Goal: Information Seeking & Learning: Learn about a topic

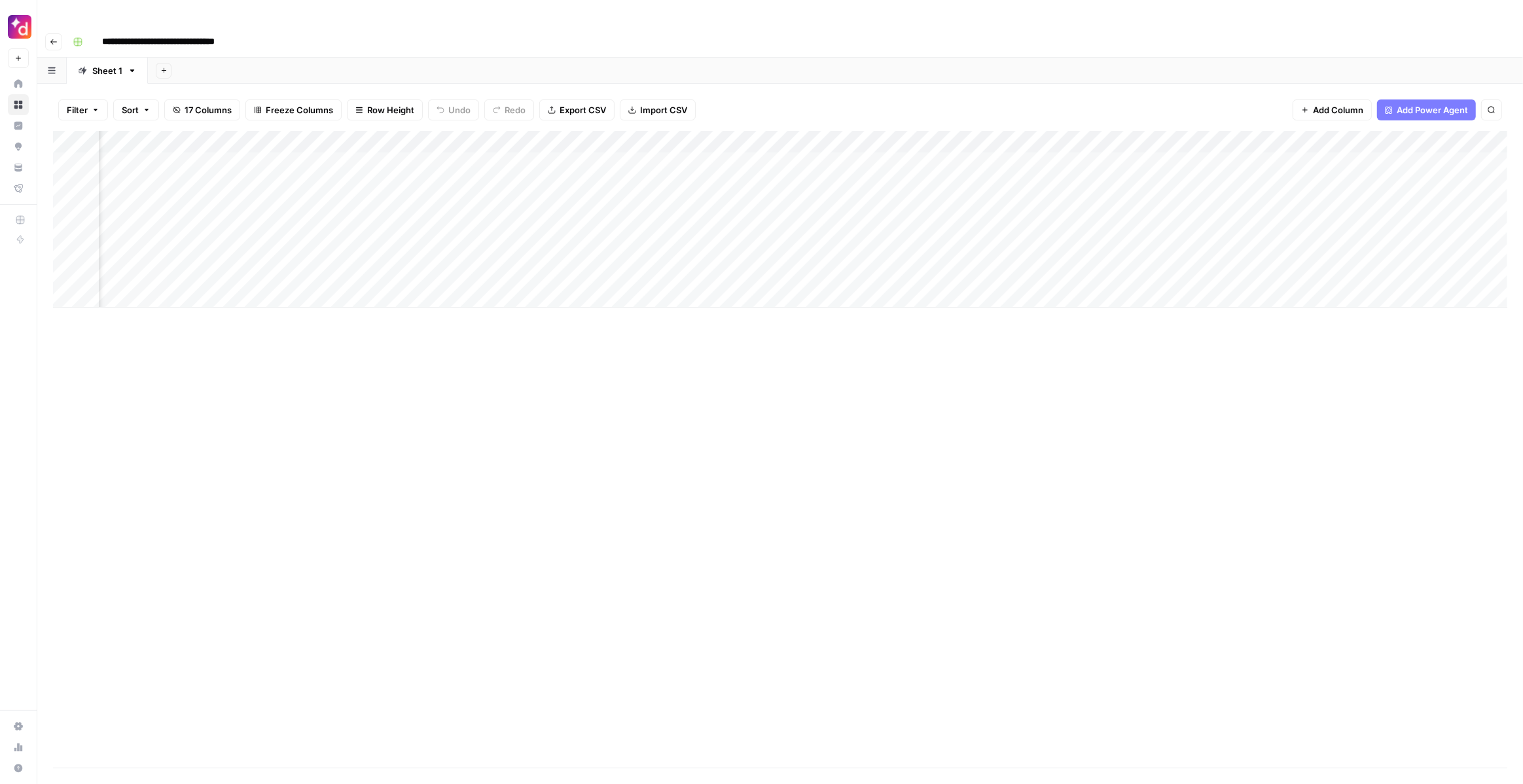
scroll to position [0, 1178]
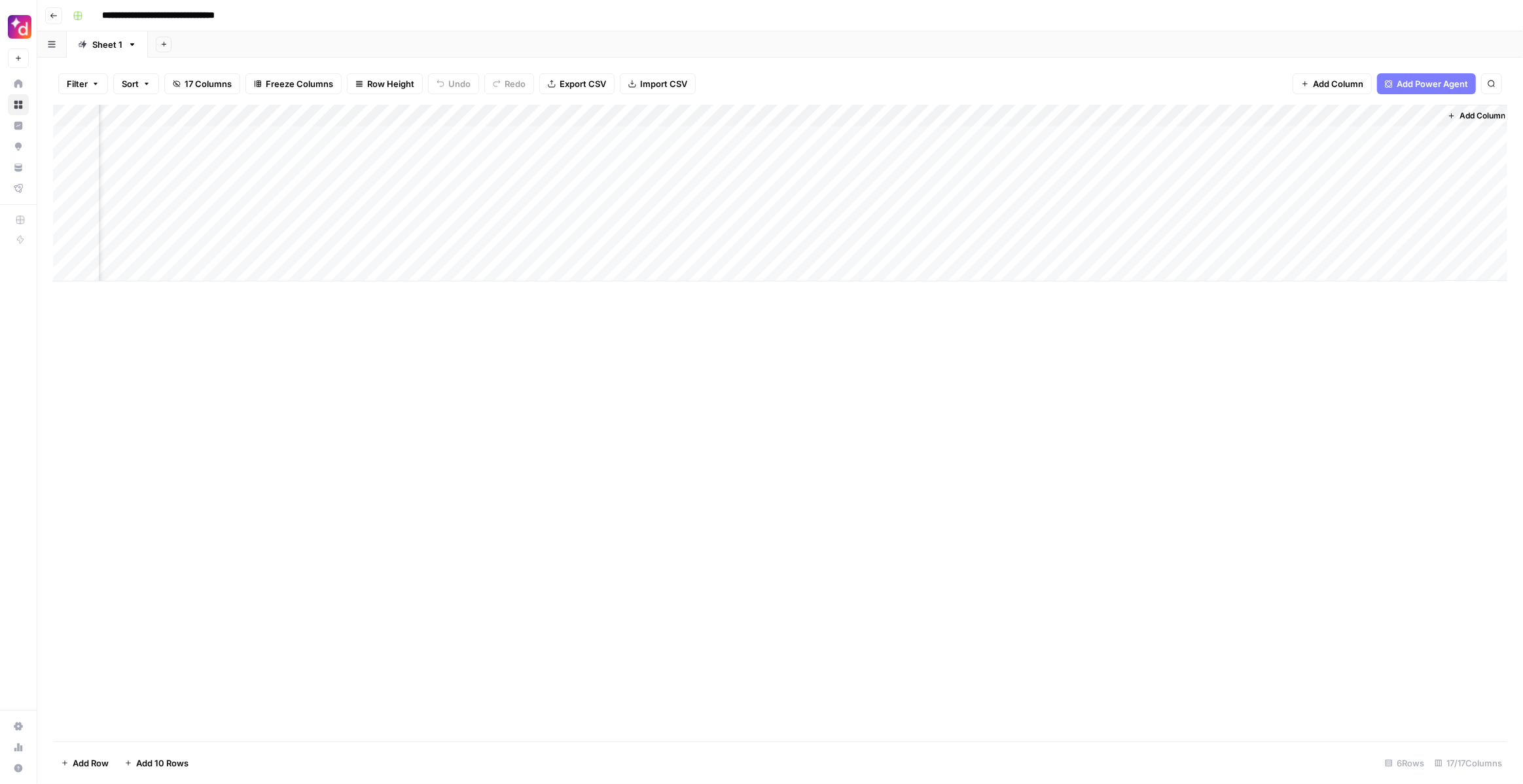
scroll to position [0, 1178]
click at [1290, 119] on div "Add Column" at bounding box center [781, 194] width 1455 height 177
click at [1199, 225] on span "Configure Inputs" at bounding box center [1195, 225] width 115 height 13
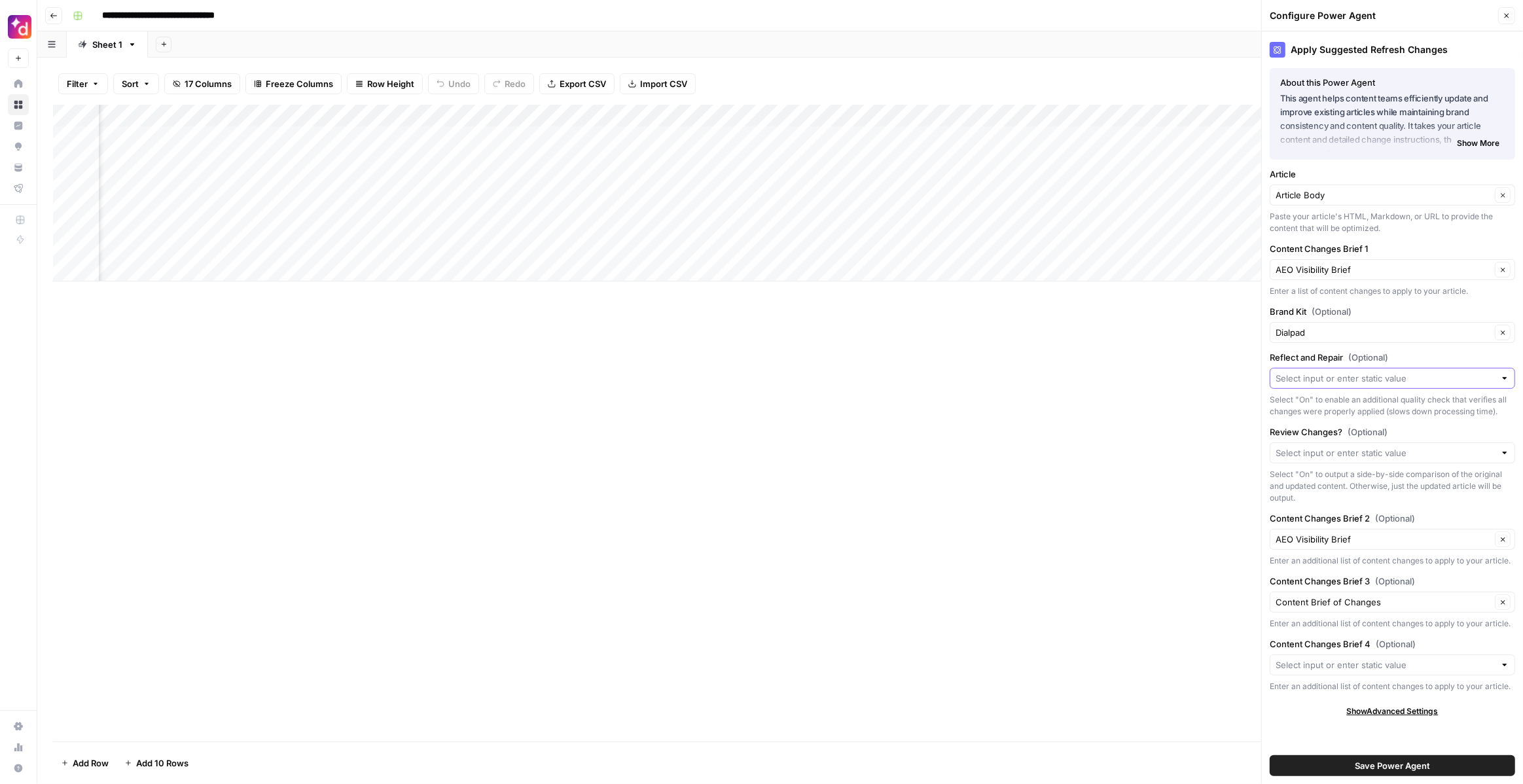
click at [1328, 374] on input "Reflect and Repair (Optional)" at bounding box center [1385, 378] width 219 height 13
click at [1432, 346] on div "Apply Suggested Refresh Changes About this Power Agent This agent helps content…" at bounding box center [1392, 407] width 261 height 752
click at [1505, 540] on icon "button" at bounding box center [1503, 539] width 4 height 4
click at [1506, 532] on button "Clear" at bounding box center [1503, 540] width 16 height 16
click at [1507, 540] on button "Clear" at bounding box center [1503, 540] width 16 height 16
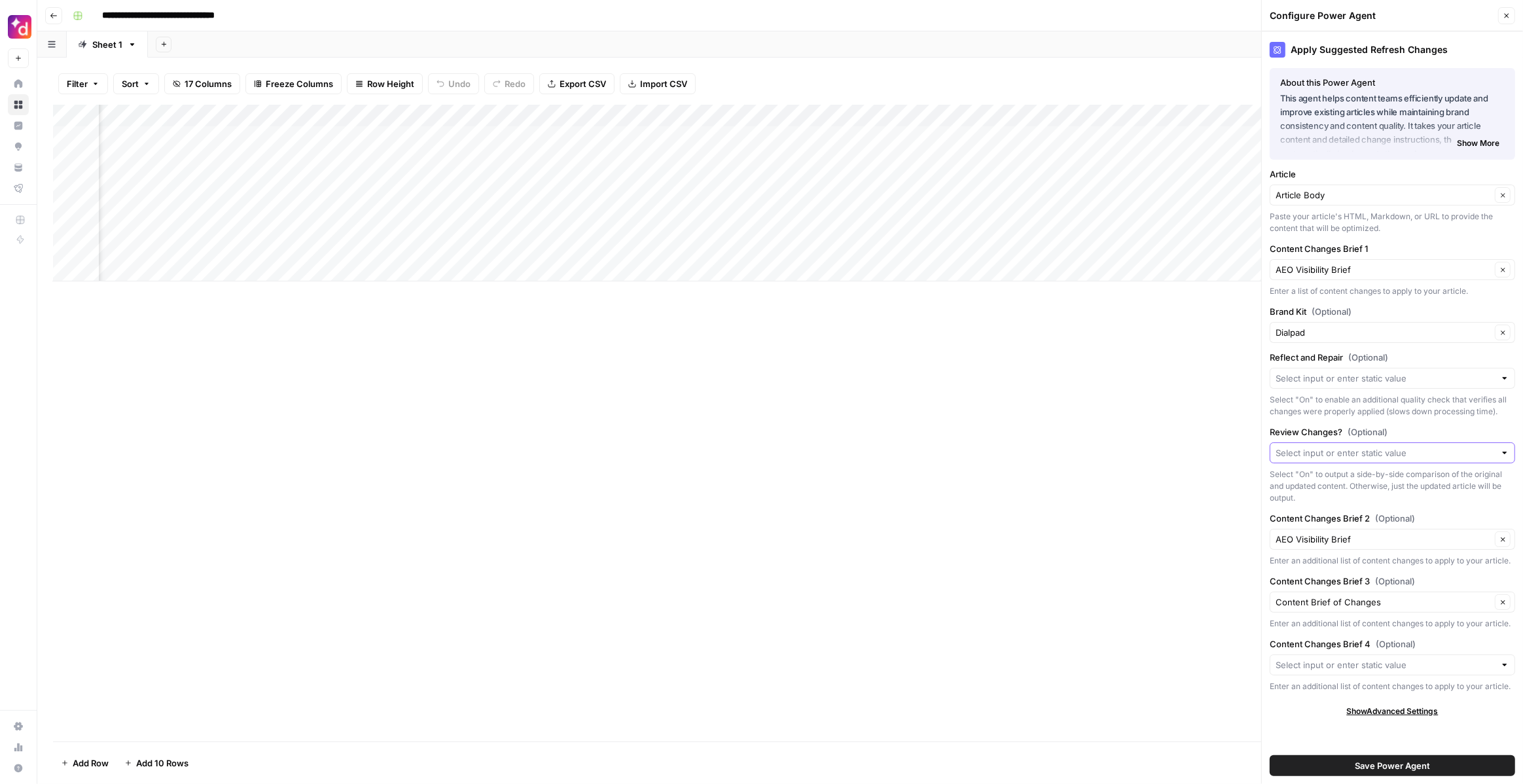
click at [1431, 456] on input "Review Changes? (Optional)" at bounding box center [1385, 452] width 219 height 13
click at [1434, 432] on label "Review Changes? (Optional)" at bounding box center [1392, 432] width 245 height 13
click at [1434, 446] on input "Review Changes? (Optional)" at bounding box center [1385, 452] width 219 height 13
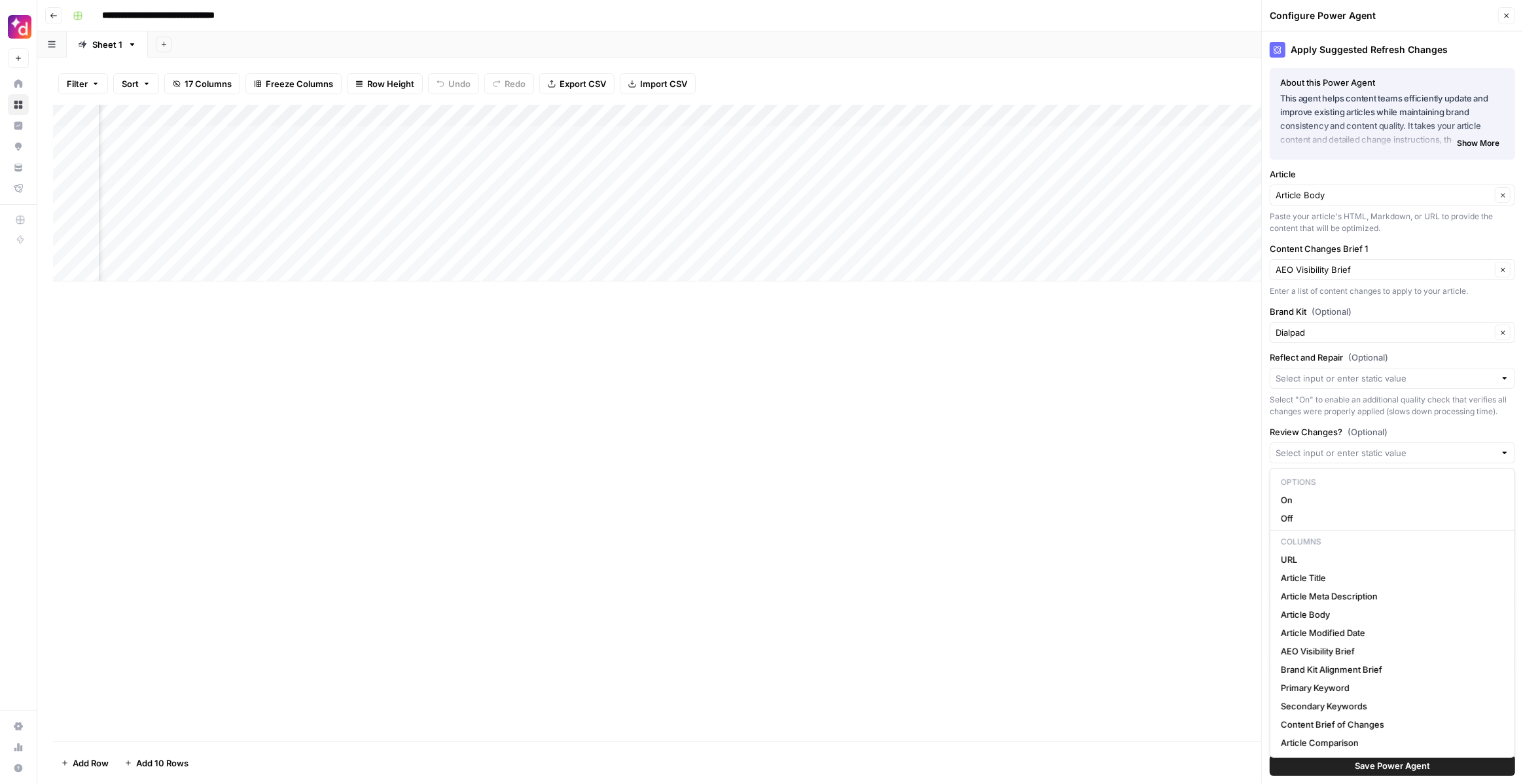
click at [1439, 431] on label "Review Changes? (Optional)" at bounding box center [1392, 432] width 245 height 13
click at [1439, 446] on input "Review Changes? (Optional)" at bounding box center [1385, 452] width 219 height 13
click at [1442, 412] on div "Select "On" to enable an additional quality check that verifies all changes wer…" at bounding box center [1392, 406] width 245 height 24
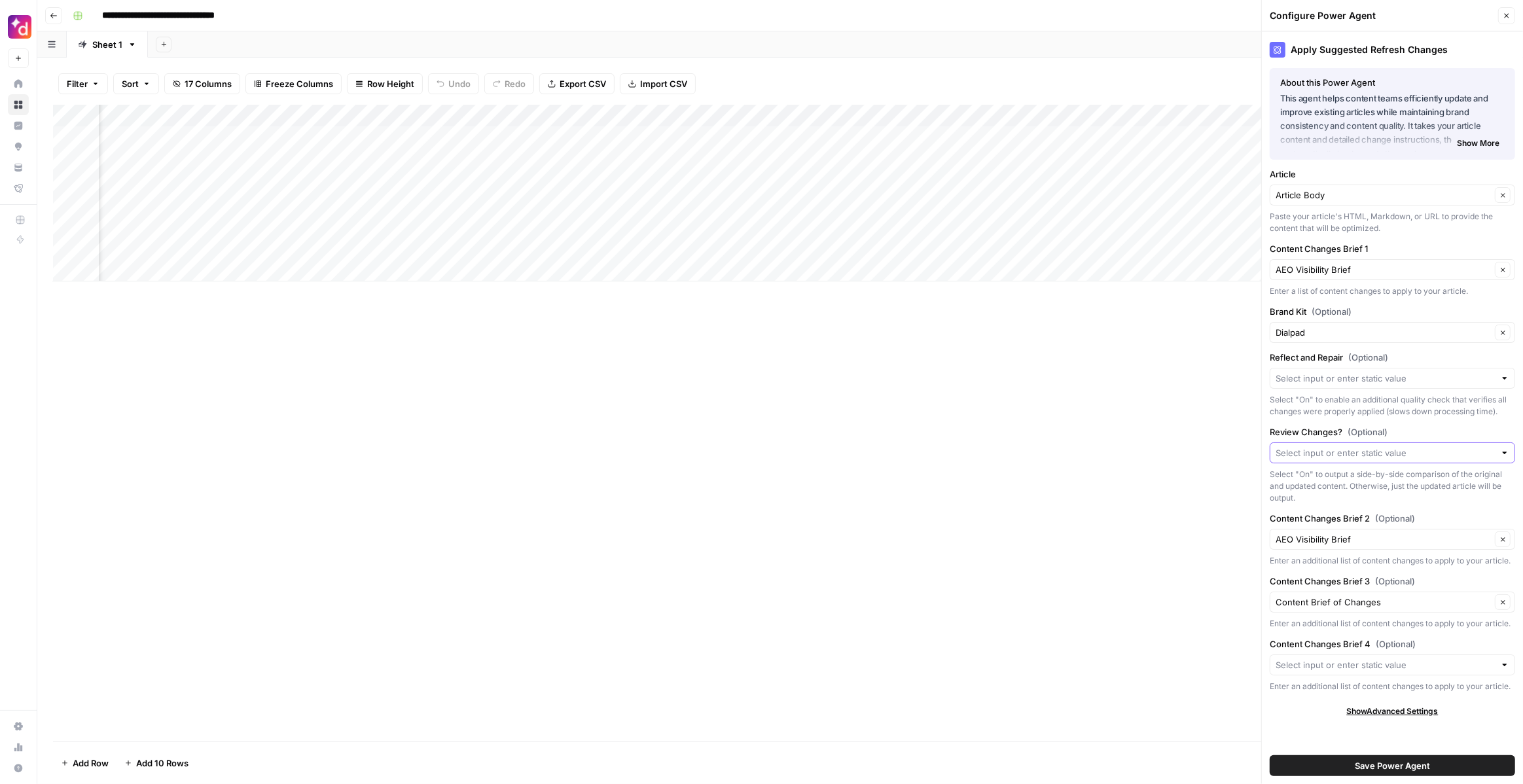
click at [1440, 456] on input "Review Changes? (Optional)" at bounding box center [1385, 452] width 219 height 13
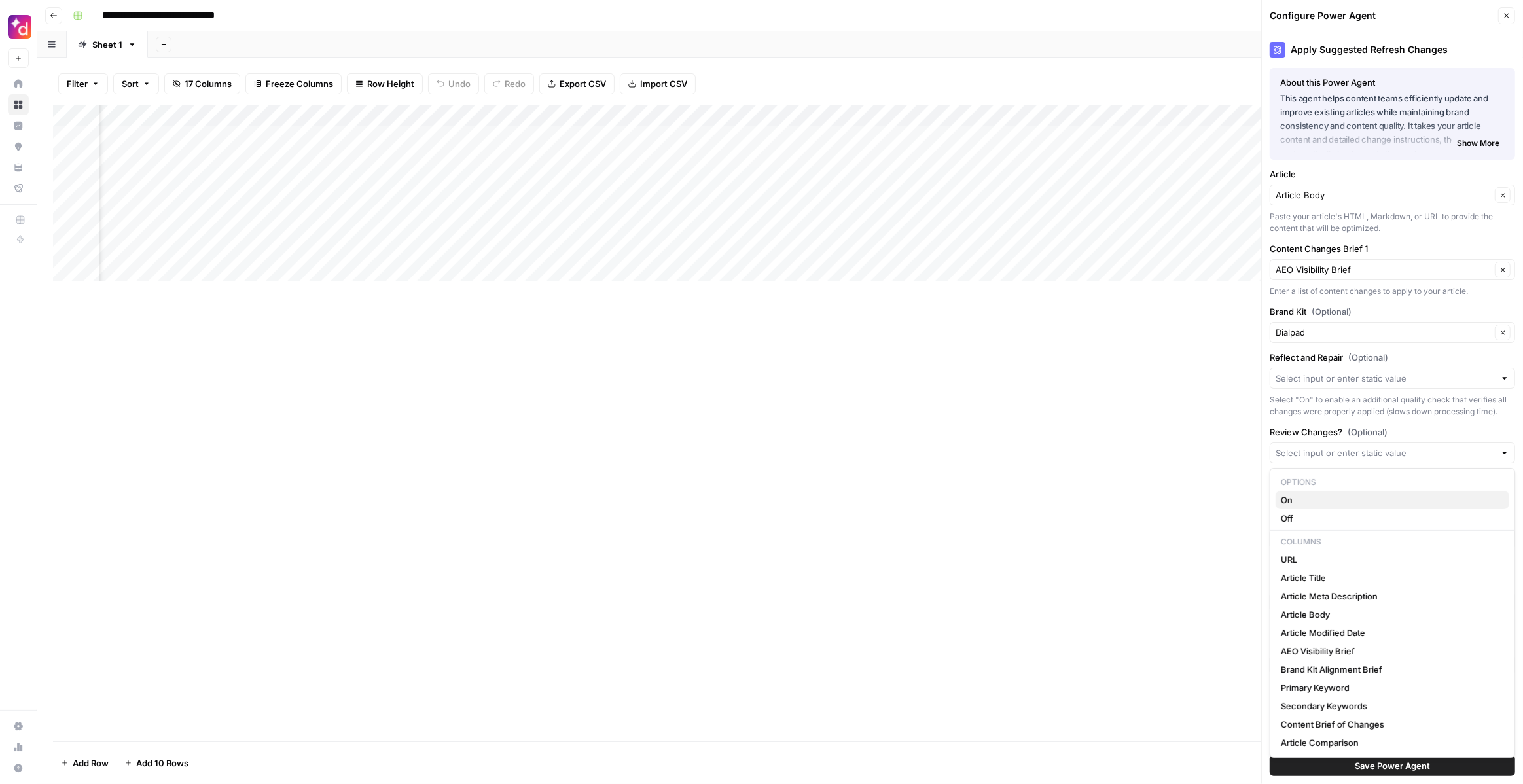
click at [1434, 493] on span "On" at bounding box center [1390, 499] width 218 height 13
type input "On"
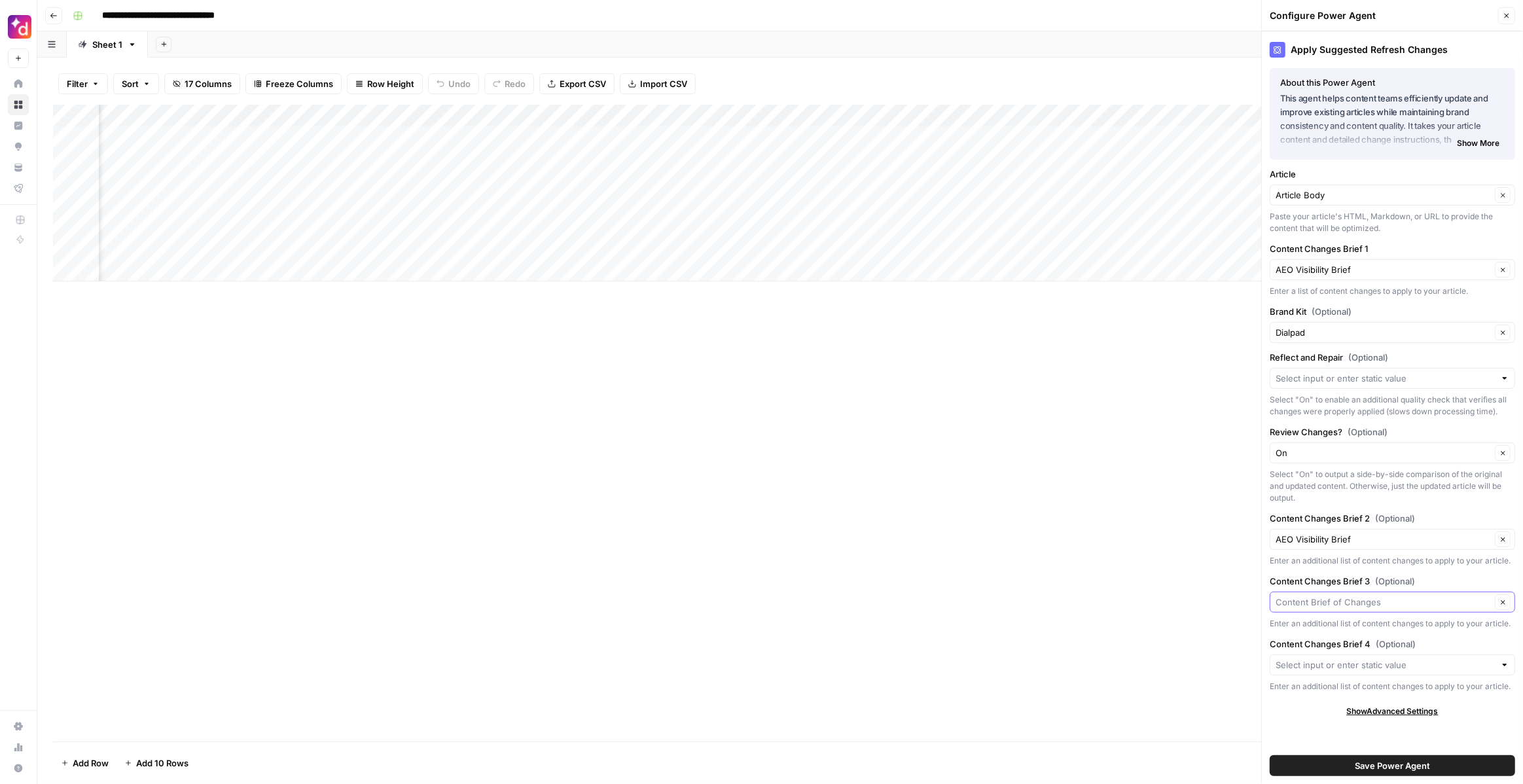
click at [1435, 602] on input "Content Changes Brief 3 (Optional)" at bounding box center [1384, 602] width 216 height 13
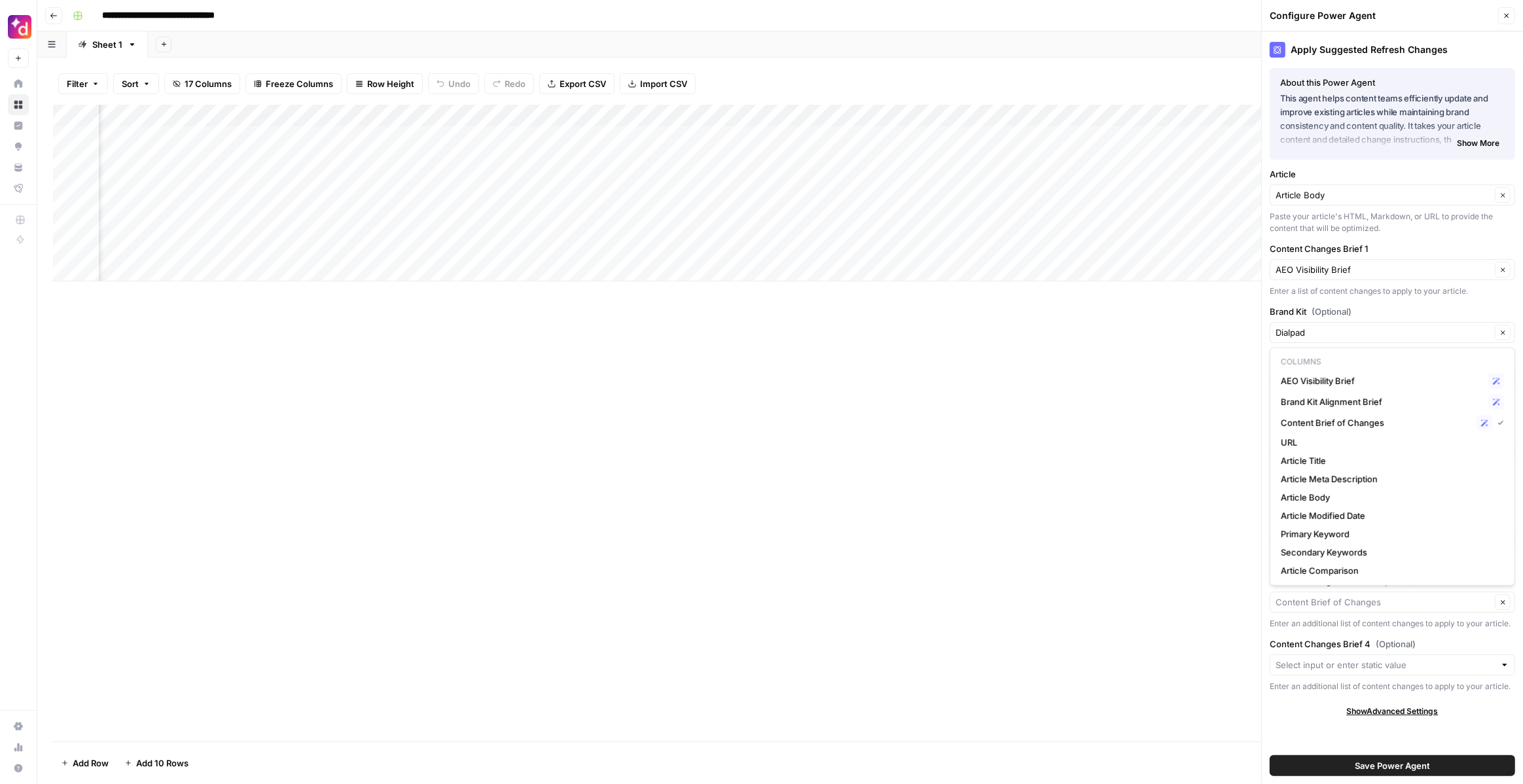
type input "Content Brief of Changes"
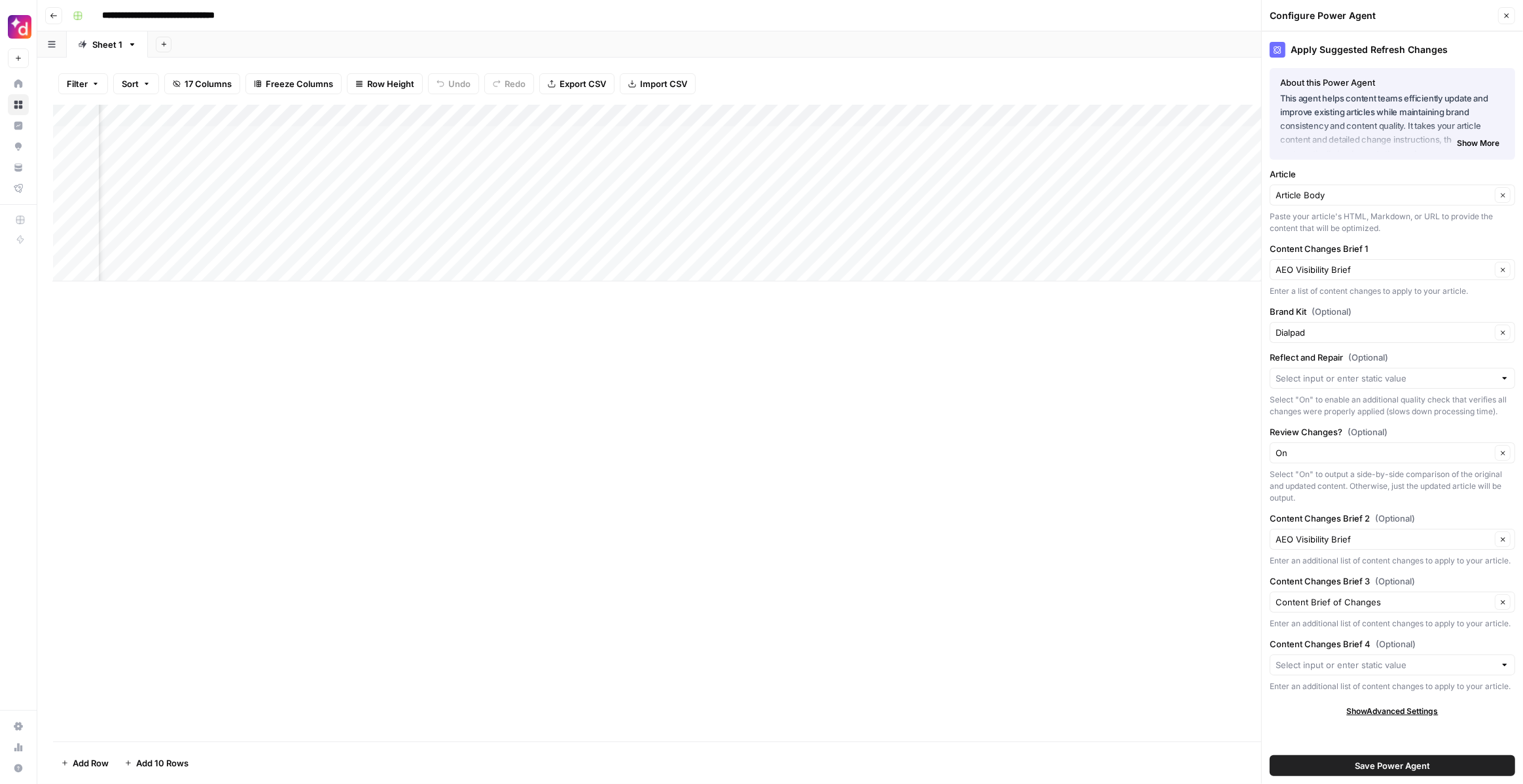
click at [1439, 309] on label "Brand Kit (Optional)" at bounding box center [1392, 311] width 245 height 13
click at [1439, 326] on input "Dialpad" at bounding box center [1384, 332] width 216 height 13
type input "Dialpad"
click at [1505, 606] on button "Clear" at bounding box center [1503, 602] width 16 height 16
click at [1511, 603] on button "Clear" at bounding box center [1503, 602] width 16 height 16
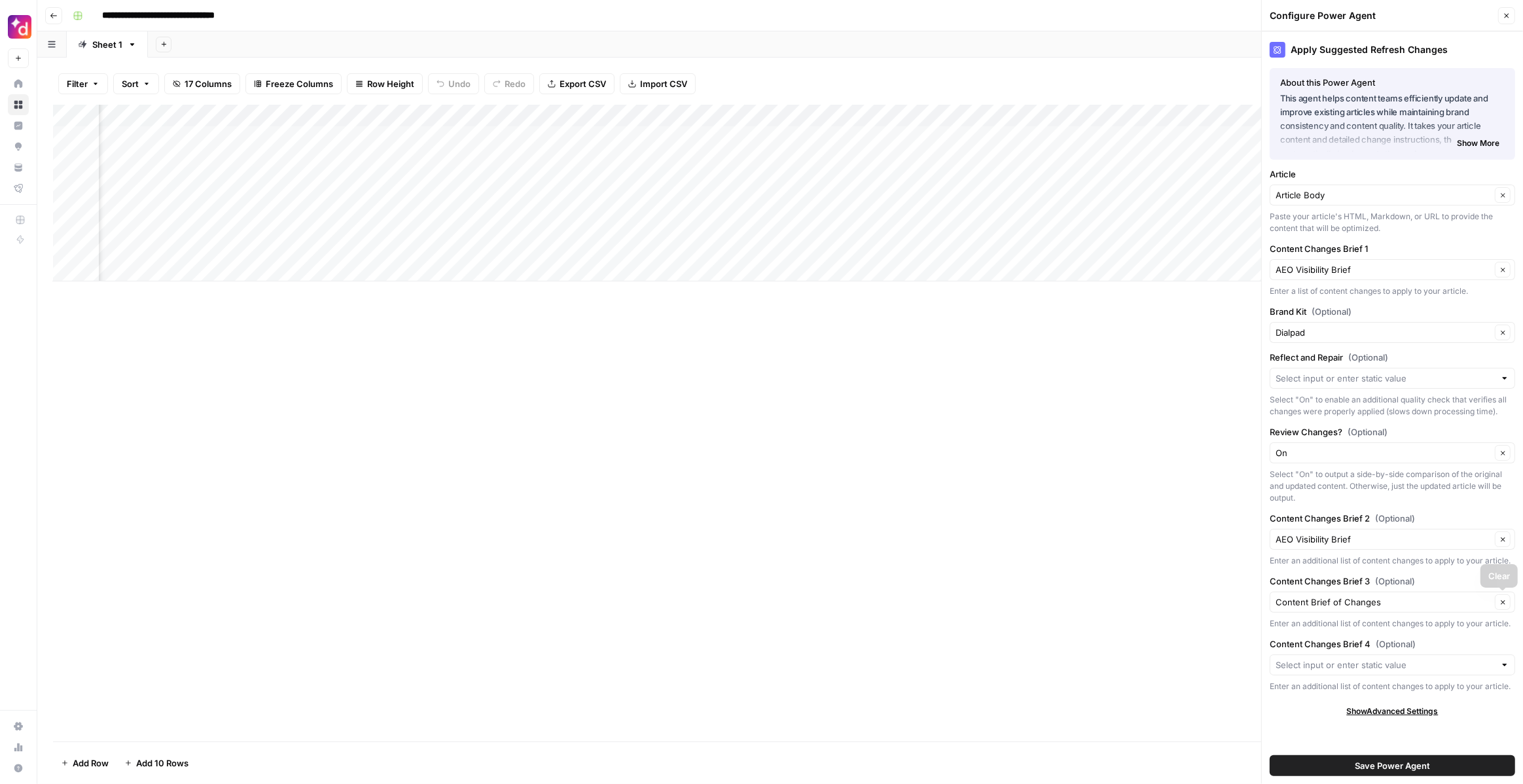
click at [1470, 593] on div "Content Brief of Changes Clear" at bounding box center [1392, 602] width 245 height 21
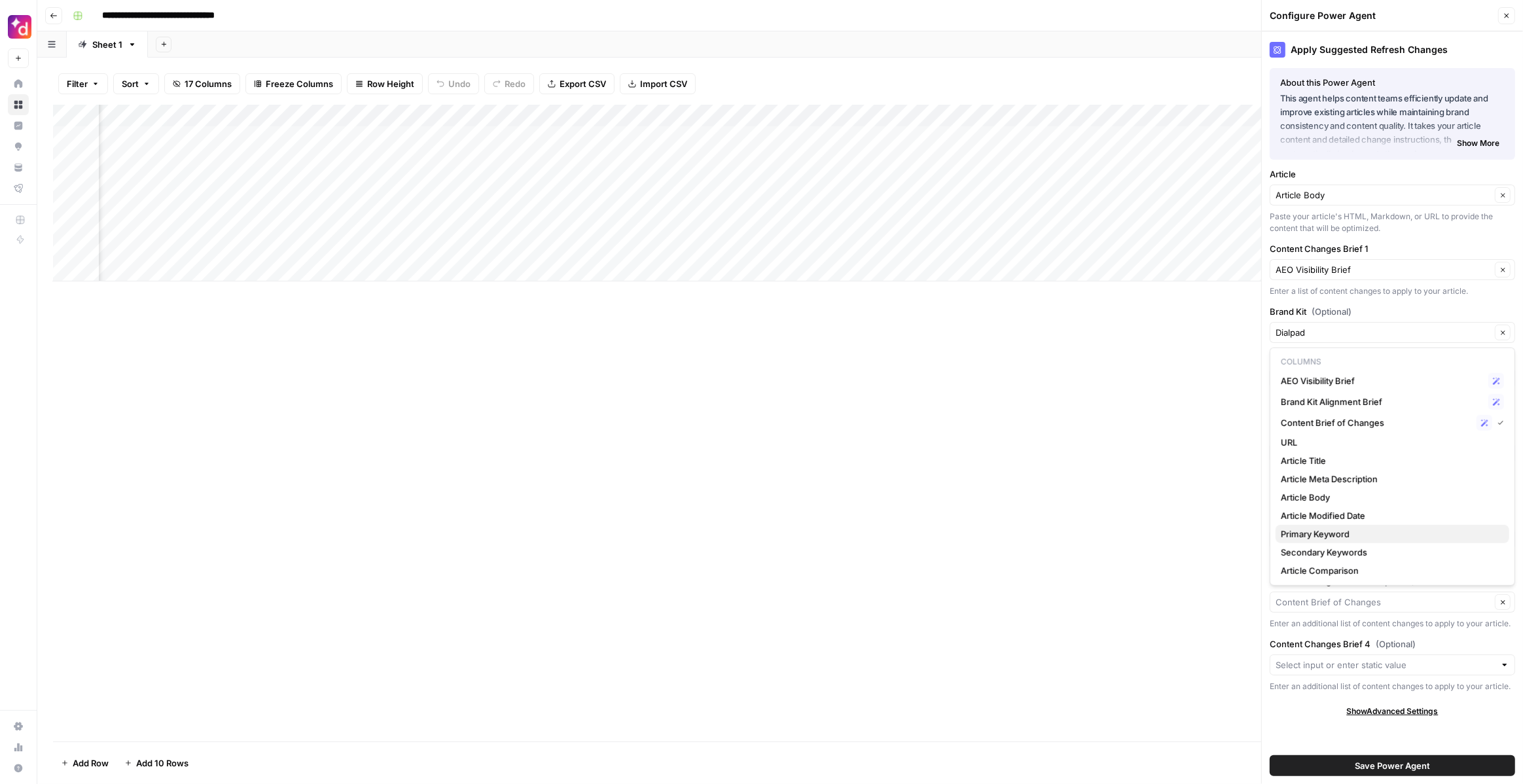
click at [1372, 539] on span "Primary Keyword" at bounding box center [1390, 533] width 218 height 13
type input "Primary Keyword"
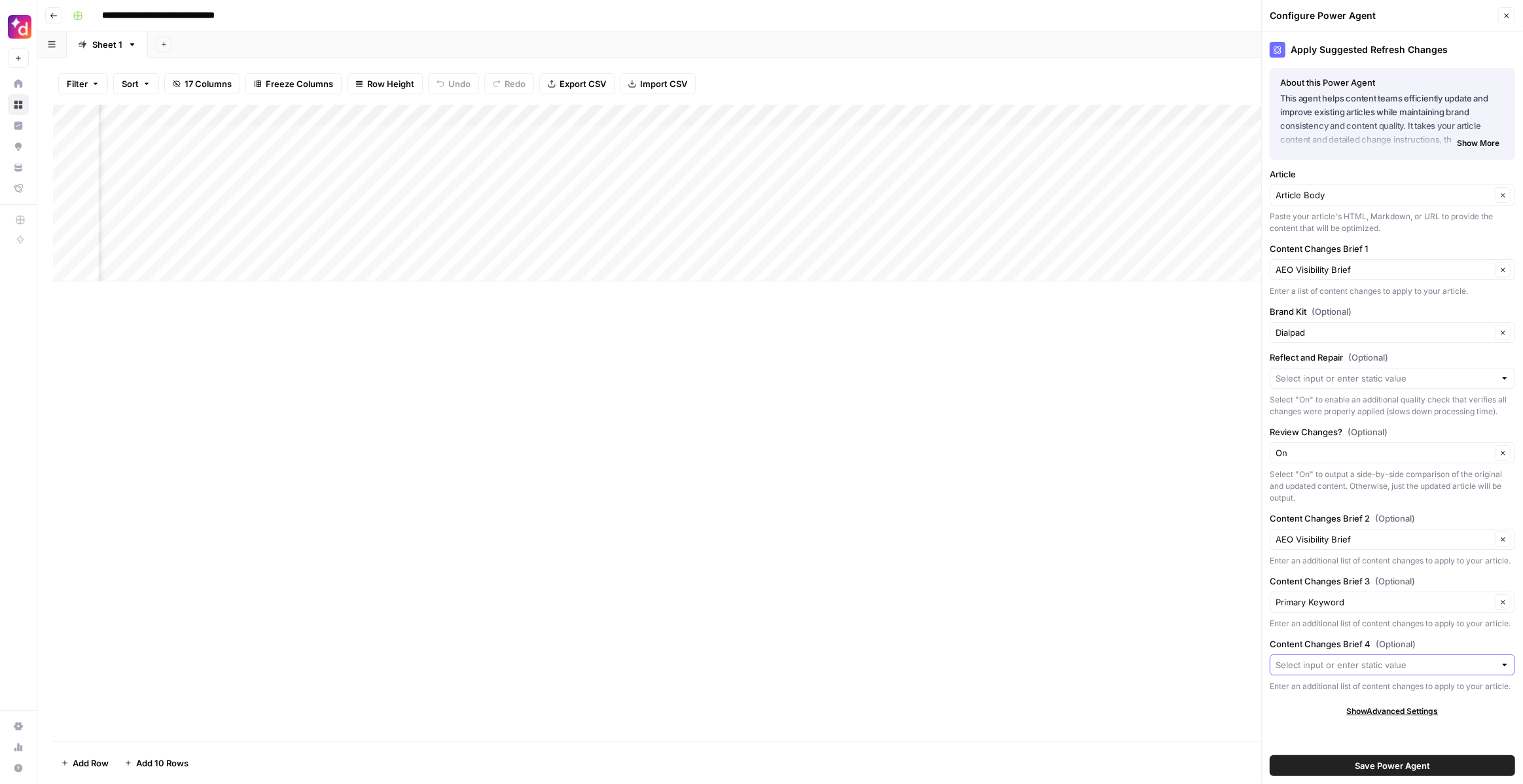
click at [1398, 669] on input "Content Changes Brief 4 (Optional)" at bounding box center [1385, 664] width 219 height 13
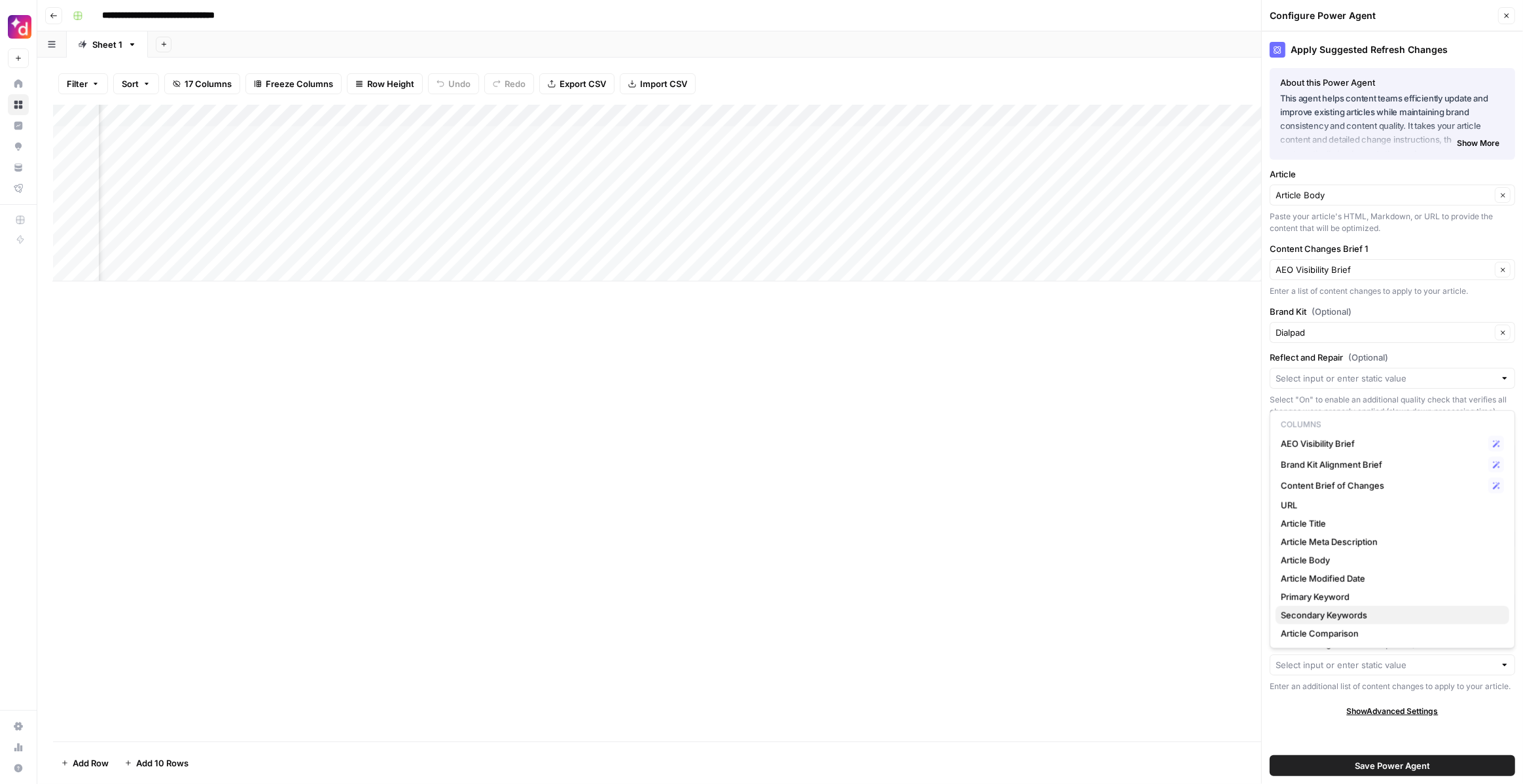
click at [1361, 616] on span "Secondary Keywords" at bounding box center [1390, 615] width 218 height 13
type input "Secondary Keywords"
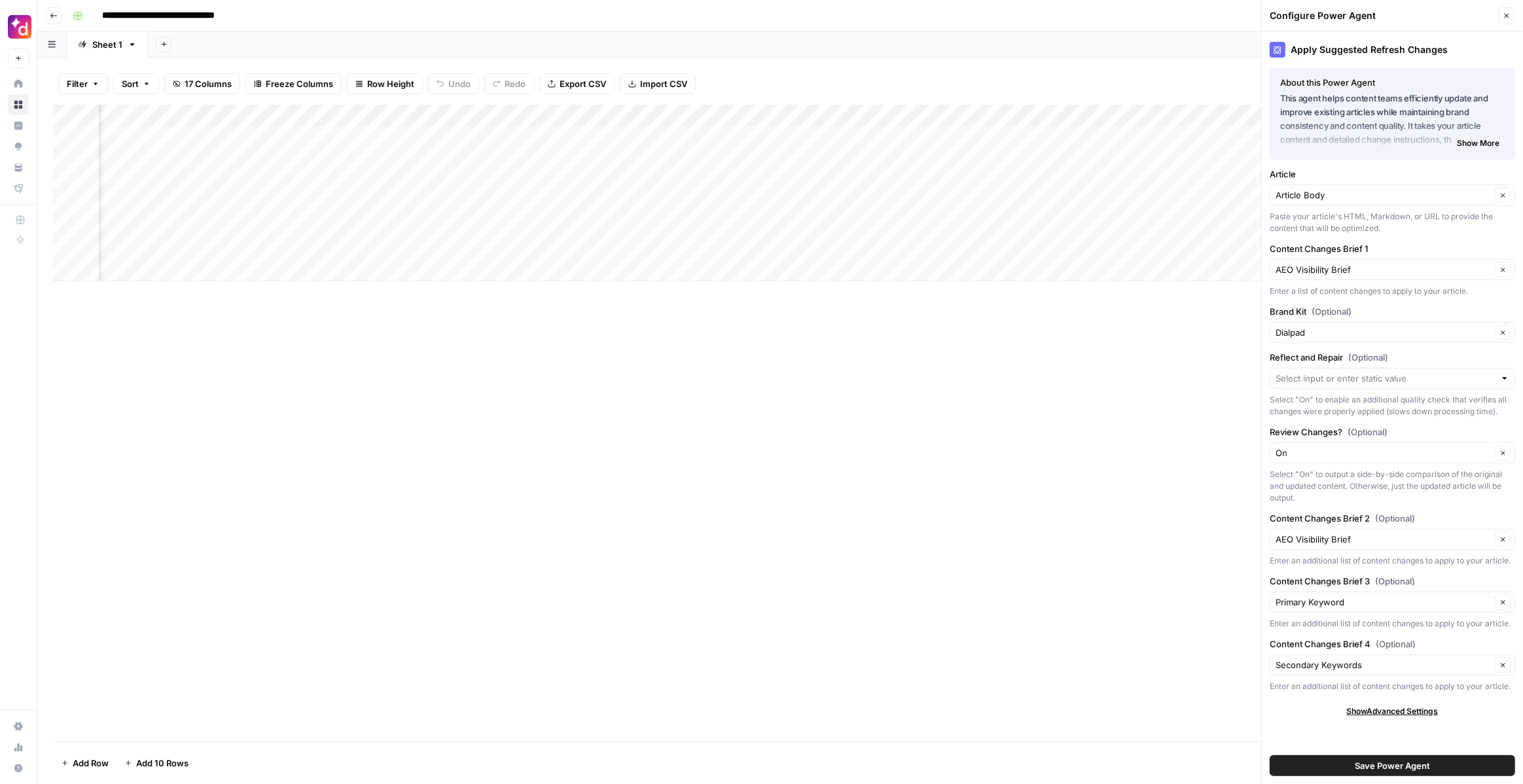
click at [1378, 765] on span "Save Power Agent" at bounding box center [1392, 766] width 75 height 13
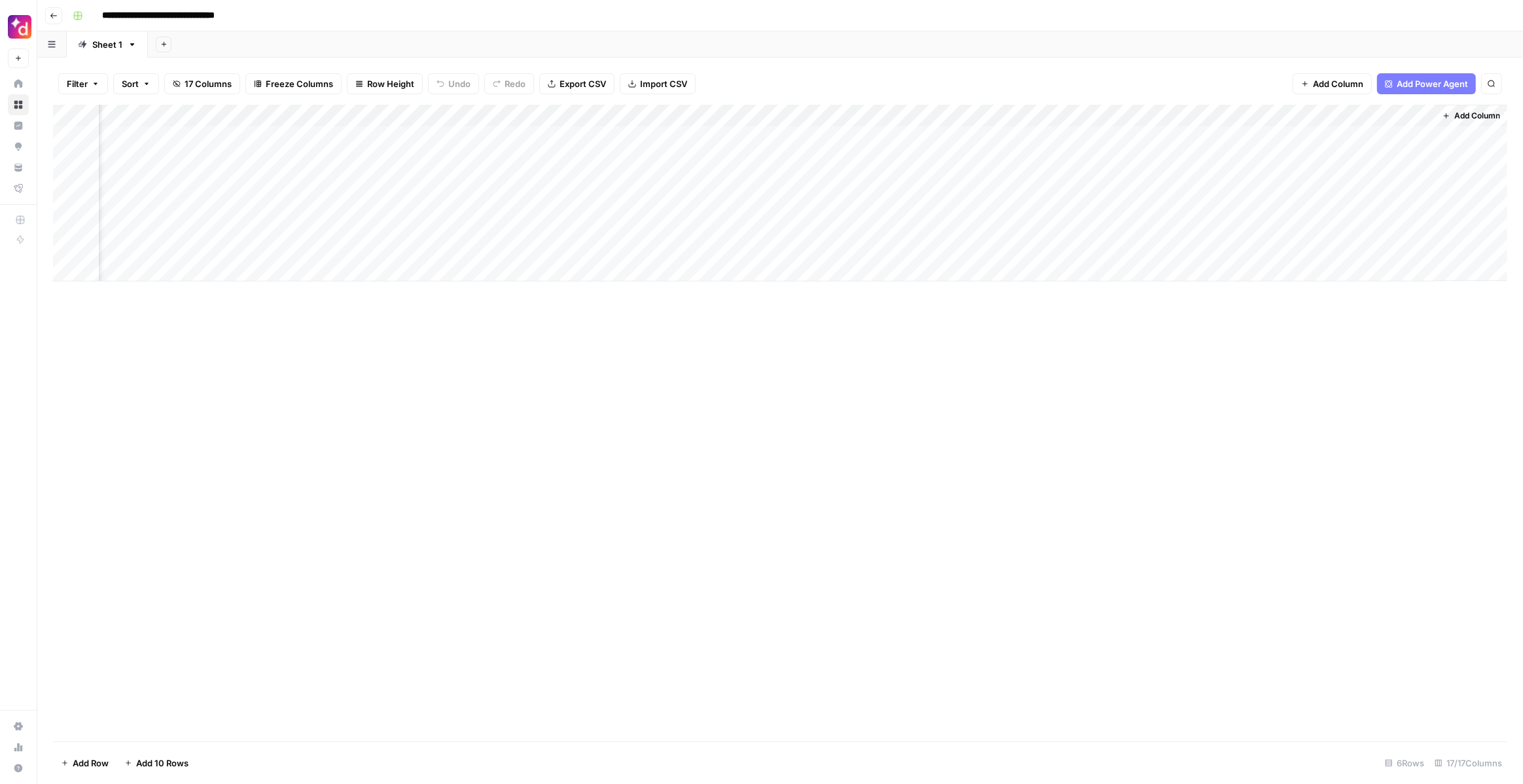
click at [1306, 135] on div "Add Column" at bounding box center [781, 194] width 1455 height 177
click at [1290, 118] on div "Add Column" at bounding box center [781, 194] width 1455 height 177
click at [1217, 230] on span "Configure Inputs" at bounding box center [1195, 225] width 115 height 13
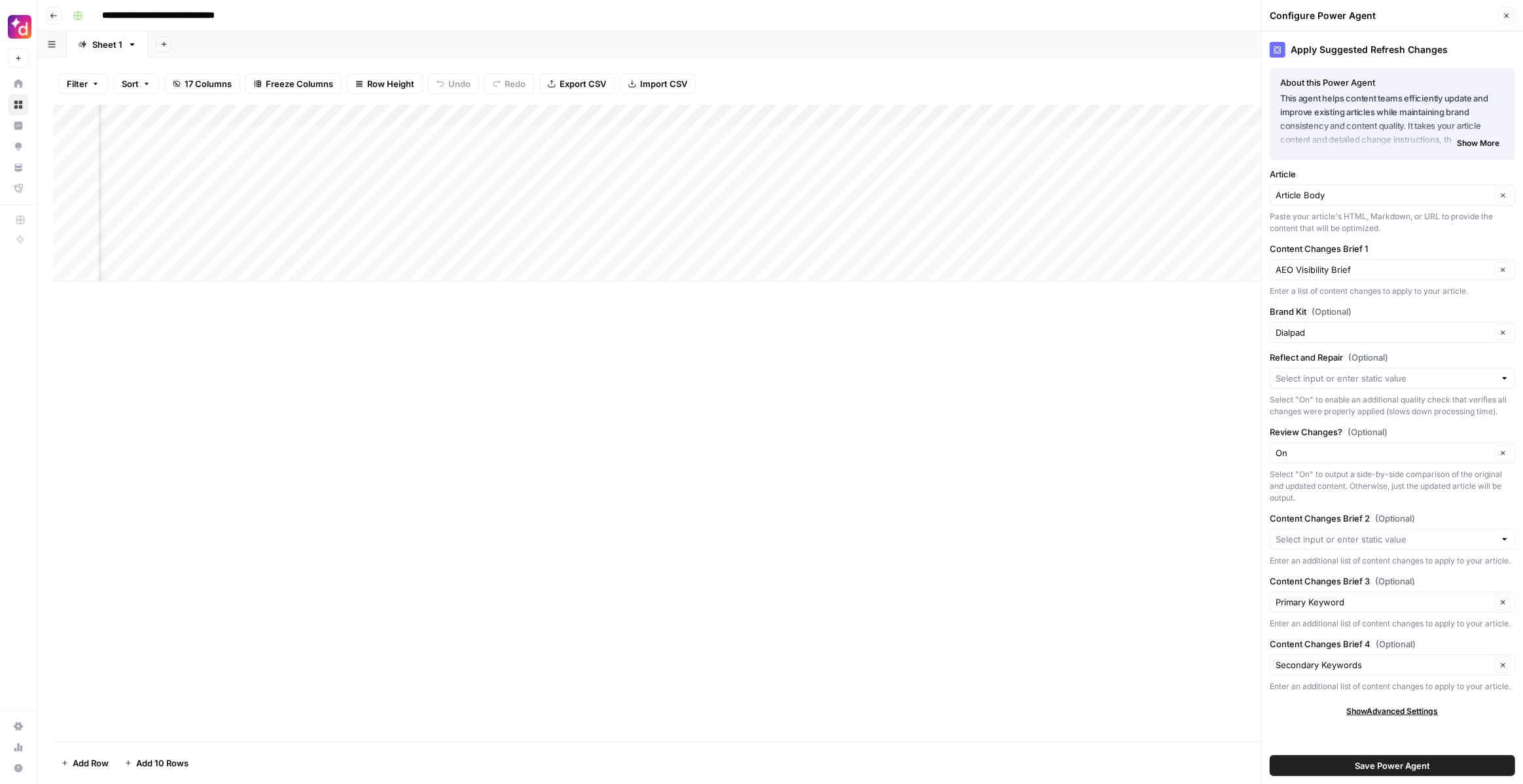
click at [1176, 385] on div "Add Column" at bounding box center [781, 423] width 1455 height 637
click at [1207, 138] on div "Add Column" at bounding box center [781, 194] width 1455 height 177
click at [1506, 17] on icon "button" at bounding box center [1506, 15] width 8 height 8
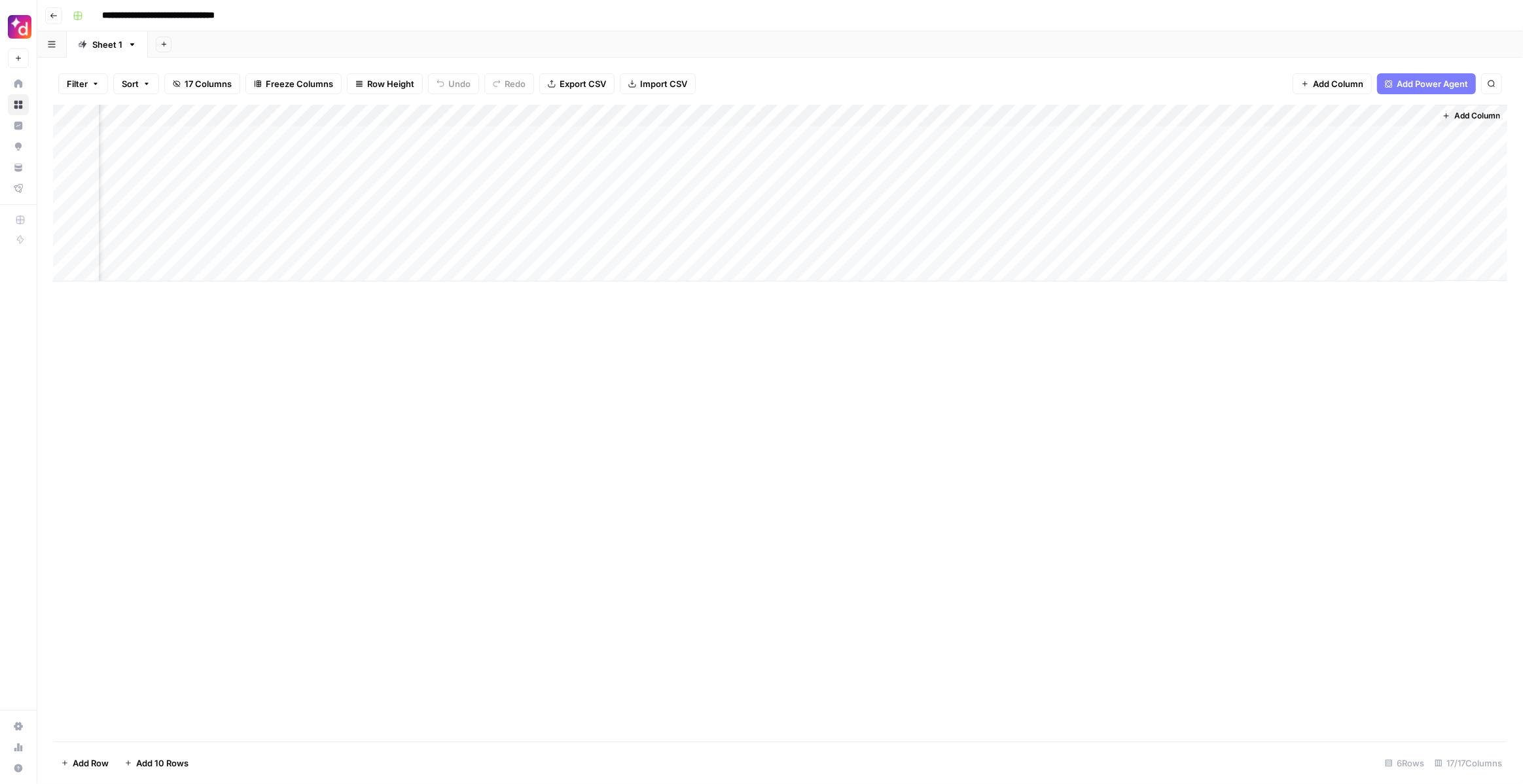
click at [1194, 139] on div "Add Column" at bounding box center [781, 194] width 1455 height 177
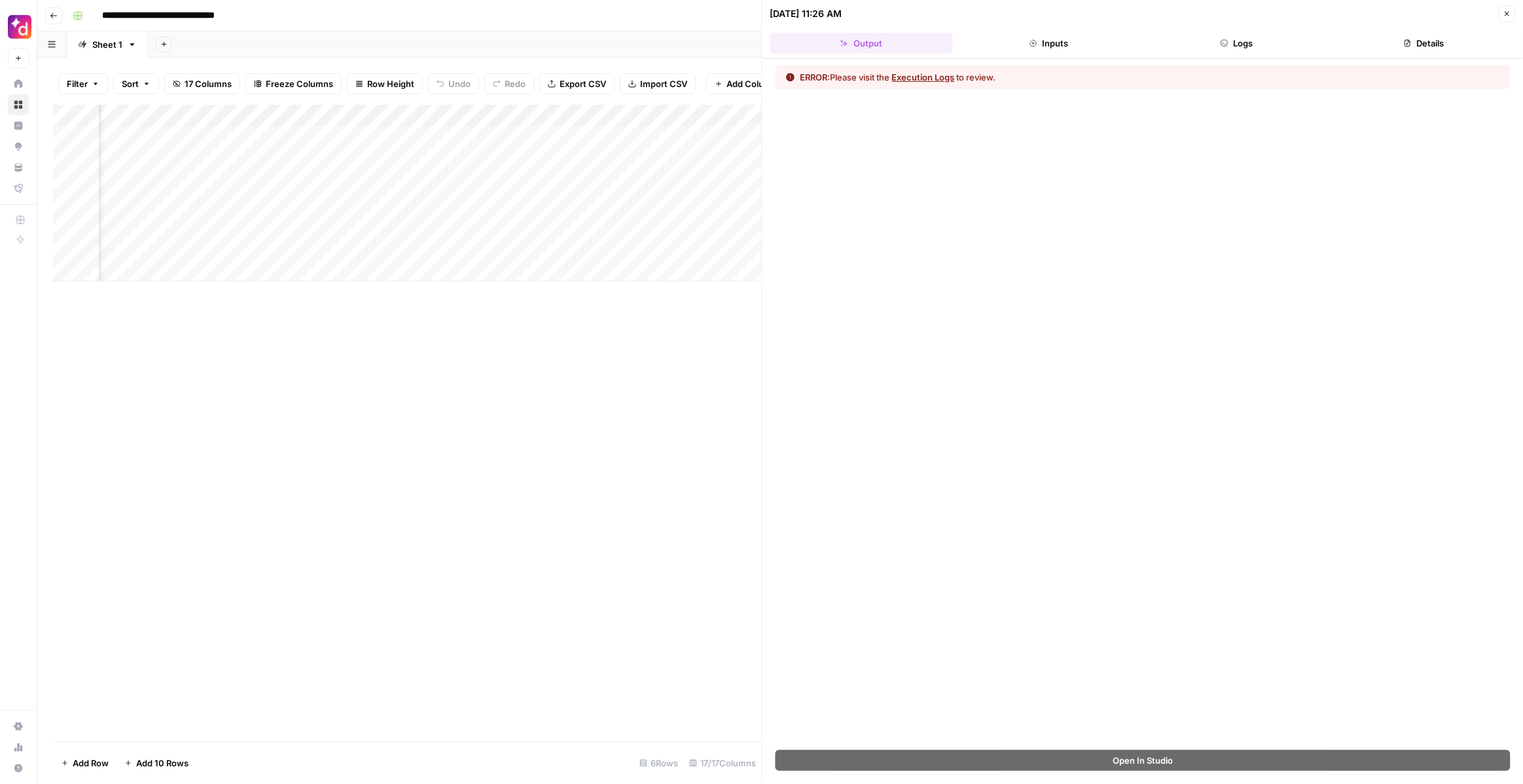
click at [949, 76] on button "Execution Logs" at bounding box center [924, 77] width 63 height 13
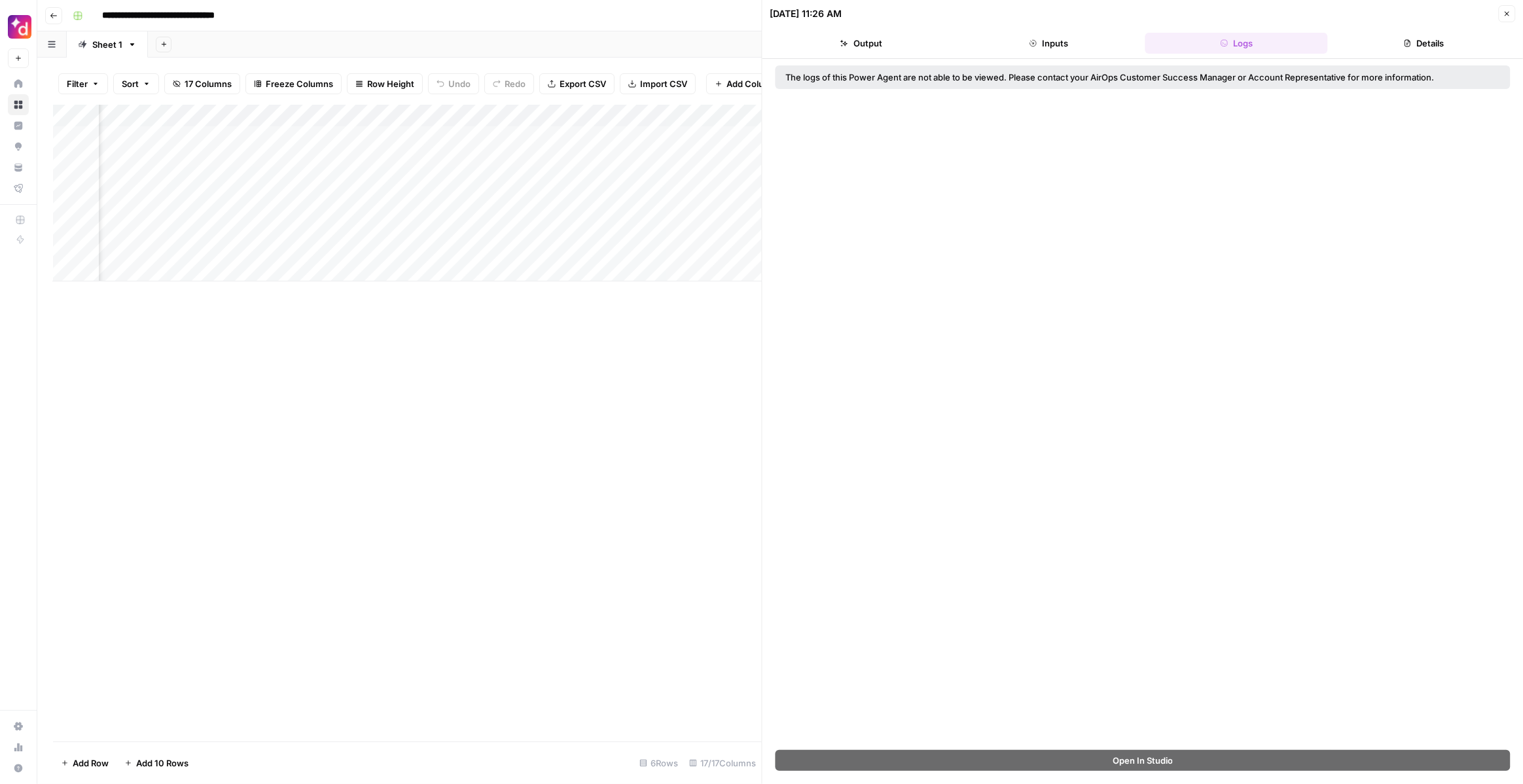
click at [1406, 40] on icon "button" at bounding box center [1407, 44] width 6 height 7
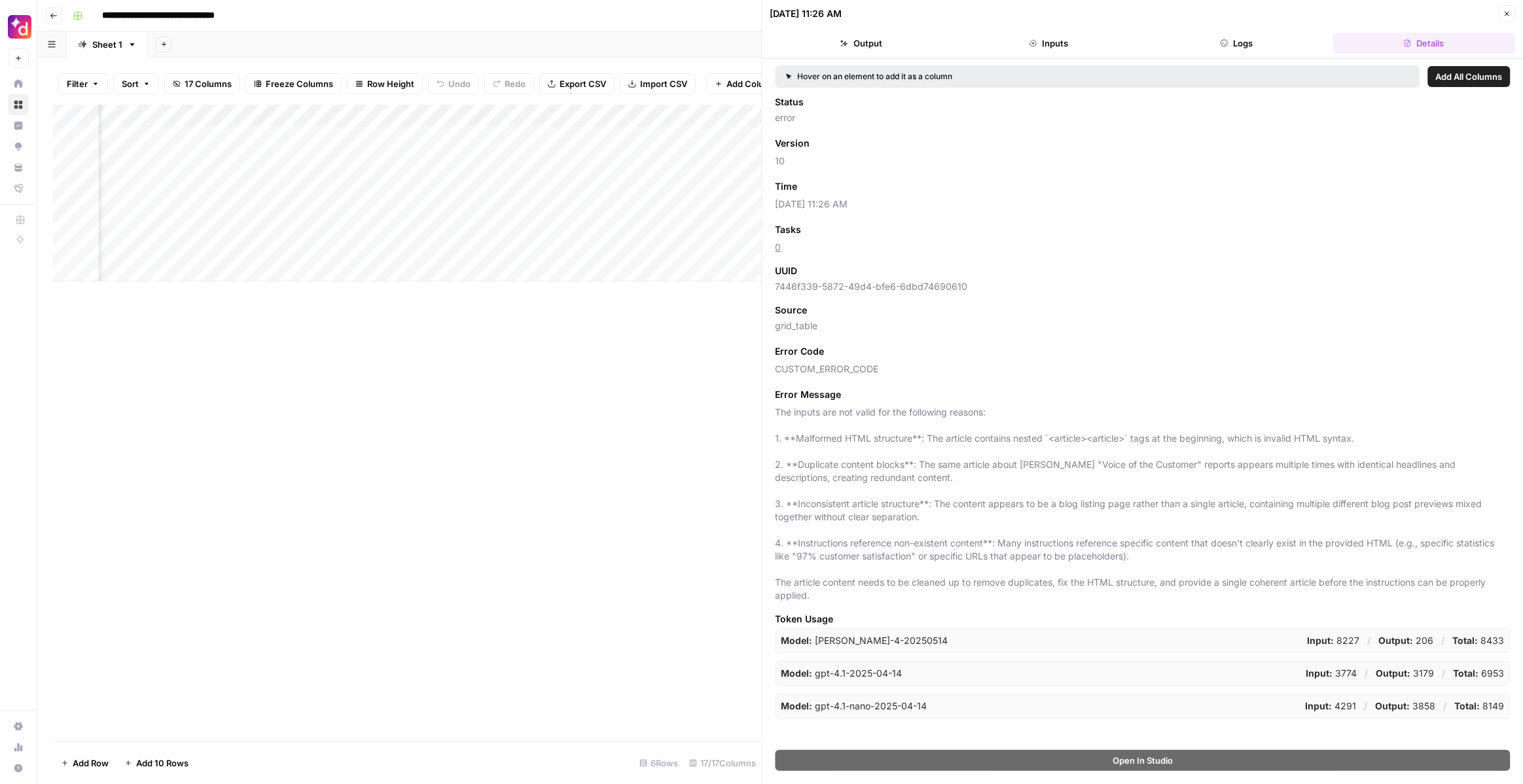
click at [624, 397] on div "Add Column" at bounding box center [407, 423] width 709 height 637
click at [1013, 43] on button "Inputs" at bounding box center [1049, 43] width 182 height 21
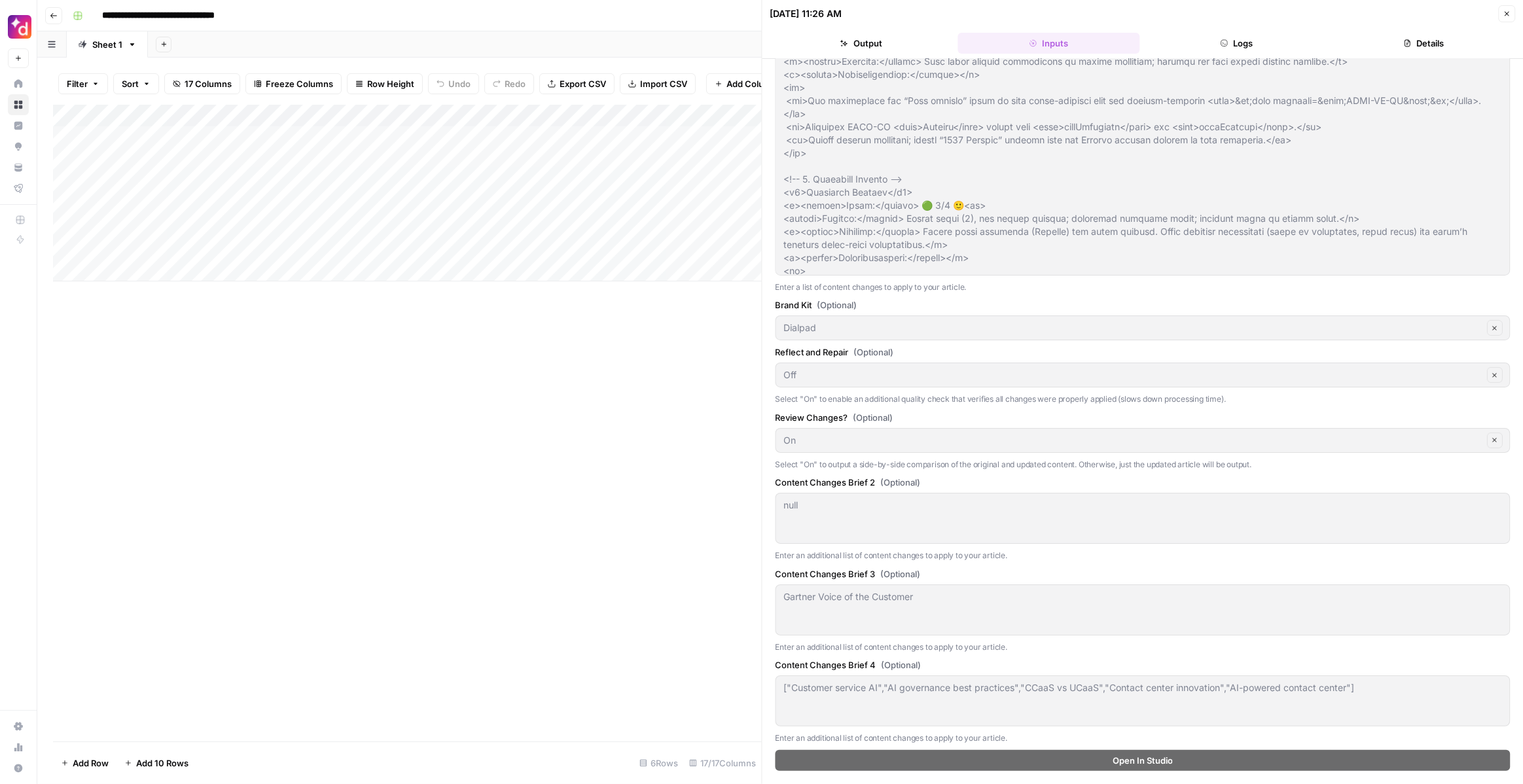
scroll to position [2305, 0]
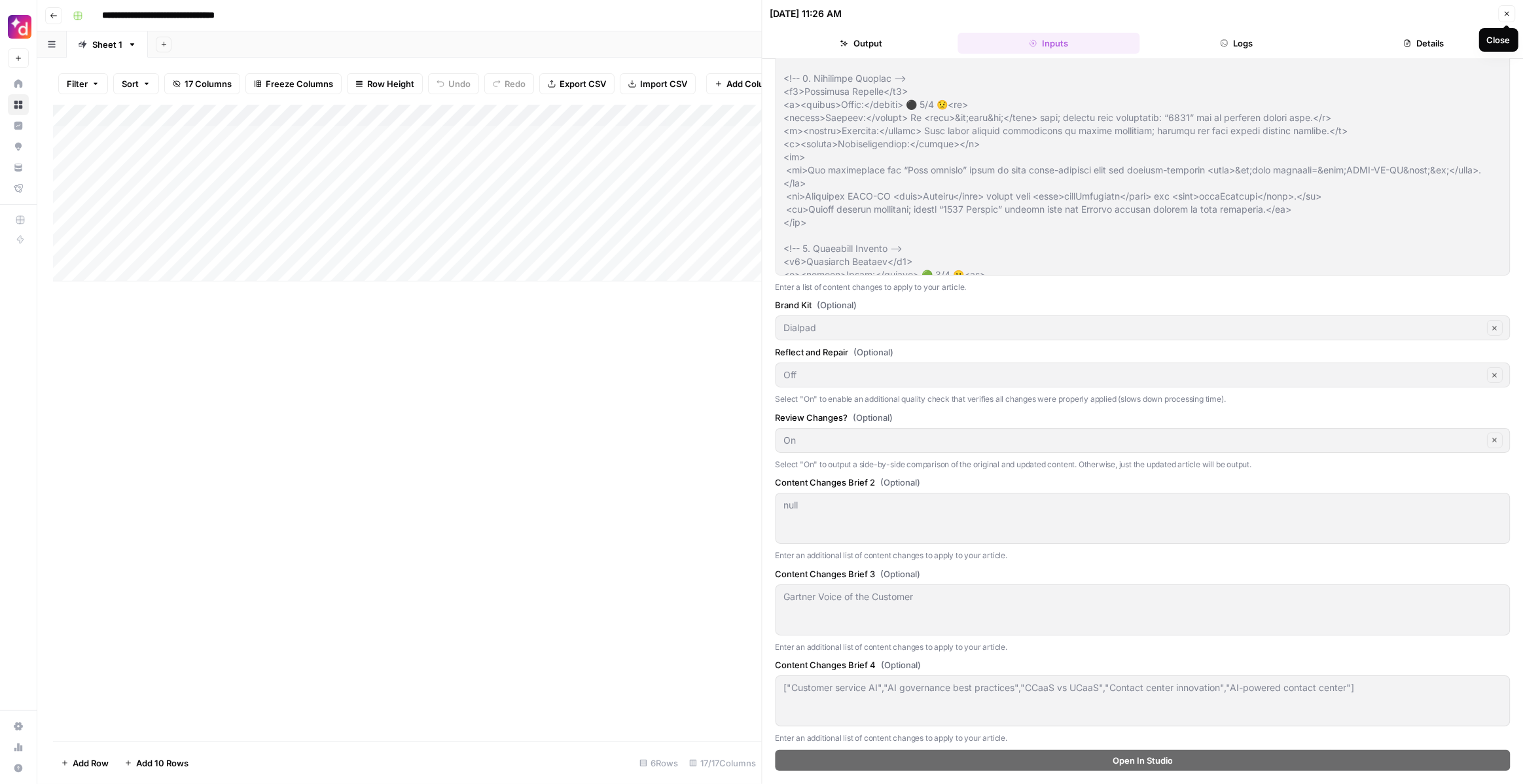
click at [1505, 17] on icon "button" at bounding box center [1506, 13] width 8 height 8
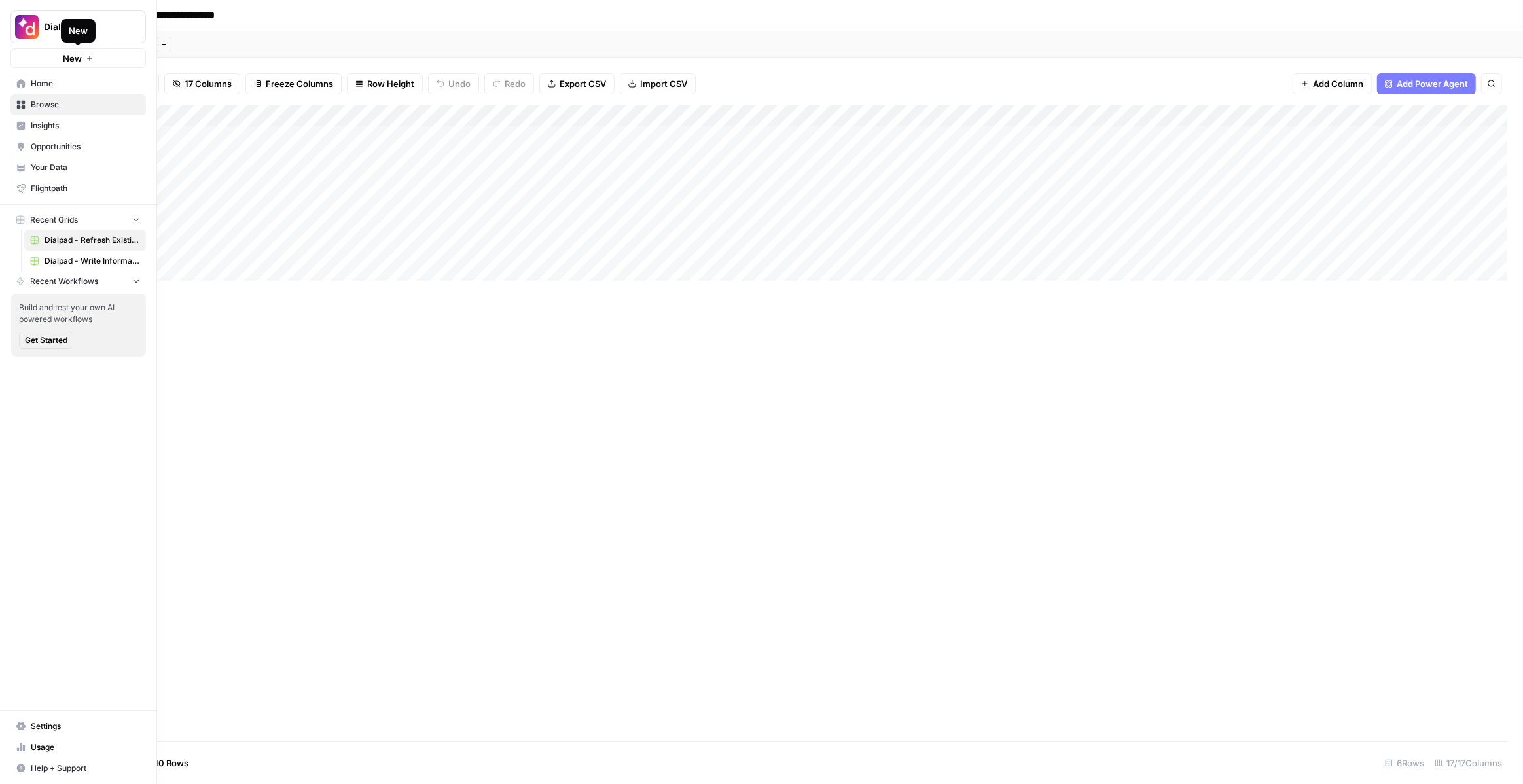
click at [61, 60] on button "New" at bounding box center [78, 58] width 136 height 19
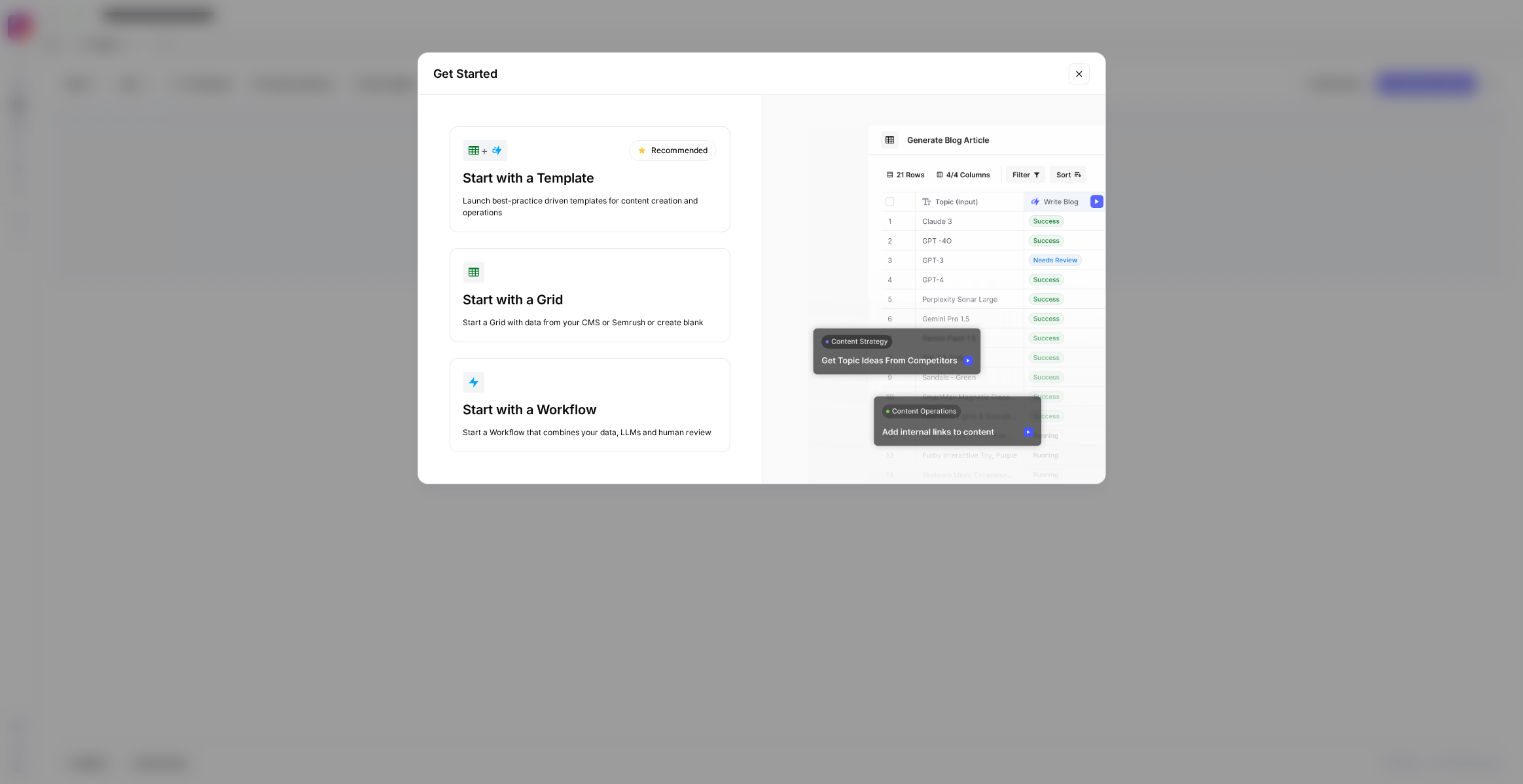
click at [579, 184] on div "Start with a Template" at bounding box center [590, 178] width 253 height 18
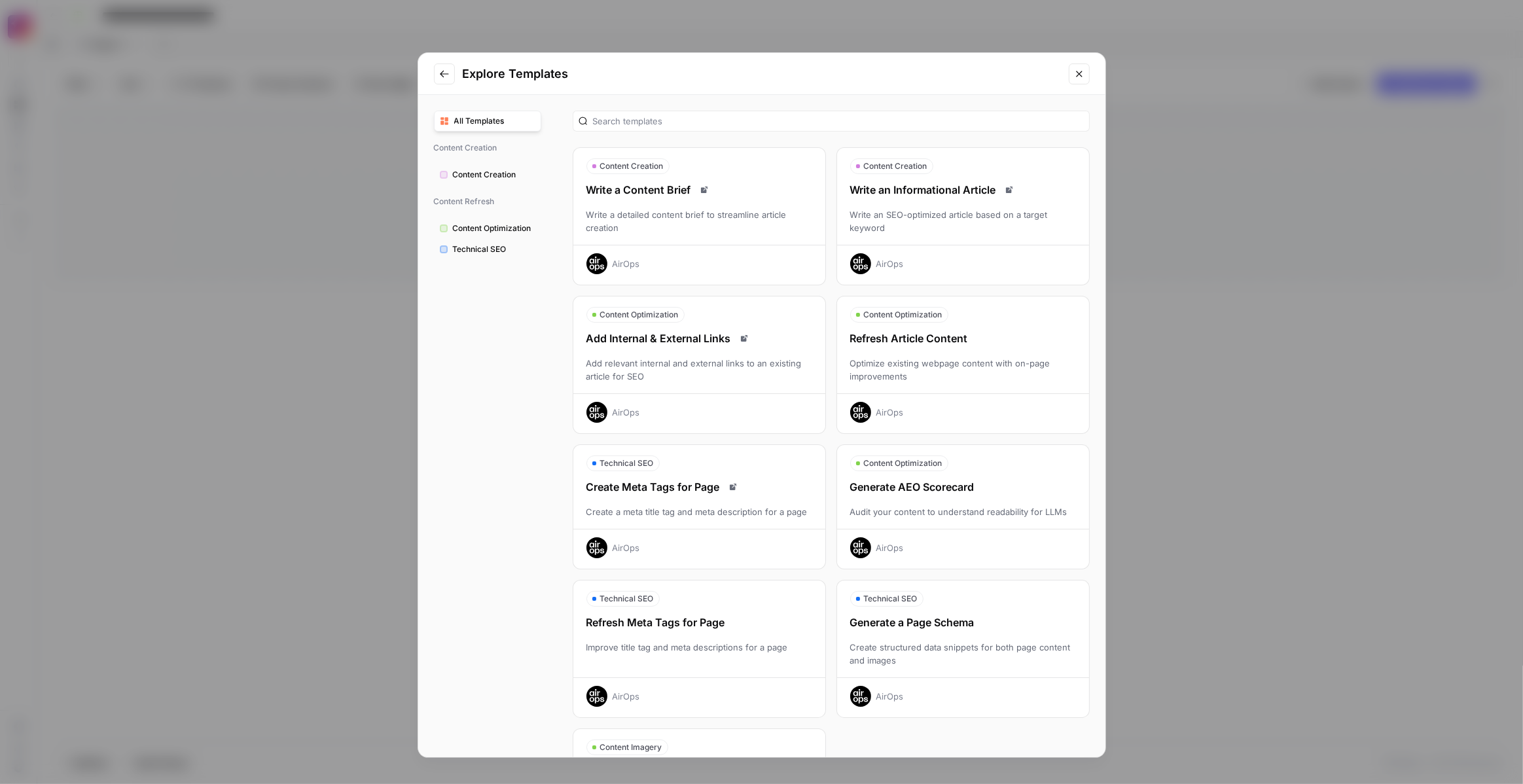
click at [882, 347] on div "Refresh Article Content Optimize existing webpage content with on-page improvem…" at bounding box center [963, 376] width 252 height 92
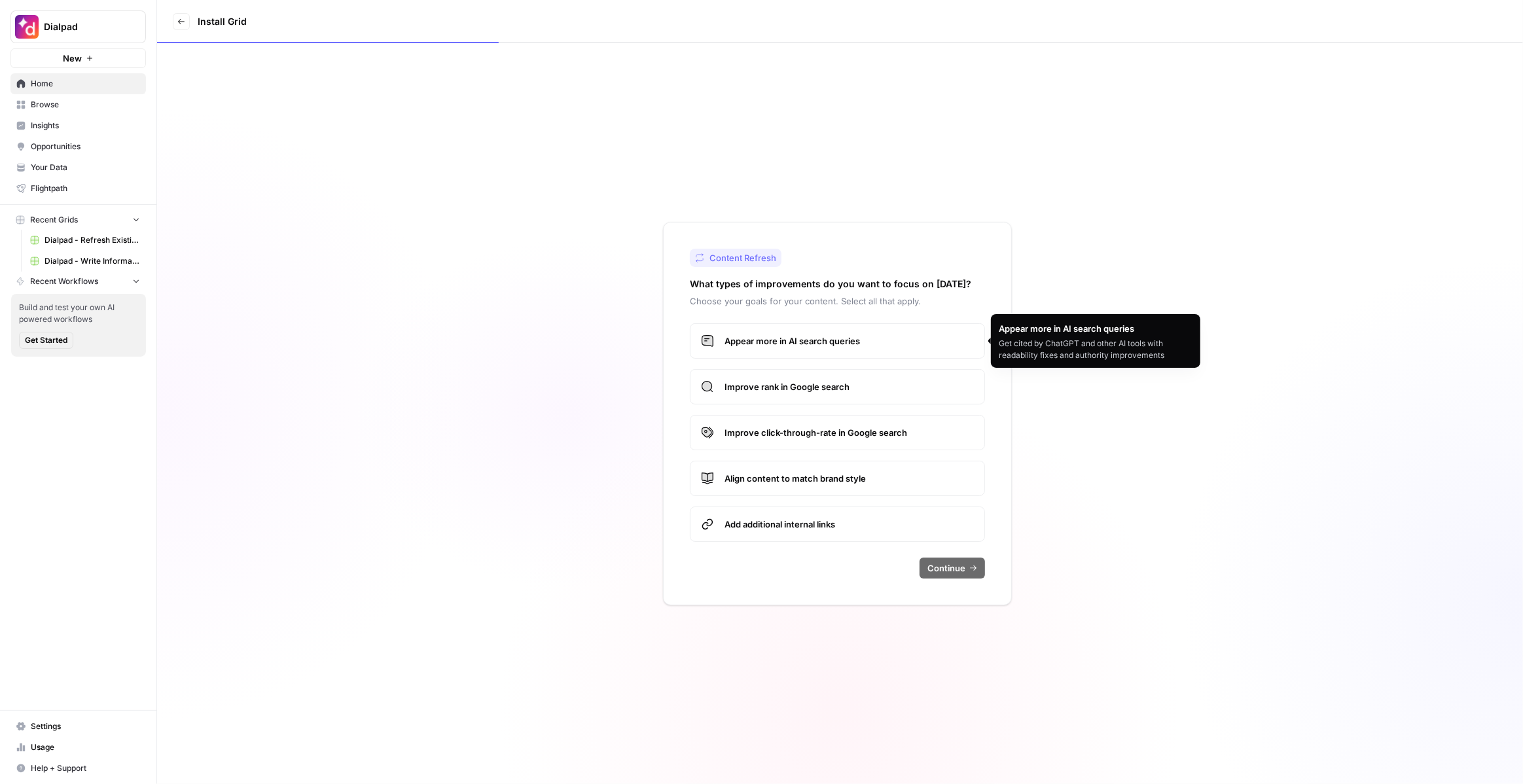
click at [814, 342] on span "Appear more in AI search queries" at bounding box center [849, 341] width 250 height 13
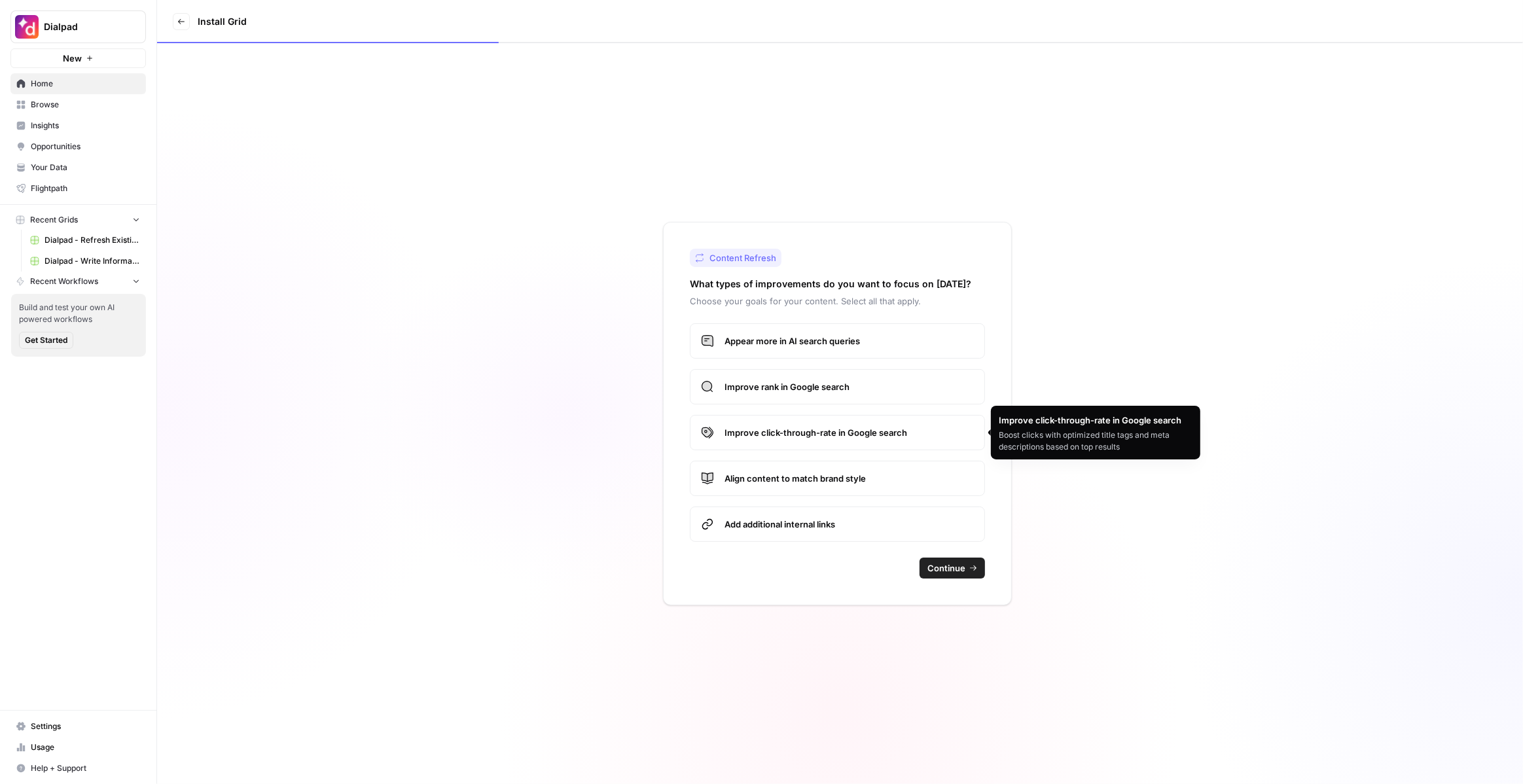
click at [888, 433] on span "Improve click-through-rate in Google search" at bounding box center [849, 432] width 250 height 13
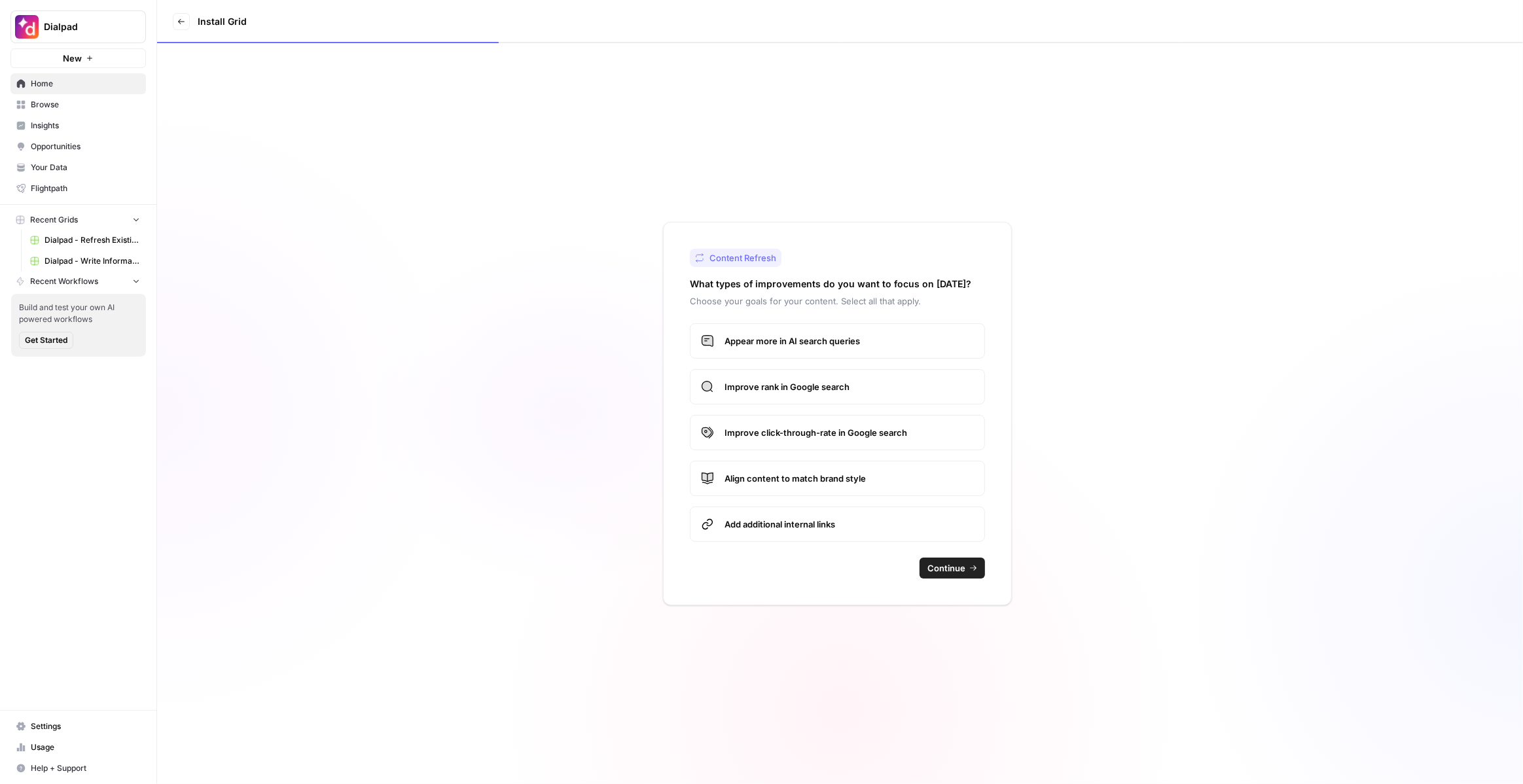
click at [878, 435] on span "Improve click-through-rate in Google search" at bounding box center [849, 432] width 250 height 13
click at [842, 387] on span "Improve rank in Google search" at bounding box center [849, 386] width 250 height 13
click at [848, 485] on label "Align content to match brand style" at bounding box center [837, 478] width 295 height 35
click at [844, 488] on label "Align content to match brand style" at bounding box center [837, 478] width 295 height 35
click at [826, 488] on label "Align content to match brand style" at bounding box center [837, 478] width 295 height 35
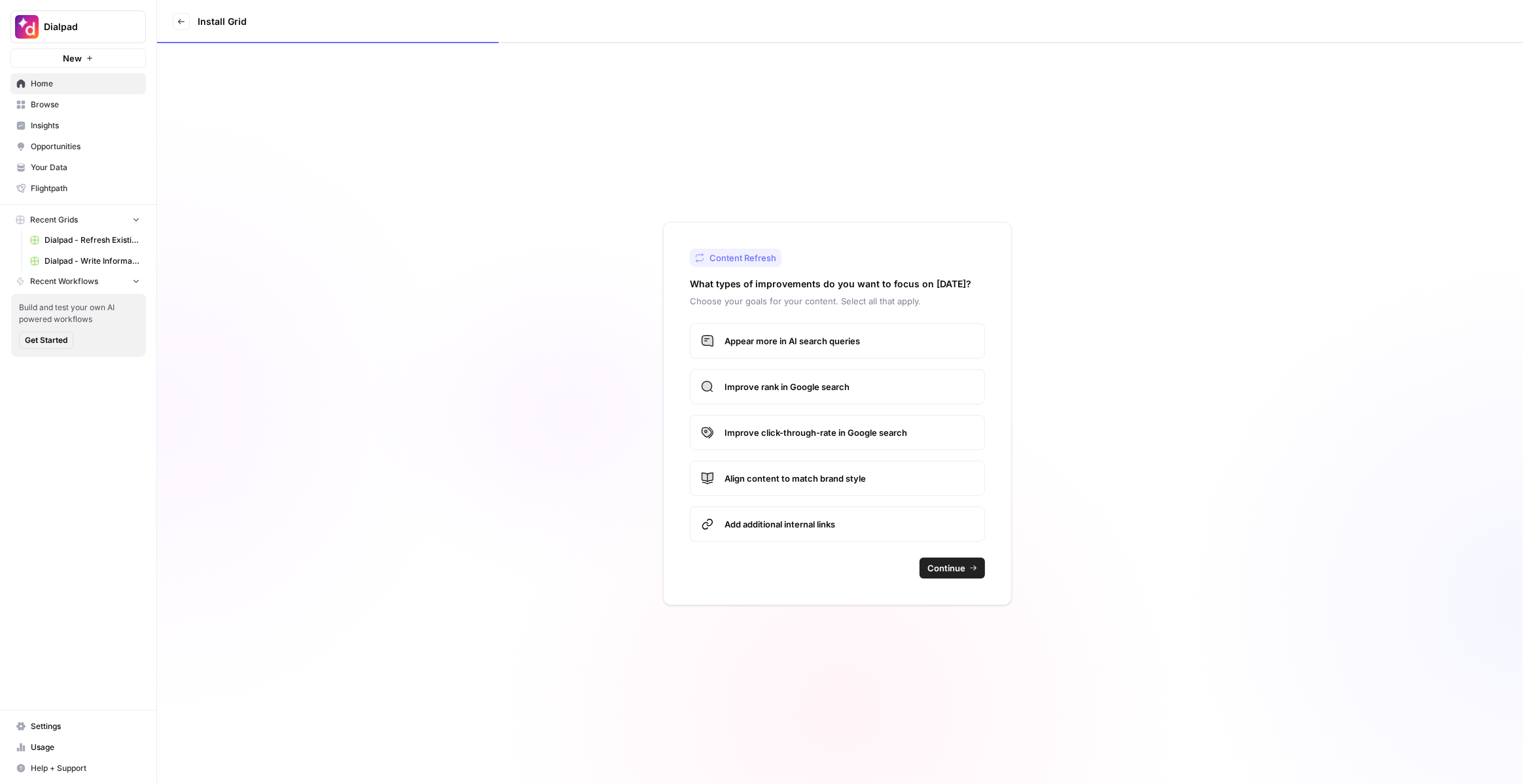
click at [868, 481] on span "Align content to match brand style" at bounding box center [849, 478] width 250 height 13
click at [959, 569] on span "Continue" at bounding box center [946, 568] width 38 height 13
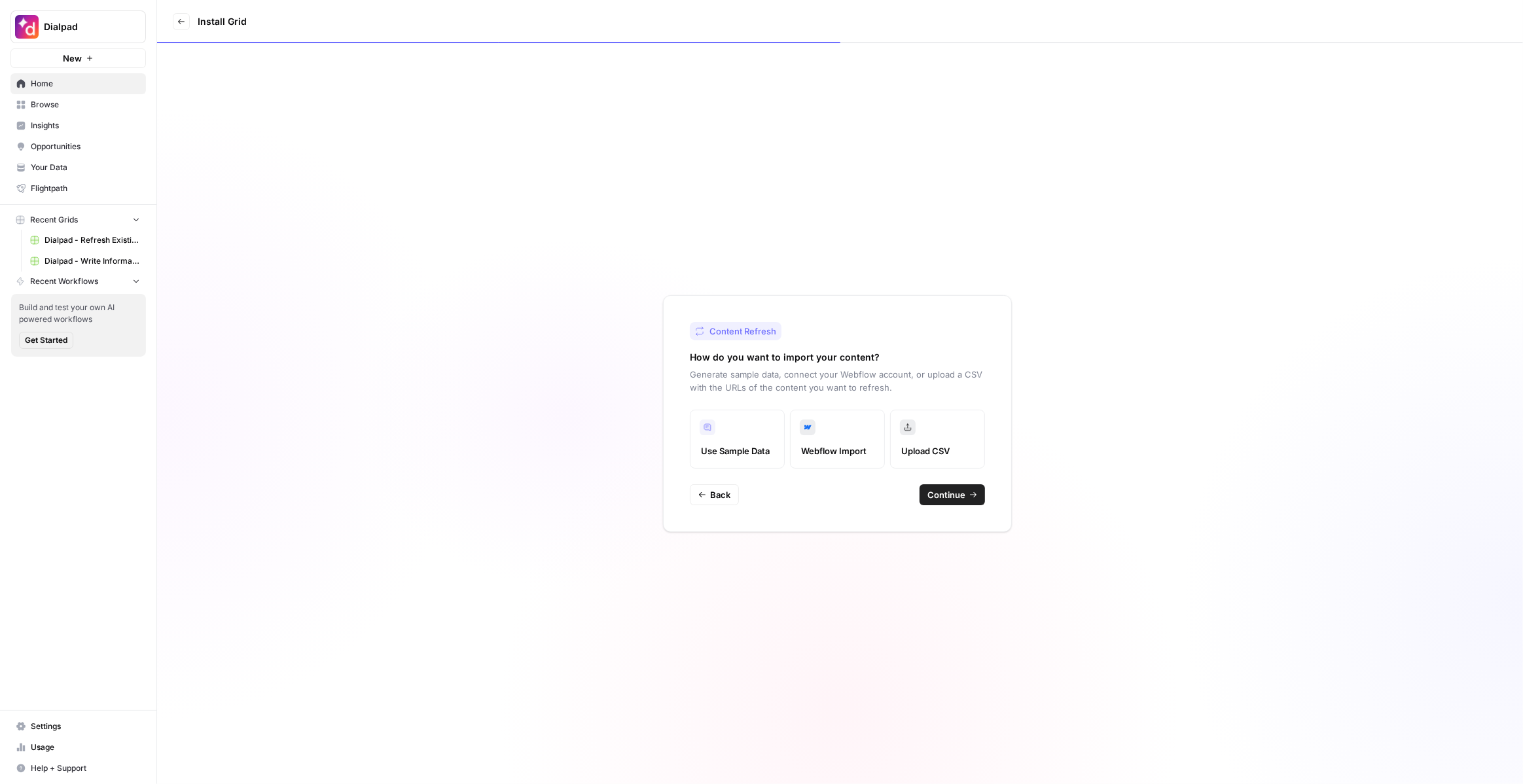
click at [949, 500] on span "Continue" at bounding box center [946, 494] width 38 height 13
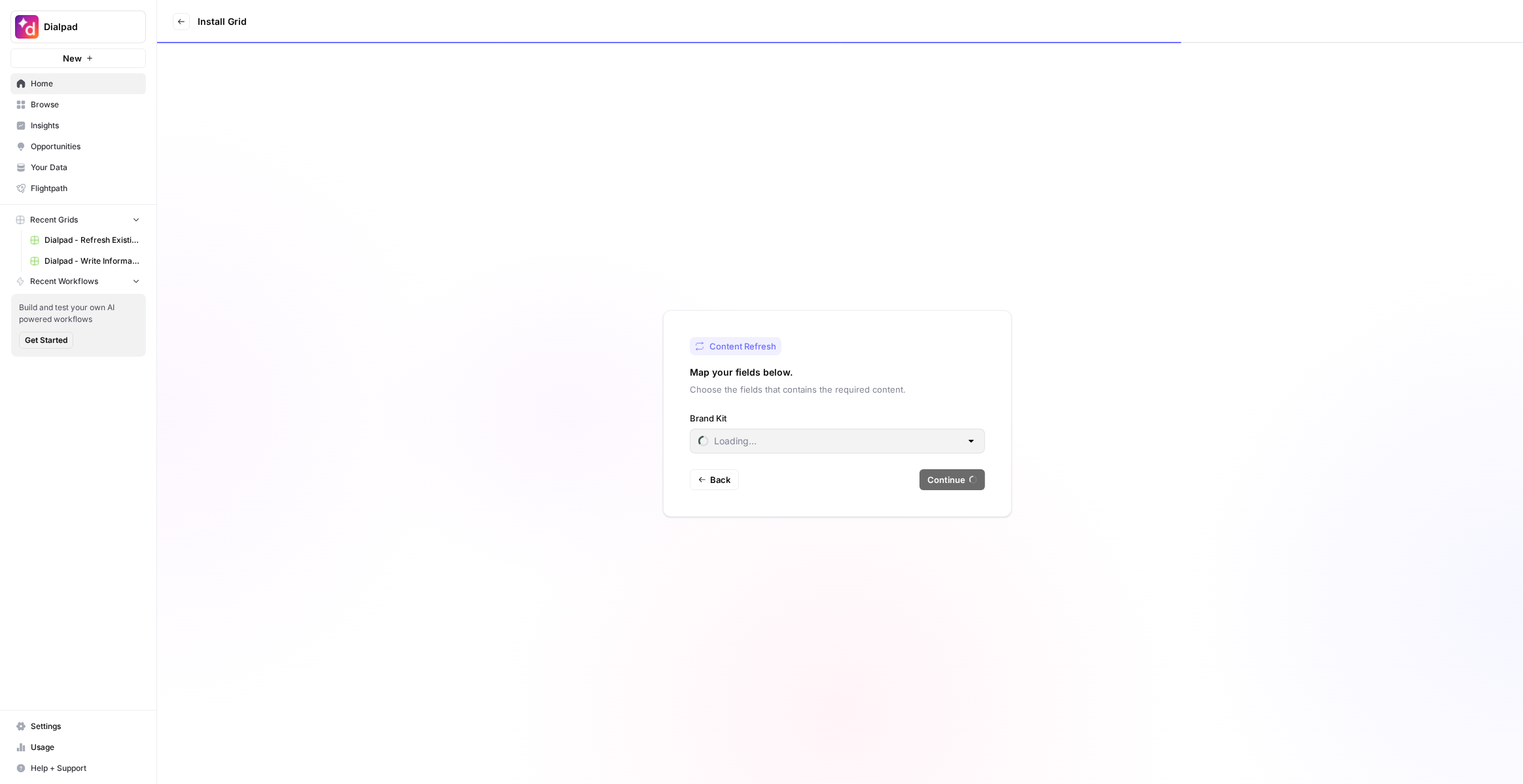
type input "Dialpad"
click at [950, 490] on div "Content Refresh Map your fields below. Choose the fields that contains the requ…" at bounding box center [838, 413] width 349 height 207
click at [946, 484] on span "Continue" at bounding box center [946, 479] width 38 height 13
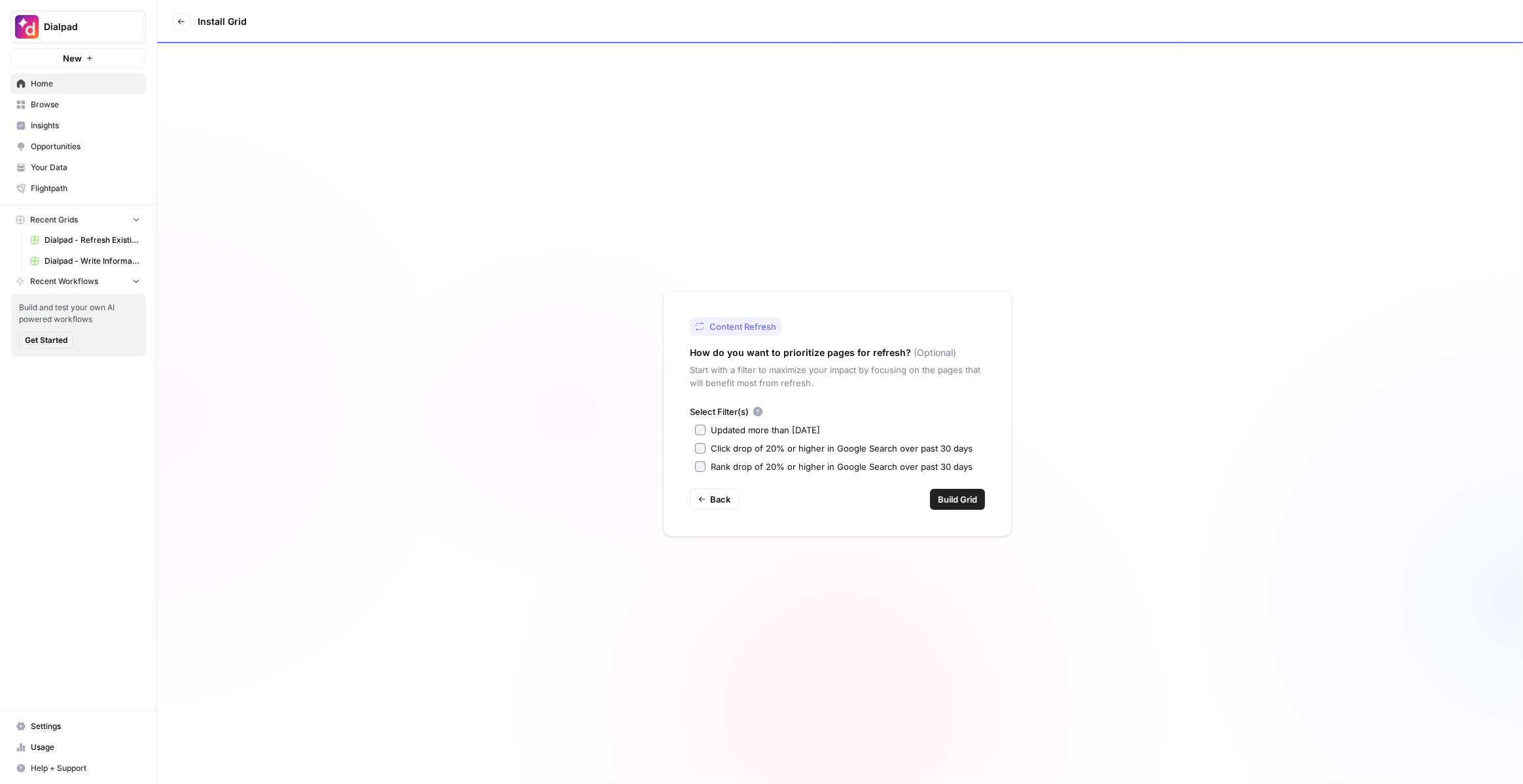
click at [956, 498] on span "Build Grid" at bounding box center [957, 498] width 39 height 13
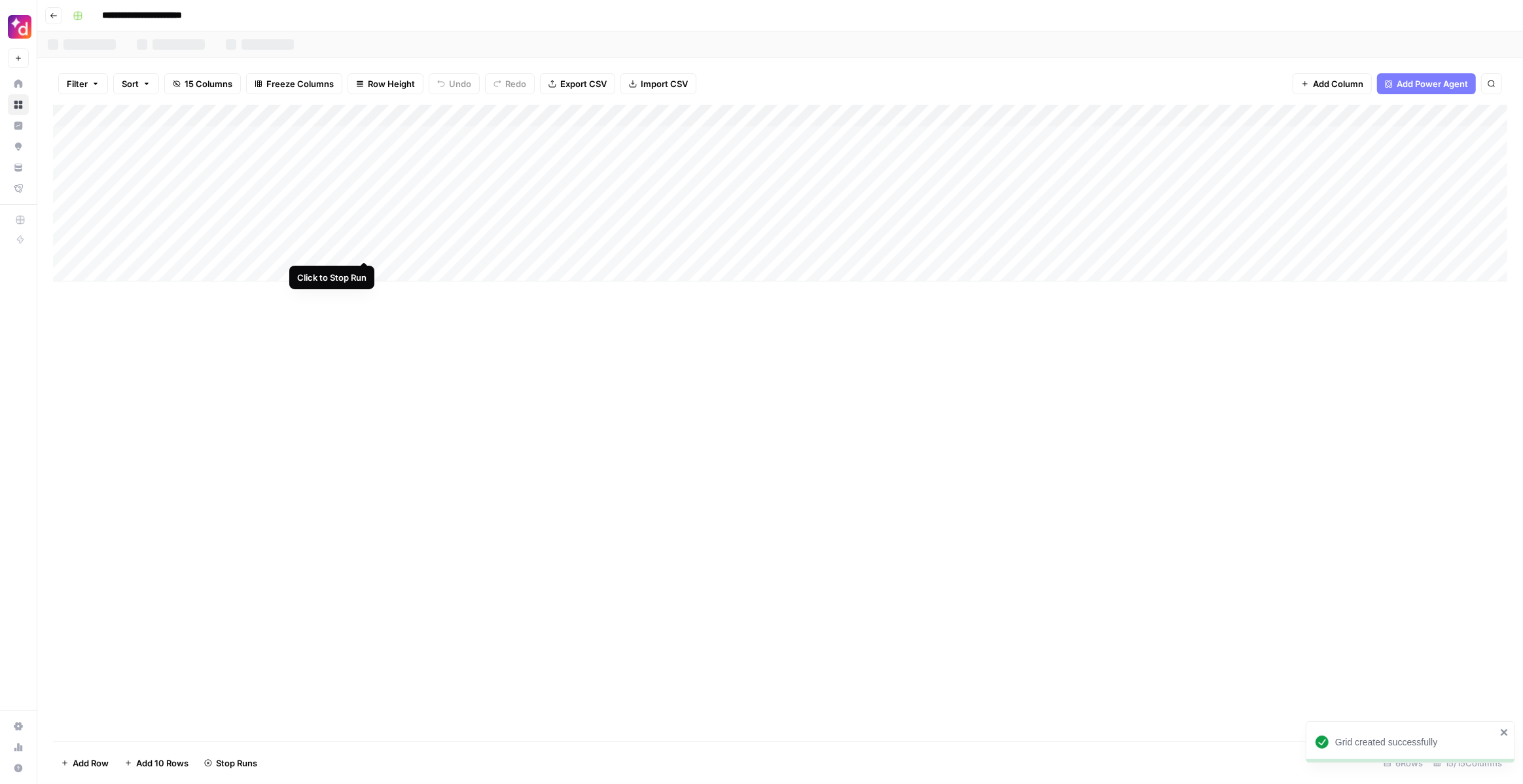
click at [363, 247] on div "Add Column" at bounding box center [781, 194] width 1455 height 177
click at [363, 216] on div "Add Column" at bounding box center [781, 194] width 1455 height 177
click at [364, 224] on div "Add Column" at bounding box center [781, 194] width 1455 height 177
click at [364, 205] on div "Add Column" at bounding box center [781, 194] width 1455 height 177
click at [364, 179] on div "Add Column" at bounding box center [781, 194] width 1455 height 177
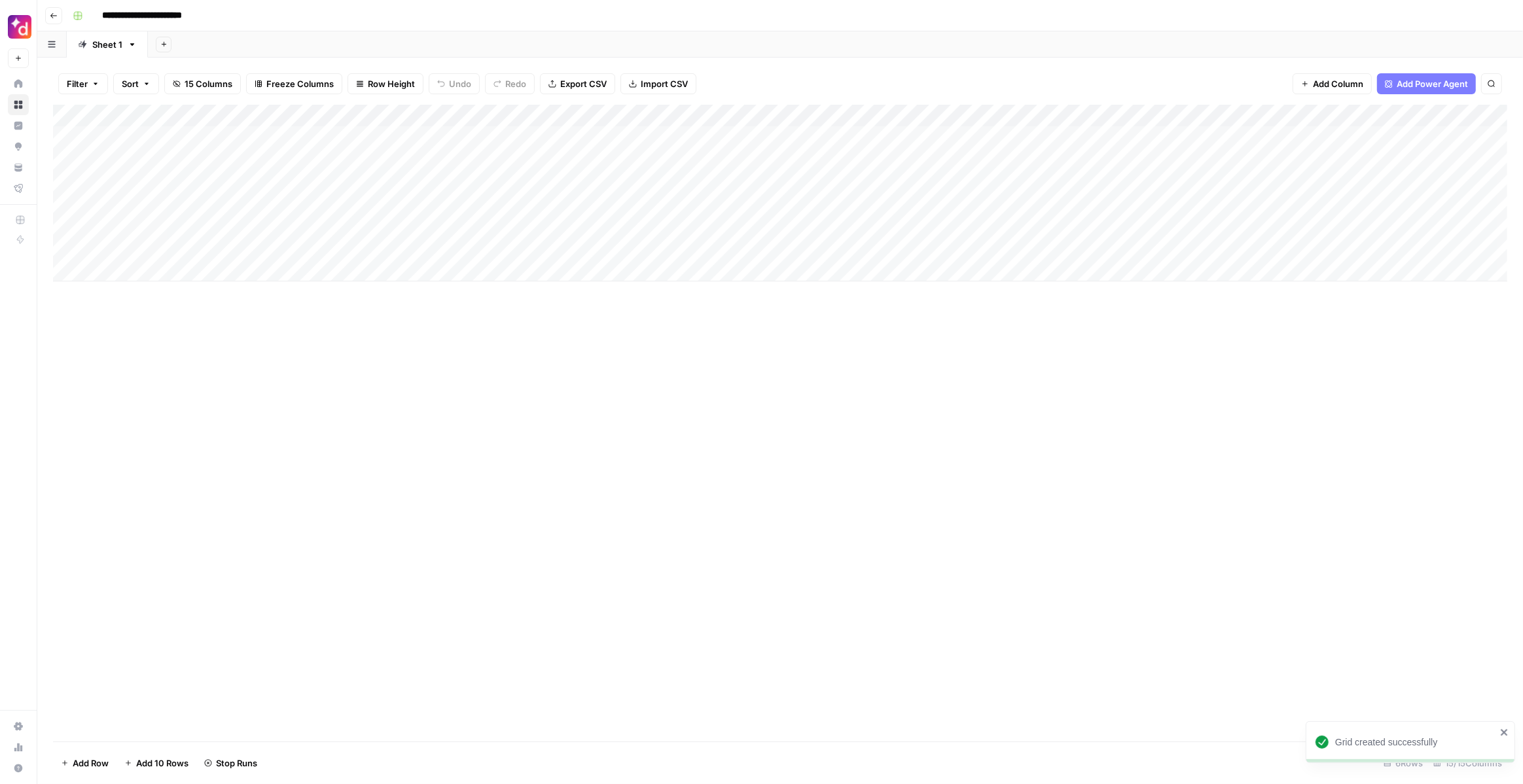
click at [364, 152] on div "Add Column" at bounding box center [781, 194] width 1455 height 177
click at [365, 159] on div "Add Column" at bounding box center [781, 194] width 1455 height 177
click at [714, 134] on div "Add Column" at bounding box center [781, 194] width 1455 height 177
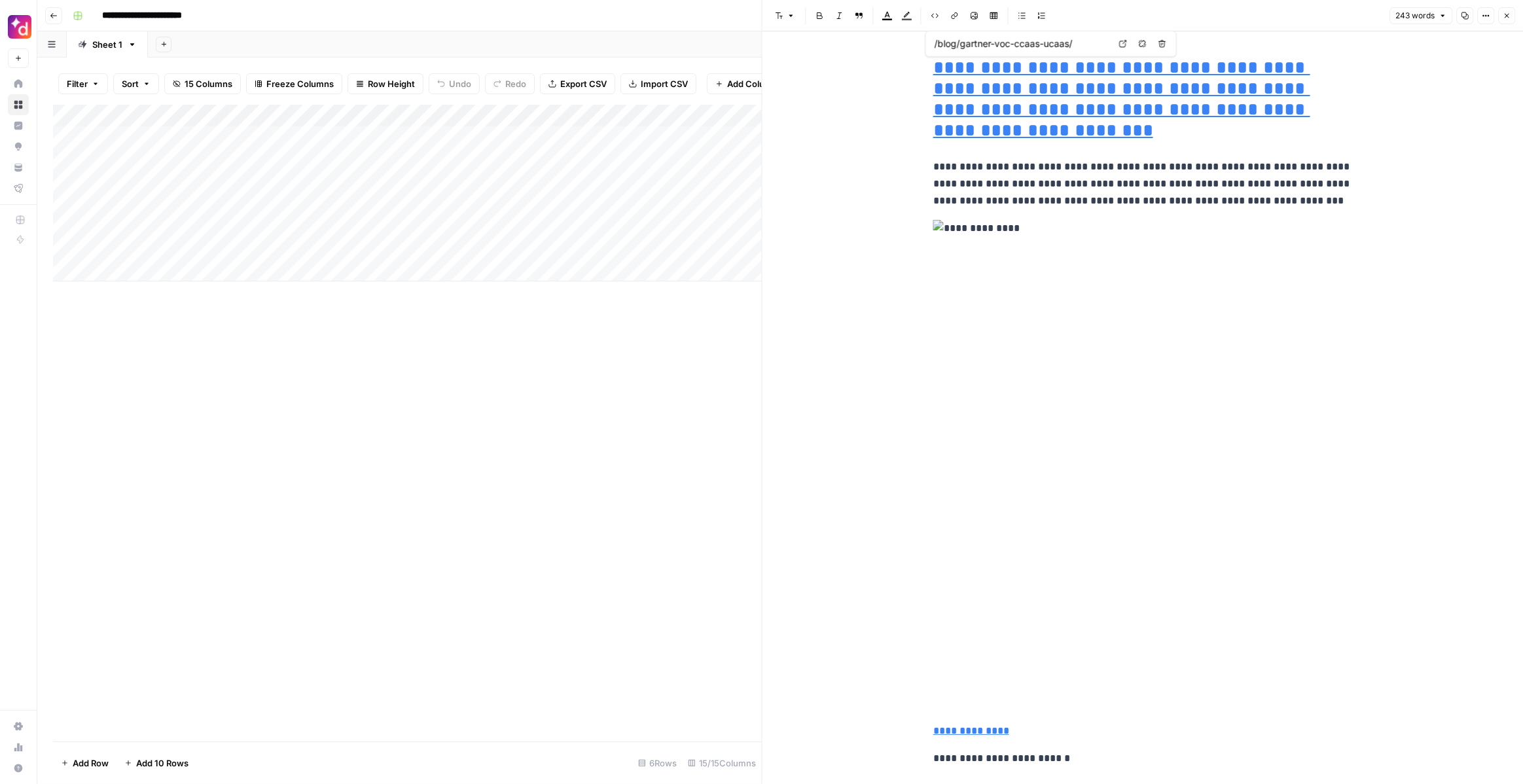
click at [1504, 15] on icon "button" at bounding box center [1506, 15] width 8 height 8
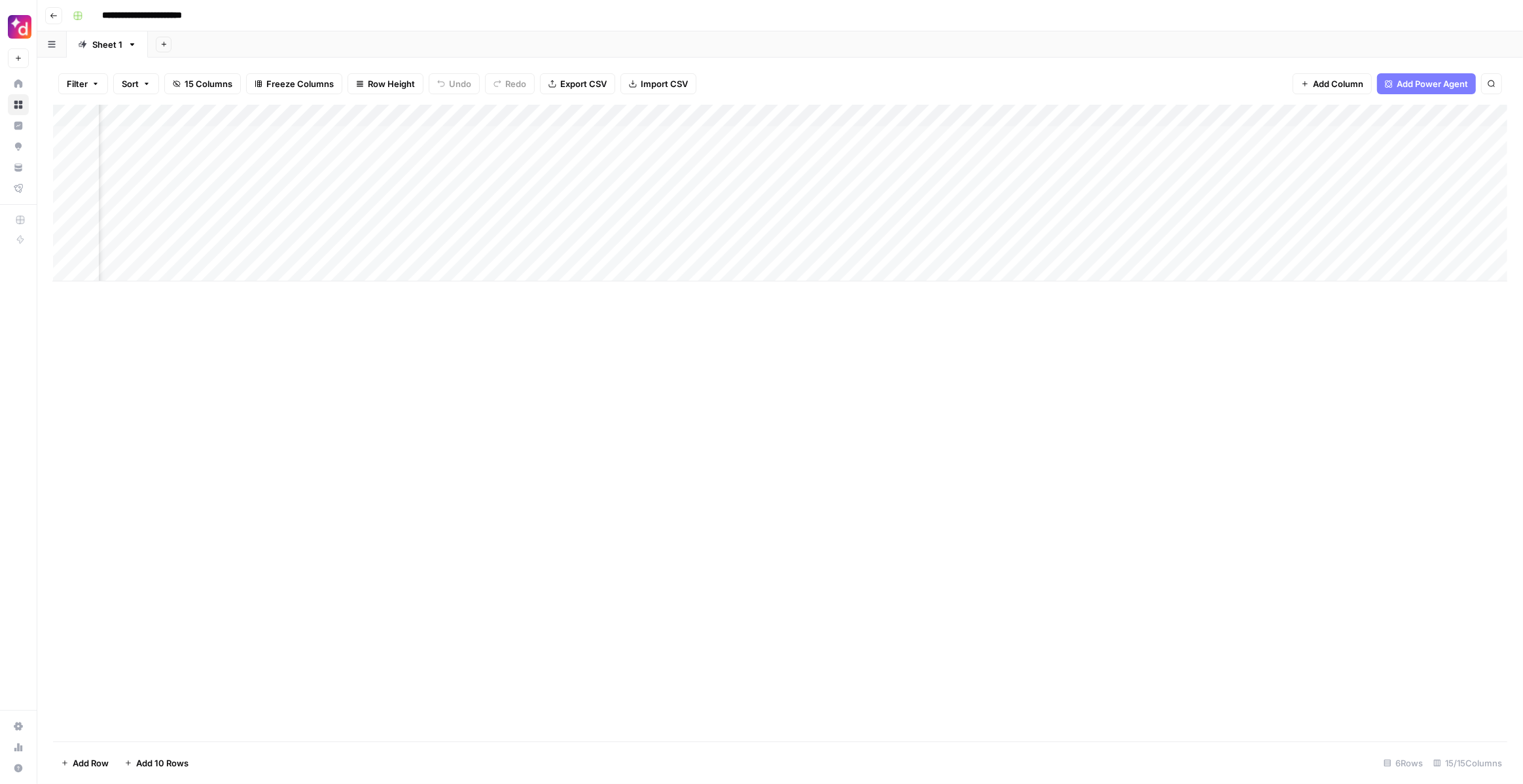
scroll to position [0, 343]
click at [605, 136] on div "Add Column" at bounding box center [781, 194] width 1455 height 177
click at [1316, 115] on div "Add Column" at bounding box center [781, 194] width 1455 height 177
click at [1195, 237] on button "Fork Power Agent" at bounding box center [1201, 244] width 145 height 18
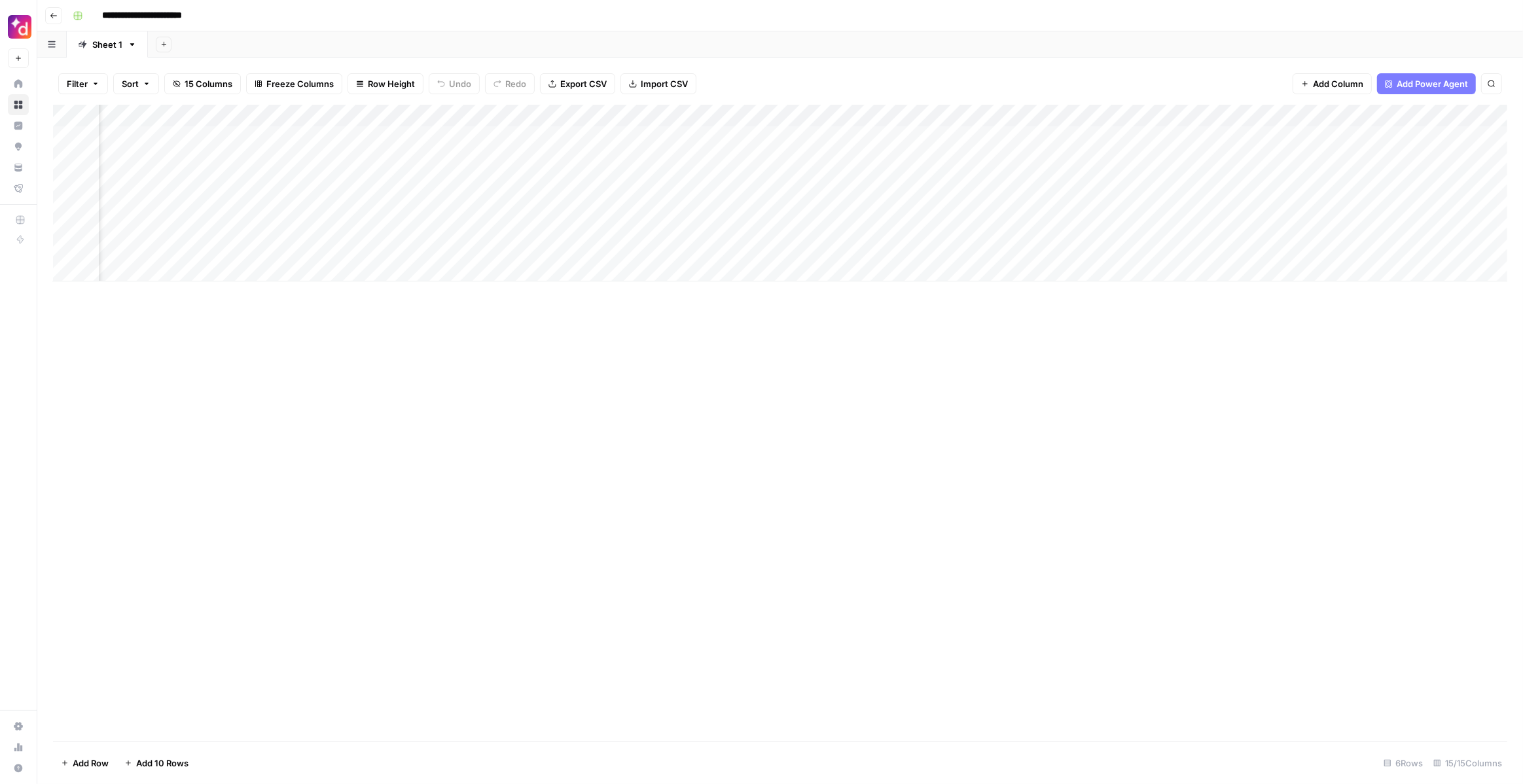
scroll to position [0, 871]
click at [1214, 133] on div "Add Column" at bounding box center [781, 194] width 1455 height 177
click at [1280, 138] on div "Add Column" at bounding box center [781, 194] width 1455 height 177
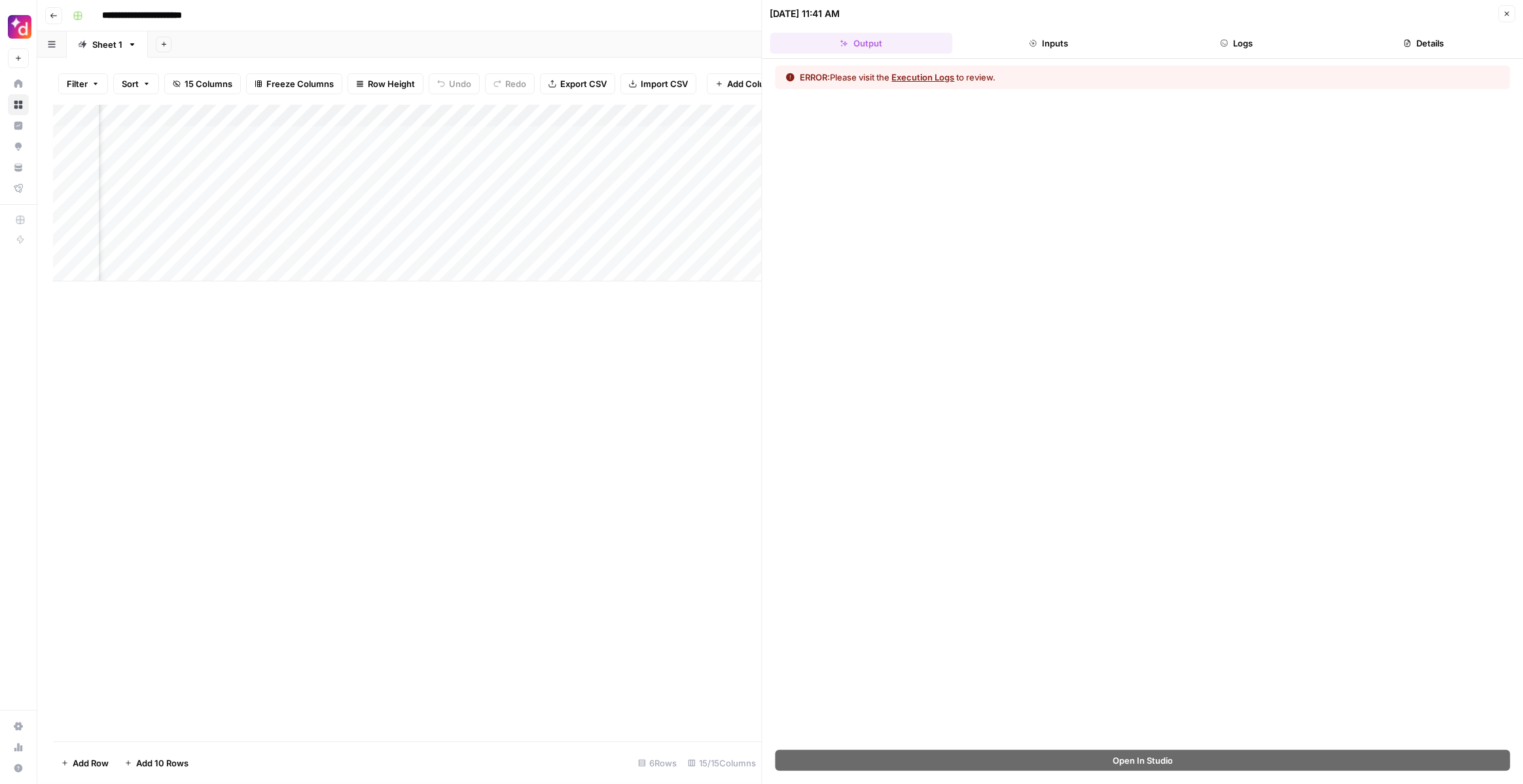
click at [914, 75] on button "Execution Logs" at bounding box center [924, 77] width 63 height 13
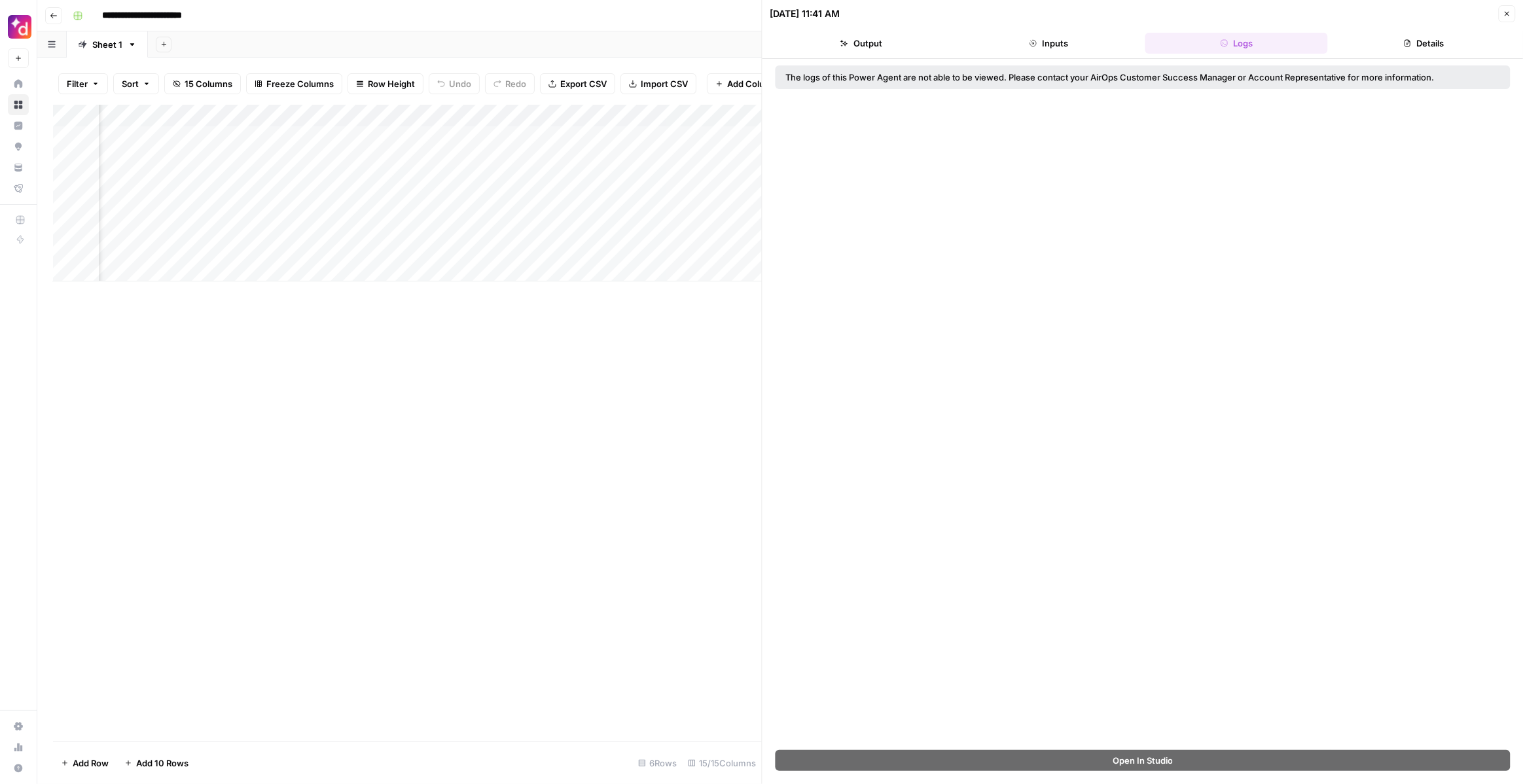
click at [1409, 46] on icon "button" at bounding box center [1407, 43] width 8 height 8
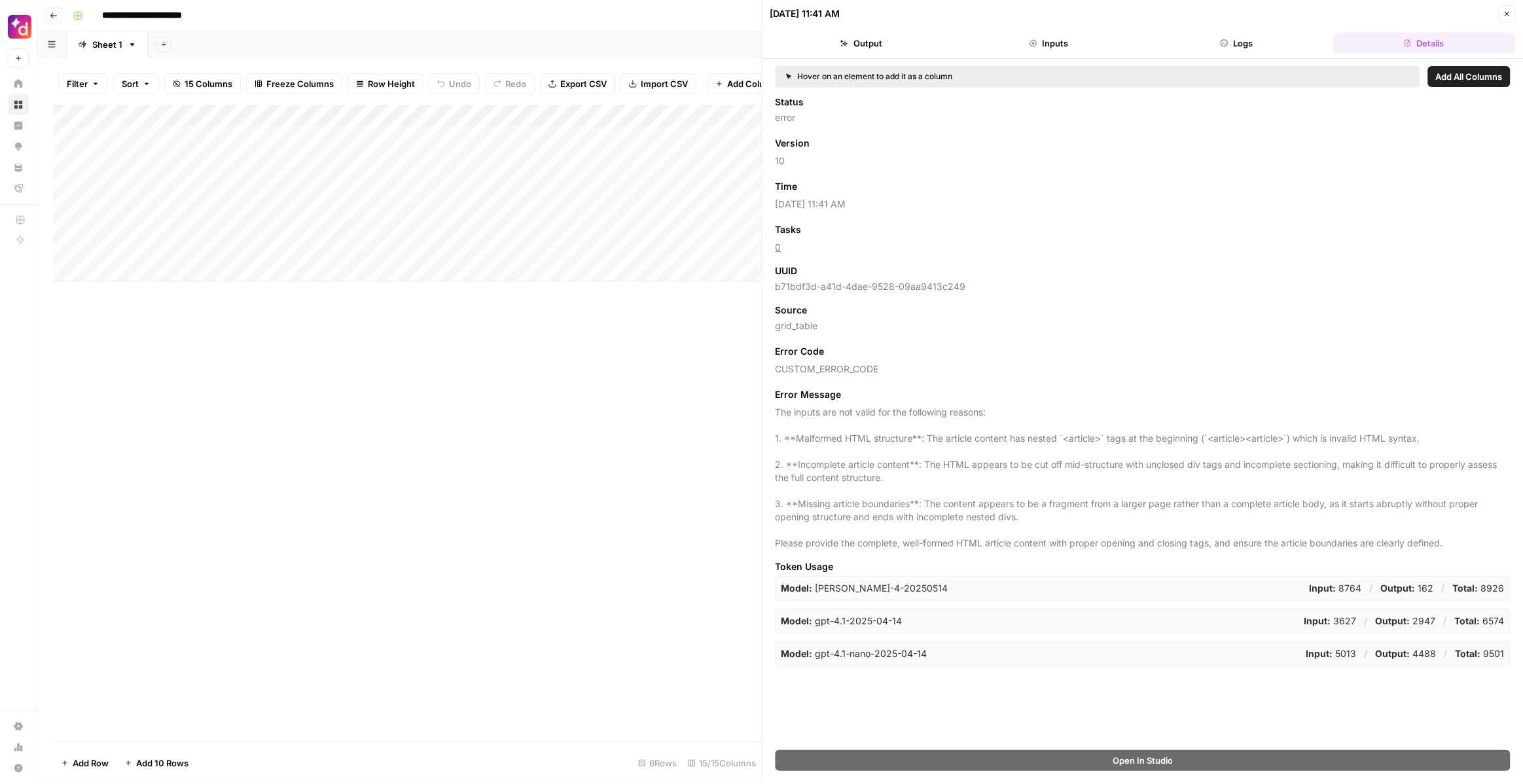
click at [540, 136] on div "Add Column" at bounding box center [407, 194] width 709 height 177
click at [600, 137] on div "Add Column" at bounding box center [407, 194] width 709 height 177
click at [634, 137] on div "Add Column" at bounding box center [407, 194] width 709 height 177
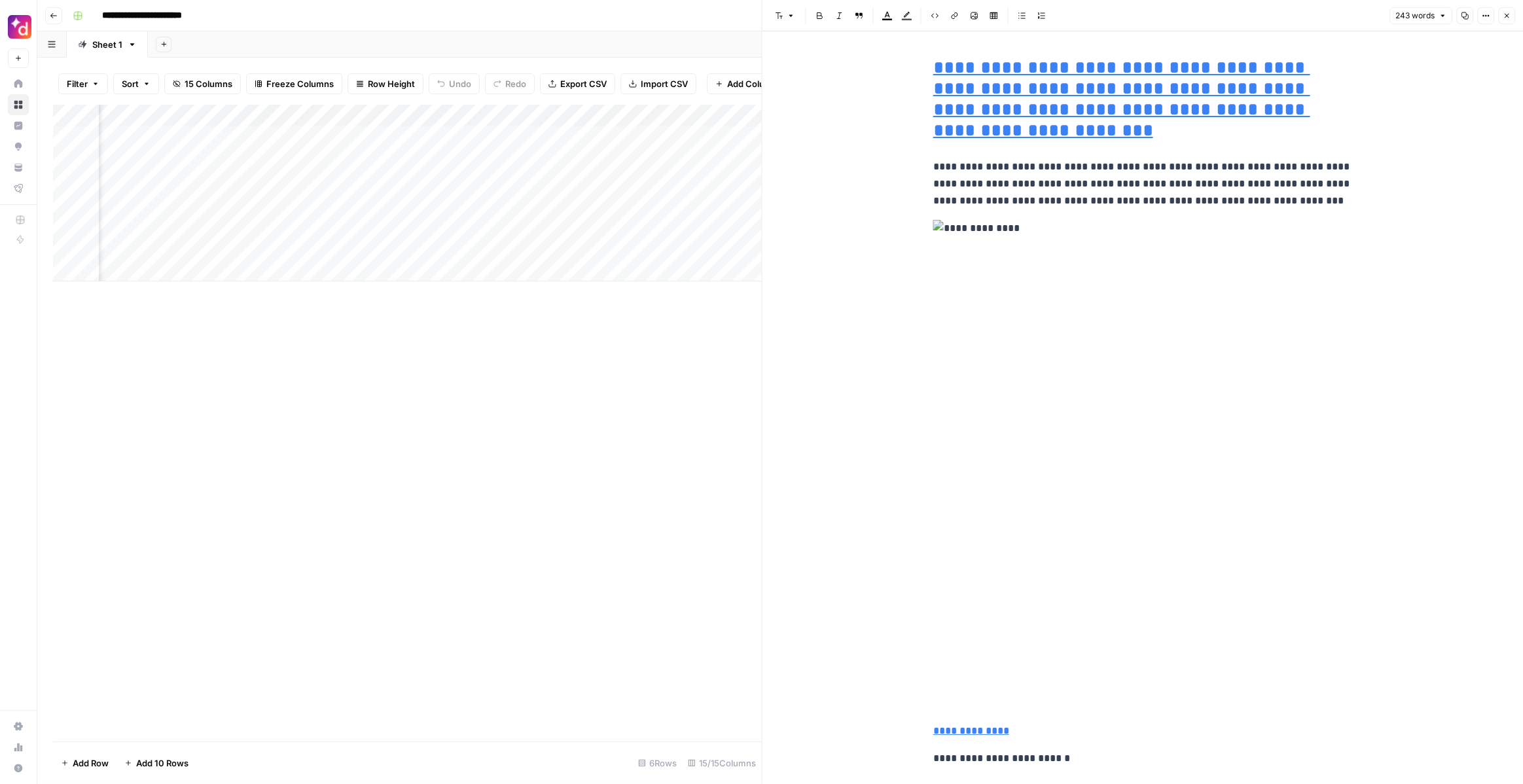
click at [953, 225] on img at bounding box center [1143, 452] width 419 height 465
type input "/blog/gartner-voc-ccaas-ucaas/"
click at [381, 140] on div "Add Column" at bounding box center [407, 194] width 709 height 177
click at [599, 136] on div "Add Column" at bounding box center [407, 194] width 709 height 177
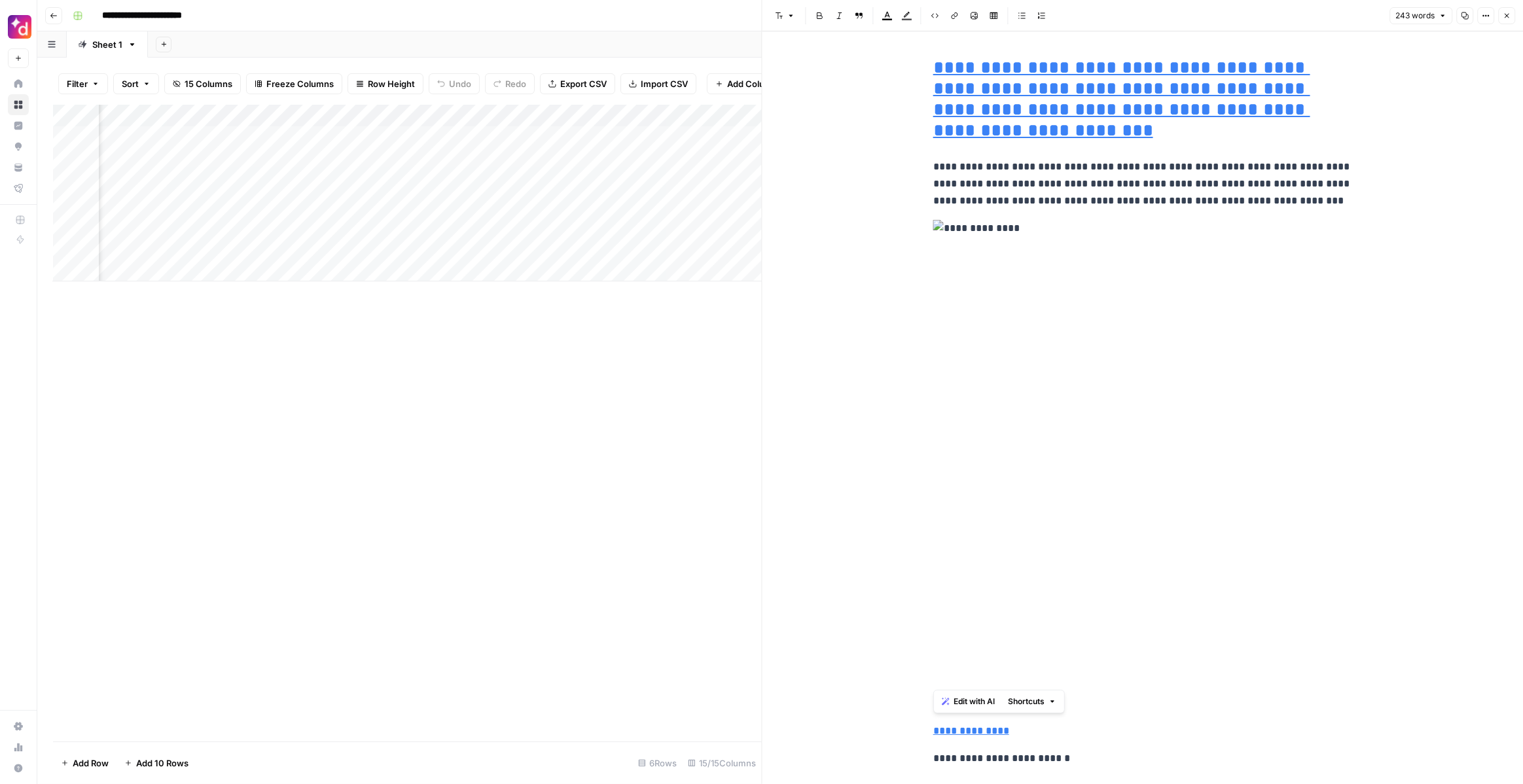
click at [599, 136] on div "Add Column" at bounding box center [407, 194] width 709 height 177
click at [1052, 263] on img at bounding box center [1143, 452] width 419 height 465
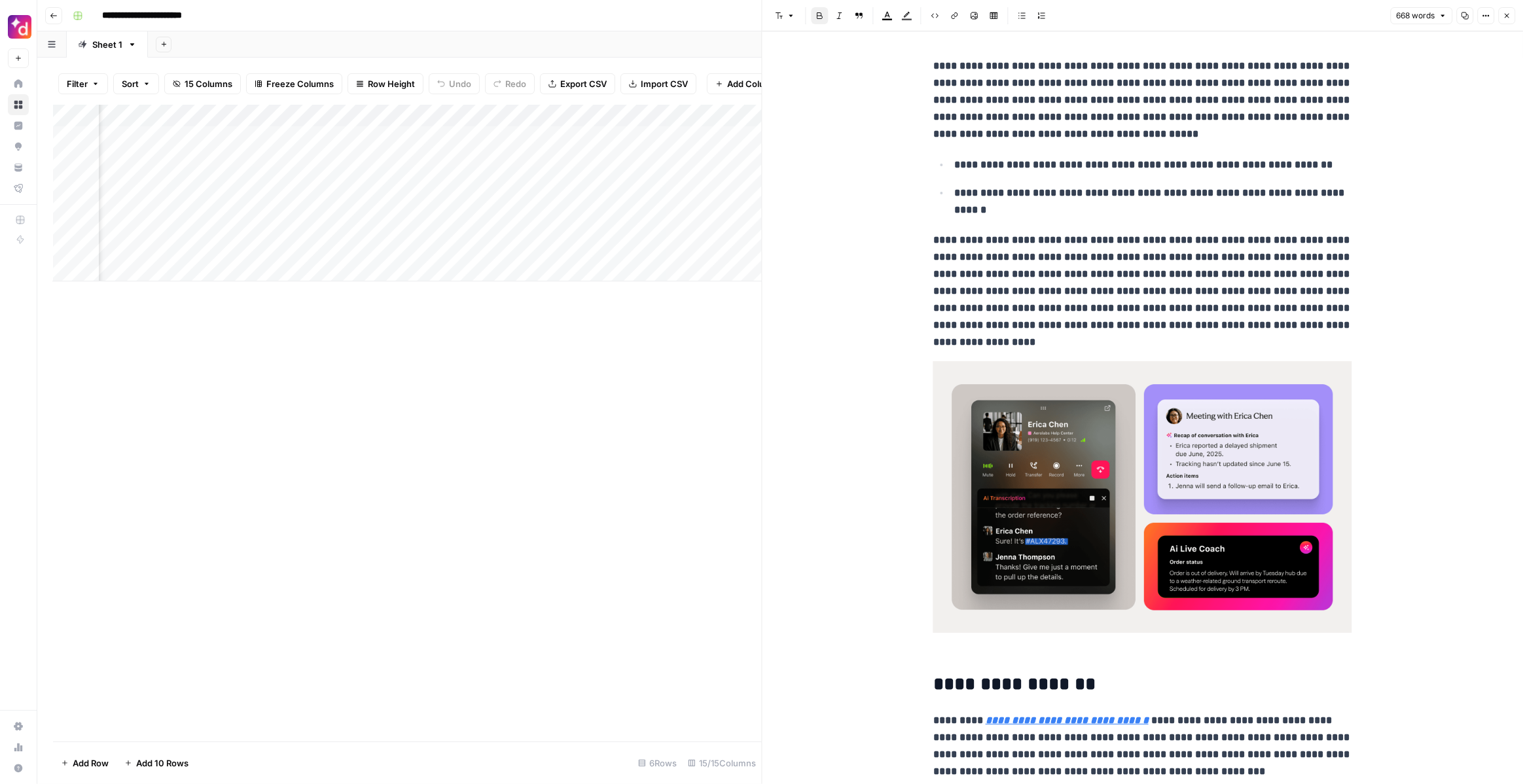
drag, startPoint x: 964, startPoint y: 76, endPoint x: 1045, endPoint y: 66, distance: 81.6
click at [964, 76] on strong "**********" at bounding box center [1143, 99] width 419 height 78
click at [1507, 16] on icon "button" at bounding box center [1506, 15] width 8 height 8
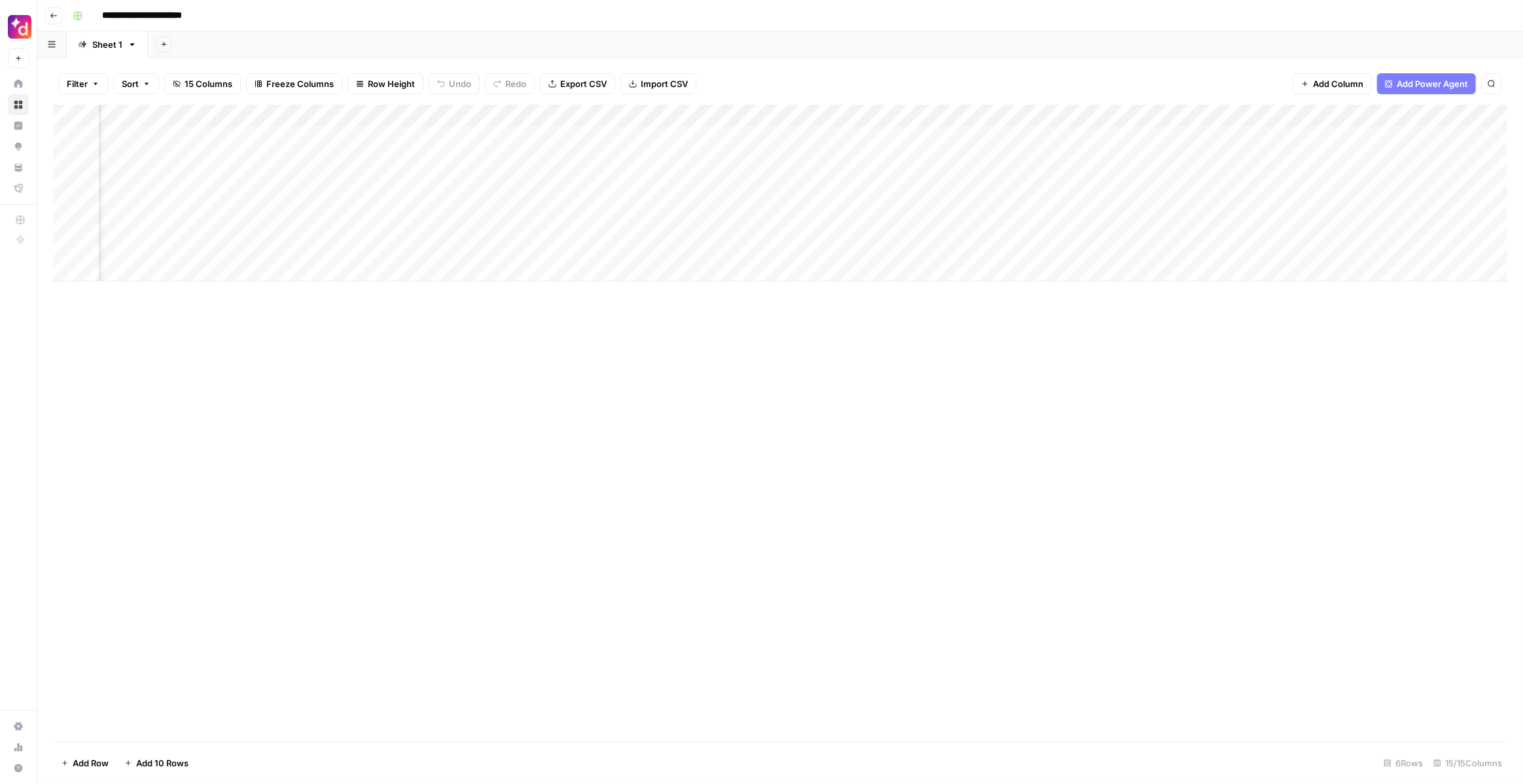
scroll to position [0, 871]
click at [1300, 133] on div "Add Column" at bounding box center [781, 194] width 1455 height 177
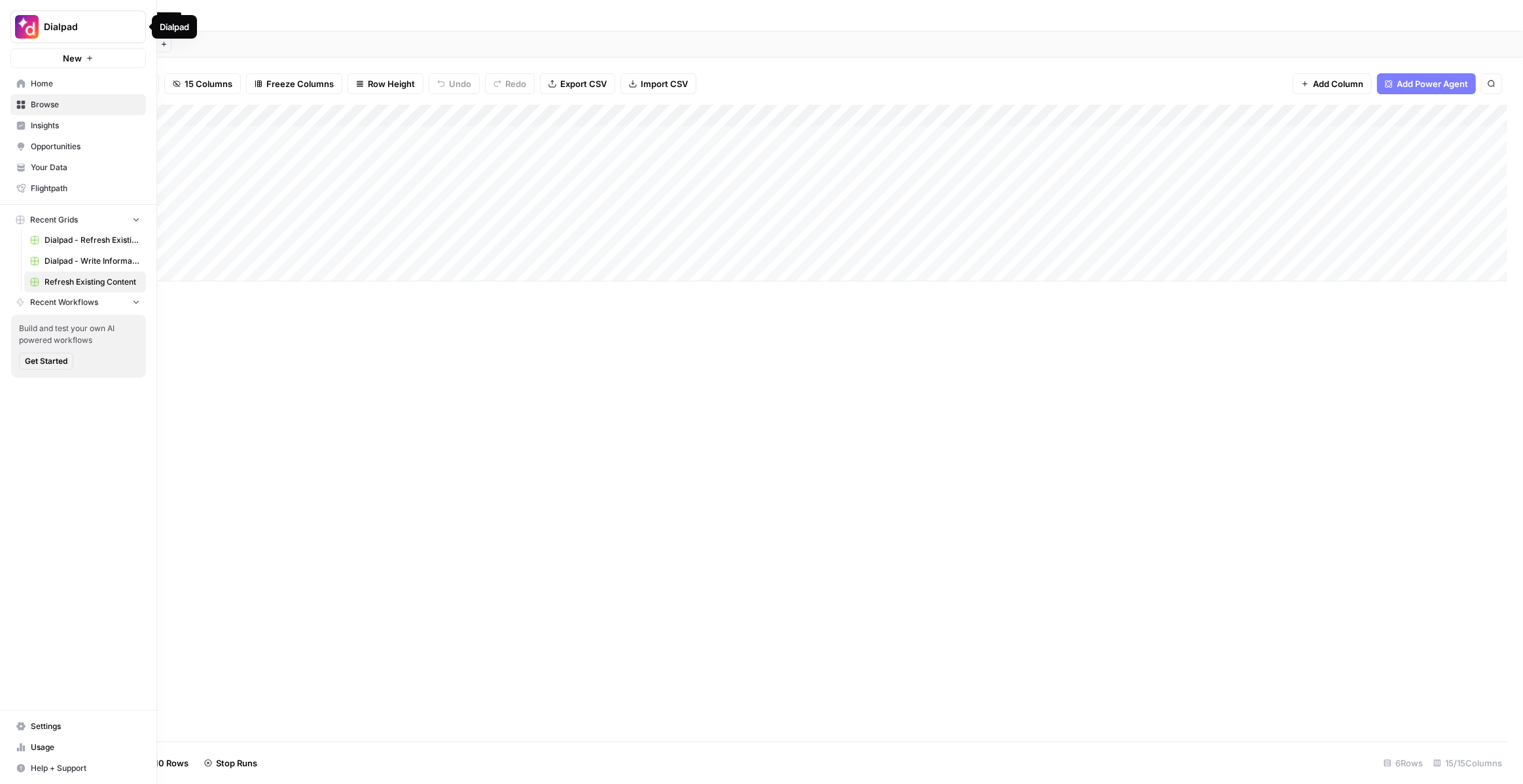
click at [18, 27] on img "Workspace: Dialpad" at bounding box center [26, 26] width 24 height 24
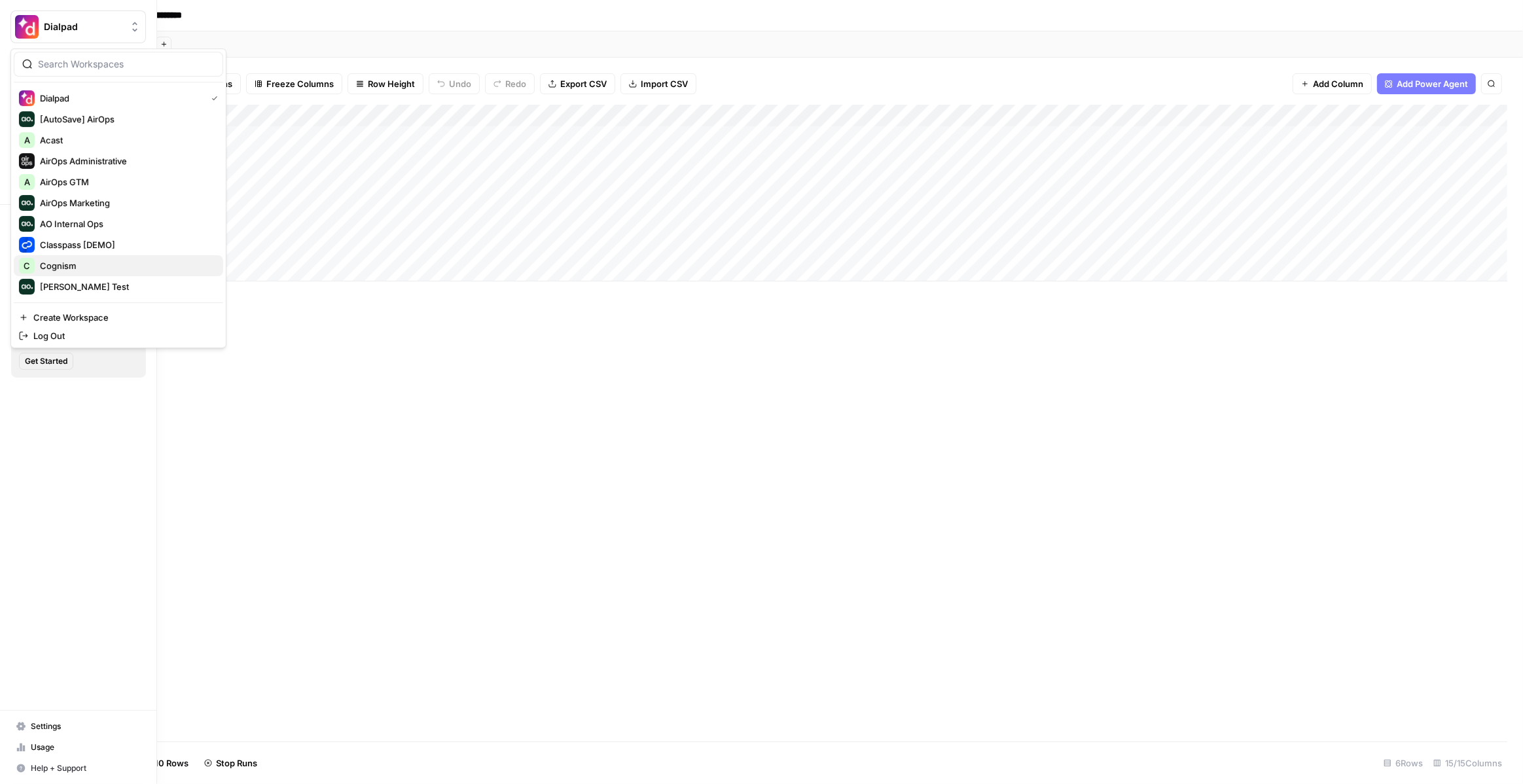
scroll to position [125, 0]
click at [96, 283] on span "Webflow" at bounding box center [126, 286] width 173 height 13
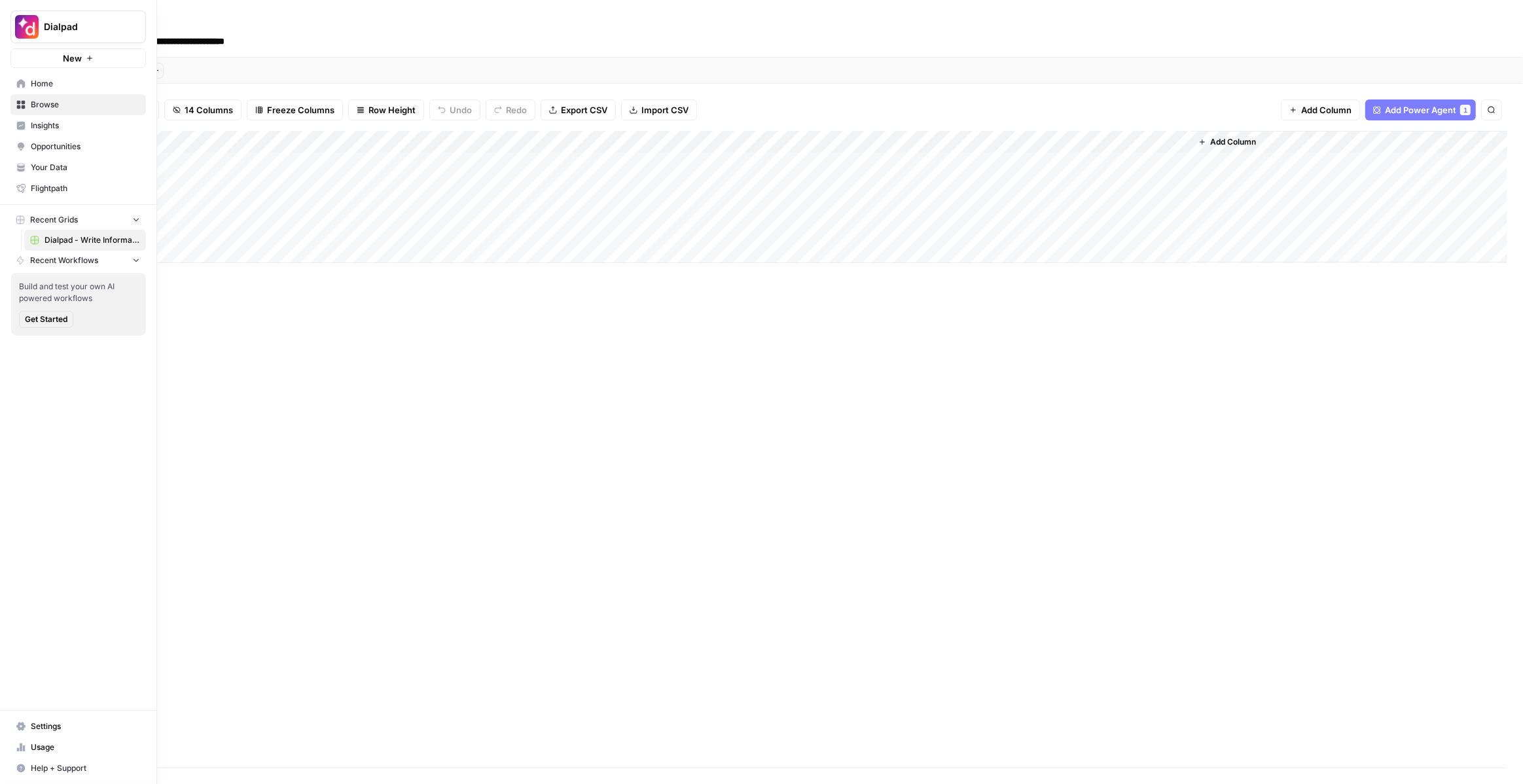
click at [75, 216] on span "Recent Grids" at bounding box center [53, 219] width 48 height 11
click at [86, 112] on link "Browse" at bounding box center [78, 105] width 136 height 21
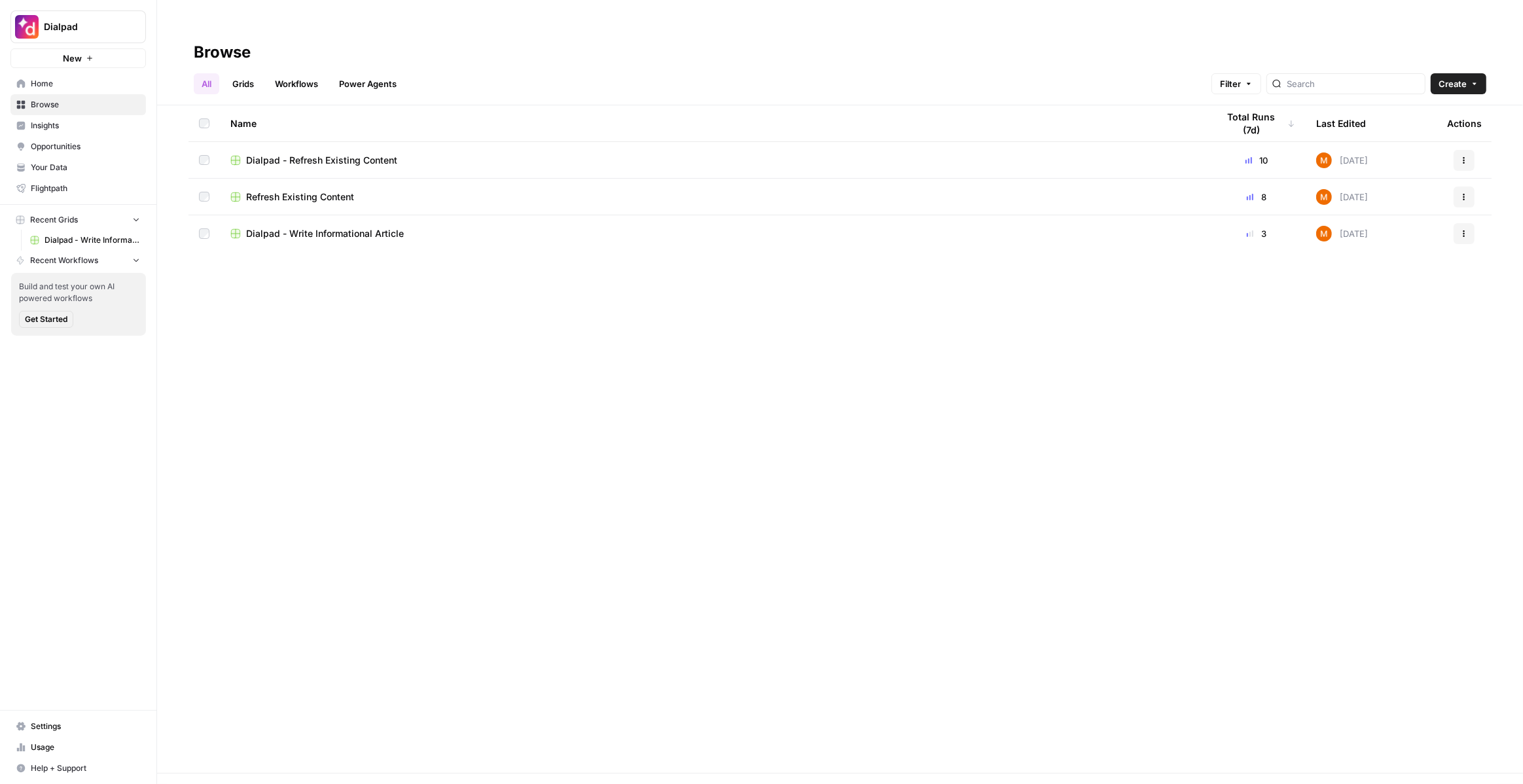
click at [367, 190] on div "Refresh Existing Content" at bounding box center [713, 196] width 967 height 13
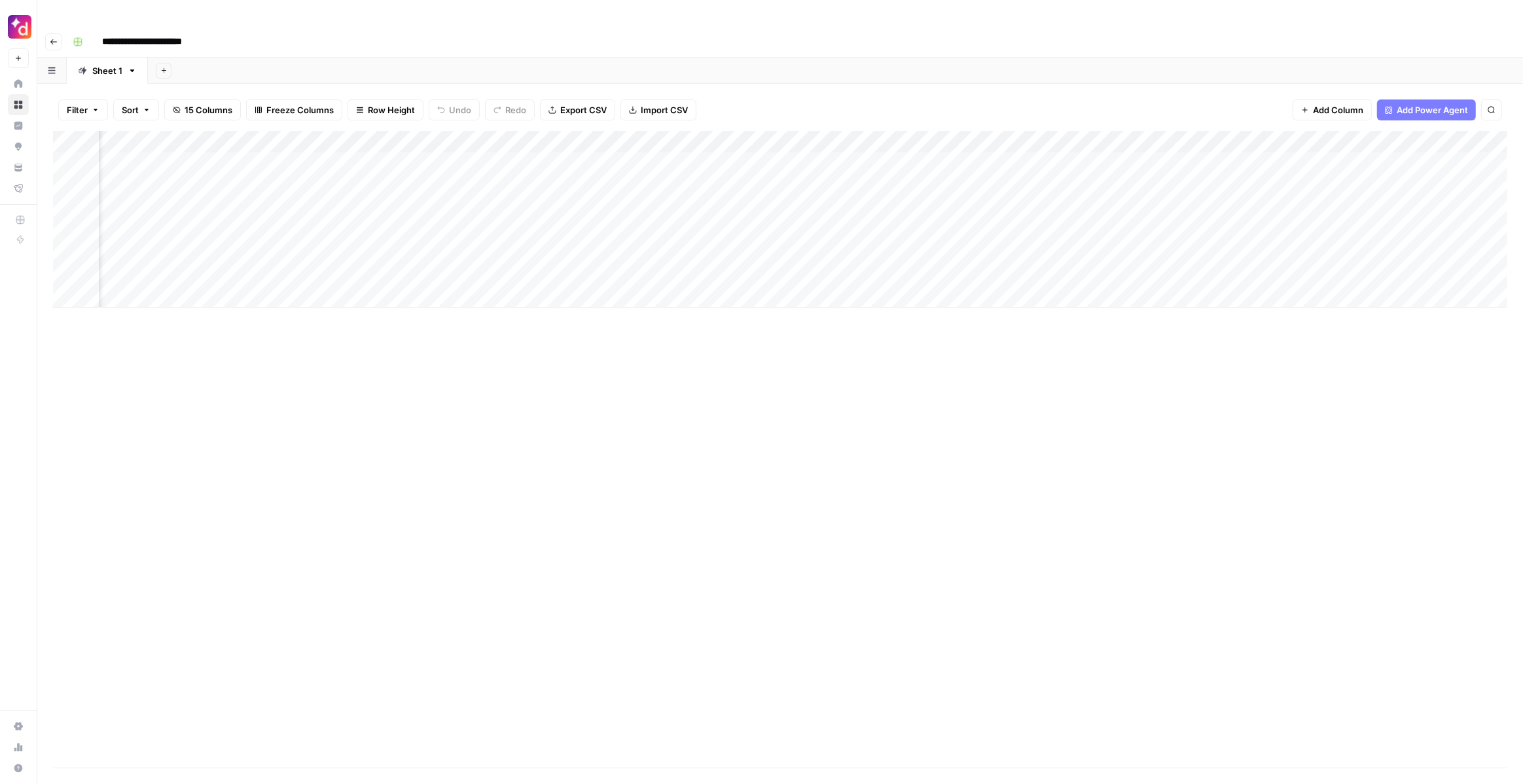
scroll to position [0, 871]
click at [1406, 134] on div "Add Column" at bounding box center [781, 219] width 1455 height 177
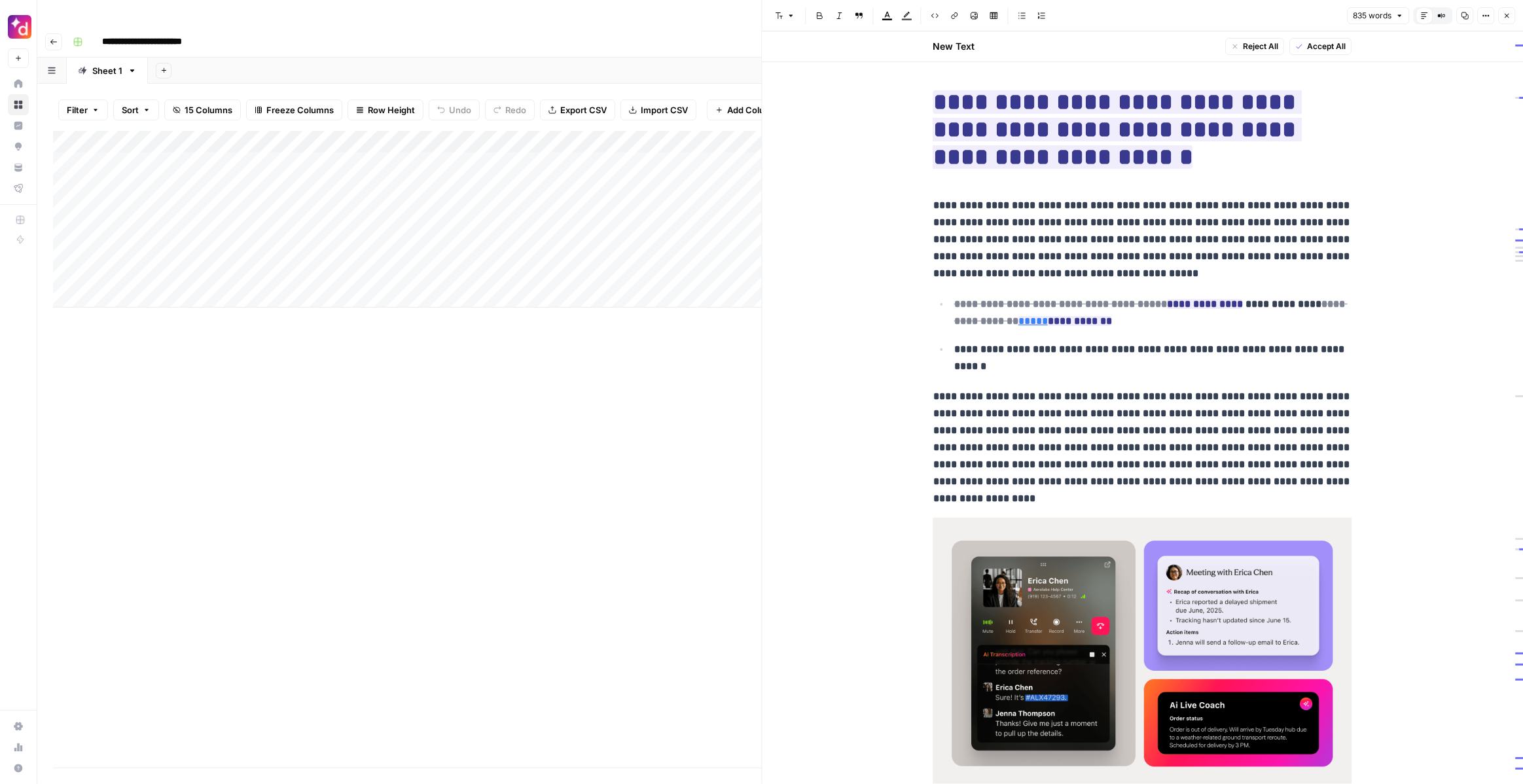
click at [163, 138] on div "Add Column" at bounding box center [407, 219] width 709 height 177
click at [163, 138] on input "**********" at bounding box center [208, 141] width 209 height 16
type input "**********"
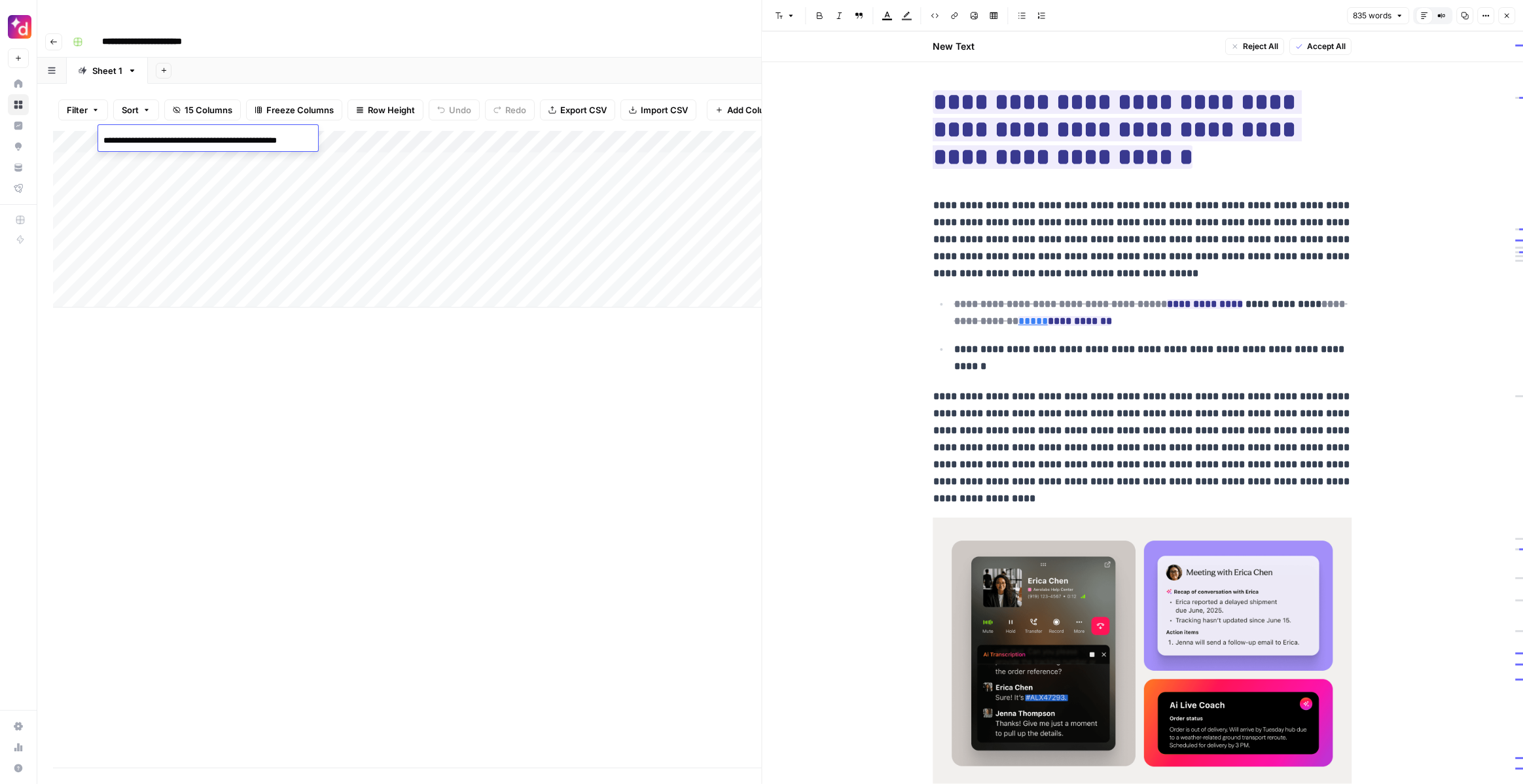
scroll to position [0, 21]
click at [462, 206] on div "Add Column" at bounding box center [407, 219] width 709 height 177
click at [287, 135] on div "Add Column" at bounding box center [407, 219] width 709 height 177
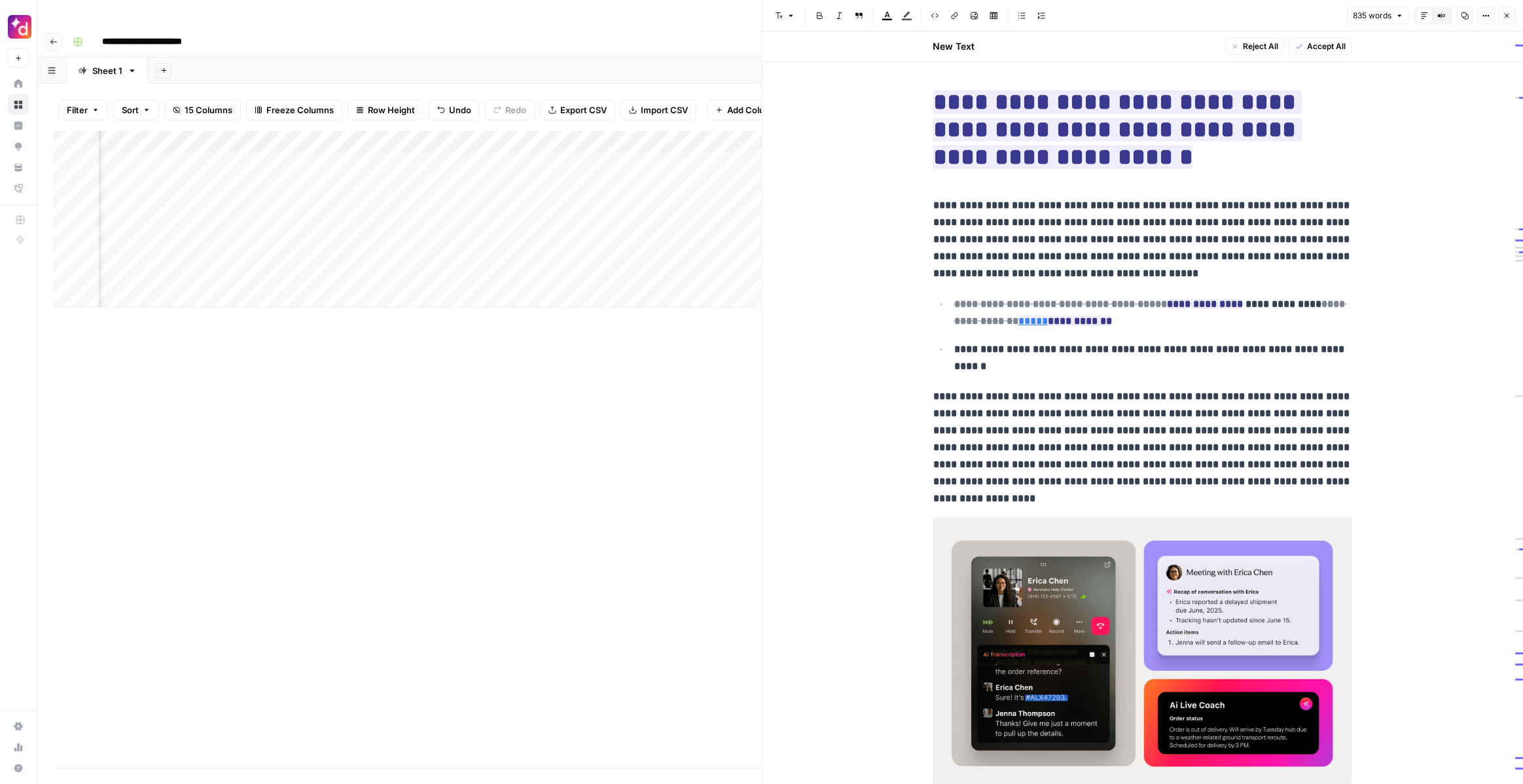
click at [343, 230] on div "Add Column" at bounding box center [407, 219] width 709 height 177
click at [299, 136] on div "Add Column" at bounding box center [407, 219] width 709 height 177
click at [195, 137] on div "Add Column" at bounding box center [407, 219] width 709 height 177
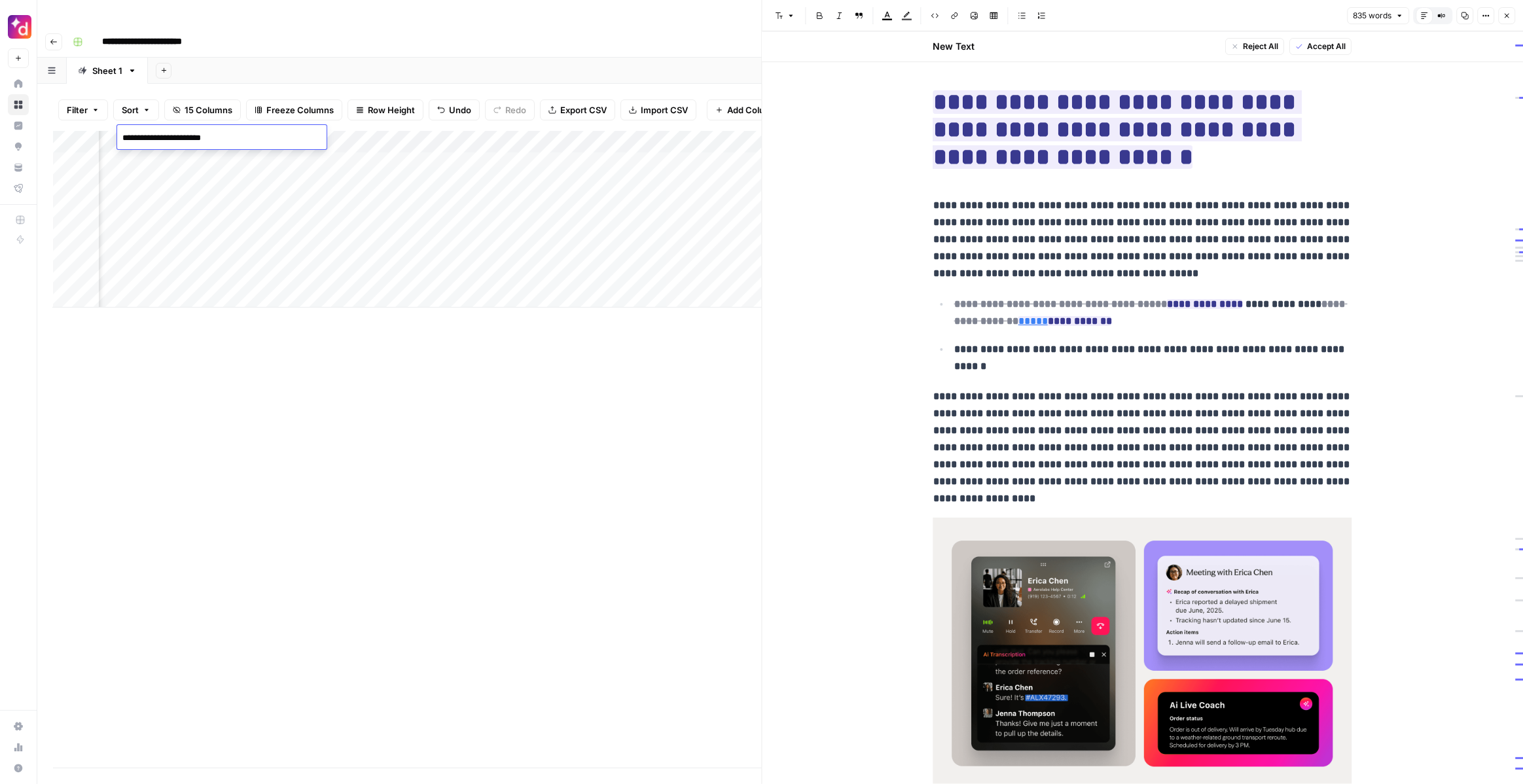
click at [202, 198] on div "Add Column" at bounding box center [407, 219] width 709 height 177
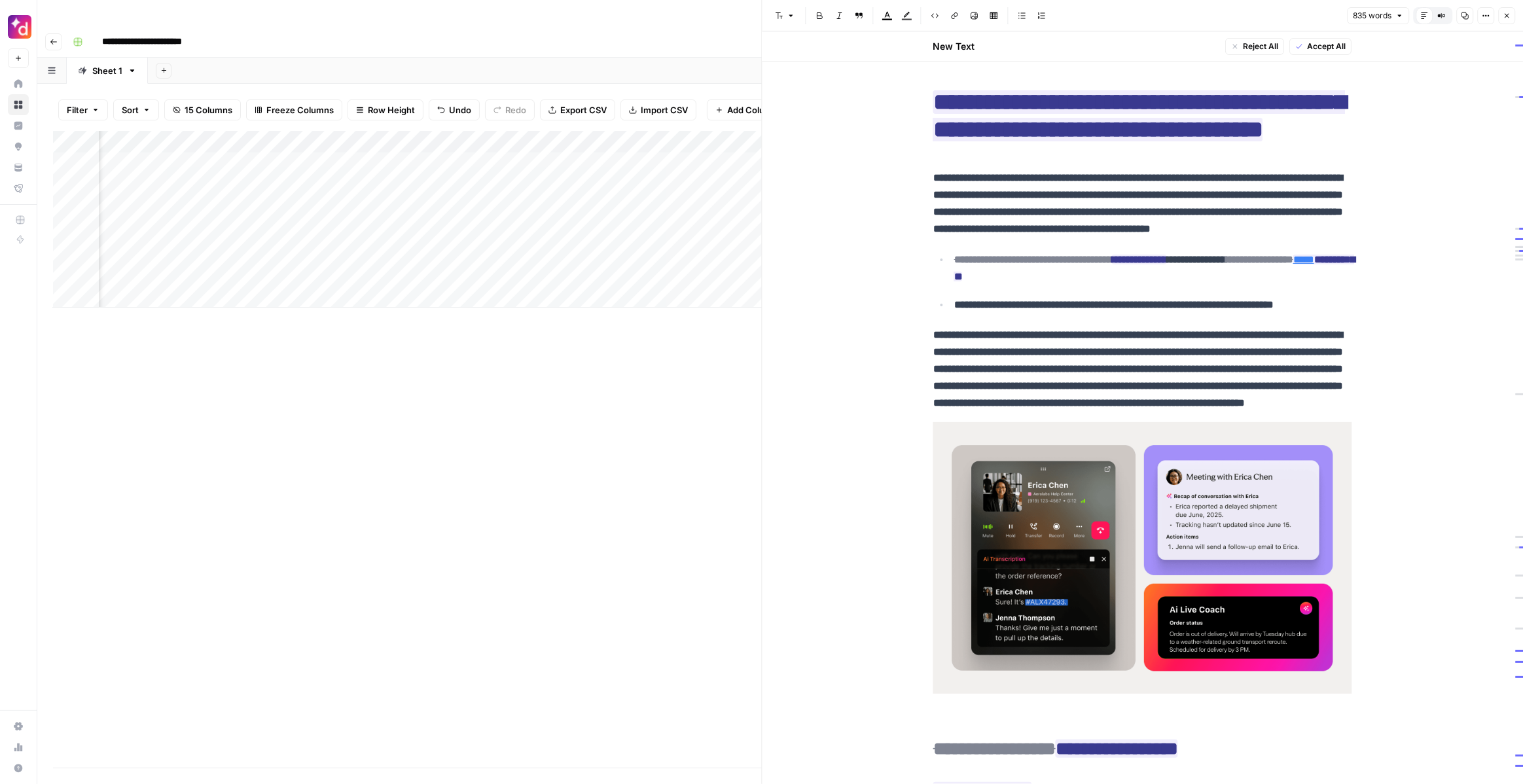
scroll to position [0, 750]
click at [402, 136] on div "Add Column" at bounding box center [407, 219] width 709 height 177
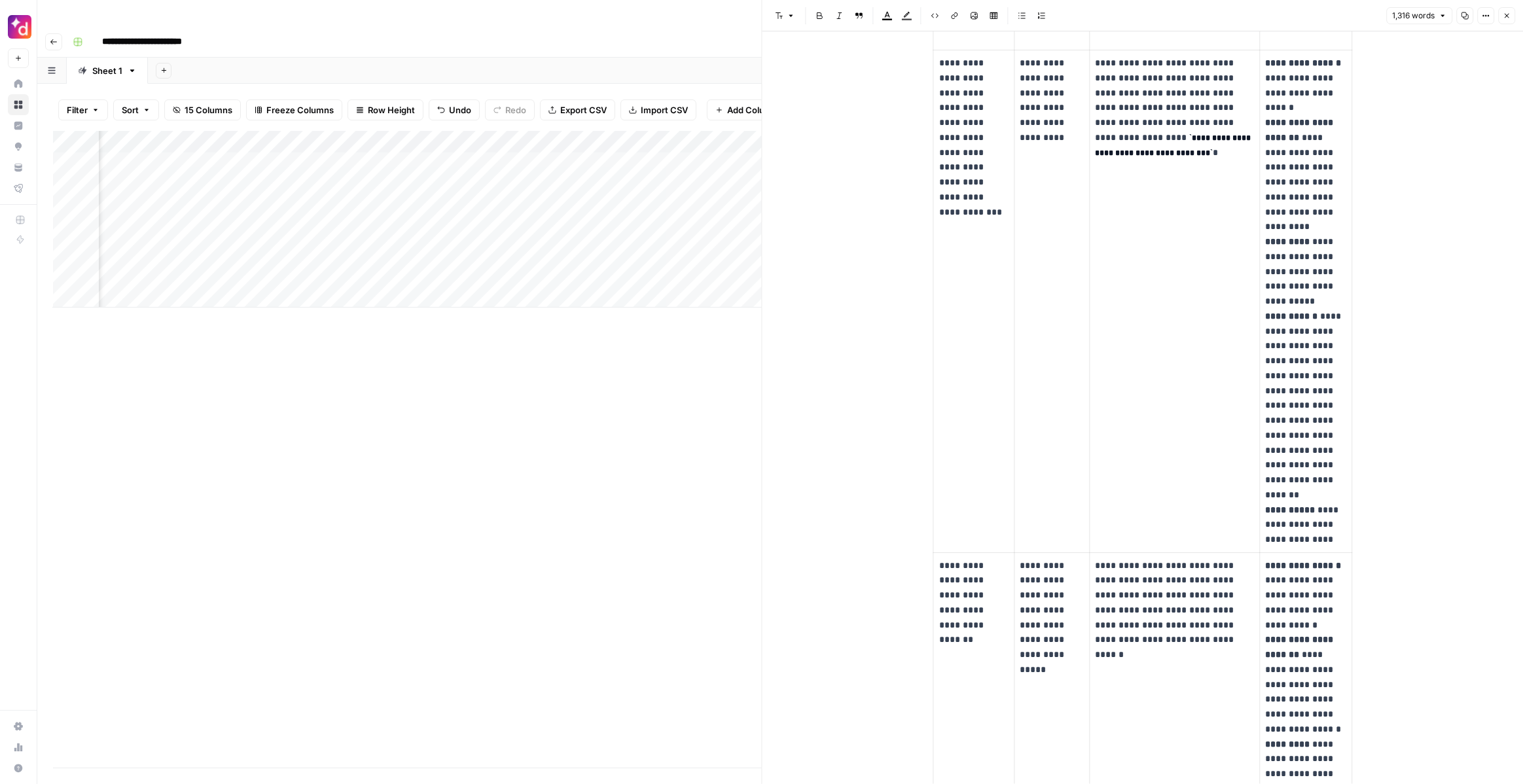
scroll to position [1790, 0]
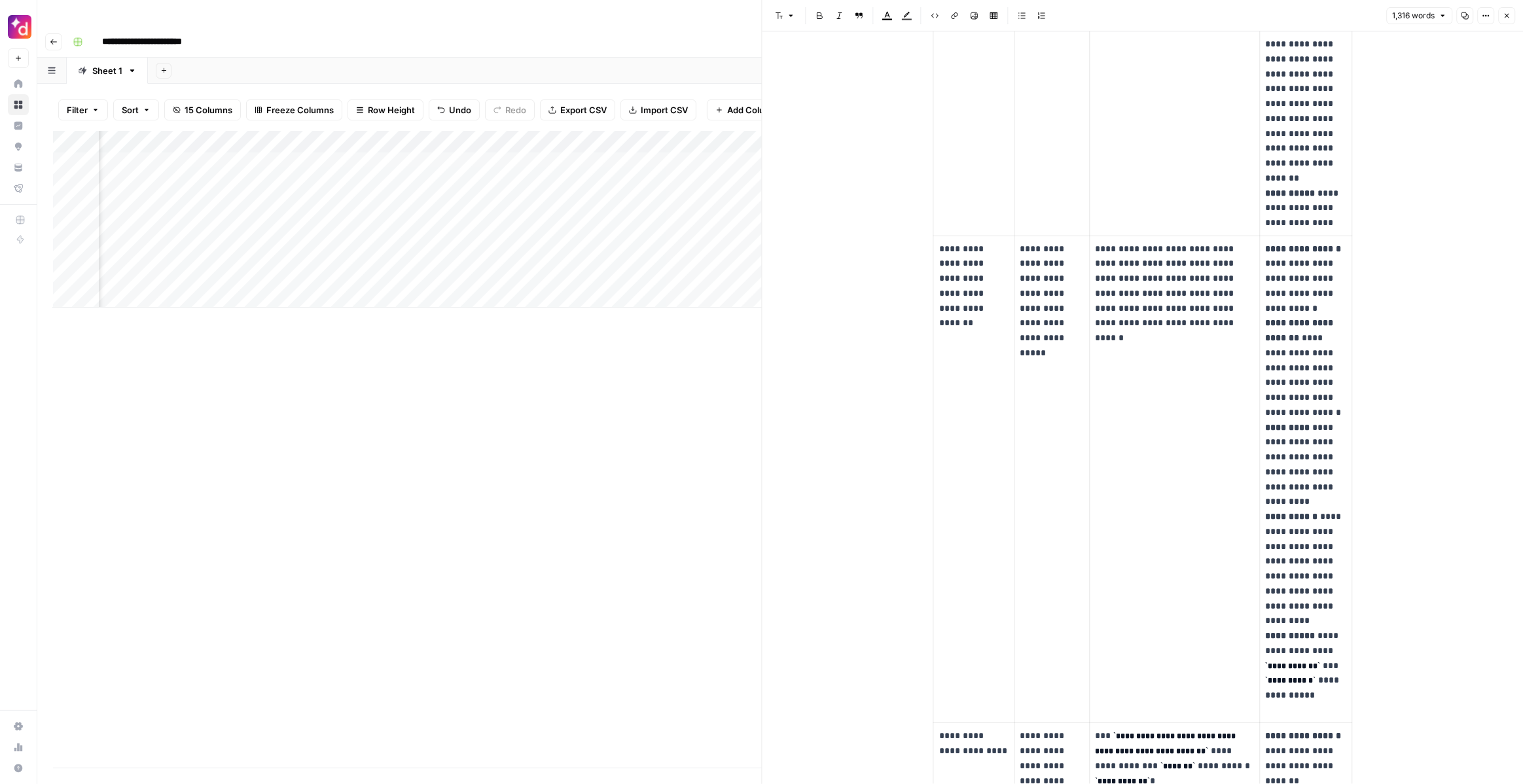
click at [1508, 16] on icon "button" at bounding box center [1506, 15] width 8 height 8
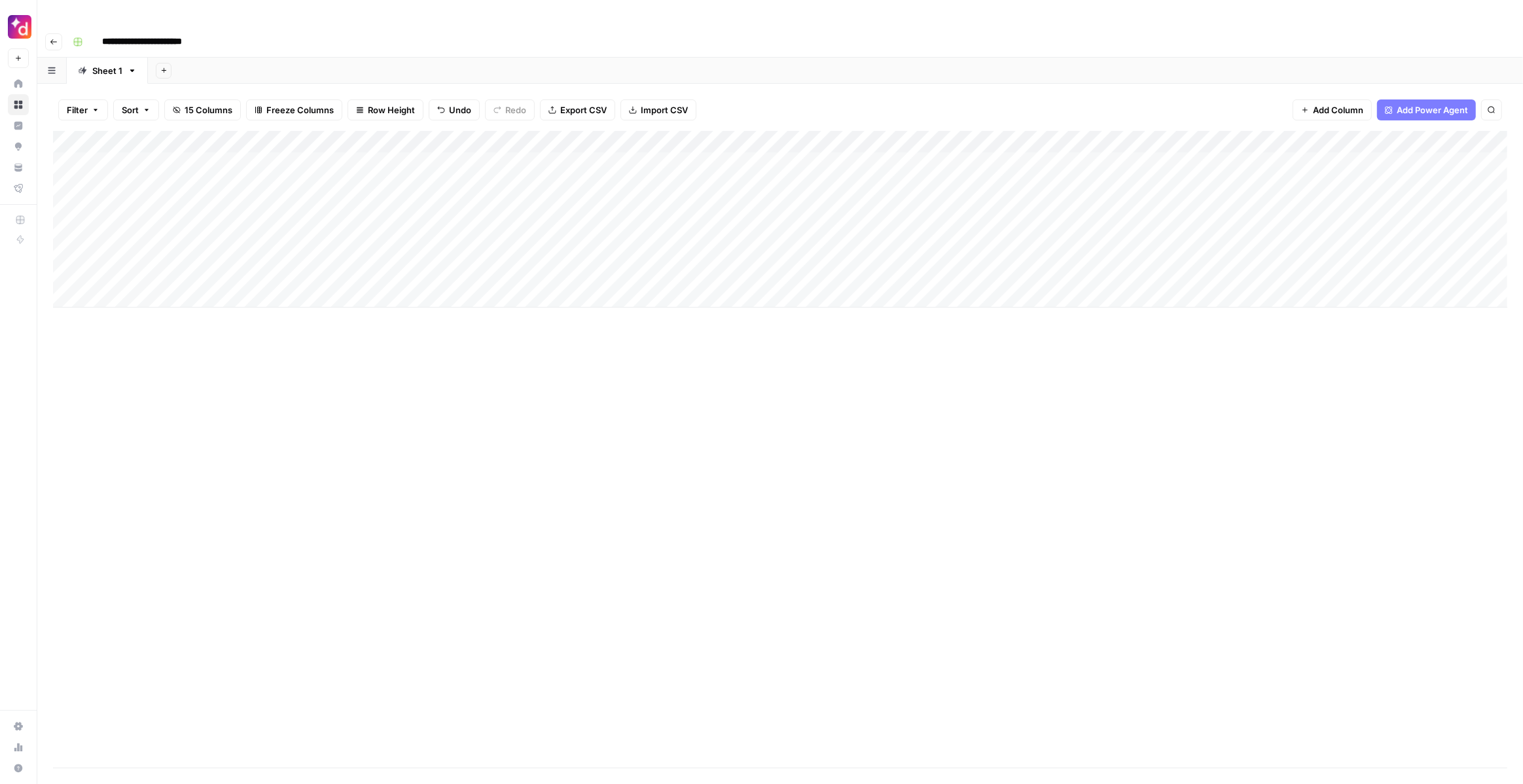
click at [105, 32] on input "**********" at bounding box center [157, 42] width 122 height 21
click at [100, 32] on input "**********" at bounding box center [157, 42] width 122 height 21
type input "**********"
click at [643, 138] on div "Add Column" at bounding box center [781, 219] width 1455 height 177
click at [701, 136] on div "Add Column" at bounding box center [781, 219] width 1455 height 177
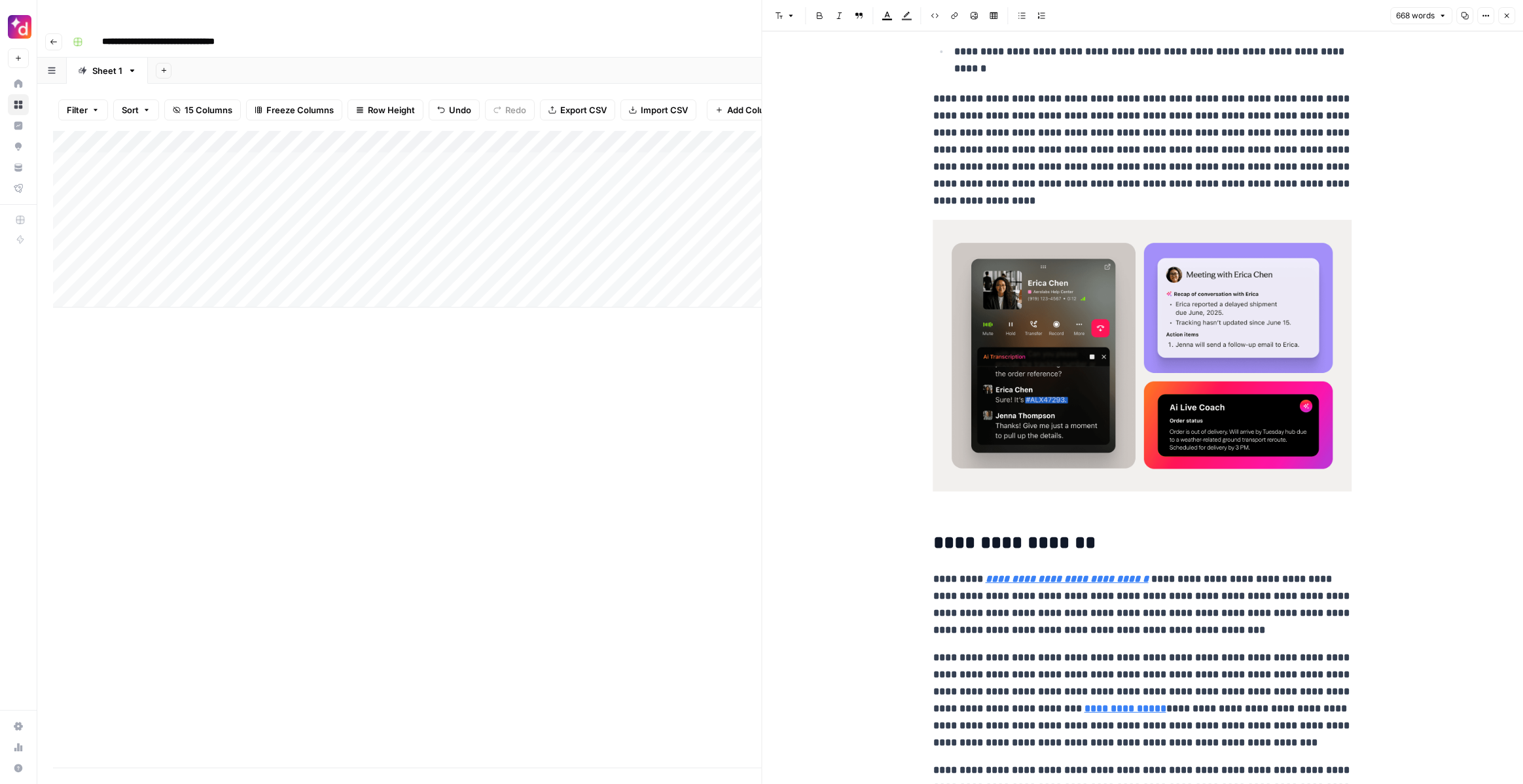
scroll to position [24, 0]
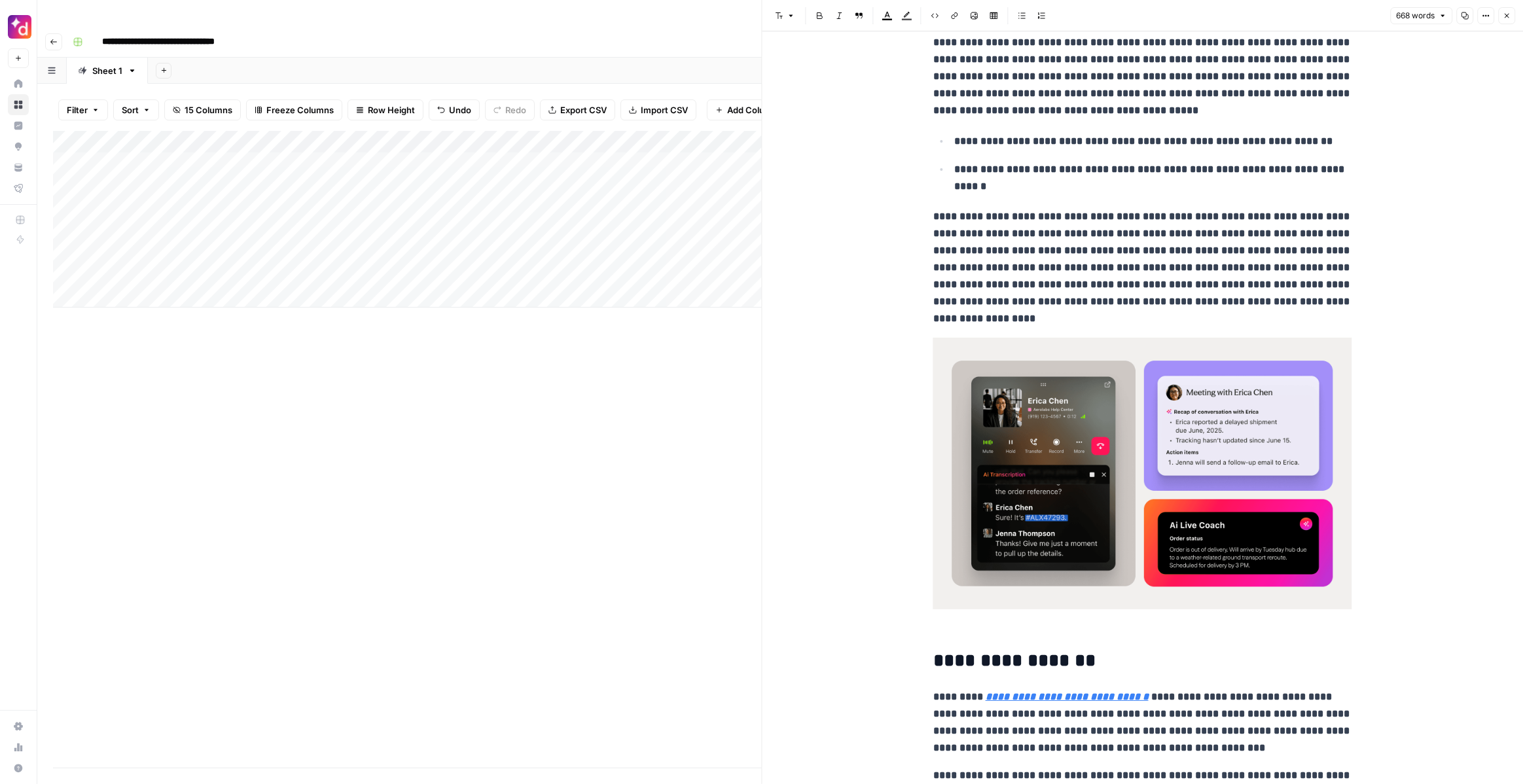
click at [152, 159] on div "Add Column" at bounding box center [407, 219] width 709 height 177
click at [152, 159] on input "**********" at bounding box center [208, 163] width 209 height 16
type input "**********"
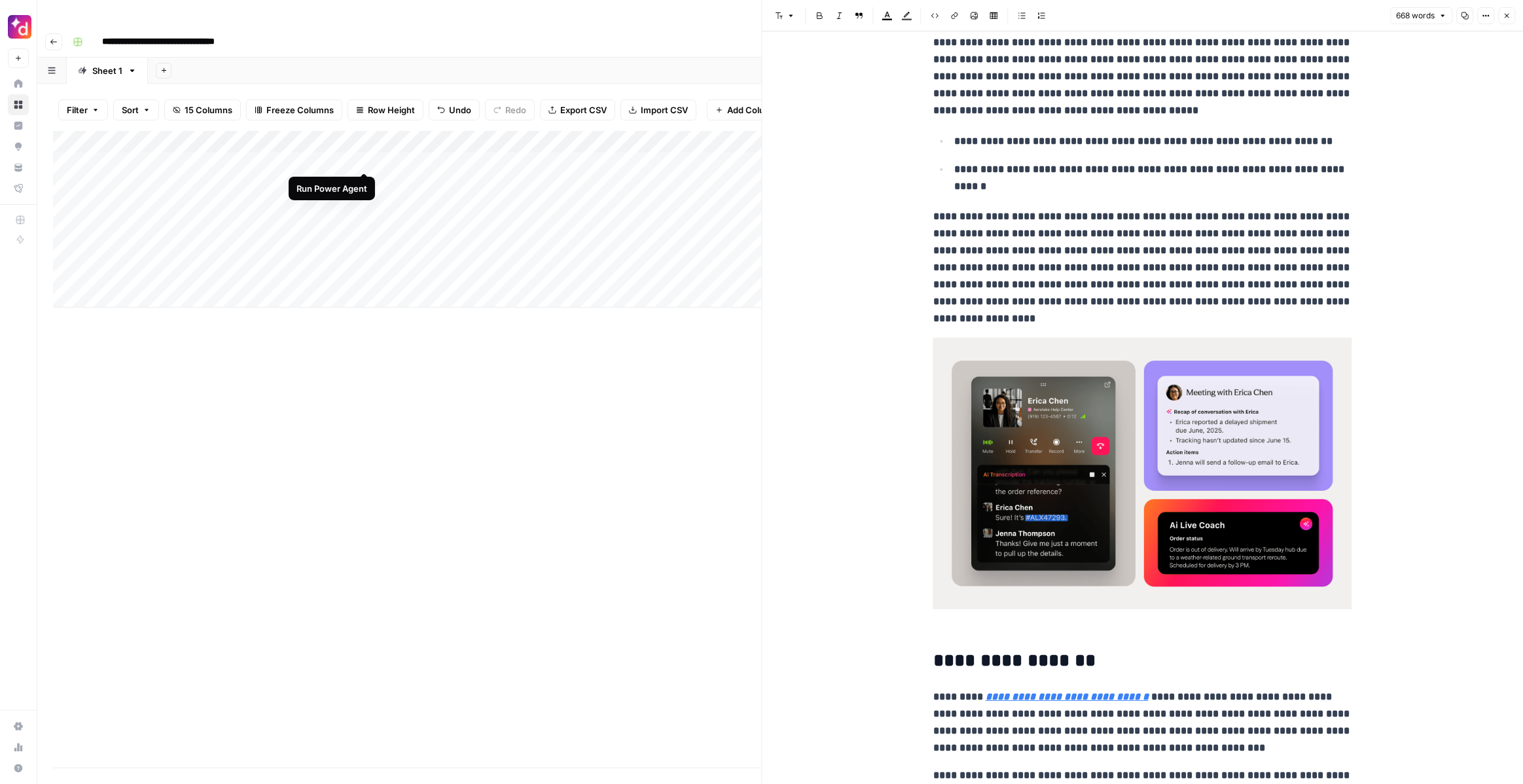
click at [364, 156] on div "Add Column" at bounding box center [407, 219] width 709 height 177
click at [1506, 13] on icon "button" at bounding box center [1506, 15] width 8 height 8
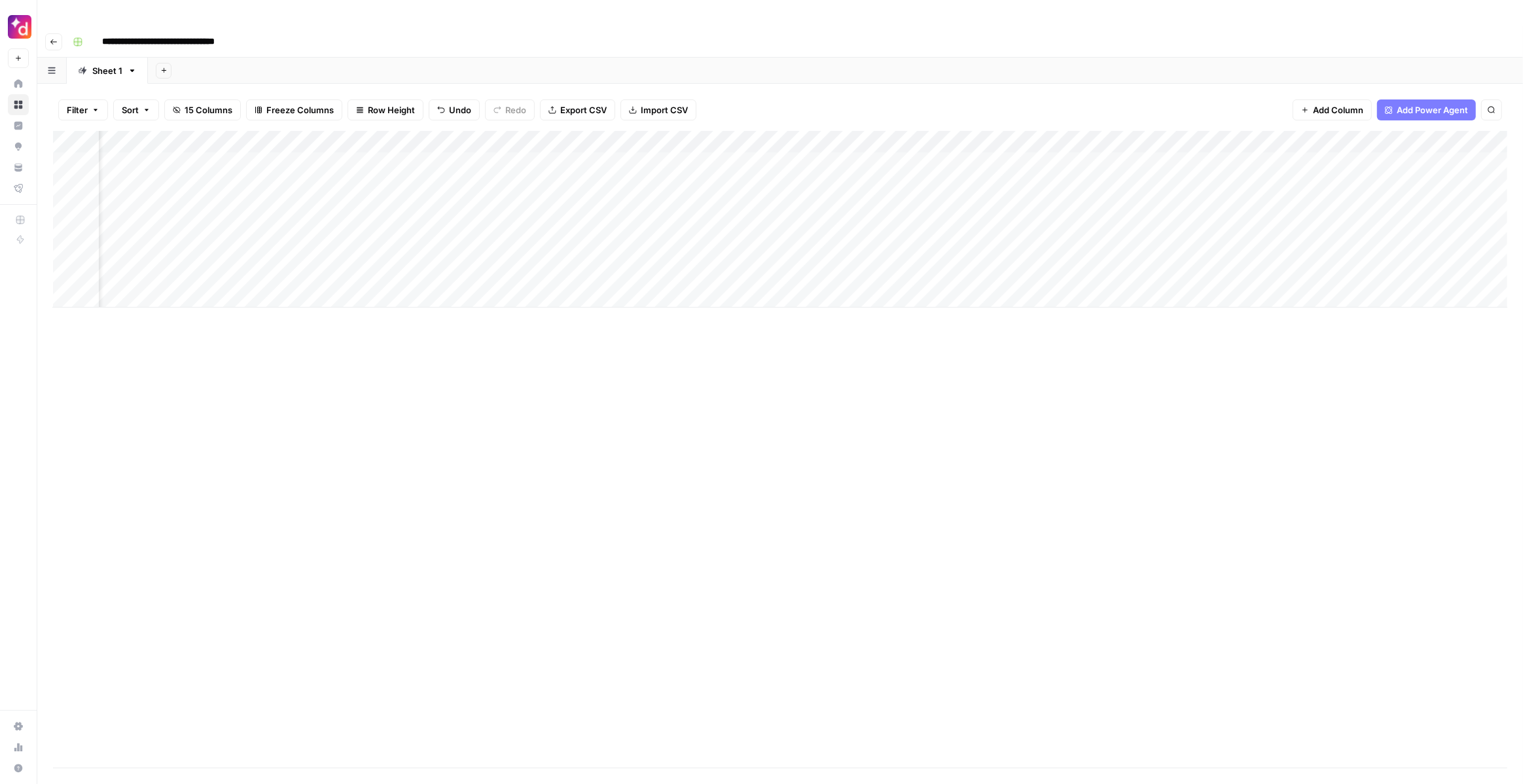
click at [626, 156] on div "Add Column" at bounding box center [781, 219] width 1455 height 177
click at [658, 158] on div "Add Column" at bounding box center [781, 219] width 1455 height 177
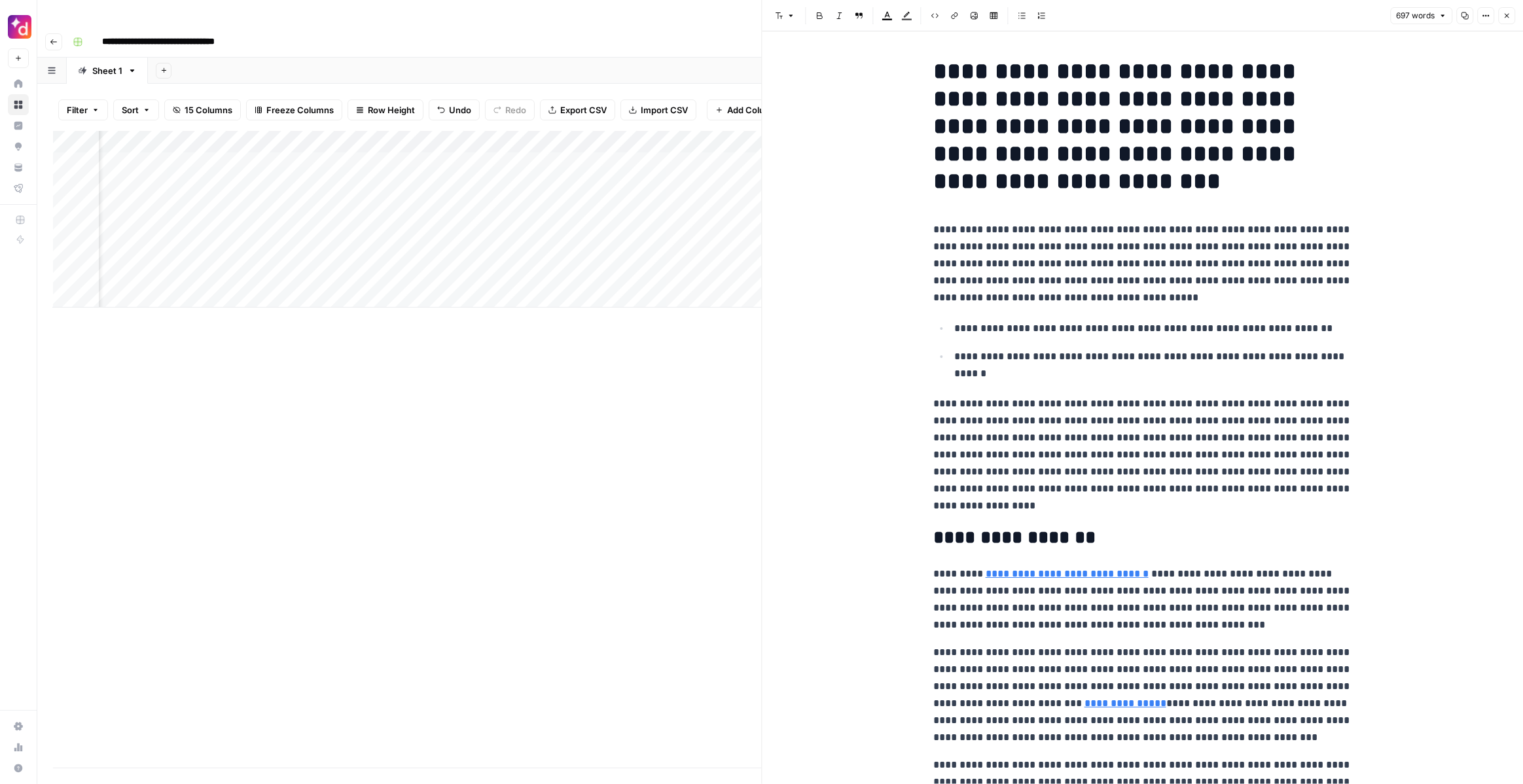
click at [672, 347] on div "Add Column" at bounding box center [407, 449] width 709 height 637
click at [1504, 17] on icon "button" at bounding box center [1506, 15] width 8 height 8
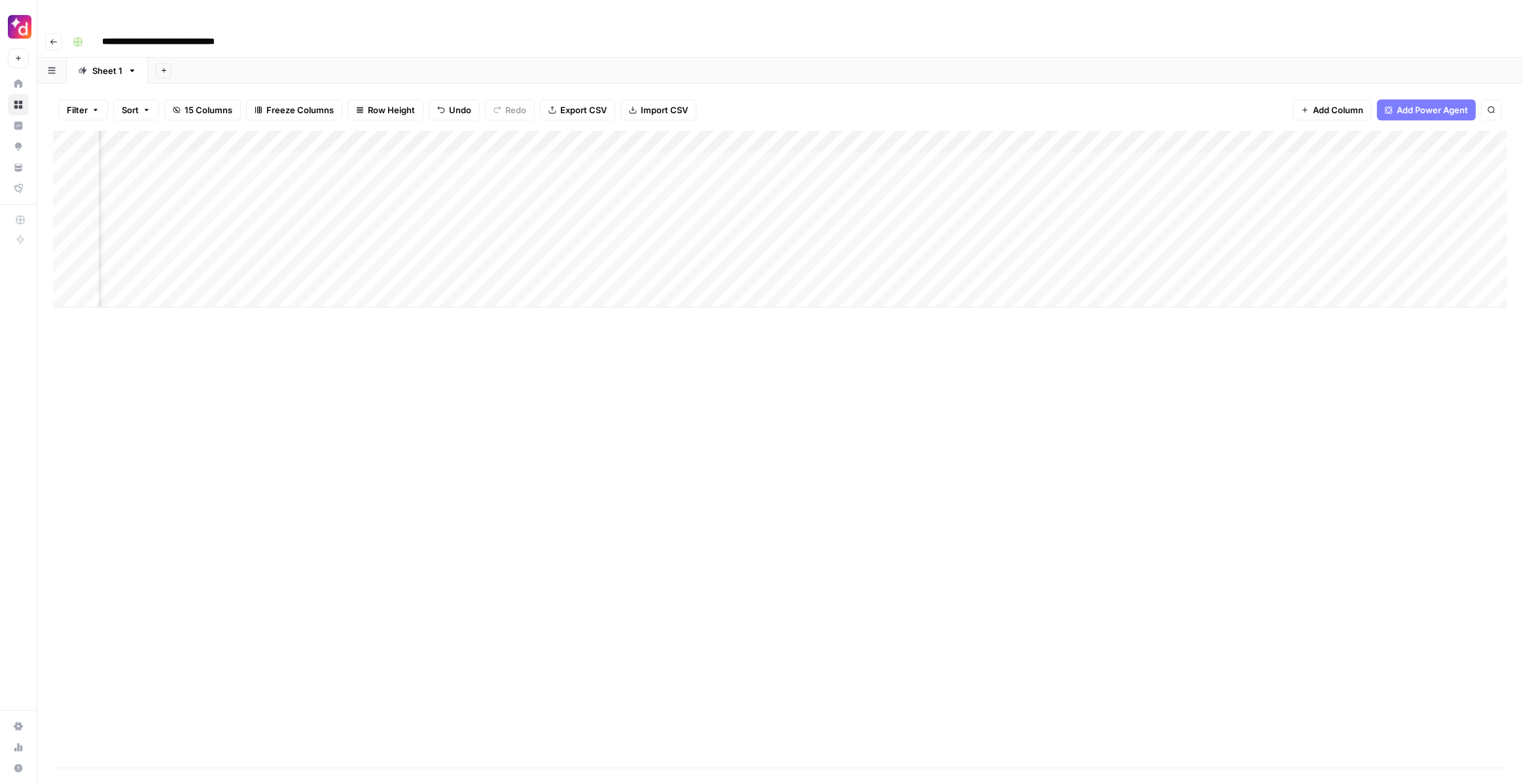
scroll to position [0, 356]
click at [592, 159] on div "Add Column" at bounding box center [781, 219] width 1455 height 177
click at [717, 161] on div "Add Column" at bounding box center [781, 219] width 1455 height 177
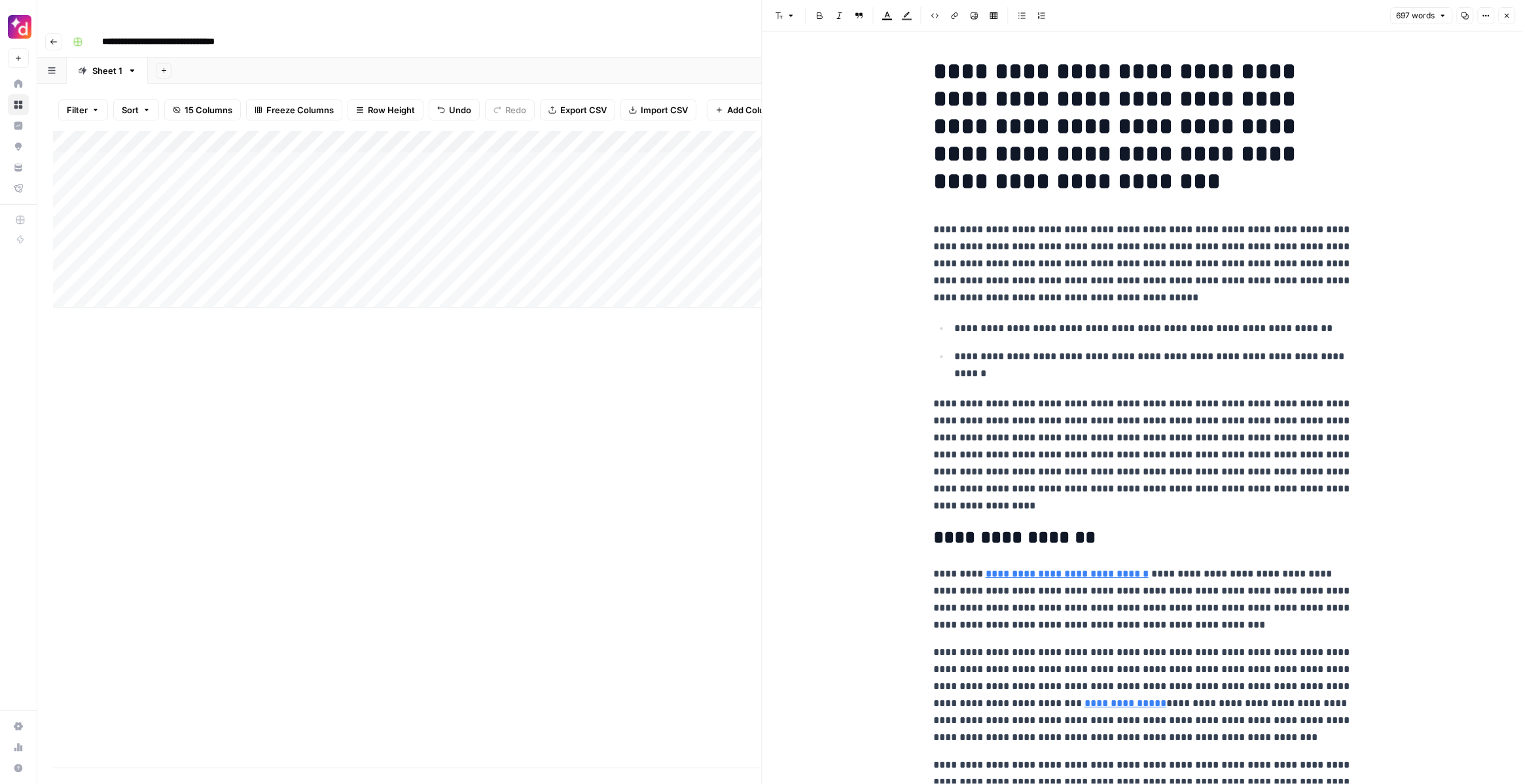
click at [1508, 16] on icon "button" at bounding box center [1506, 15] width 8 height 8
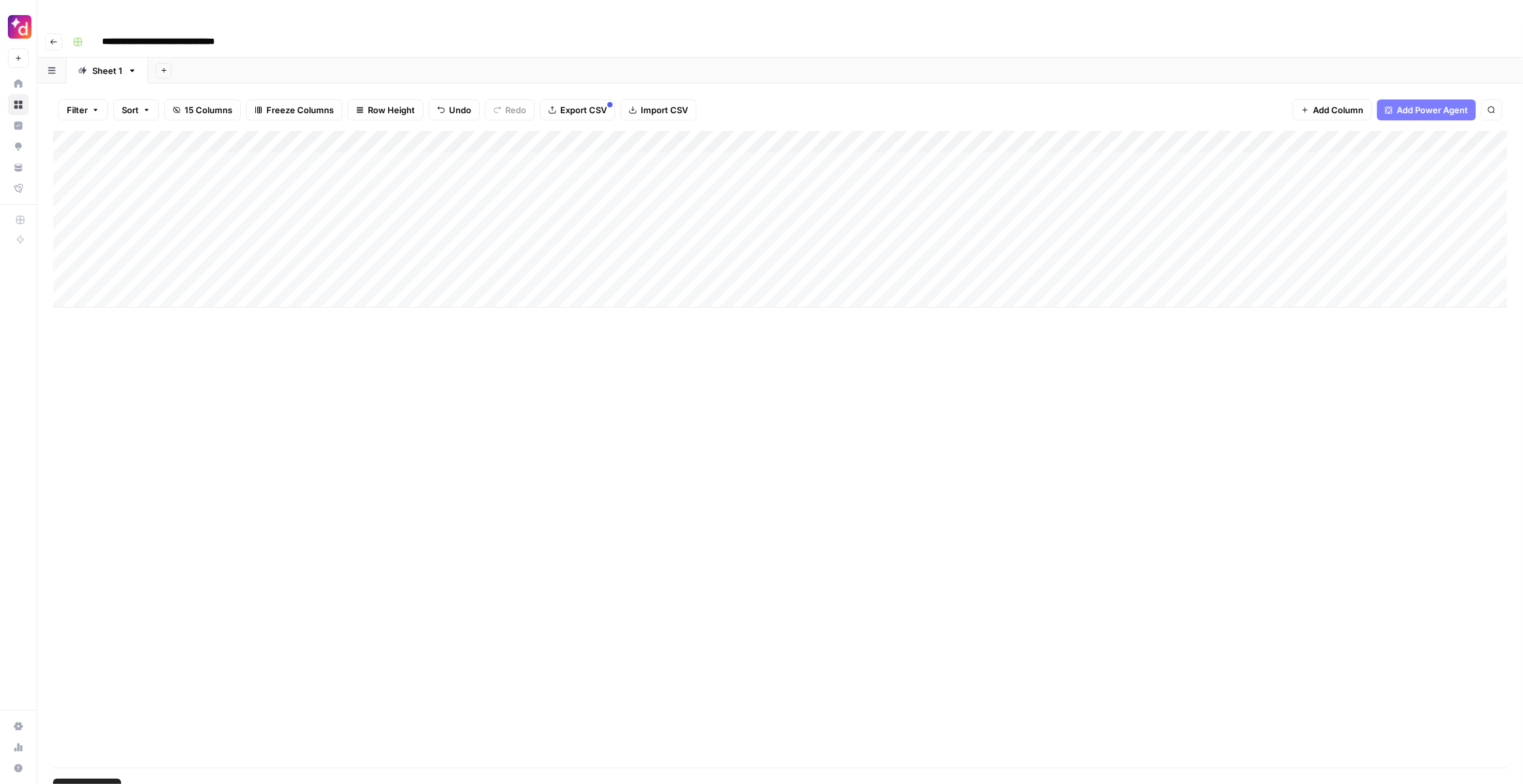
click at [67, 137] on div "Add Column" at bounding box center [781, 219] width 1455 height 177
click at [67, 136] on div "Add Column" at bounding box center [781, 219] width 1455 height 177
click at [456, 156] on div "Add Column" at bounding box center [781, 219] width 1455 height 177
click at [1349, 158] on div "Add Column" at bounding box center [781, 219] width 1455 height 177
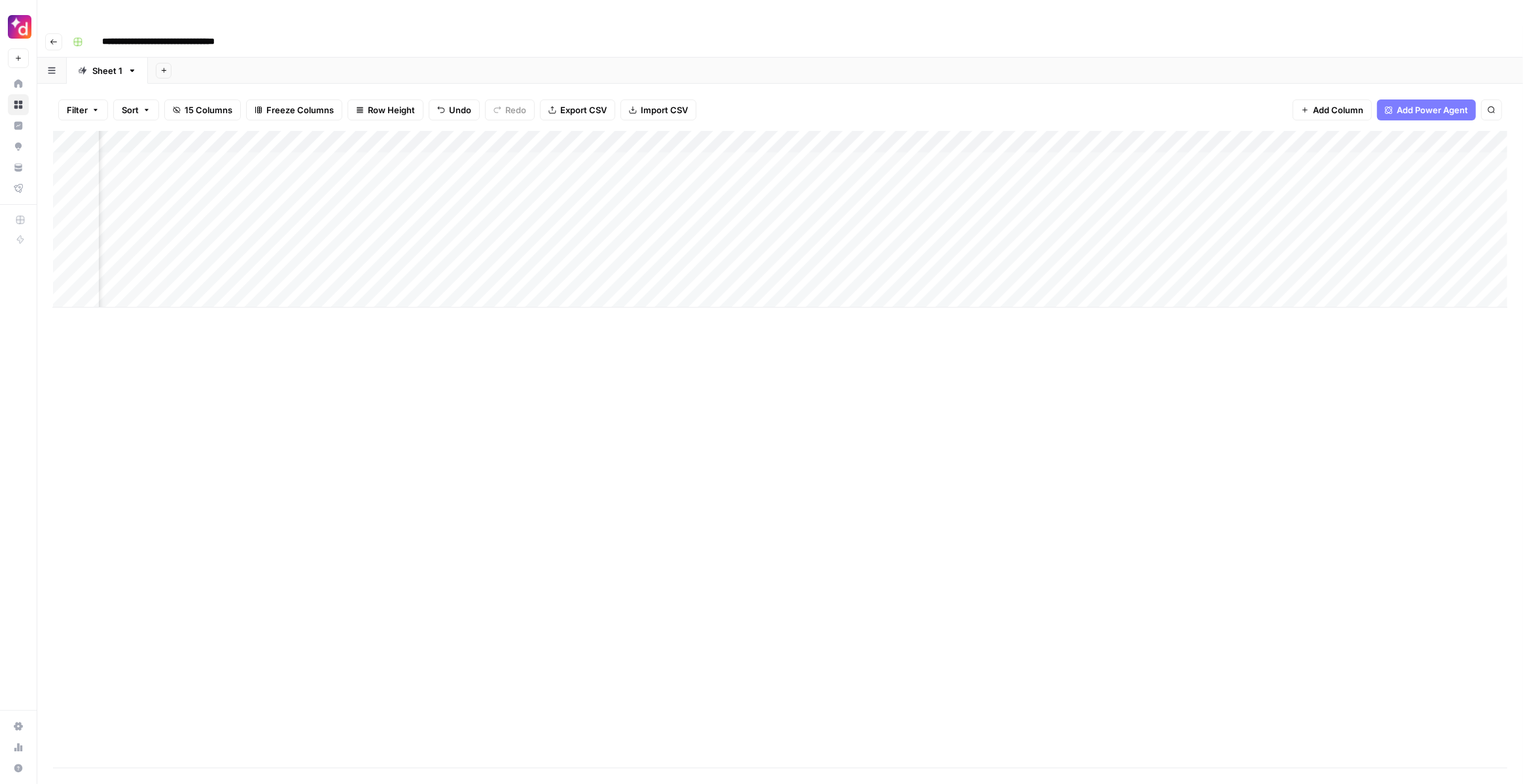
scroll to position [0, 871]
click at [967, 131] on div "Add Column" at bounding box center [781, 219] width 1455 height 177
click at [816, 244] on span "Edit Workflow" at bounding box center [829, 244] width 115 height 13
click at [622, 341] on div "Add Column" at bounding box center [781, 449] width 1455 height 637
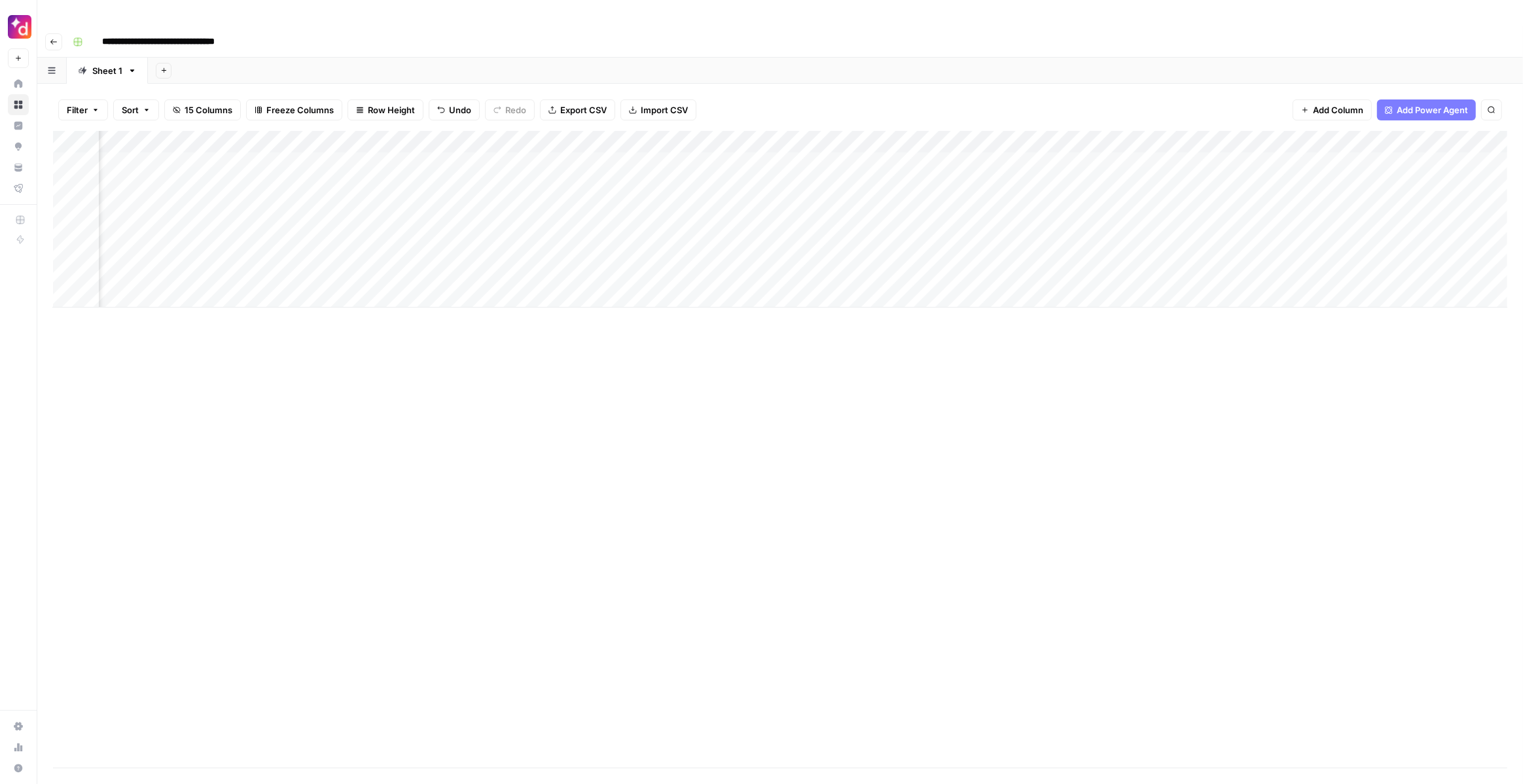
scroll to position [0, 871]
click at [1406, 159] on div "Add Column" at bounding box center [781, 219] width 1455 height 177
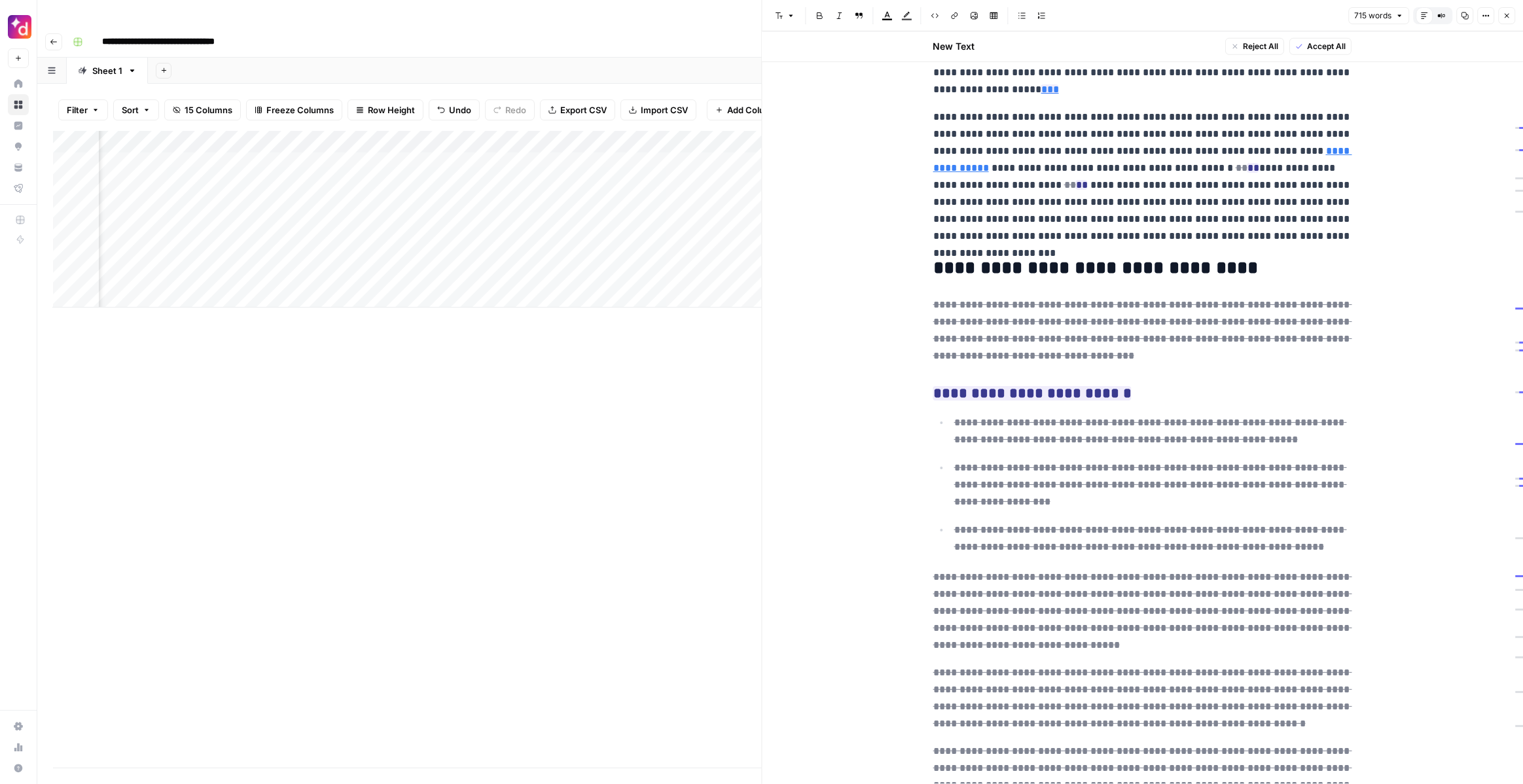
scroll to position [967, 0]
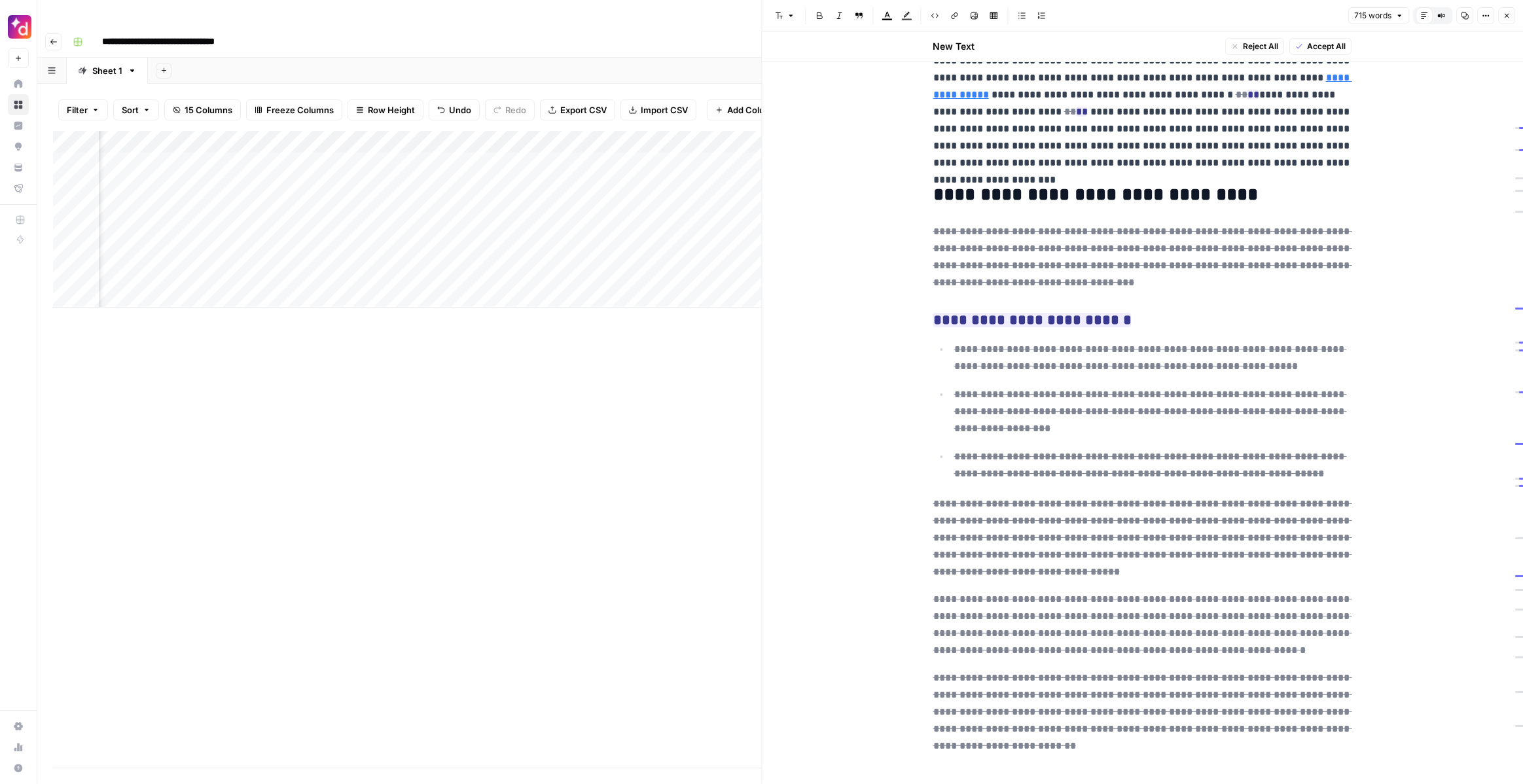
click at [1510, 18] on icon "button" at bounding box center [1506, 15] width 8 height 8
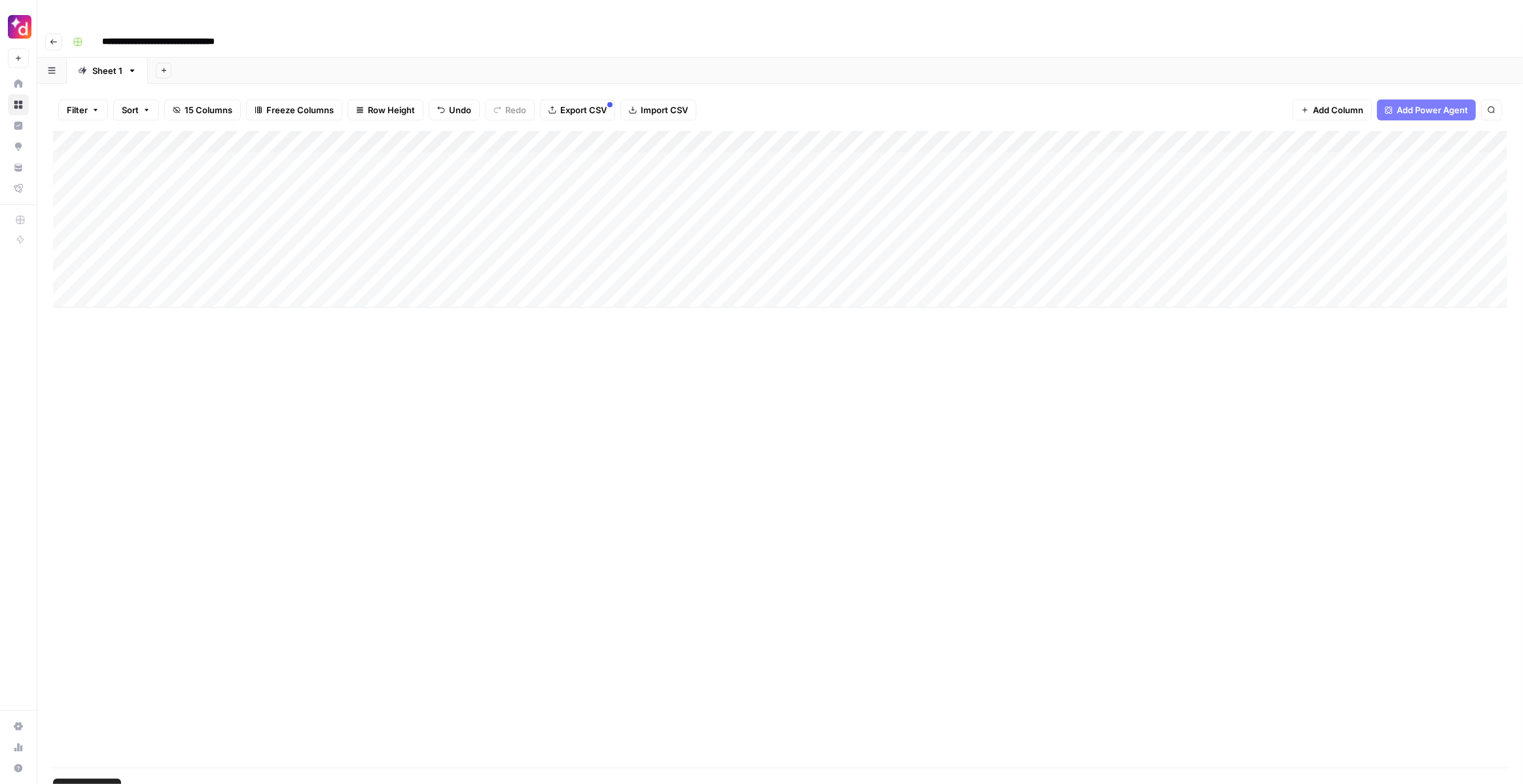
click at [70, 135] on div "Add Column" at bounding box center [781, 219] width 1455 height 177
click at [102, 782] on span "Delete 1 Row" at bounding box center [87, 788] width 53 height 13
click at [718, 156] on span "Delete" at bounding box center [715, 151] width 28 height 13
click at [144, 137] on div "Add Column" at bounding box center [781, 208] width 1455 height 154
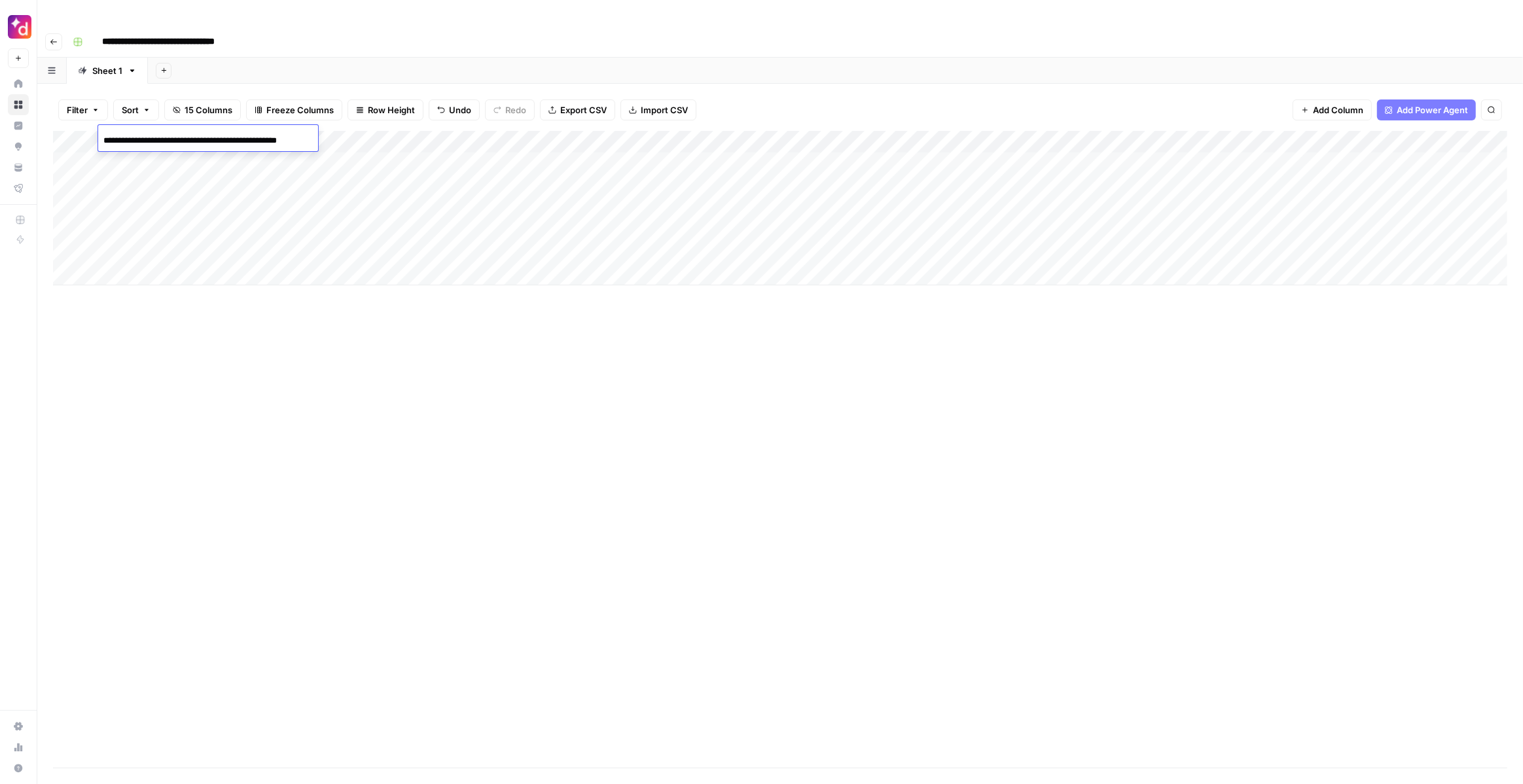
click at [454, 291] on div "Add Column" at bounding box center [781, 449] width 1455 height 637
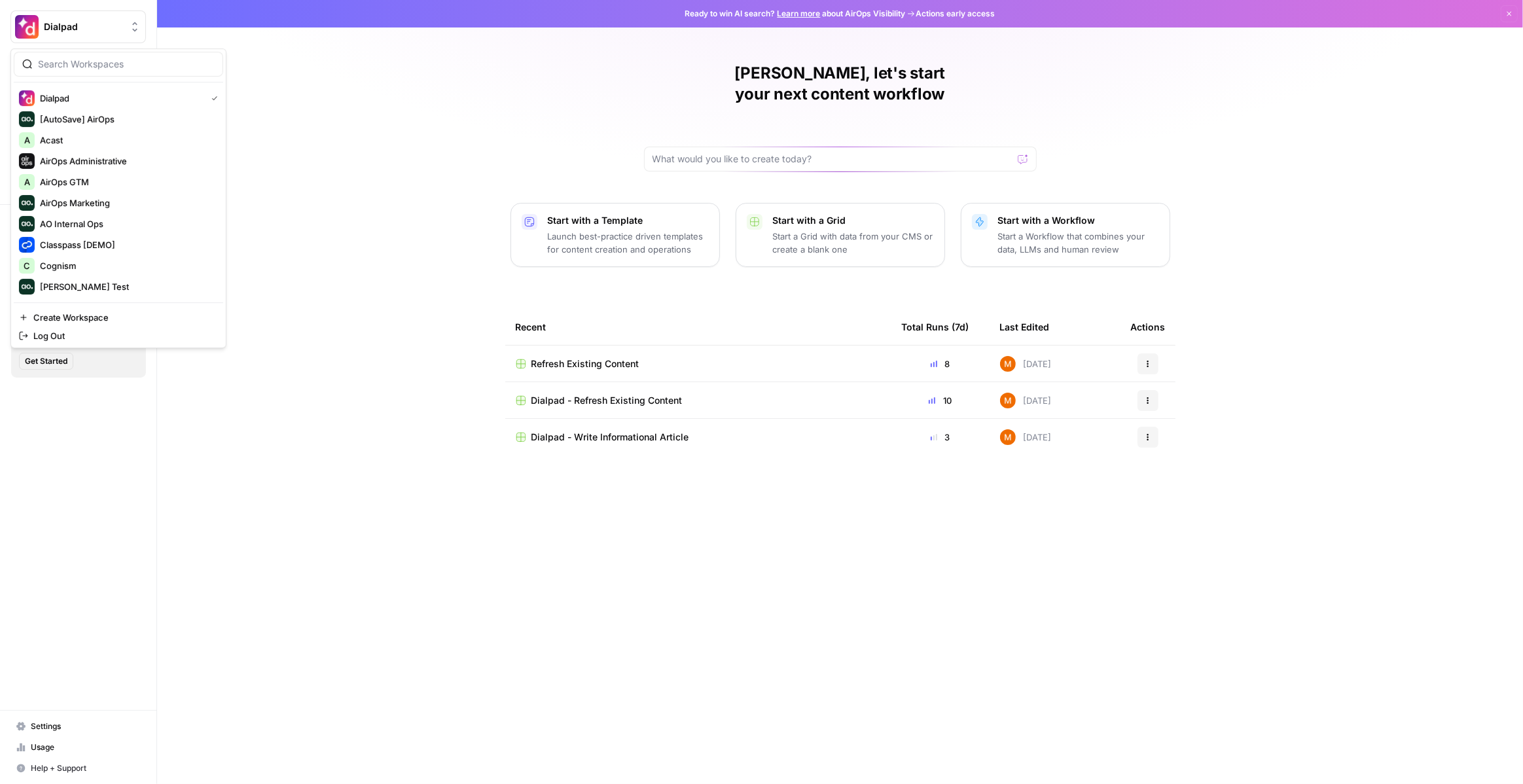
click at [95, 32] on span "Dialpad" at bounding box center [83, 26] width 79 height 13
click at [754, 345] on td "Refresh Existing Content" at bounding box center [698, 363] width 386 height 36
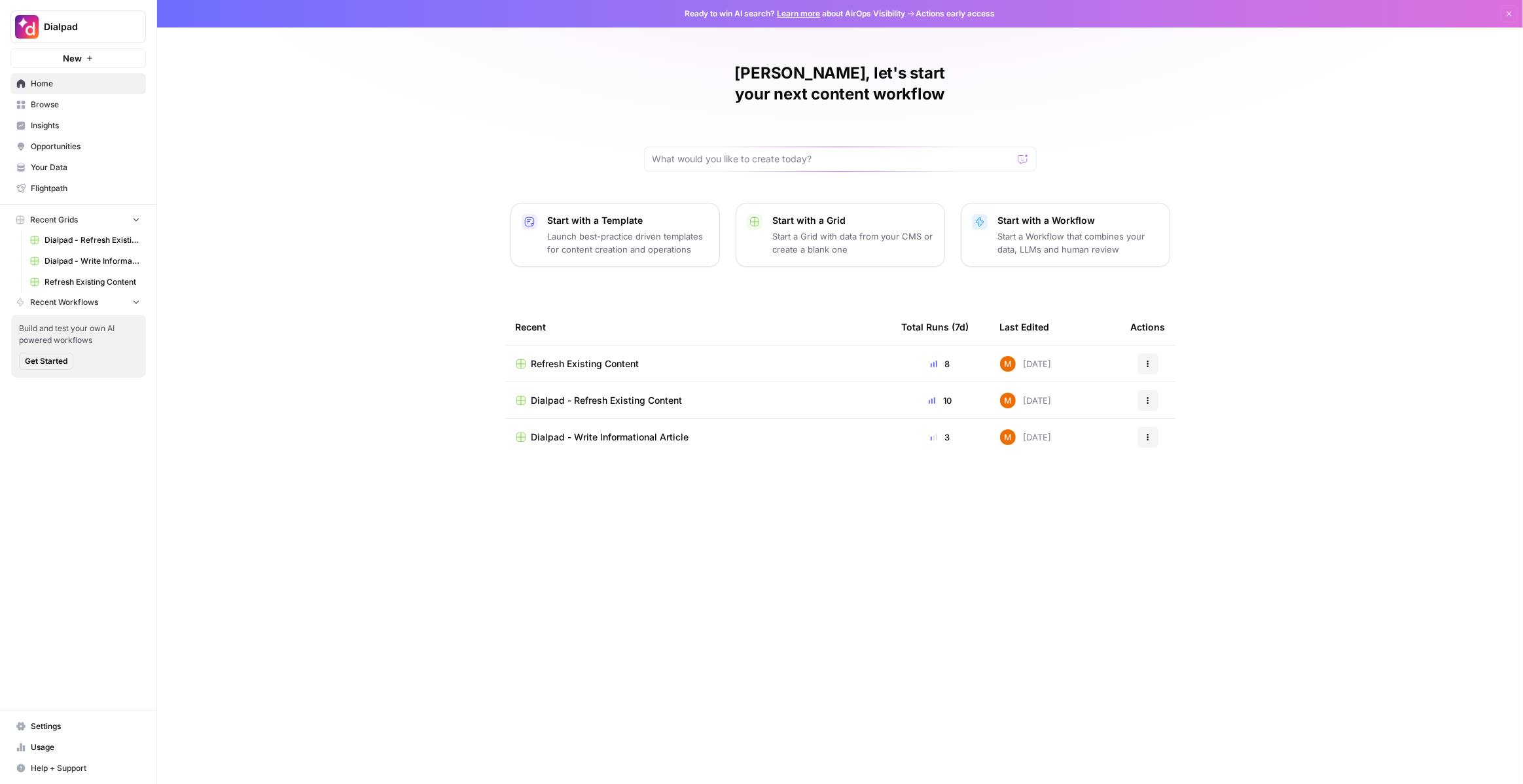
click at [764, 357] on div "Refresh Existing Content" at bounding box center [698, 364] width 365 height 13
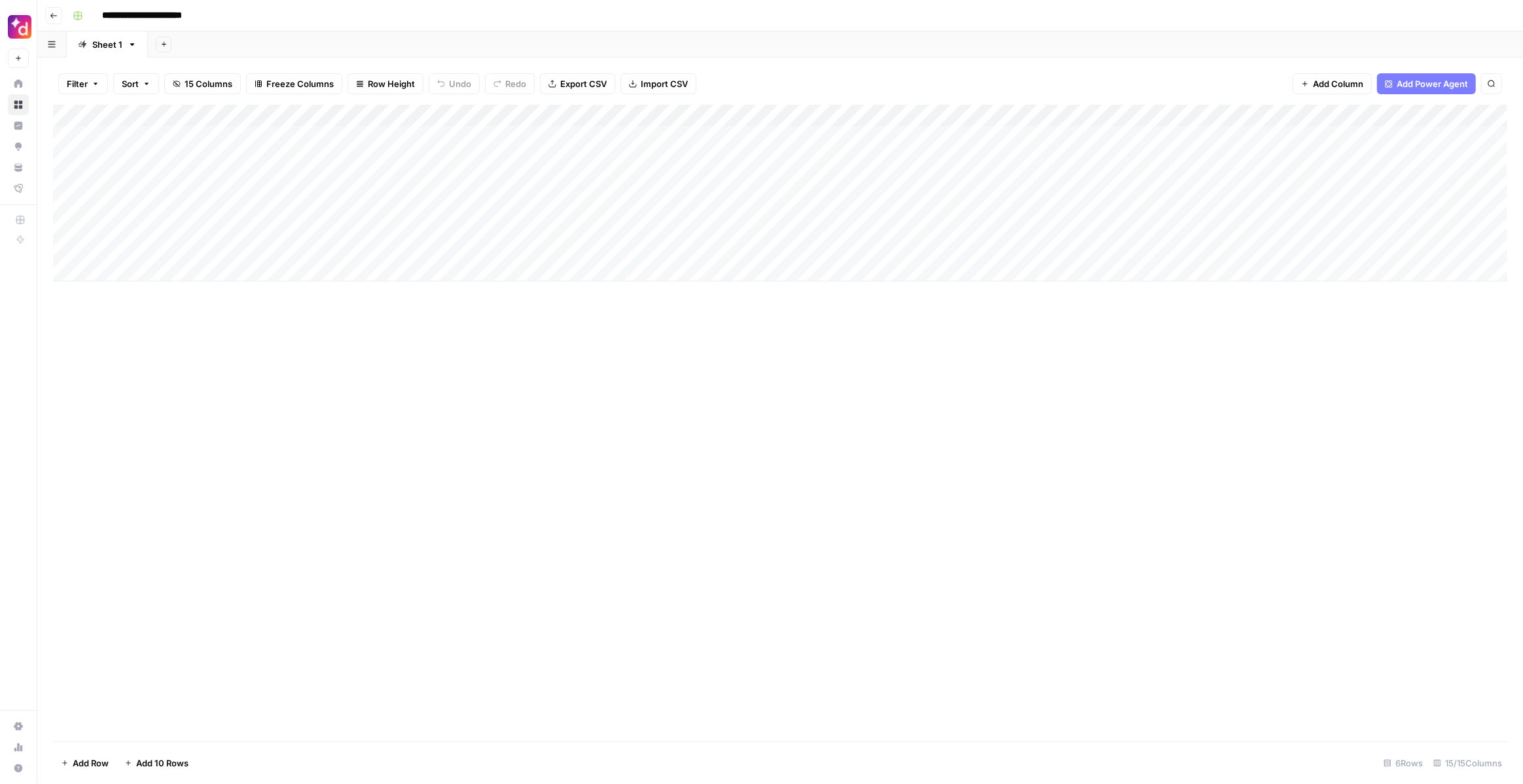
click at [25, 26] on img "Workspace: Dialpad" at bounding box center [19, 26] width 24 height 24
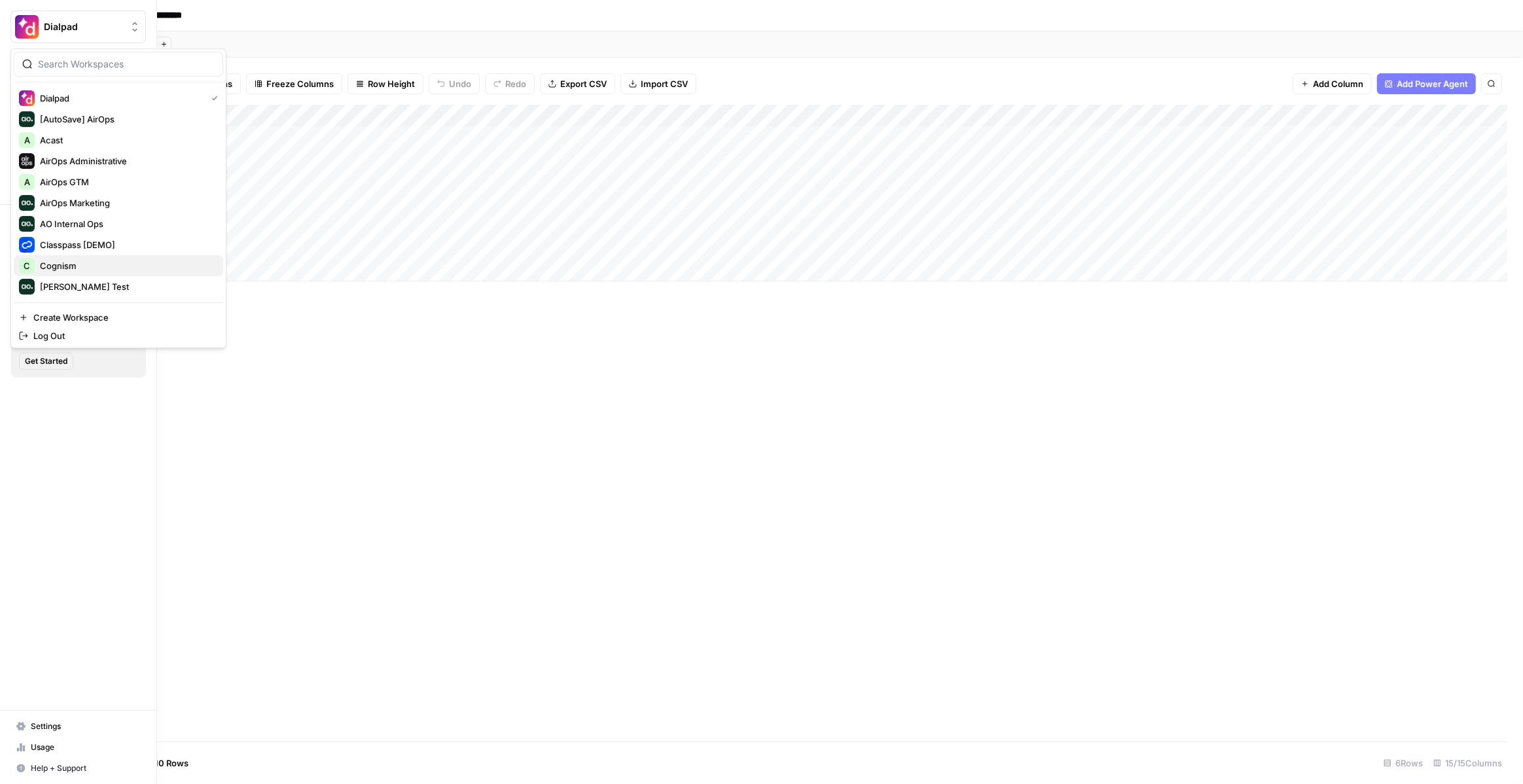
scroll to position [125, 0]
click at [76, 288] on span "Webflow" at bounding box center [126, 286] width 173 height 13
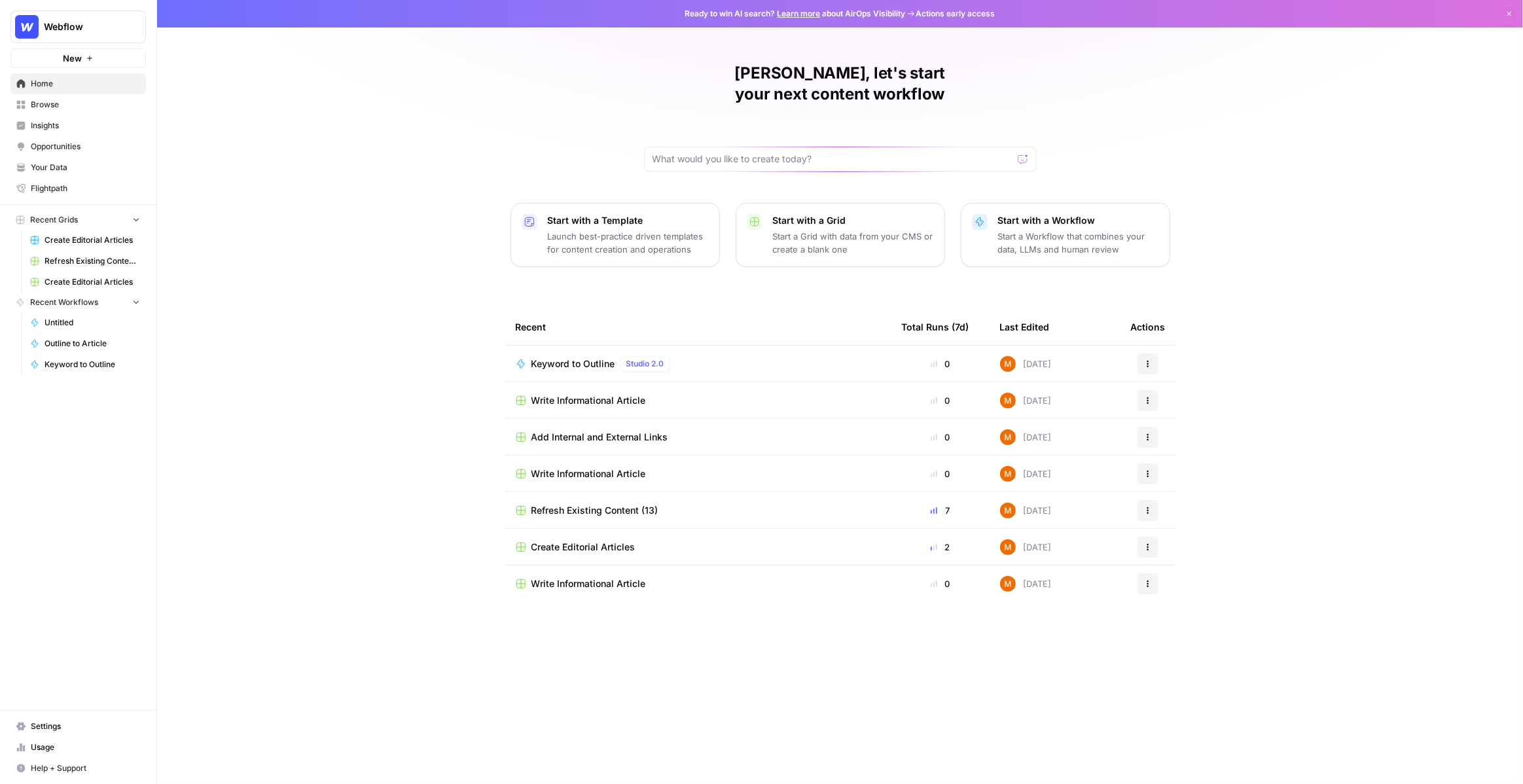
click at [74, 241] on span "Create Editorial Articles" at bounding box center [92, 239] width 96 height 11
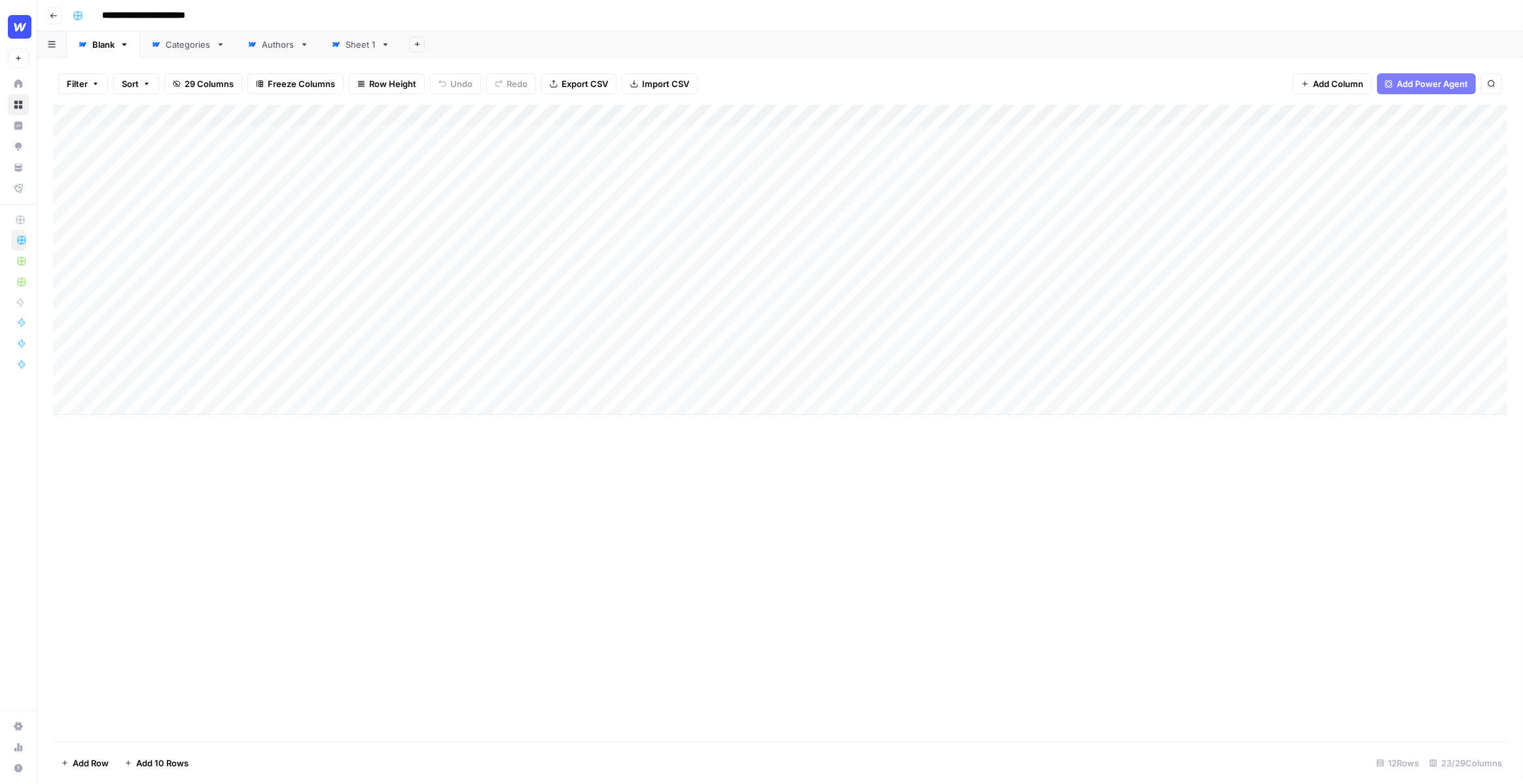
click at [606, 116] on div "Add Column" at bounding box center [781, 260] width 1455 height 310
click at [539, 238] on span "Edit Workflow" at bounding box center [542, 244] width 115 height 13
click at [756, 153] on div "Add Column" at bounding box center [781, 260] width 1455 height 310
click at [606, 116] on div "Add Column" at bounding box center [781, 260] width 1455 height 310
click at [774, 95] on div "Filter Sort 29 Columns Freeze Columns Row Height Undo Redo Export CSV Import CS…" at bounding box center [781, 84] width 1455 height 42
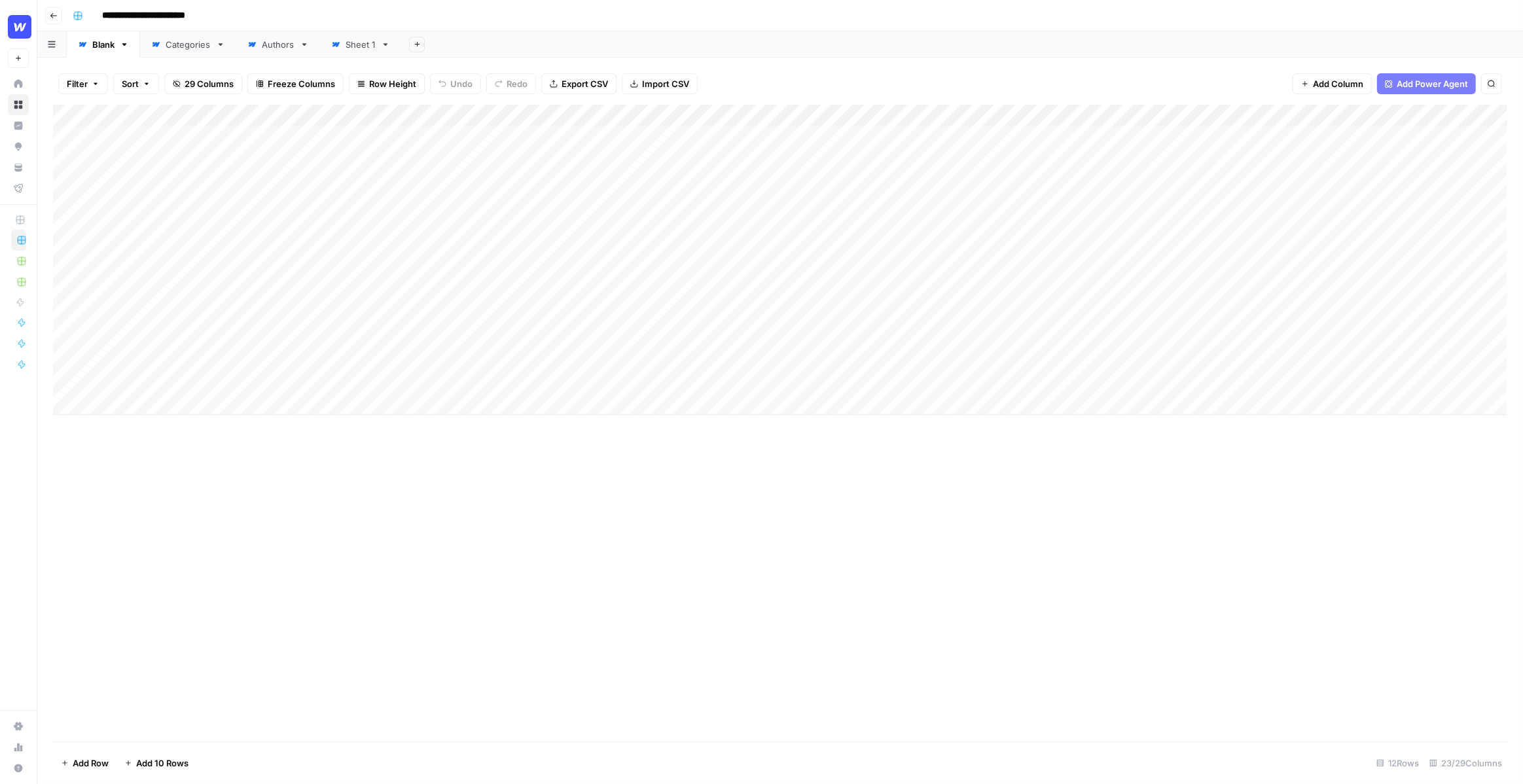
click at [605, 115] on div "Add Column" at bounding box center [781, 260] width 1455 height 310
click at [532, 242] on span "Edit Workflow" at bounding box center [542, 244] width 115 height 13
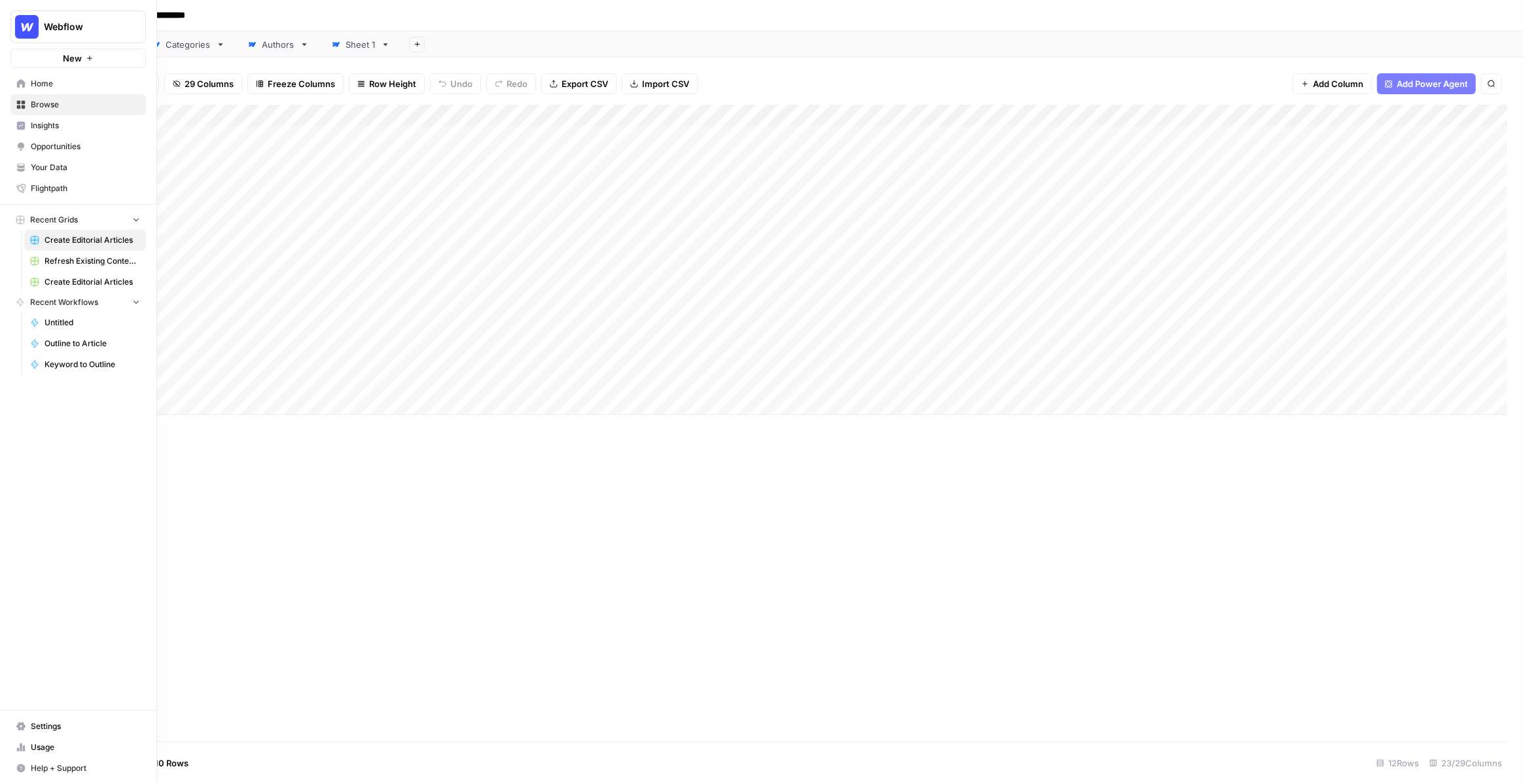
click at [61, 162] on span "Your Data" at bounding box center [85, 167] width 110 height 11
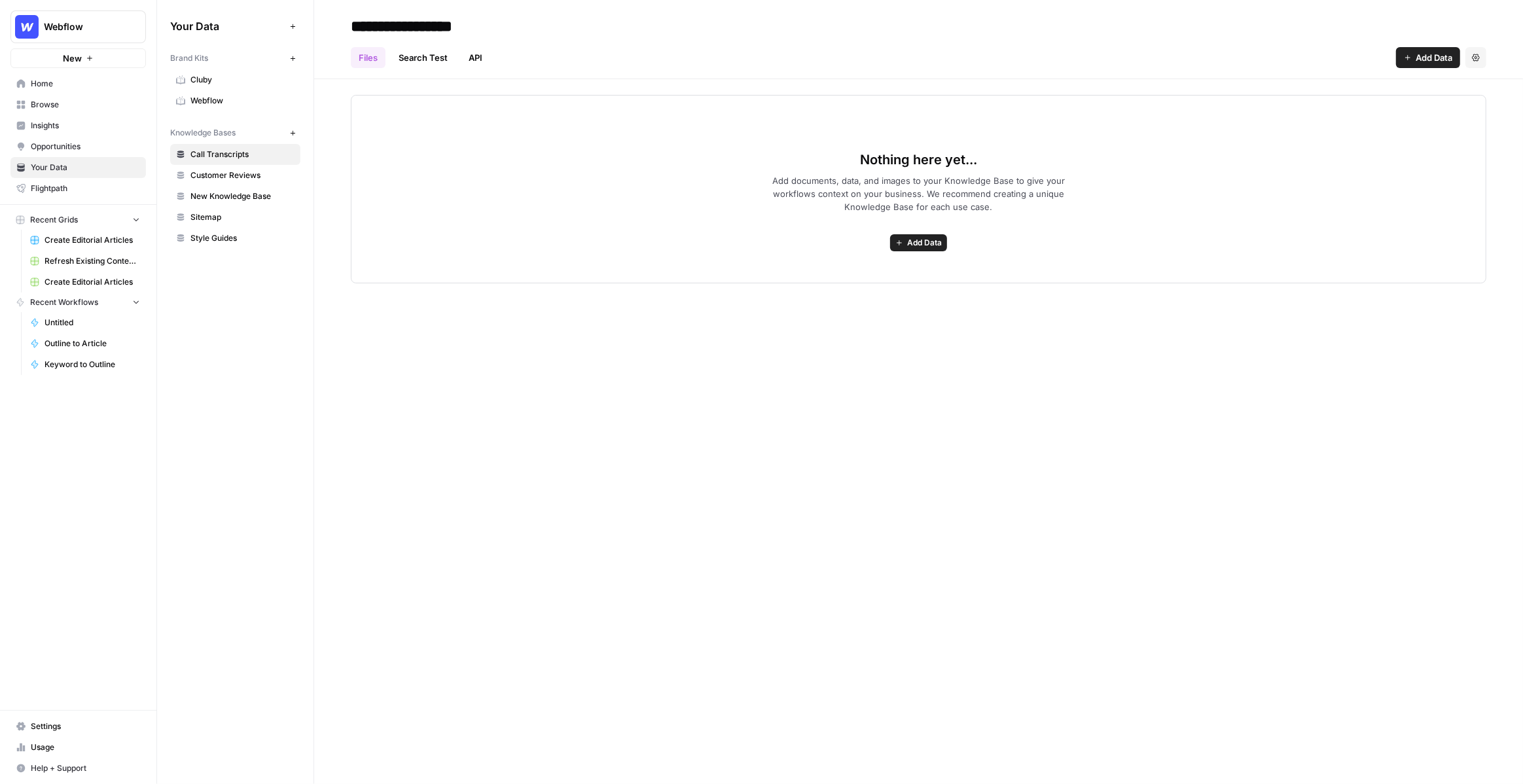
click at [214, 105] on span "Webflow" at bounding box center [242, 100] width 104 height 11
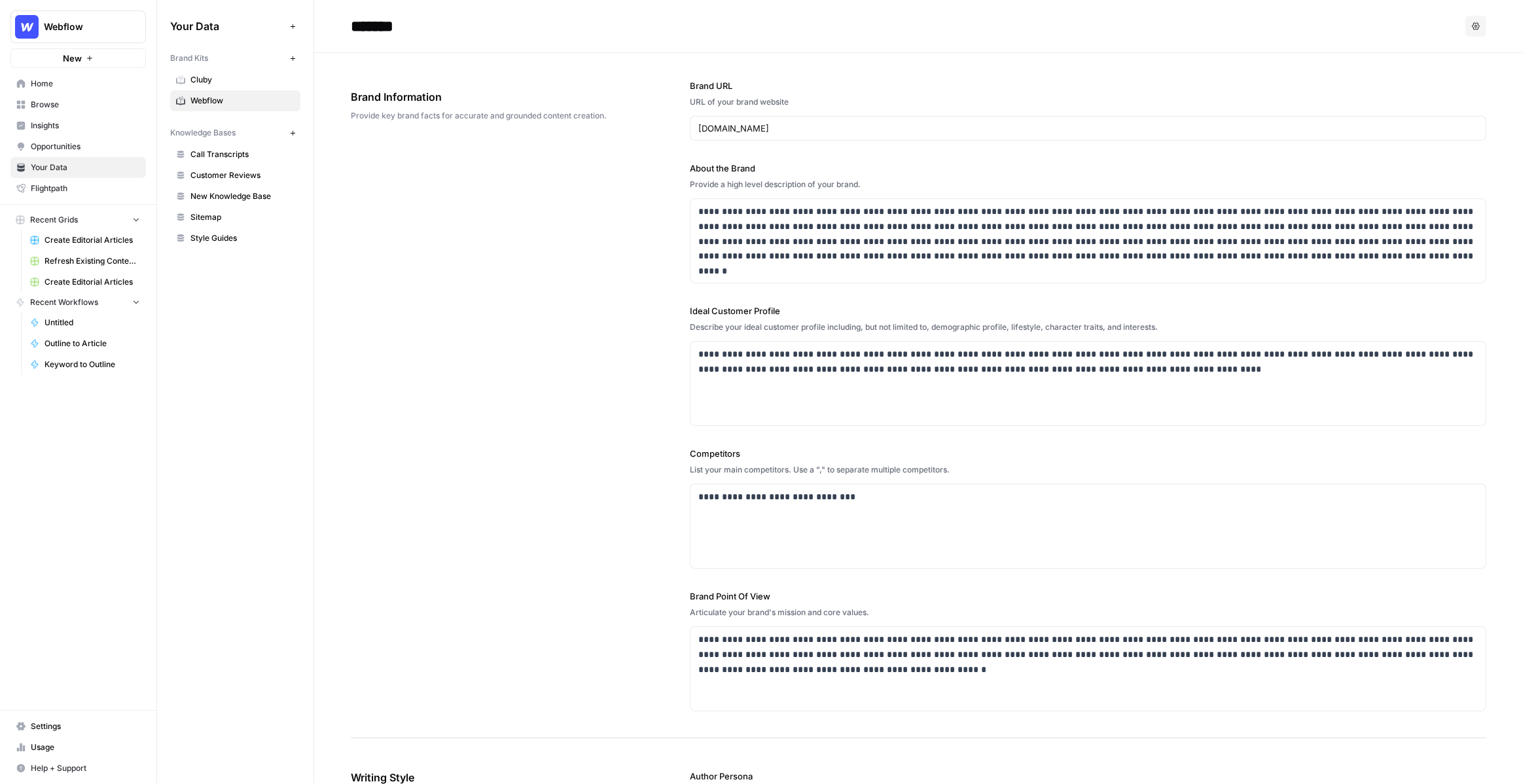
click at [65, 20] on span "Webflow" at bounding box center [83, 26] width 79 height 13
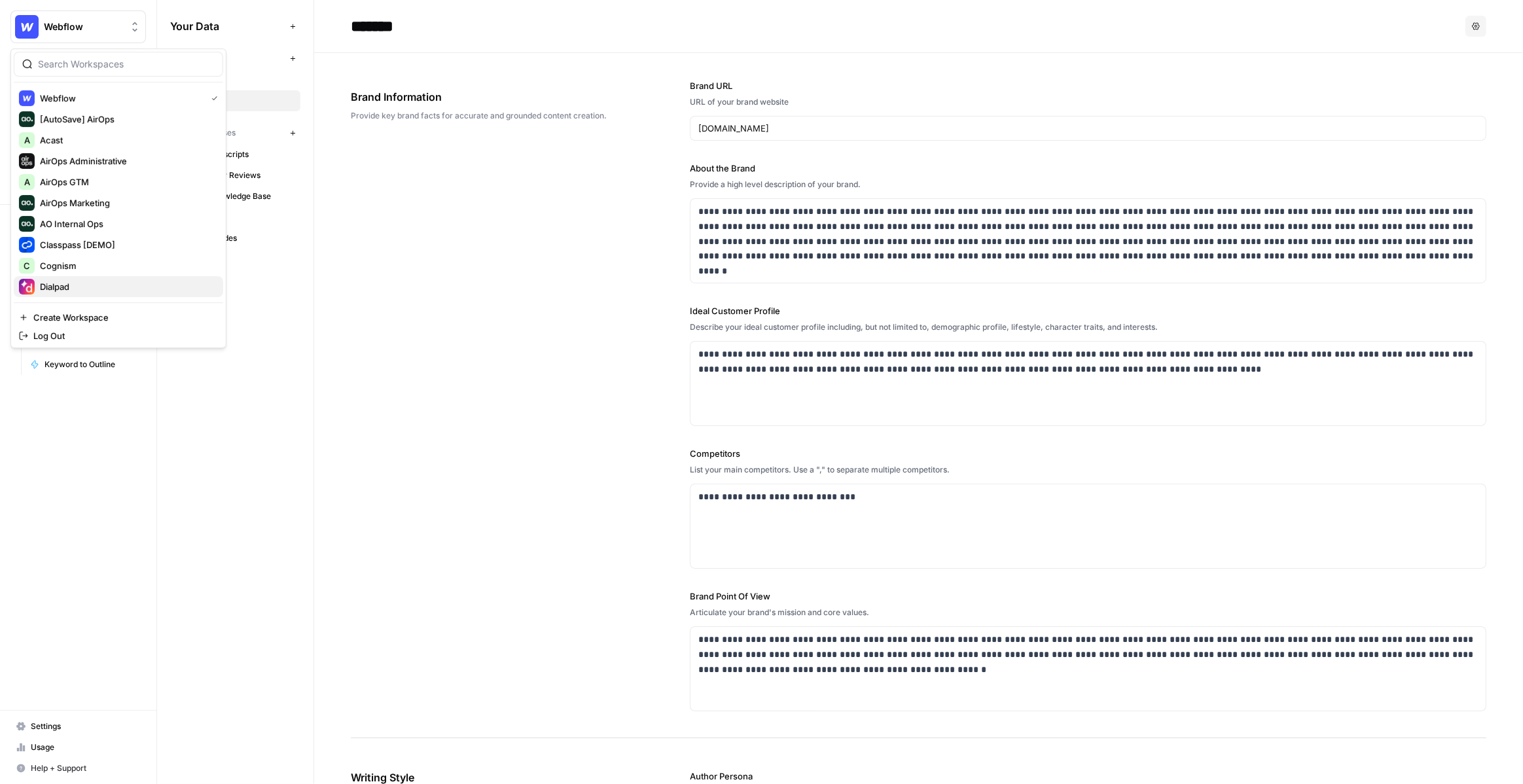
click at [95, 293] on div "Dialpad" at bounding box center [118, 286] width 199 height 16
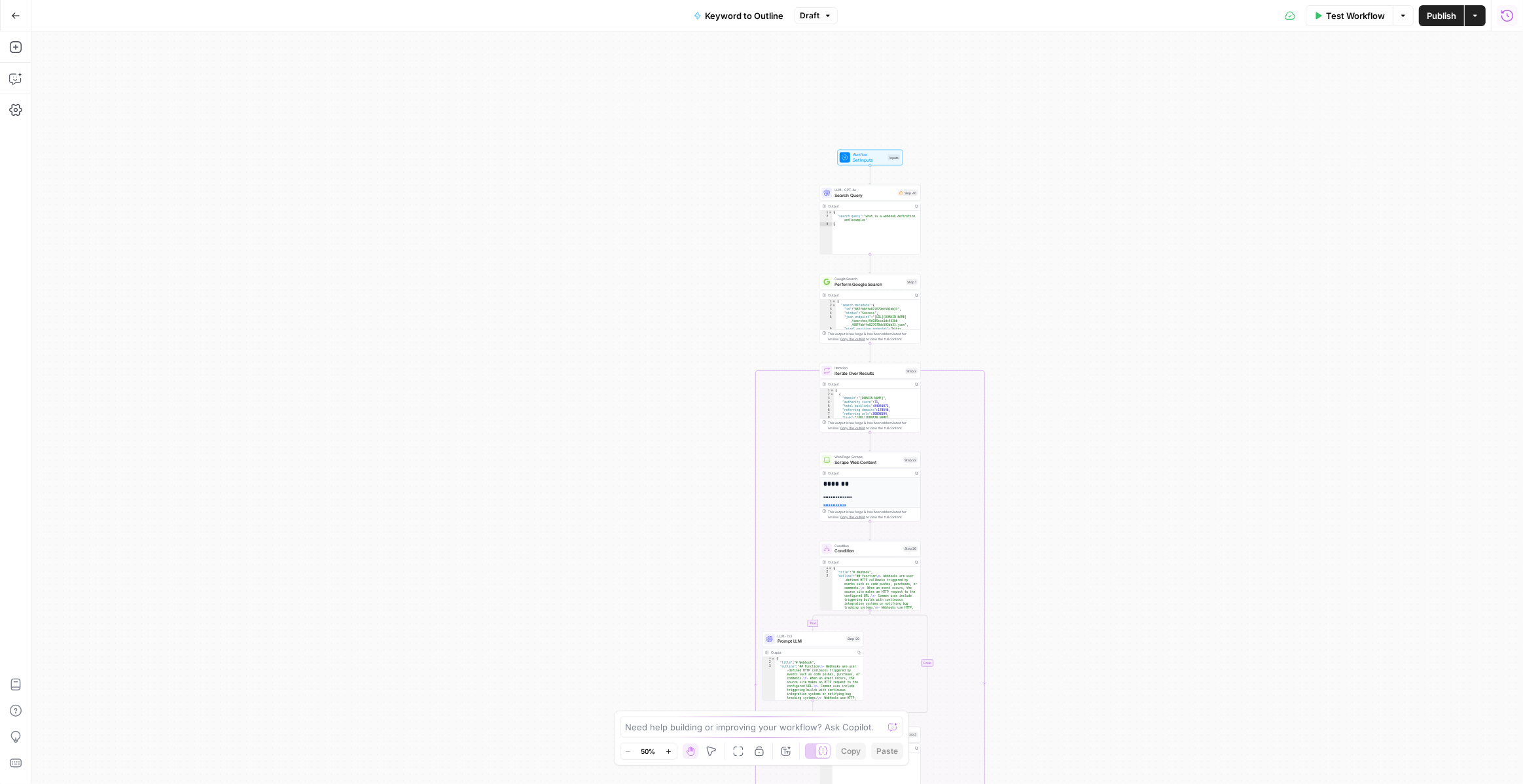
click at [1505, 17] on icon "button" at bounding box center [1507, 15] width 13 height 13
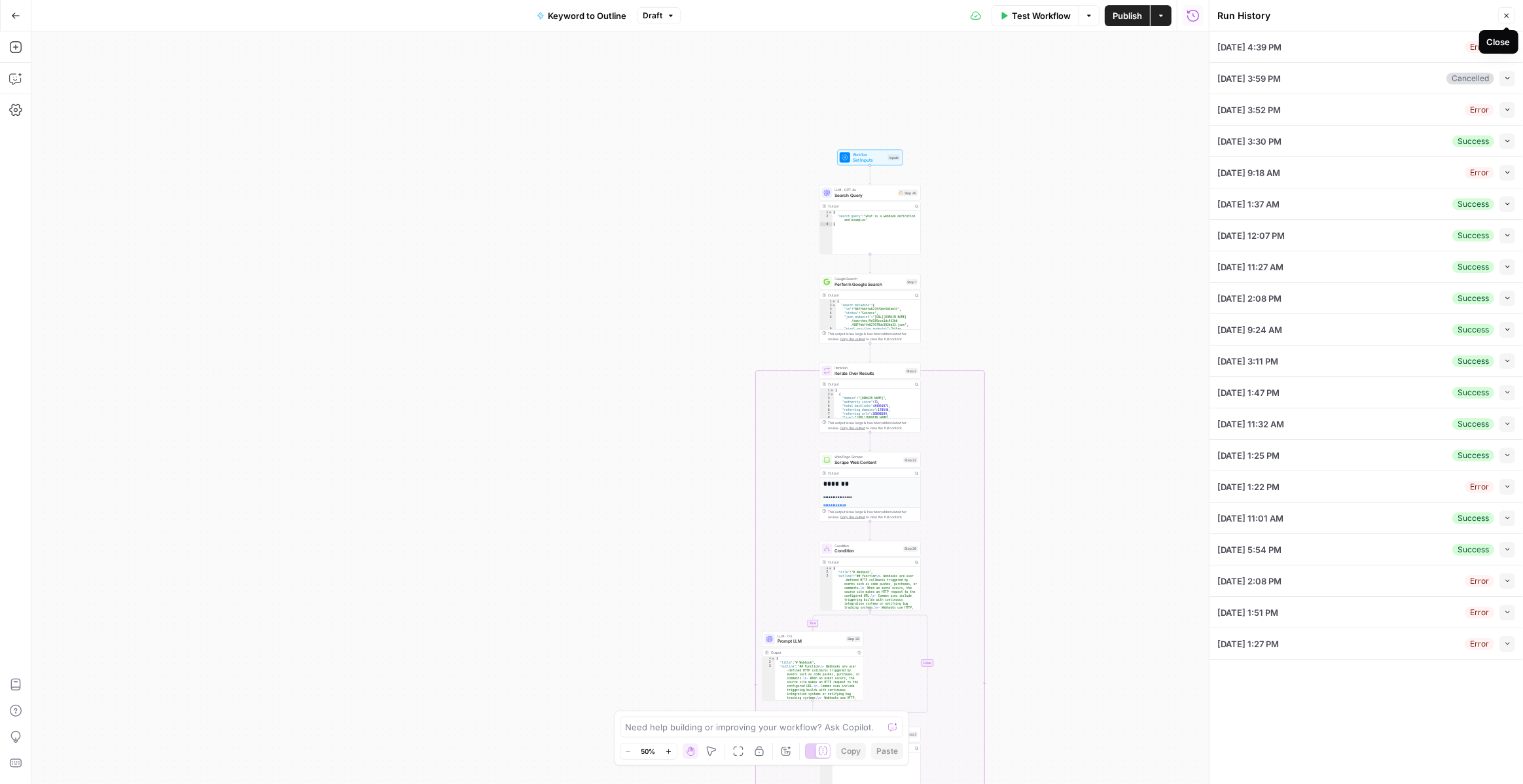
click at [1507, 16] on icon "button" at bounding box center [1506, 15] width 8 height 8
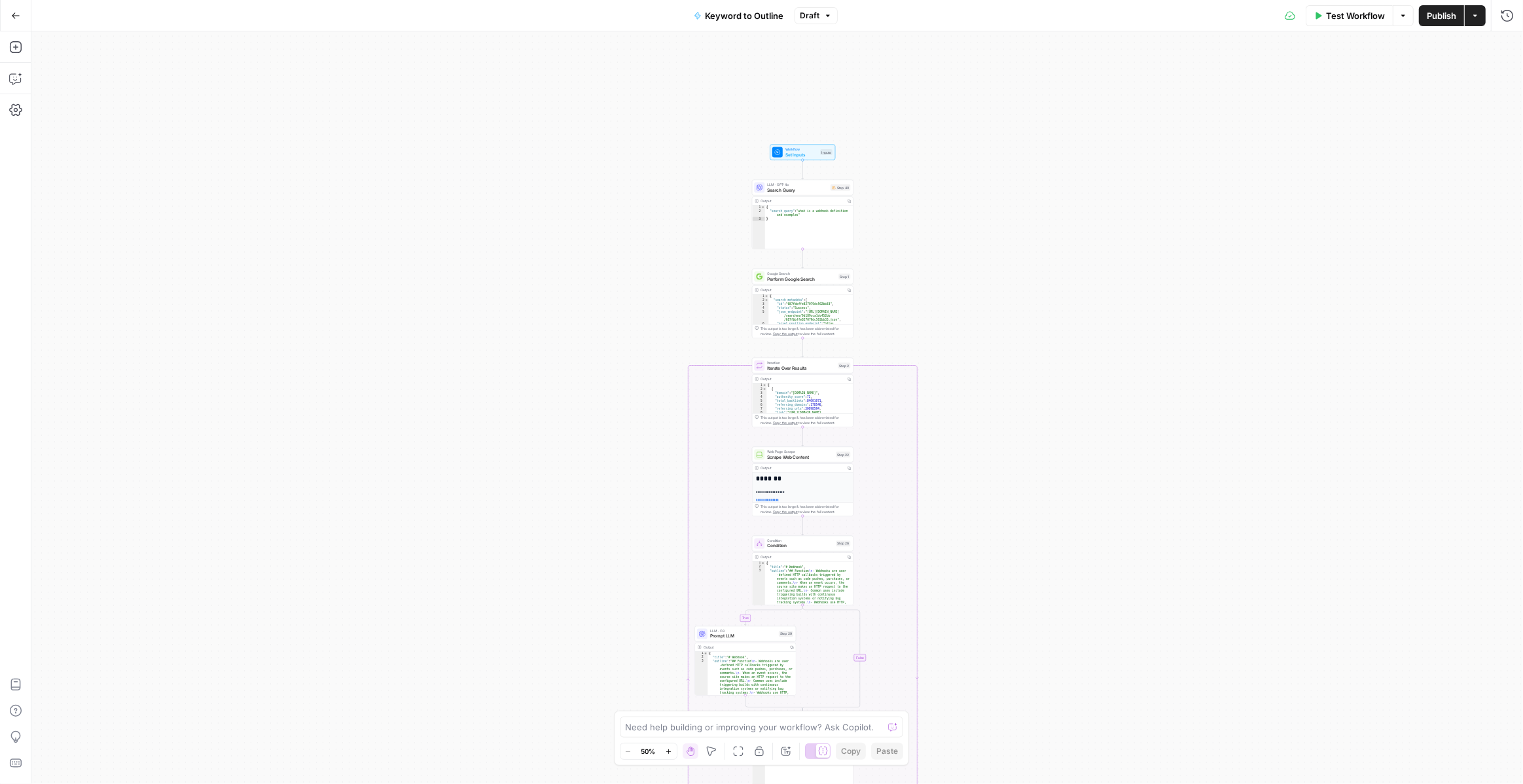
drag, startPoint x: 1321, startPoint y: 135, endPoint x: 1253, endPoint y: 129, distance: 68.3
click at [1253, 129] on div "true false Workflow Set Inputs Inputs LLM · GPT-4o Search Query Step 40 Output …" at bounding box center [777, 407] width 1491 height 752
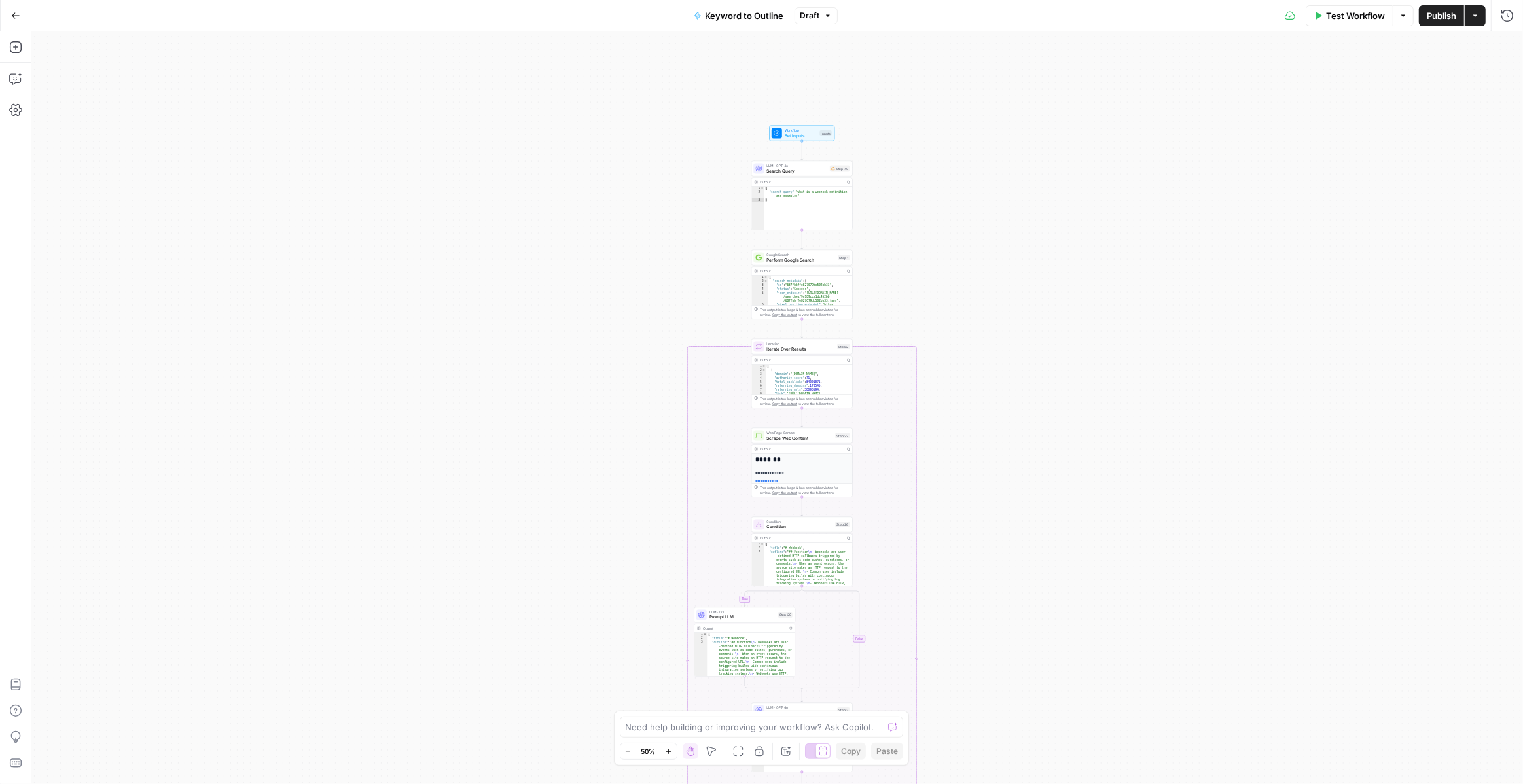
drag, startPoint x: 1092, startPoint y: 192, endPoint x: 1091, endPoint y: 174, distance: 18.0
click at [1091, 174] on div "true false Workflow Set Inputs Inputs LLM · GPT-4o Search Query Step 40 Output …" at bounding box center [777, 407] width 1491 height 752
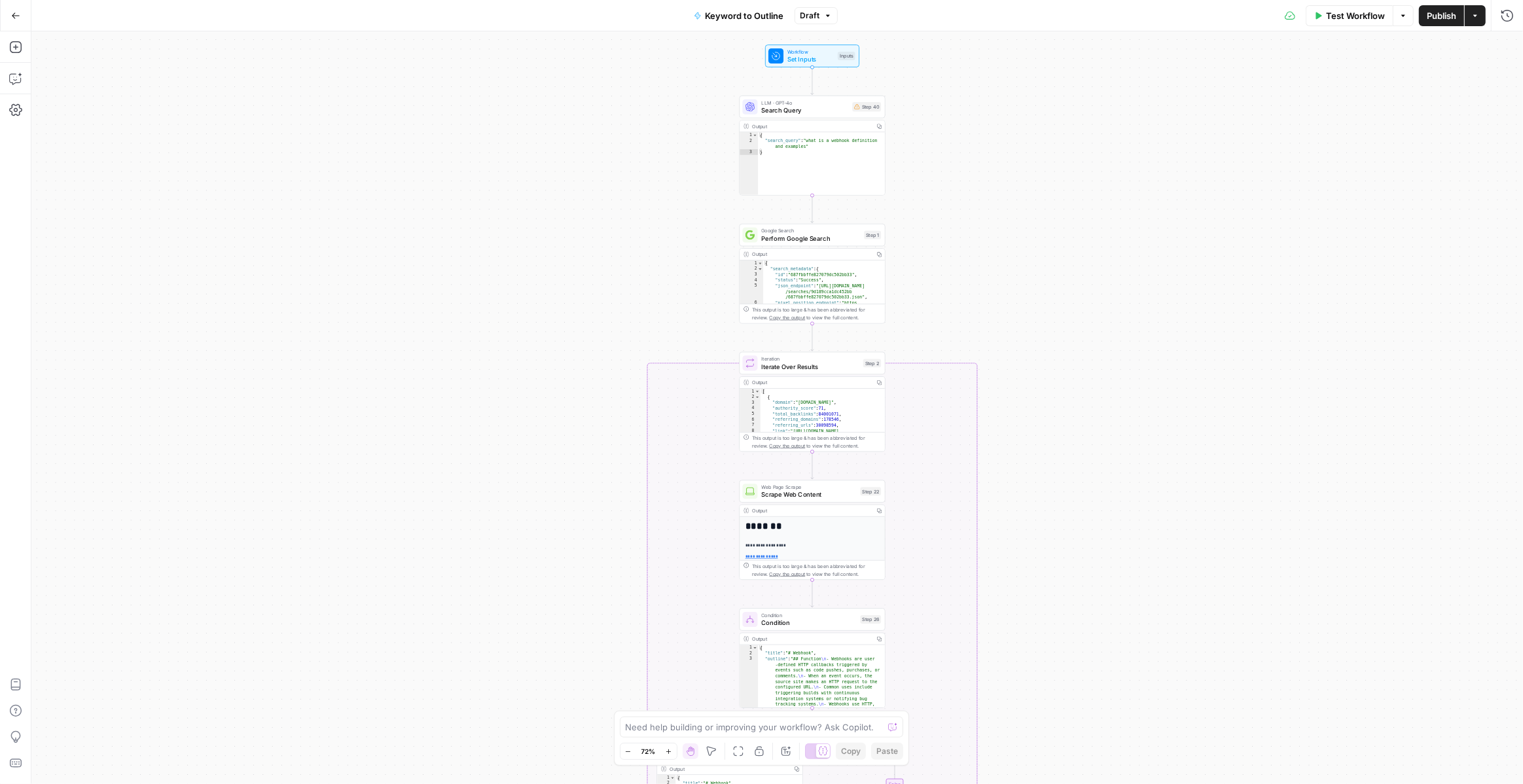
drag, startPoint x: 1091, startPoint y: 174, endPoint x: 1090, endPoint y: 217, distance: 43.0
click at [1090, 217] on div "true false Workflow Set Inputs Inputs LLM · GPT-4o Search Query Step 40 Output …" at bounding box center [777, 407] width 1491 height 752
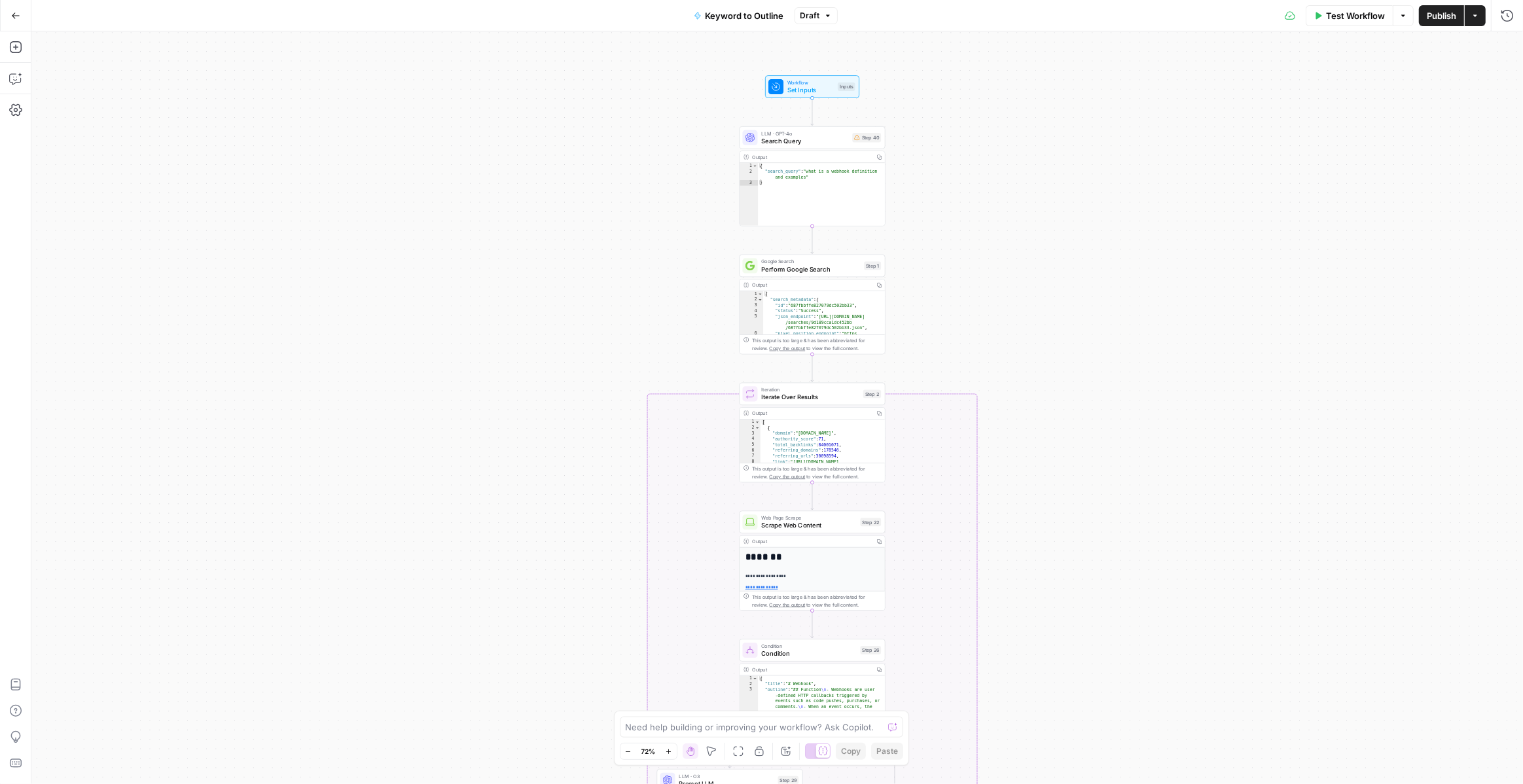
drag, startPoint x: 1090, startPoint y: 217, endPoint x: 1090, endPoint y: 248, distance: 31.0
click at [1090, 248] on div "true false Workflow Set Inputs Inputs LLM · GPT-4o Search Query Step 40 Output …" at bounding box center [777, 407] width 1491 height 752
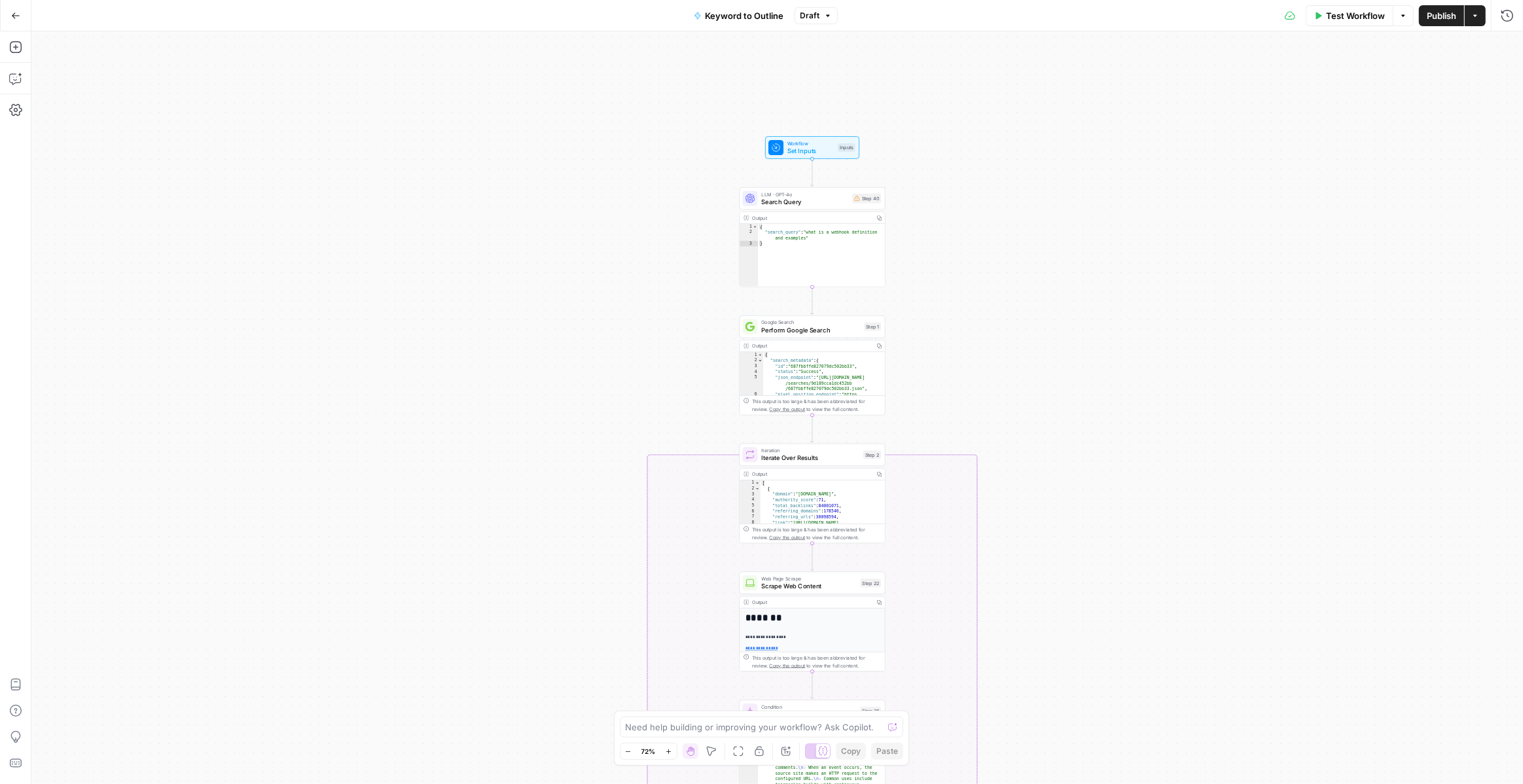
drag, startPoint x: 1090, startPoint y: 248, endPoint x: 1090, endPoint y: 309, distance: 61.0
click at [1090, 309] on div "true false Workflow Set Inputs Inputs LLM · GPT-4o Search Query Step 40 Output …" at bounding box center [777, 407] width 1491 height 752
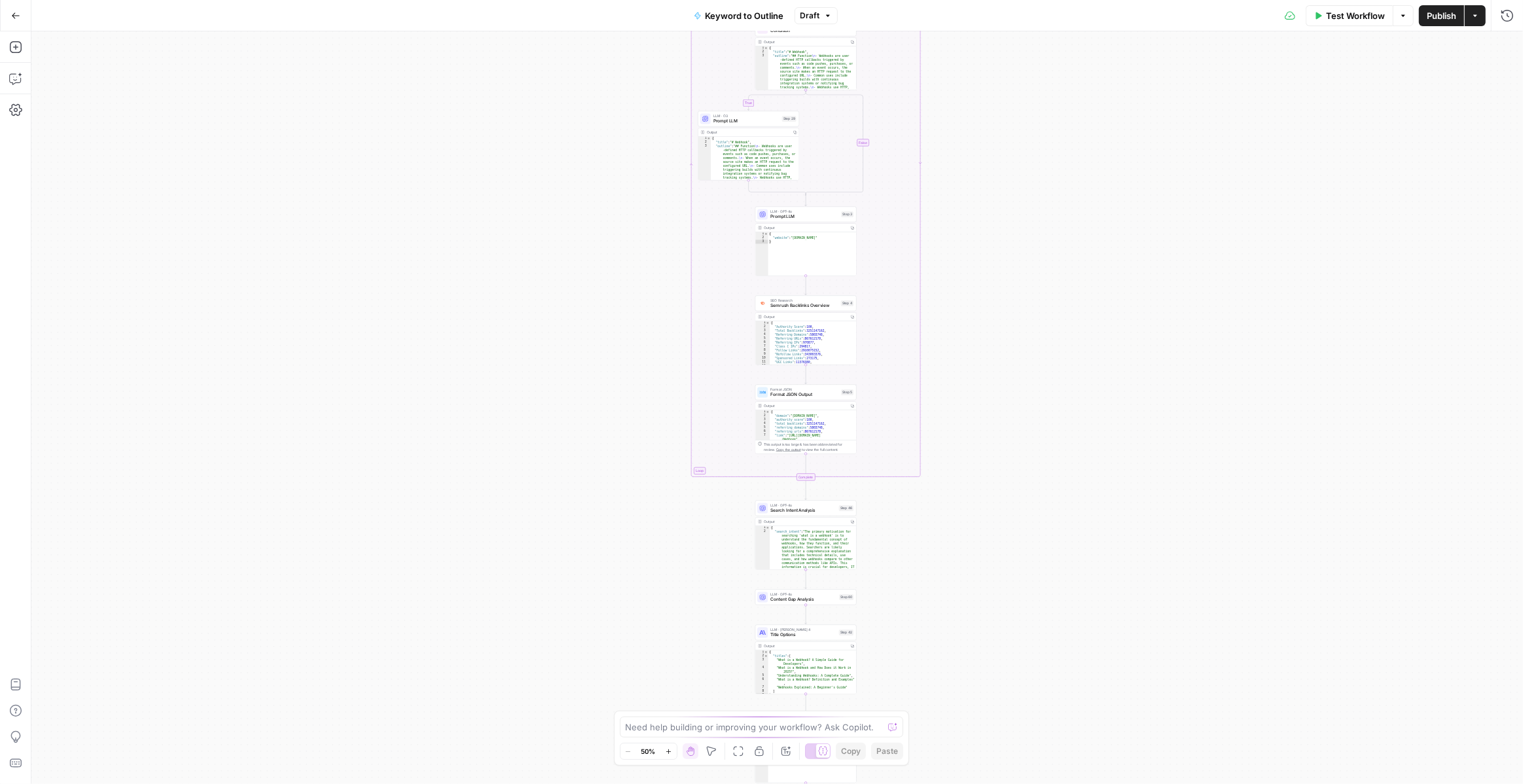
drag, startPoint x: 951, startPoint y: 118, endPoint x: 960, endPoint y: 360, distance: 242.2
click at [960, 360] on div "true false Workflow Set Inputs Inputs LLM · GPT-4o Search Query Step 40 Output …" at bounding box center [777, 407] width 1491 height 752
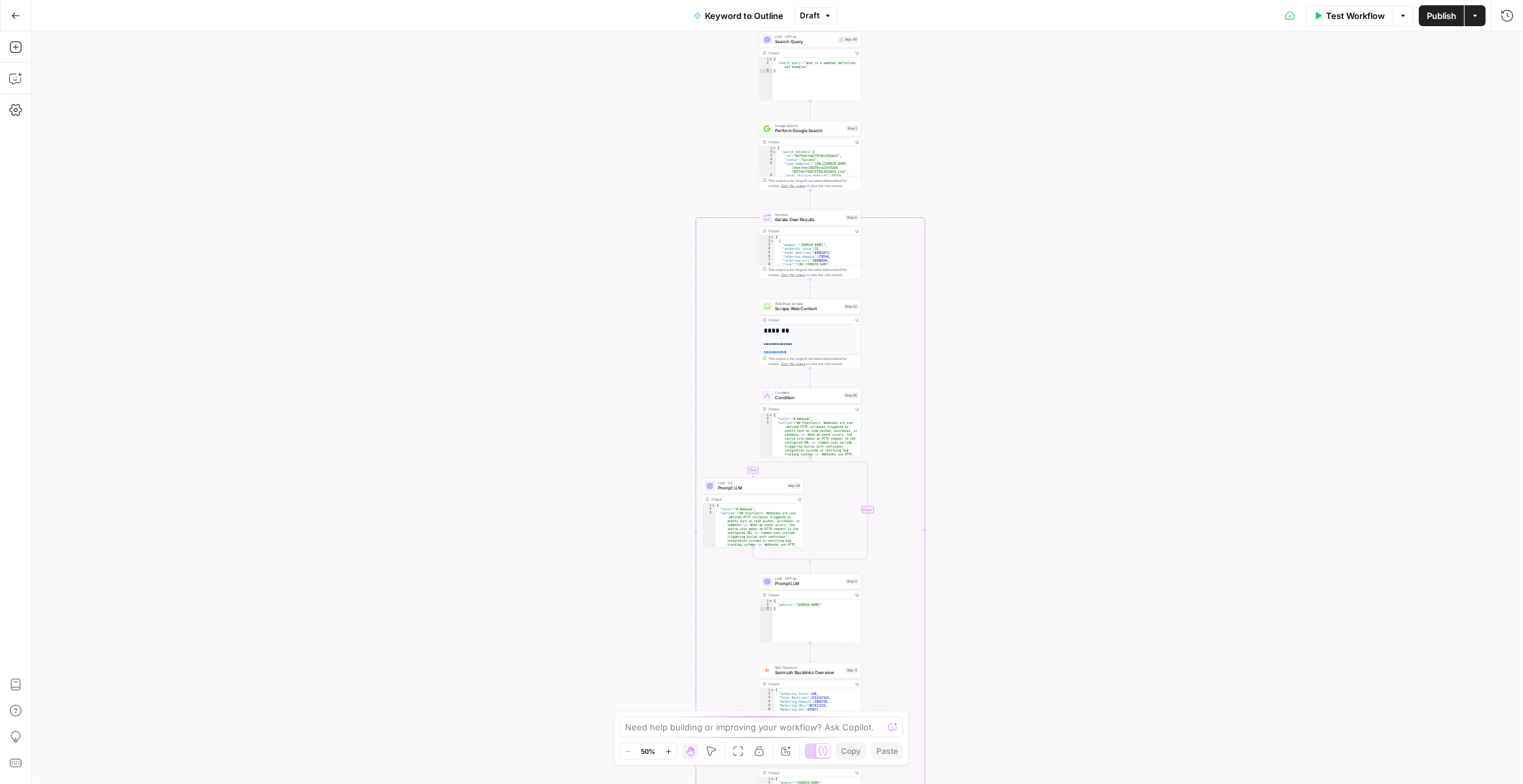
drag, startPoint x: 997, startPoint y: 221, endPoint x: 993, endPoint y: 471, distance: 250.0
click at [993, 471] on div "true false Workflow Set Inputs Inputs LLM · GPT-4o Search Query Step 40 Output …" at bounding box center [777, 407] width 1491 height 752
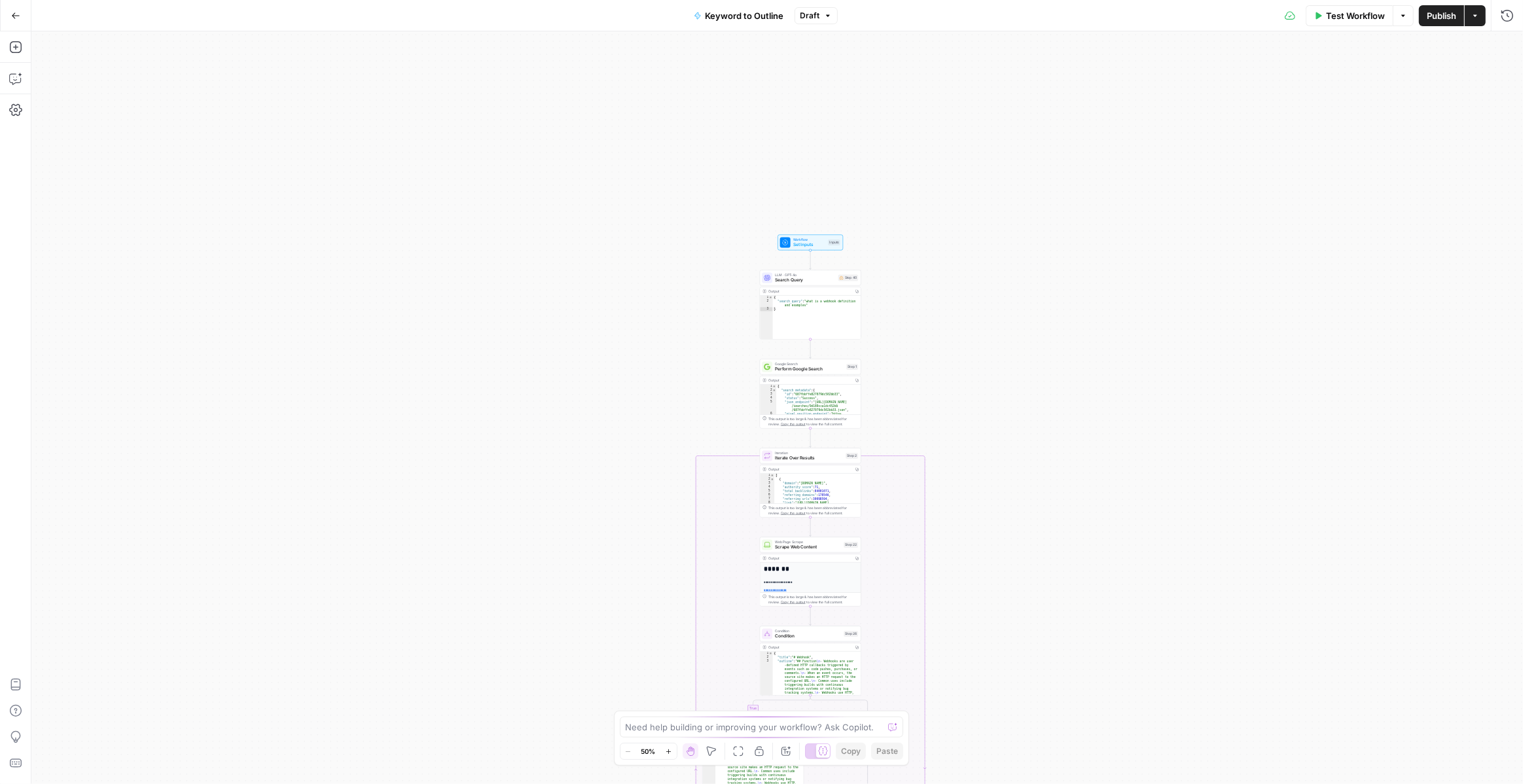
drag, startPoint x: 1009, startPoint y: 215, endPoint x: 1009, endPoint y: 469, distance: 254.0
click at [1009, 469] on div "true false Workflow Set Inputs Inputs LLM · GPT-4o Search Query Step 40 Output …" at bounding box center [777, 407] width 1491 height 752
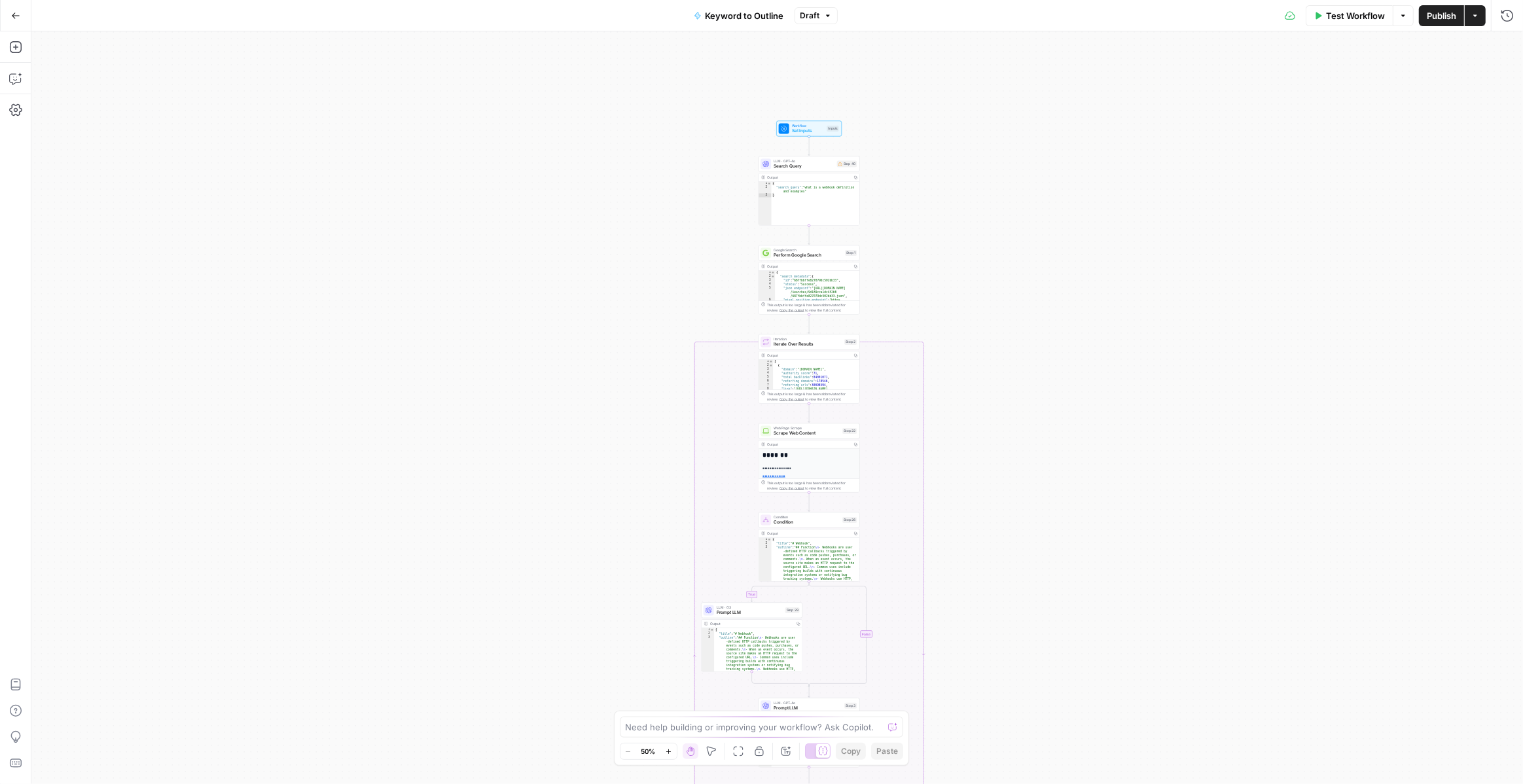
drag, startPoint x: 1009, startPoint y: 469, endPoint x: 1006, endPoint y: 310, distance: 159.0
click at [1006, 310] on div "true false Workflow Set Inputs Inputs LLM · GPT-4o Search Query Step 40 Output …" at bounding box center [777, 407] width 1491 height 752
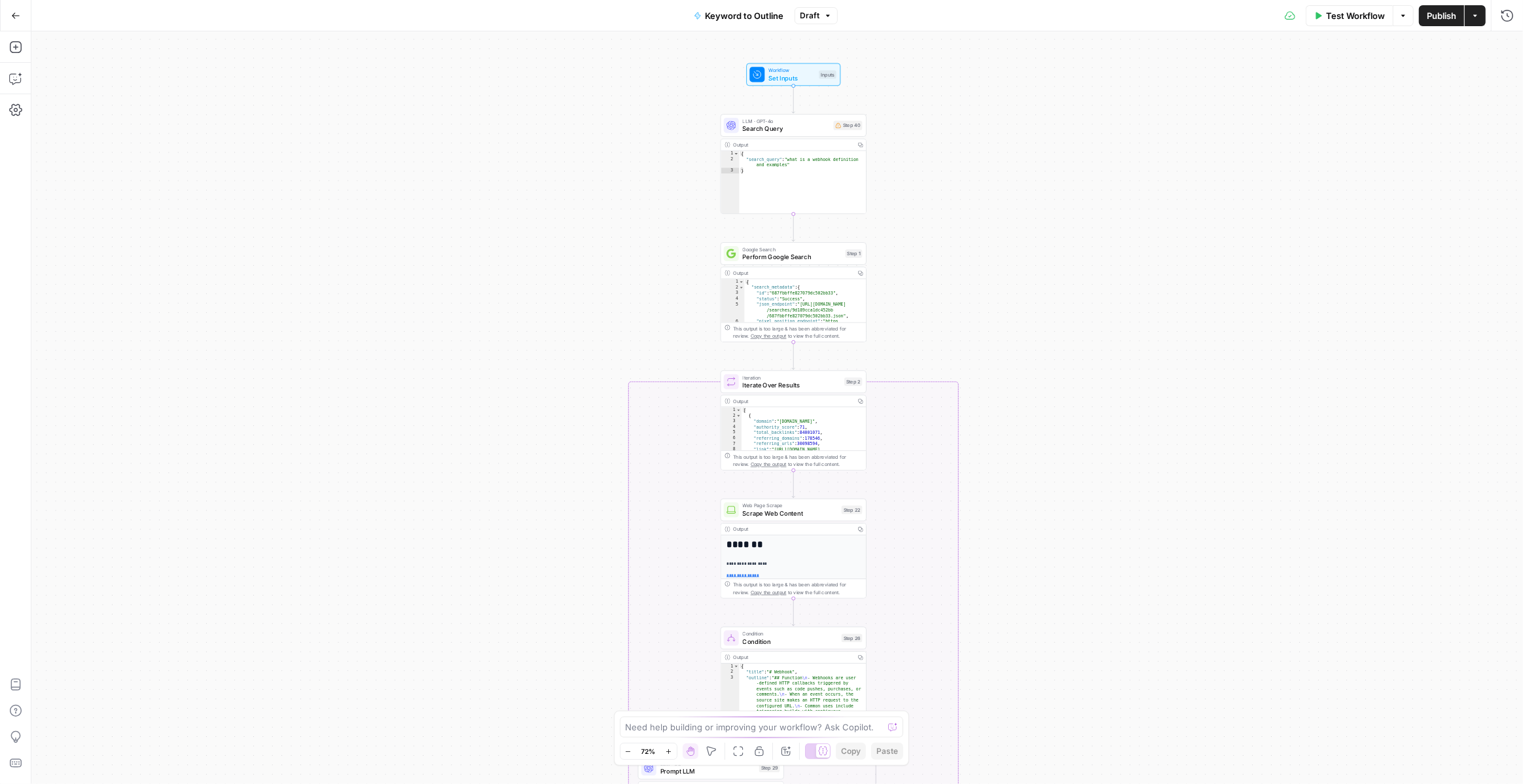
drag, startPoint x: 1014, startPoint y: 297, endPoint x: 984, endPoint y: 382, distance: 90.1
click at [984, 382] on div "true false Workflow Set Inputs Inputs LLM · GPT-4o Search Query Step 40 Output …" at bounding box center [777, 407] width 1491 height 752
click at [13, 80] on icon "button" at bounding box center [15, 78] width 13 height 13
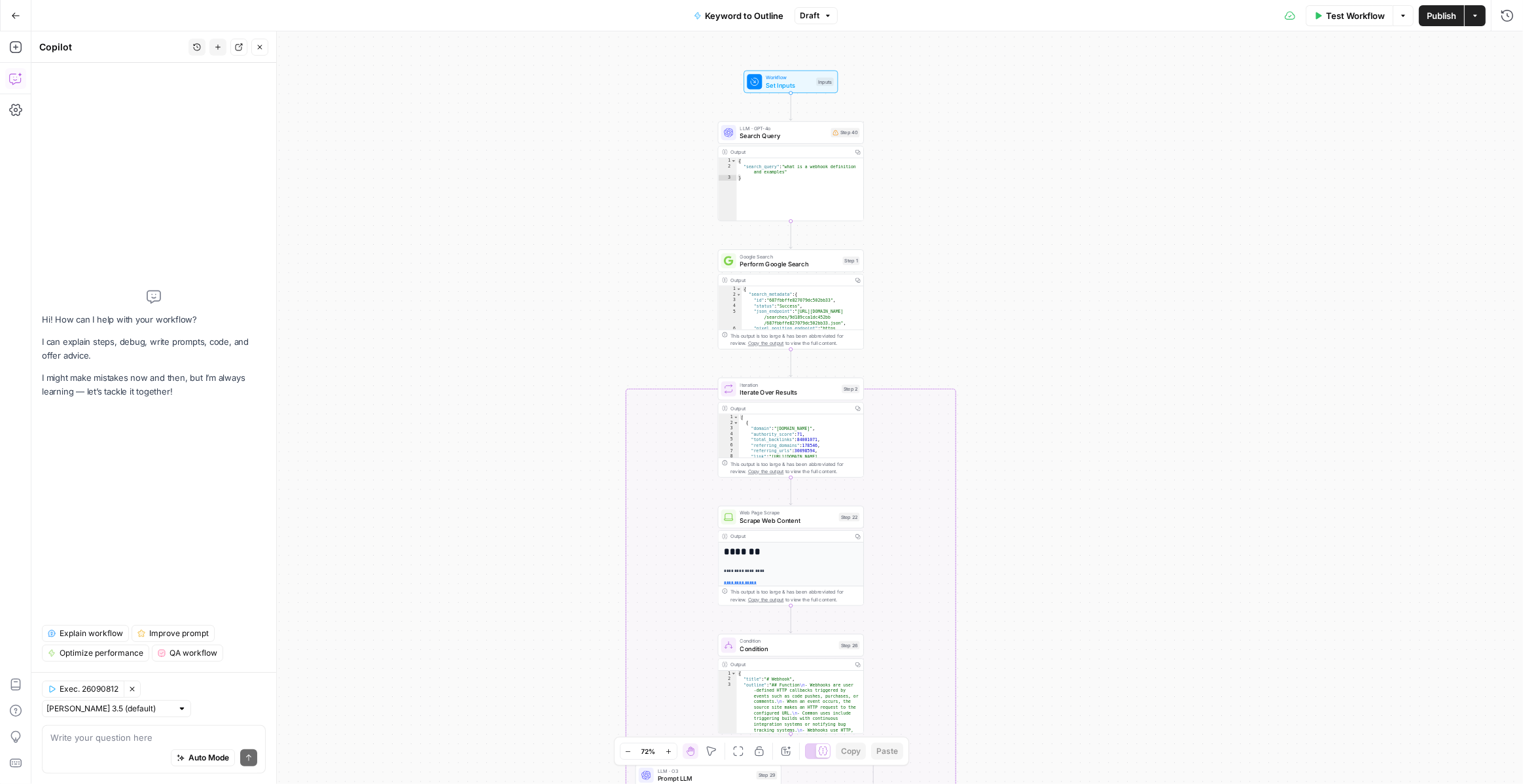
click at [81, 639] on span "Explain workflow" at bounding box center [91, 632] width 63 height 11
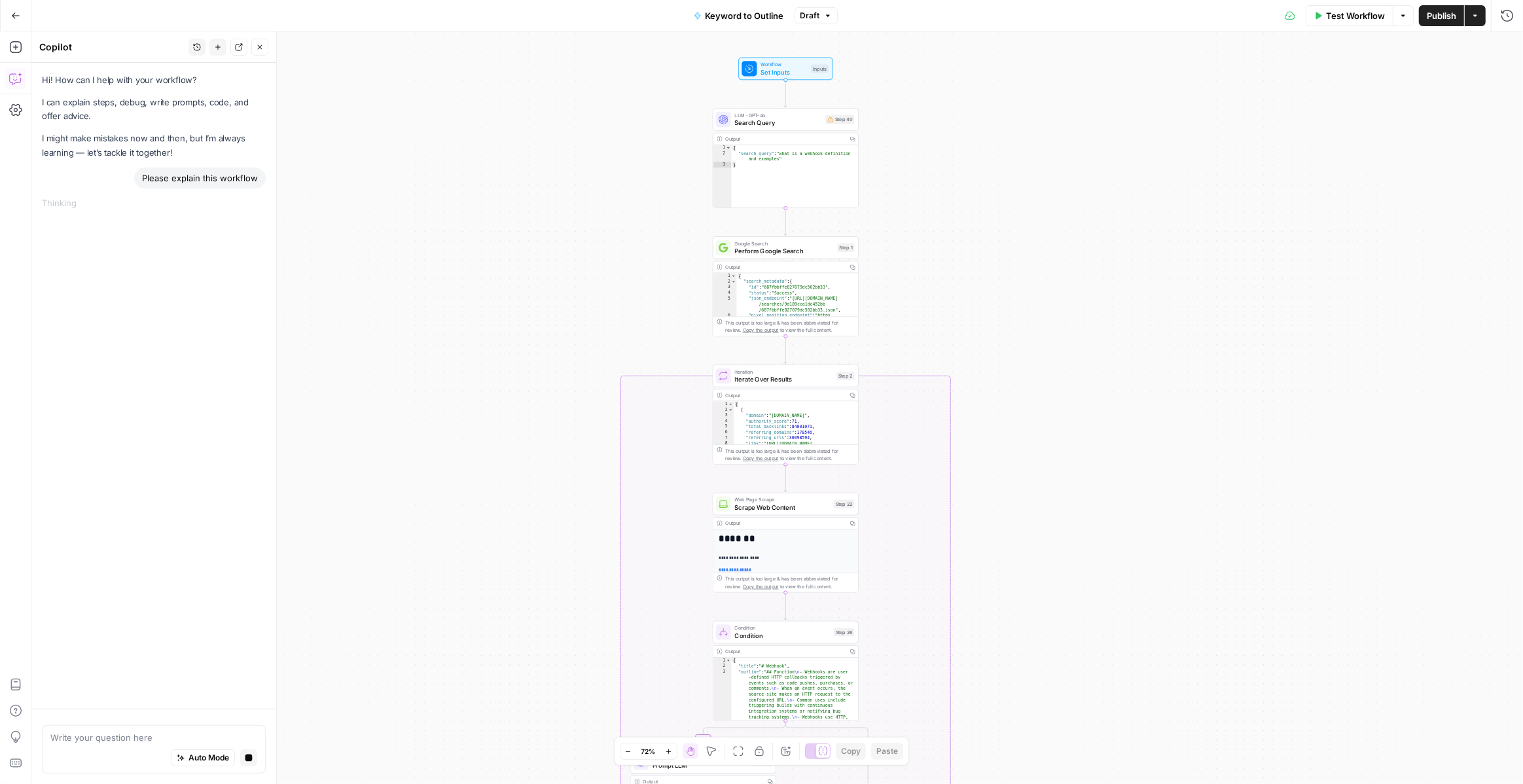
drag, startPoint x: 940, startPoint y: 131, endPoint x: 934, endPoint y: 109, distance: 22.8
click at [934, 109] on div "true false Workflow Set Inputs Inputs LLM · GPT-4o Search Query Step 40 Output …" at bounding box center [777, 407] width 1491 height 752
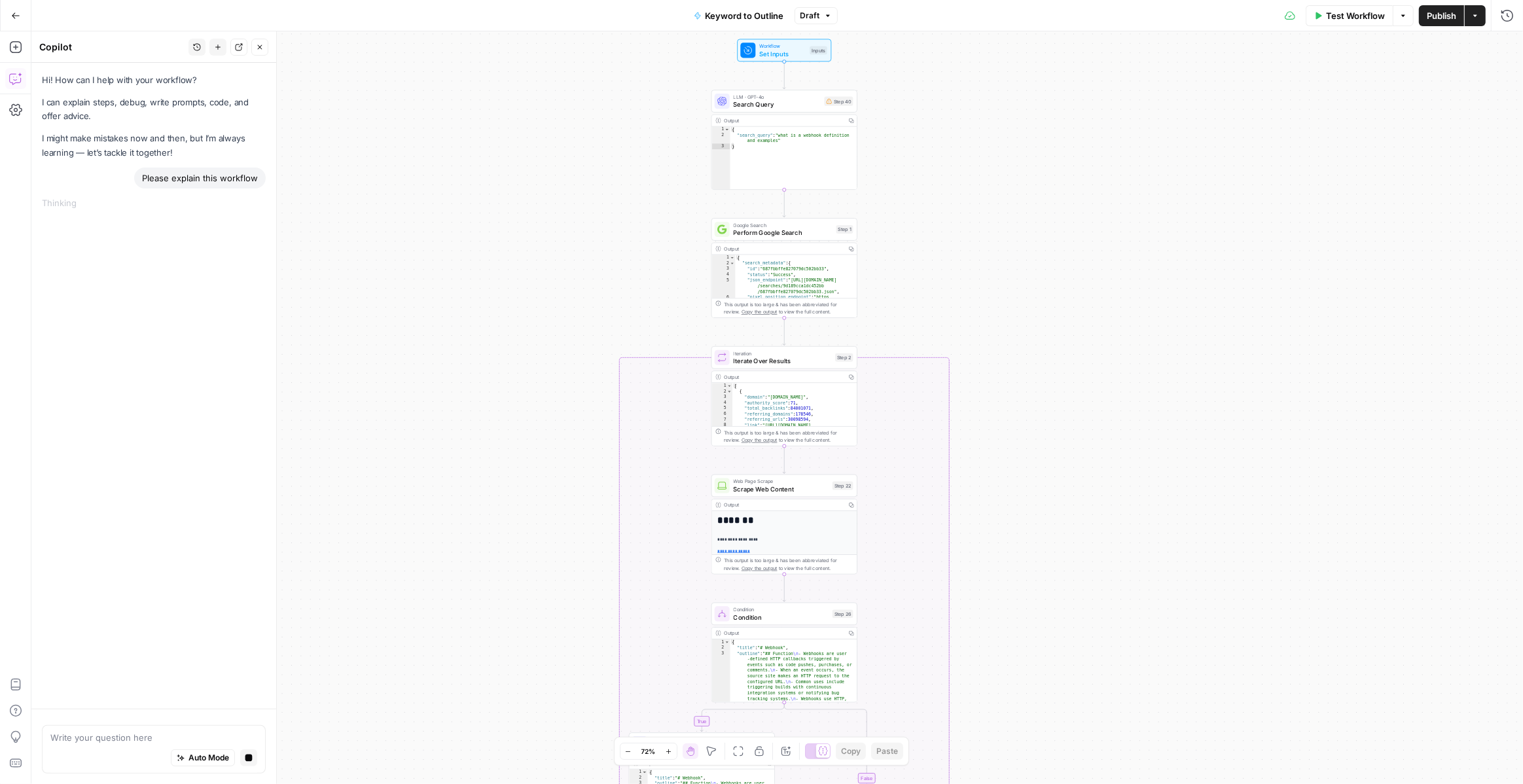
drag, startPoint x: 930, startPoint y: 132, endPoint x: 930, endPoint y: 122, distance: 10.0
click at [930, 122] on div "true false Workflow Set Inputs Inputs LLM · GPT-4o Search Query Step 40 Output …" at bounding box center [777, 407] width 1491 height 752
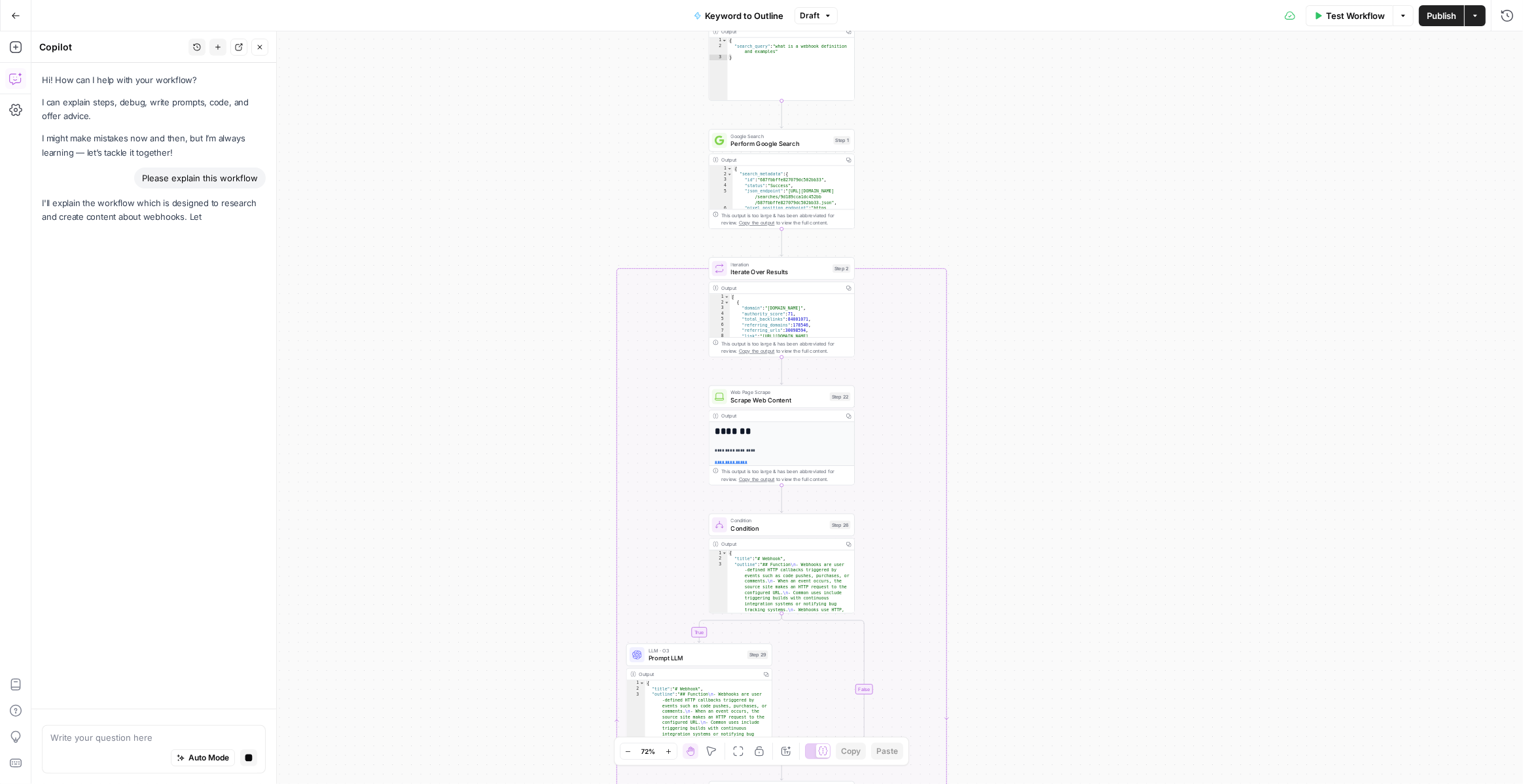
drag, startPoint x: 892, startPoint y: 300, endPoint x: 889, endPoint y: 213, distance: 87.1
click at [889, 209] on div "true false Workflow Set Inputs Inputs LLM · GPT-4o Search Query Step 40 Output …" at bounding box center [777, 407] width 1491 height 752
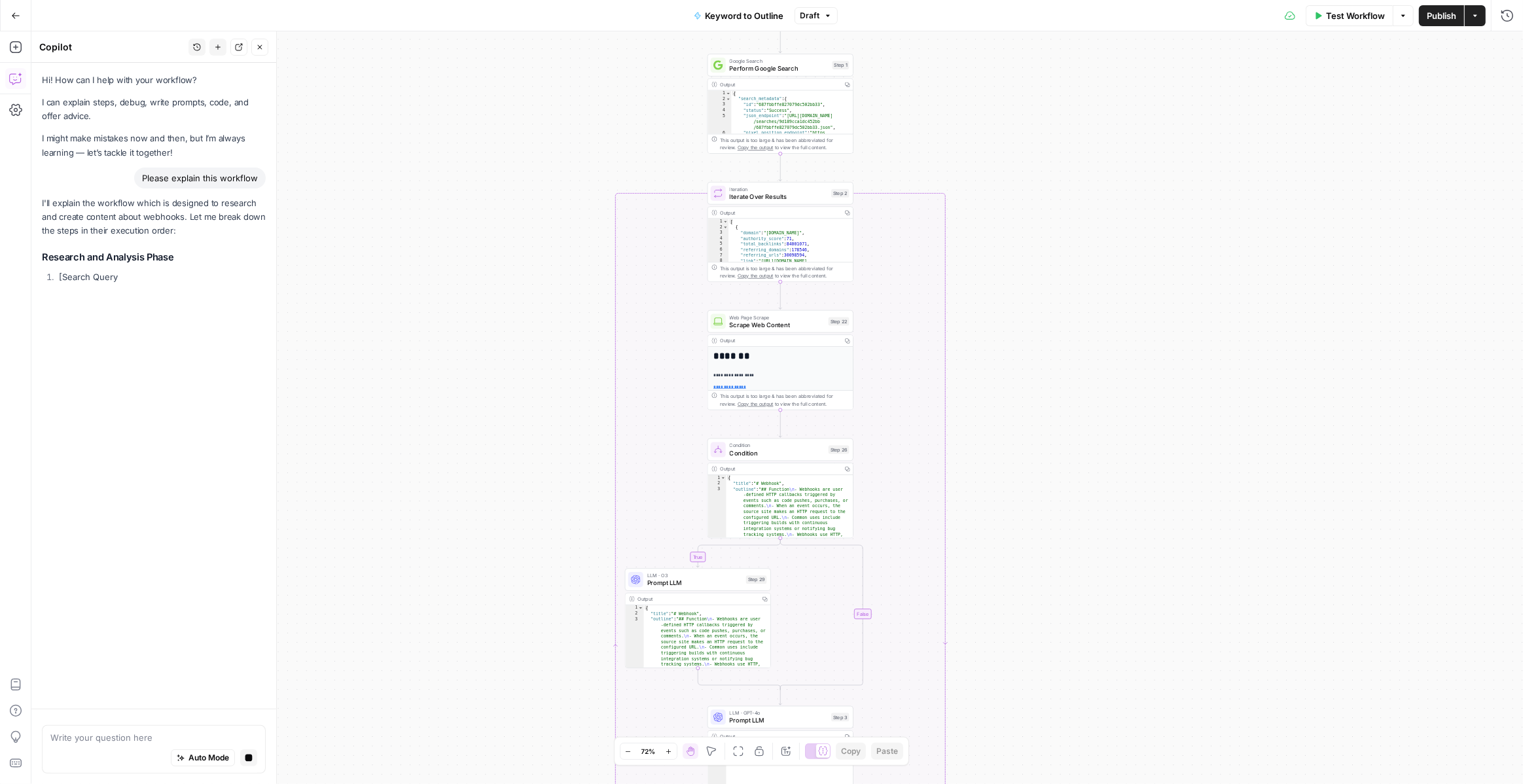
drag, startPoint x: 883, startPoint y: 226, endPoint x: 884, endPoint y: 152, distance: 74.0
click at [883, 152] on div "true false Workflow Set Inputs Inputs LLM · GPT-4o Search Query Step 40 Output …" at bounding box center [777, 407] width 1491 height 752
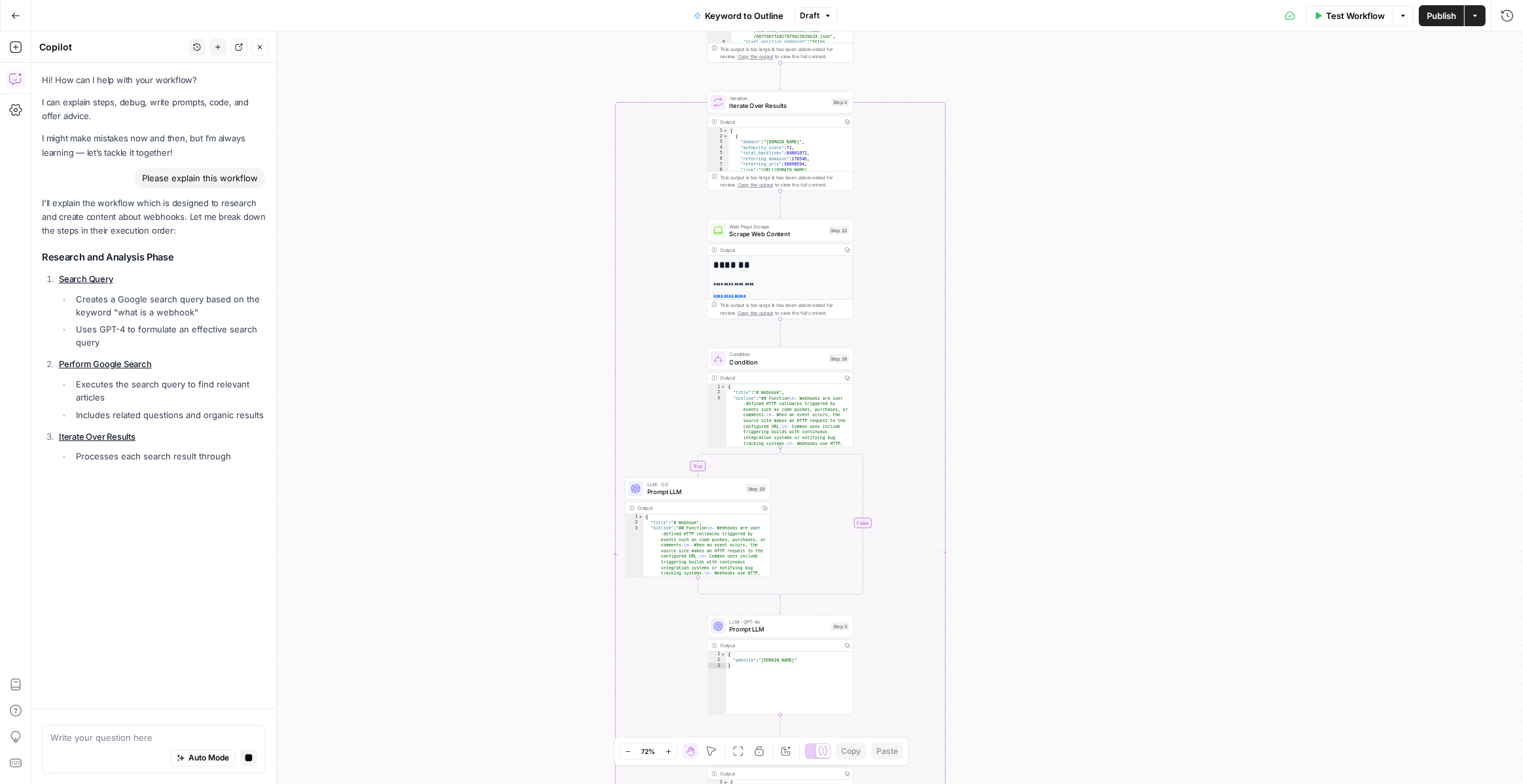
drag, startPoint x: 974, startPoint y: 329, endPoint x: 974, endPoint y: 172, distance: 157.0
click at [974, 172] on div "true false Workflow Set Inputs Inputs LLM · GPT-4o Search Query Step 40 Output …" at bounding box center [777, 407] width 1491 height 752
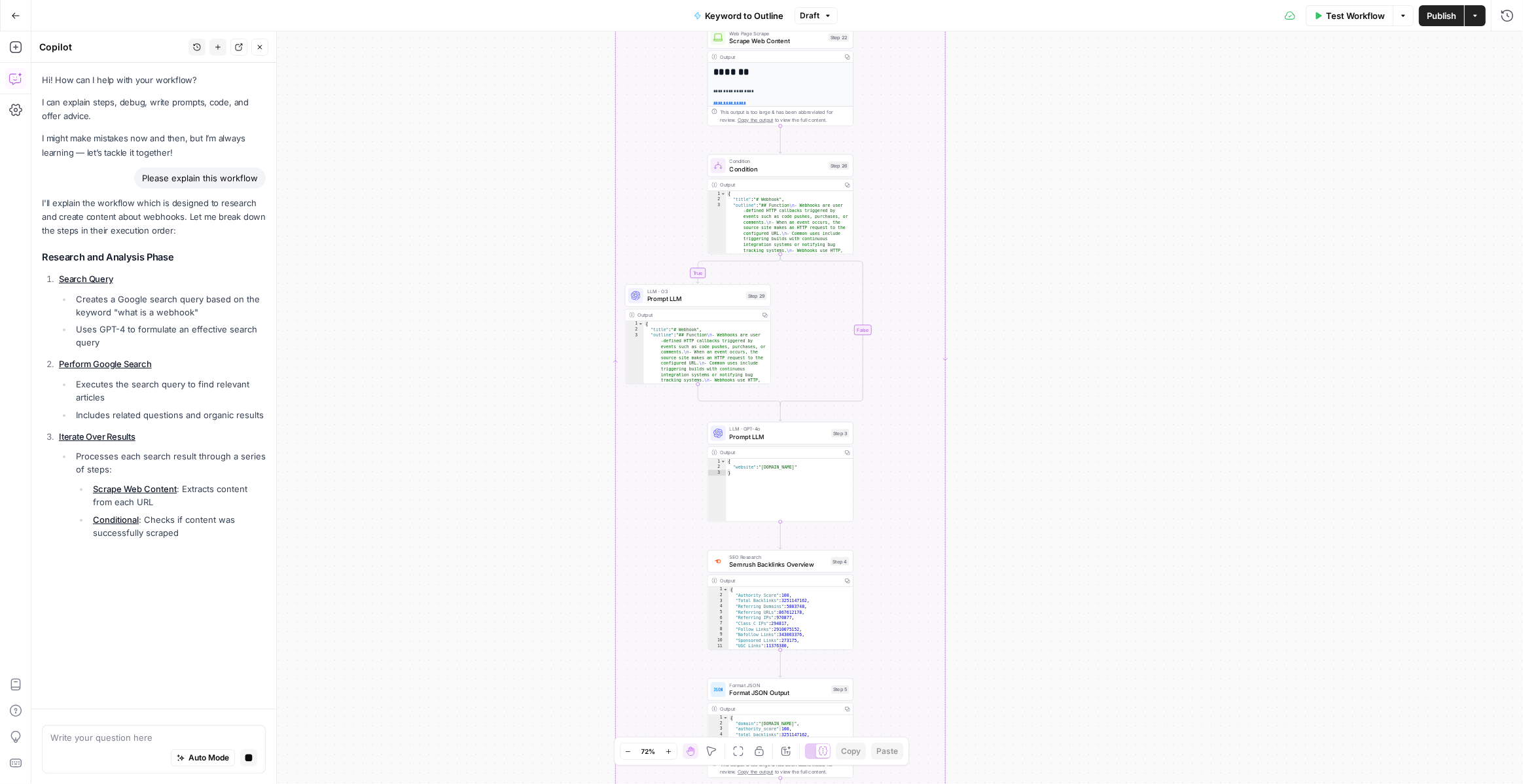
drag, startPoint x: 1005, startPoint y: 274, endPoint x: 1005, endPoint y: 147, distance: 127.0
click at [1005, 147] on div "true false Workflow Set Inputs Inputs LLM · GPT-4o Search Query Step 40 Output …" at bounding box center [777, 407] width 1491 height 752
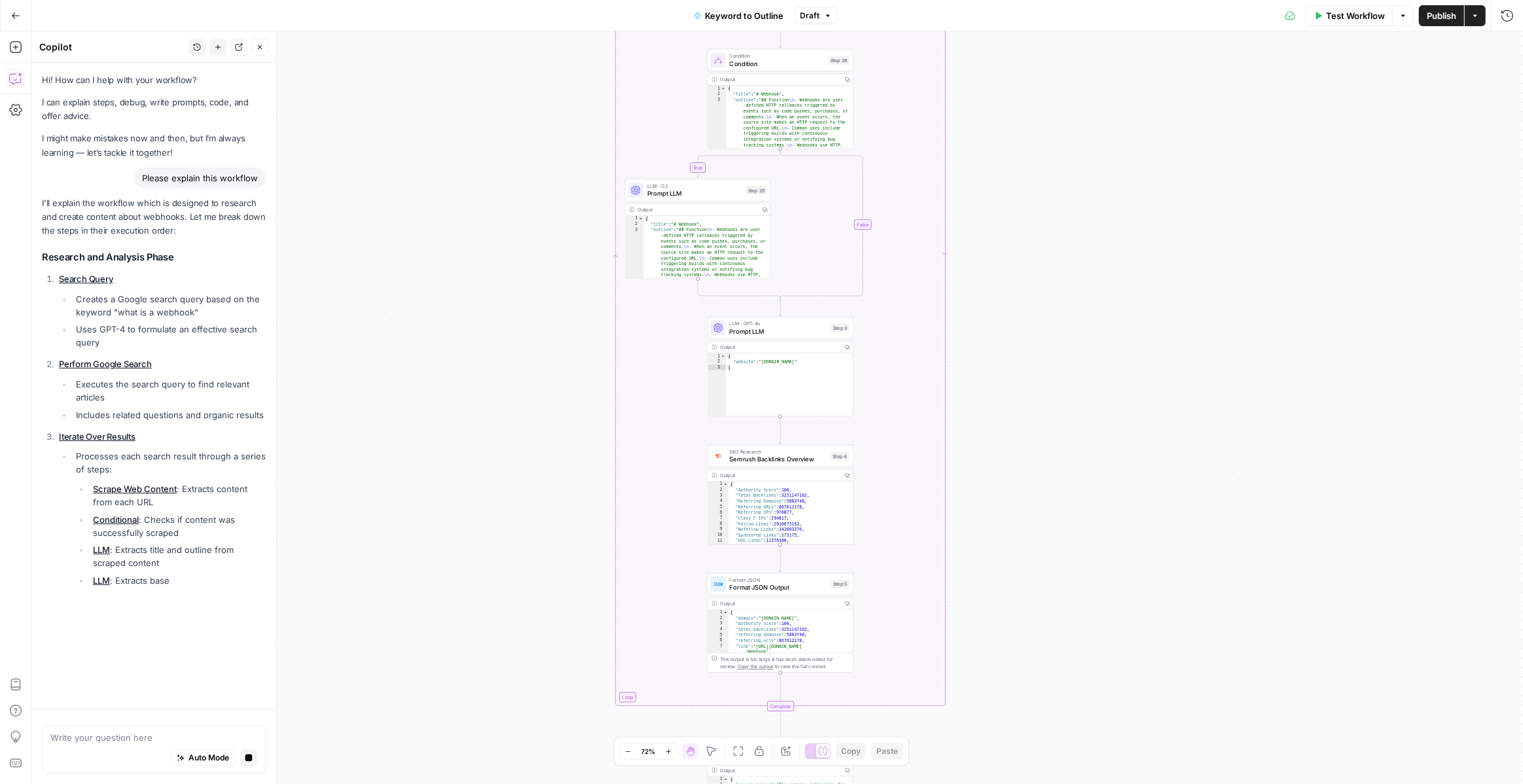
drag, startPoint x: 1010, startPoint y: 295, endPoint x: 1002, endPoint y: 201, distance: 94.3
click at [1010, 189] on div "true false Workflow Set Inputs Inputs LLM · GPT-4o Search Query Step 40 Output …" at bounding box center [777, 407] width 1491 height 752
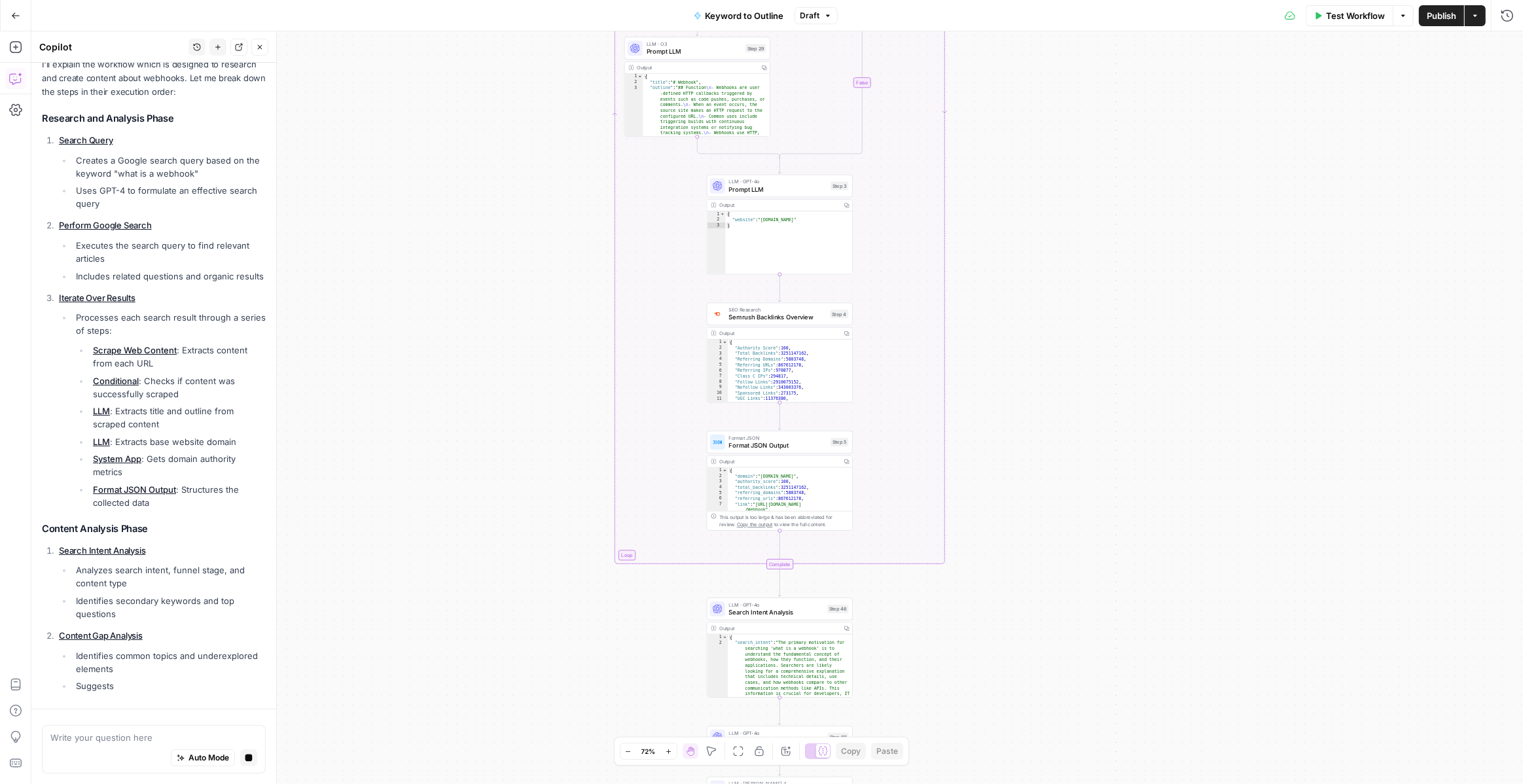
drag, startPoint x: 1024, startPoint y: 471, endPoint x: 1023, endPoint y: 321, distance: 150.0
click at [1023, 321] on div "true false Workflow Set Inputs Inputs LLM · GPT-4o Search Query Step 40 Output …" at bounding box center [777, 407] width 1491 height 752
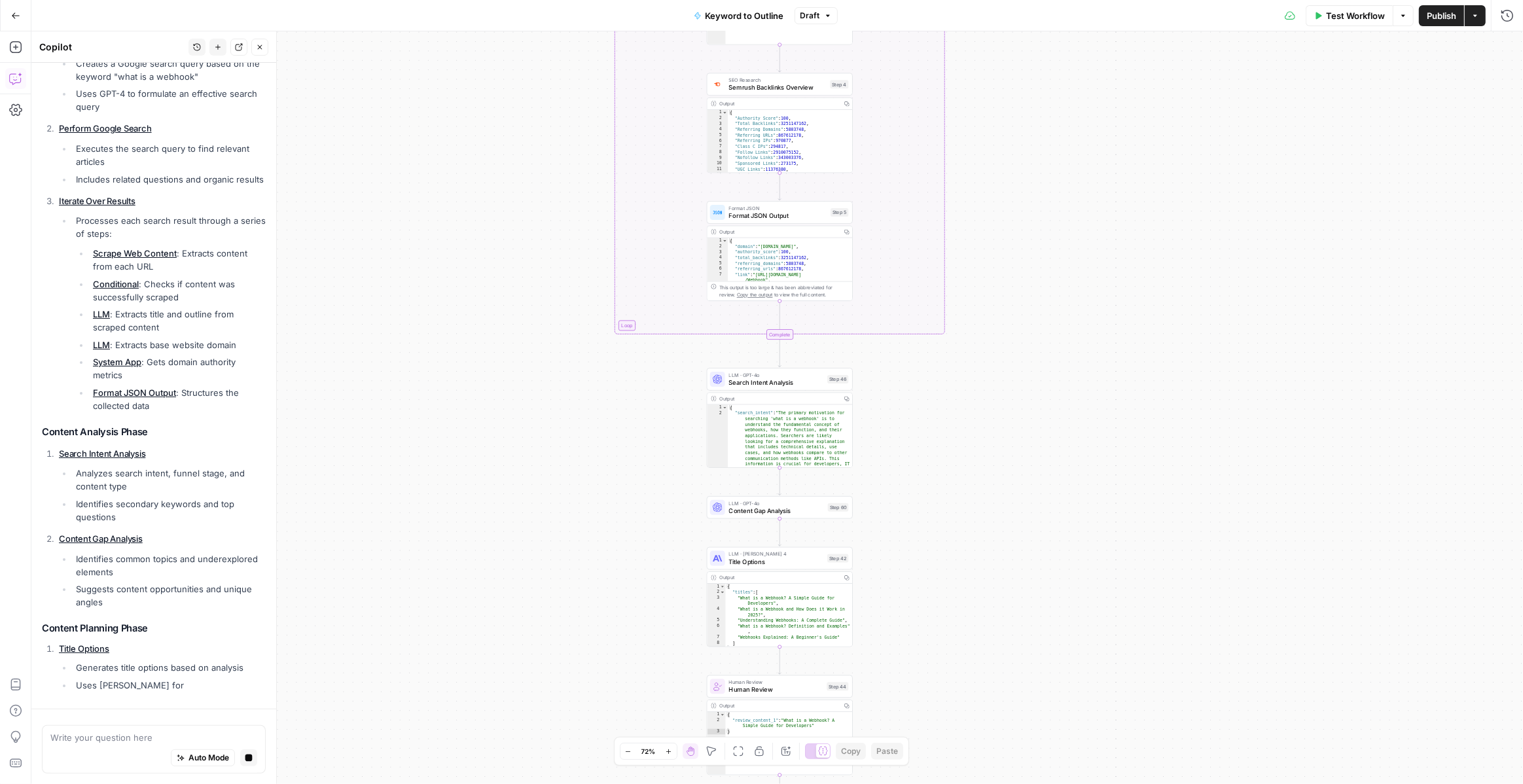
drag, startPoint x: 1023, startPoint y: 321, endPoint x: 1023, endPoint y: 49, distance: 272.0
click at [1023, 49] on div "true false Workflow Set Inputs Inputs LLM · GPT-4o Search Query Step 40 Output …" at bounding box center [777, 407] width 1491 height 752
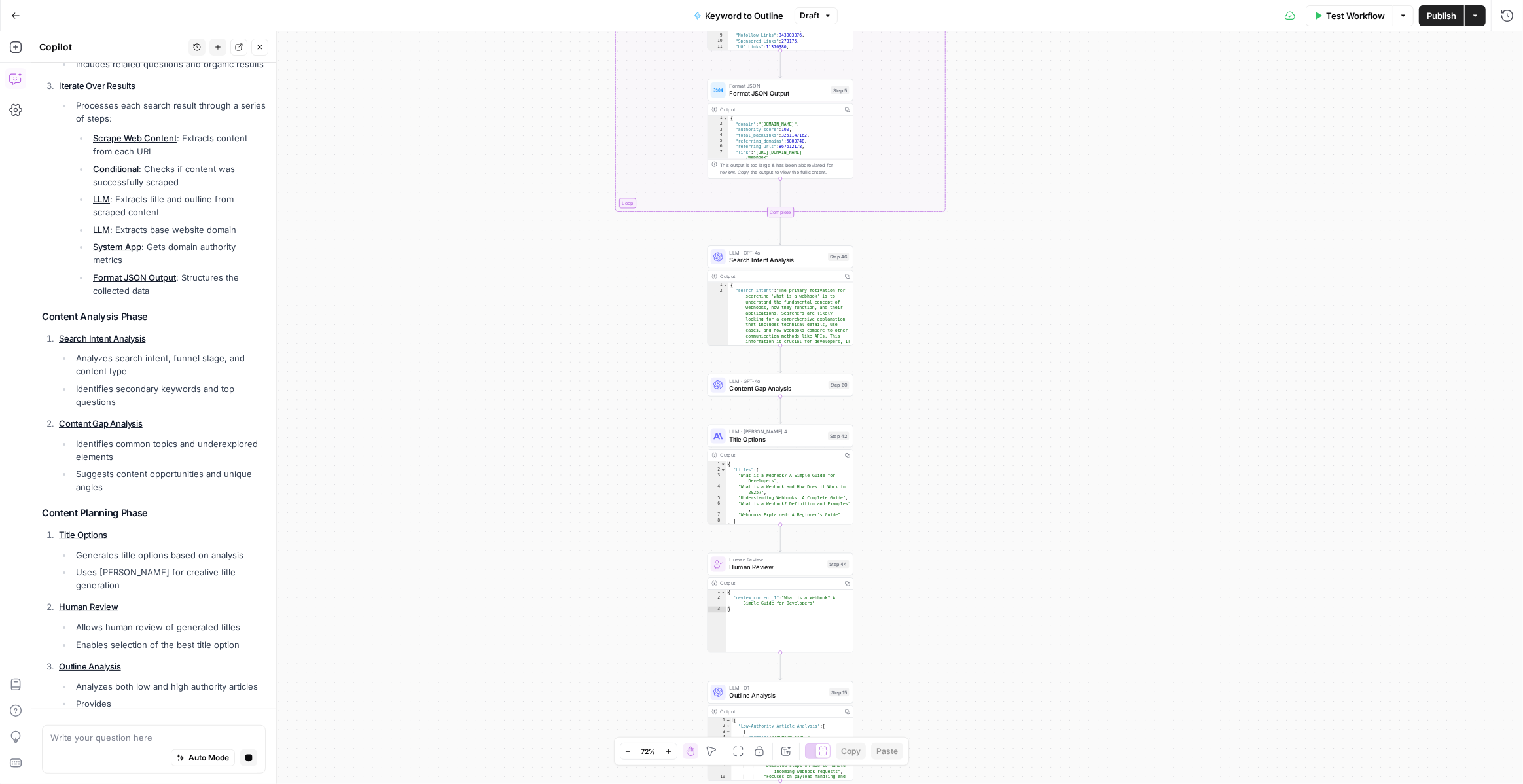
drag, startPoint x: 938, startPoint y: 381, endPoint x: 938, endPoint y: 308, distance: 73.0
click at [938, 308] on div "true false Workflow Set Inputs Inputs LLM · GPT-4o Search Query Step 40 Output …" at bounding box center [777, 407] width 1491 height 752
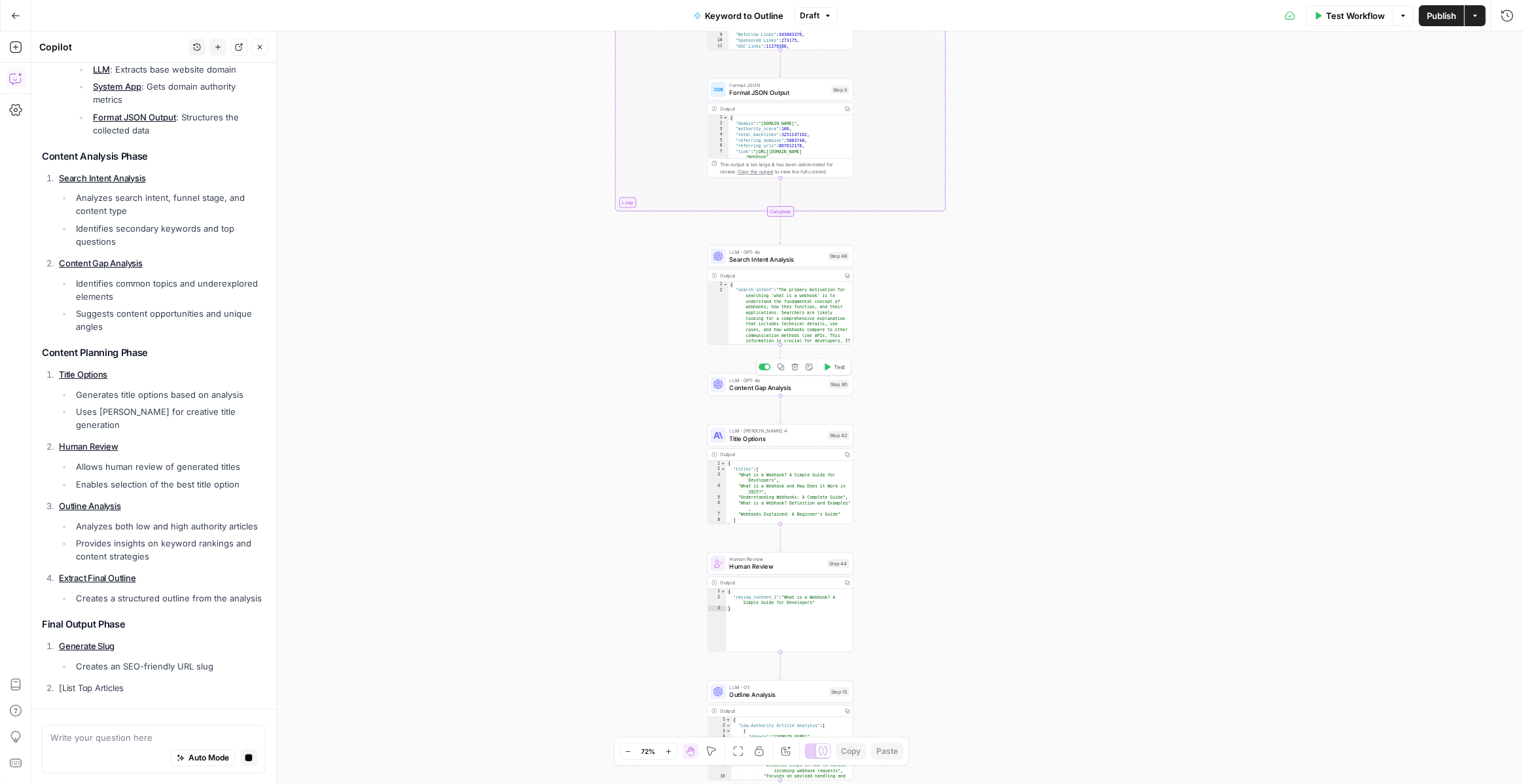
click at [736, 393] on div "LLM · GPT-4o Content Gap Analysis Step 60 Copy step Delete step Add Note Test" at bounding box center [781, 385] width 146 height 23
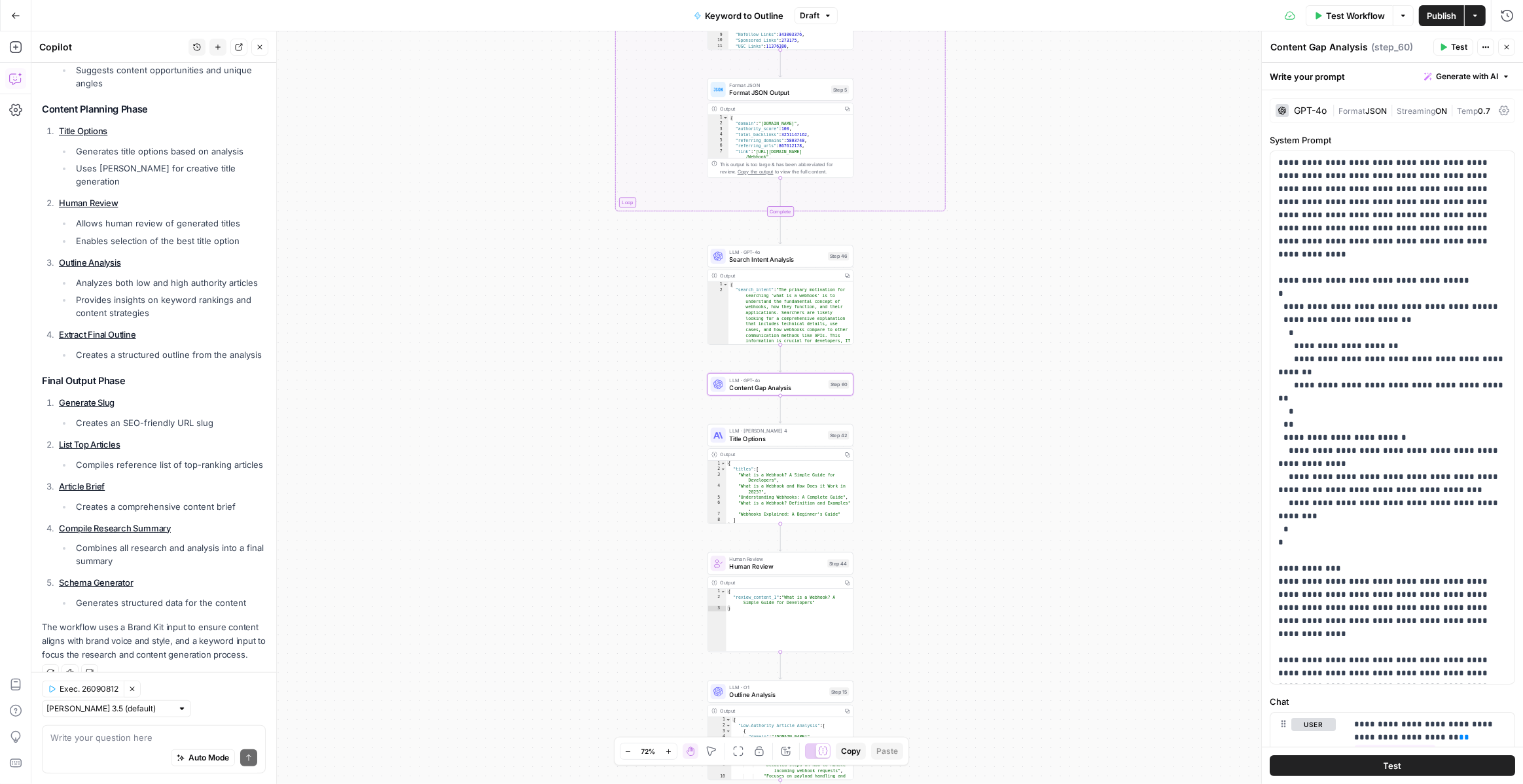
click at [1300, 114] on div "GPT-4o" at bounding box center [1310, 110] width 32 height 9
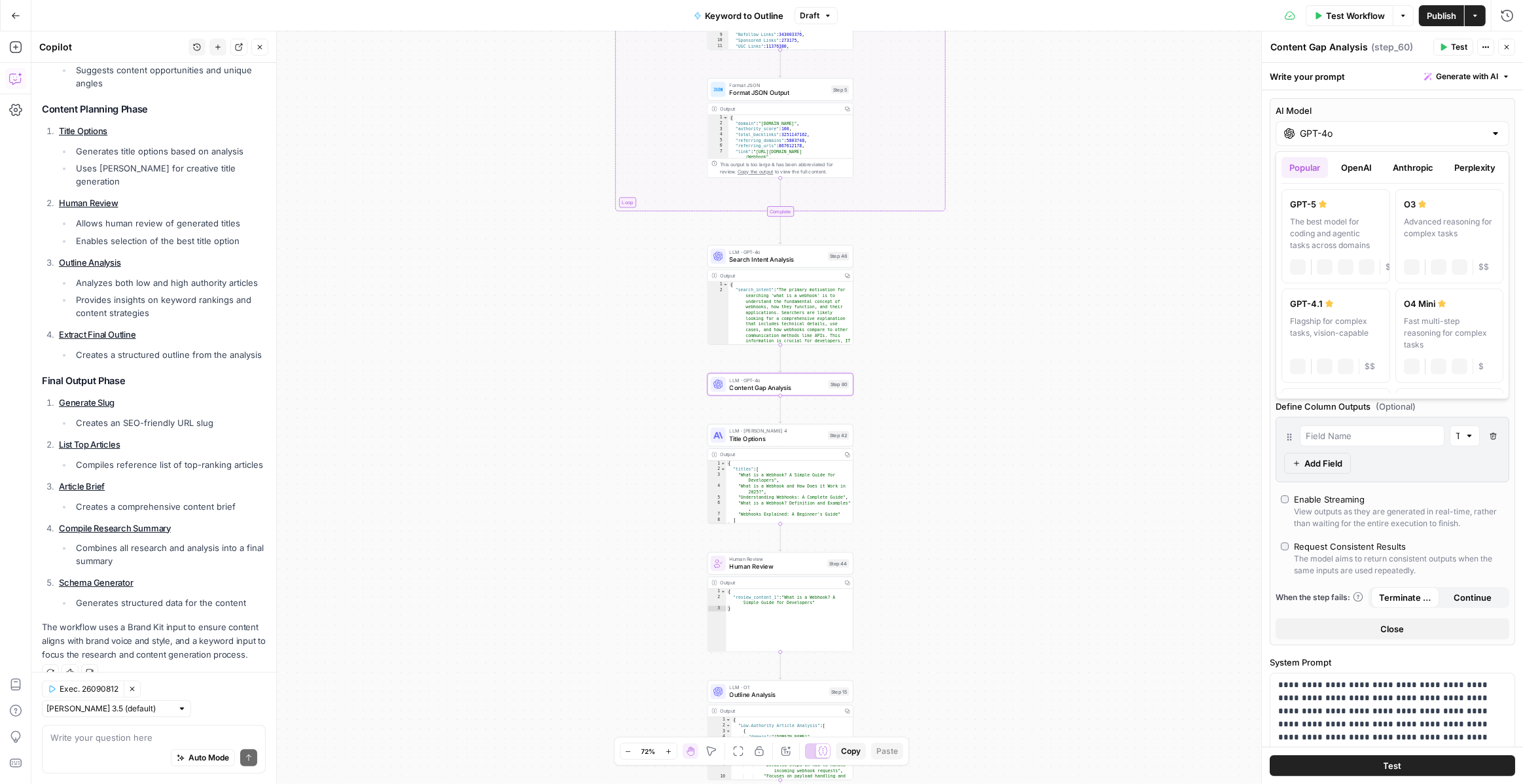
click at [1318, 130] on input "GPT-4o" at bounding box center [1392, 133] width 185 height 13
click at [1361, 168] on button "OpenAI" at bounding box center [1357, 167] width 46 height 21
click at [1421, 166] on button "Anthropic" at bounding box center [1413, 167] width 56 height 21
click at [1475, 173] on button "Perplexity" at bounding box center [1475, 167] width 57 height 21
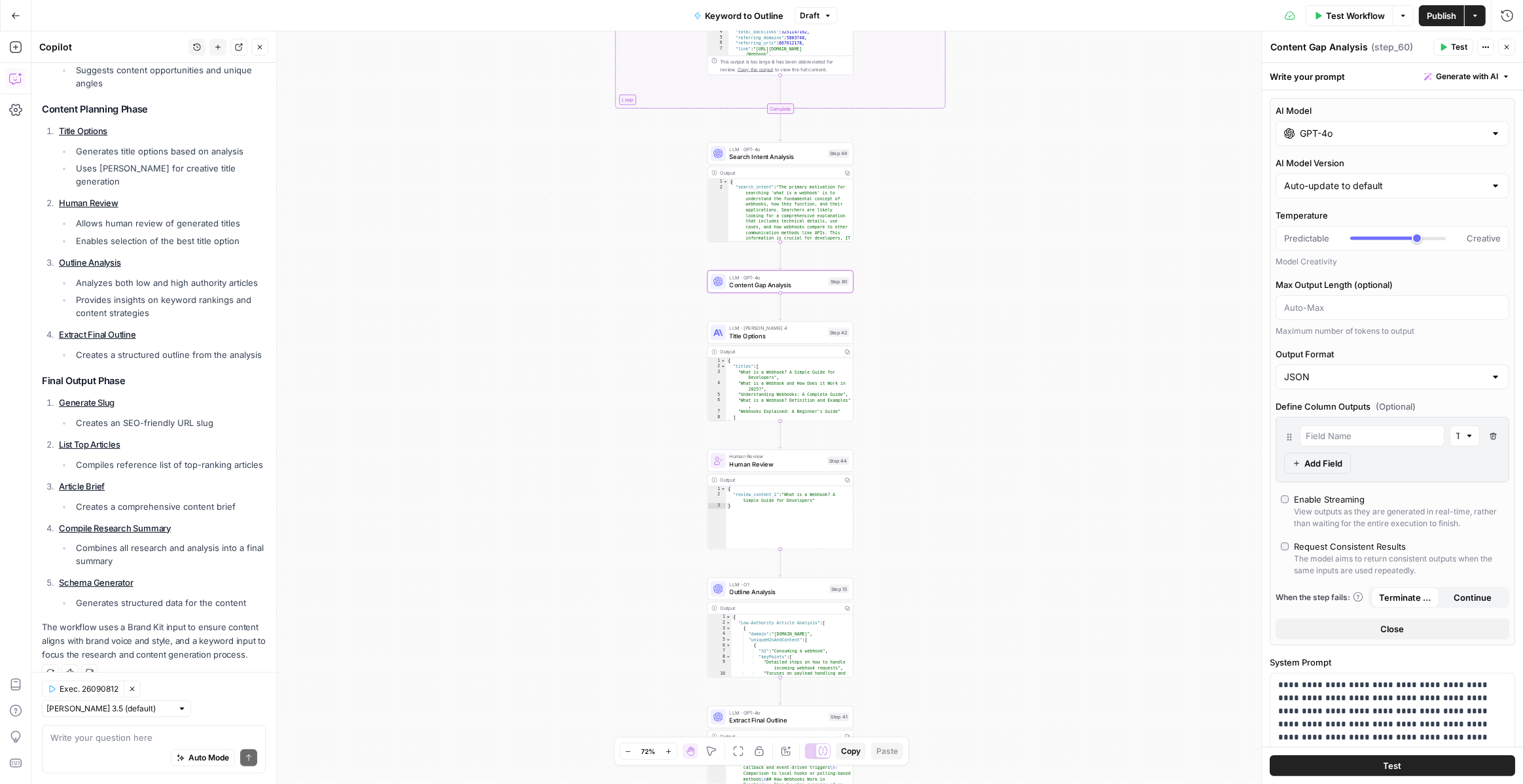
drag, startPoint x: 1086, startPoint y: 420, endPoint x: 1086, endPoint y: 314, distance: 106.0
click at [1086, 314] on div "true false Workflow Set Inputs Inputs LLM · GPT-4o Search Query Step 40 Output …" at bounding box center [777, 407] width 1491 height 752
click at [14, 49] on icon "button" at bounding box center [15, 46] width 13 height 13
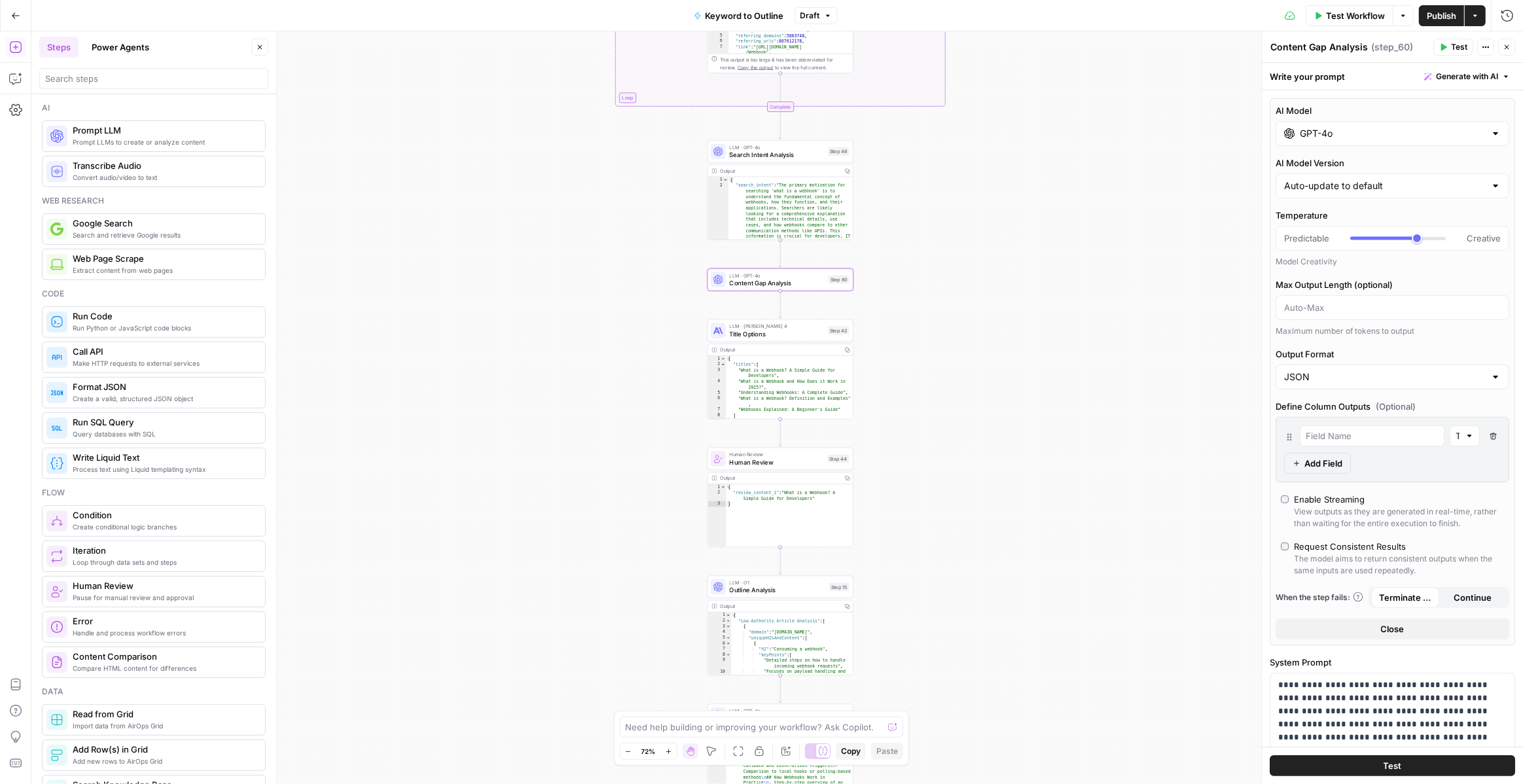
click at [145, 43] on button "Power Agents" at bounding box center [121, 47] width 74 height 21
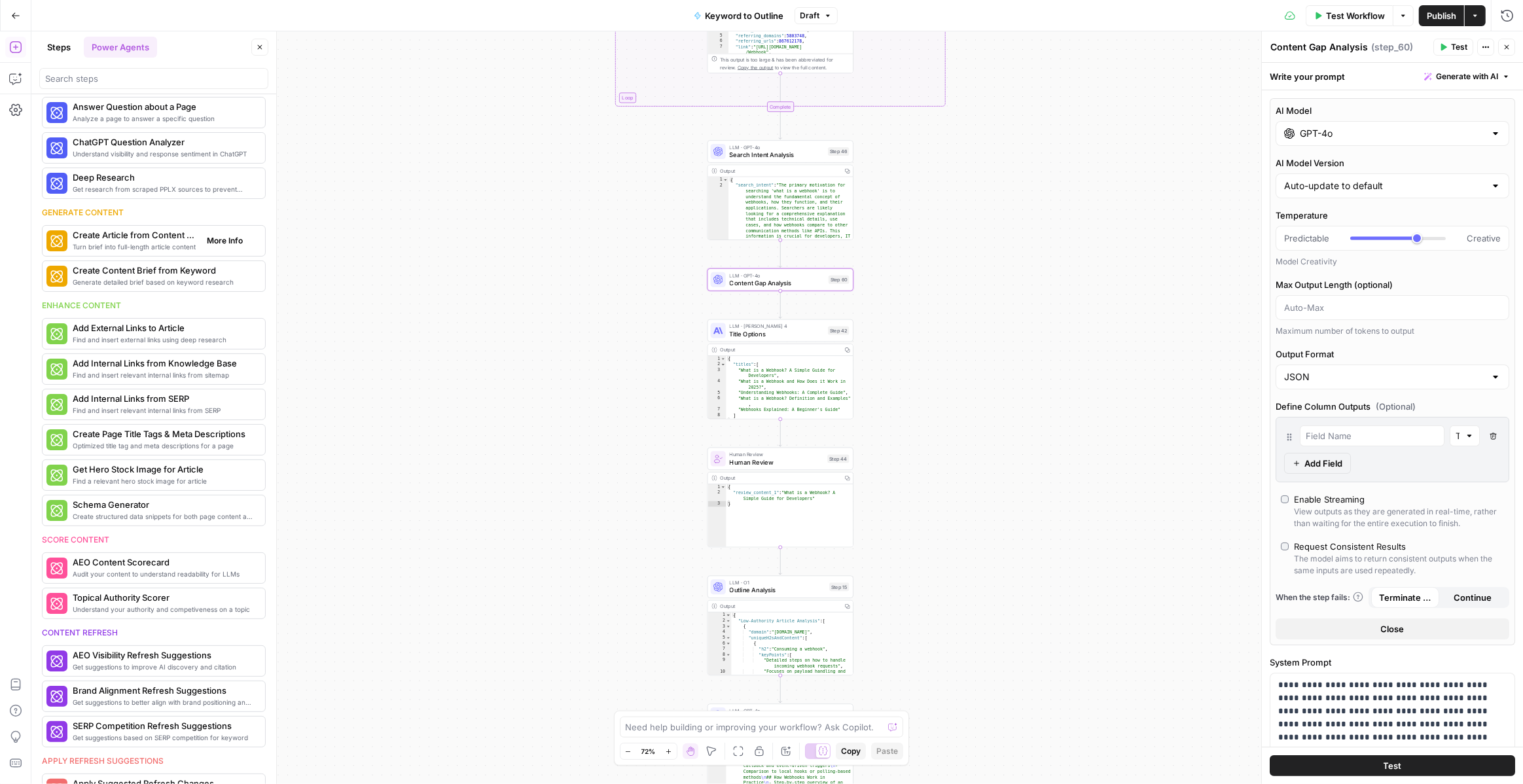
scroll to position [59, 0]
click at [1506, 17] on icon "button" at bounding box center [1507, 15] width 13 height 13
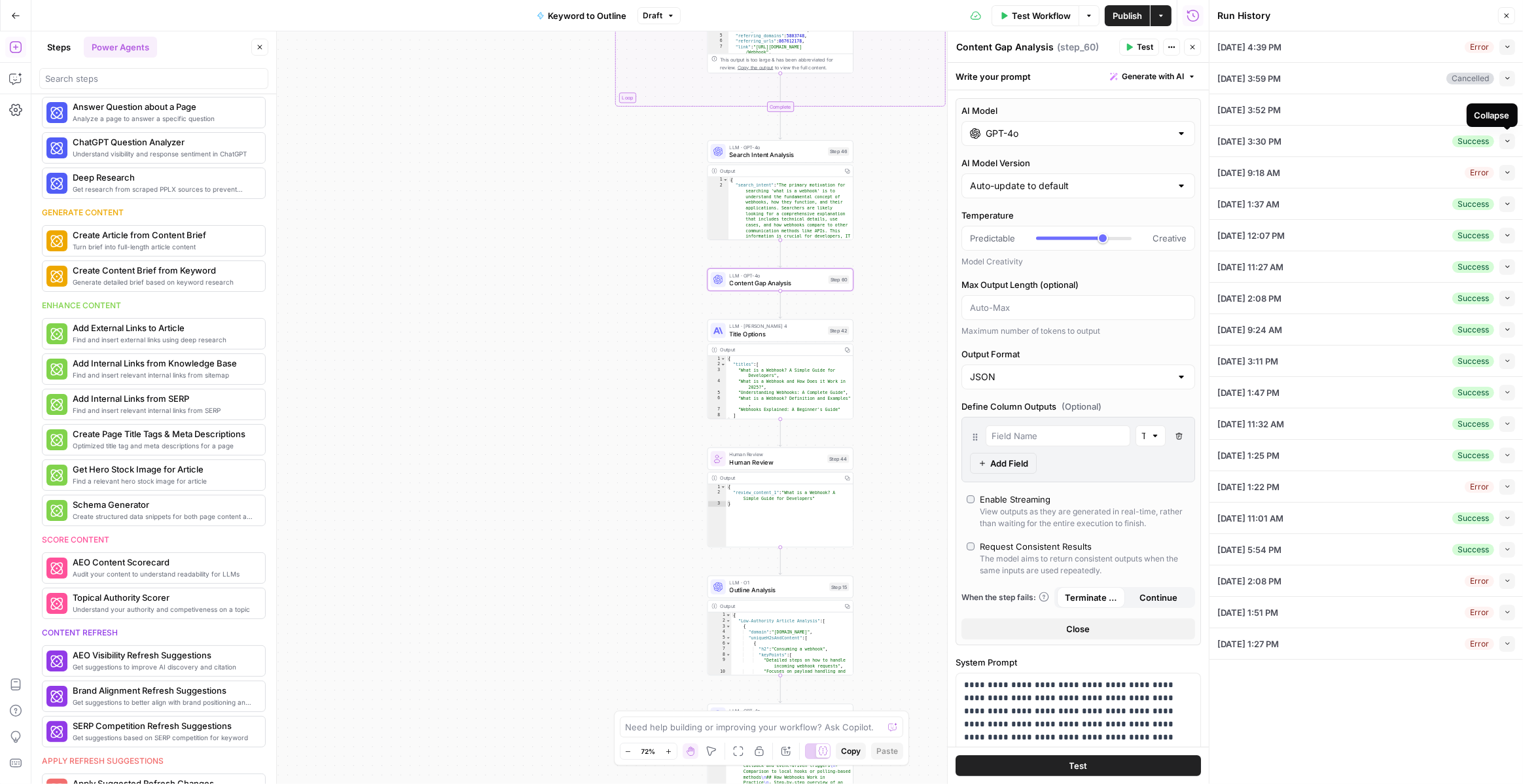
click at [1507, 143] on icon "button" at bounding box center [1508, 141] width 7 height 7
type input "Webflow"
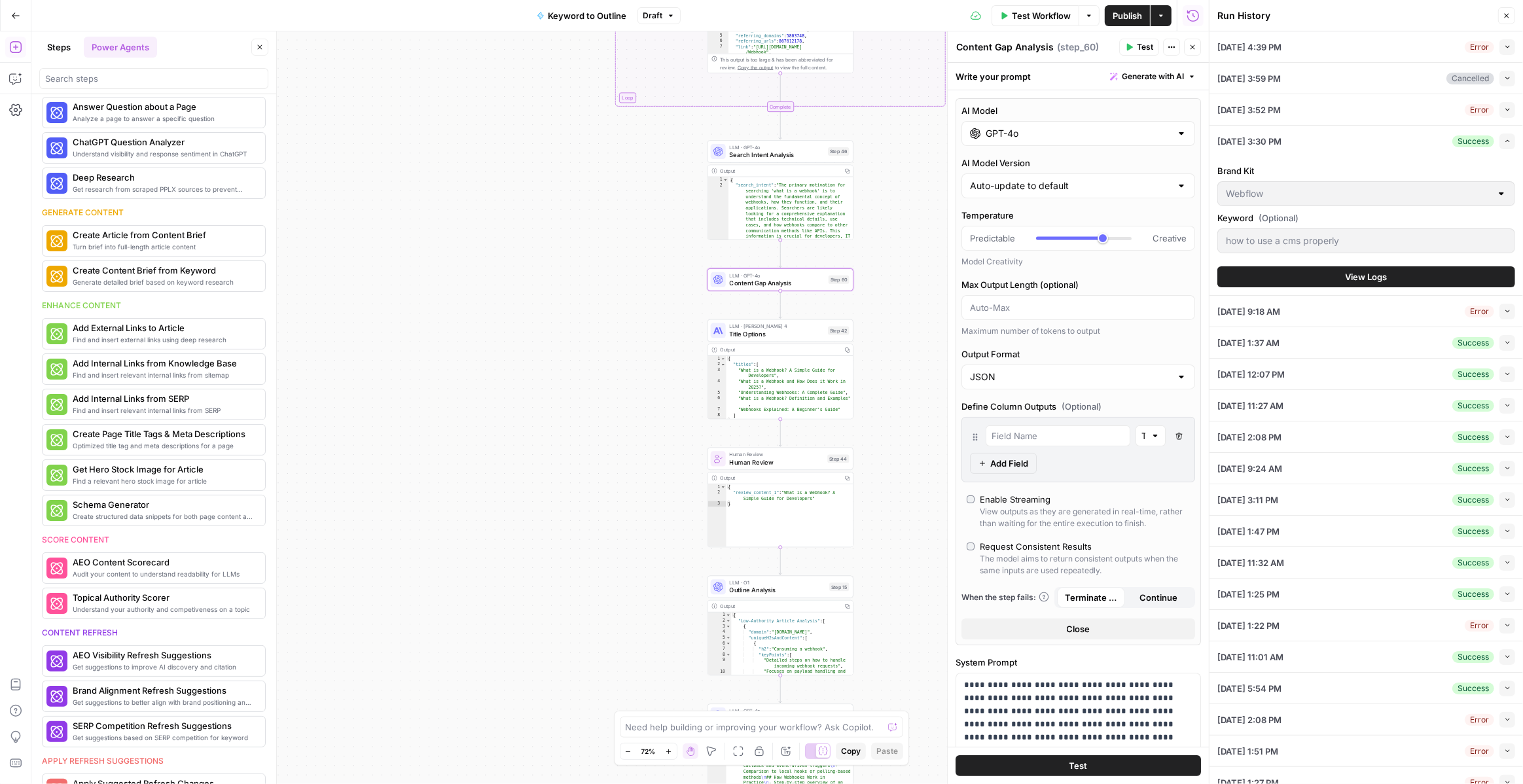
click at [1508, 141] on icon "button" at bounding box center [1508, 141] width 7 height 7
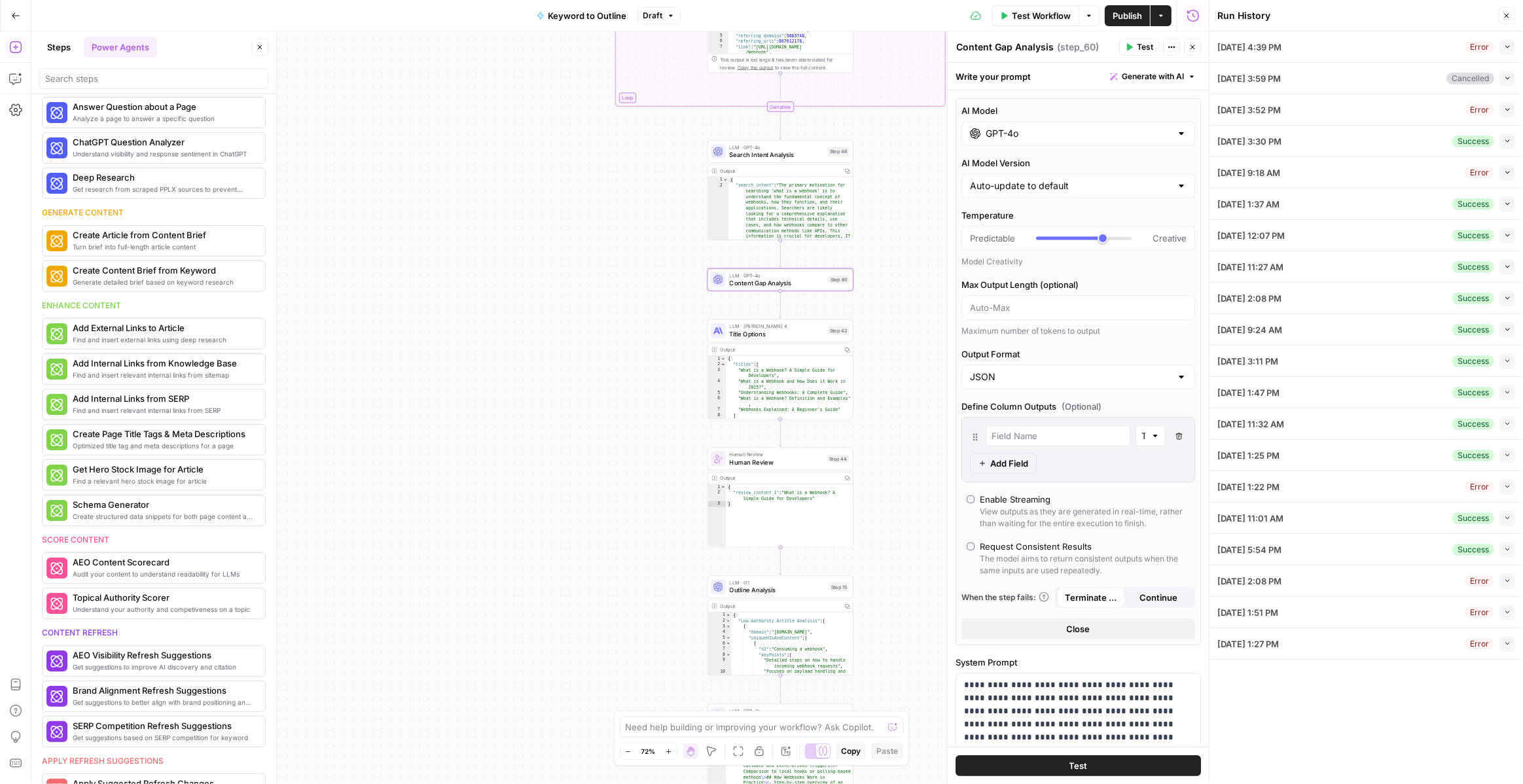
click at [1508, 141] on icon "button" at bounding box center [1507, 140] width 7 height 7
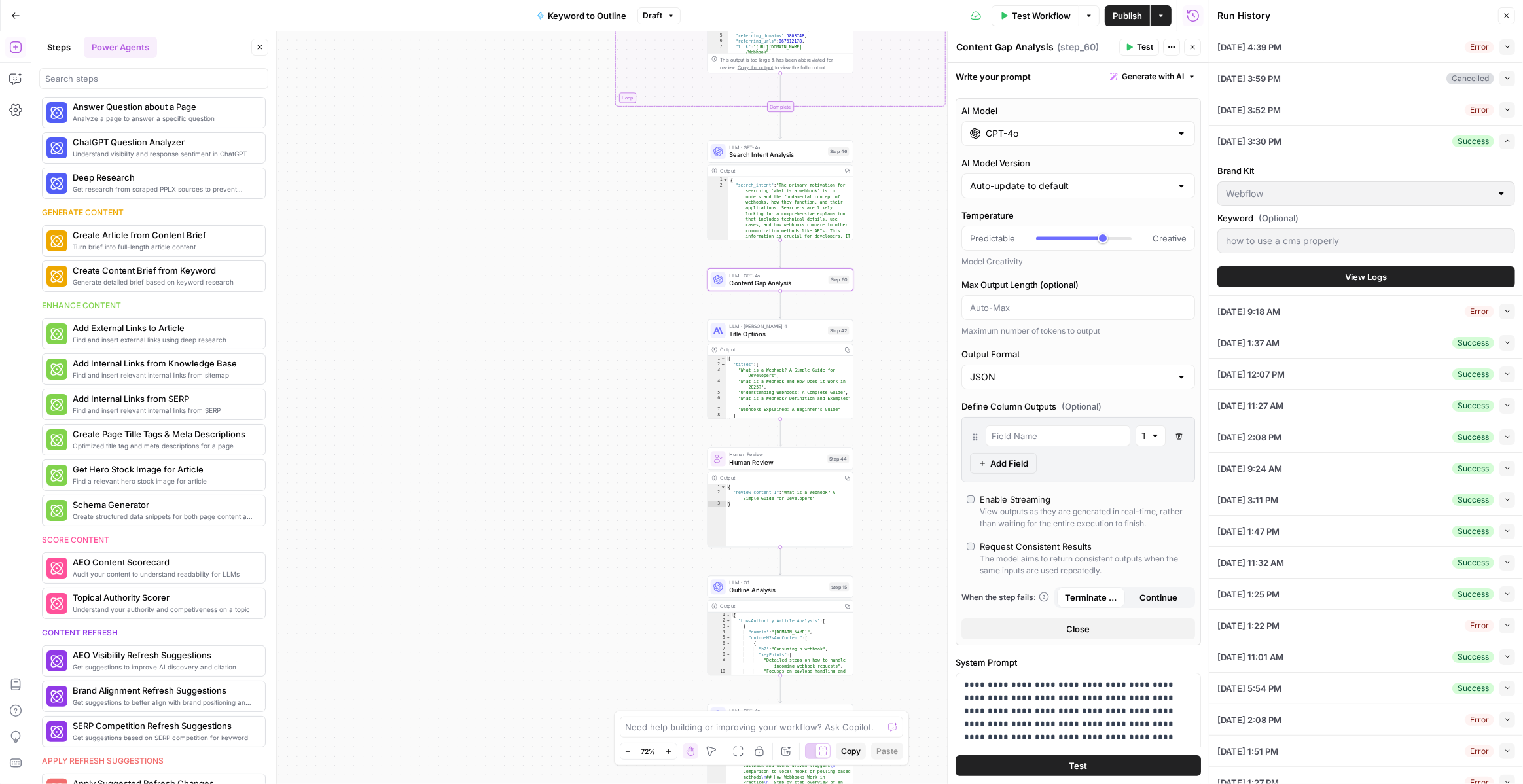
click at [1414, 275] on button "View Logs" at bounding box center [1366, 277] width 298 height 21
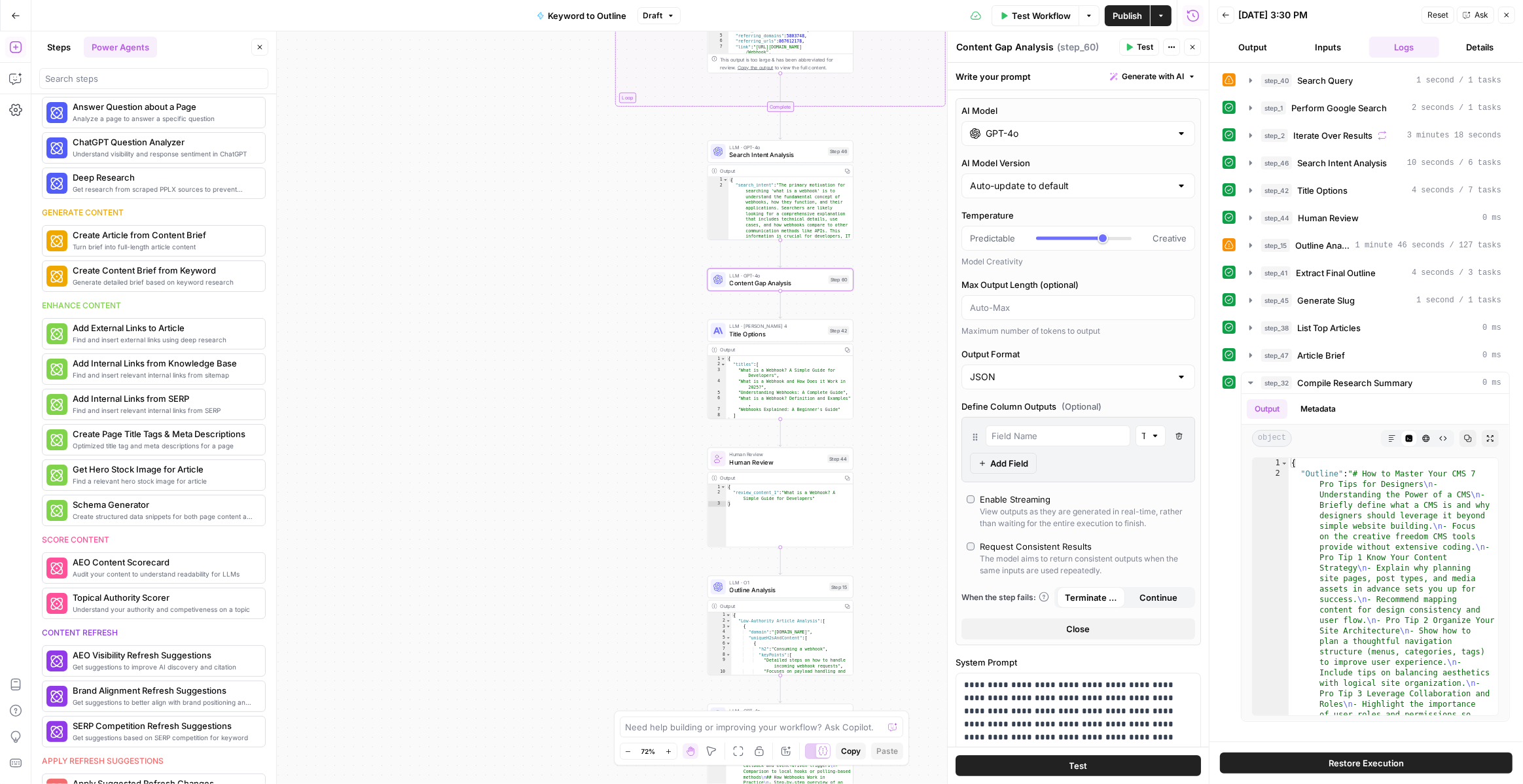
click at [1470, 48] on button "Details" at bounding box center [1480, 47] width 71 height 21
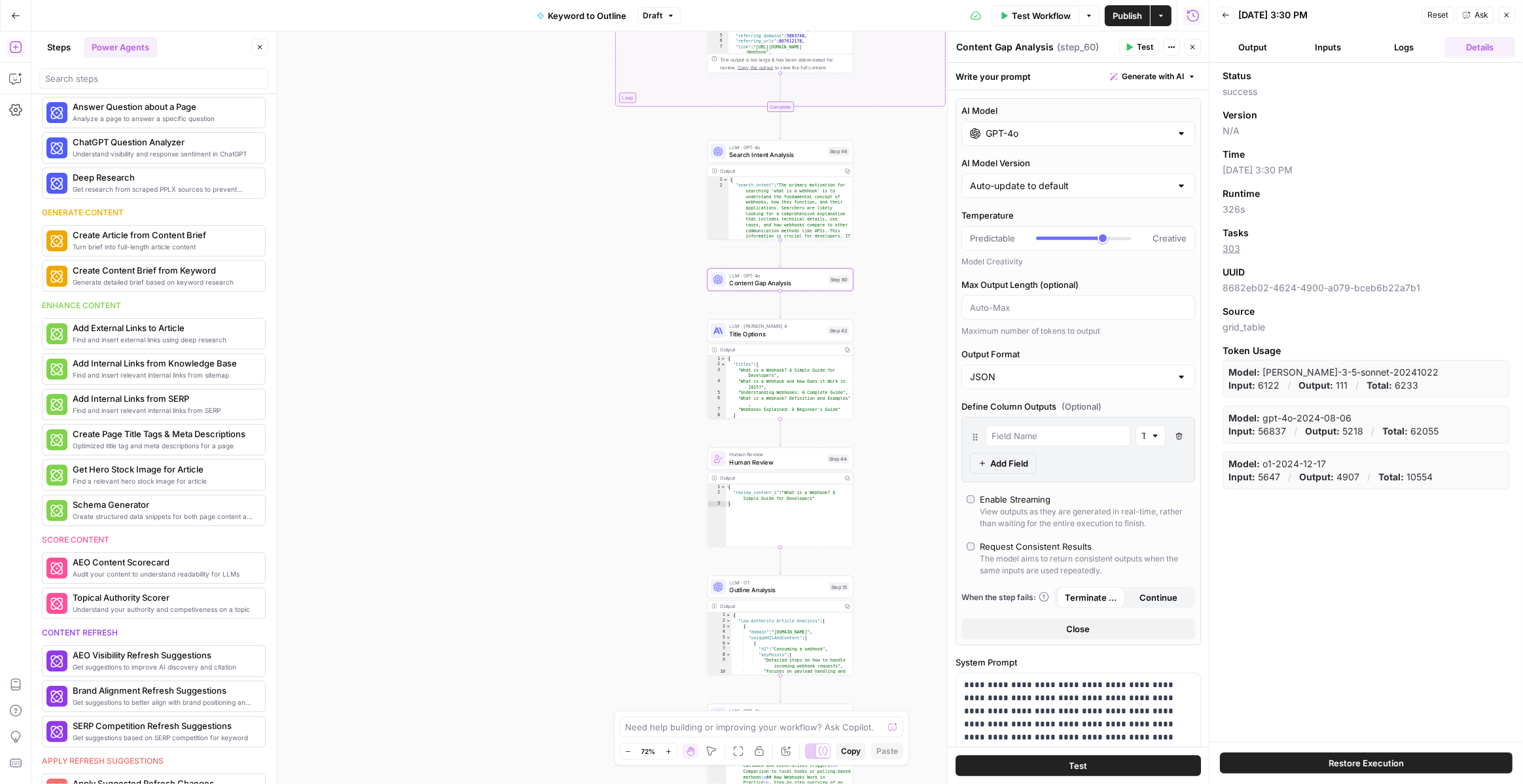
click at [1416, 51] on button "Logs" at bounding box center [1405, 47] width 71 height 21
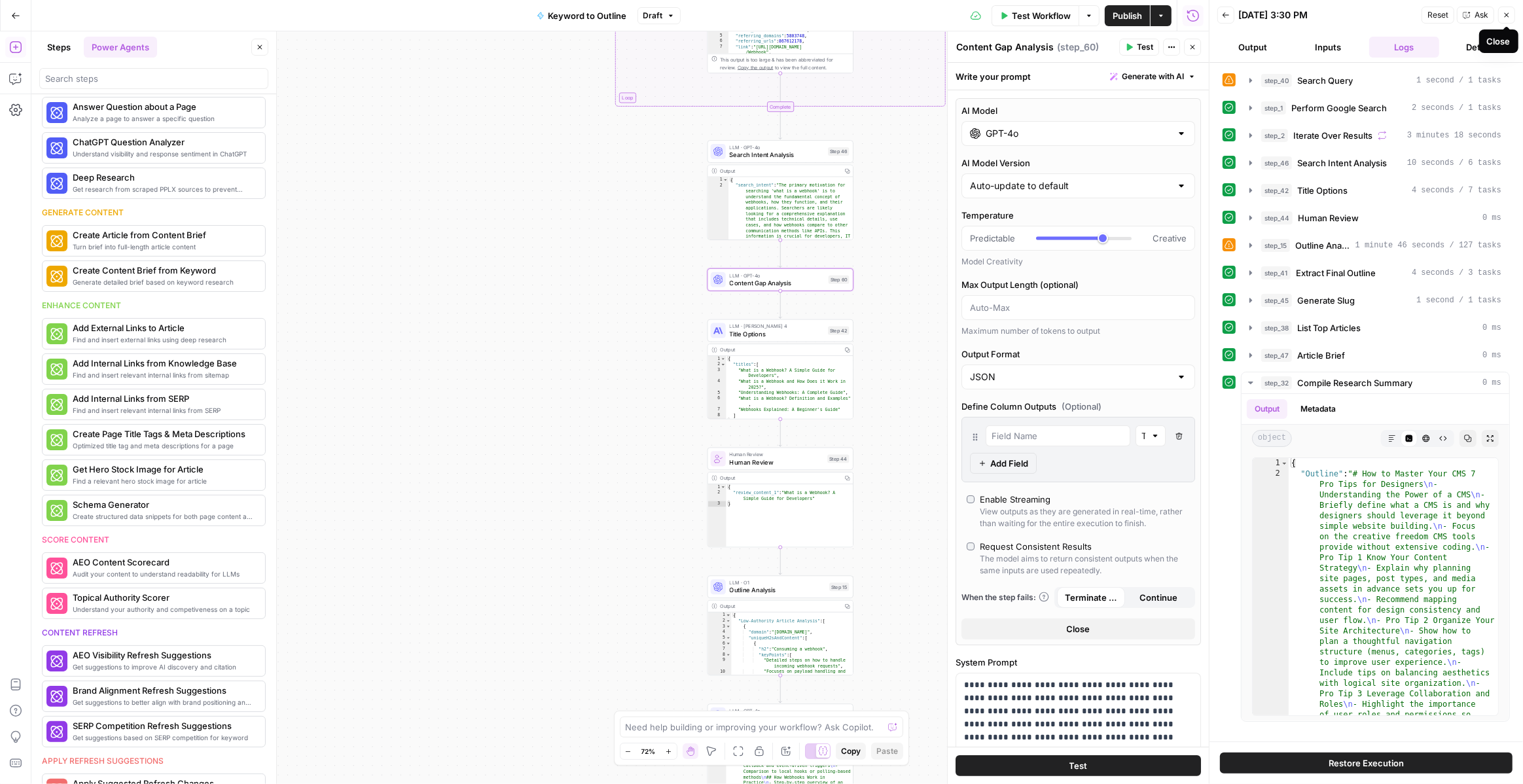
click at [1505, 19] on button "Close" at bounding box center [1506, 14] width 17 height 17
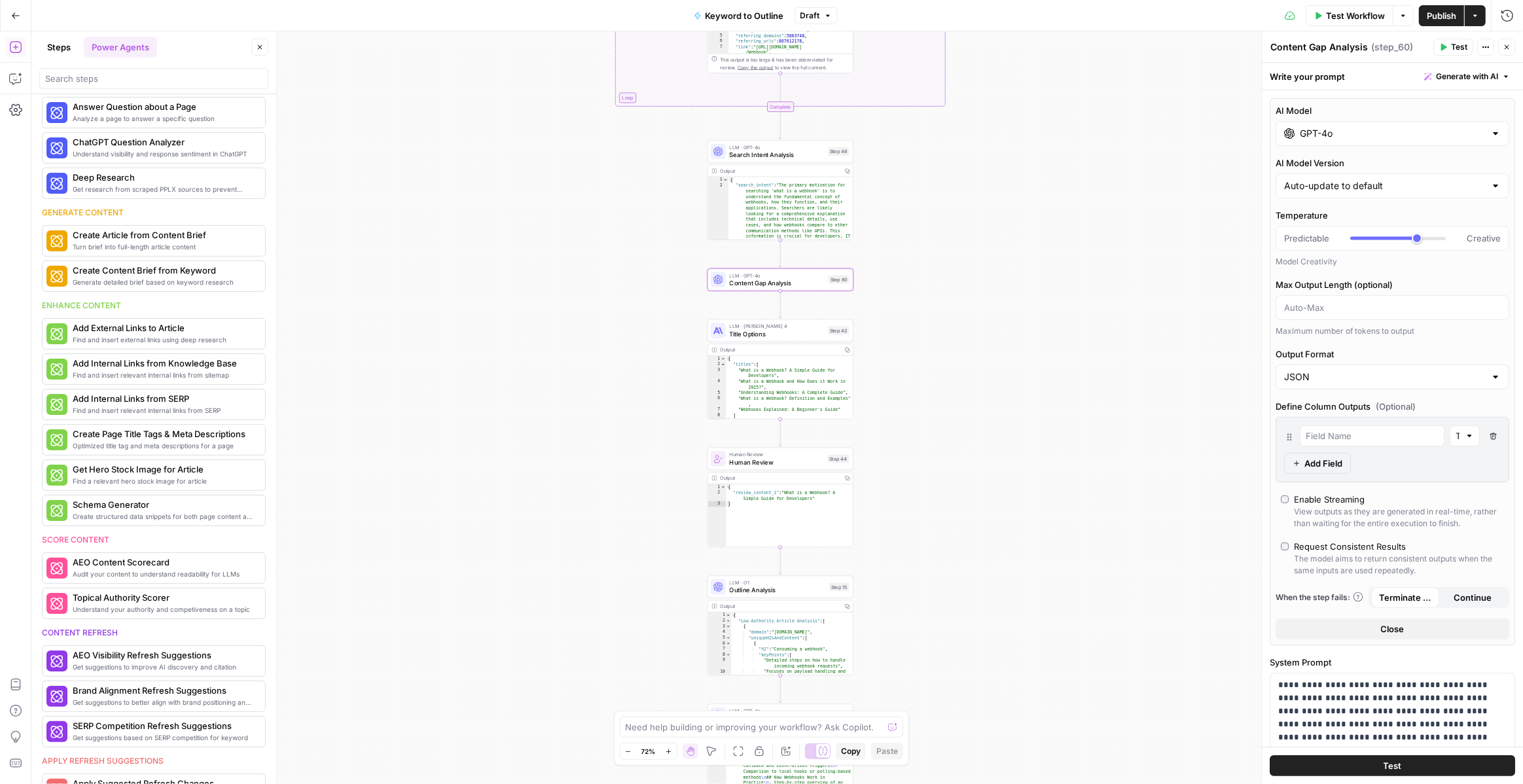
click at [59, 44] on button "Steps" at bounding box center [59, 47] width 39 height 21
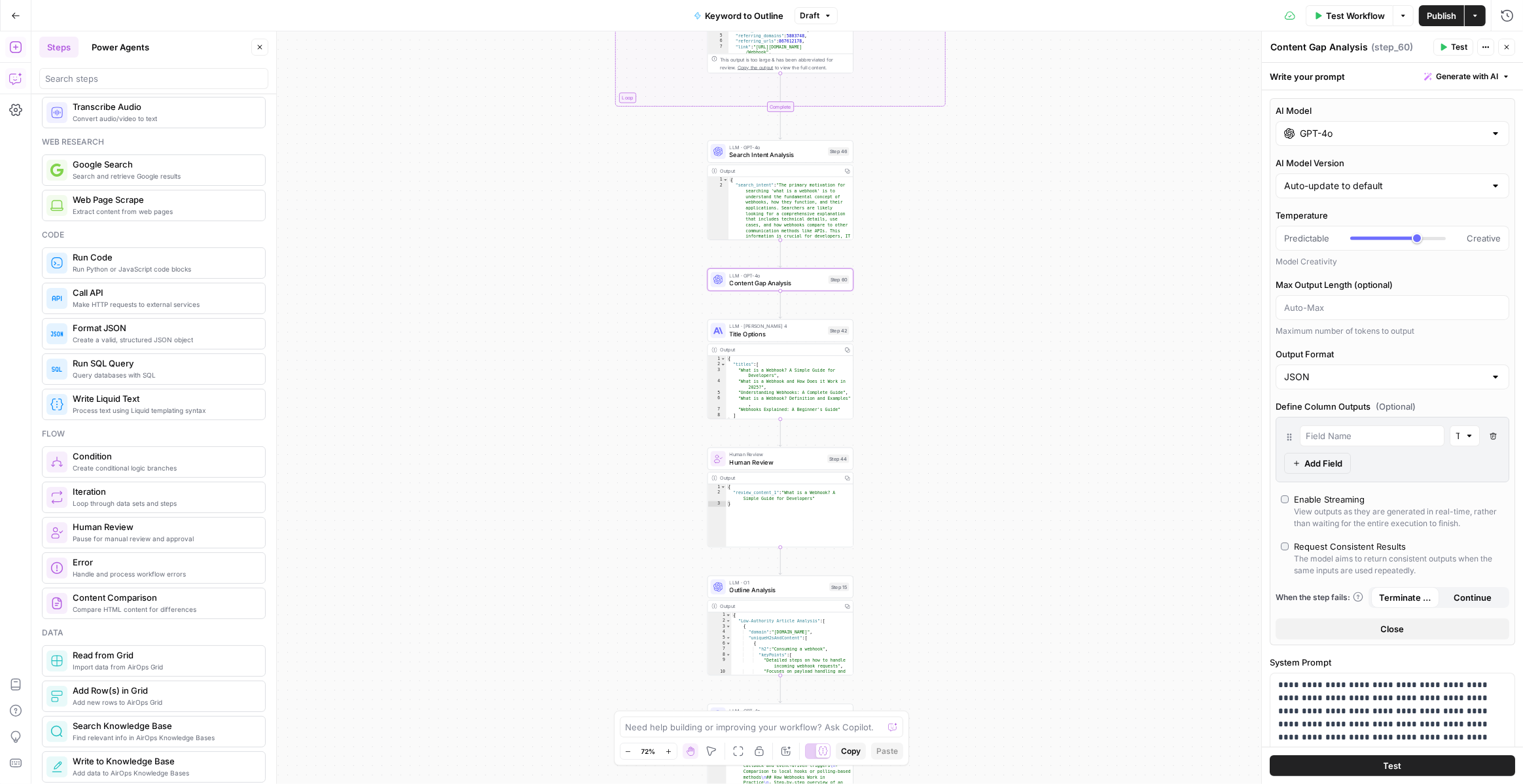
click at [16, 75] on icon "button" at bounding box center [15, 78] width 13 height 13
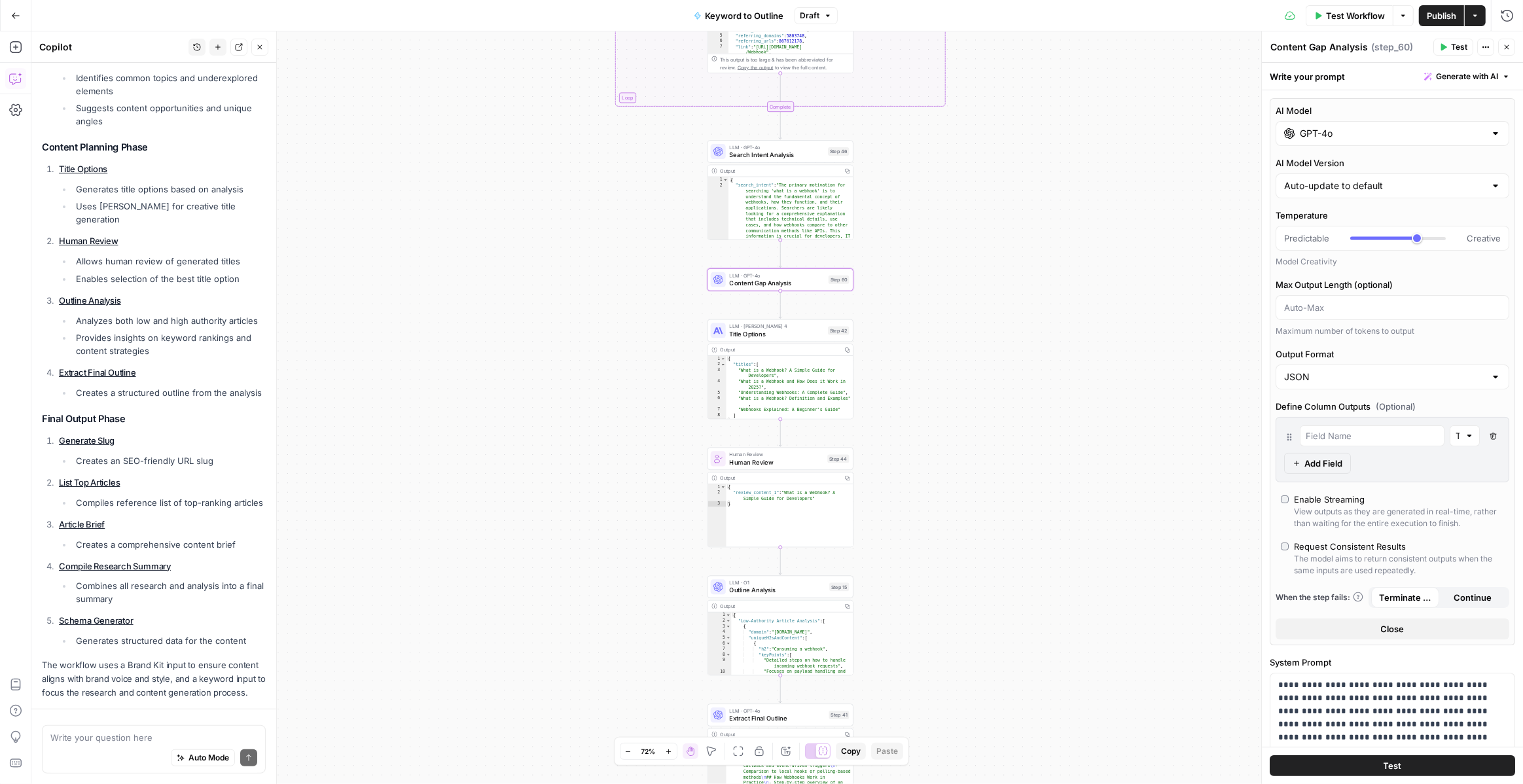
scroll to position [754, 0]
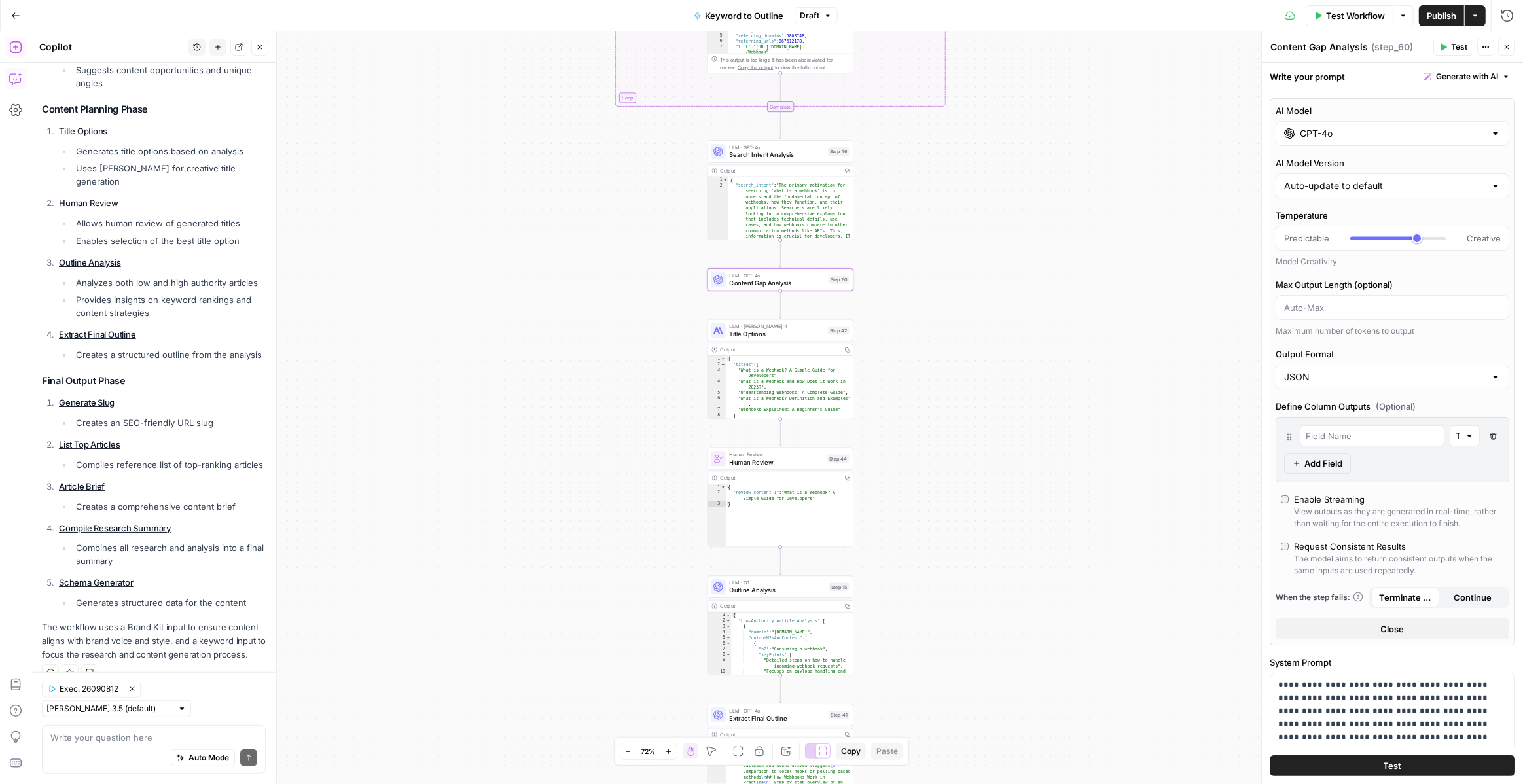
click at [18, 51] on icon "button" at bounding box center [15, 46] width 13 height 13
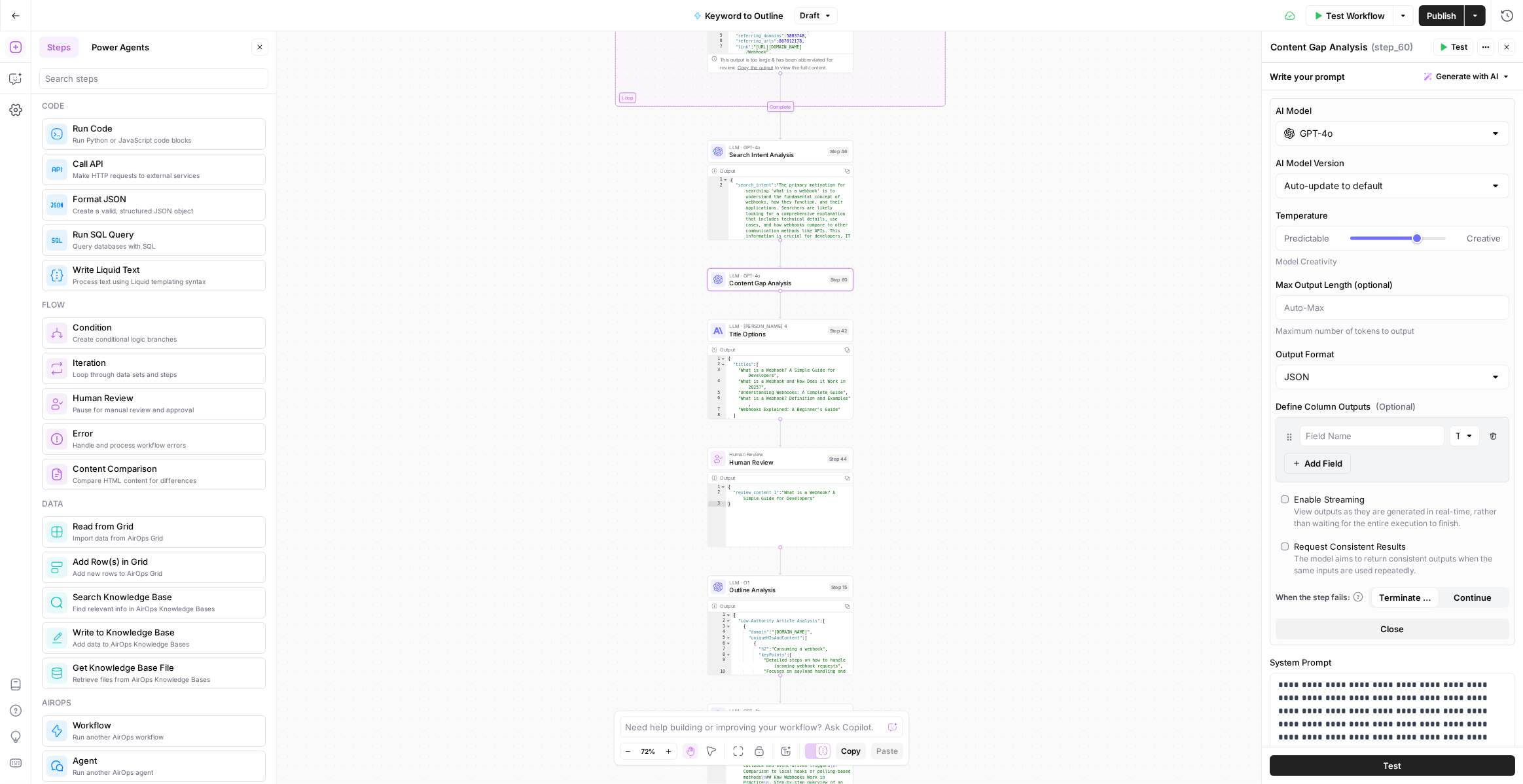
scroll to position [0, 0]
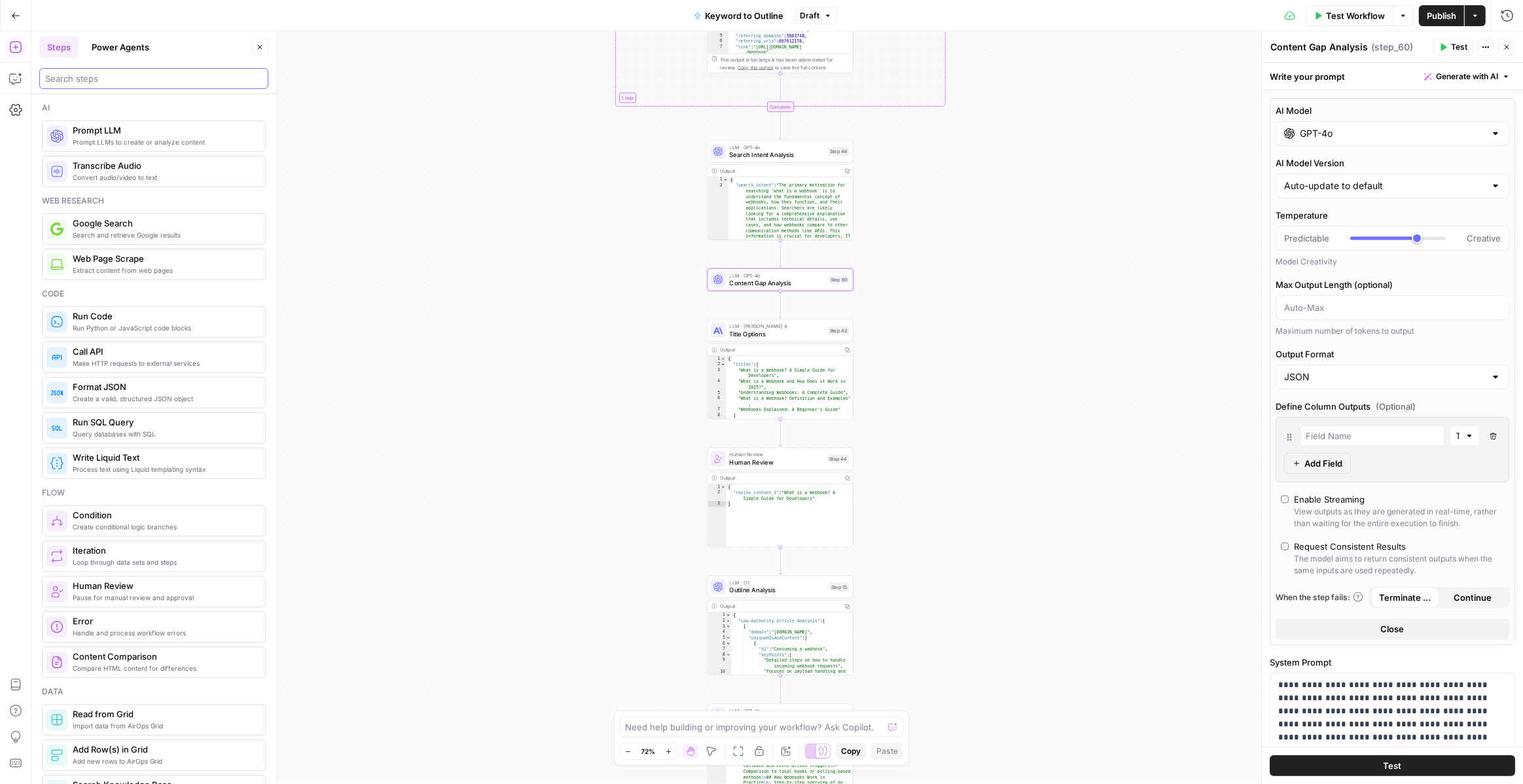
click at [100, 79] on input "search" at bounding box center [154, 78] width 217 height 13
type input "API"
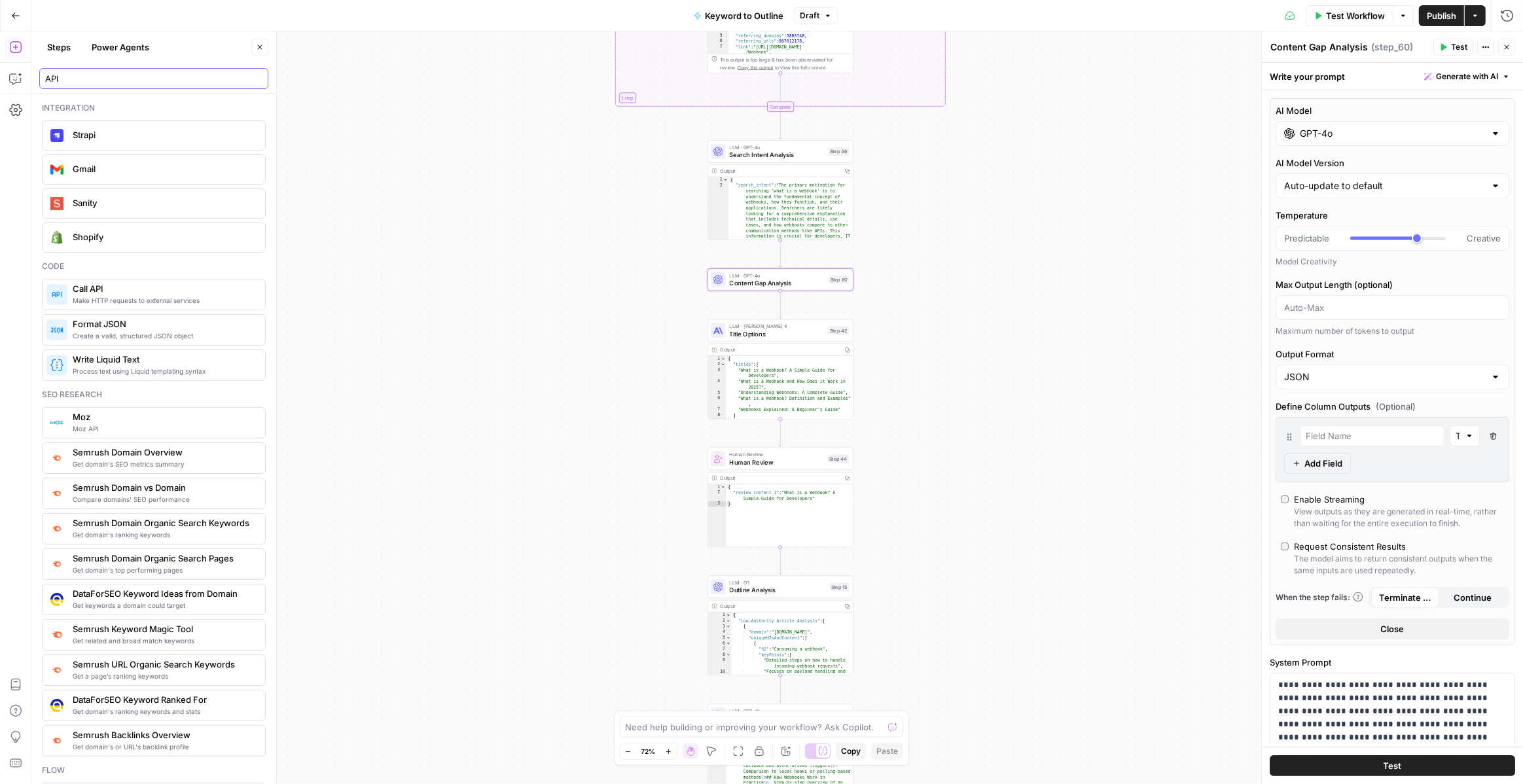
scroll to position [18, 0]
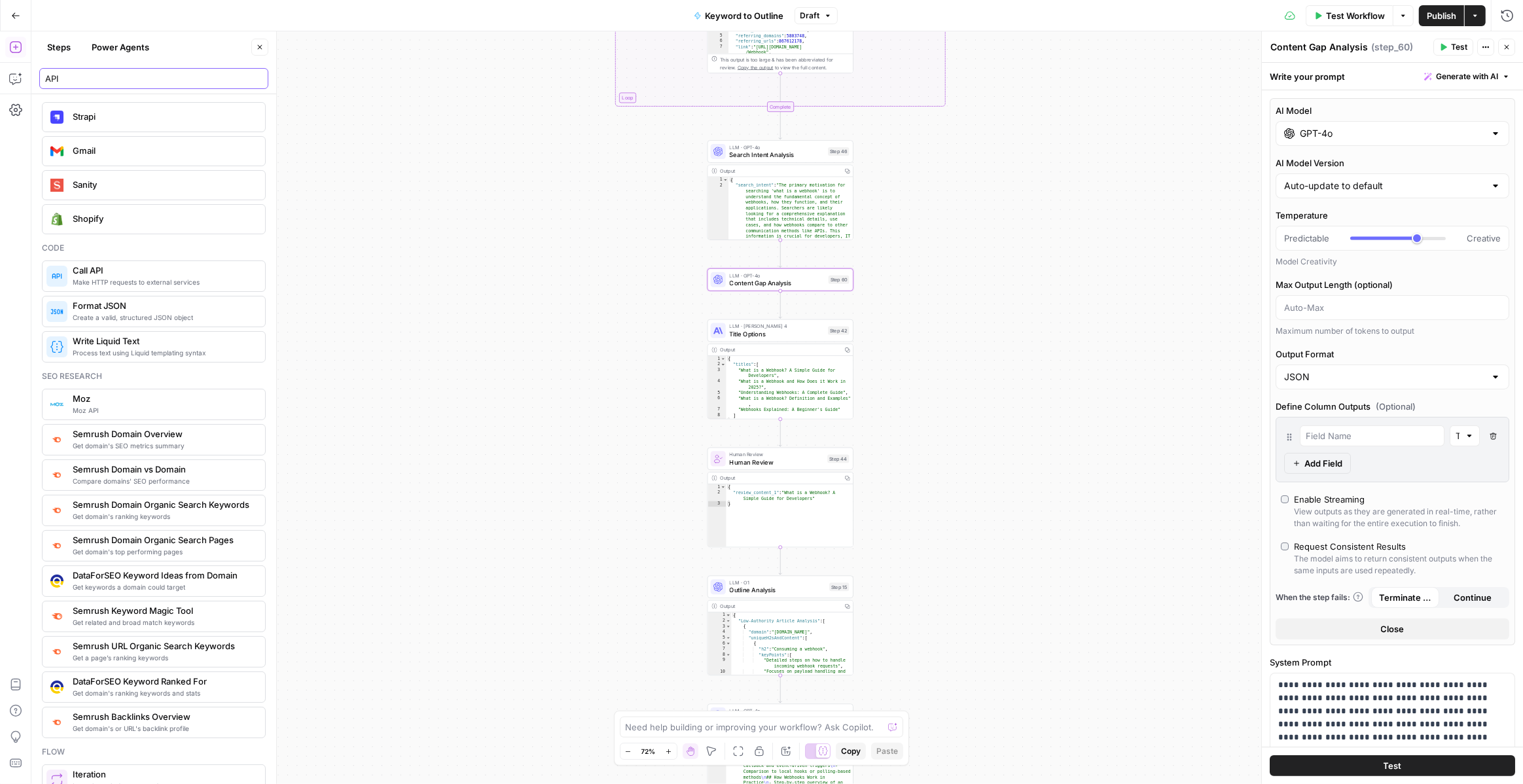
click at [251, 77] on input "API" at bounding box center [154, 78] width 217 height 13
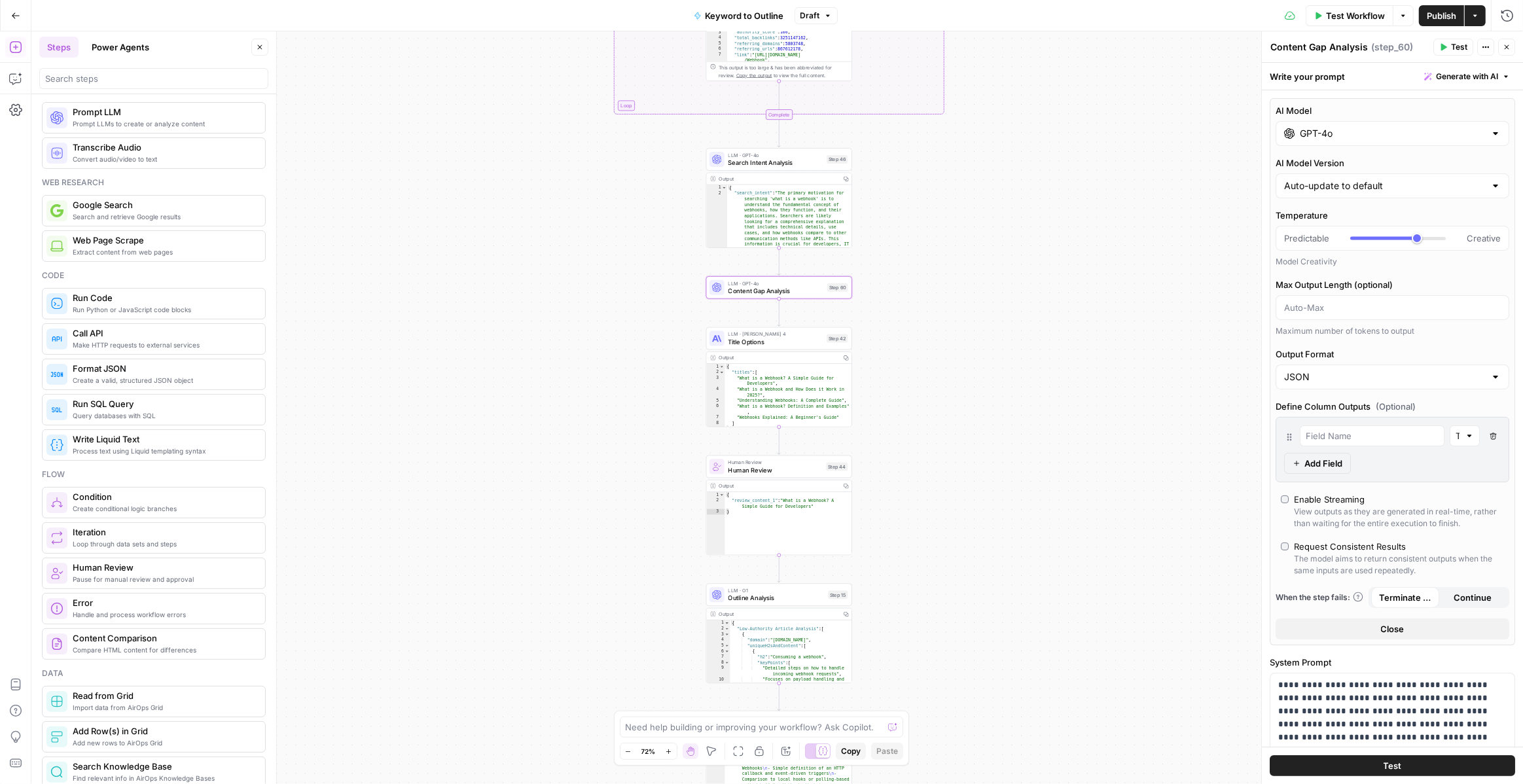
drag, startPoint x: 925, startPoint y: 212, endPoint x: 924, endPoint y: 226, distance: 14.0
click at [924, 226] on div "true false Workflow Set Inputs Inputs LLM · GPT-4o Search Query Step 40 Output …" at bounding box center [777, 407] width 1491 height 752
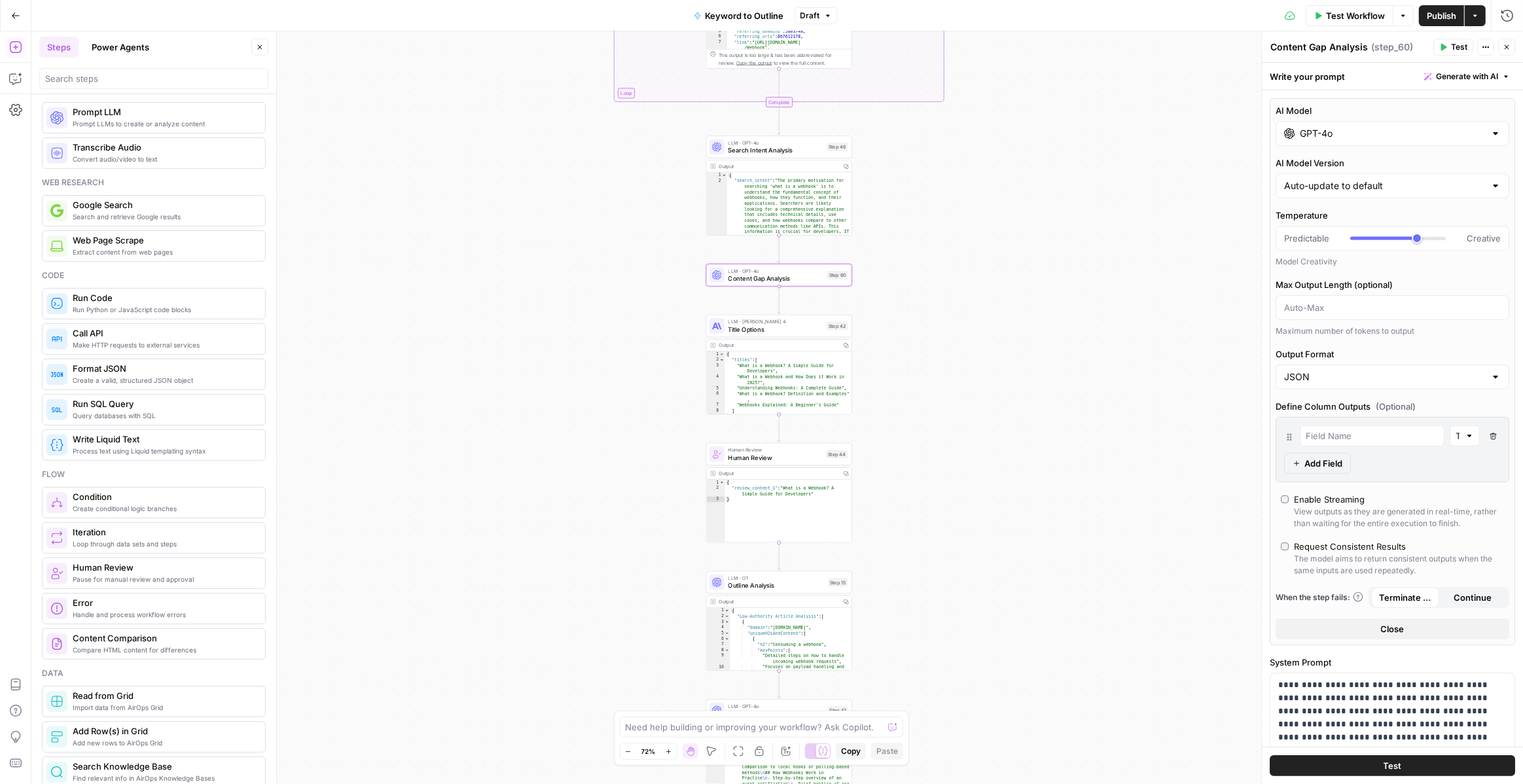
drag, startPoint x: 924, startPoint y: 226, endPoint x: 924, endPoint y: 208, distance: 18.0
click at [924, 208] on div "true false Workflow Set Inputs Inputs LLM · GPT-4o Search Query Step 40 Output …" at bounding box center [777, 407] width 1491 height 752
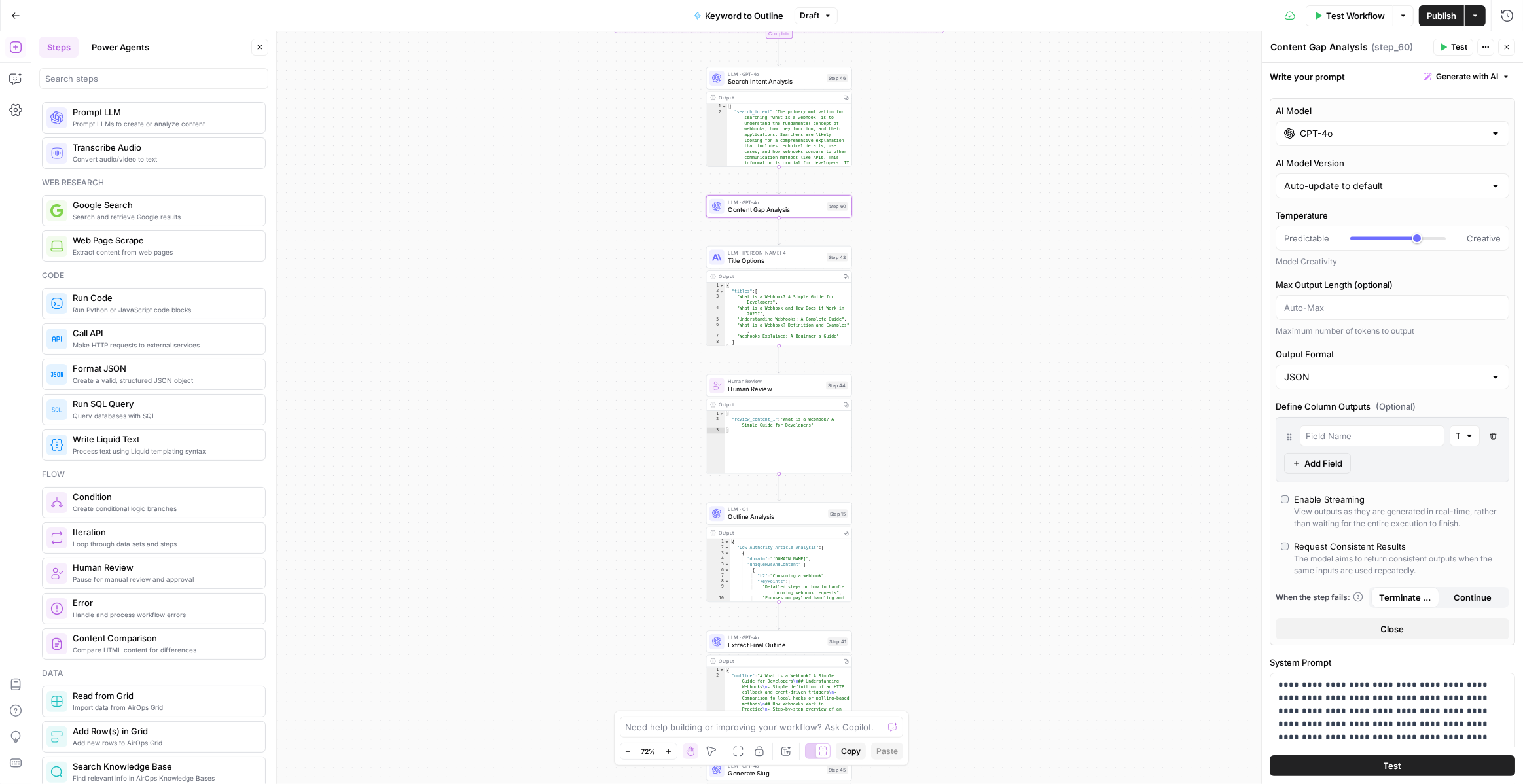
drag, startPoint x: 924, startPoint y: 208, endPoint x: 924, endPoint y: 139, distance: 69.0
click at [924, 139] on div "true false Workflow Set Inputs Inputs LLM · GPT-4o Search Query Step 40 Output …" at bounding box center [777, 407] width 1491 height 752
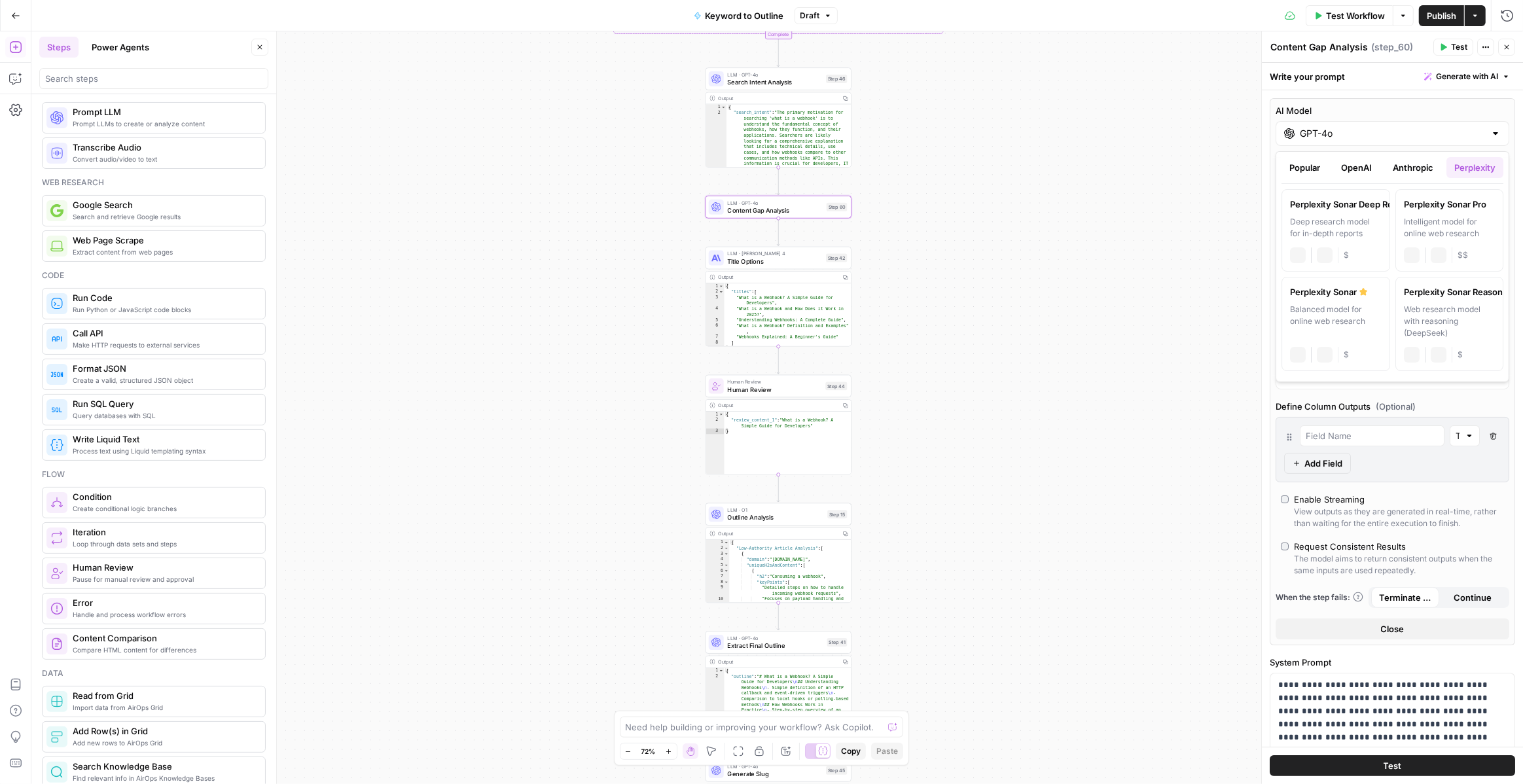
click at [1445, 136] on input "GPT-4o" at bounding box center [1392, 133] width 185 height 13
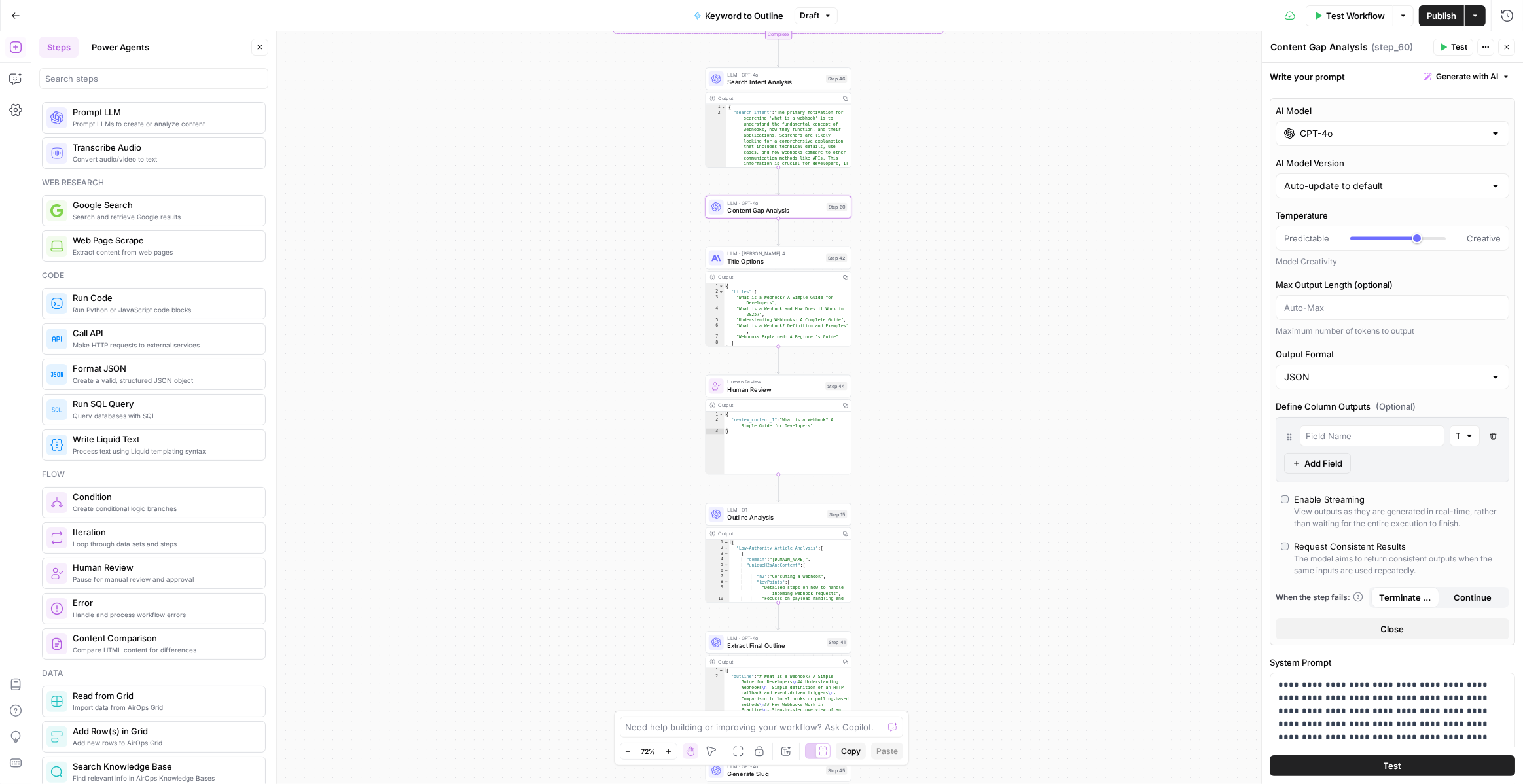
click at [814, 208] on span "Content Gap Analysis" at bounding box center [776, 210] width 95 height 9
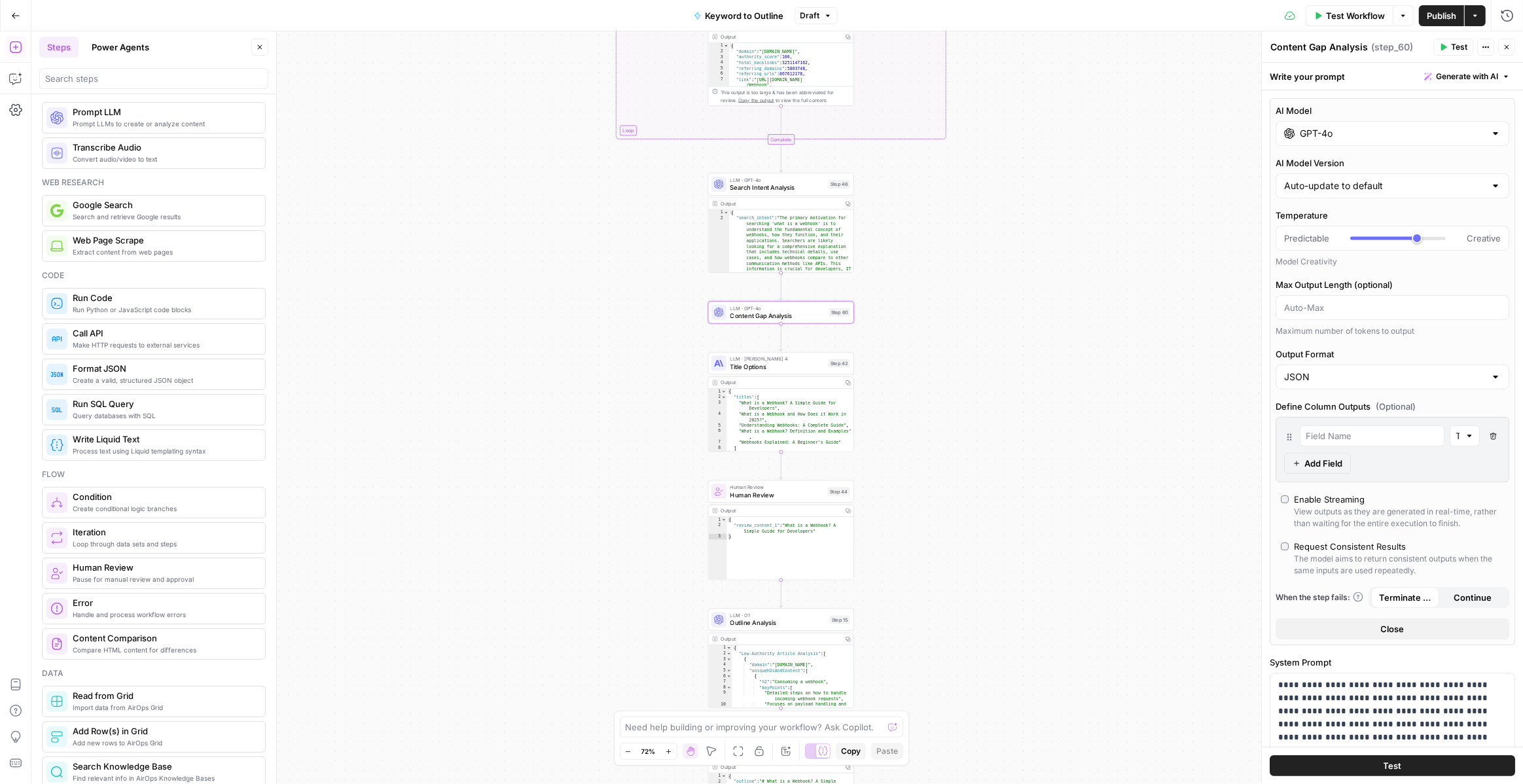
drag, startPoint x: 899, startPoint y: 315, endPoint x: 902, endPoint y: 420, distance: 105.0
click at [902, 420] on div "true false Workflow Set Inputs Inputs LLM · GPT-4o Search Query Step 40 Output …" at bounding box center [777, 407] width 1491 height 752
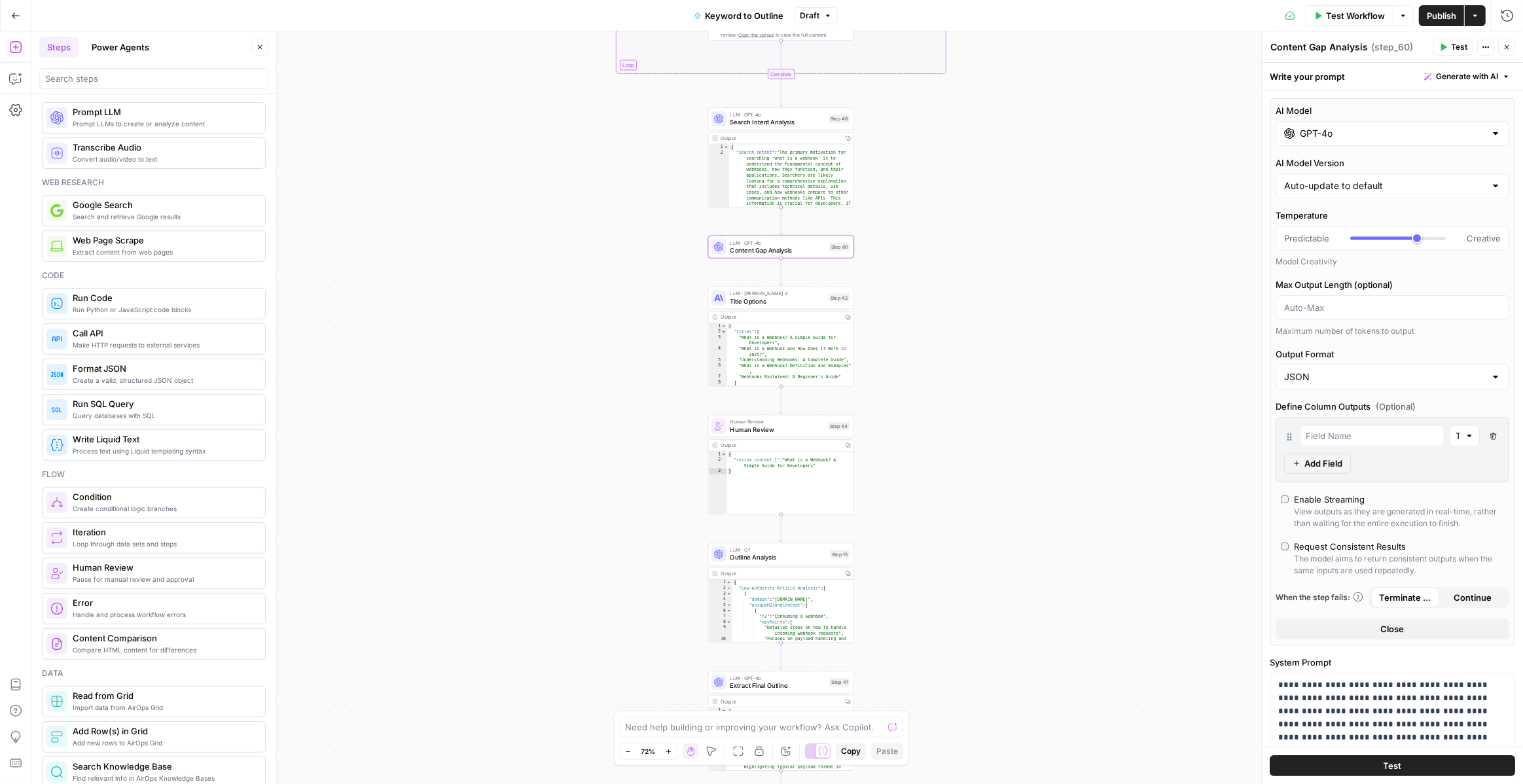
drag, startPoint x: 917, startPoint y: 371, endPoint x: 917, endPoint y: 305, distance: 66.0
click at [917, 305] on div "true false Workflow Set Inputs Inputs LLM · GPT-4o Search Query Step 40 Output …" at bounding box center [777, 407] width 1491 height 752
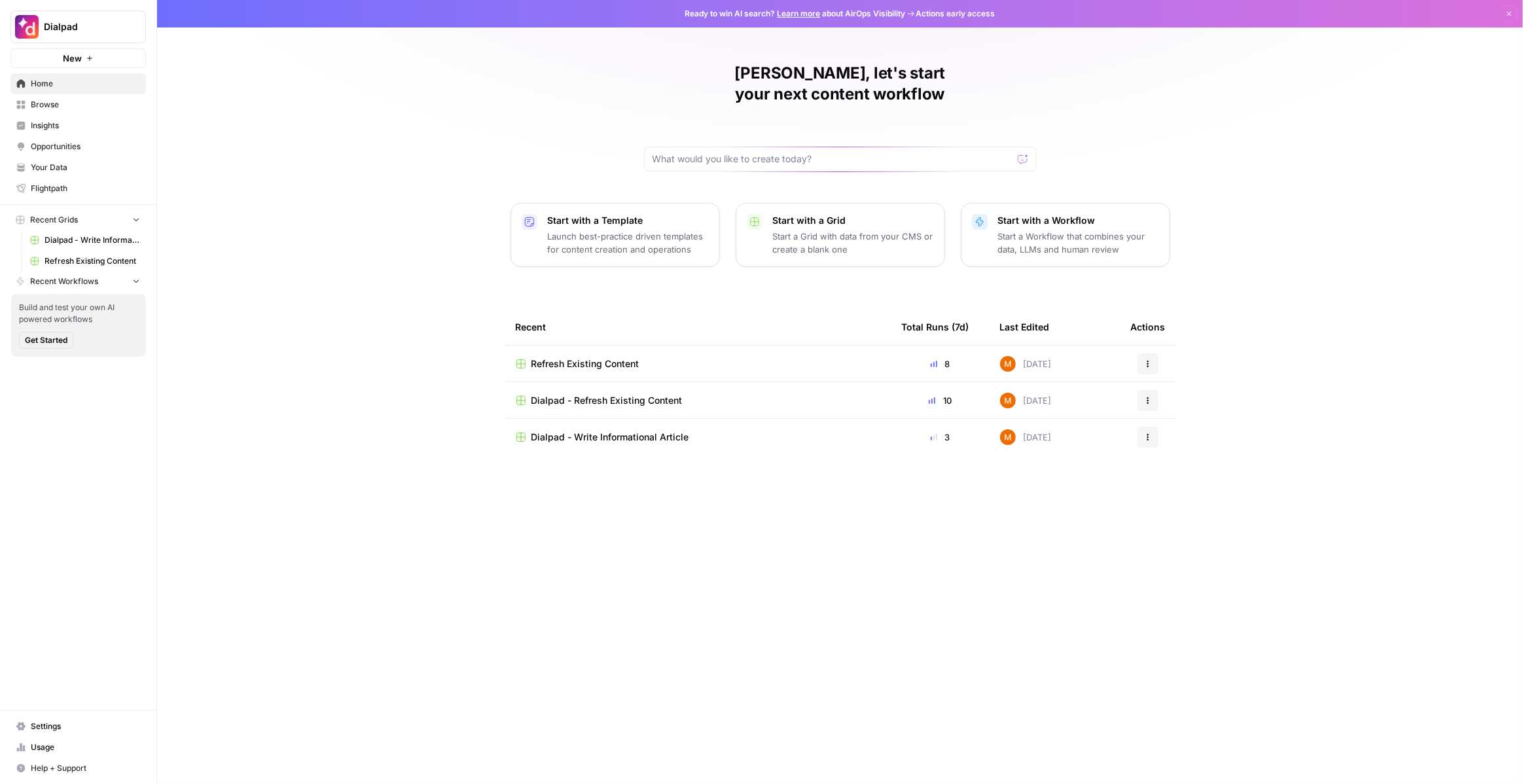
click at [1143, 353] on button "Actions" at bounding box center [1148, 364] width 21 height 21
click at [797, 382] on td "Dialpad - Refresh Existing Content" at bounding box center [698, 399] width 386 height 36
click at [1148, 397] on icon "button" at bounding box center [1148, 400] width 8 height 8
click at [1170, 438] on span "Delete" at bounding box center [1215, 439] width 105 height 13
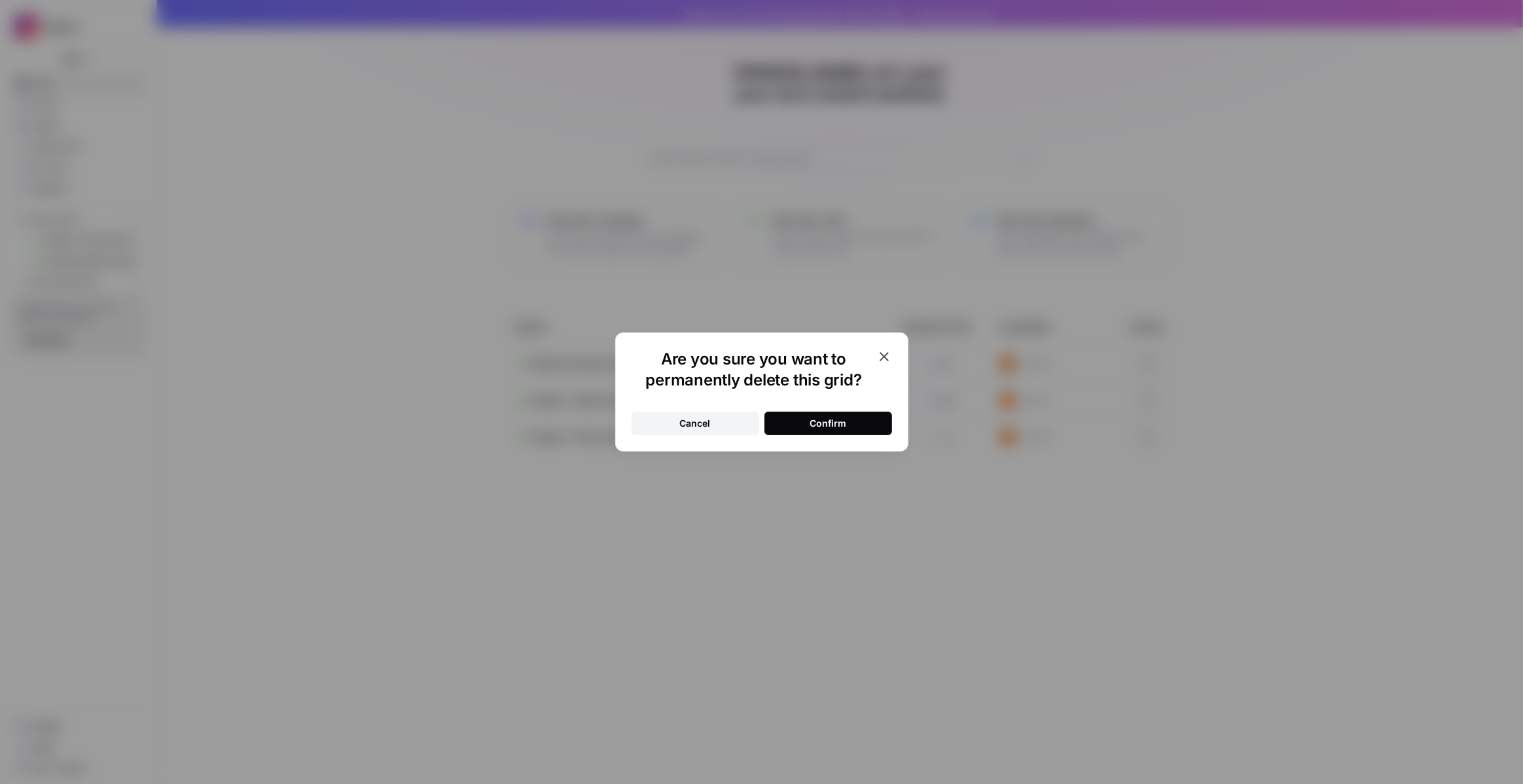
click at [829, 427] on div "Confirm" at bounding box center [828, 423] width 37 height 13
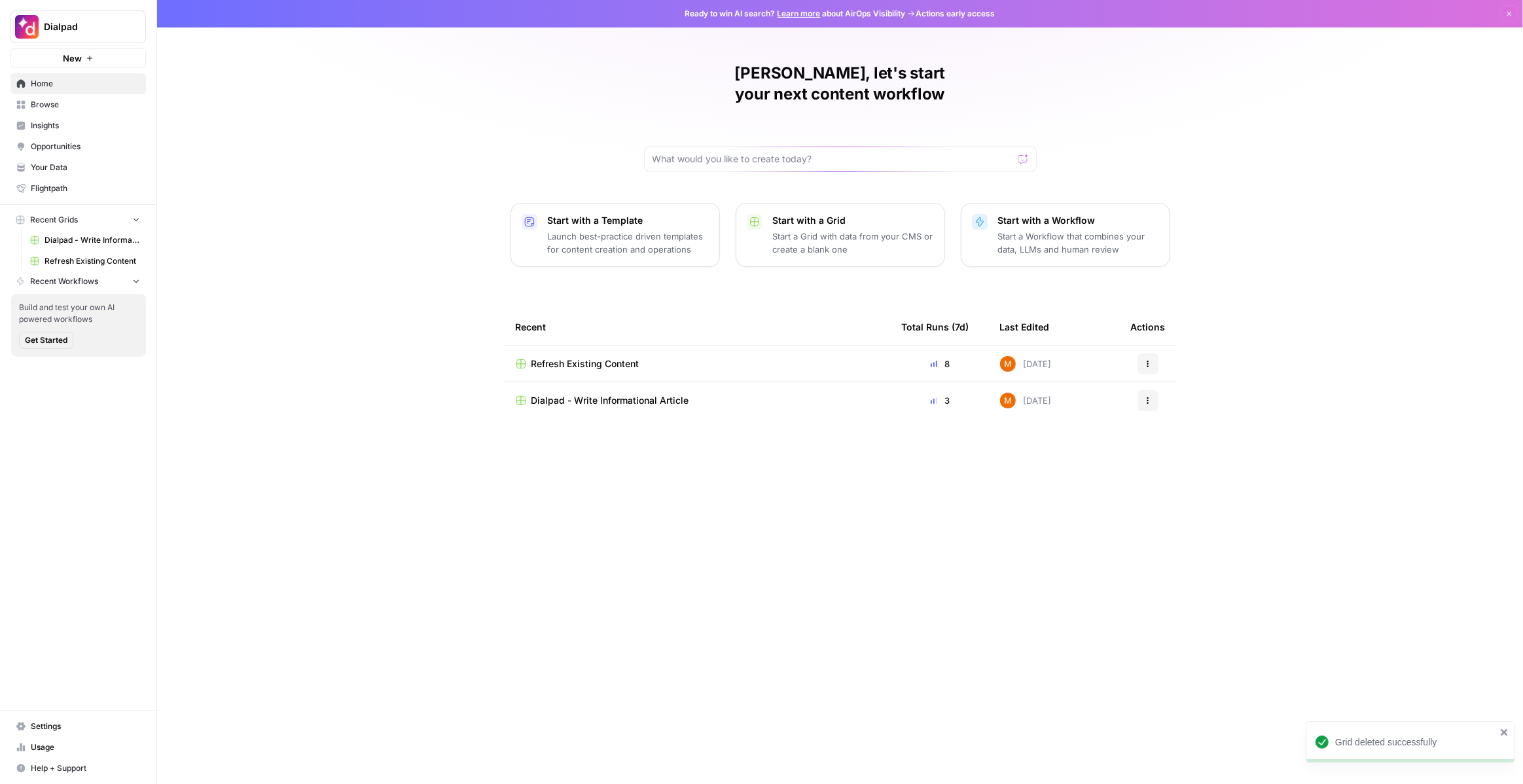
click at [753, 394] on div "Dialpad - Write Informational Article" at bounding box center [698, 400] width 365 height 13
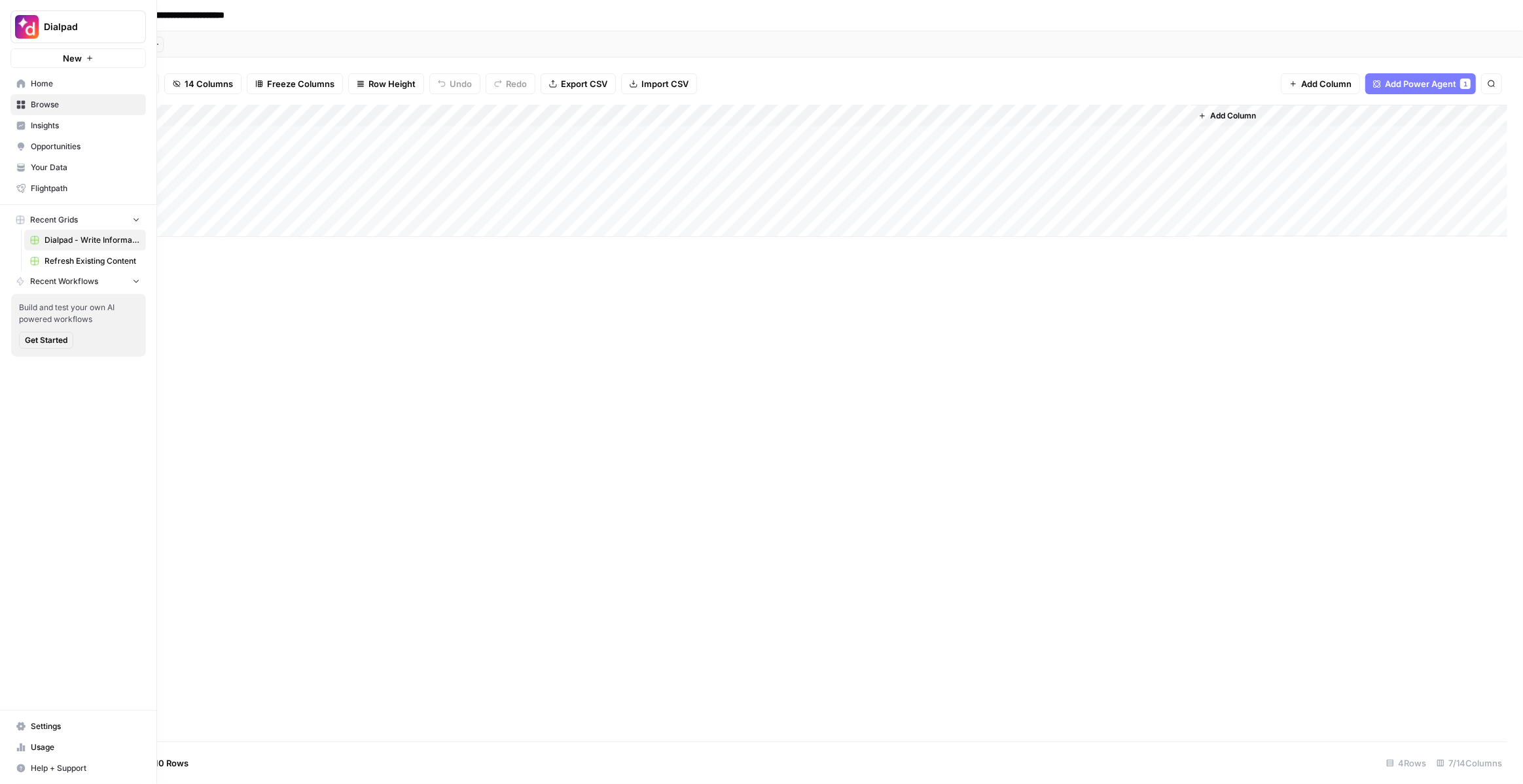
click at [52, 167] on span "Your Data" at bounding box center [85, 167] width 110 height 11
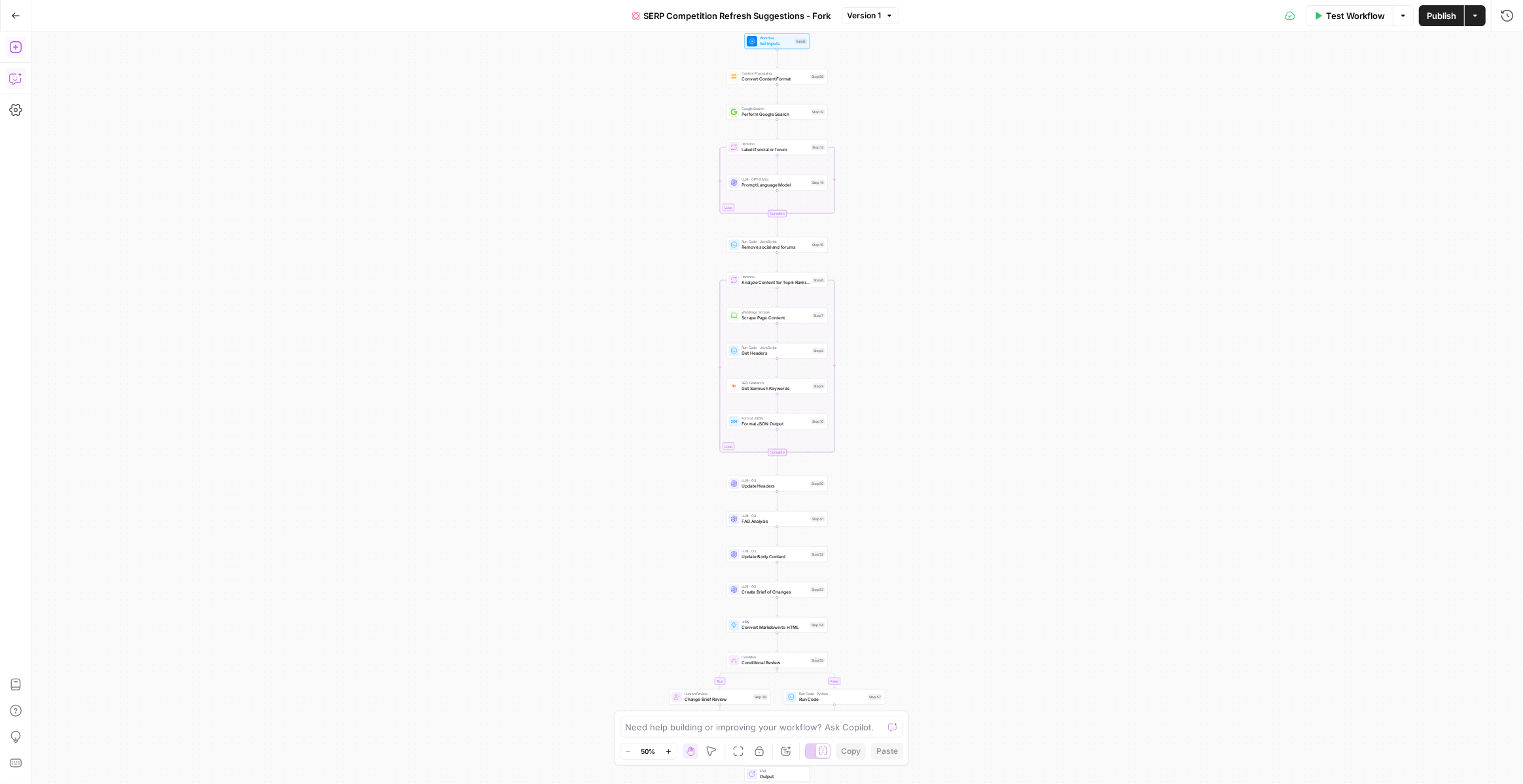
click at [21, 76] on icon "button" at bounding box center [15, 78] width 13 height 13
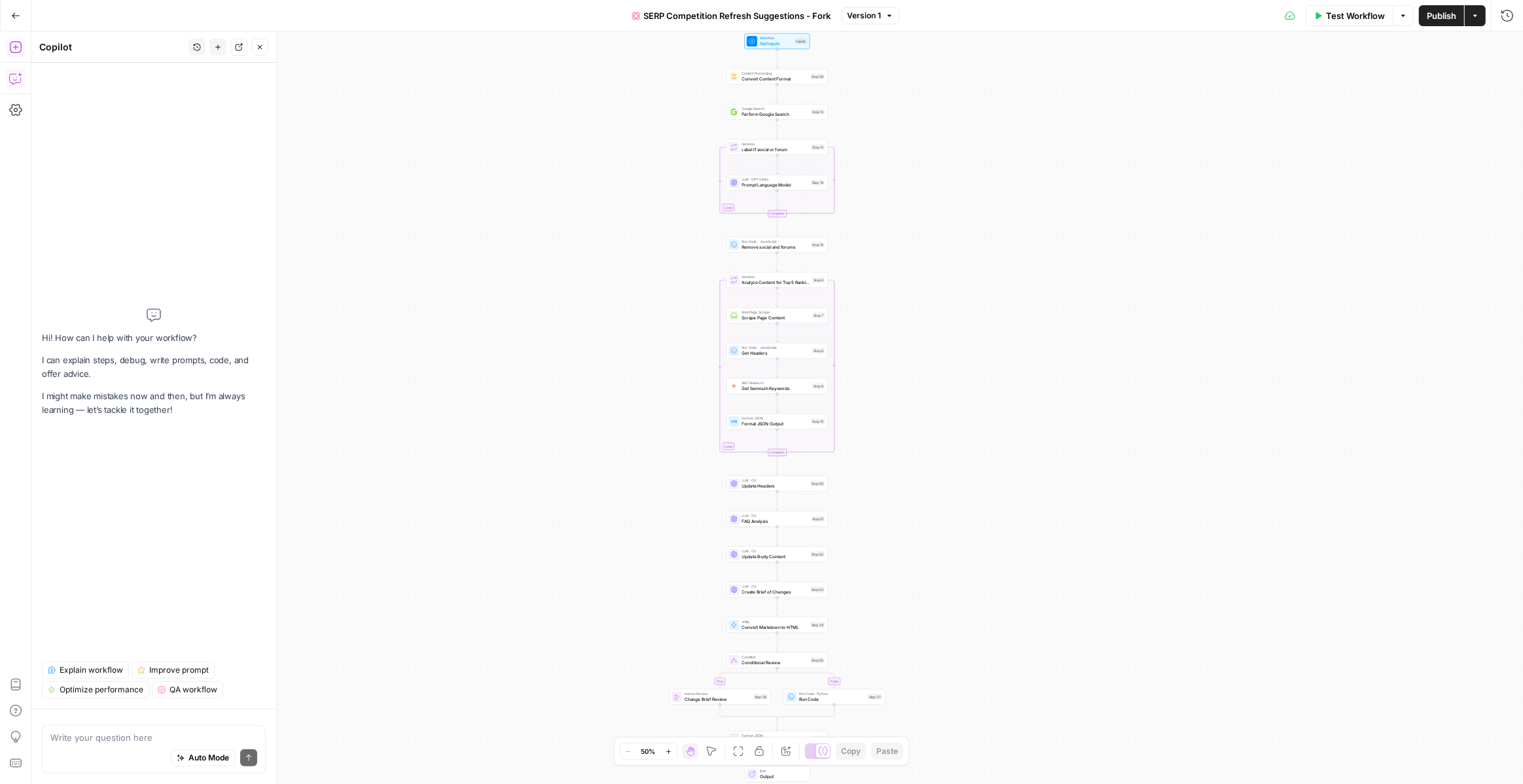
click at [115, 668] on span "Explain workflow" at bounding box center [91, 669] width 63 height 11
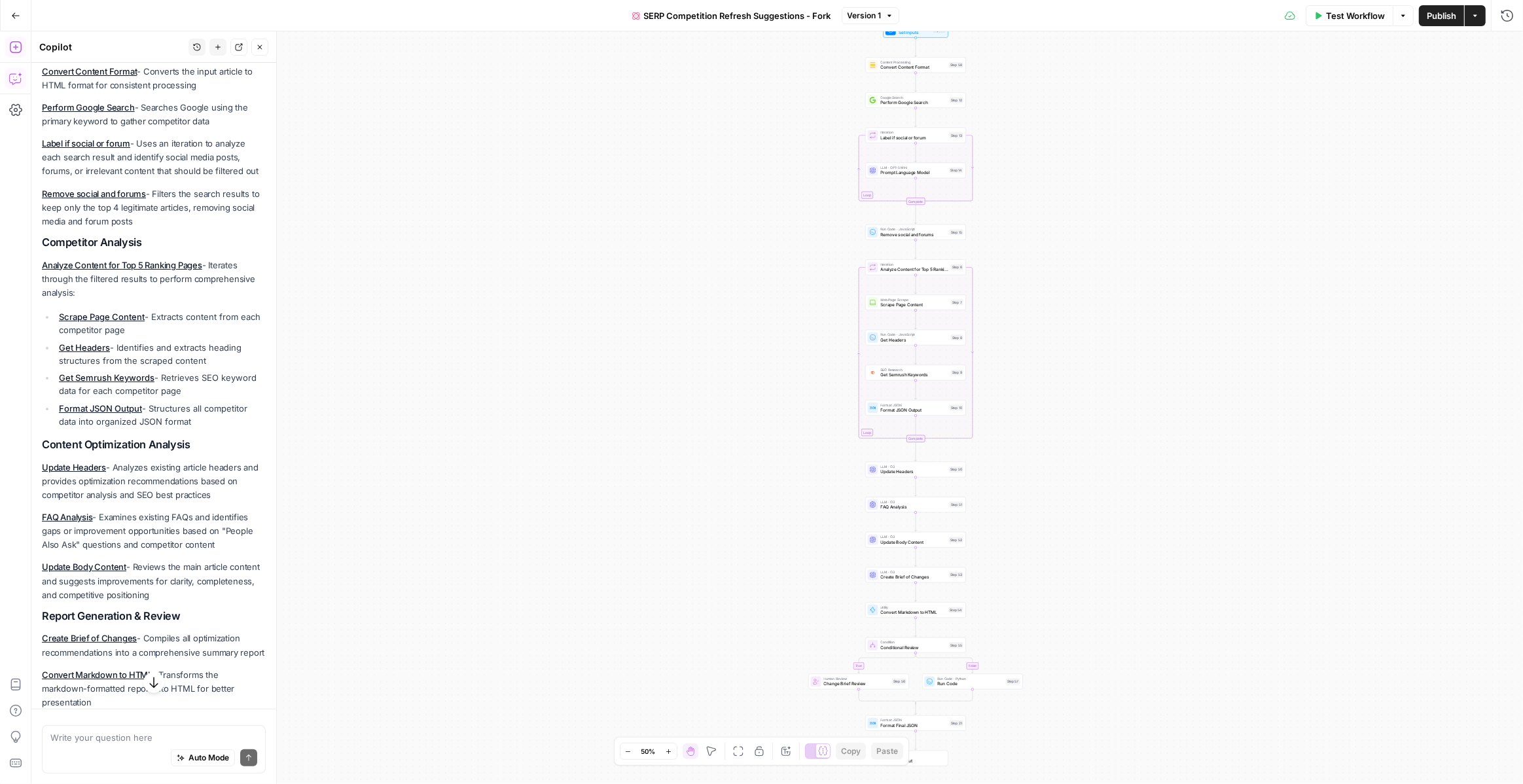
scroll to position [223, 0]
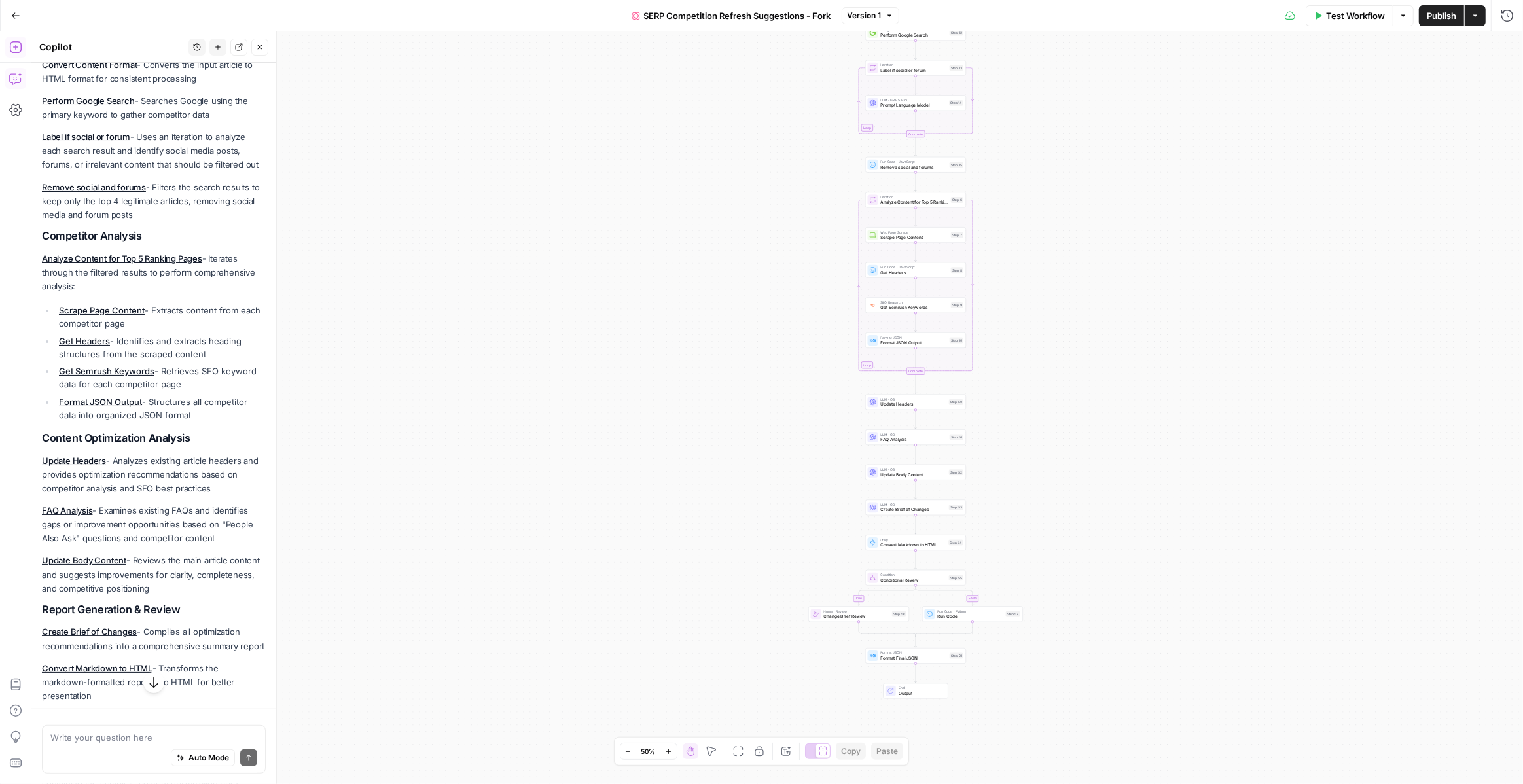
drag, startPoint x: 1066, startPoint y: 505, endPoint x: 1065, endPoint y: 439, distance: 66.0
click at [1065, 439] on div "true false Workflow Set Inputs Inputs Content Processing Convert Content Format…" at bounding box center [777, 407] width 1491 height 752
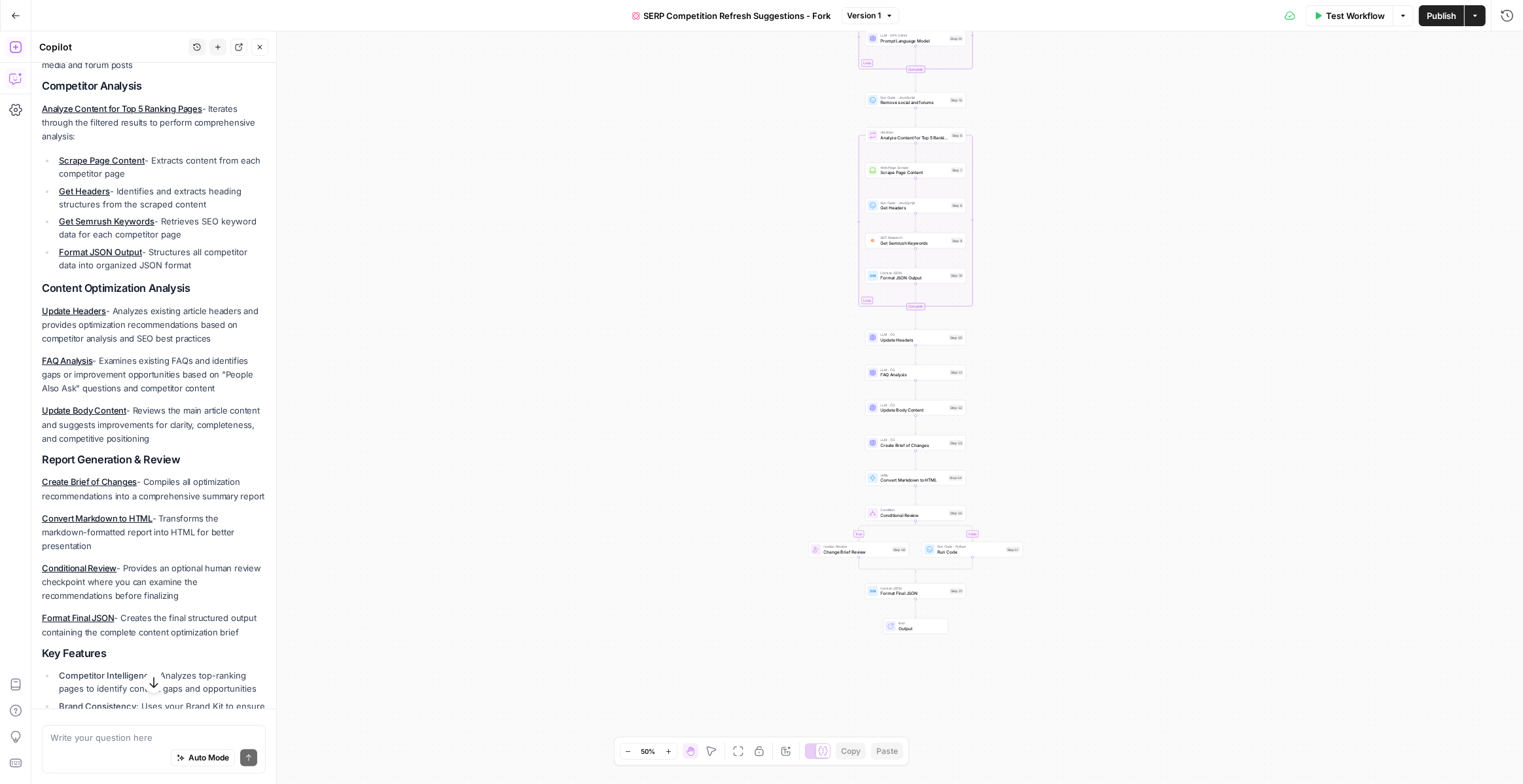
scroll to position [406, 0]
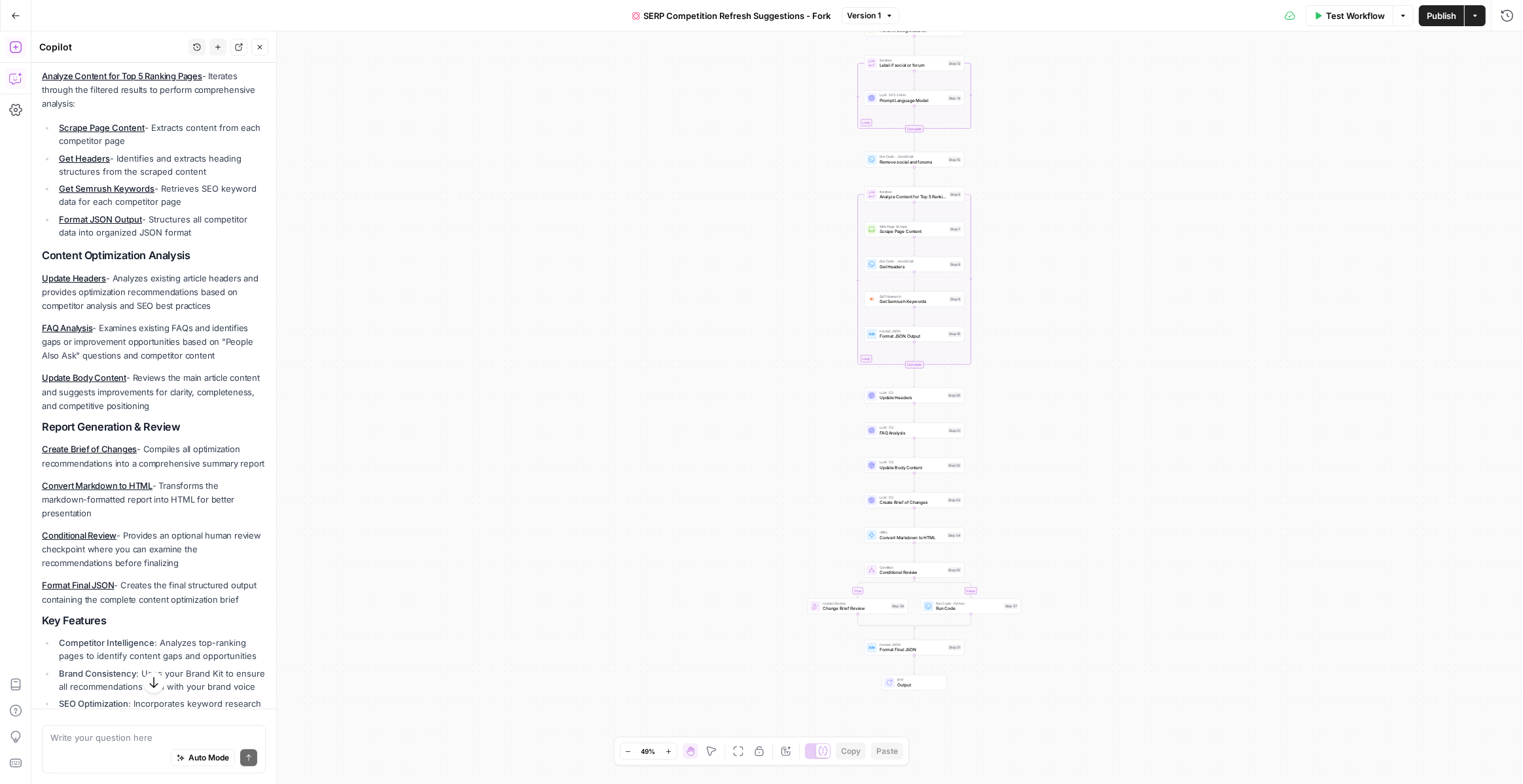
drag, startPoint x: 584, startPoint y: 239, endPoint x: 584, endPoint y: 403, distance: 164.0
click at [584, 403] on div "true false Workflow Set Inputs Inputs Content Processing Convert Content Format…" at bounding box center [777, 407] width 1491 height 752
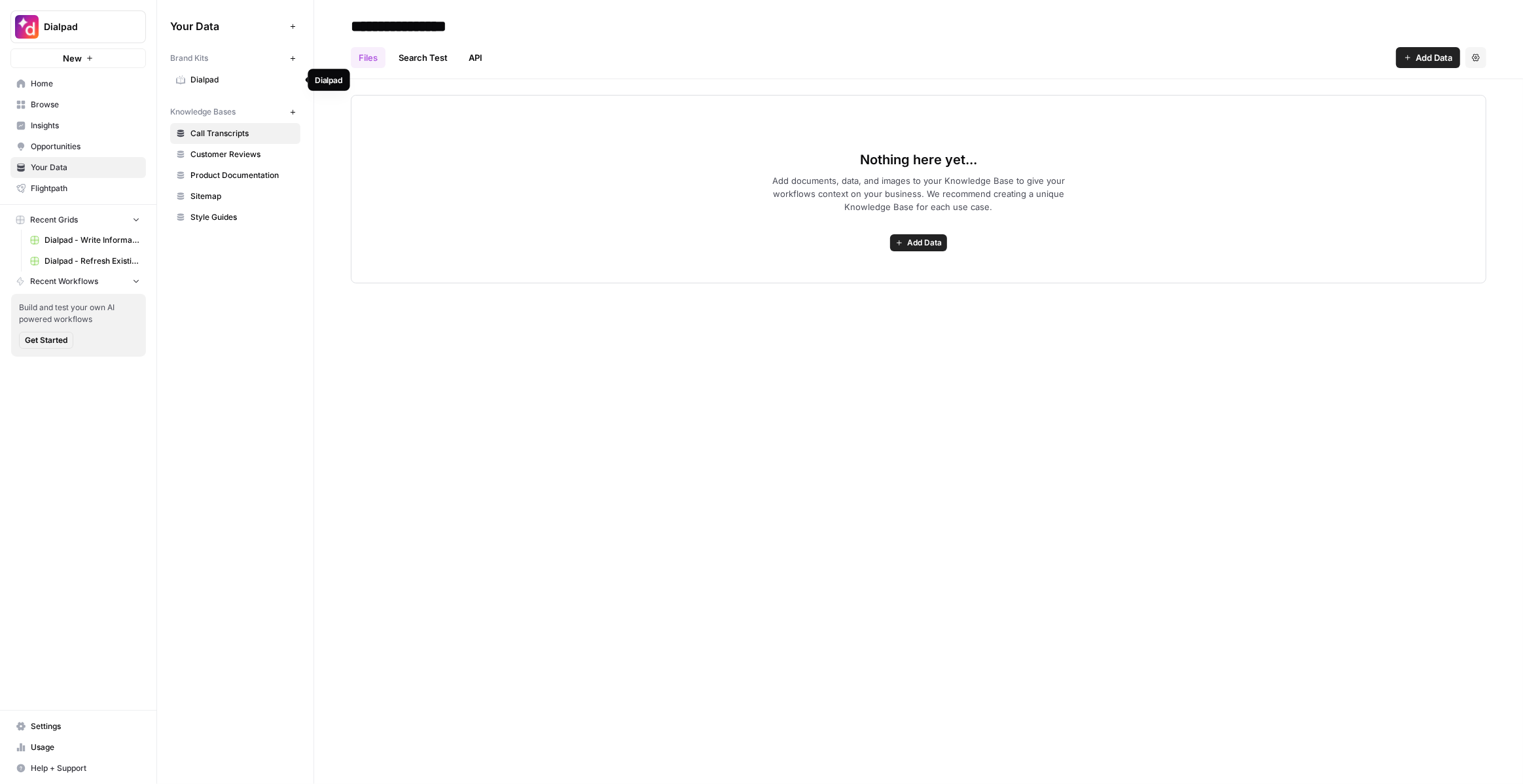
click at [219, 82] on span "Dialpad" at bounding box center [242, 79] width 104 height 11
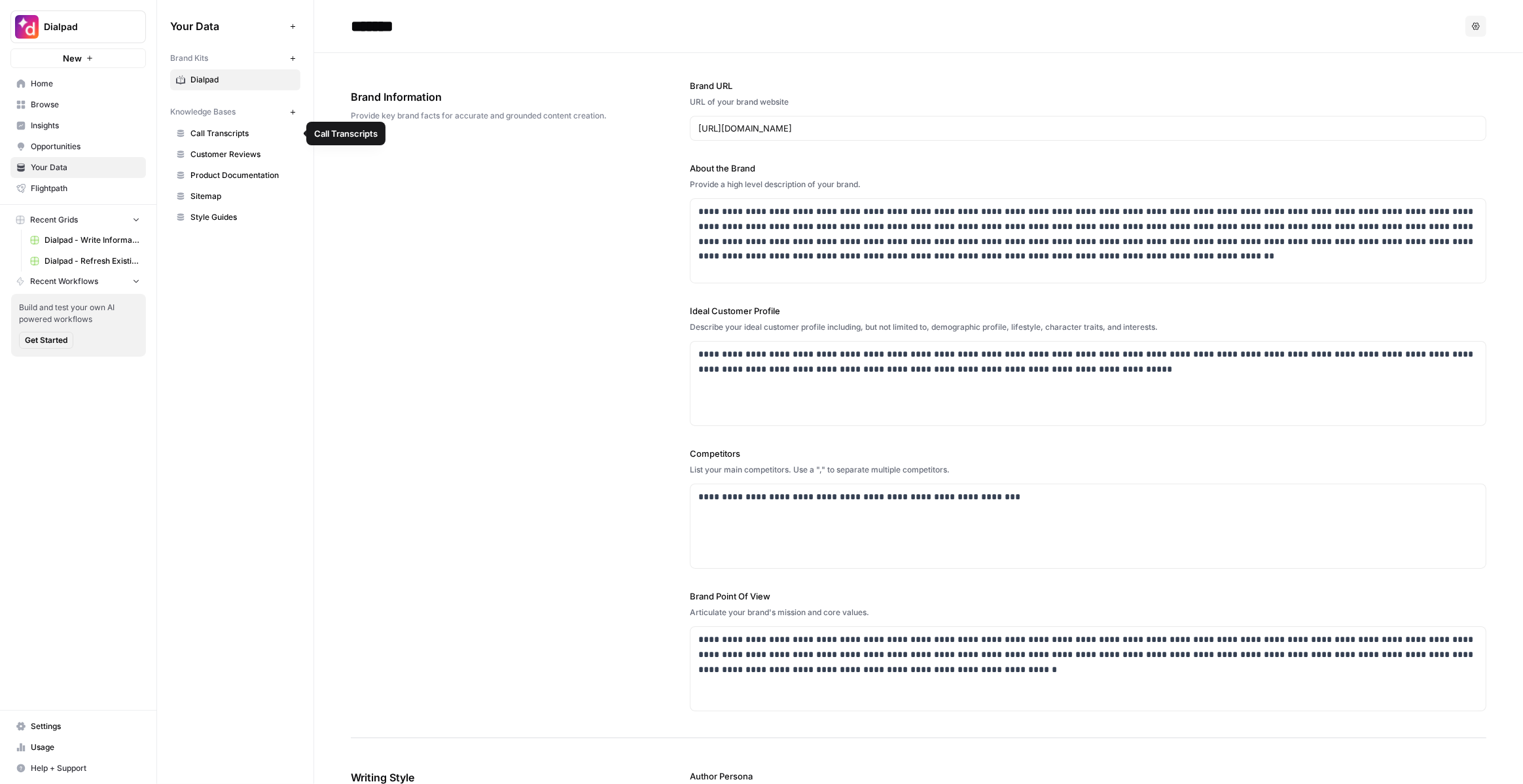
click at [231, 194] on span "Sitemap" at bounding box center [242, 195] width 104 height 11
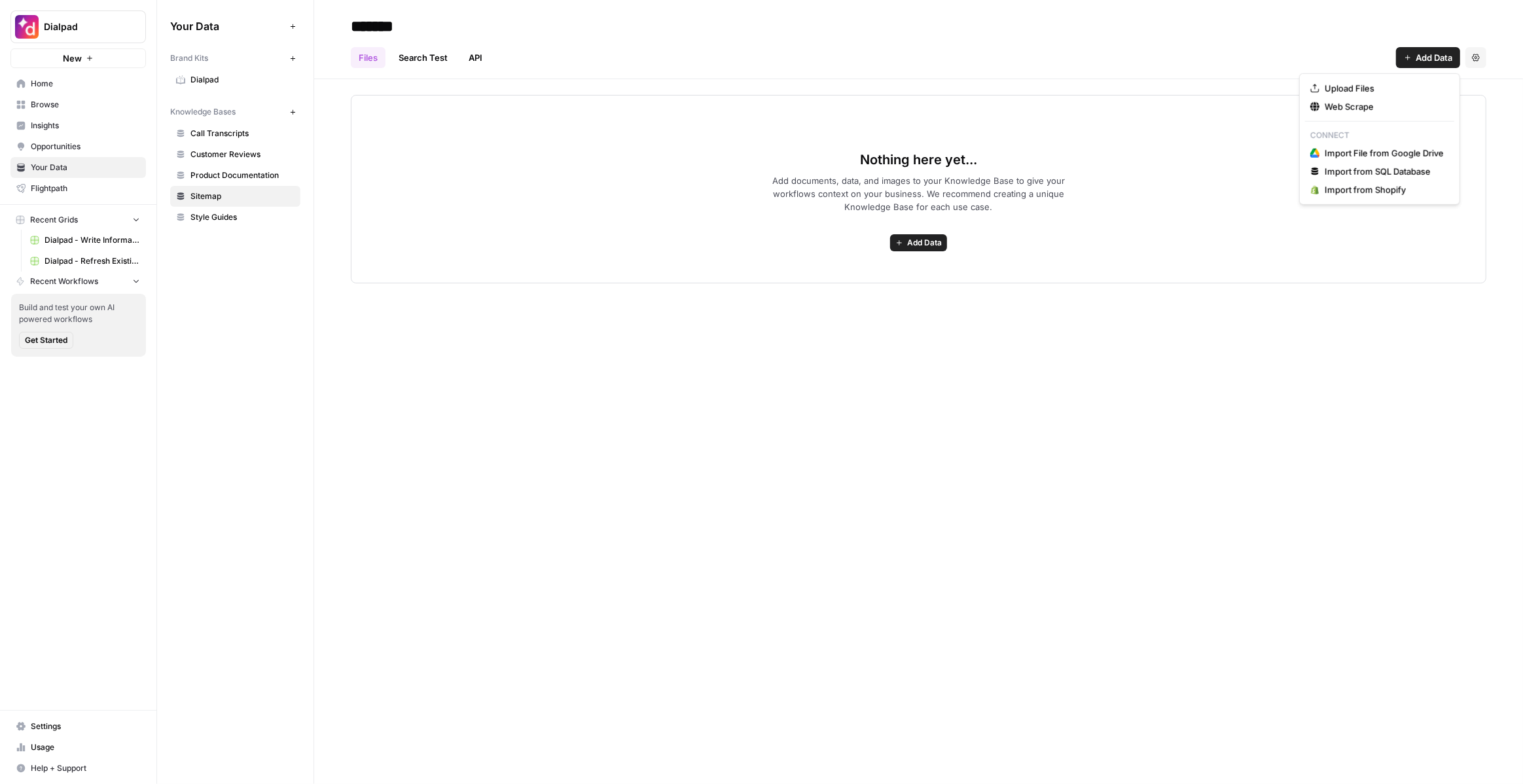
click at [1424, 59] on span "Add Data" at bounding box center [1434, 57] width 37 height 13
click at [1374, 112] on span "Web Scrape" at bounding box center [1385, 106] width 119 height 13
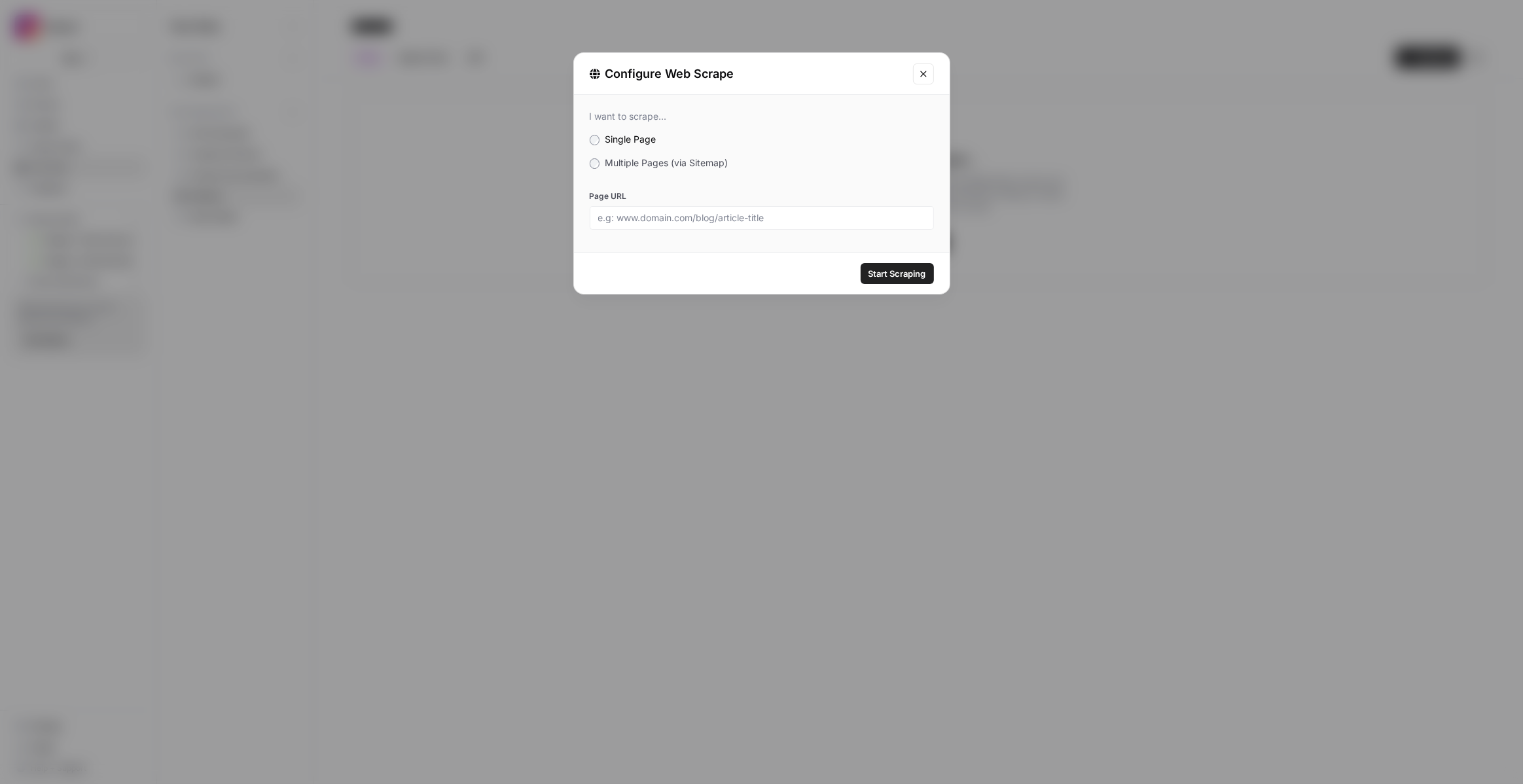
click at [637, 166] on span "Multiple Pages (via Sitemap)" at bounding box center [666, 162] width 123 height 11
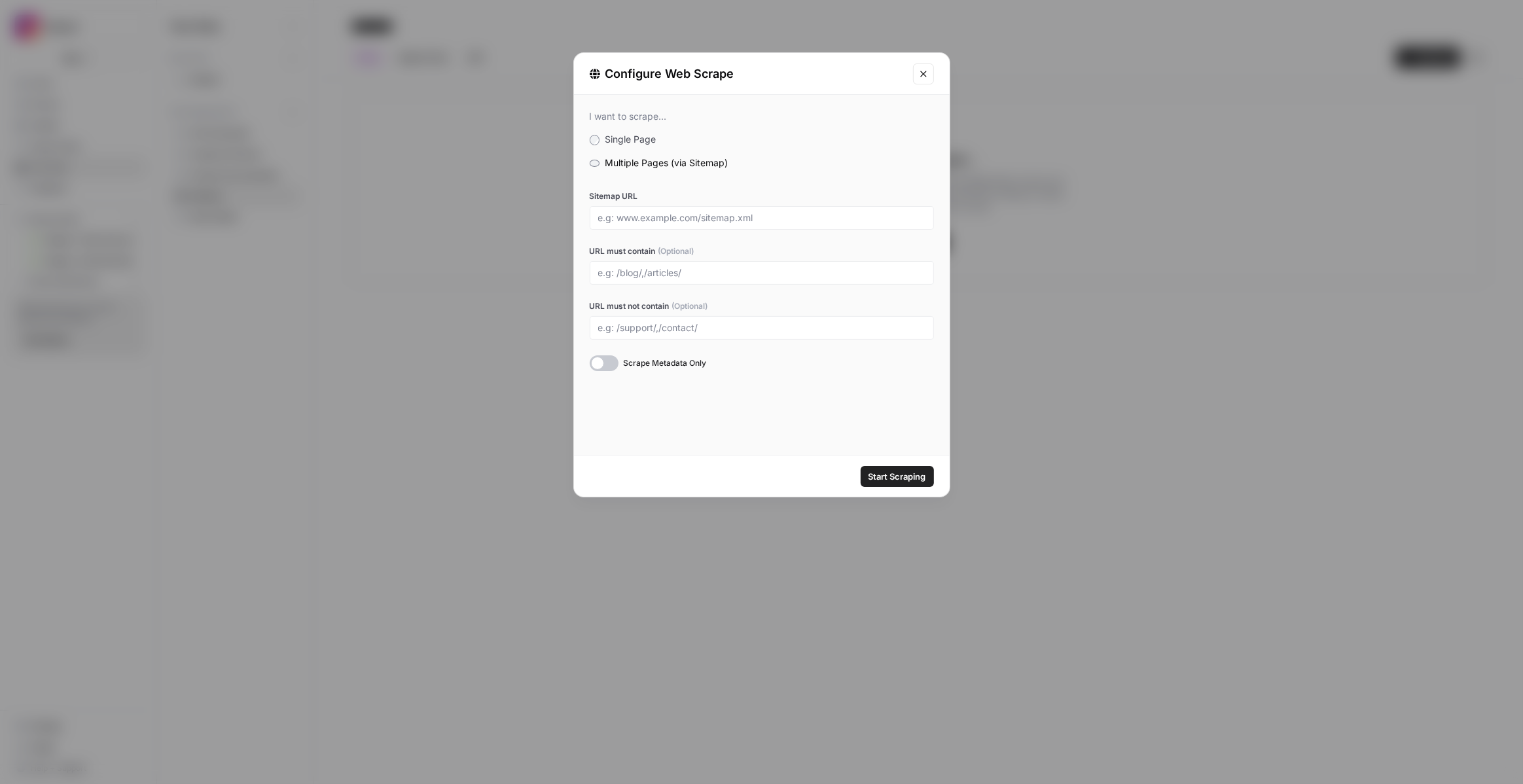
click at [918, 77] on icon "Close modal" at bounding box center [924, 74] width 11 height 11
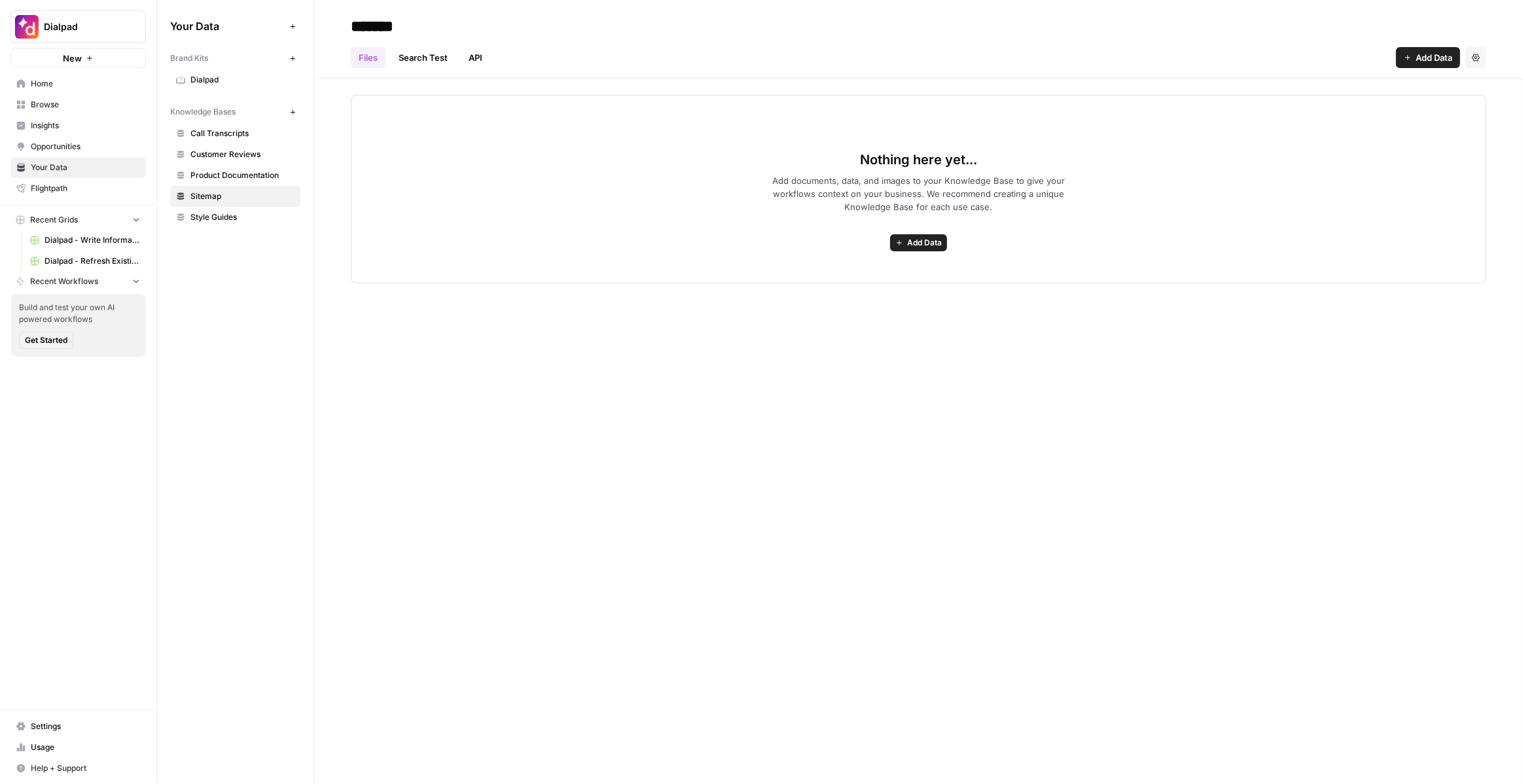
click at [1473, 68] on header "******* Files Search Test API Add Data Settings" at bounding box center [919, 39] width 1209 height 79
click at [1473, 58] on icon "button" at bounding box center [1476, 57] width 8 height 7
click at [703, 90] on div "Nothing here yet... Add documents, data, and images to your Knowledge Base to g…" at bounding box center [919, 180] width 1209 height 204
click at [440, 64] on link "Search Test" at bounding box center [423, 58] width 65 height 21
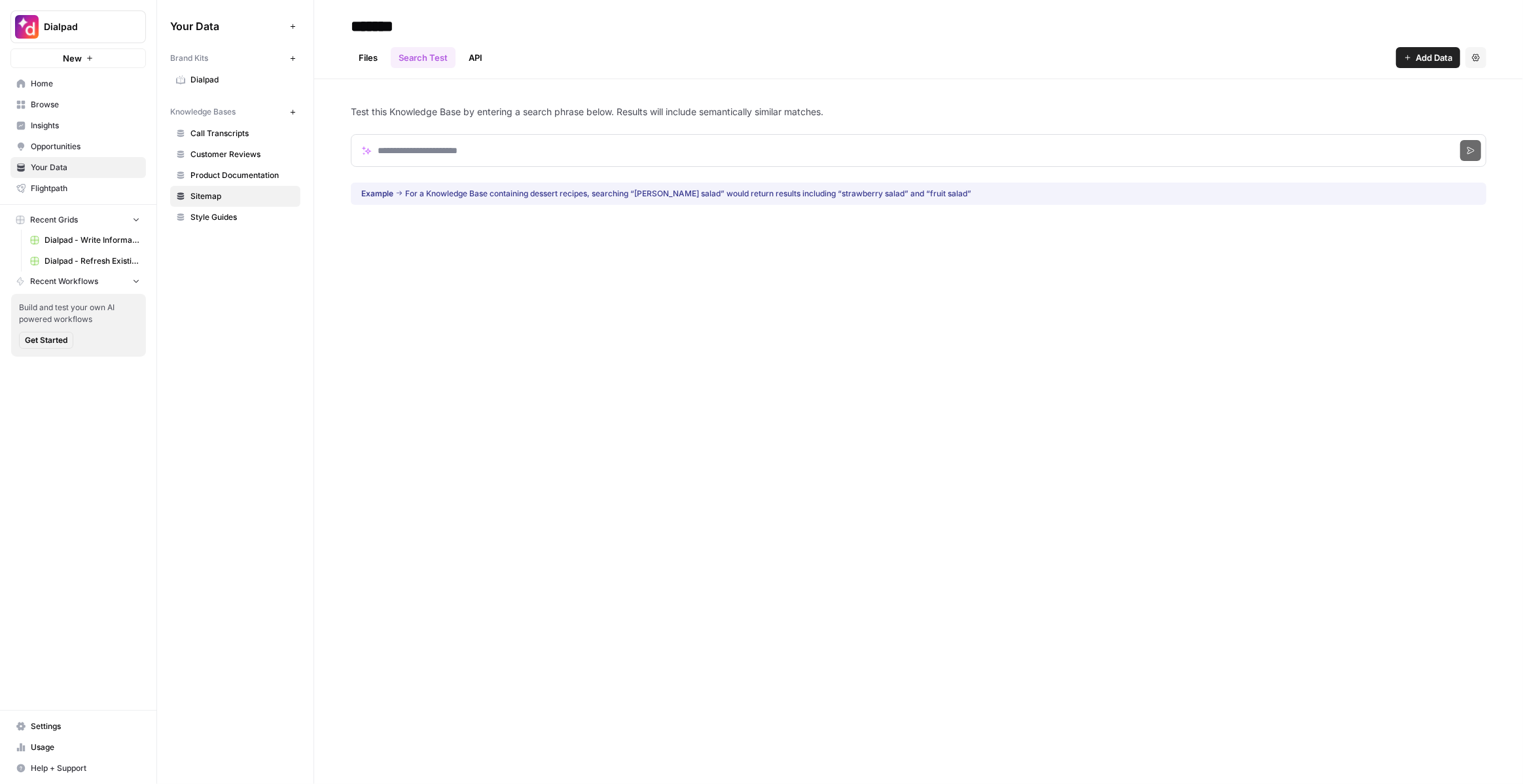
click at [478, 58] on link "API" at bounding box center [476, 58] width 30 height 21
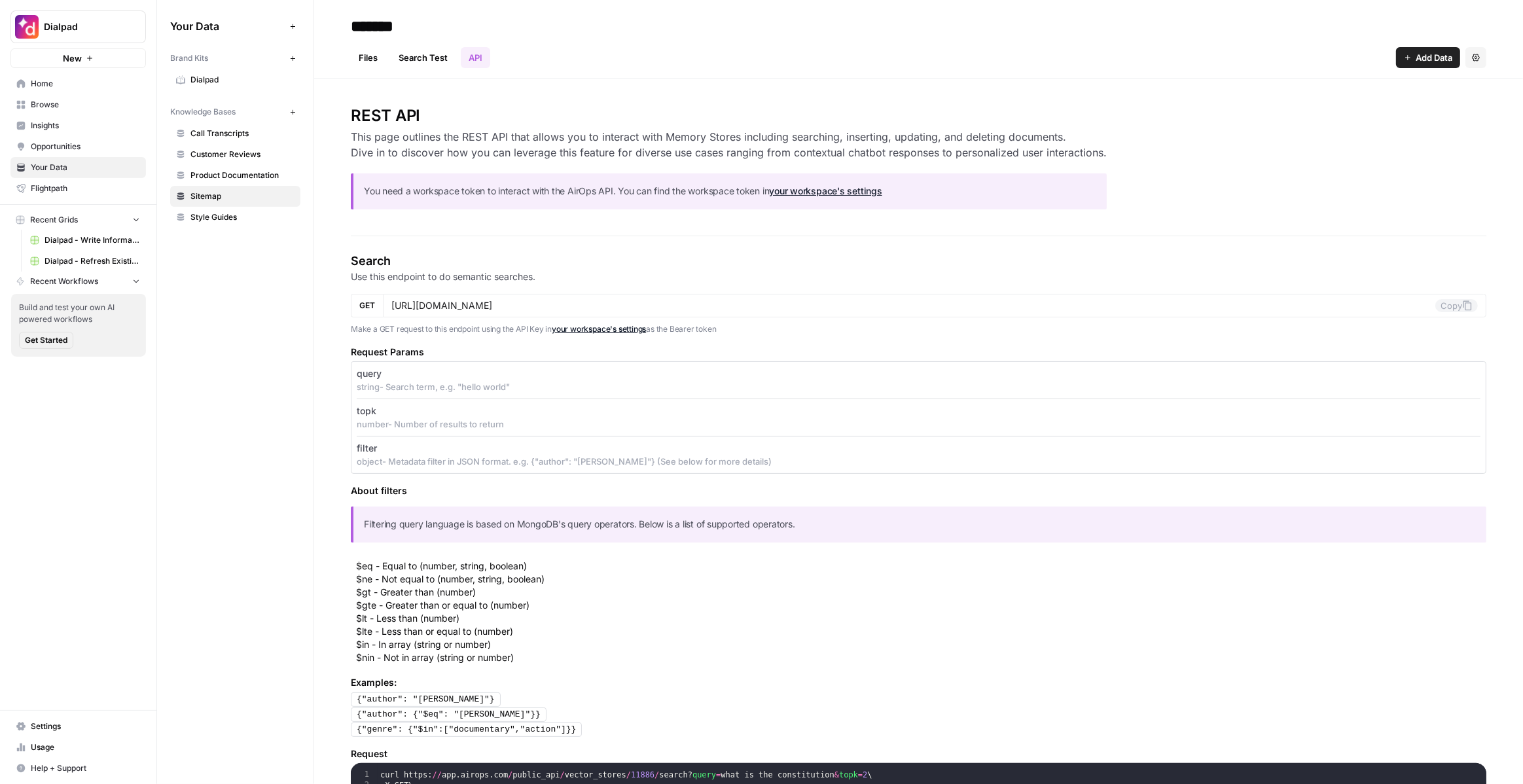
click at [376, 58] on link "Files" at bounding box center [368, 58] width 35 height 21
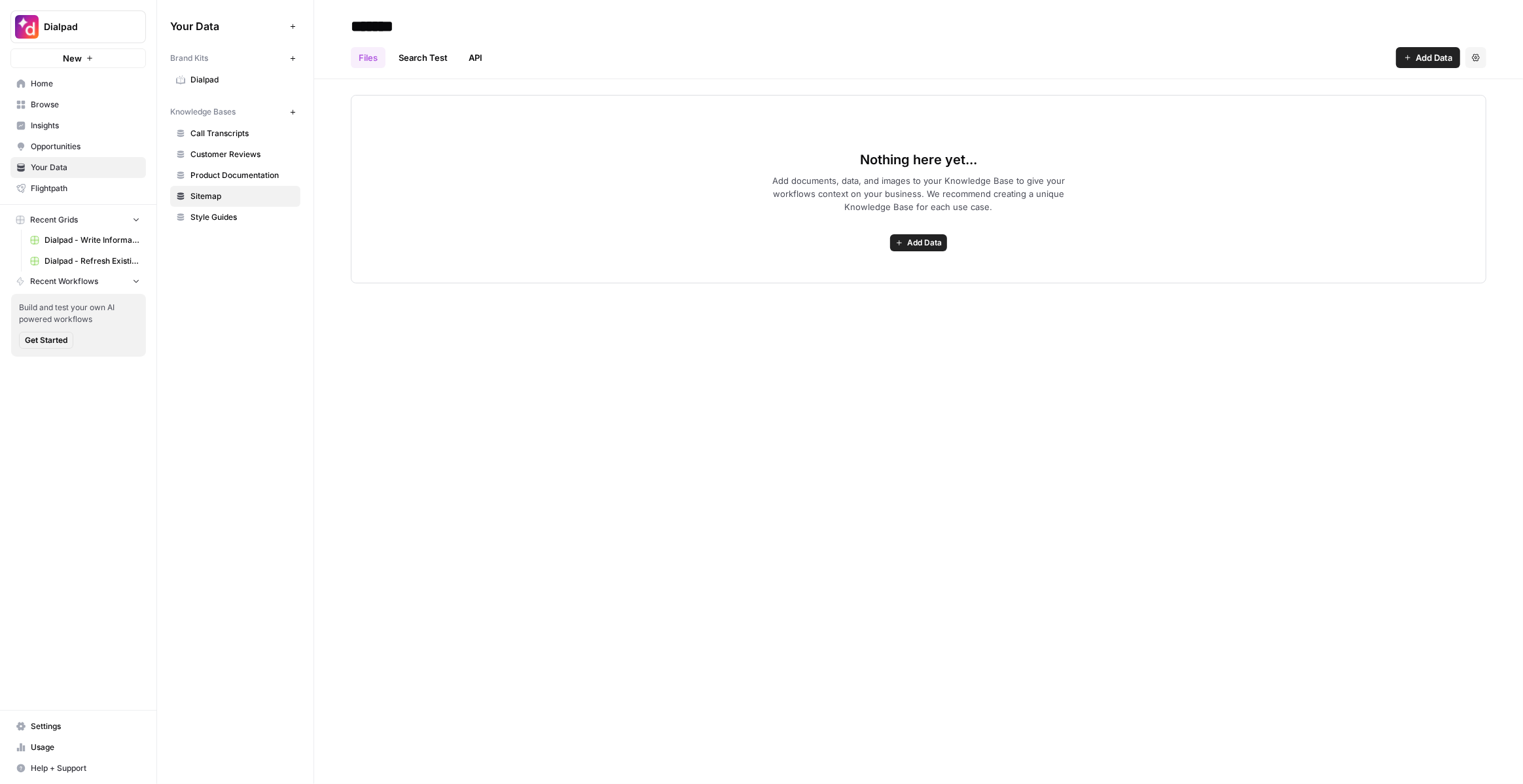
click at [219, 177] on span "Product Documentation" at bounding box center [242, 174] width 104 height 11
click at [218, 200] on span "Sitemap" at bounding box center [242, 195] width 104 height 11
click at [1442, 60] on span "Add Data" at bounding box center [1434, 57] width 37 height 13
click at [1080, 101] on div "Nothing here yet... Add documents, data, and images to your Knowledge Base to g…" at bounding box center [918, 188] width 1136 height 188
click at [198, 76] on span "Dialpad" at bounding box center [242, 79] width 104 height 11
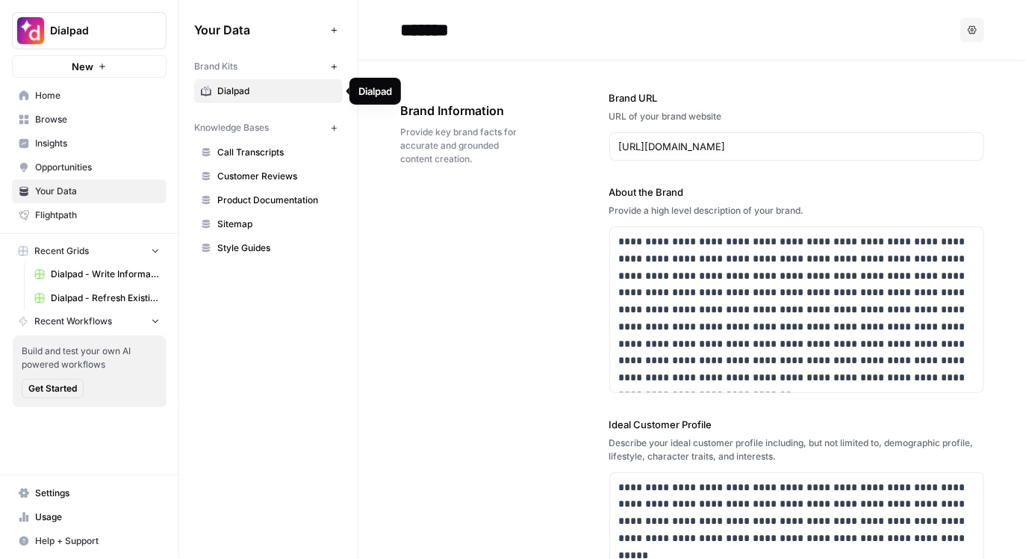
click at [277, 92] on span "Dialpad" at bounding box center [276, 90] width 119 height 13
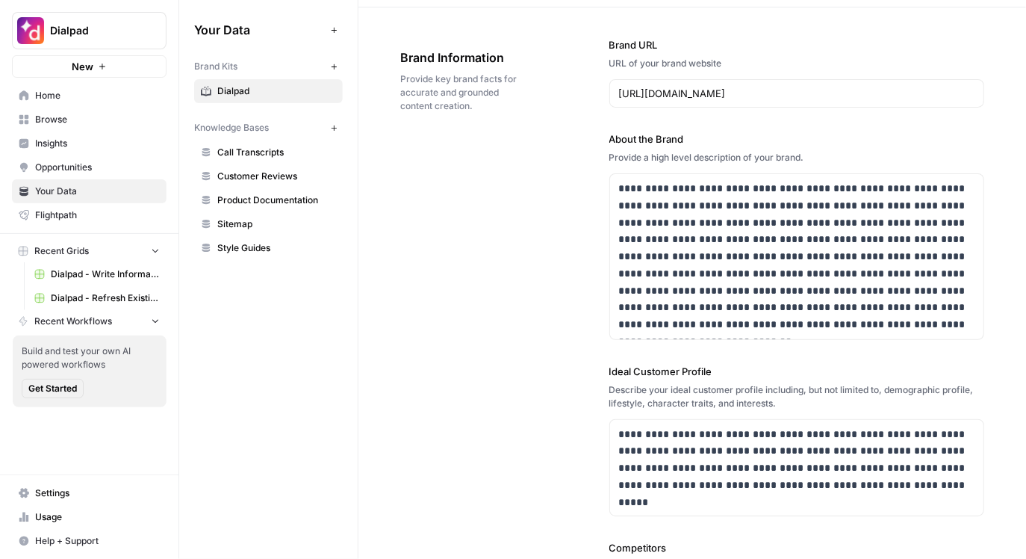
scroll to position [37, 0]
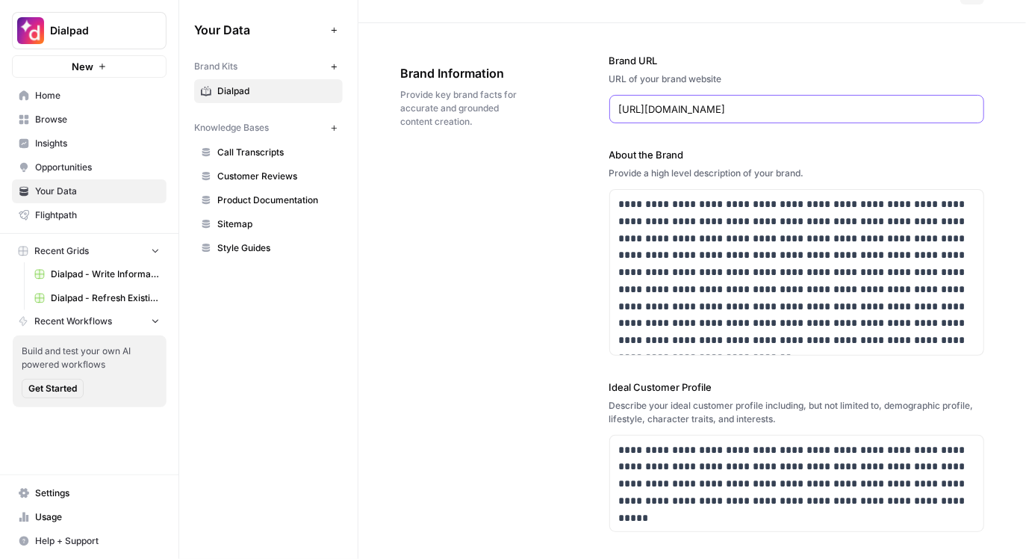
click at [764, 108] on input "https://www.dialpad.com/" at bounding box center [797, 109] width 356 height 15
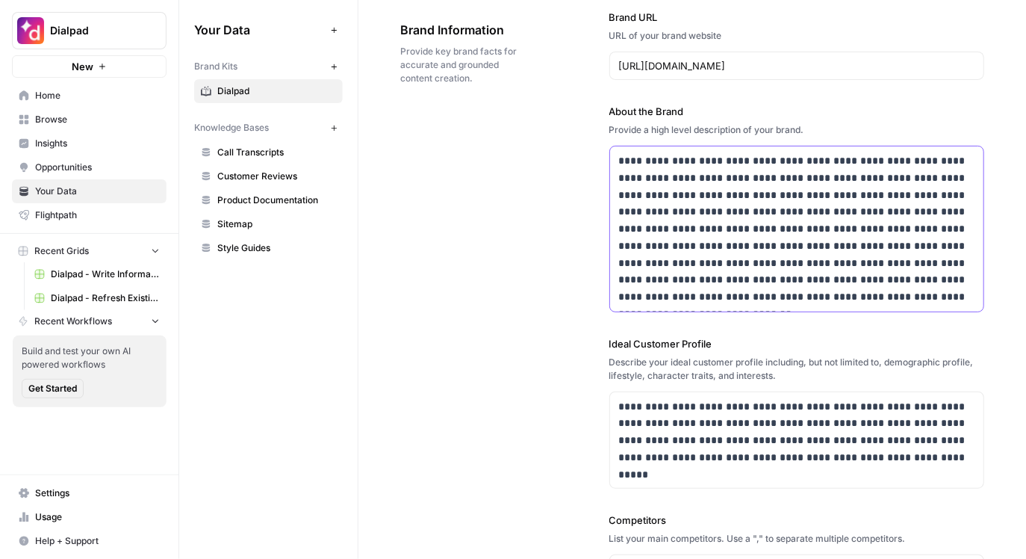
click at [728, 246] on p "**********" at bounding box center [797, 228] width 356 height 153
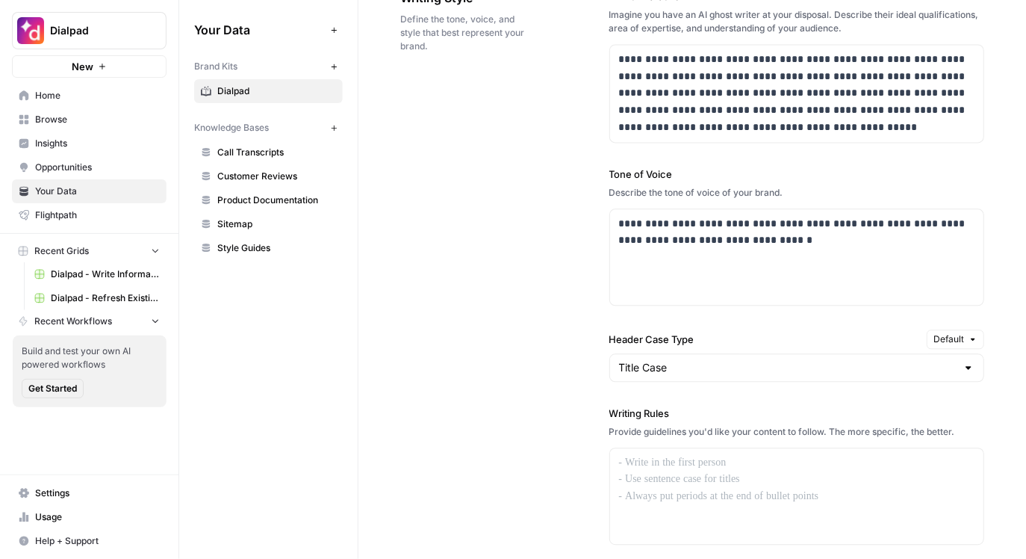
scroll to position [994, 0]
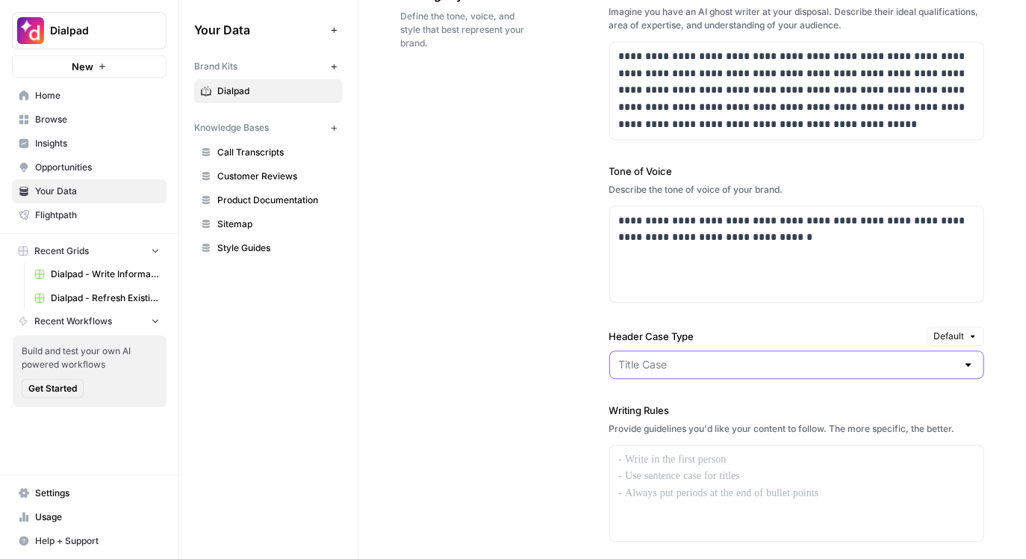
click at [657, 360] on input "Header Case Type" at bounding box center [788, 364] width 338 height 15
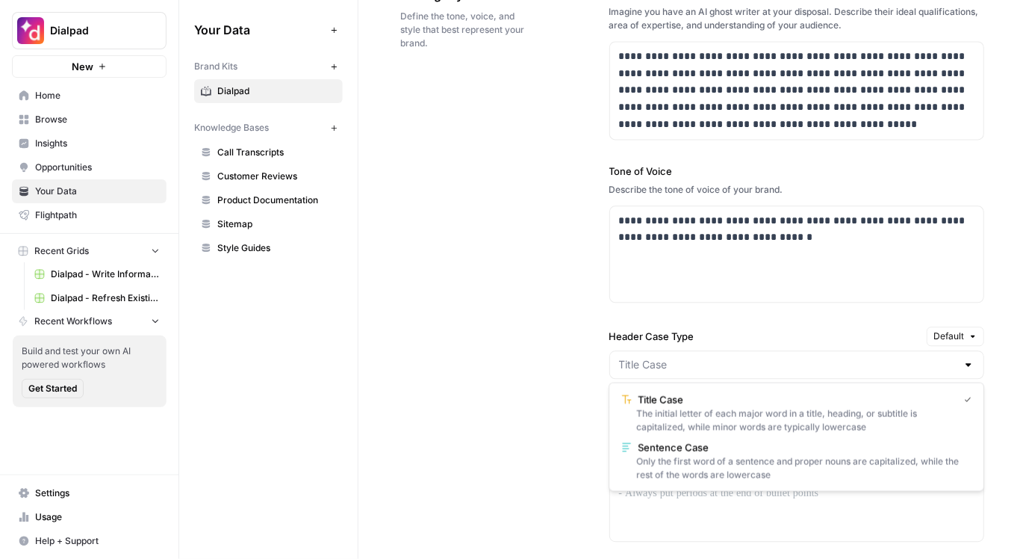
type input "Title Case"
click at [575, 353] on div "**********" at bounding box center [692, 358] width 584 height 805
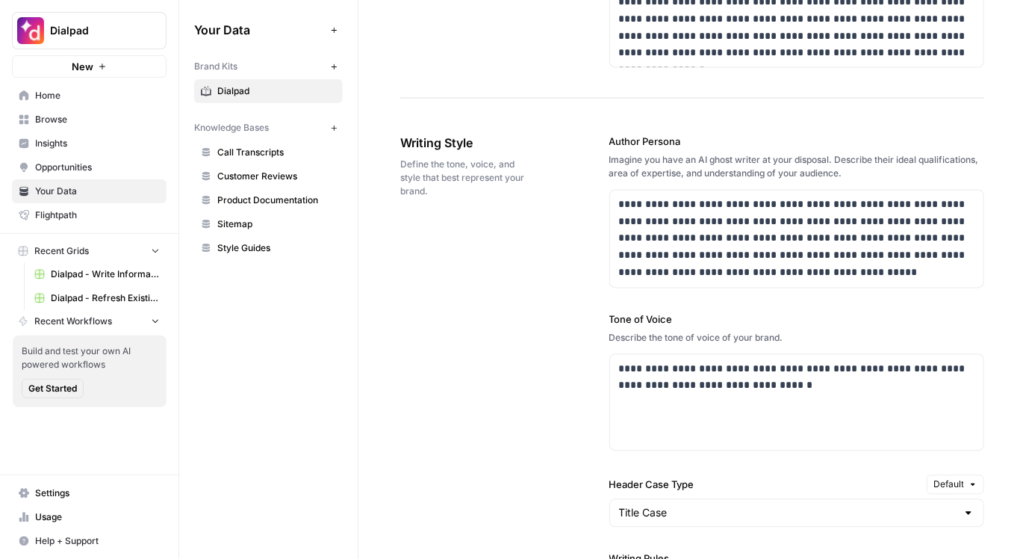
scroll to position [948, 0]
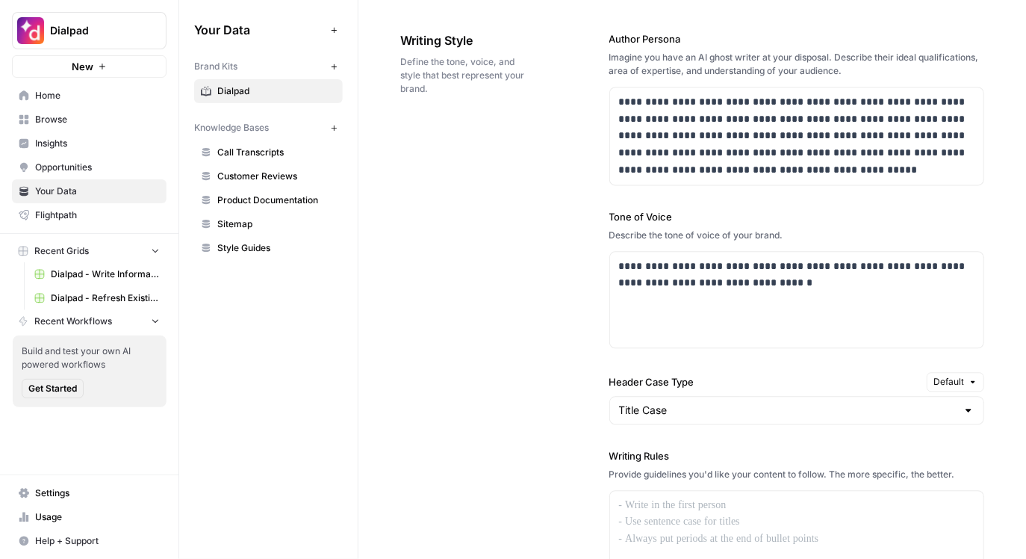
click at [241, 249] on span "Style Guides" at bounding box center [276, 247] width 119 height 13
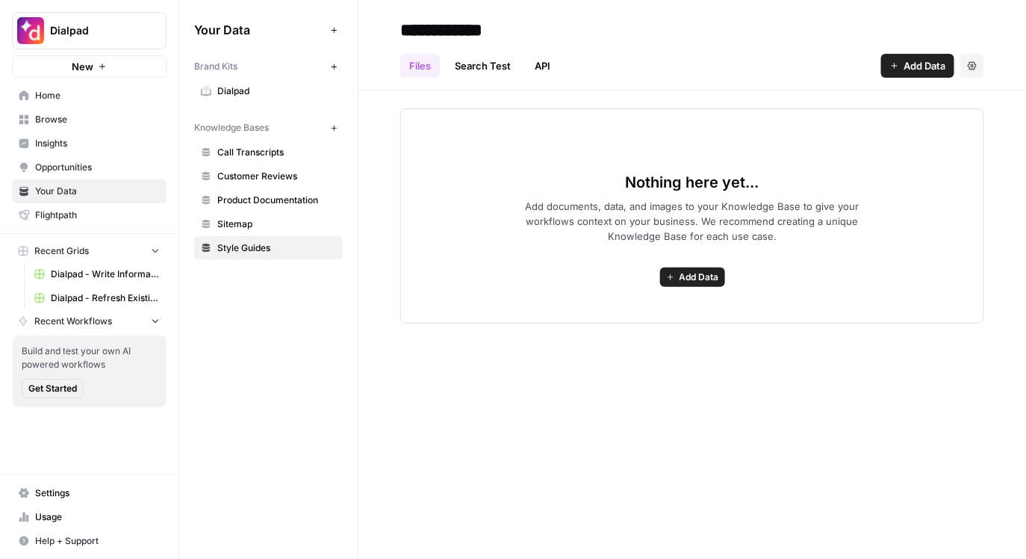
click at [258, 220] on span "Sitemap" at bounding box center [276, 223] width 119 height 13
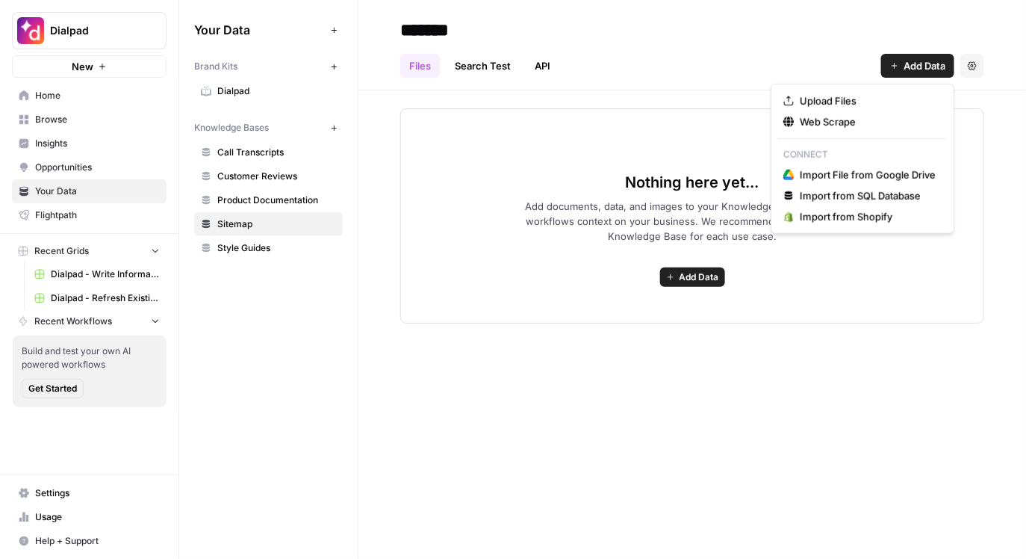
click at [900, 69] on button "Add Data" at bounding box center [917, 66] width 73 height 24
click at [861, 122] on span "Web Scrape" at bounding box center [868, 121] width 136 height 15
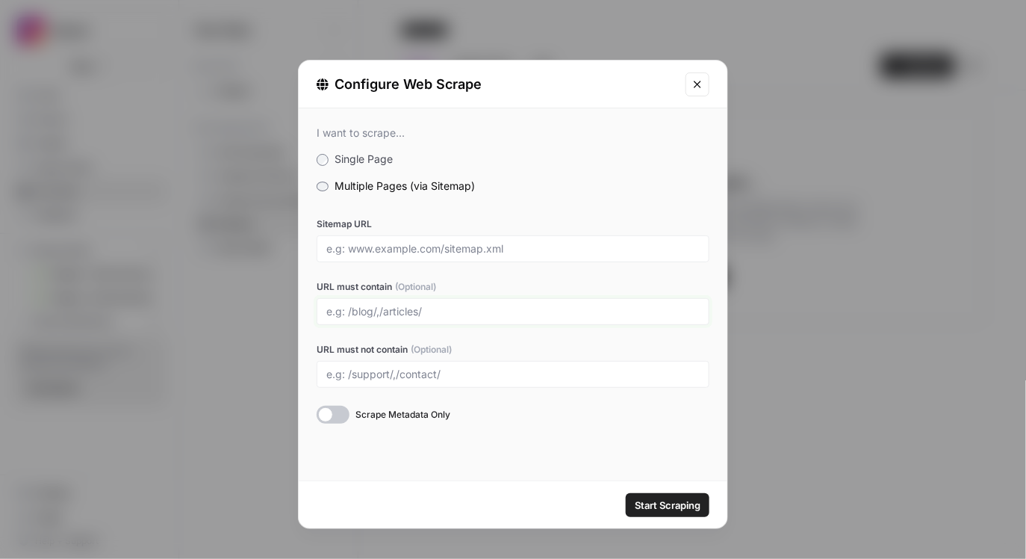
click at [365, 312] on input "URL must contain (Optional)" at bounding box center [512, 311] width 373 height 13
click at [701, 82] on icon "Close modal" at bounding box center [698, 84] width 12 height 12
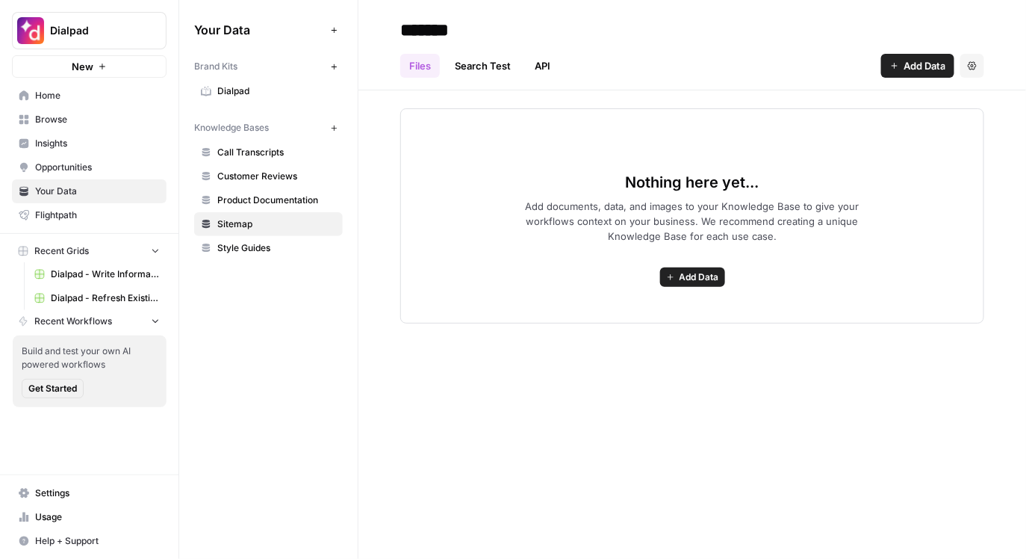
click at [923, 59] on span "Add Data" at bounding box center [925, 65] width 42 height 15
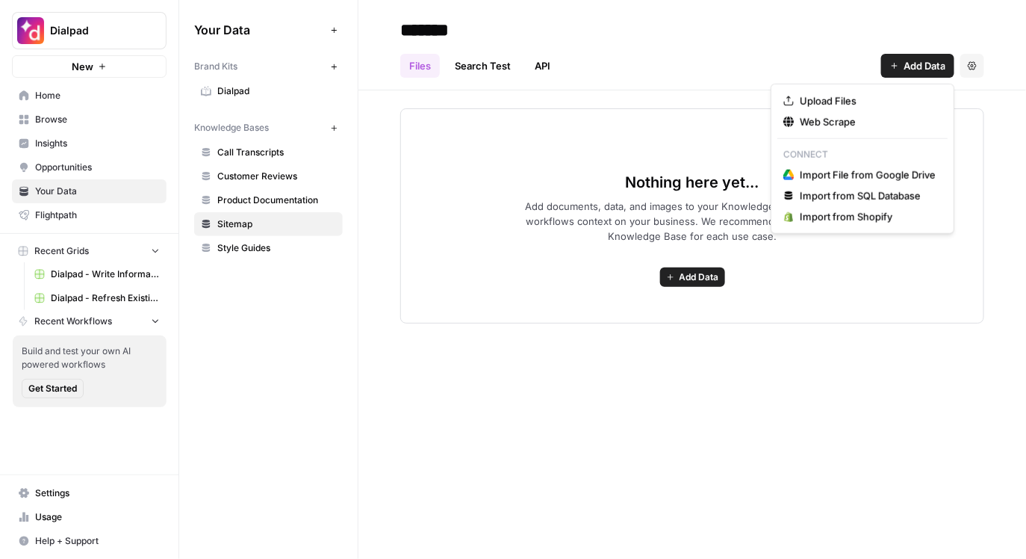
click at [614, 123] on div "Nothing here yet... Add documents, data, and images to your Knowledge Base to g…" at bounding box center [692, 215] width 584 height 215
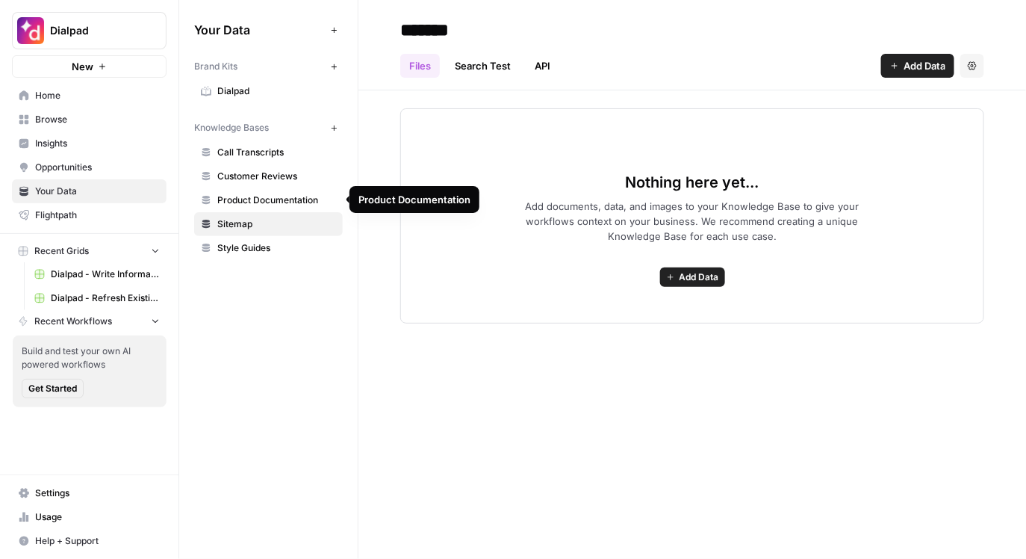
click at [257, 199] on span "Product Documentation" at bounding box center [276, 199] width 119 height 13
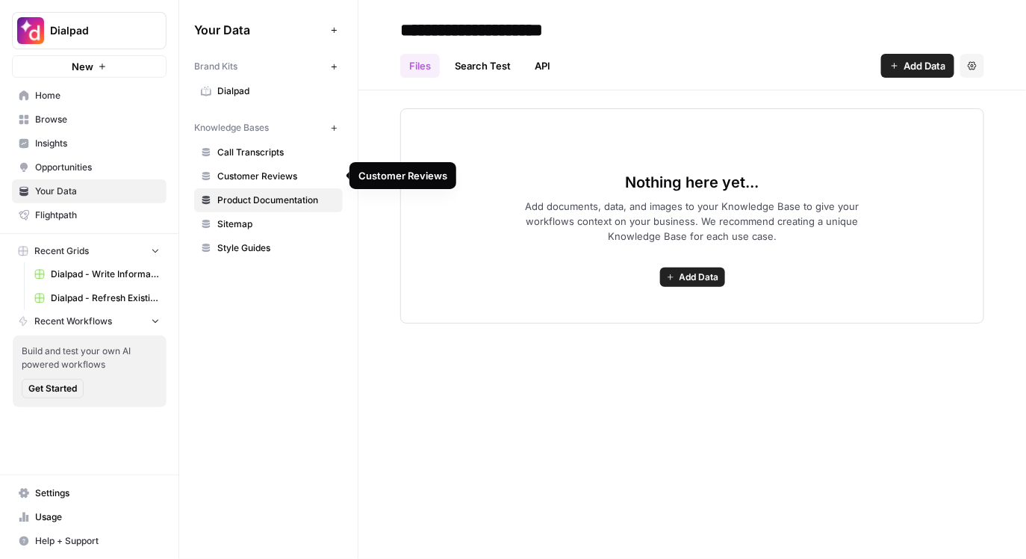
click at [291, 176] on span "Customer Reviews" at bounding box center [276, 176] width 119 height 13
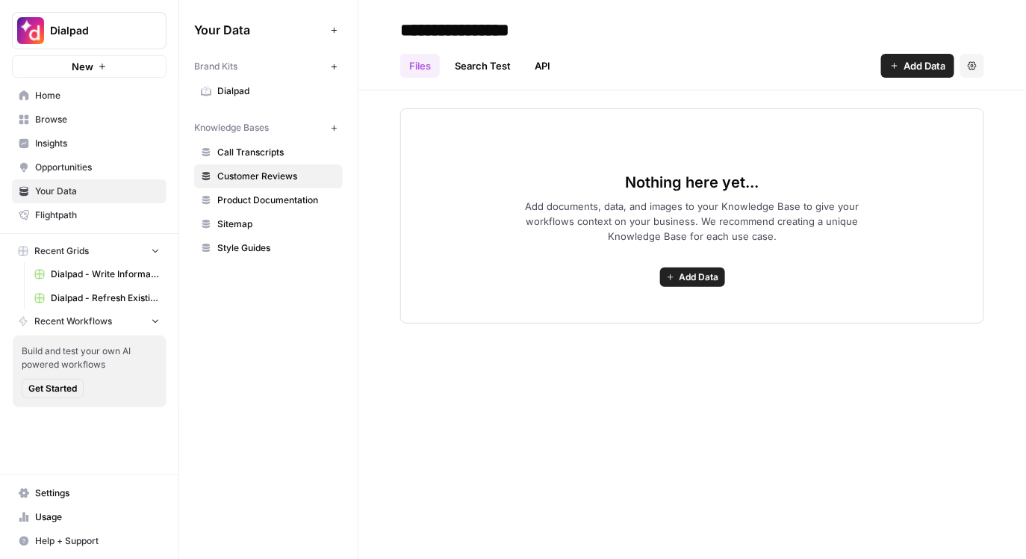
click at [277, 246] on span "Style Guides" at bounding box center [276, 247] width 119 height 13
click at [98, 141] on span "Insights" at bounding box center [97, 143] width 125 height 13
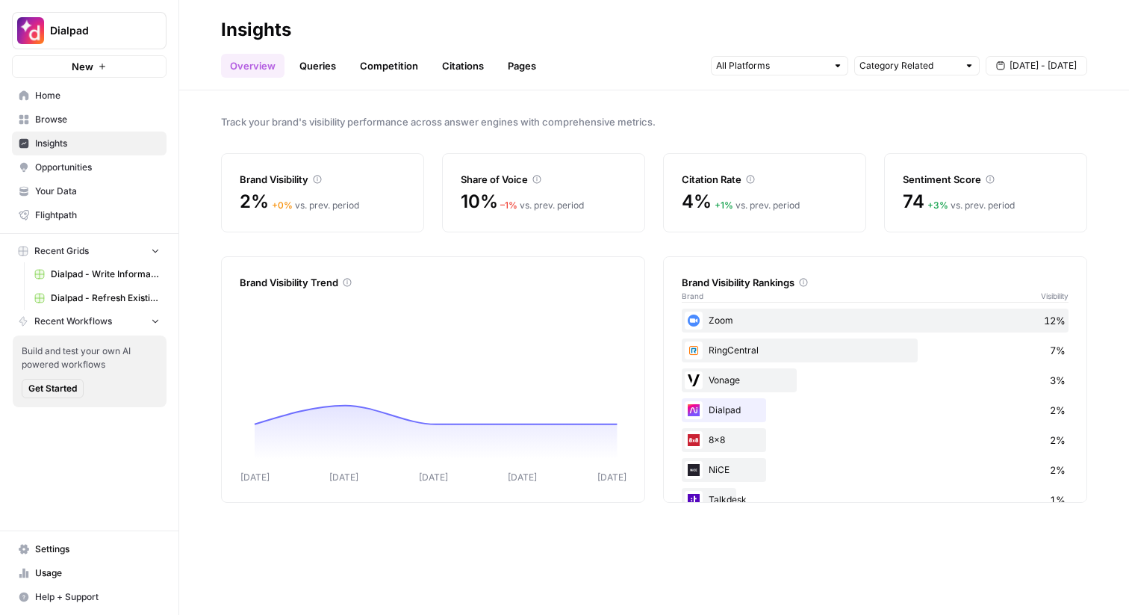
click at [592, 131] on div "Track your brand's visibility performance across answer engines with comprehens…" at bounding box center [654, 352] width 950 height 524
click at [892, 61] on input "text" at bounding box center [909, 65] width 99 height 15
type input "Category Related"
click at [837, 66] on div at bounding box center [838, 66] width 10 height 10
click at [803, 66] on input "text" at bounding box center [771, 65] width 111 height 15
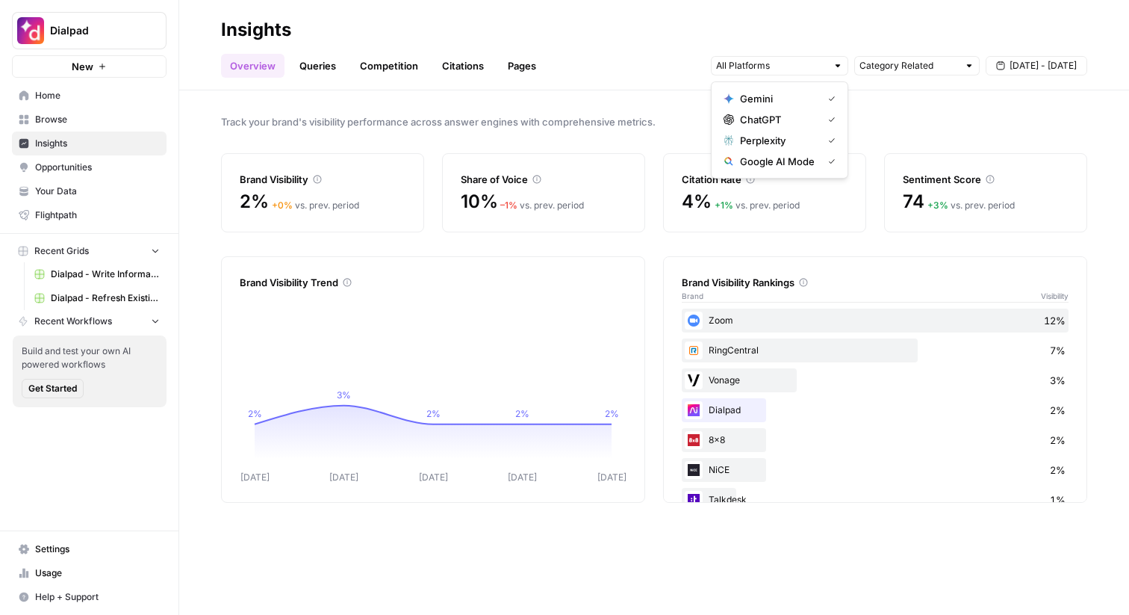
click at [852, 42] on div "Overview Queries Competition Citations Pages Category Related Sep 2 - Sep 8" at bounding box center [654, 60] width 867 height 36
click at [828, 62] on div at bounding box center [779, 65] width 137 height 19
click at [828, 63] on div at bounding box center [779, 65] width 137 height 19
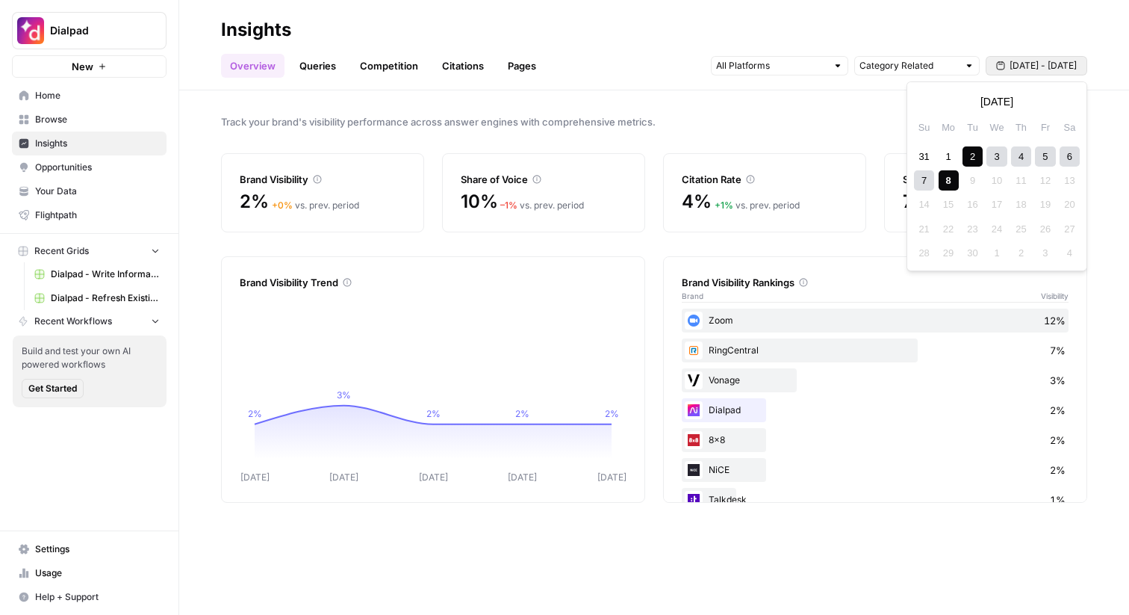
click at [1050, 66] on span "Sep 2 - Sep 8" at bounding box center [1043, 65] width 67 height 13
click at [805, 85] on header "Insights Overview Queries Competition Citations Pages Category Related Sep 2 - …" at bounding box center [654, 45] width 950 height 90
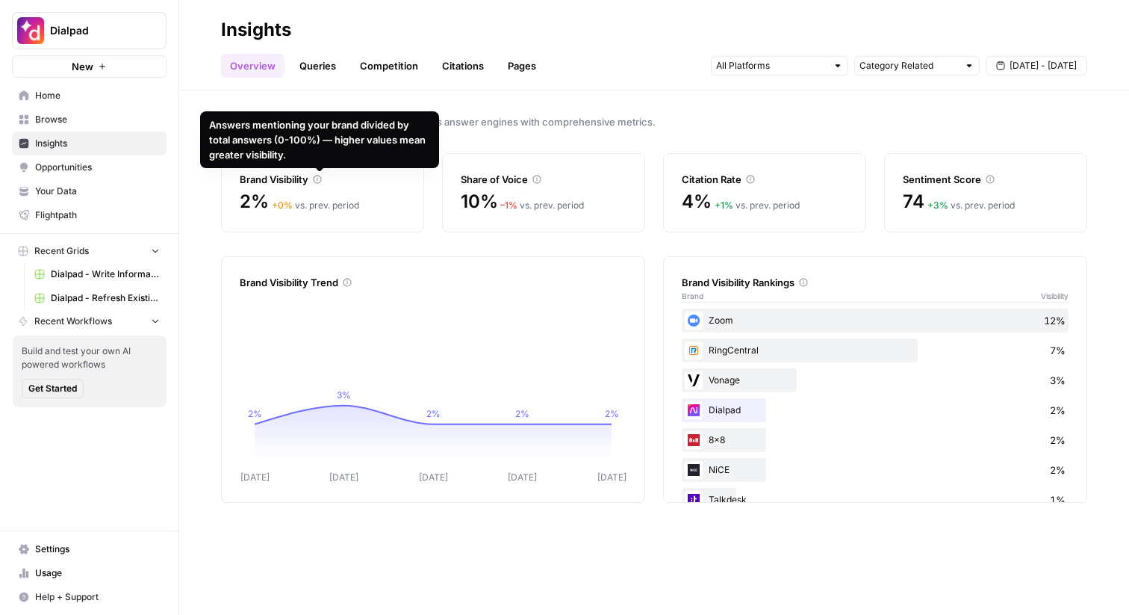
click at [592, 179] on div "Share of Voice" at bounding box center [544, 179] width 166 height 15
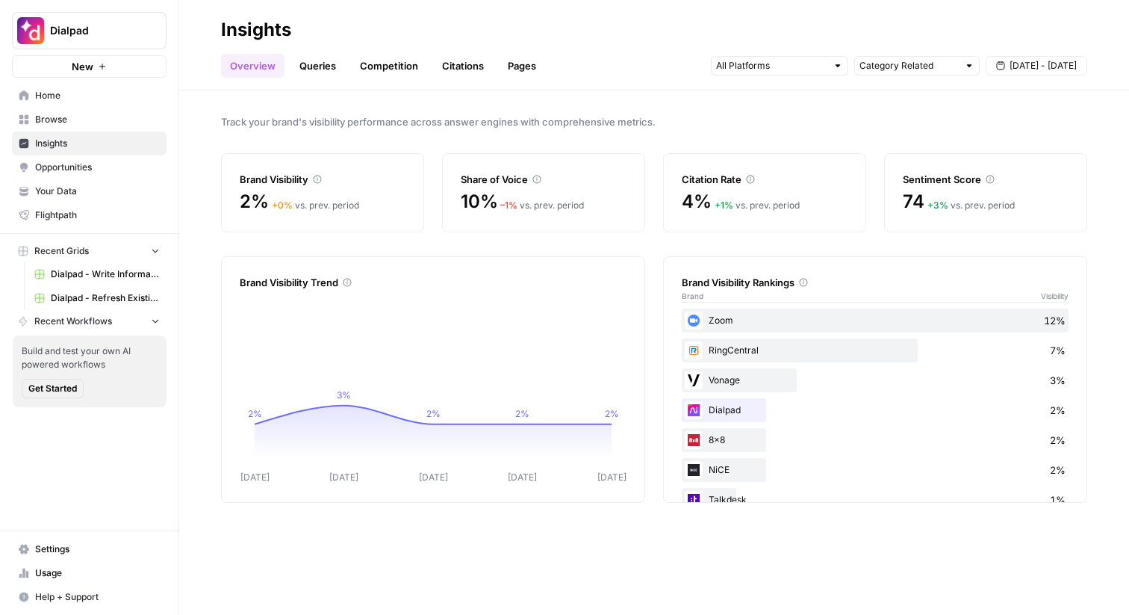
click at [855, 196] on div "Citation Rate 4% + 1 % vs. prev. period" at bounding box center [764, 192] width 203 height 79
click at [890, 220] on div "Sentiment Score 74 + 3 % vs. prev. period" at bounding box center [985, 192] width 203 height 79
click at [319, 64] on link "Queries" at bounding box center [318, 66] width 55 height 24
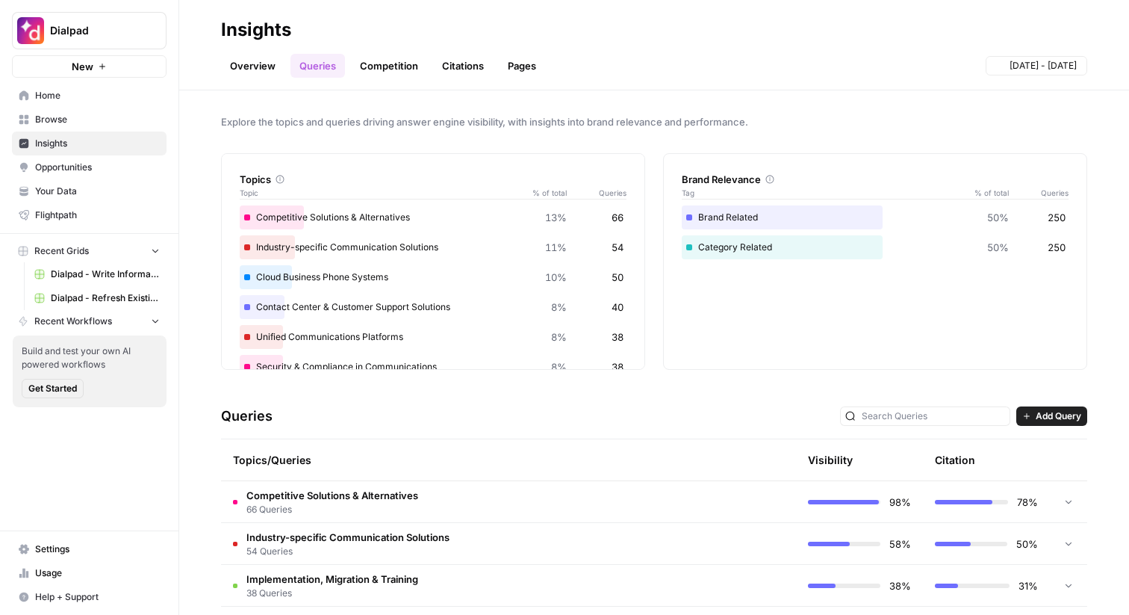
click at [249, 70] on link "Overview" at bounding box center [252, 66] width 63 height 24
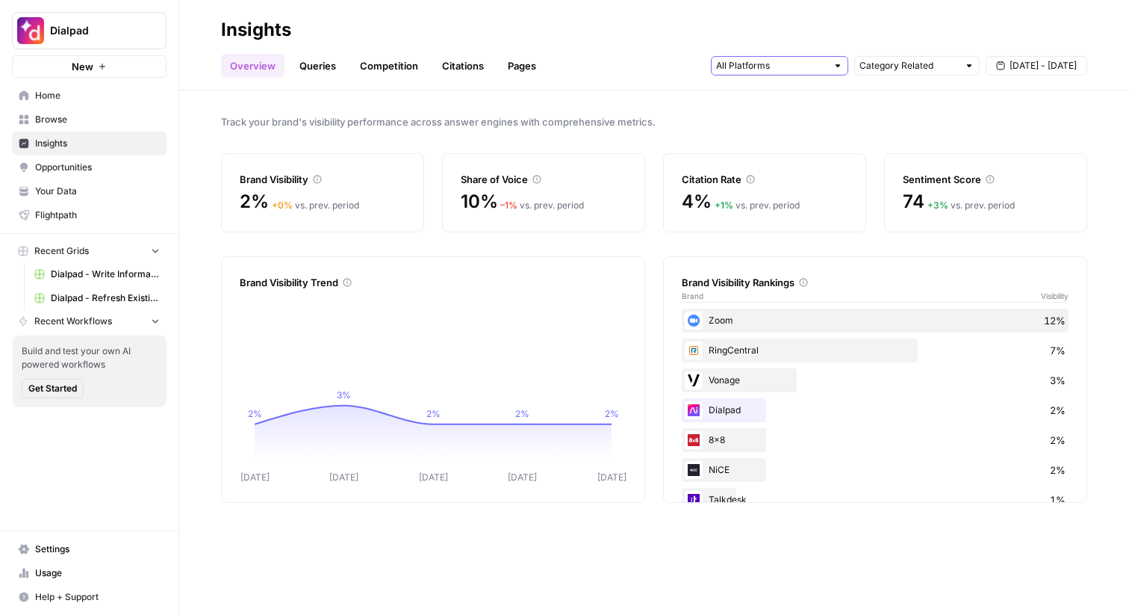
click at [805, 66] on input "text" at bounding box center [771, 65] width 111 height 15
click at [813, 123] on span "ChatGPT" at bounding box center [778, 119] width 76 height 15
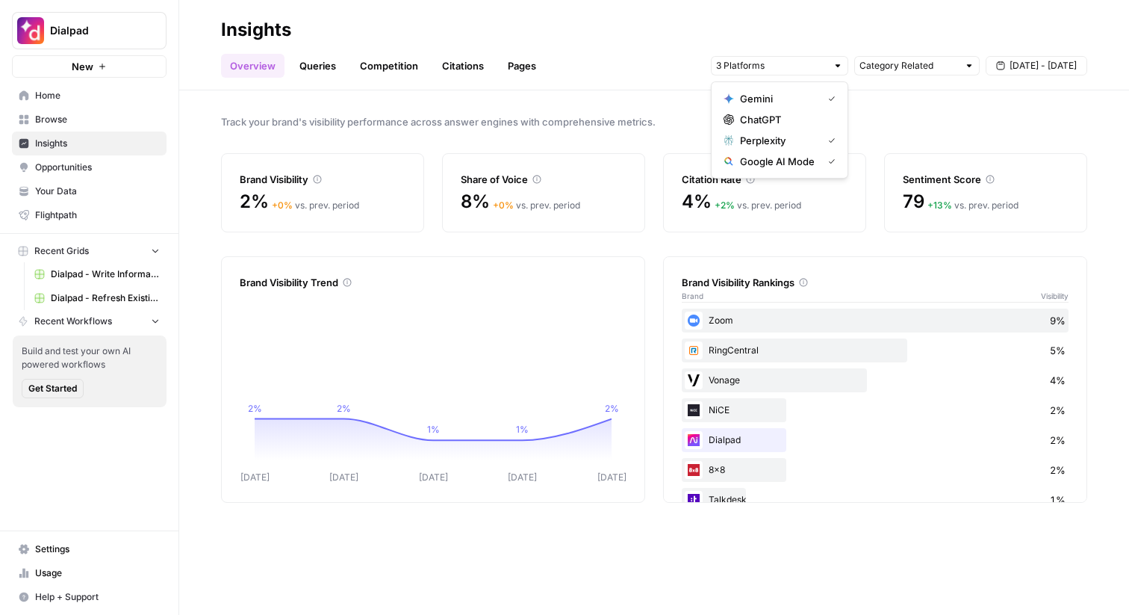
click at [814, 125] on span "ChatGPT" at bounding box center [785, 119] width 90 height 15
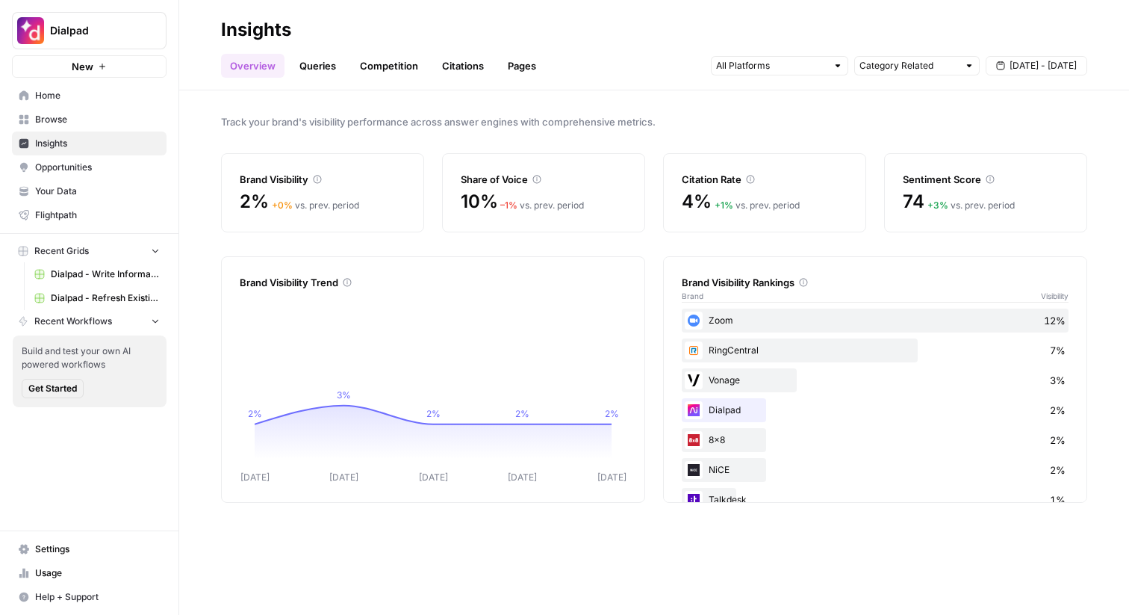
click at [311, 69] on link "Queries" at bounding box center [318, 66] width 55 height 24
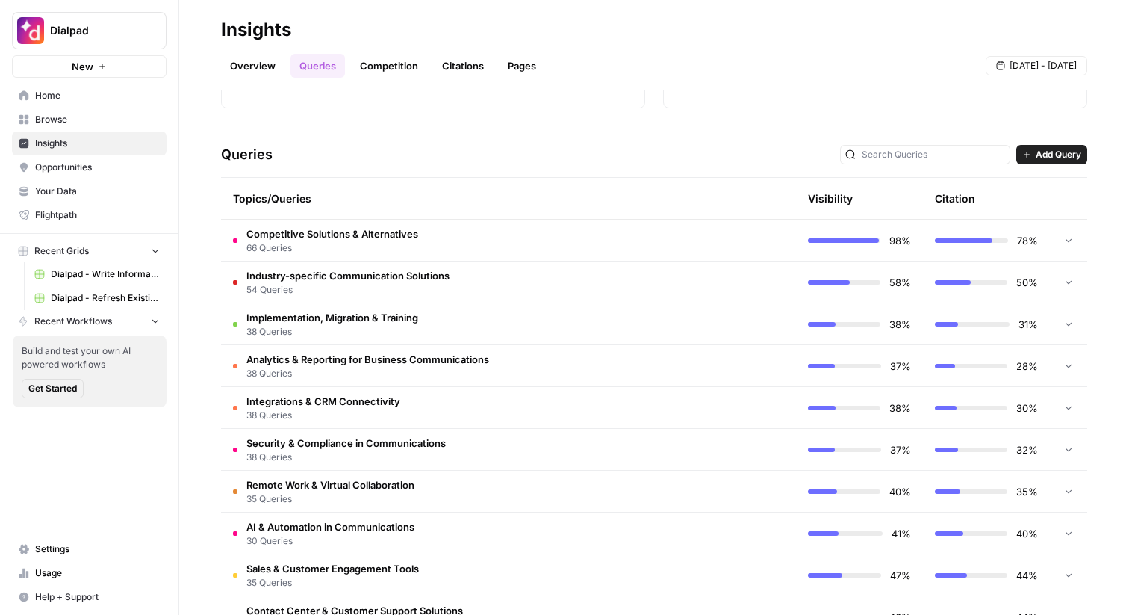
scroll to position [264, 0]
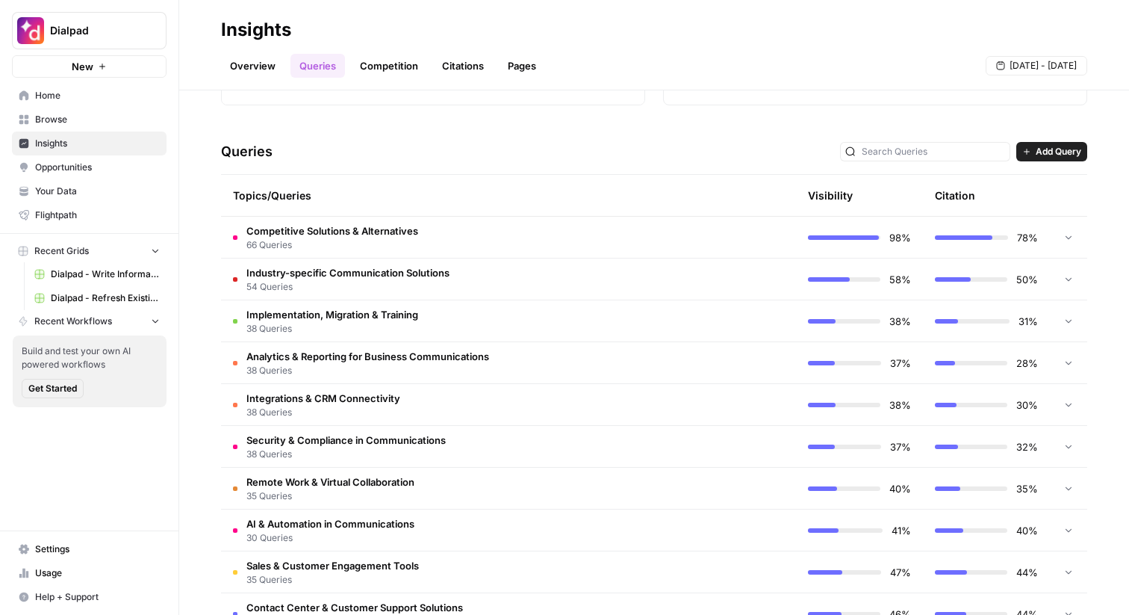
click at [601, 237] on td "Competitive Solutions & Alternatives 66 Queries" at bounding box center [445, 237] width 448 height 41
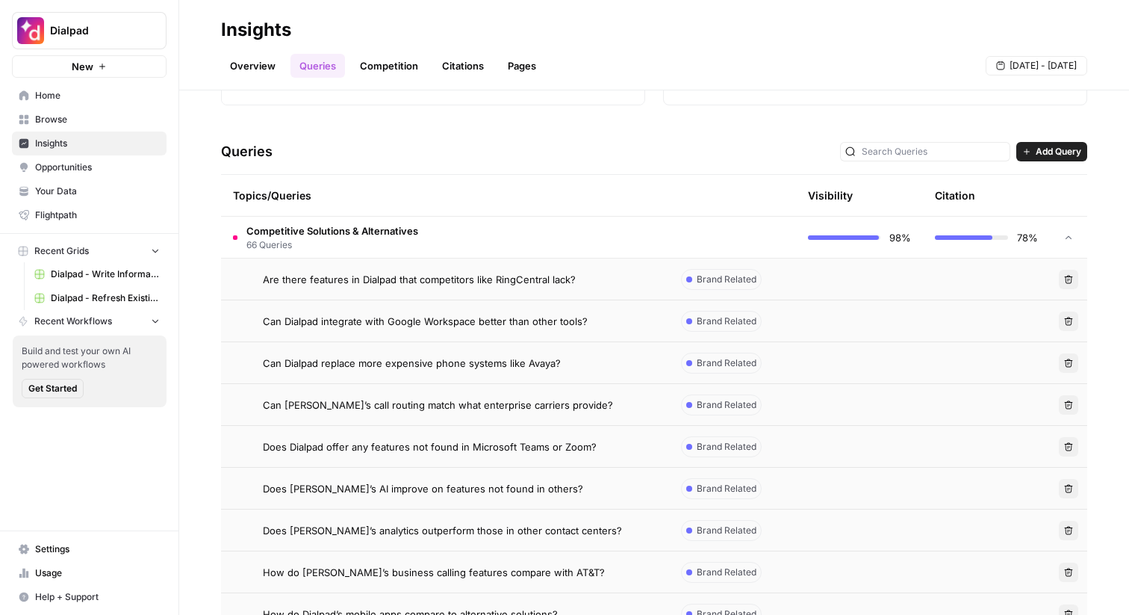
click at [578, 282] on div "Are there features in Dialpad that competitors like RingCentral lack?" at bounding box center [460, 279] width 394 height 15
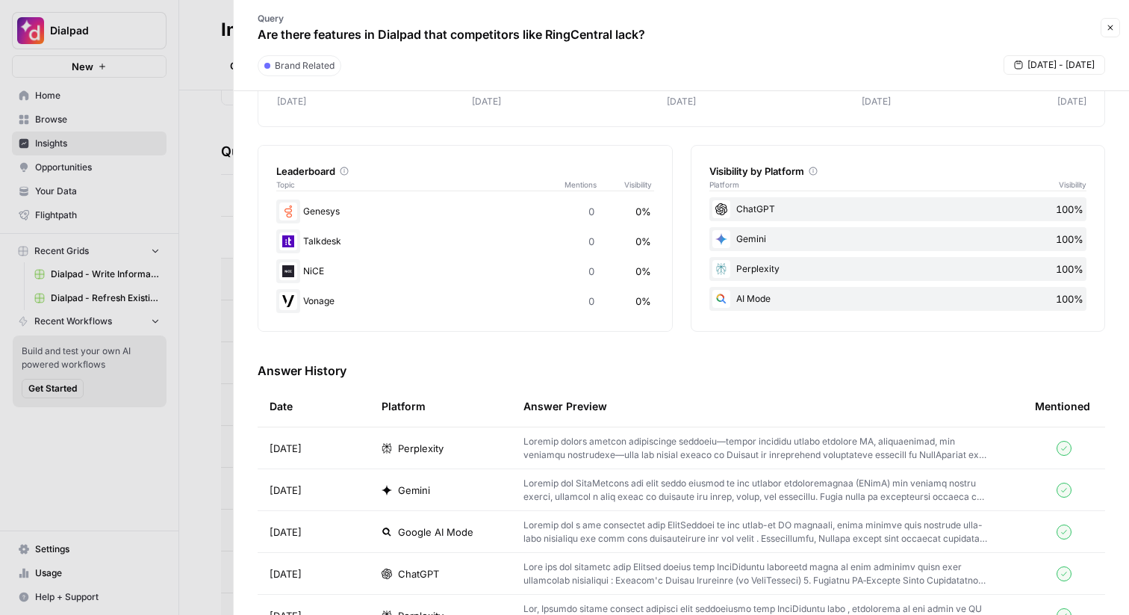
scroll to position [188, 0]
click at [459, 439] on td "Perplexity" at bounding box center [441, 449] width 142 height 41
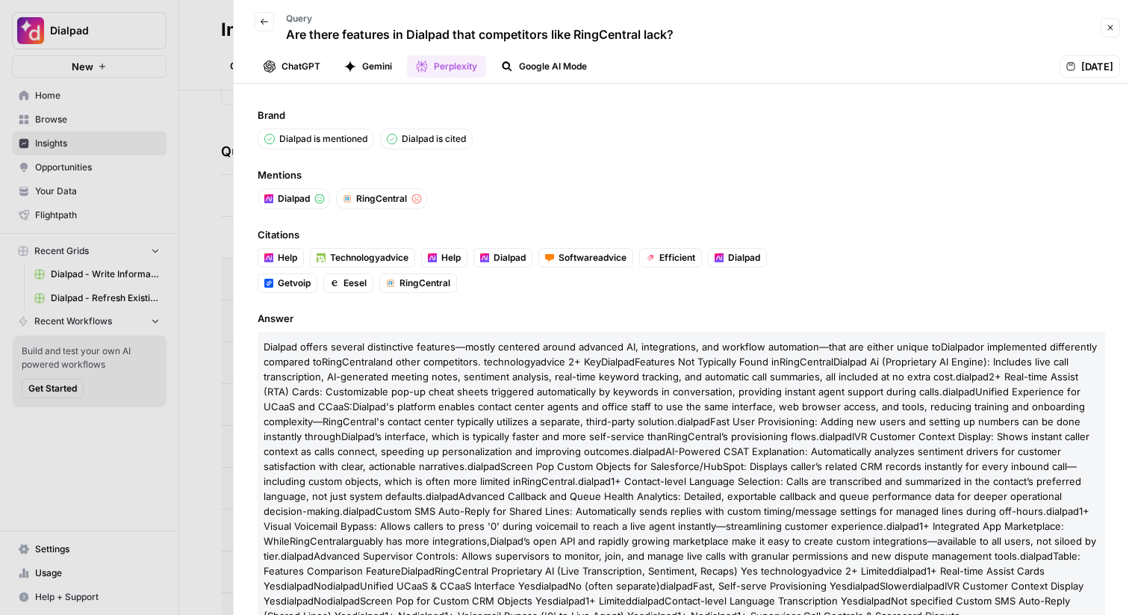
click at [299, 68] on button "ChatGPT" at bounding box center [292, 66] width 75 height 22
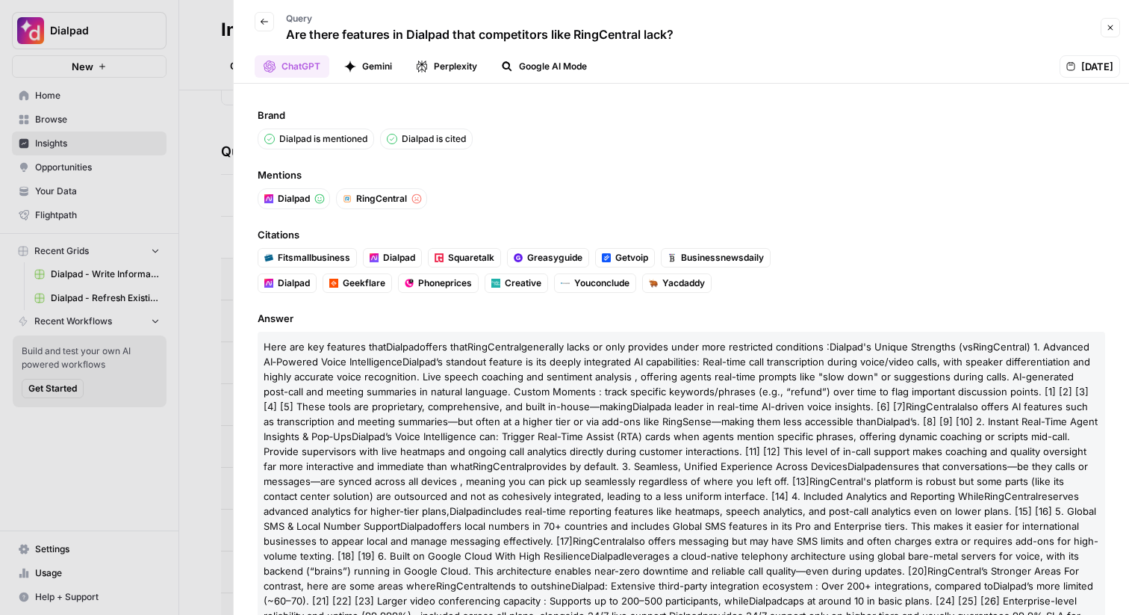
click at [362, 71] on button "Gemini" at bounding box center [368, 66] width 66 height 22
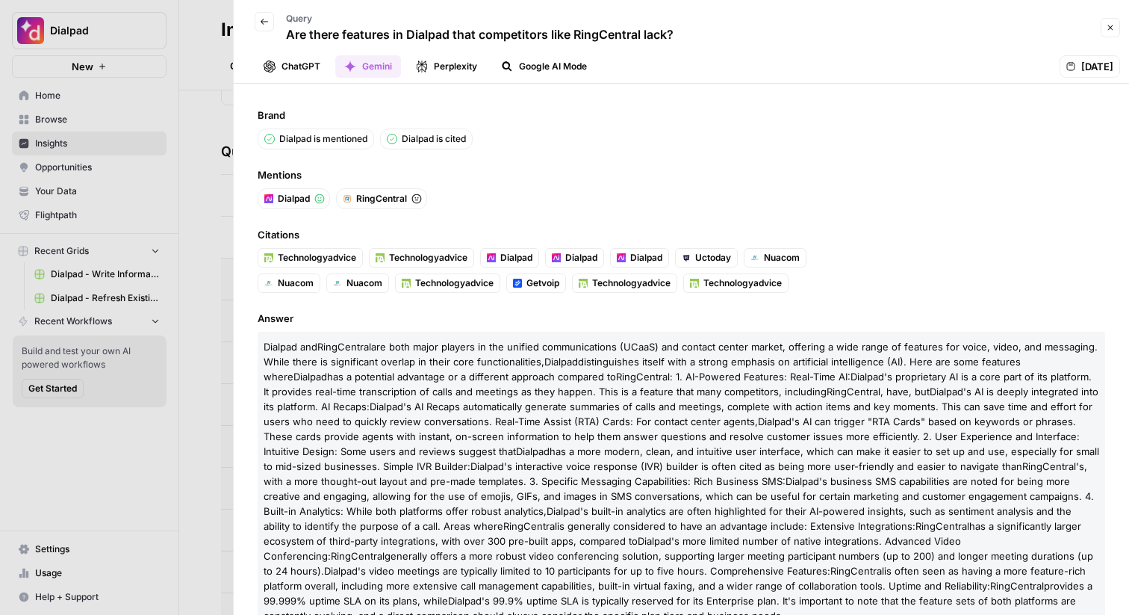
click at [441, 64] on button "Perplexity" at bounding box center [446, 66] width 79 height 22
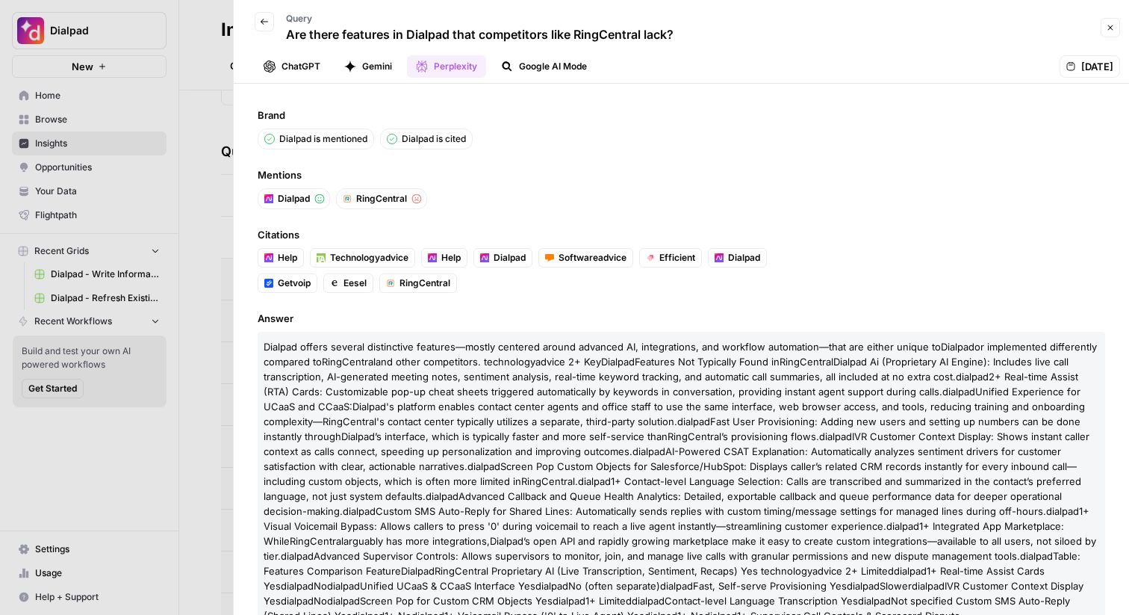
click at [545, 69] on button "Google AI Mode" at bounding box center [544, 66] width 104 height 22
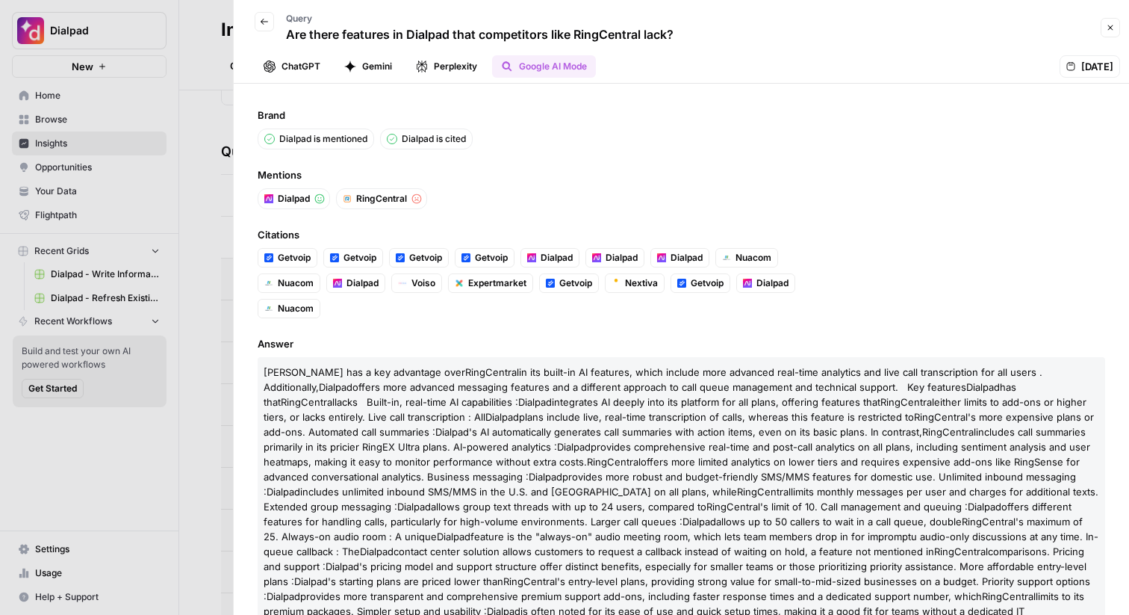
click at [210, 108] on div at bounding box center [564, 307] width 1129 height 615
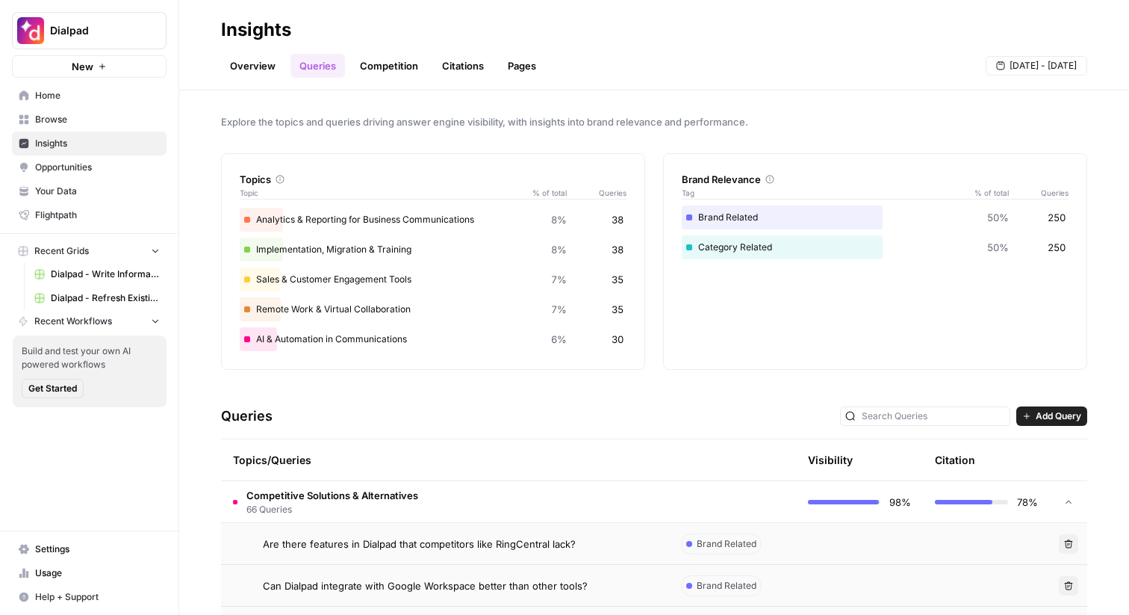
click at [255, 494] on span "Competitive Solutions & Alternatives" at bounding box center [333, 495] width 172 height 15
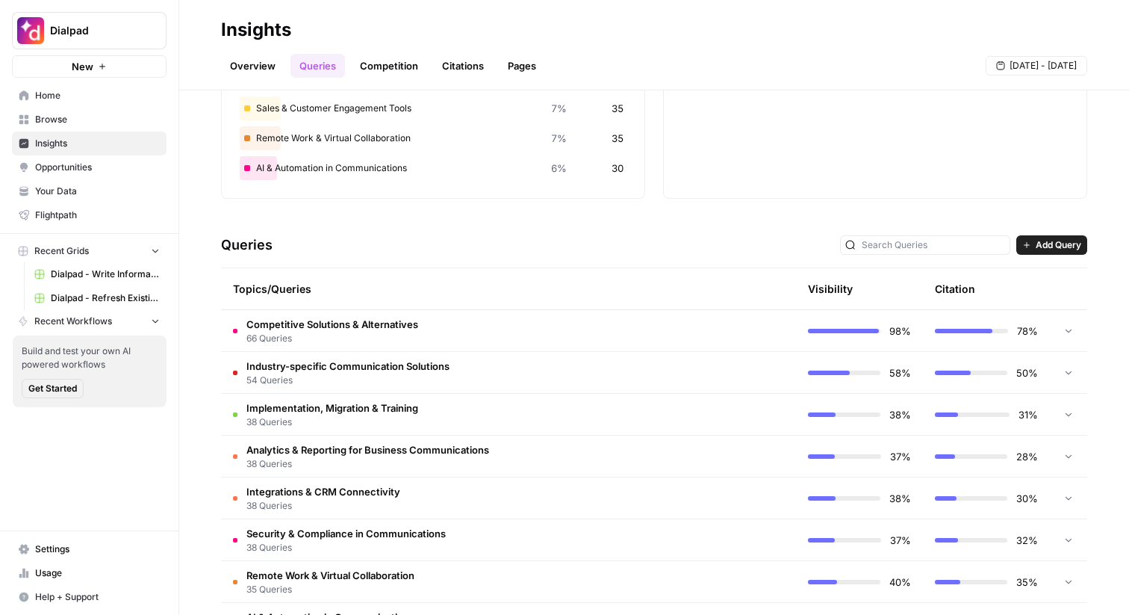
scroll to position [272, 0]
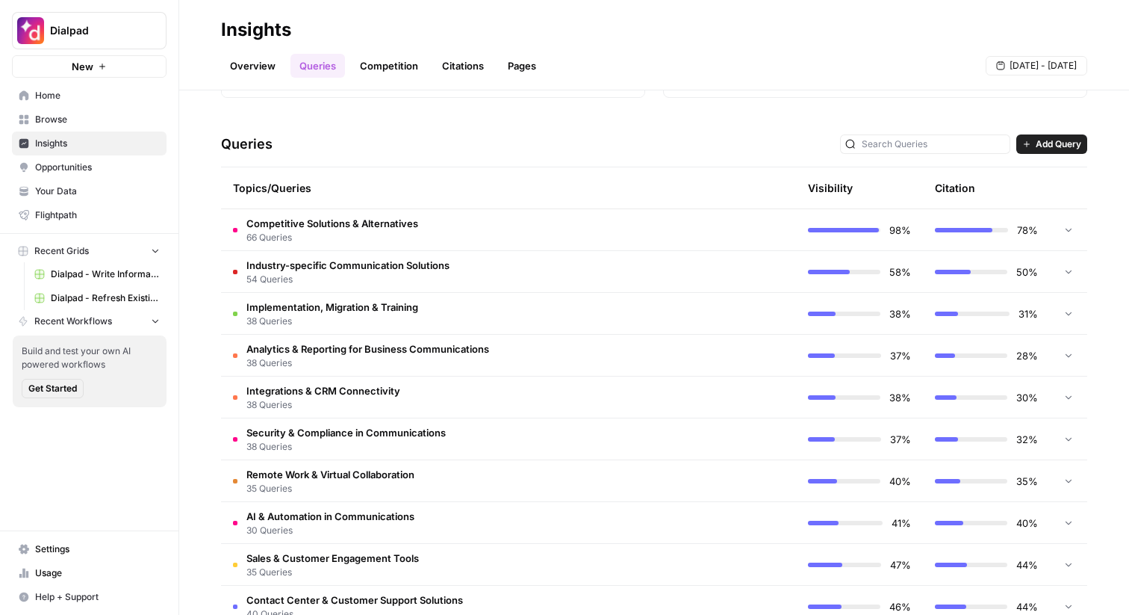
click at [396, 348] on span "Analytics & Reporting for Business Communications" at bounding box center [368, 348] width 243 height 15
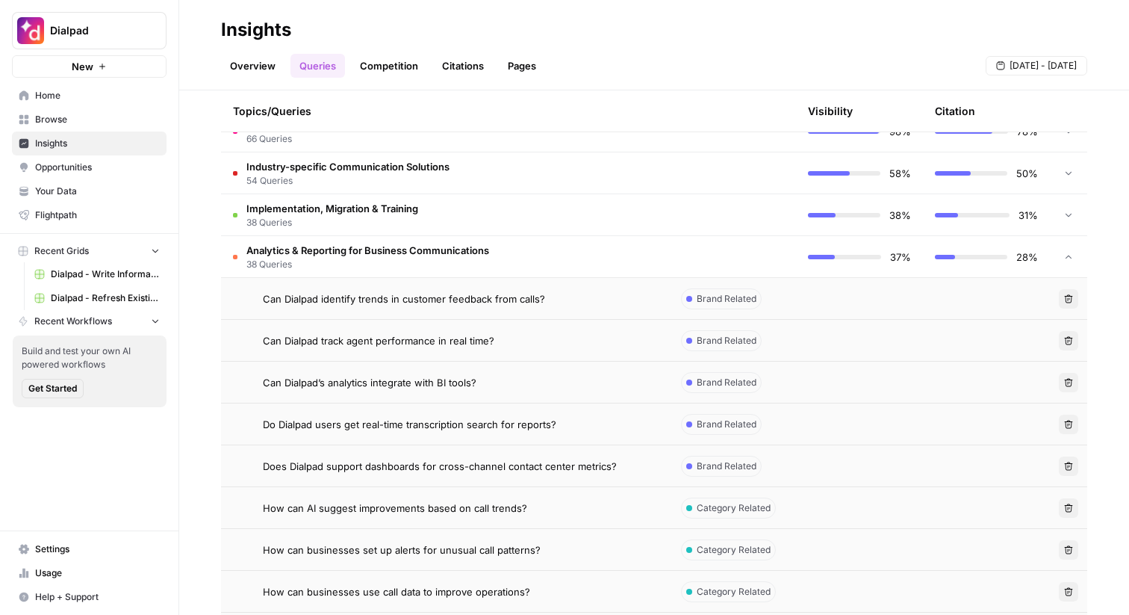
scroll to position [465, 0]
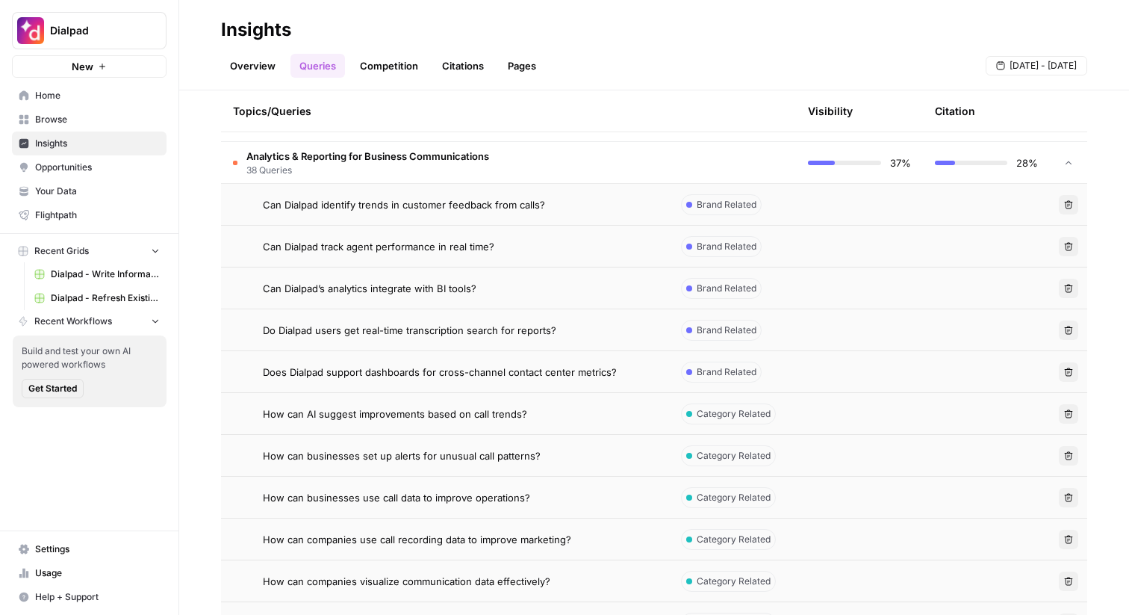
click at [392, 418] on span "How can AI suggest improvements based on call trends?" at bounding box center [395, 413] width 264 height 15
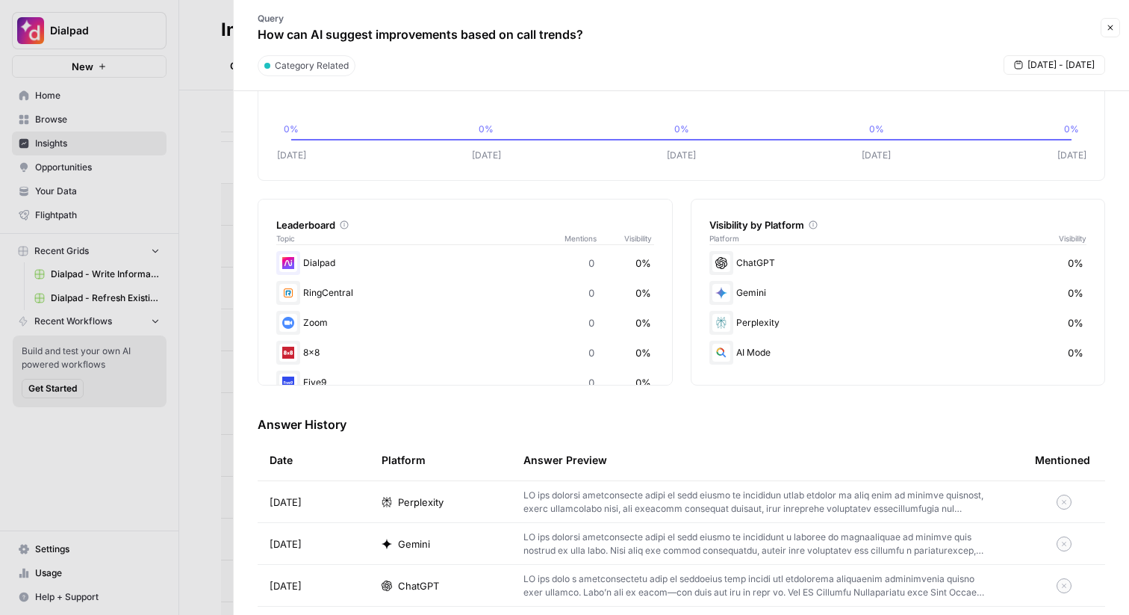
scroll to position [149, 0]
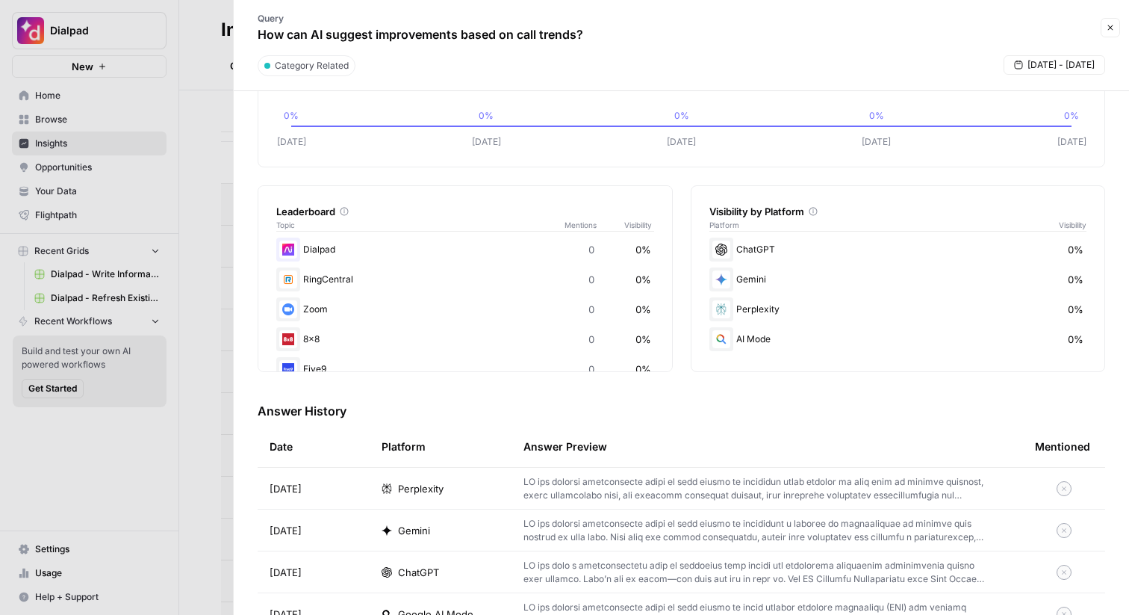
click at [438, 485] on span "Perplexity" at bounding box center [421, 488] width 46 height 15
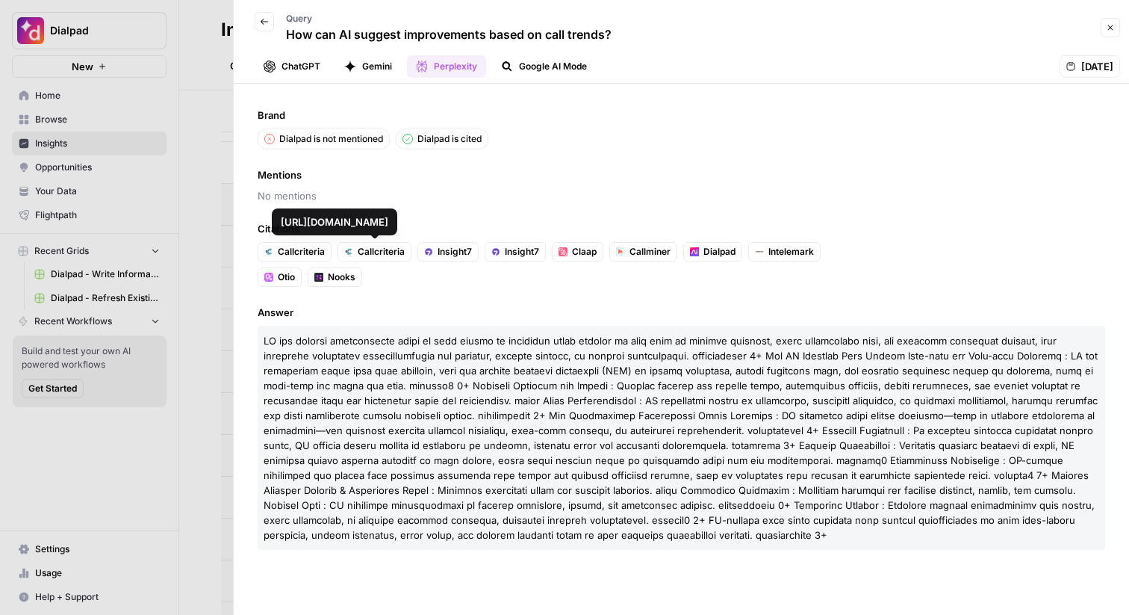
click at [220, 156] on div at bounding box center [564, 307] width 1129 height 615
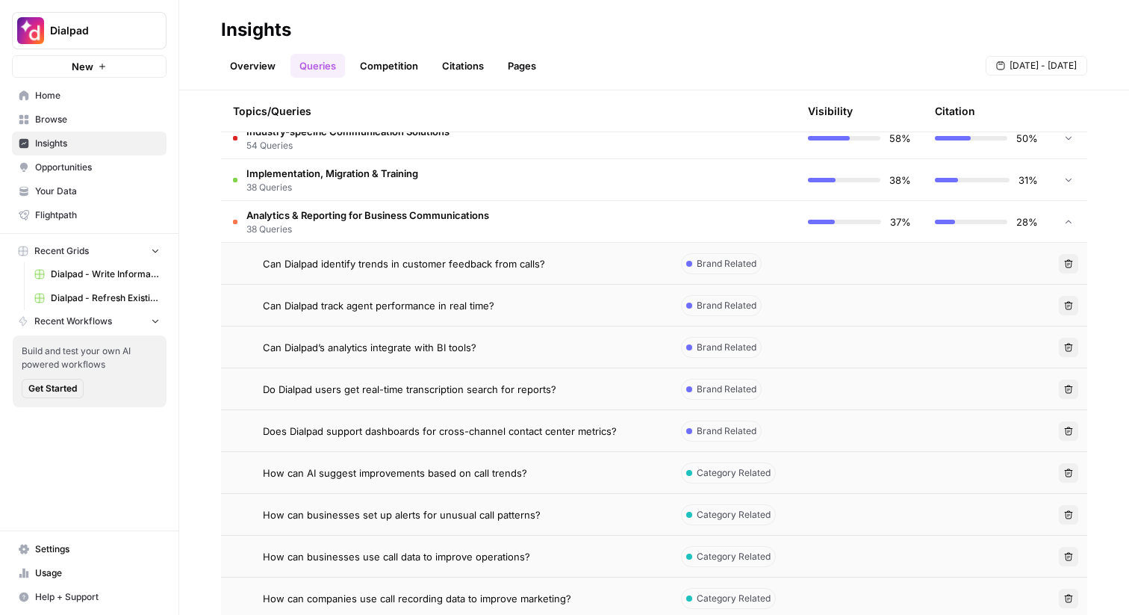
scroll to position [367, 0]
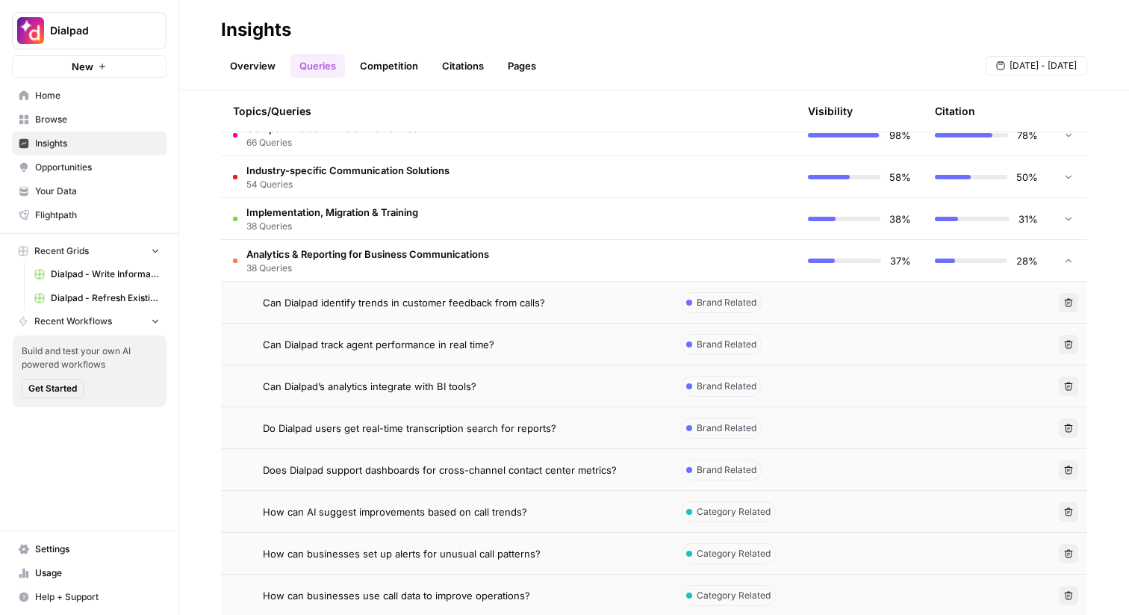
click at [523, 262] on td "Analytics & Reporting for Business Communications 38 Queries" at bounding box center [445, 260] width 448 height 41
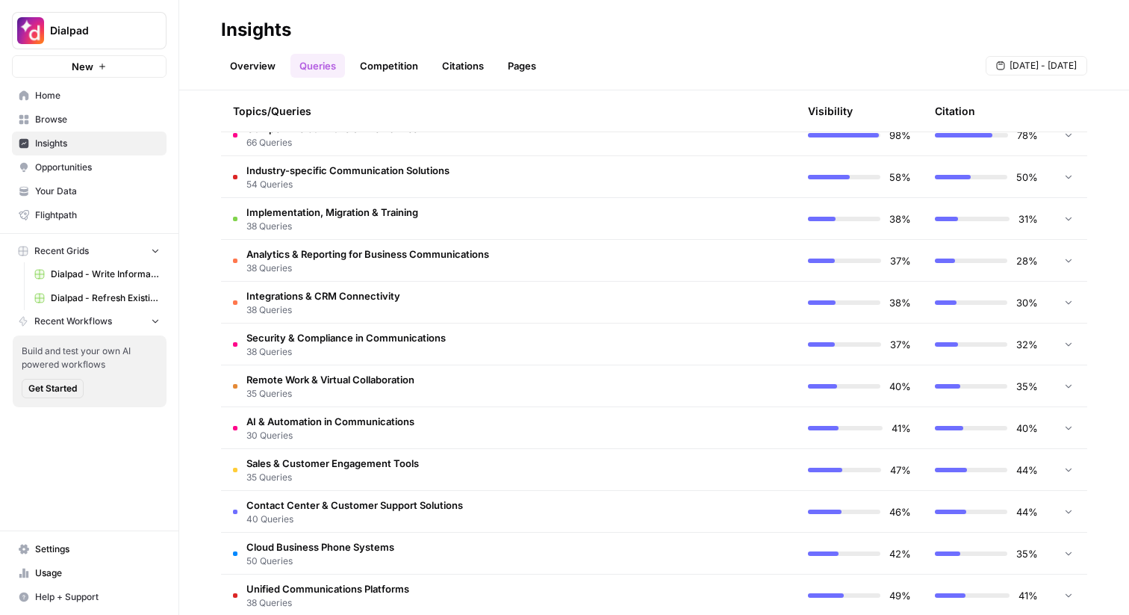
scroll to position [0, 0]
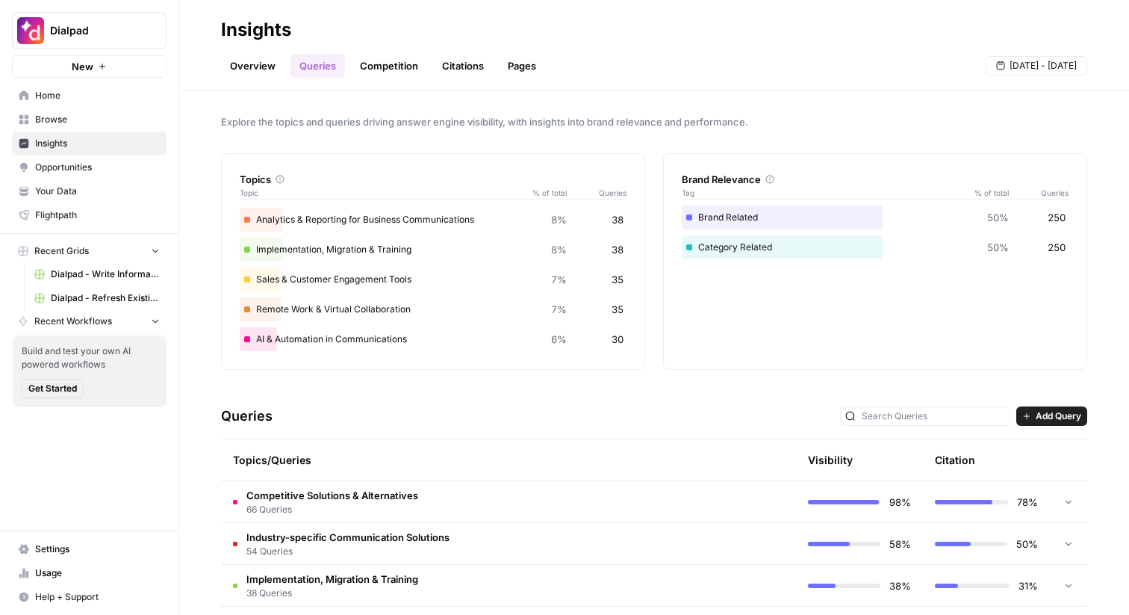
click at [1055, 406] on button "Add Query" at bounding box center [1052, 415] width 71 height 19
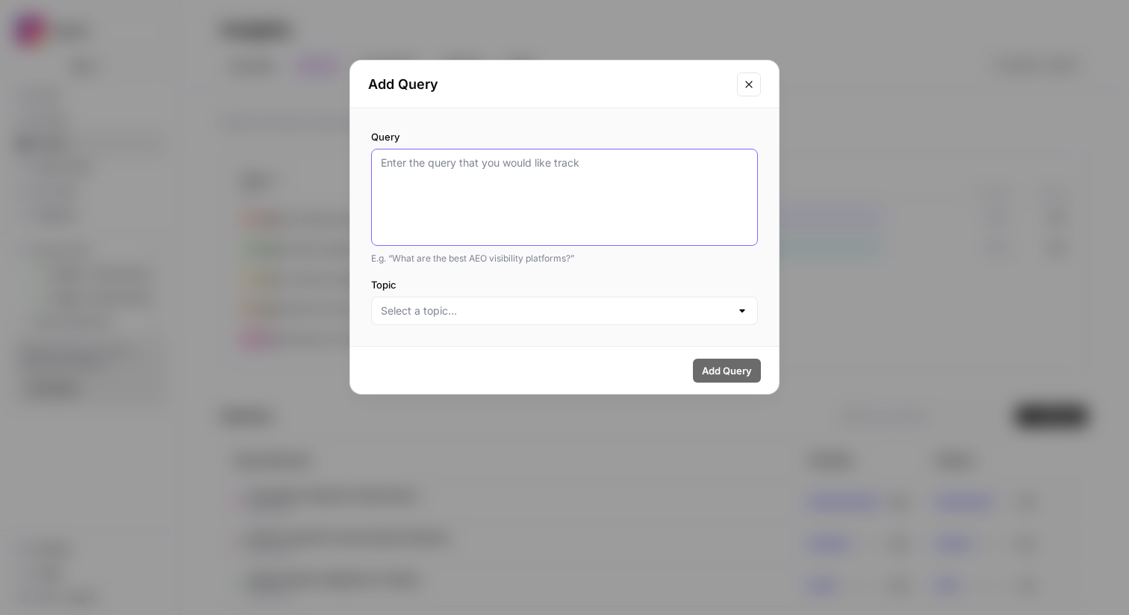
click at [414, 222] on textarea "Query" at bounding box center [565, 197] width 368 height 84
type textarea "t"
click at [756, 81] on button "Close modal" at bounding box center [749, 84] width 24 height 24
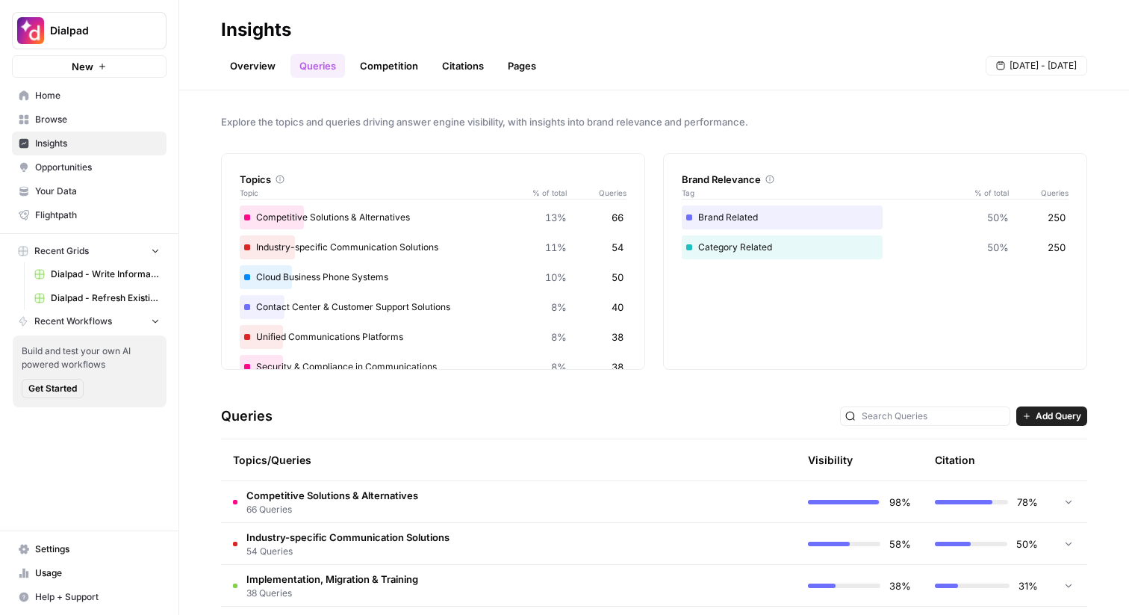
click at [386, 67] on link "Competition" at bounding box center [389, 66] width 76 height 24
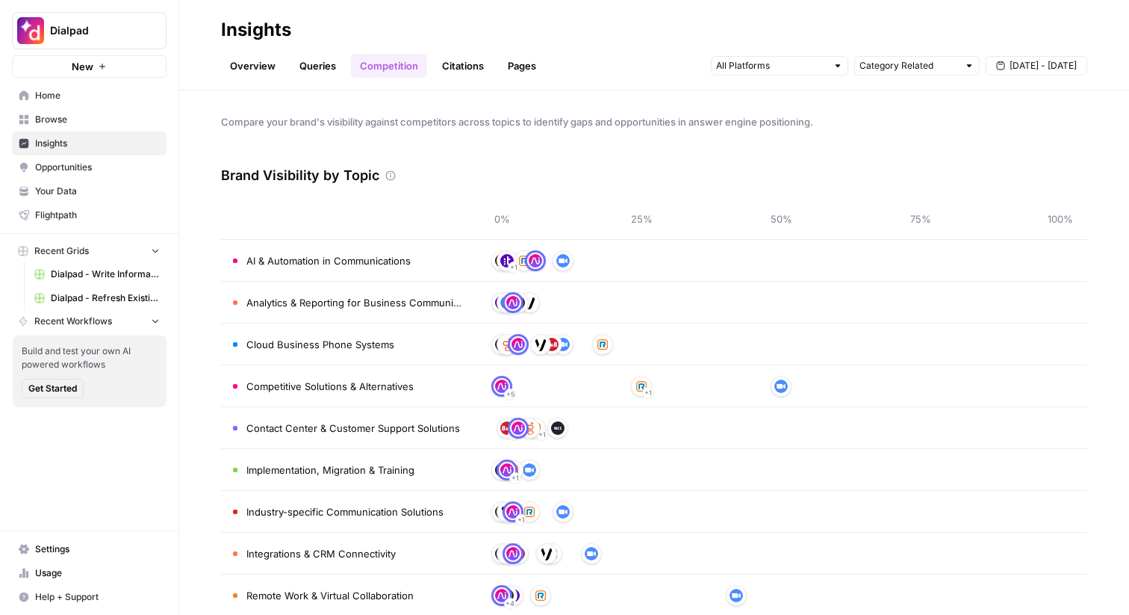
click at [317, 68] on link "Queries" at bounding box center [318, 66] width 55 height 24
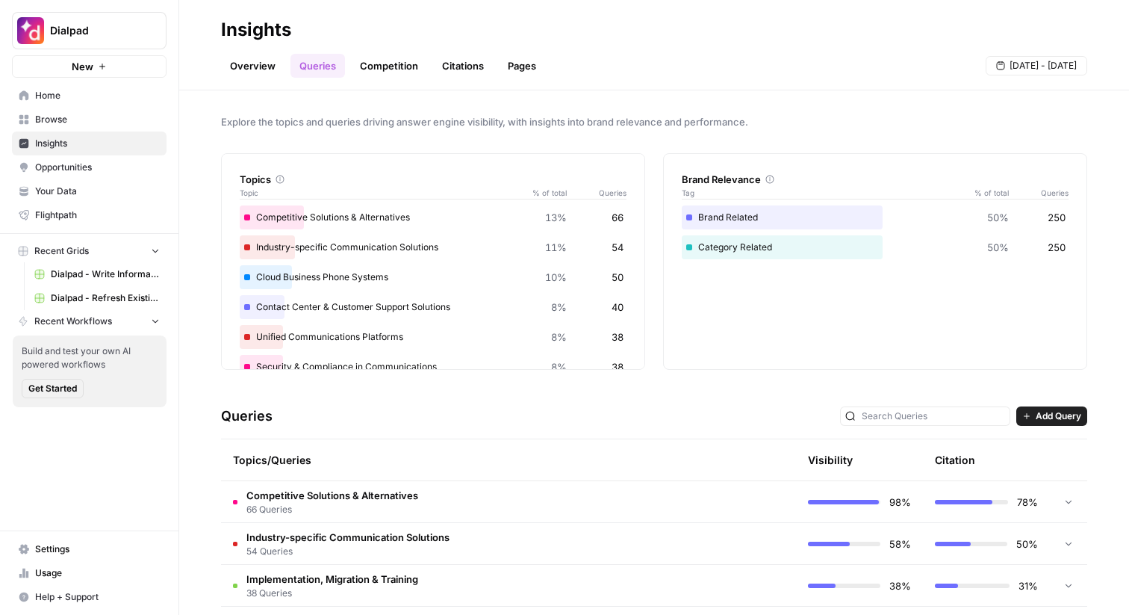
click at [412, 61] on link "Competition" at bounding box center [389, 66] width 76 height 24
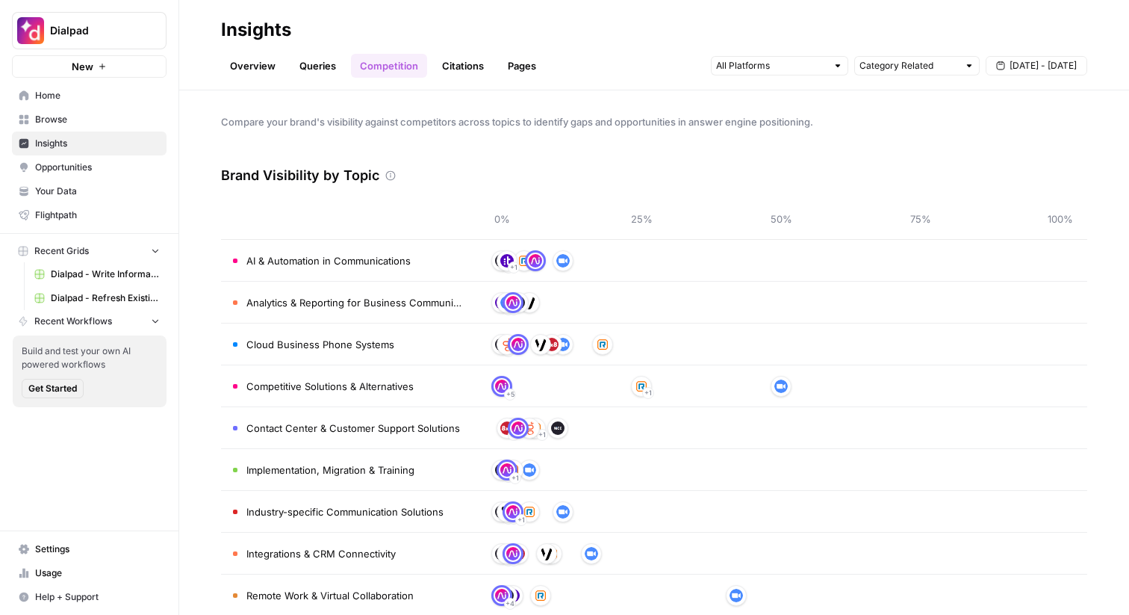
click at [444, 70] on link "Citations" at bounding box center [463, 66] width 60 height 24
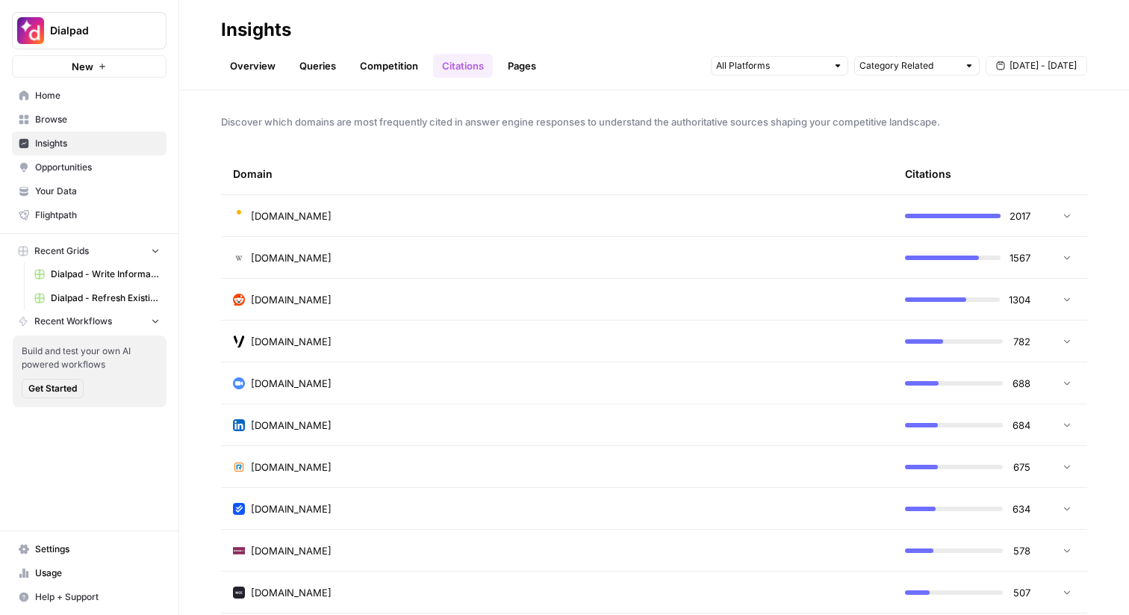
click at [234, 63] on link "Overview" at bounding box center [252, 66] width 63 height 24
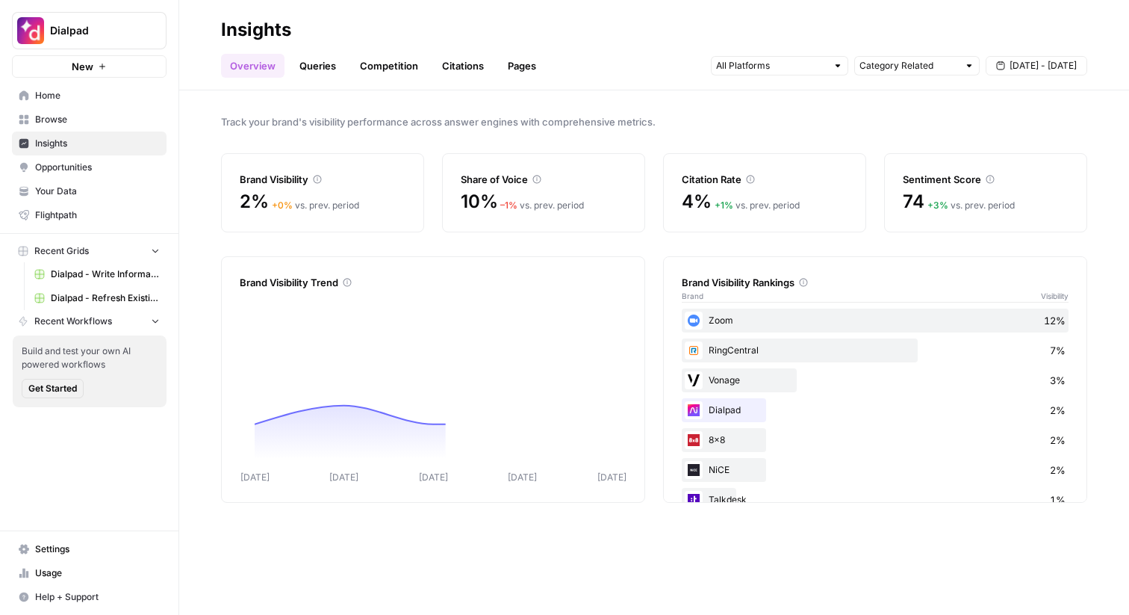
click at [467, 66] on link "Citations" at bounding box center [463, 66] width 60 height 24
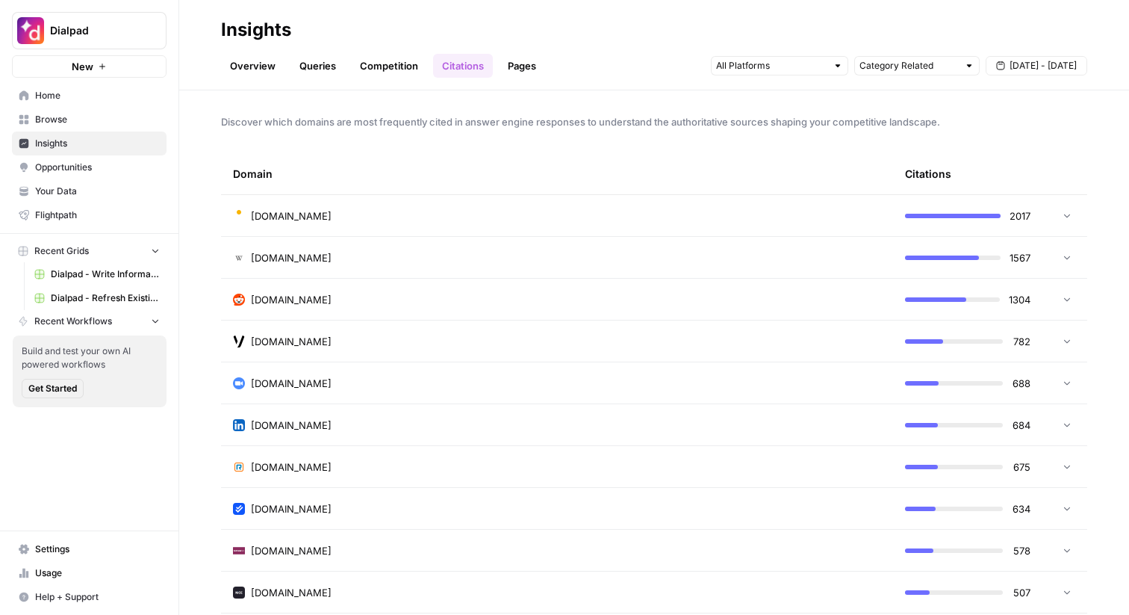
click at [530, 72] on link "Pages" at bounding box center [522, 66] width 46 height 24
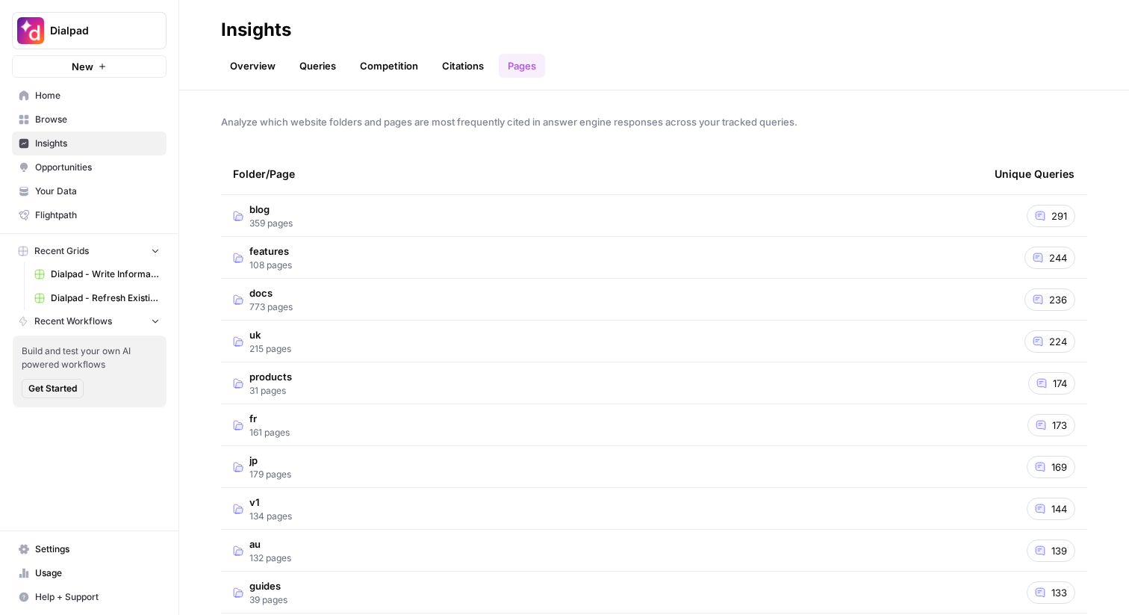
click at [96, 170] on span "Opportunities" at bounding box center [97, 167] width 125 height 13
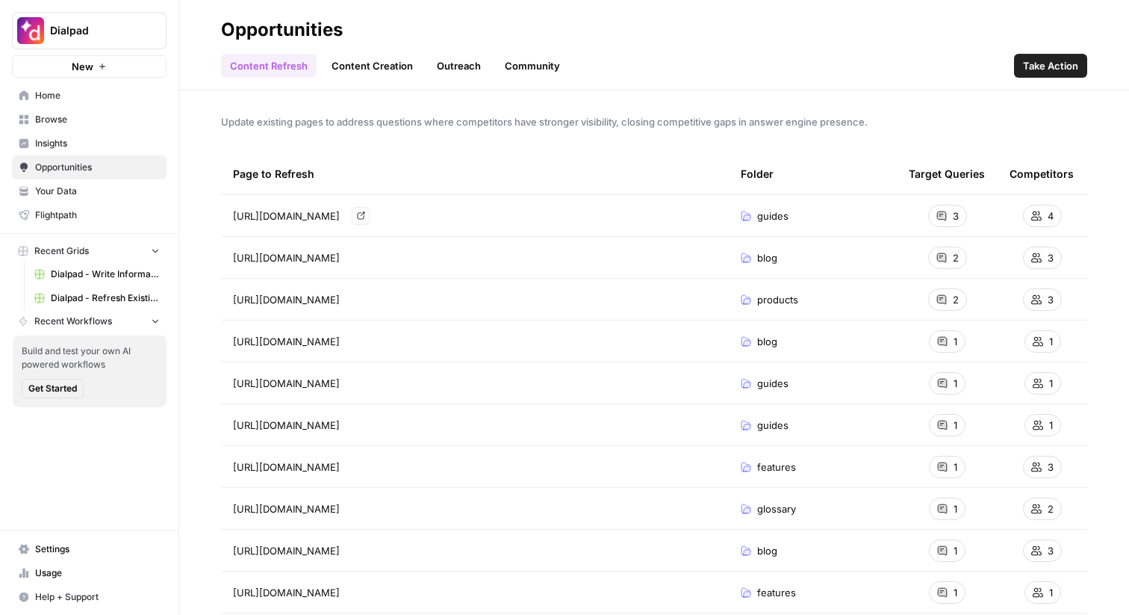
drag, startPoint x: 501, startPoint y: 219, endPoint x: 232, endPoint y: 215, distance: 269.7
click at [232, 215] on td "https://www.dialpad.com/guides/cloud-communications/ Go to page" at bounding box center [475, 215] width 508 height 41
click at [395, 167] on div "Page to Refresh" at bounding box center [475, 173] width 484 height 41
click at [349, 60] on link "Content Creation" at bounding box center [372, 66] width 99 height 24
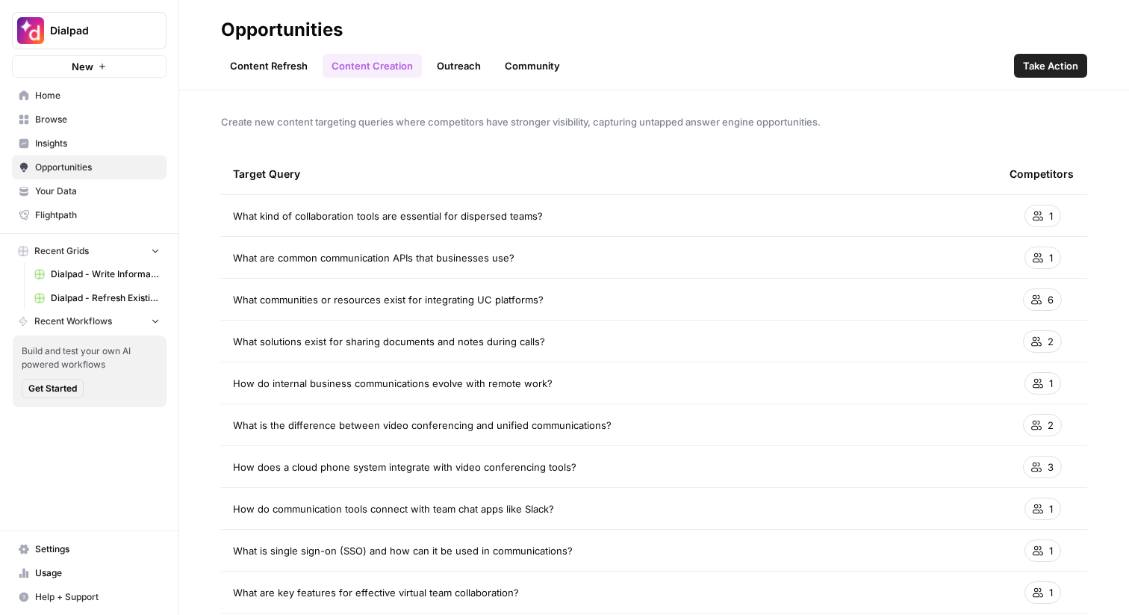
drag, startPoint x: 232, startPoint y: 219, endPoint x: 539, endPoint y: 226, distance: 307.1
click at [539, 226] on td "What kind of collaboration tools are essential for dispersed teams?" at bounding box center [609, 215] width 777 height 41
click at [550, 223] on td "What kind of collaboration tools are essential for dispersed teams?" at bounding box center [609, 215] width 777 height 41
click at [990, 79] on header "Opportunities Content Refresh Content Creation Outreach Community Take Action" at bounding box center [654, 45] width 950 height 90
click at [1053, 72] on span "Take Action" at bounding box center [1050, 65] width 55 height 15
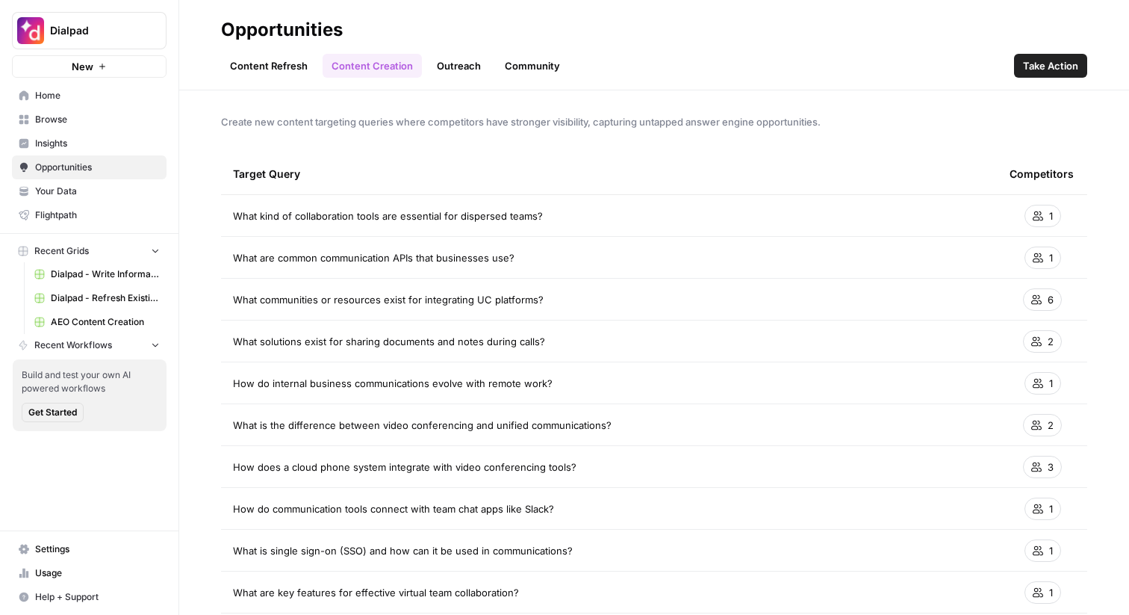
click at [63, 146] on span "Insights" at bounding box center [97, 143] width 125 height 13
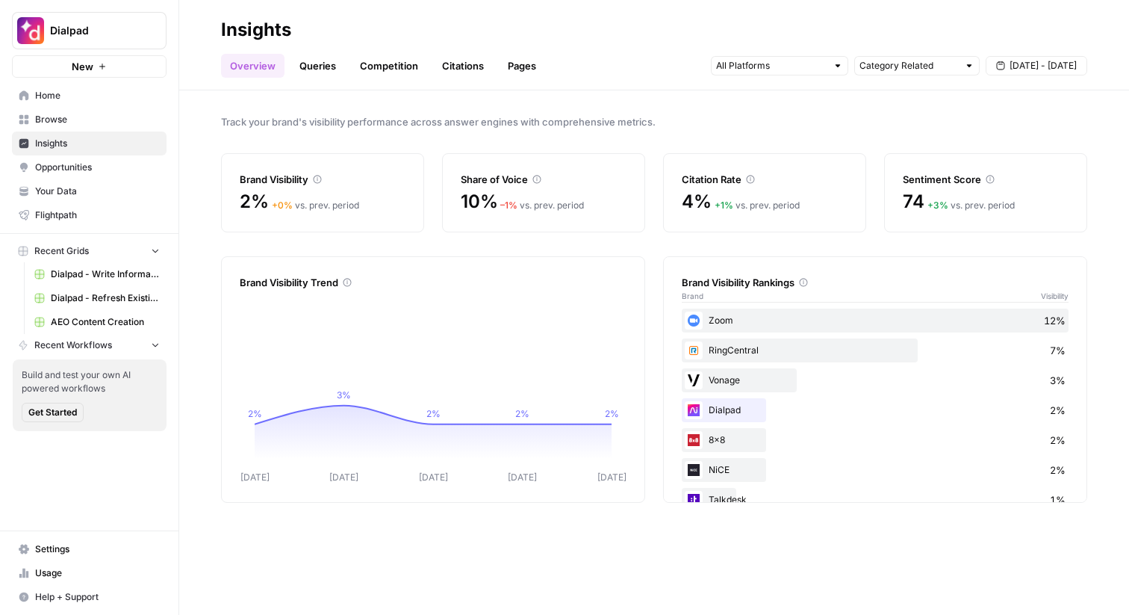
click at [317, 61] on link "Queries" at bounding box center [318, 66] width 55 height 24
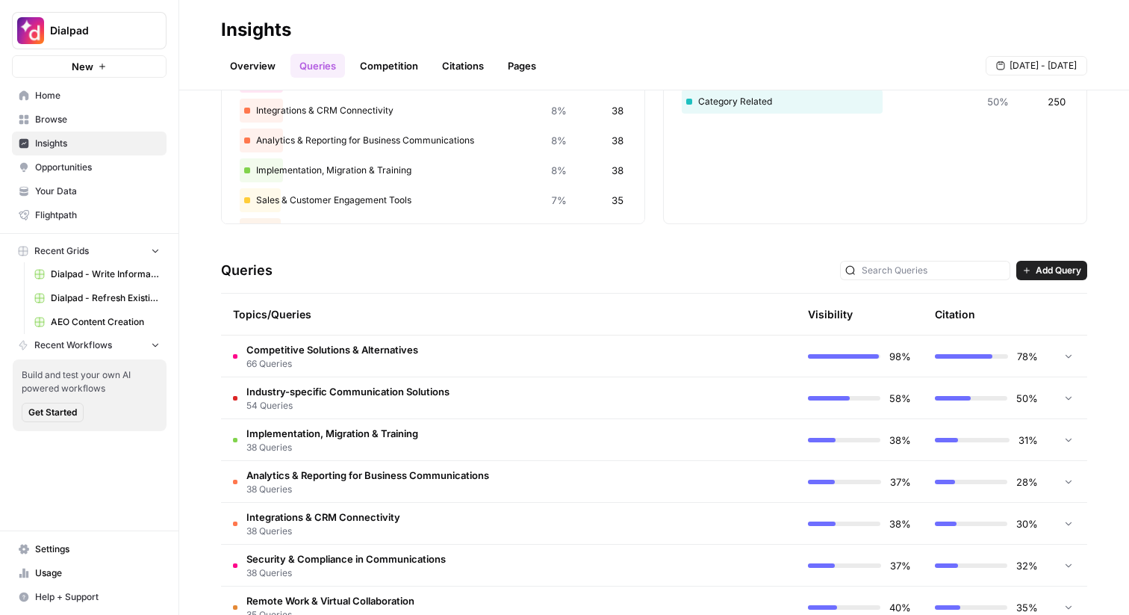
scroll to position [160, 0]
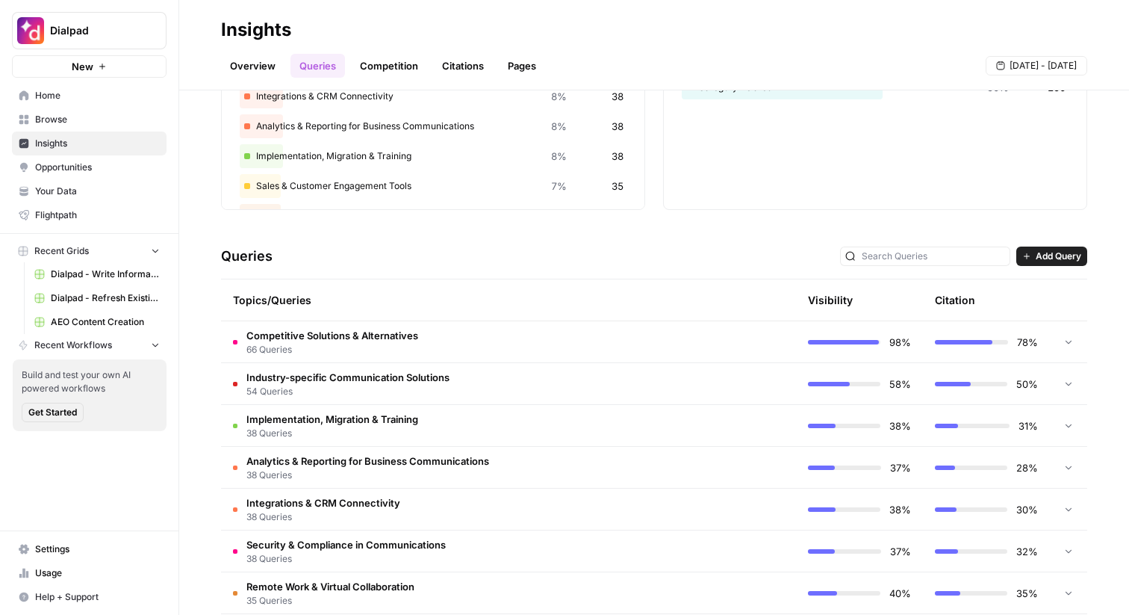
click at [678, 349] on td at bounding box center [732, 341] width 127 height 41
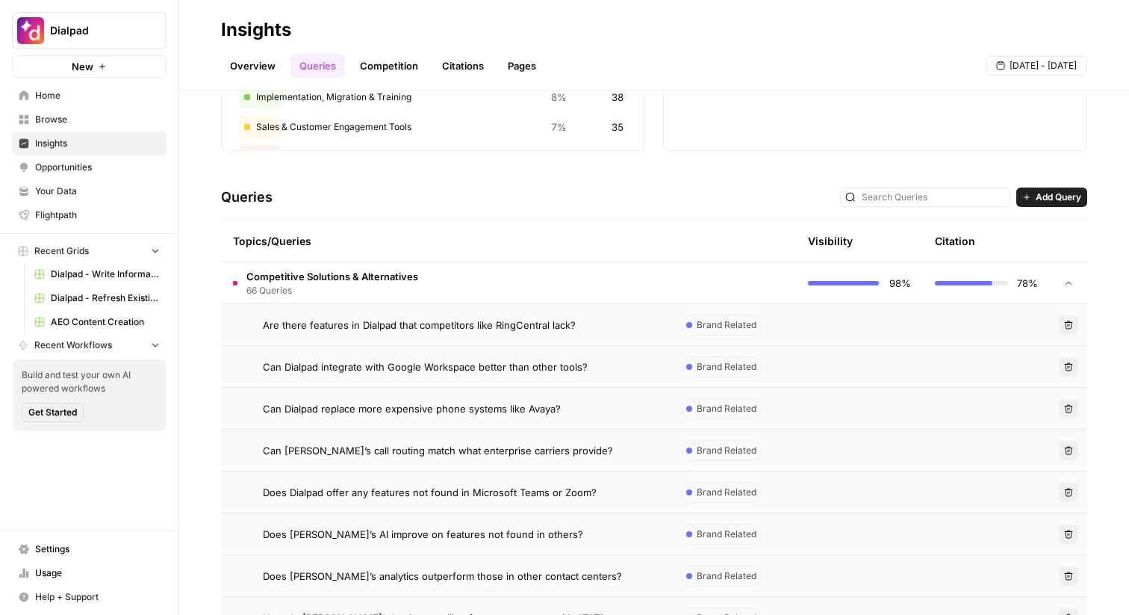
scroll to position [232, 0]
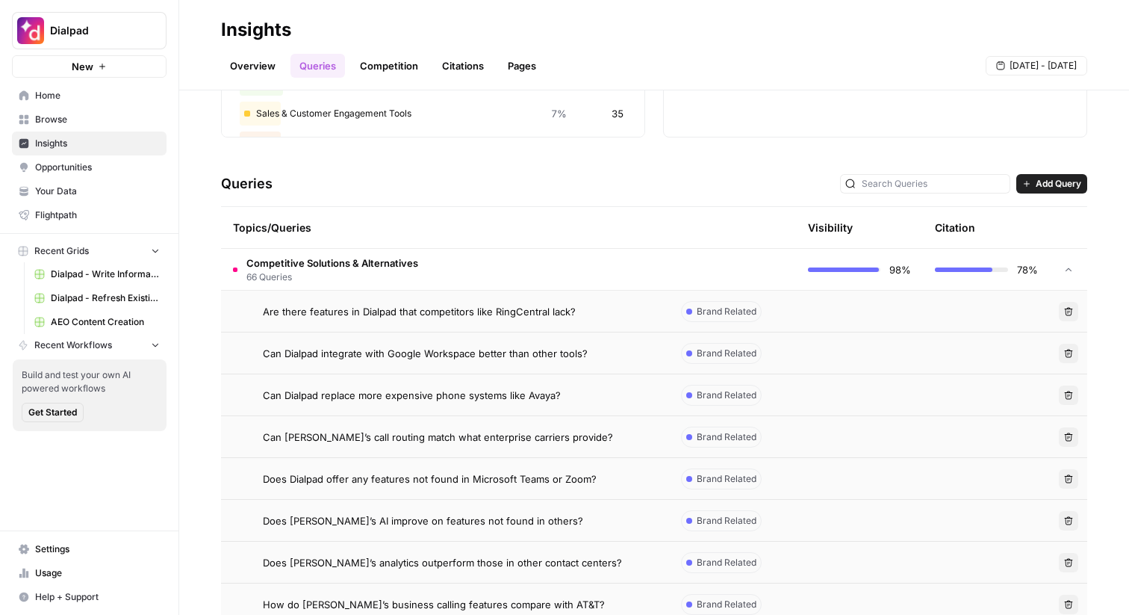
click at [1068, 267] on icon at bounding box center [1069, 269] width 10 height 10
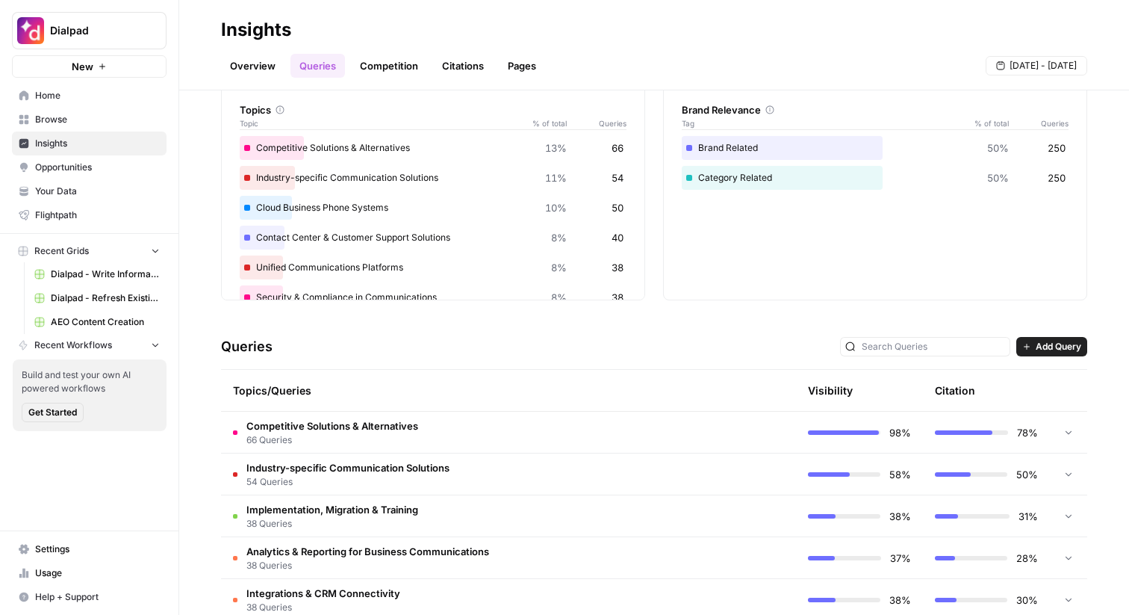
scroll to position [114, 0]
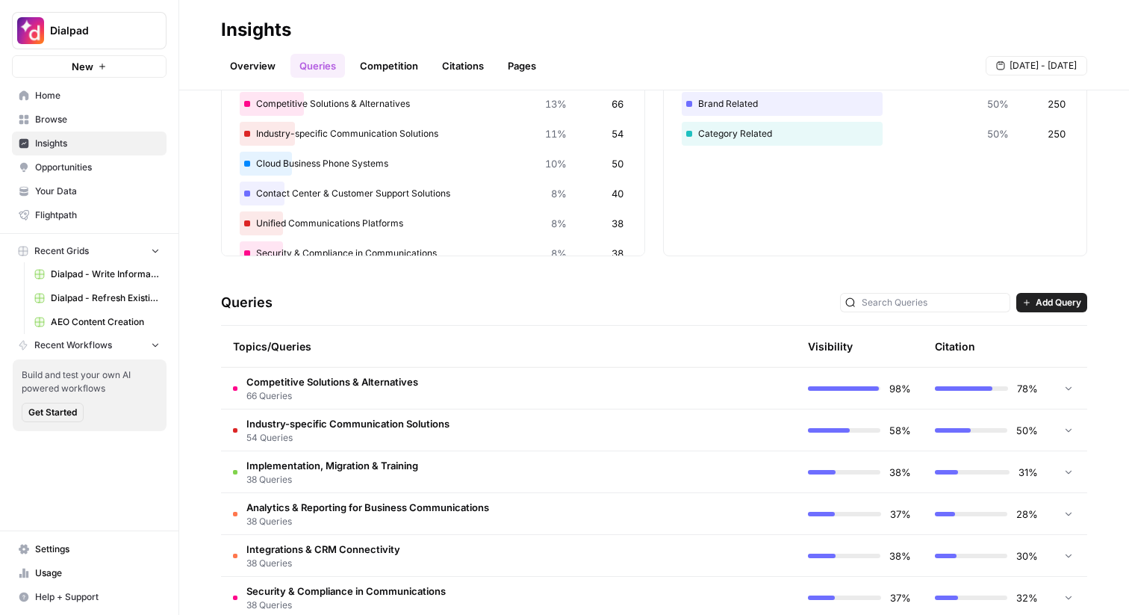
click at [261, 303] on h3 "Queries" at bounding box center [247, 302] width 52 height 21
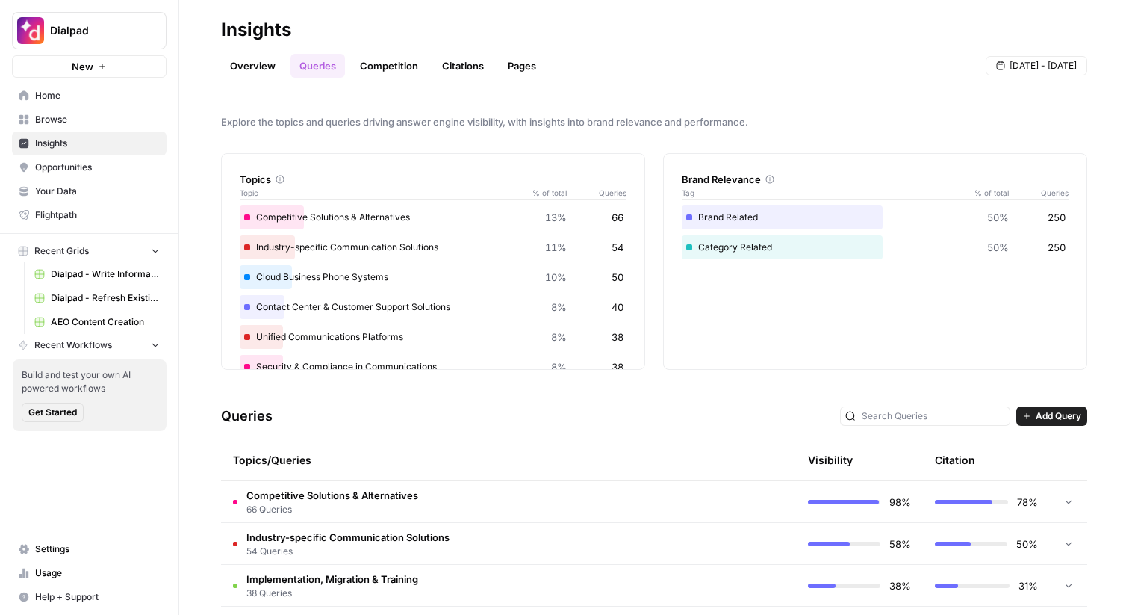
click at [97, 185] on span "Your Data" at bounding box center [97, 191] width 125 height 13
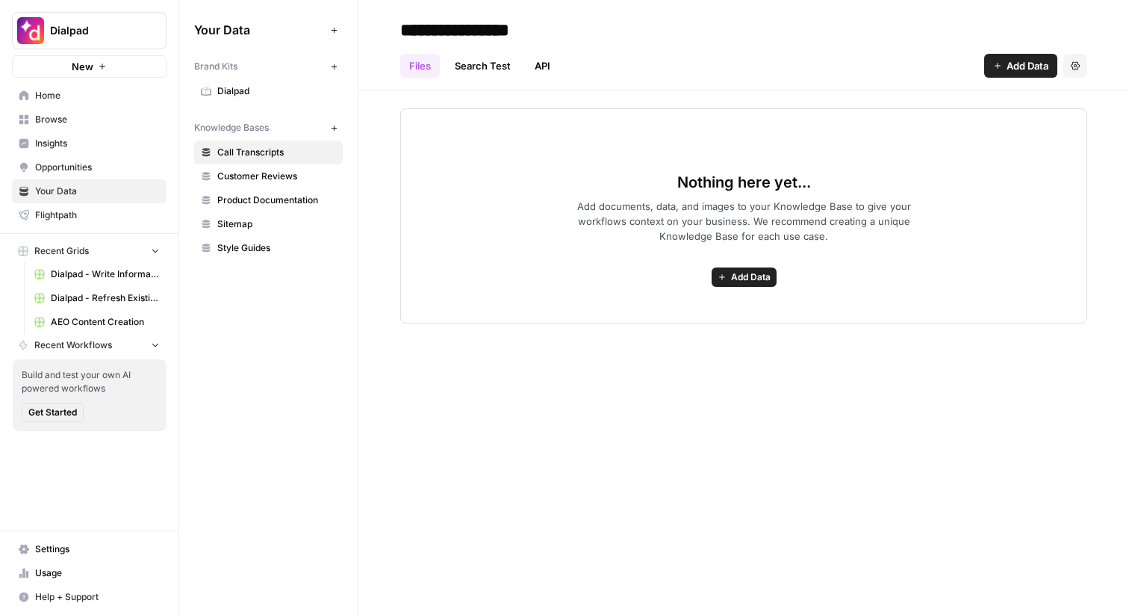
click at [80, 138] on span "Insights" at bounding box center [97, 143] width 125 height 13
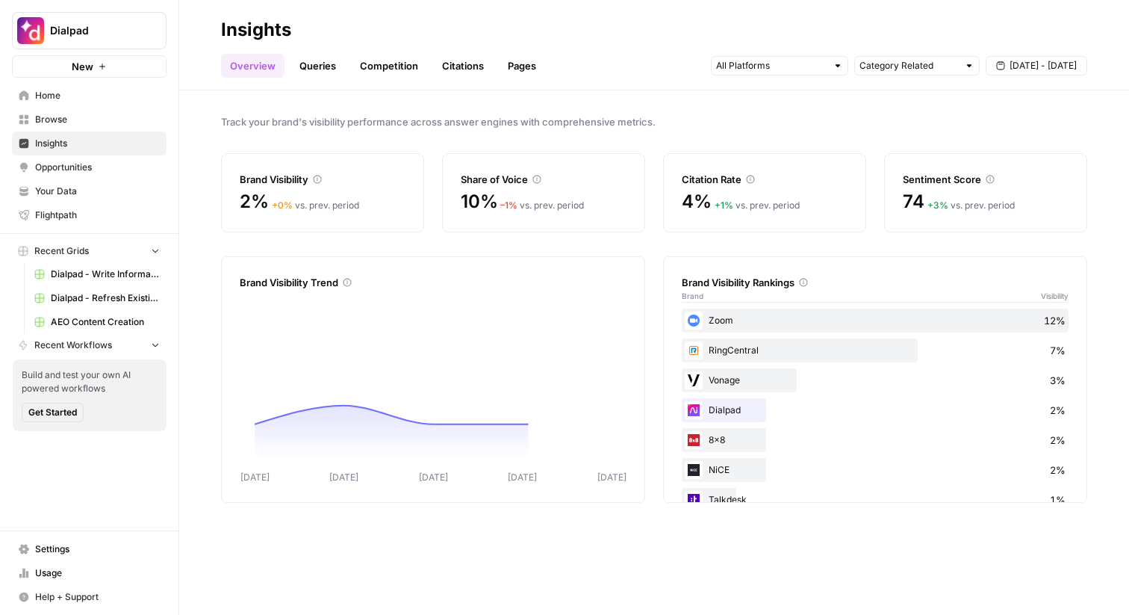
click at [456, 65] on link "Citations" at bounding box center [463, 66] width 60 height 24
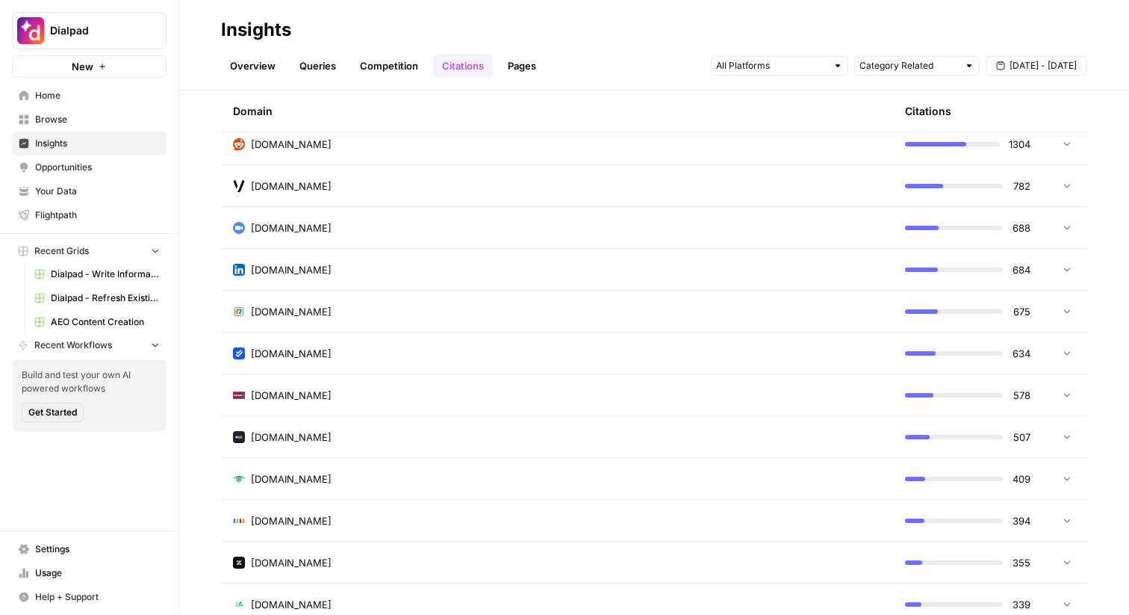
scroll to position [132, 0]
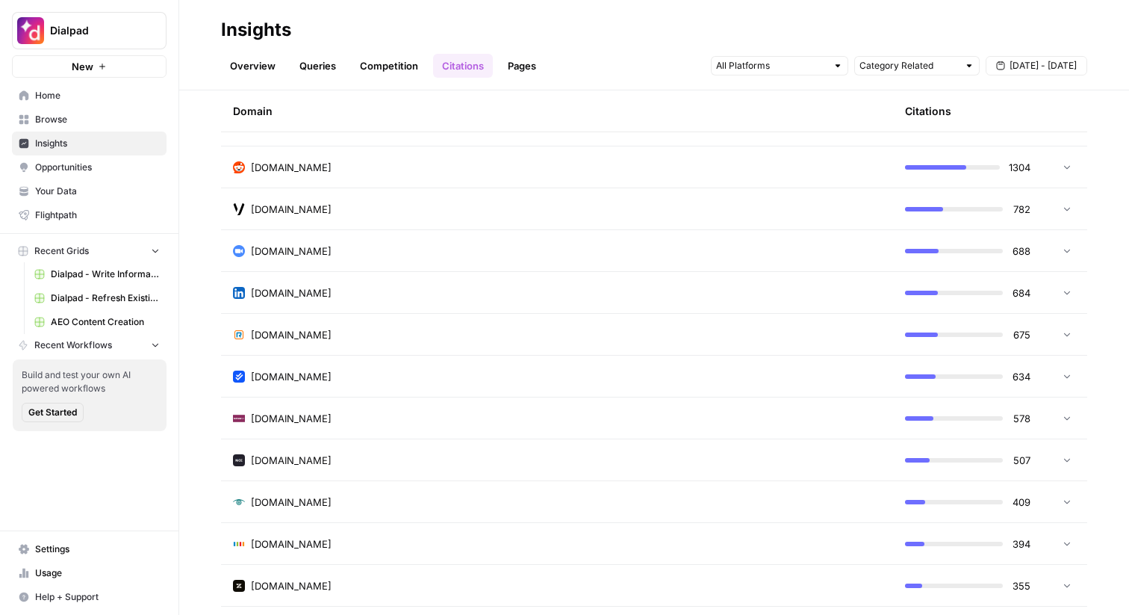
click at [59, 162] on span "Opportunities" at bounding box center [97, 167] width 125 height 13
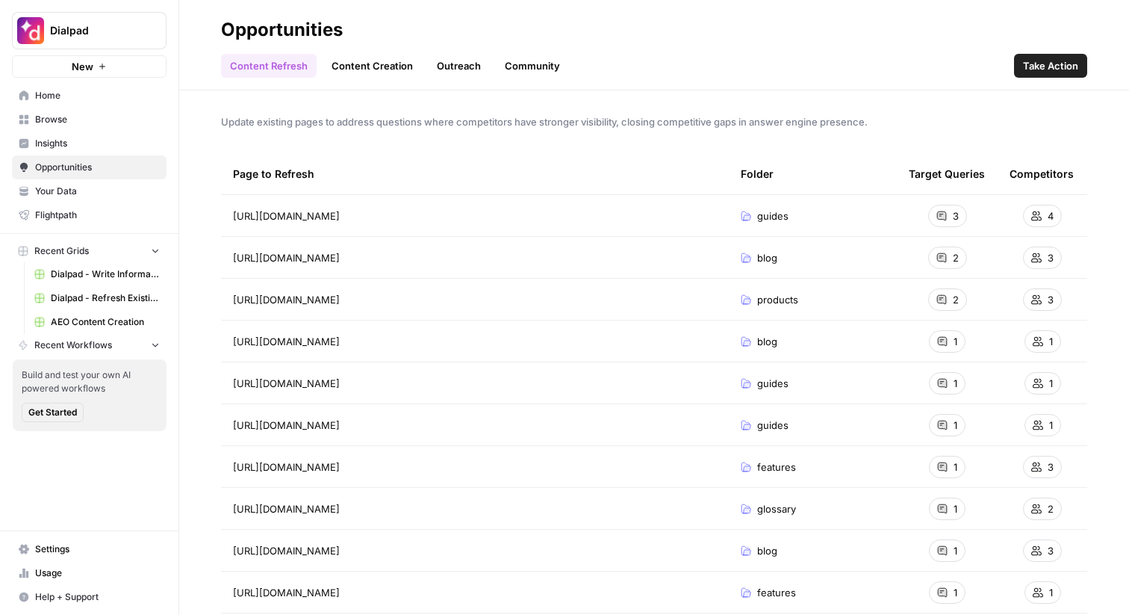
click at [448, 65] on link "Outreach" at bounding box center [459, 66] width 62 height 24
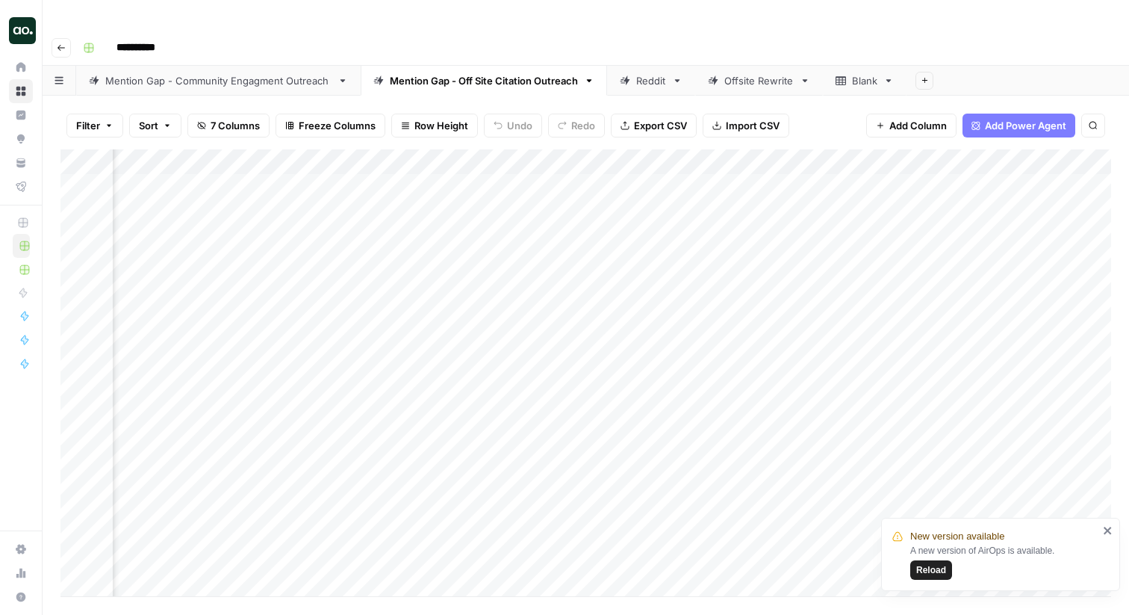
scroll to position [3, 355]
click at [996, 152] on div "Add Column" at bounding box center [586, 372] width 1051 height 447
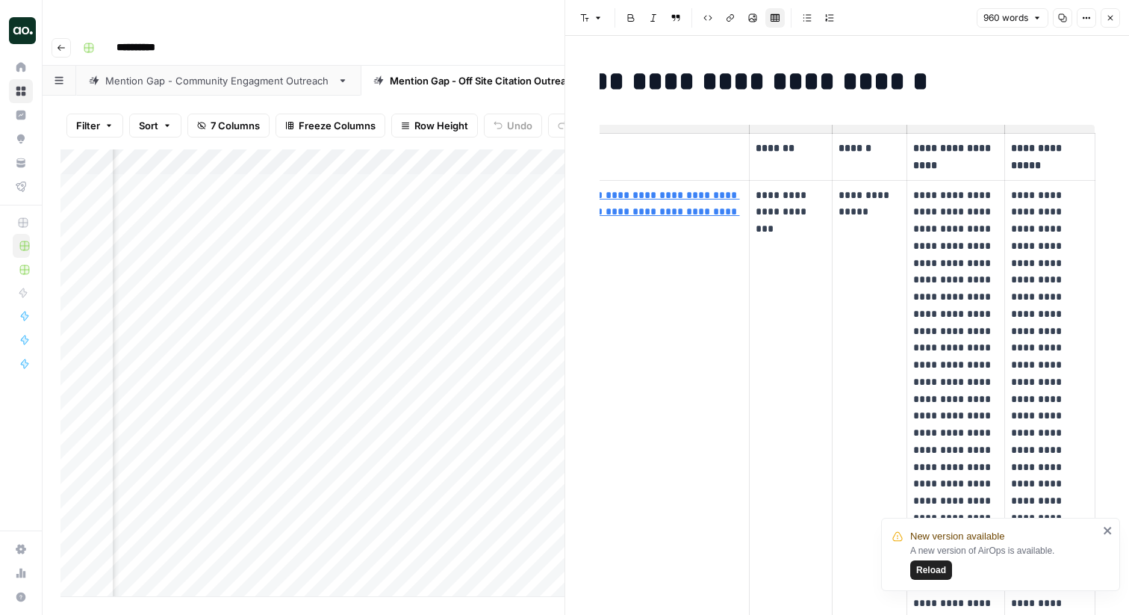
click at [1113, 11] on button "Close" at bounding box center [1110, 17] width 19 height 19
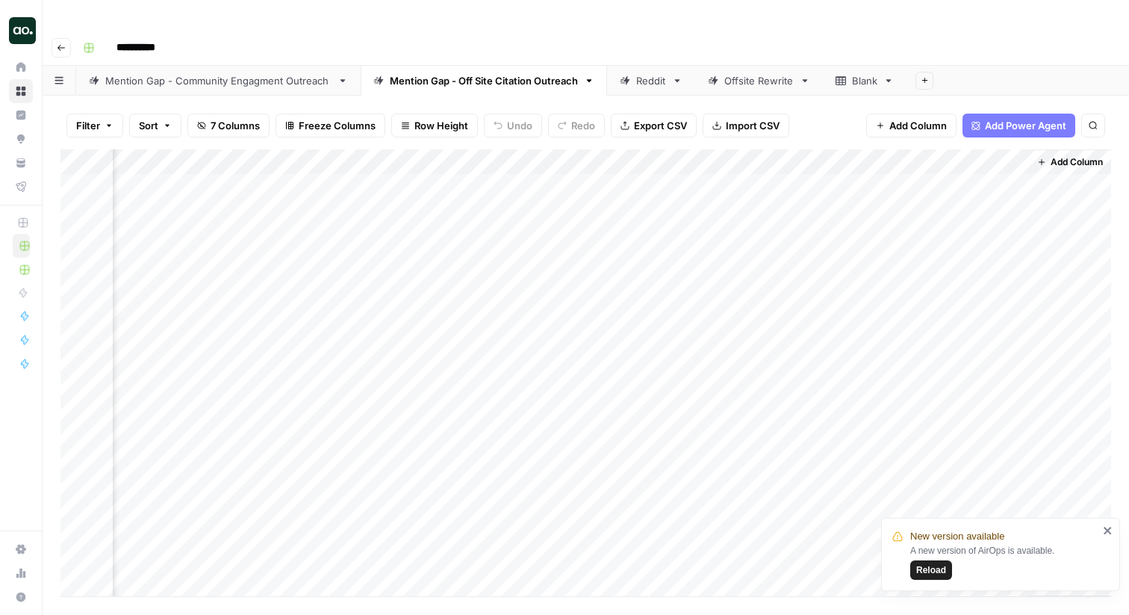
scroll to position [3, 310]
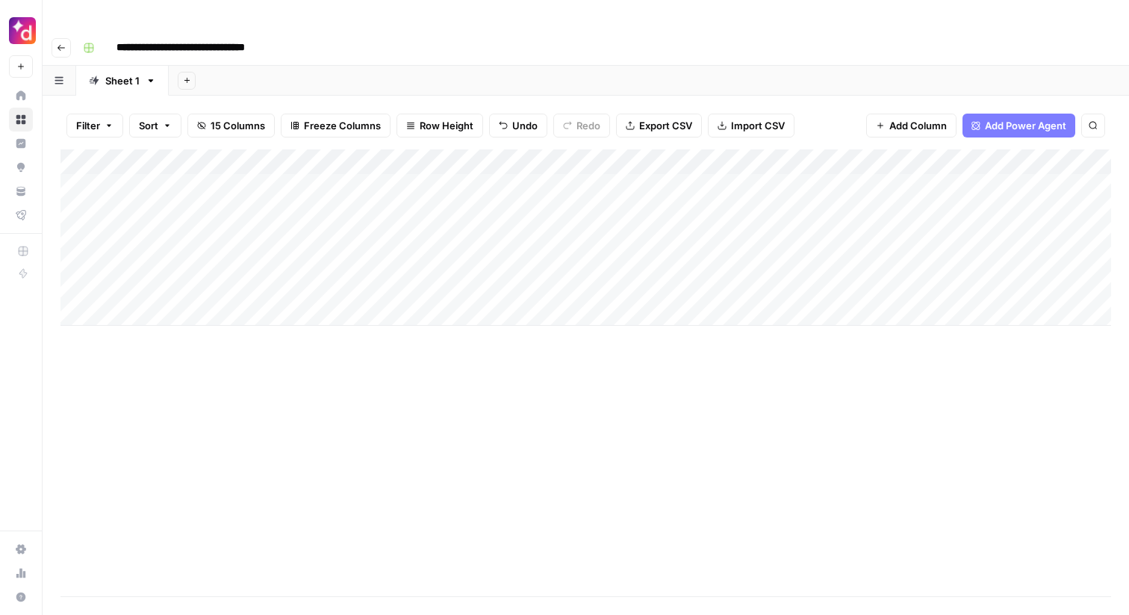
click at [185, 157] on div "Add Column" at bounding box center [586, 237] width 1051 height 176
click at [185, 157] on input "**********" at bounding box center [237, 161] width 239 height 18
click at [376, 161] on div "Add Column" at bounding box center [586, 237] width 1051 height 176
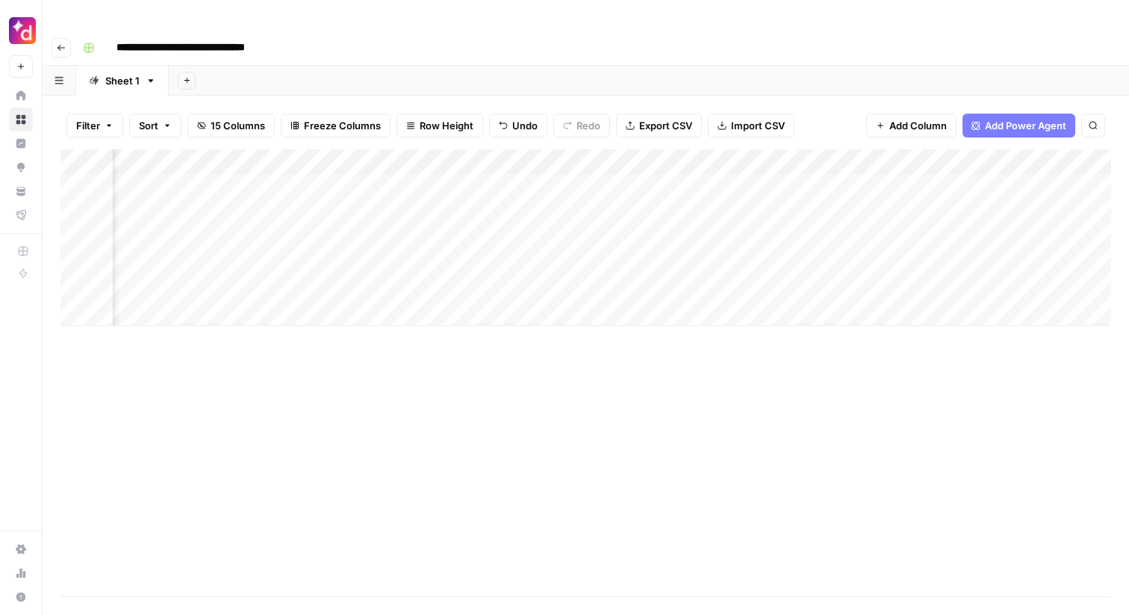
click at [398, 159] on div "Add Column" at bounding box center [586, 237] width 1051 height 176
click at [389, 155] on div "Add Column" at bounding box center [586, 237] width 1051 height 176
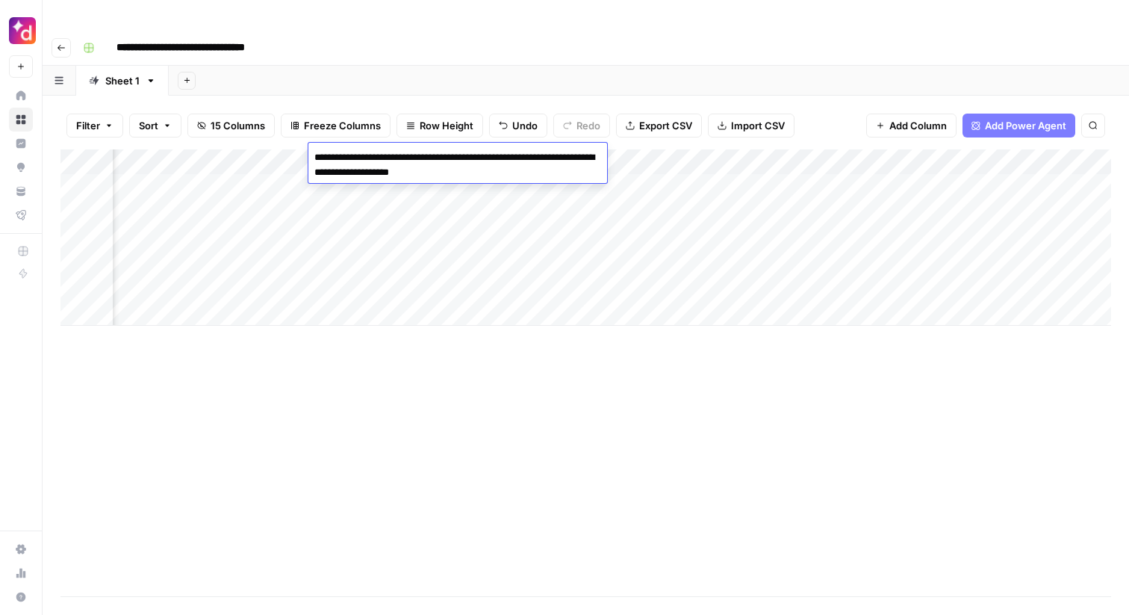
drag, startPoint x: 510, startPoint y: 206, endPoint x: 554, endPoint y: 196, distance: 45.3
click at [510, 206] on div "Add Column" at bounding box center [586, 237] width 1051 height 176
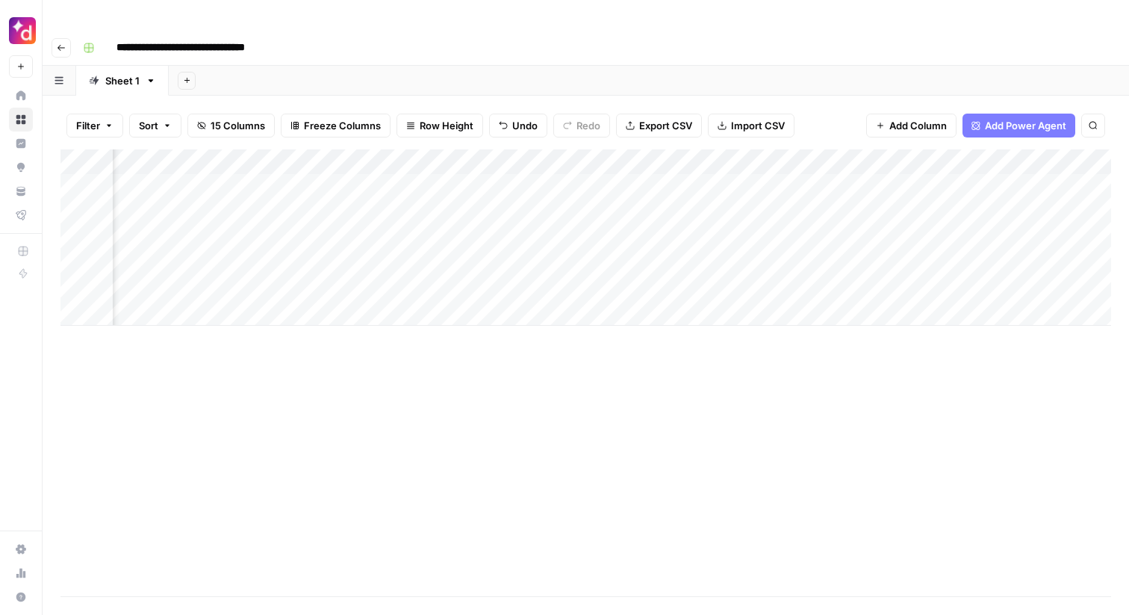
click at [527, 156] on div "Add Column" at bounding box center [586, 237] width 1051 height 176
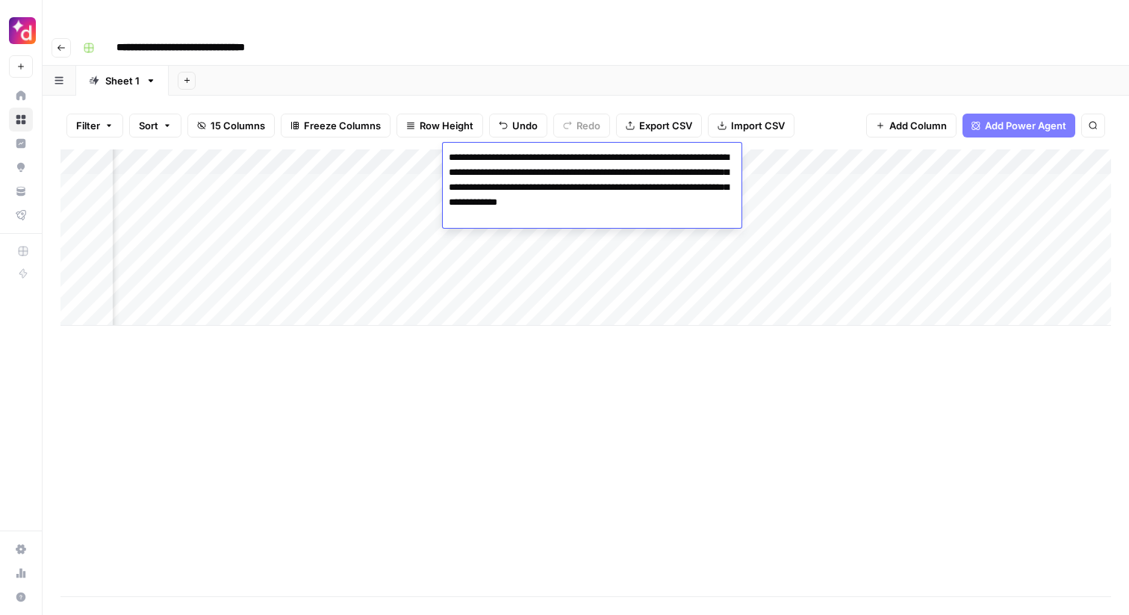
click at [663, 249] on div "Add Column" at bounding box center [586, 237] width 1051 height 176
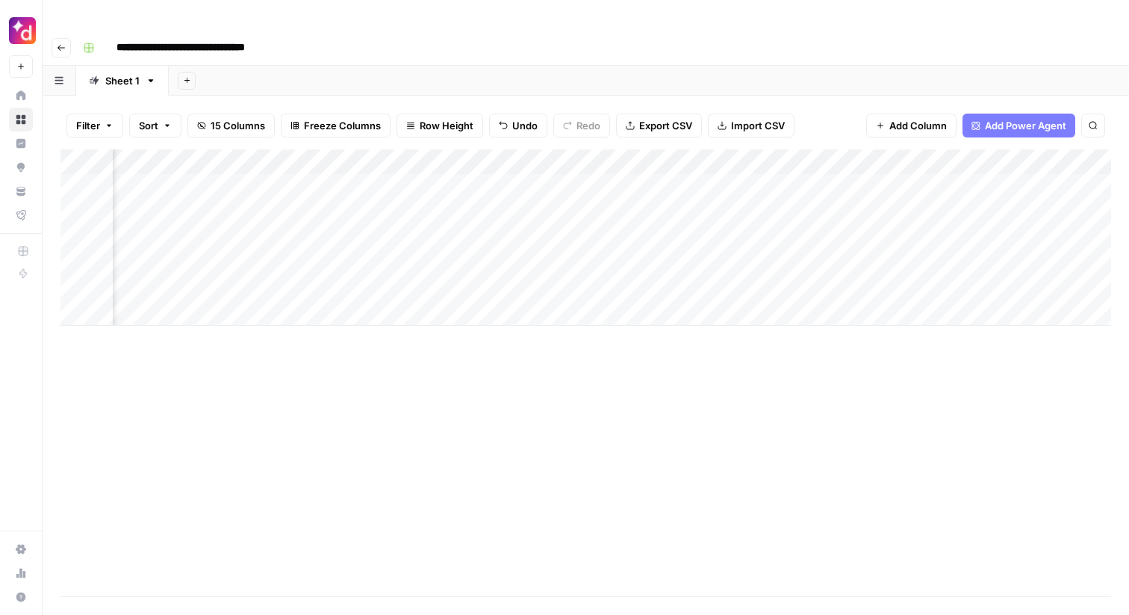
click at [698, 155] on div "Add Column" at bounding box center [586, 237] width 1051 height 176
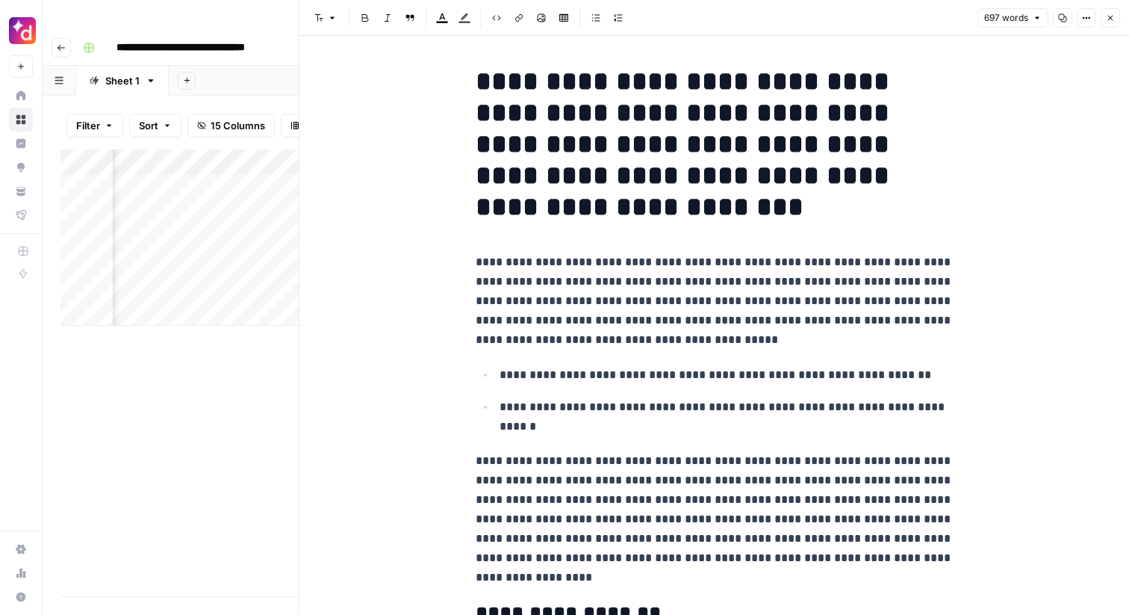
click at [1109, 16] on icon "button" at bounding box center [1110, 17] width 9 height 9
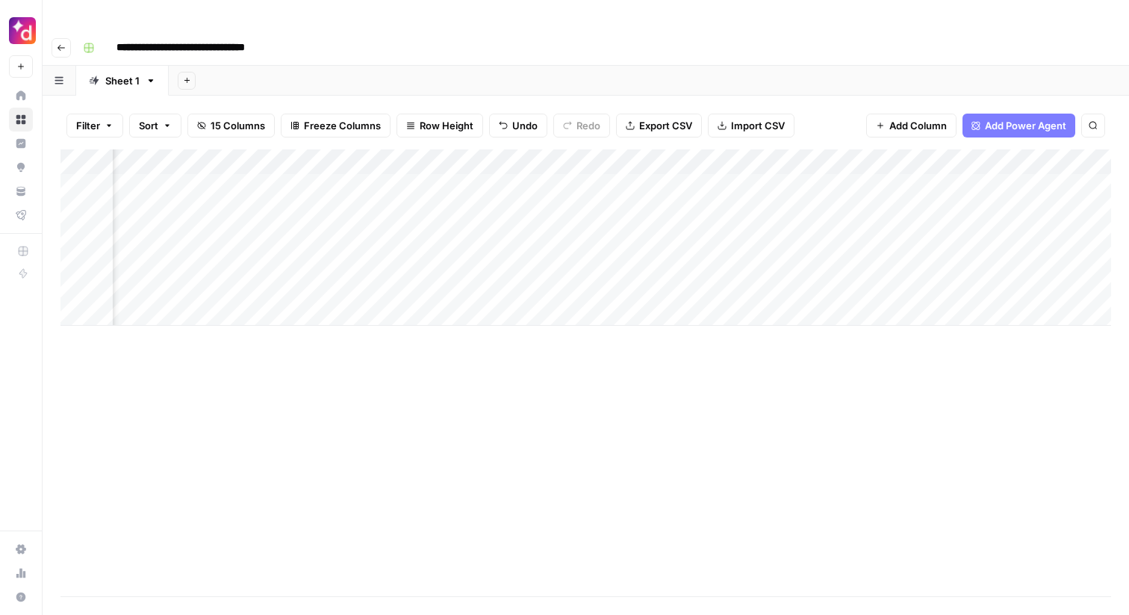
scroll to position [0, 812]
click at [507, 157] on div "Add Column" at bounding box center [586, 237] width 1051 height 176
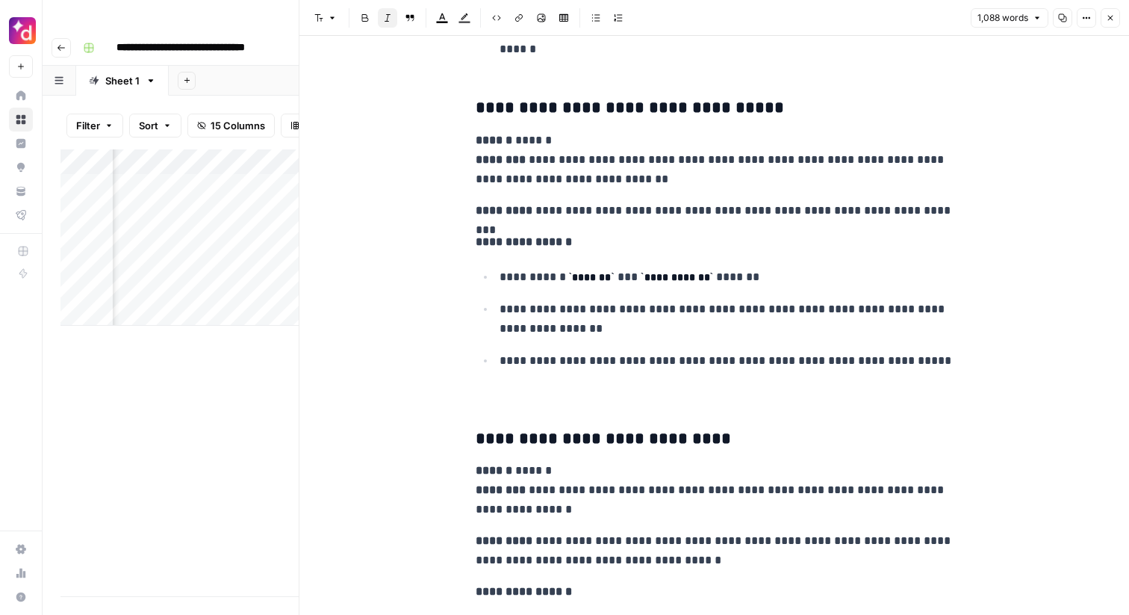
scroll to position [3815, 0]
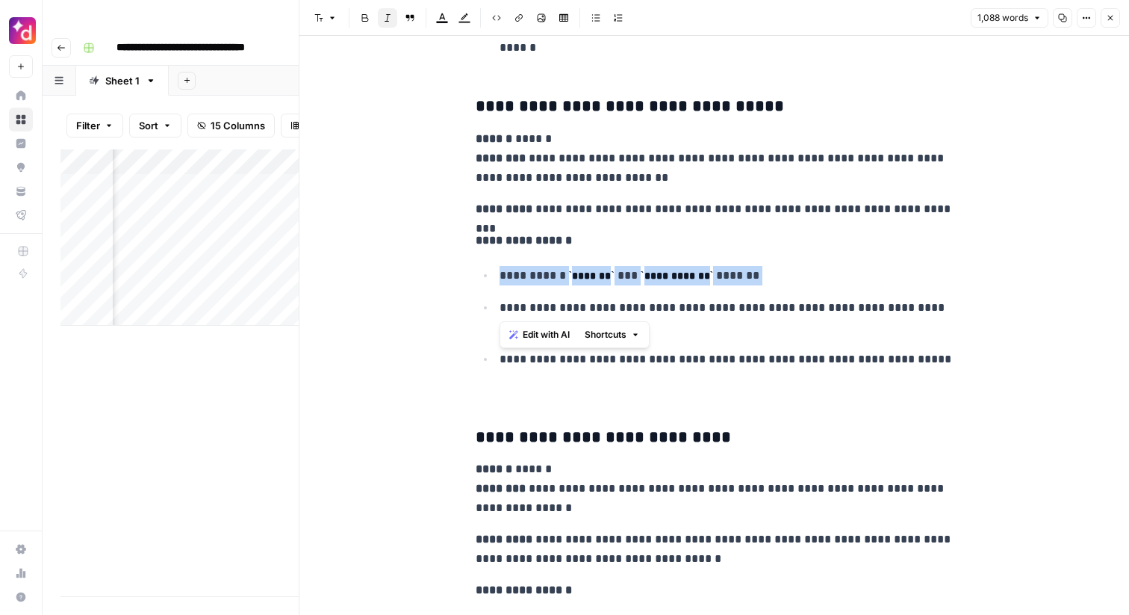
drag, startPoint x: 494, startPoint y: 270, endPoint x: 643, endPoint y: 288, distance: 150.6
click at [643, 288] on ul "**********" at bounding box center [715, 317] width 478 height 104
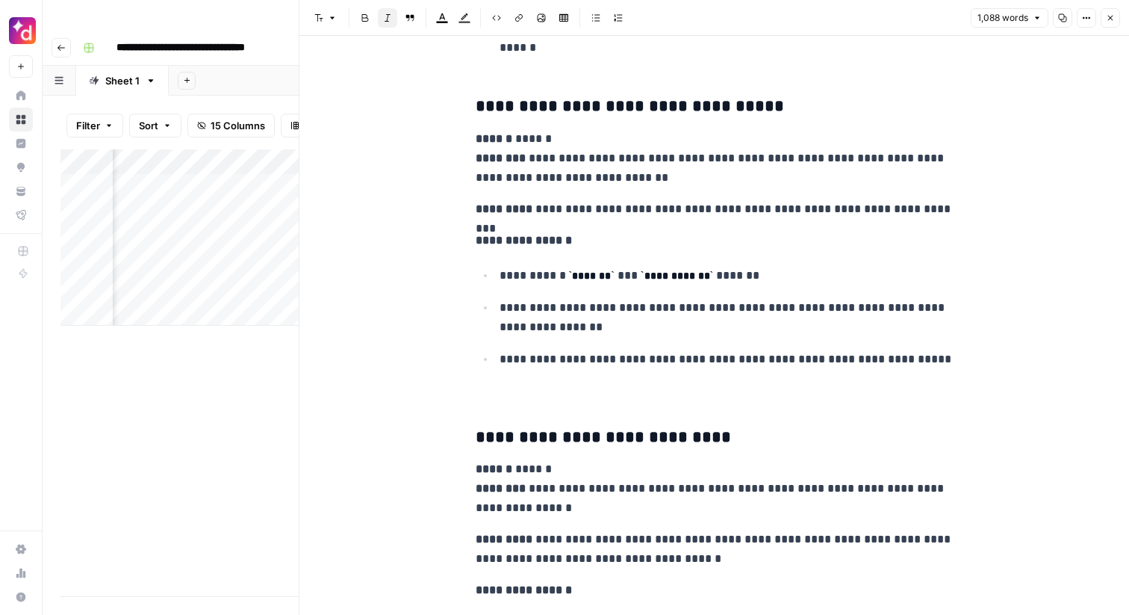
click at [676, 279] on code "**********" at bounding box center [677, 275] width 72 height 10
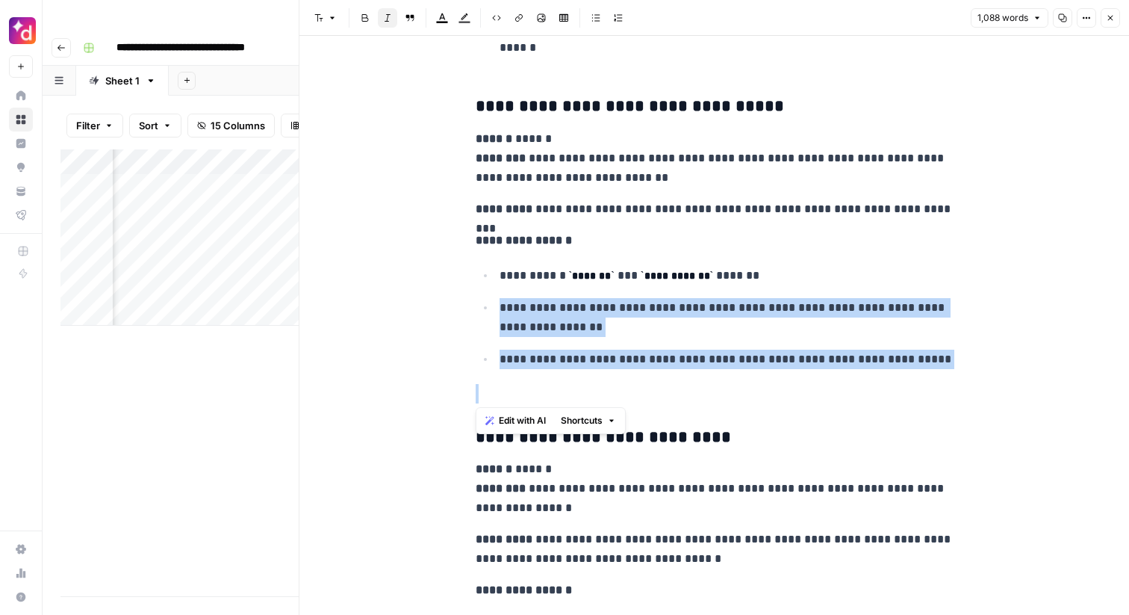
drag, startPoint x: 498, startPoint y: 306, endPoint x: 891, endPoint y: 372, distance: 398.5
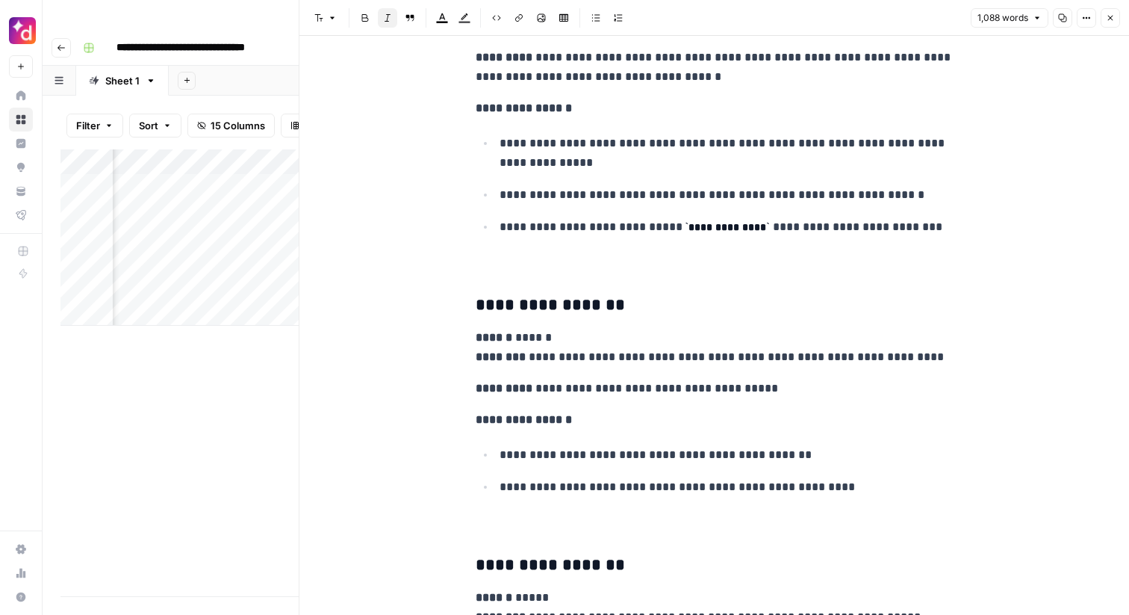
scroll to position [4309, 0]
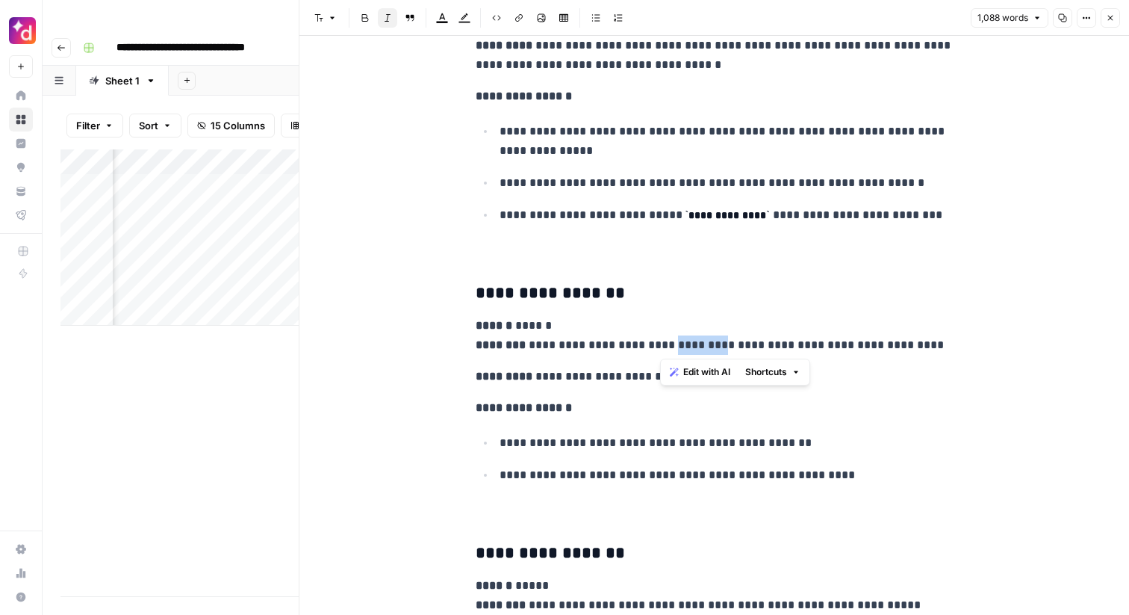
drag, startPoint x: 663, startPoint y: 341, endPoint x: 716, endPoint y: 341, distance: 53.0
click at [716, 341] on p "**********" at bounding box center [715, 335] width 478 height 39
click at [720, 336] on p "**********" at bounding box center [715, 335] width 478 height 39
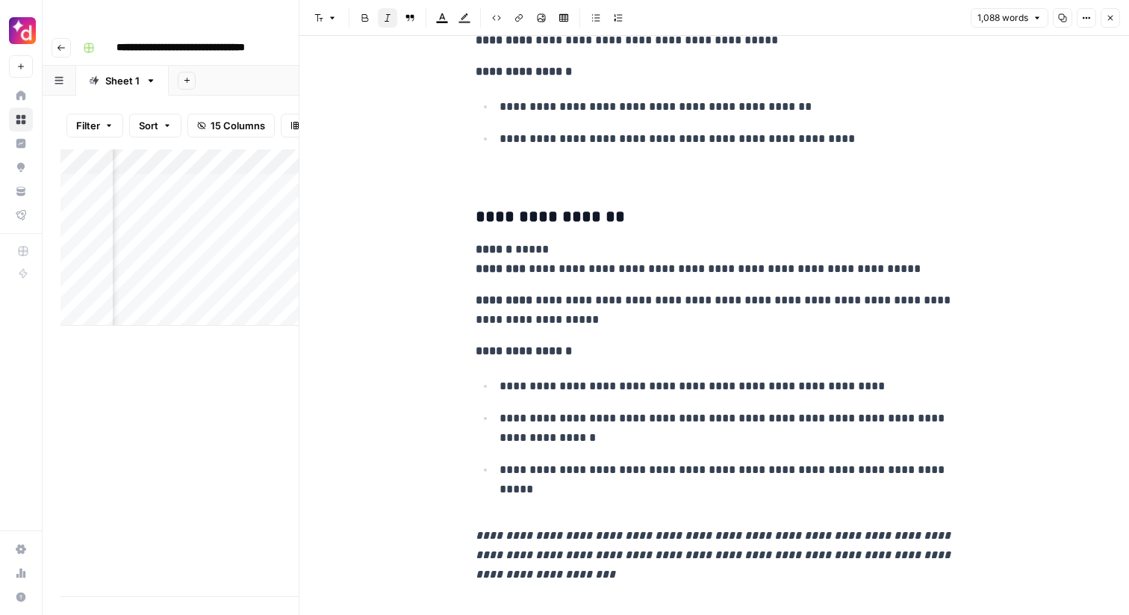
scroll to position [4649, 0]
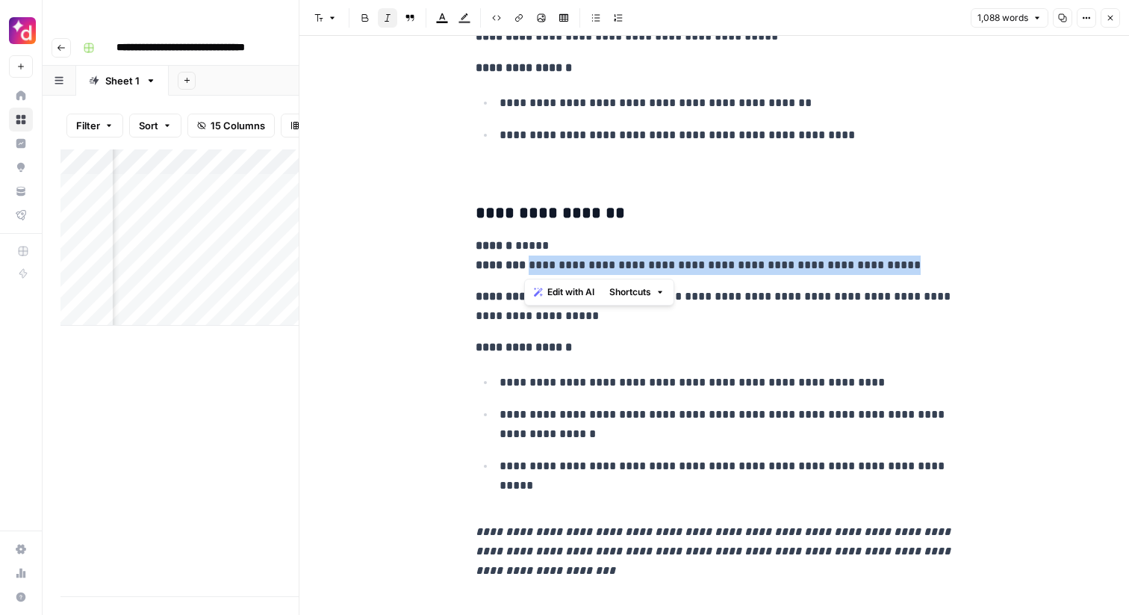
drag, startPoint x: 525, startPoint y: 265, endPoint x: 902, endPoint y: 271, distance: 376.5
click at [902, 271] on p "**********" at bounding box center [715, 255] width 478 height 39
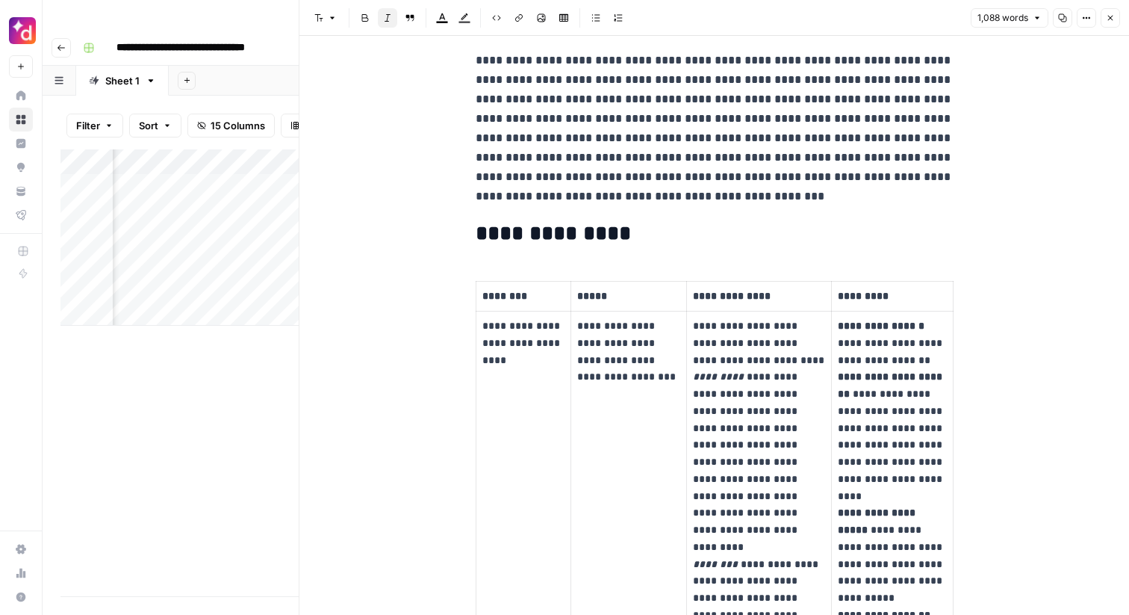
scroll to position [58, 0]
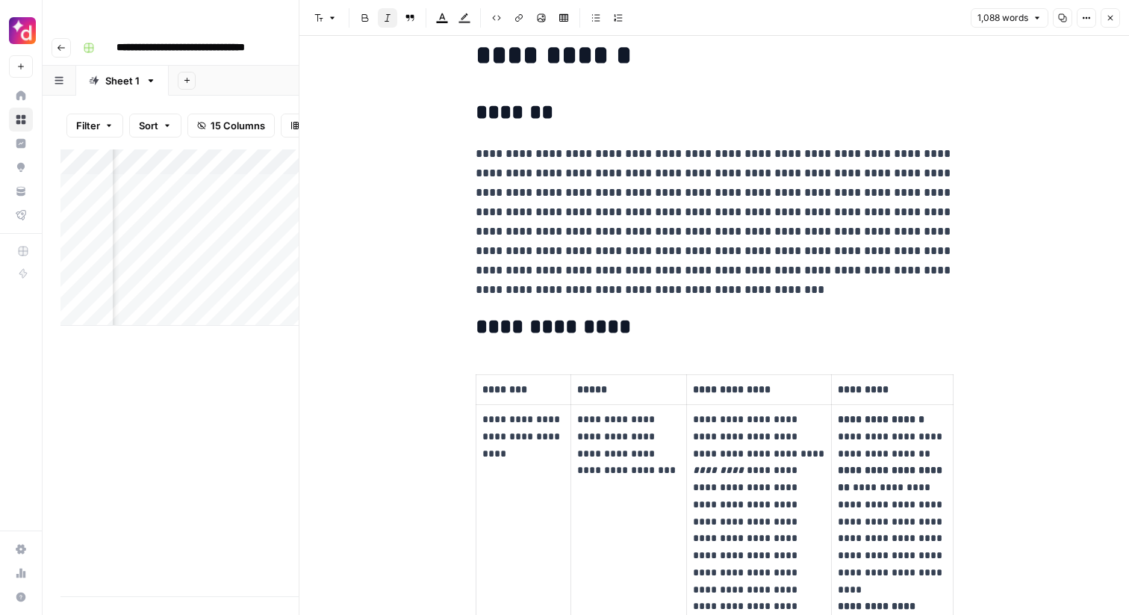
click at [1108, 21] on icon "button" at bounding box center [1110, 17] width 9 height 9
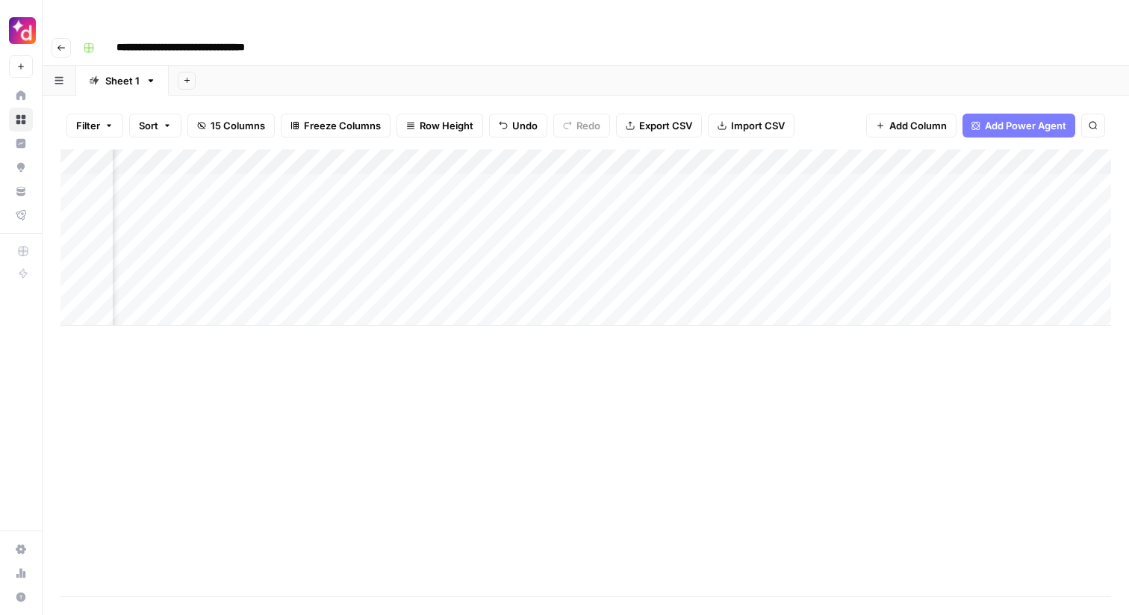
scroll to position [0, 971]
click at [682, 230] on div "Add Column" at bounding box center [586, 237] width 1051 height 176
click at [733, 149] on div "Add Column" at bounding box center [586, 237] width 1051 height 176
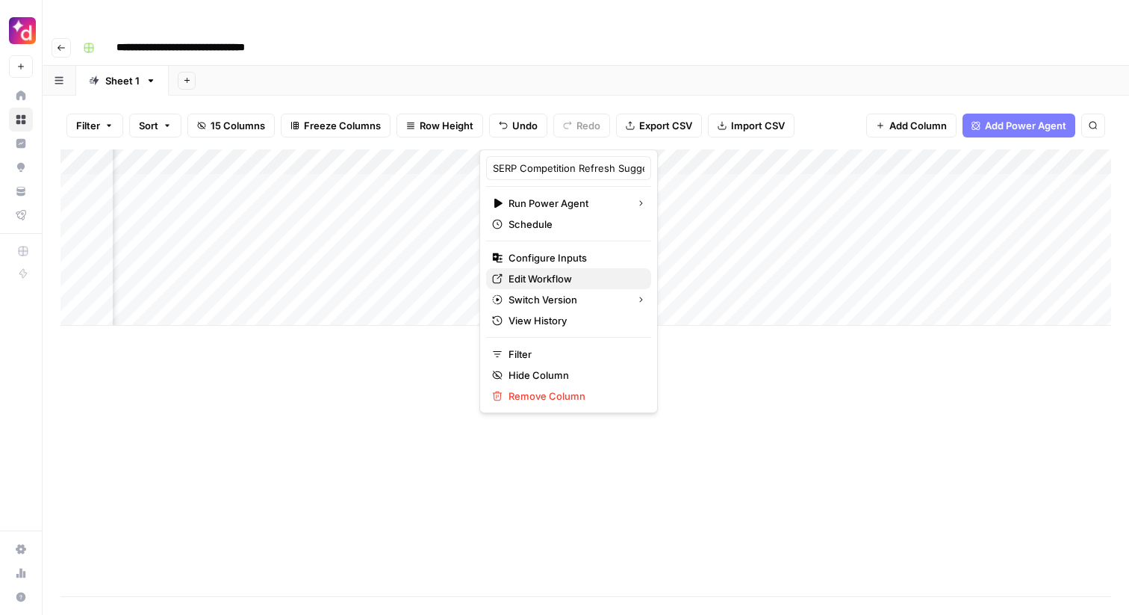
click at [559, 276] on span "Edit Workflow" at bounding box center [574, 278] width 131 height 15
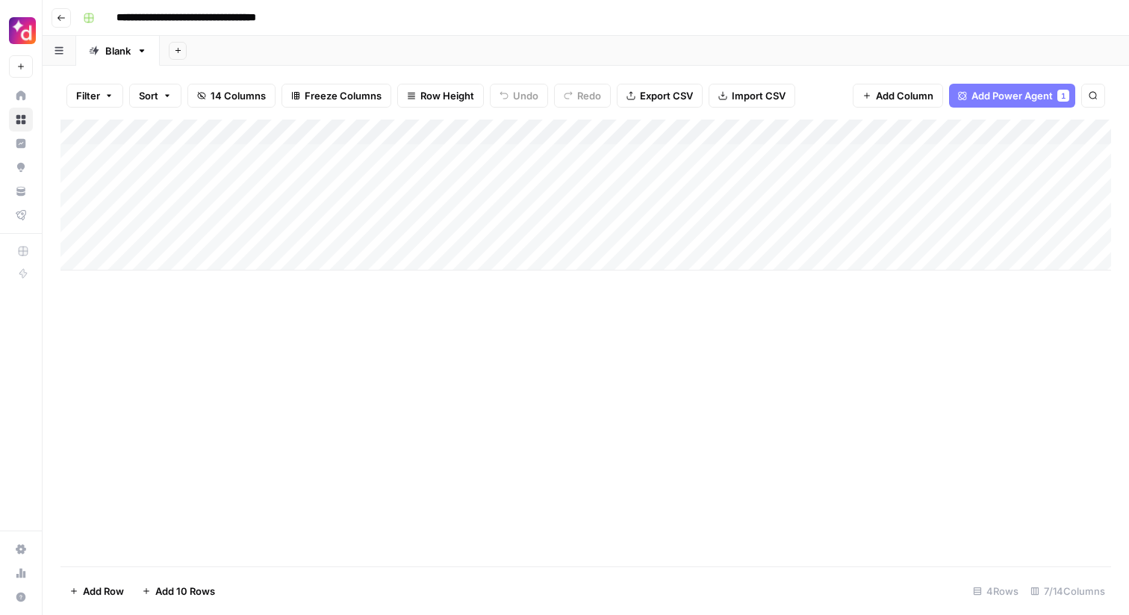
click at [216, 155] on div "Add Column" at bounding box center [586, 195] width 1051 height 151
click at [227, 184] on div "Add Column" at bounding box center [586, 195] width 1051 height 151
click at [501, 134] on div "Add Column" at bounding box center [586, 195] width 1051 height 151
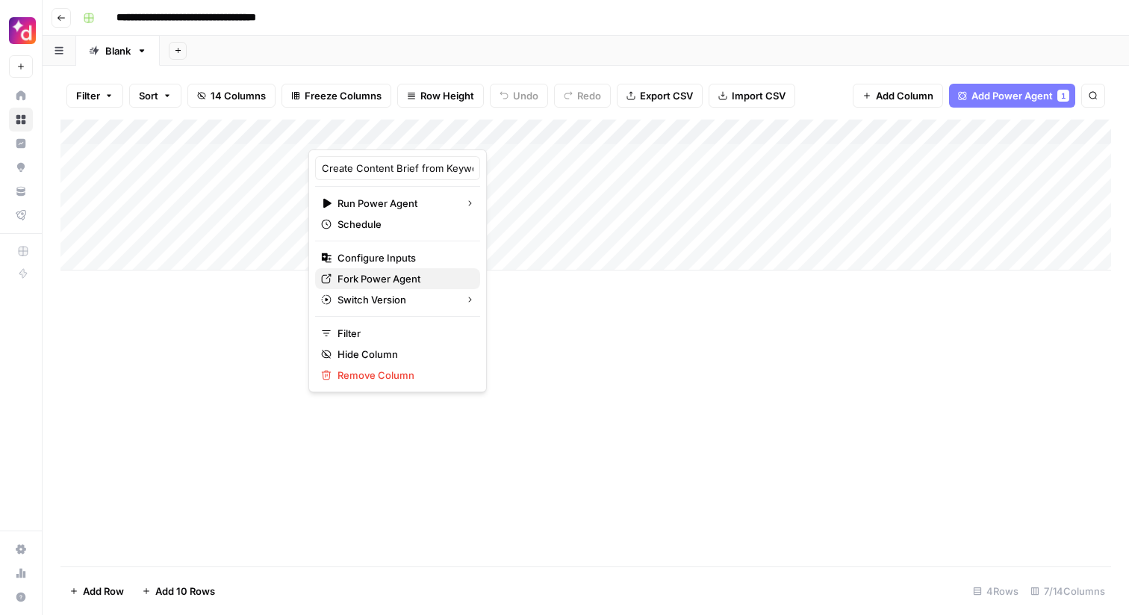
click at [378, 277] on span "Fork Power Agent" at bounding box center [403, 278] width 131 height 15
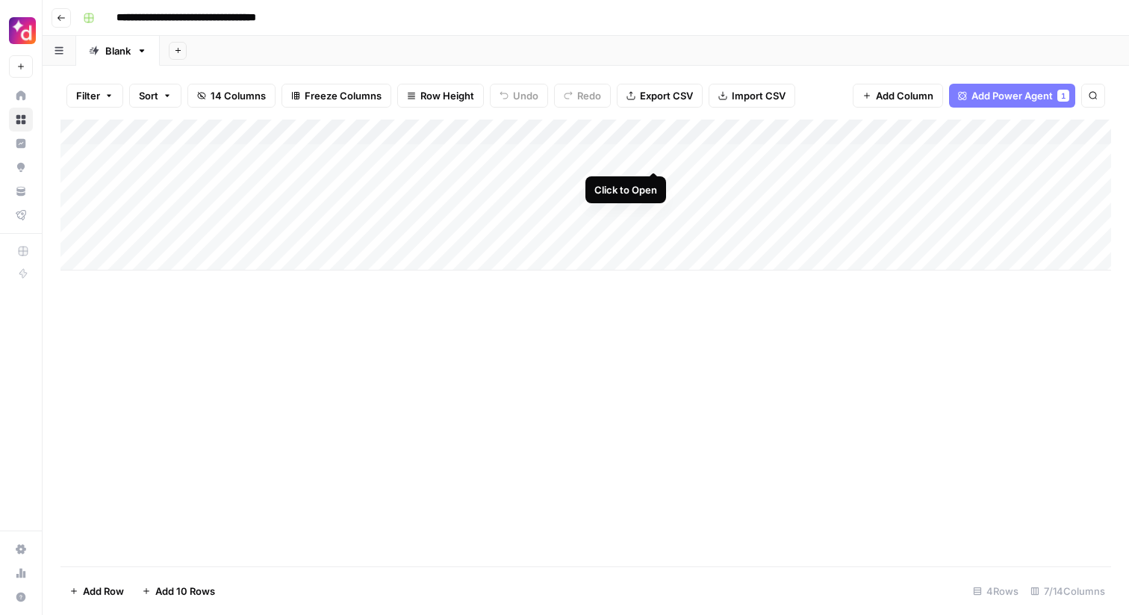
click at [650, 155] on div "Add Column" at bounding box center [586, 195] width 1051 height 151
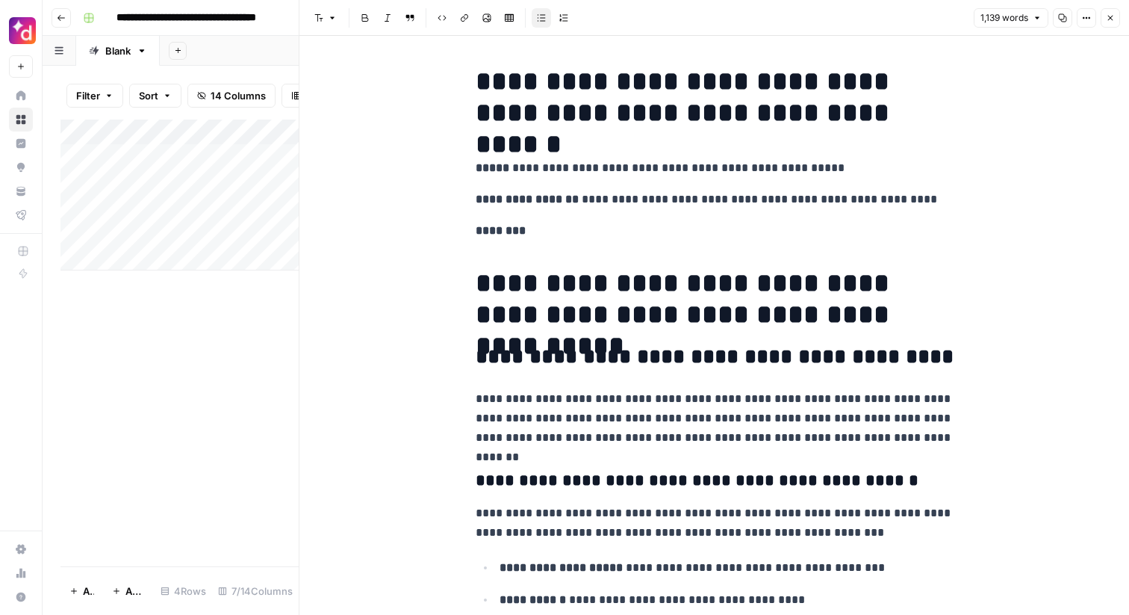
scroll to position [111, 0]
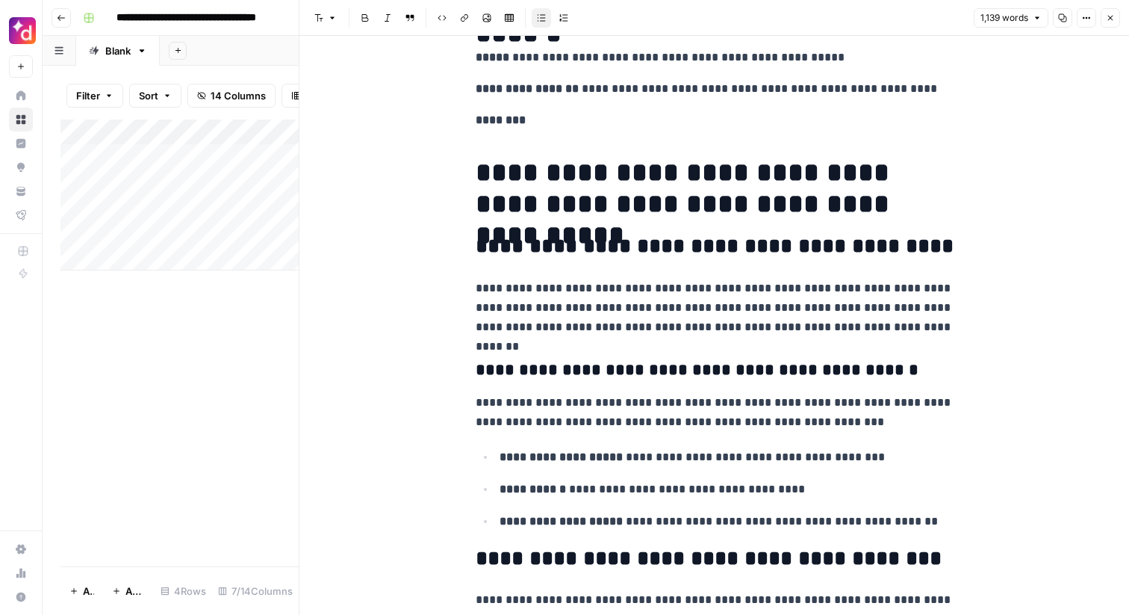
click at [613, 248] on h2 "**********" at bounding box center [715, 247] width 478 height 24
click at [614, 282] on p "**********" at bounding box center [715, 308] width 478 height 58
drag, startPoint x: 651, startPoint y: 288, endPoint x: 450, endPoint y: 286, distance: 200.2
click at [524, 317] on span "Edit with AI" at bounding box center [522, 314] width 47 height 13
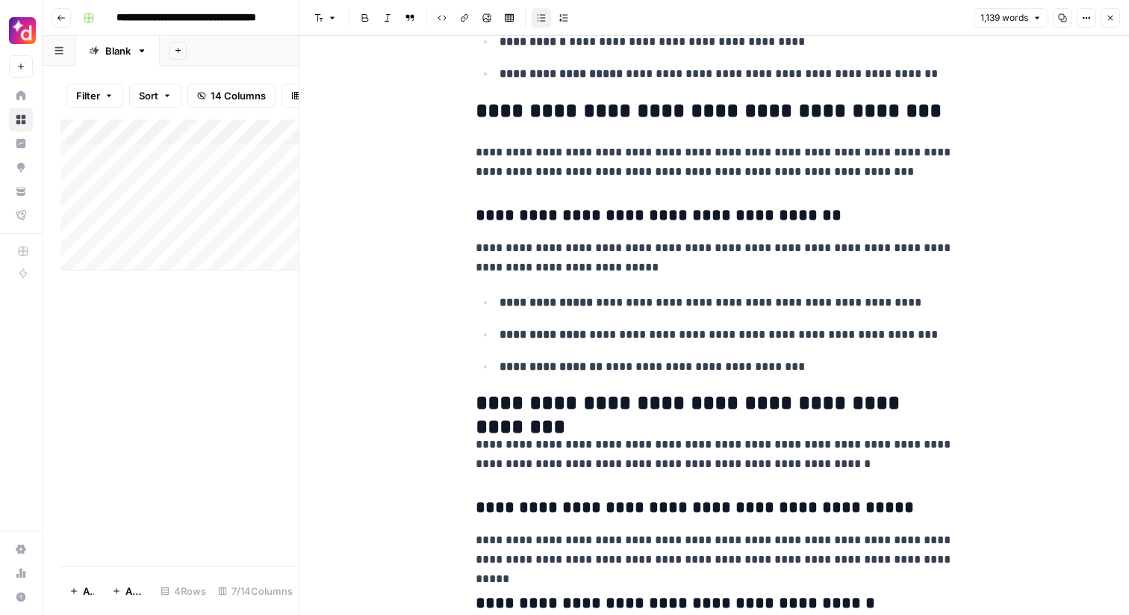
scroll to position [561, 0]
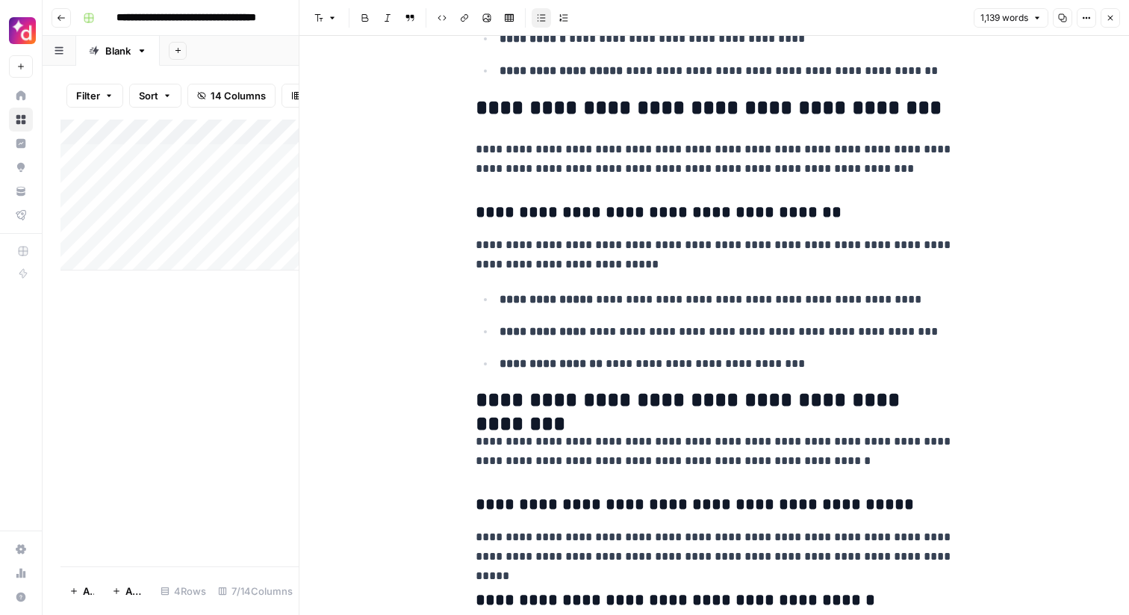
click at [1109, 17] on icon "button" at bounding box center [1110, 17] width 9 height 9
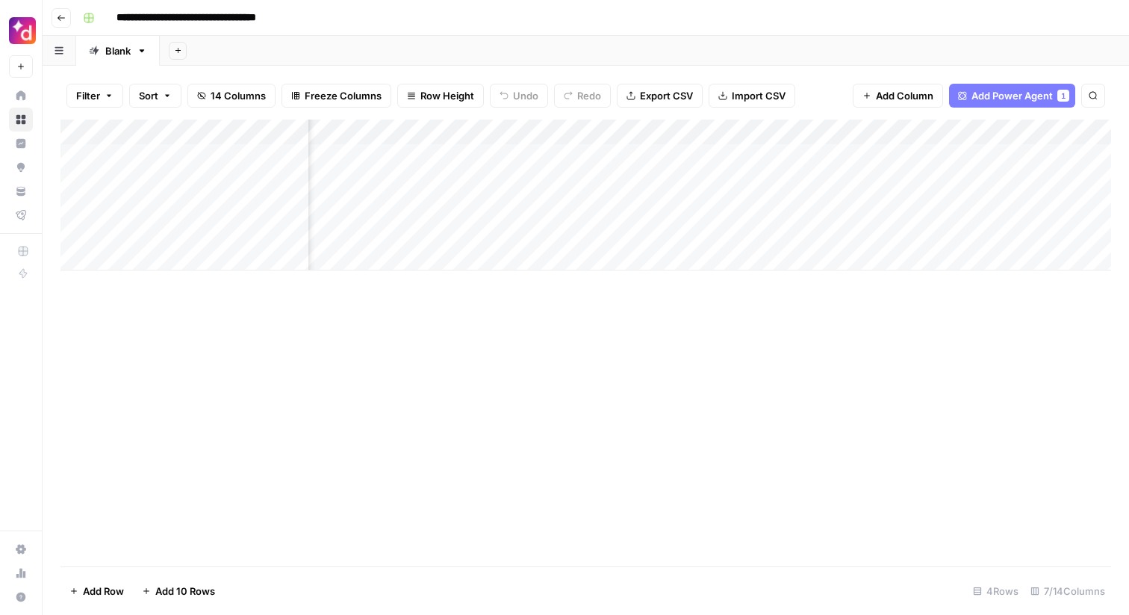
scroll to position [0, 142]
click at [858, 157] on div "Add Column" at bounding box center [586, 195] width 1051 height 151
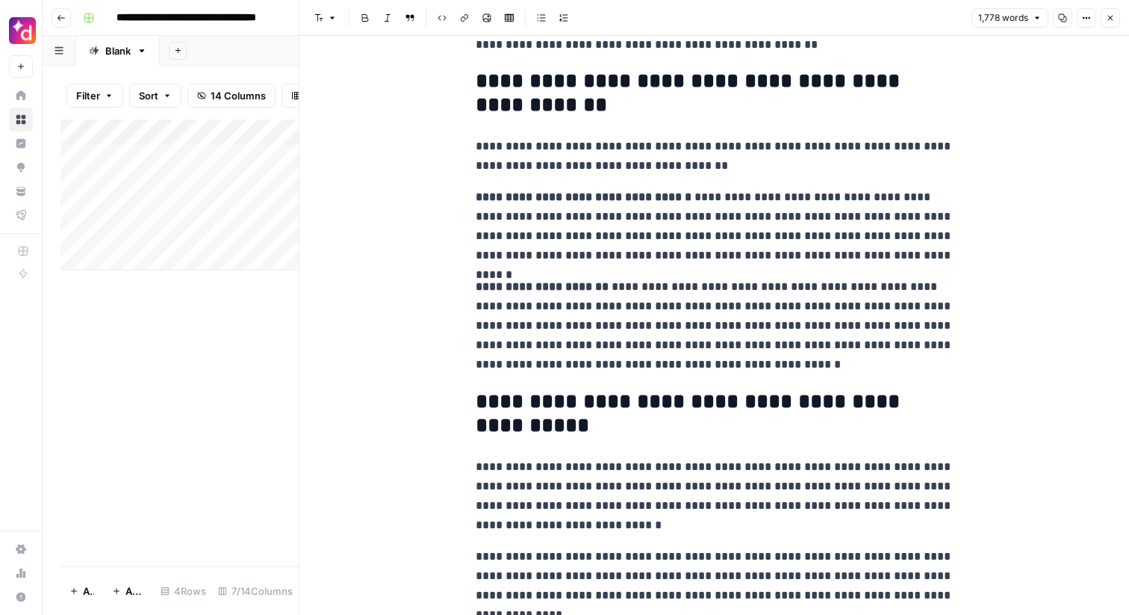
scroll to position [3697, 0]
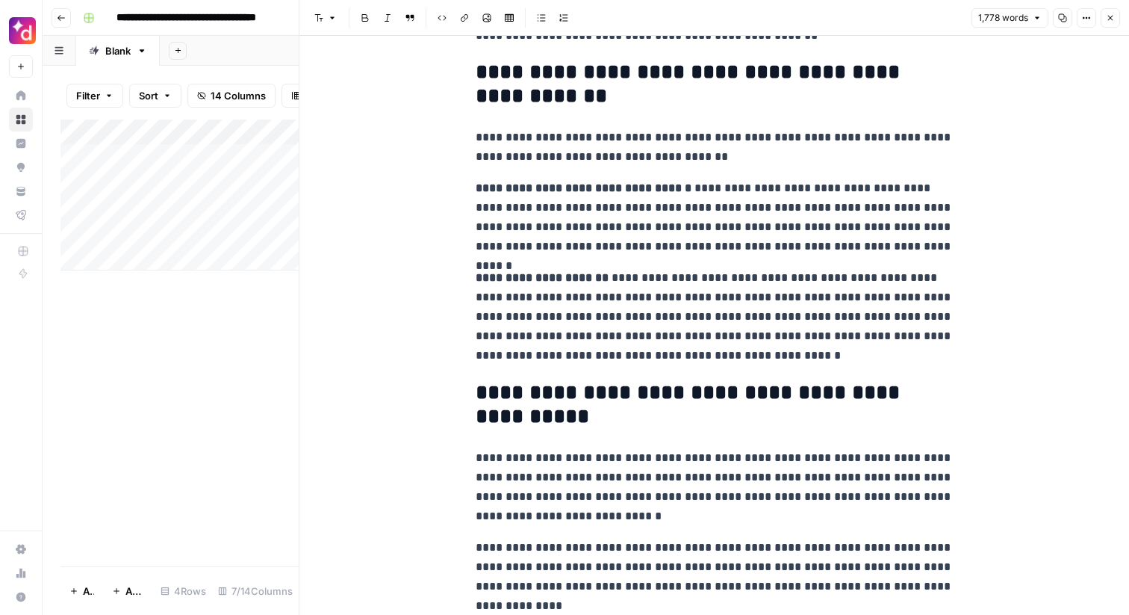
click at [1115, 20] on icon "button" at bounding box center [1110, 17] width 9 height 9
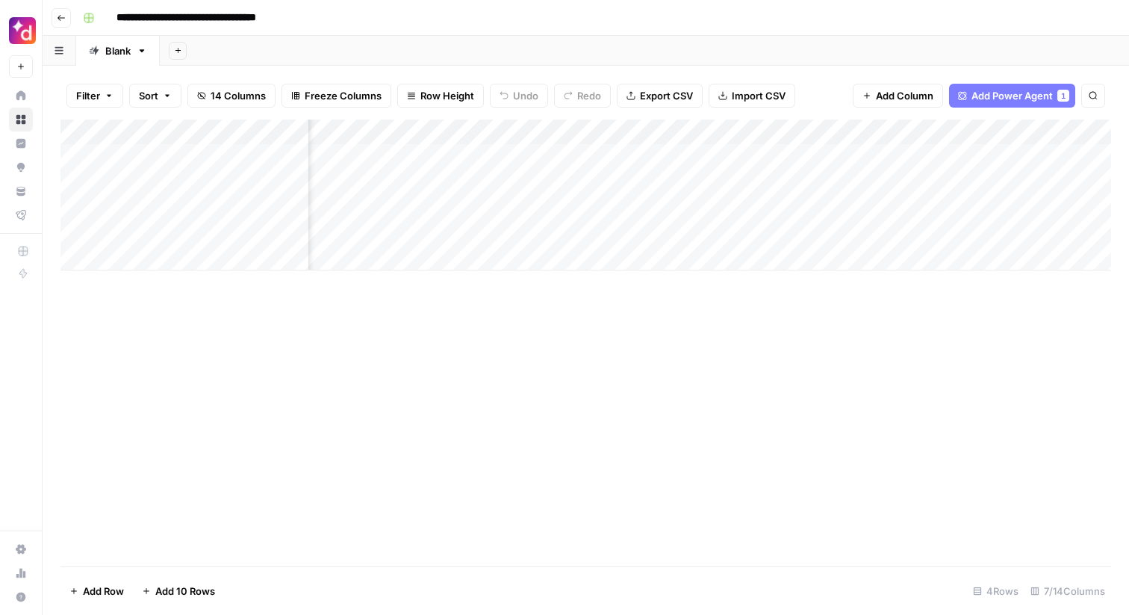
click at [725, 326] on div "Add Column" at bounding box center [586, 343] width 1051 height 447
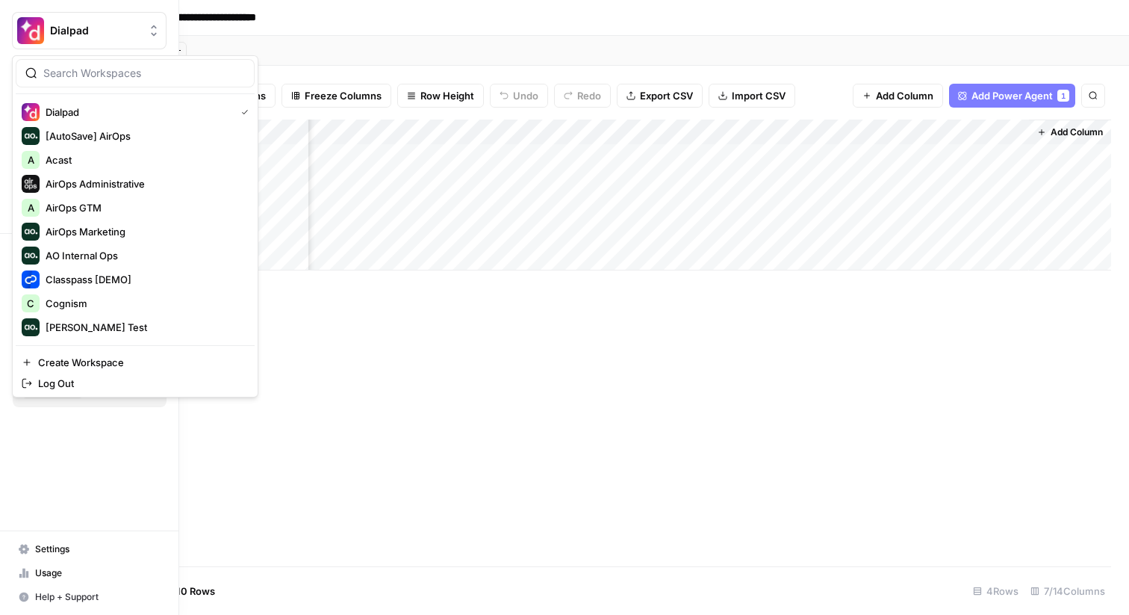
click at [13, 24] on button "Dialpad" at bounding box center [89, 30] width 155 height 37
click at [83, 35] on span "Dialpad" at bounding box center [95, 30] width 90 height 15
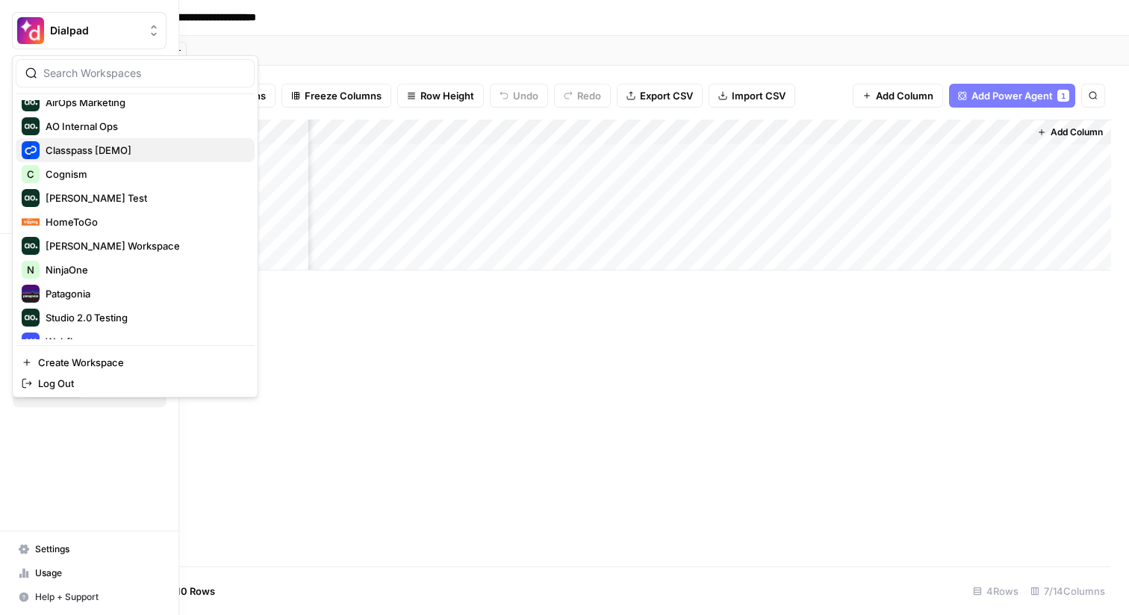
scroll to position [143, 0]
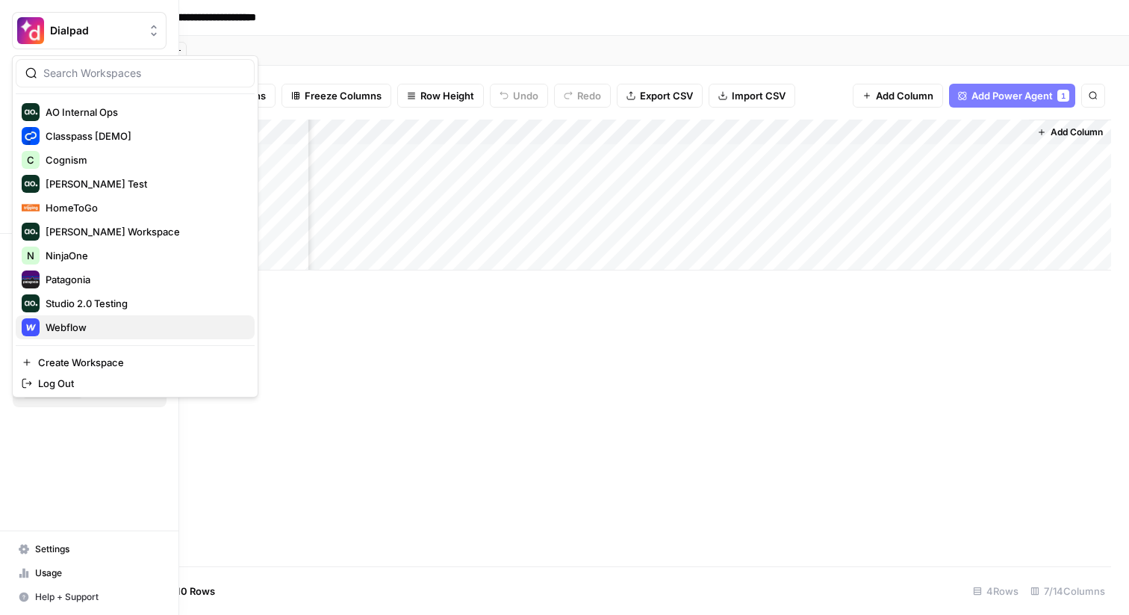
click at [83, 326] on span "Webflow" at bounding box center [144, 327] width 197 height 15
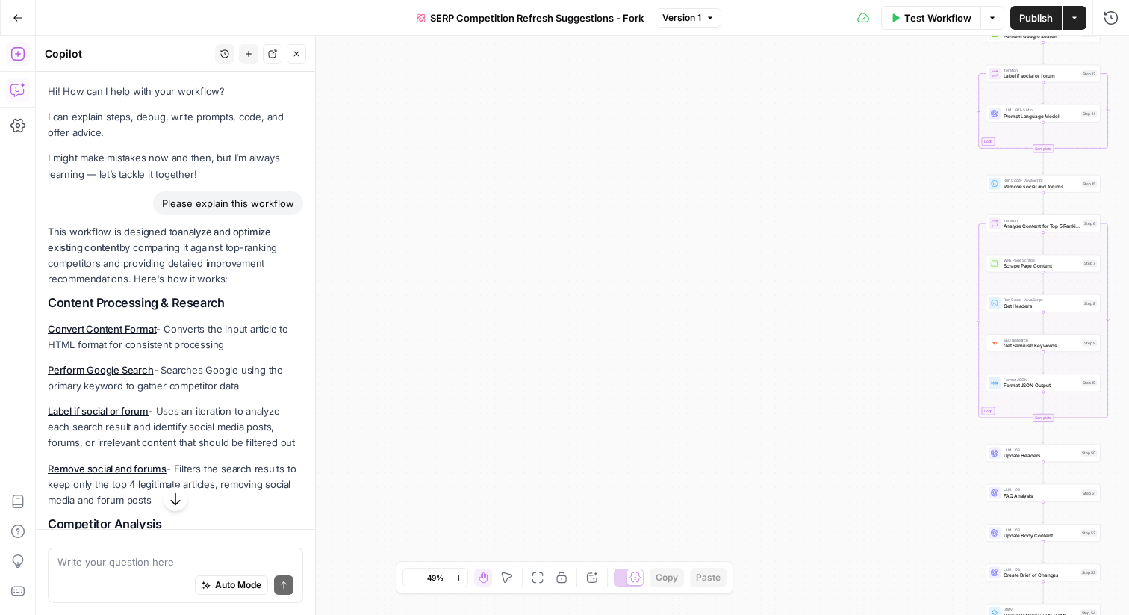
scroll to position [463, 0]
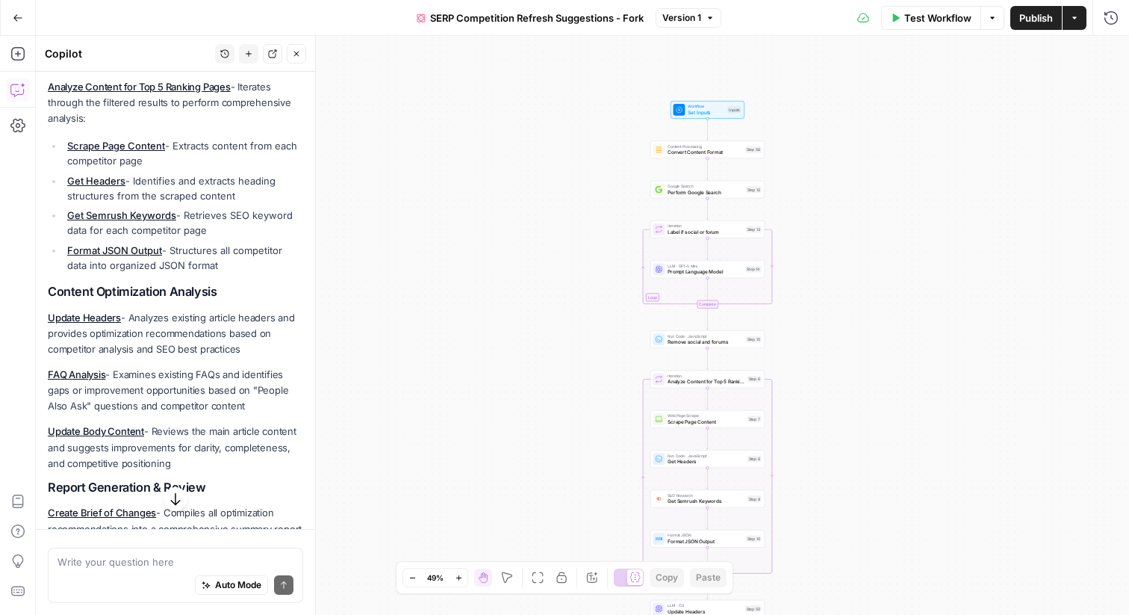
drag, startPoint x: 602, startPoint y: 100, endPoint x: 569, endPoint y: 155, distance: 63.7
click at [568, 155] on div "true false Workflow Set Inputs Inputs Content Processing Convert Content Format…" at bounding box center [583, 325] width 1094 height 579
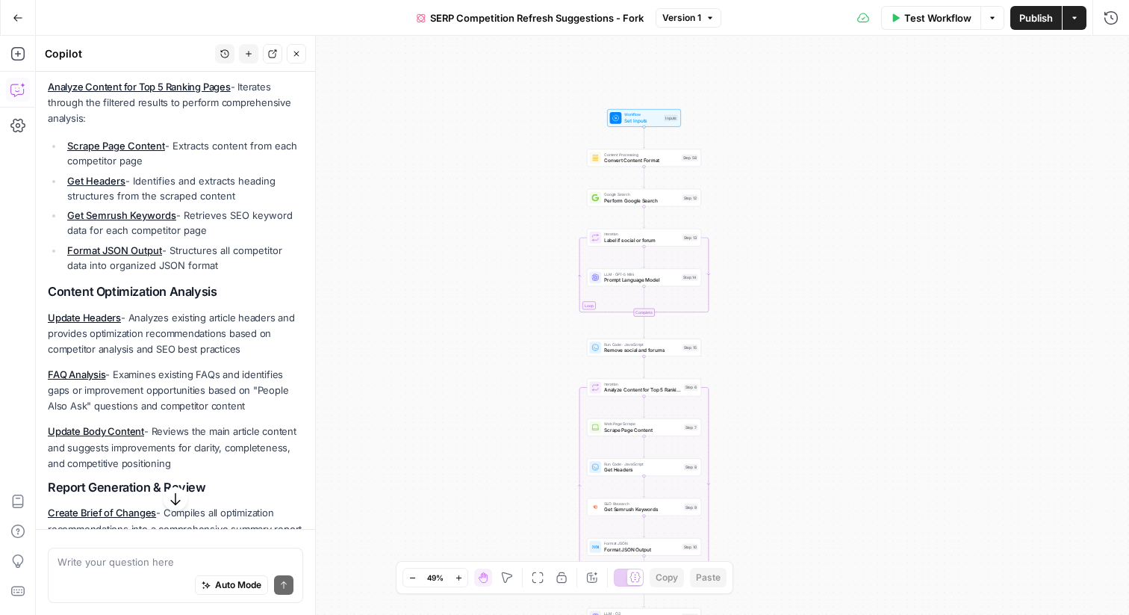
drag, startPoint x: 601, startPoint y: 166, endPoint x: 505, endPoint y: 228, distance: 114.0
click at [505, 228] on div "true false Workflow Set Inputs Inputs Content Processing Convert Content Format…" at bounding box center [583, 325] width 1094 height 579
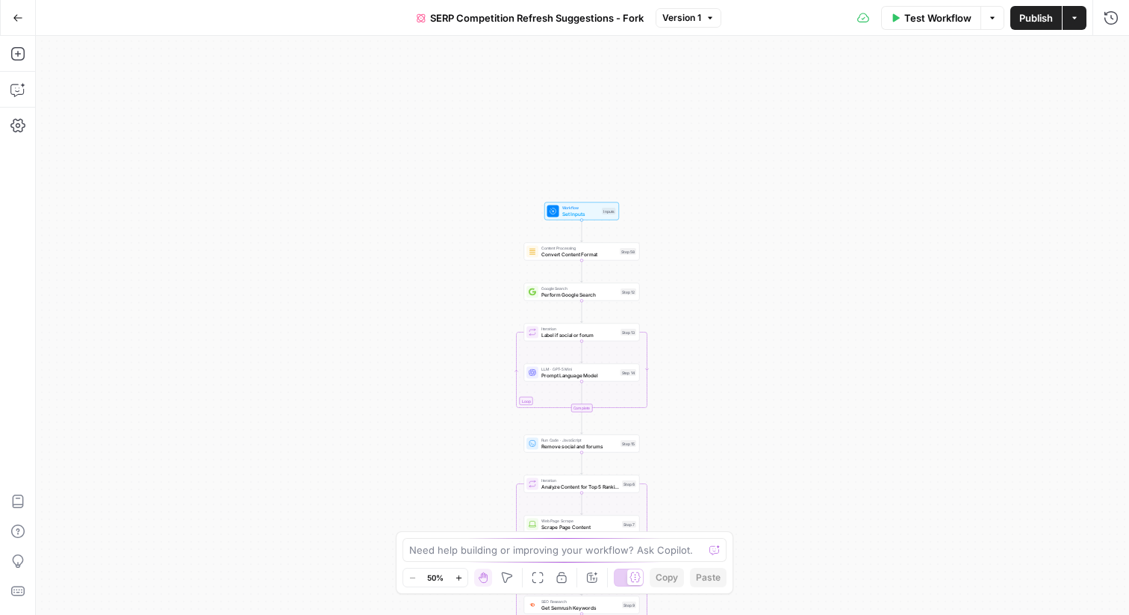
drag, startPoint x: 449, startPoint y: 174, endPoint x: 449, endPoint y: 479, distance: 304.8
click at [449, 479] on div "true false Workflow Set Inputs Inputs Content Processing Convert Content Format…" at bounding box center [583, 325] width 1094 height 579
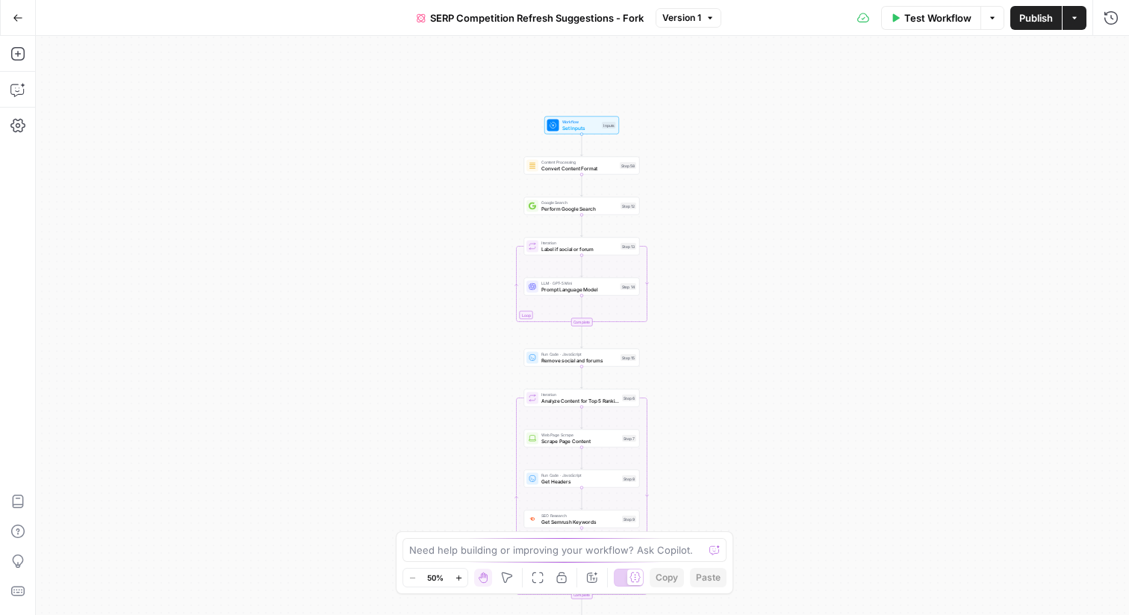
drag, startPoint x: 449, startPoint y: 347, endPoint x: 449, endPoint y: 261, distance: 86.7
click at [449, 261] on div "true false Workflow Set Inputs Inputs Content Processing Convert Content Format…" at bounding box center [583, 325] width 1094 height 579
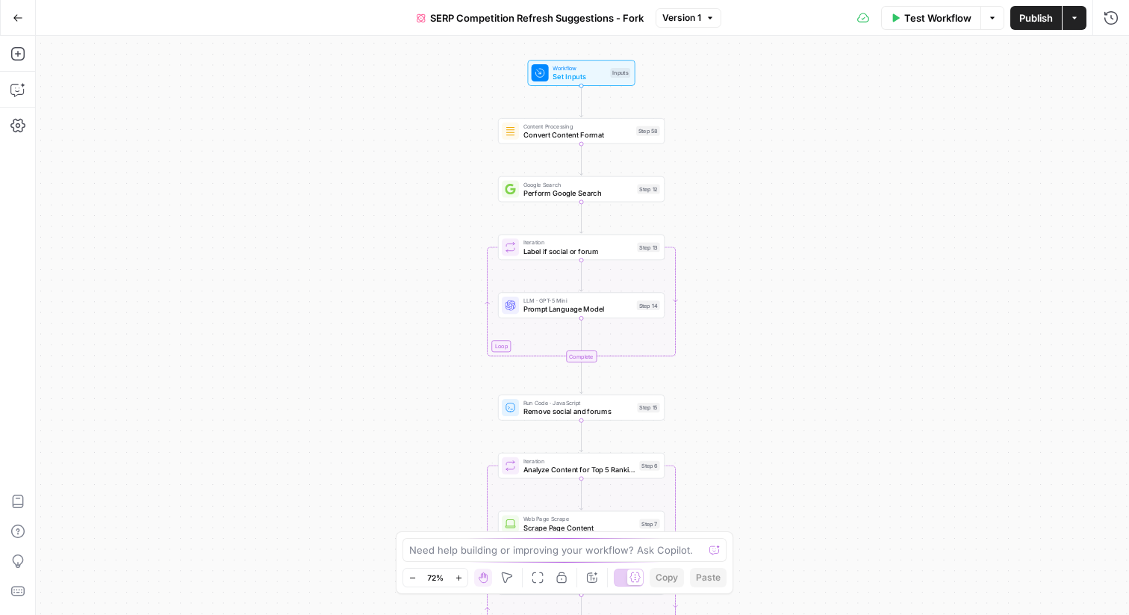
drag, startPoint x: 449, startPoint y: 261, endPoint x: 449, endPoint y: 297, distance: 35.9
click at [449, 297] on div "true false Workflow Set Inputs Inputs Content Processing Convert Content Format…" at bounding box center [583, 325] width 1094 height 579
click at [18, 61] on icon "button" at bounding box center [16, 53] width 13 height 13
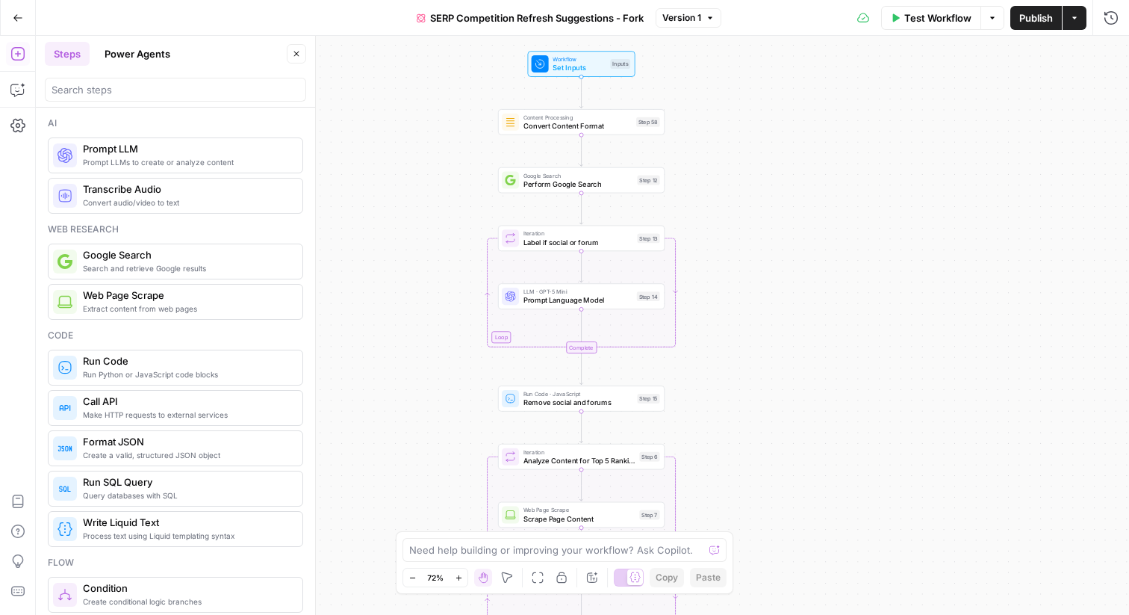
drag, startPoint x: 424, startPoint y: 160, endPoint x: 424, endPoint y: 151, distance: 9.0
click at [424, 151] on div "true false Workflow Set Inputs Inputs Content Processing Convert Content Format…" at bounding box center [583, 325] width 1094 height 579
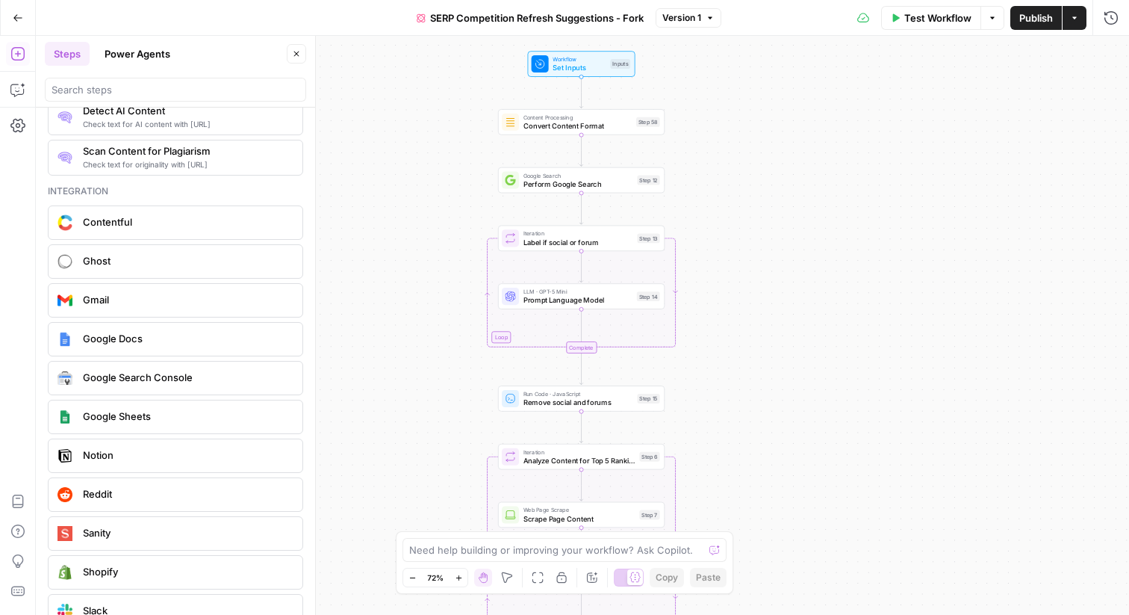
scroll to position [2551, 0]
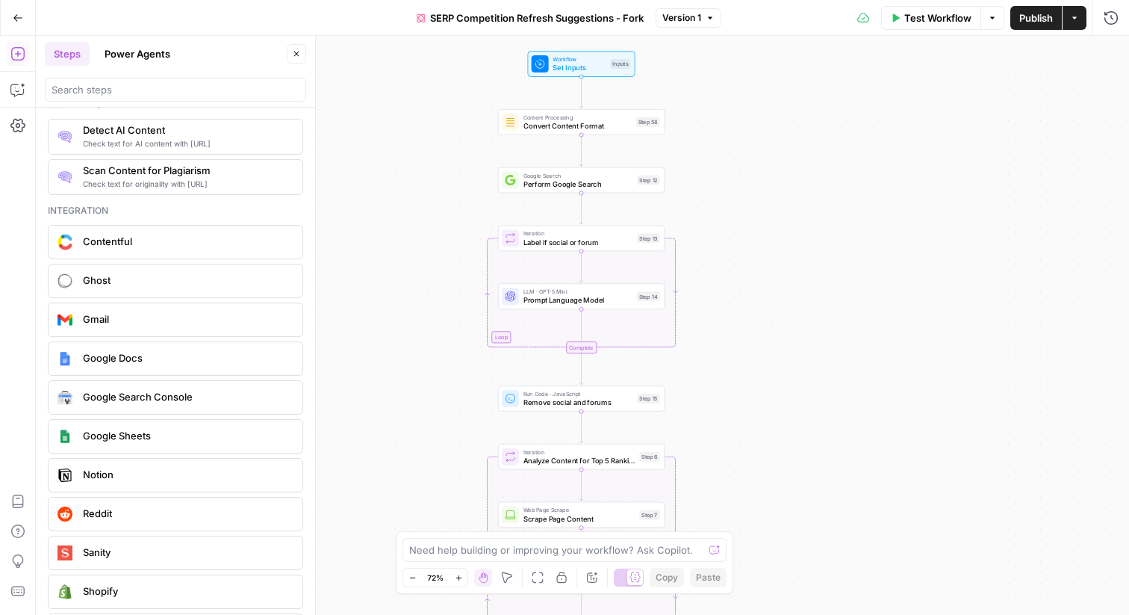
click at [124, 211] on div "Integration" at bounding box center [175, 210] width 255 height 13
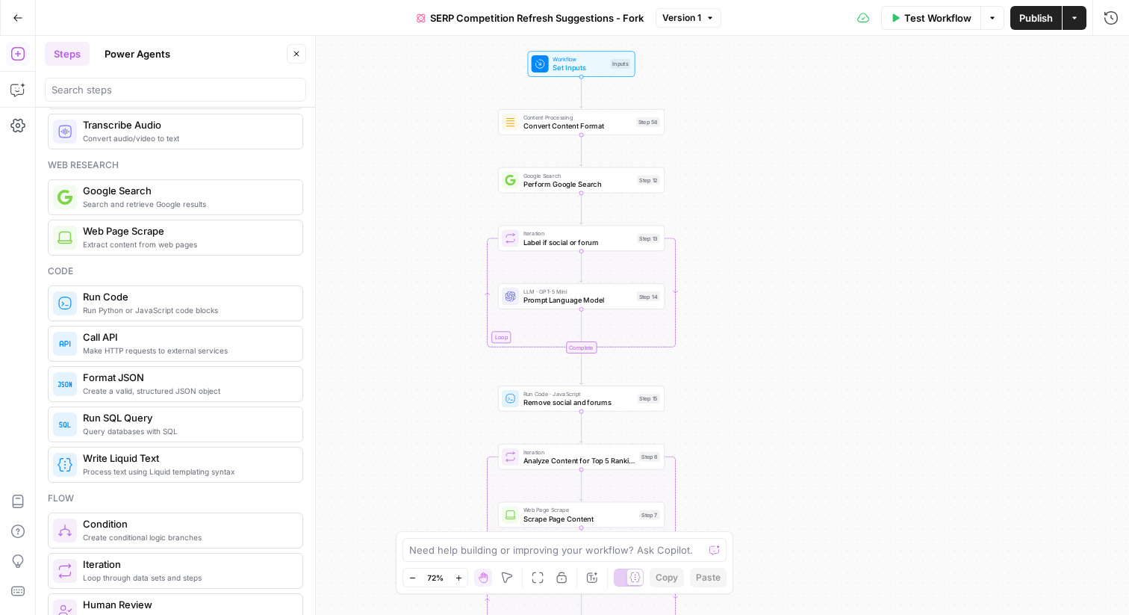
scroll to position [0, 0]
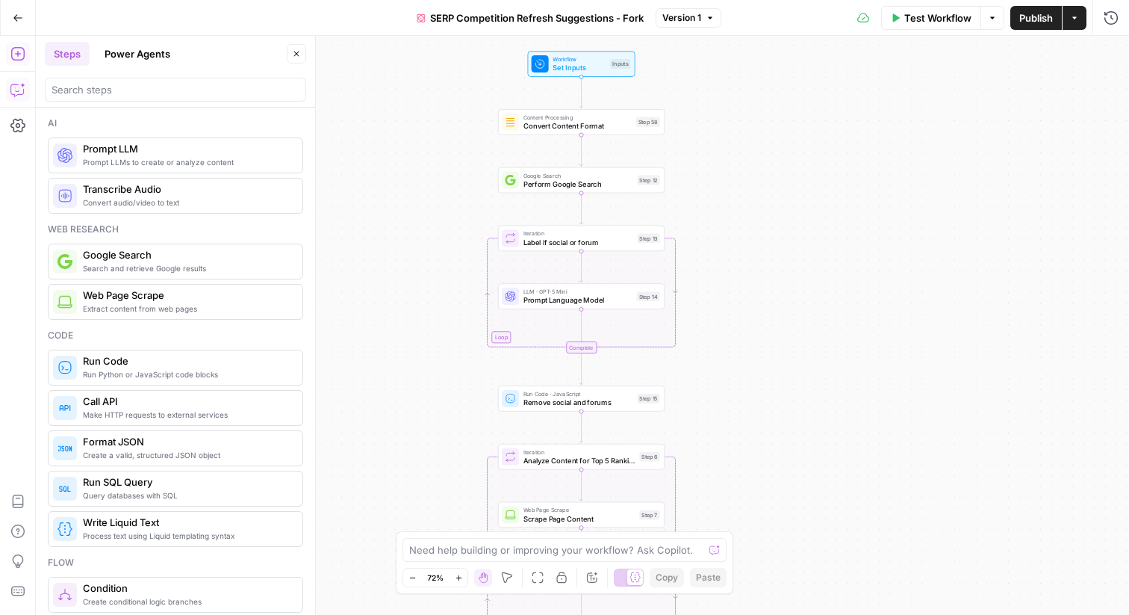
click at [17, 92] on icon "button" at bounding box center [17, 89] width 15 height 15
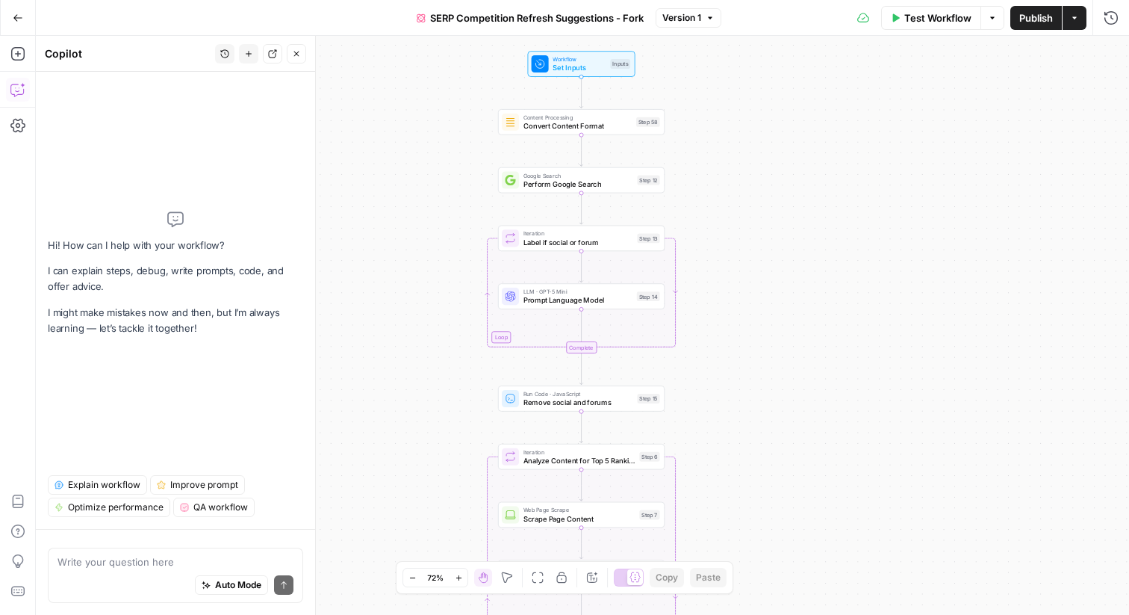
click at [118, 485] on span "Explain workflow" at bounding box center [104, 484] width 72 height 13
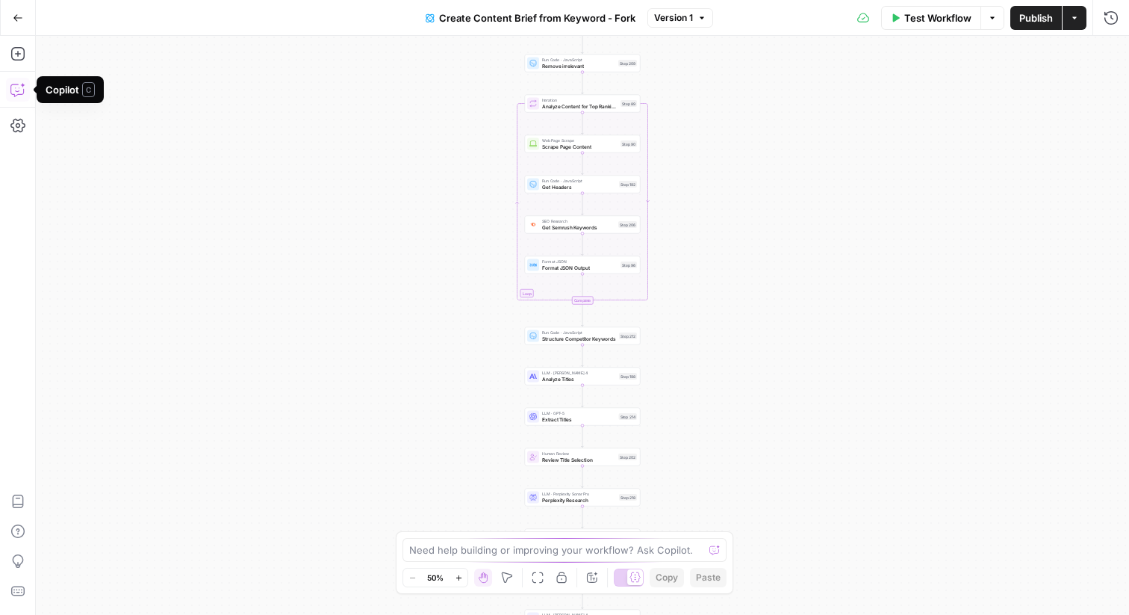
click at [20, 89] on icon "button" at bounding box center [17, 89] width 15 height 15
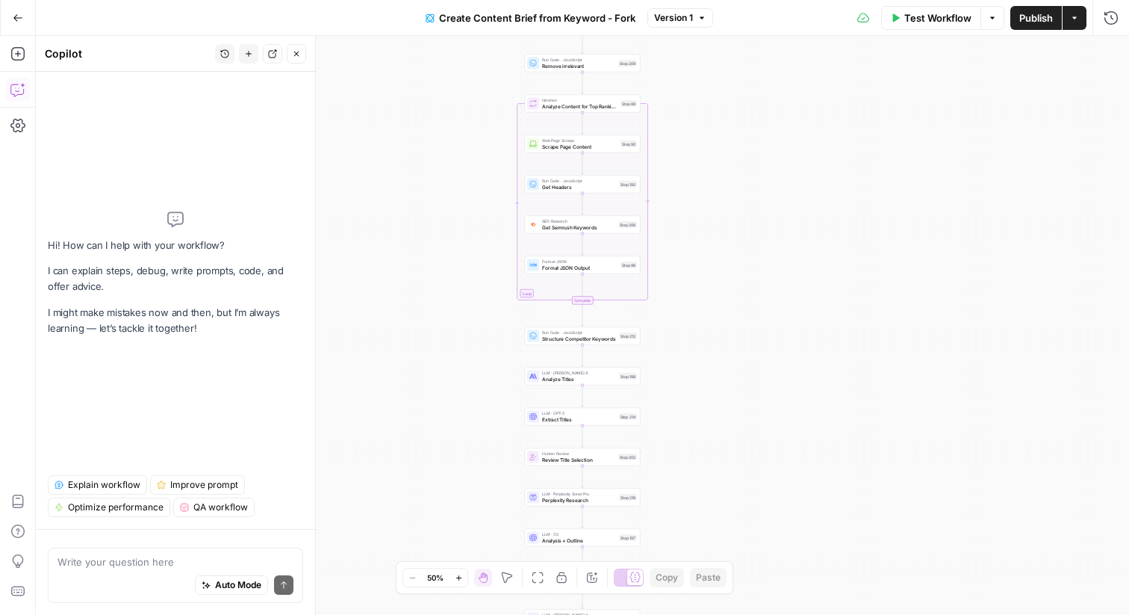
click at [108, 480] on span "Explain workflow" at bounding box center [104, 484] width 72 height 13
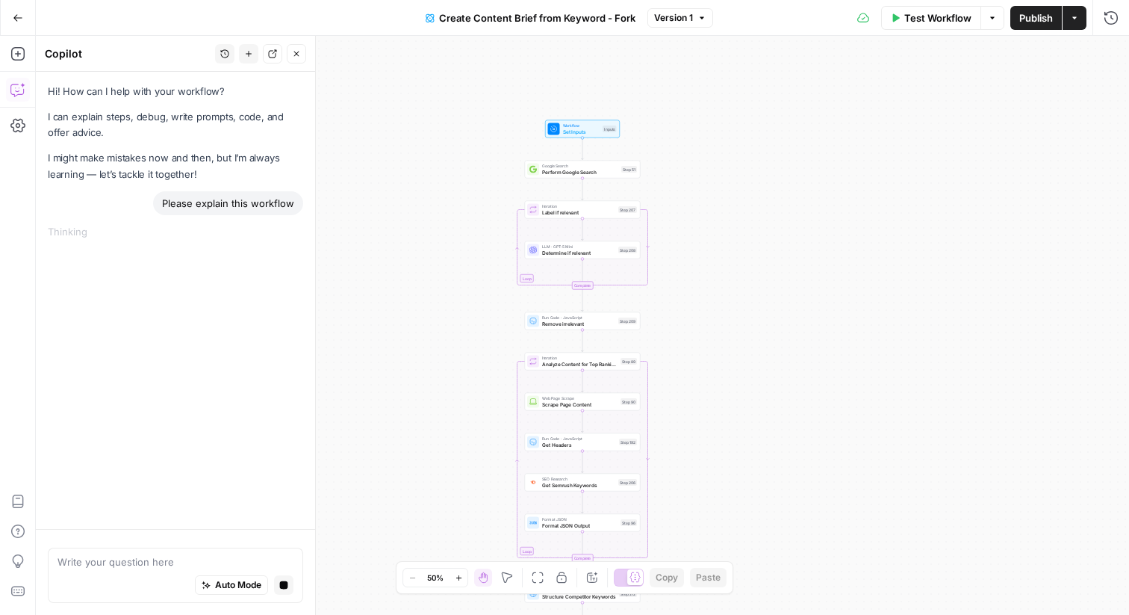
drag, startPoint x: 708, startPoint y: 159, endPoint x: 706, endPoint y: 413, distance: 254.0
click at [706, 418] on div "Workflow Set Inputs Inputs Google Search Perform Google Search Step 51 Loop Ite…" at bounding box center [583, 325] width 1094 height 579
click at [711, 279] on div "Workflow Set Inputs Inputs Google Search Perform Google Search Step 51 Loop Ite…" at bounding box center [583, 325] width 1094 height 579
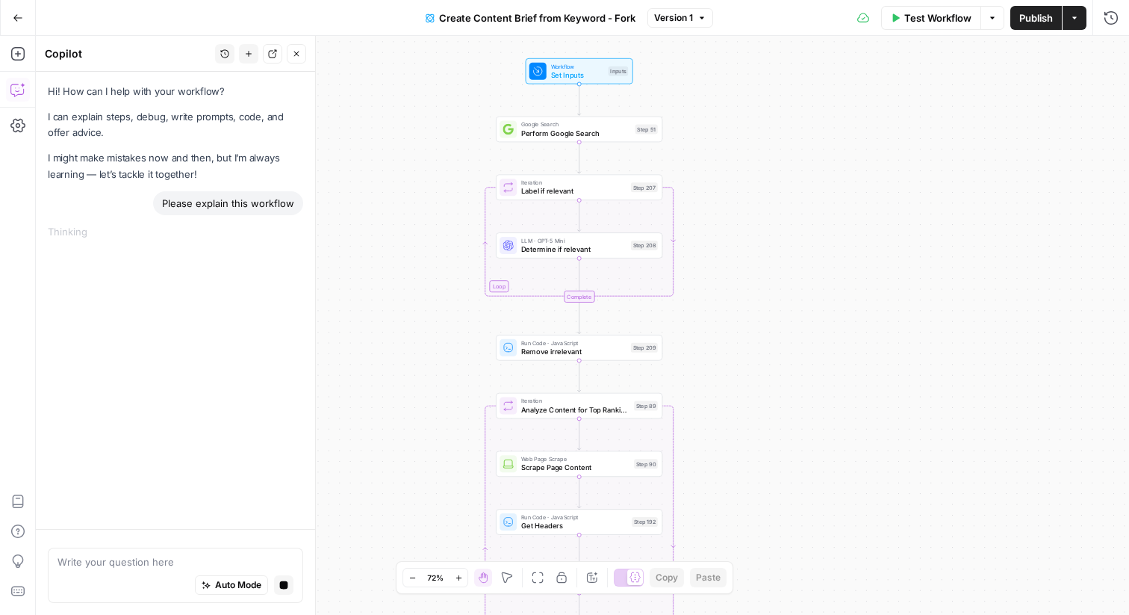
drag, startPoint x: 711, startPoint y: 262, endPoint x: 711, endPoint y: 294, distance: 31.4
click at [711, 294] on div "Workflow Set Inputs Inputs Google Search Perform Google Search Step 51 Loop Ite…" at bounding box center [583, 325] width 1094 height 579
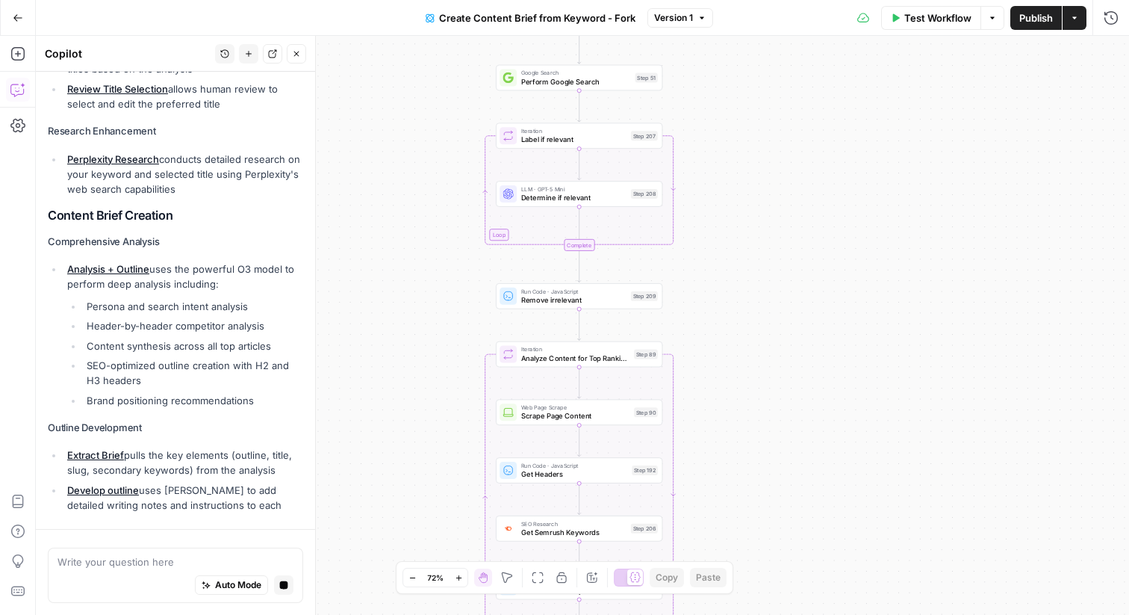
scroll to position [908, 0]
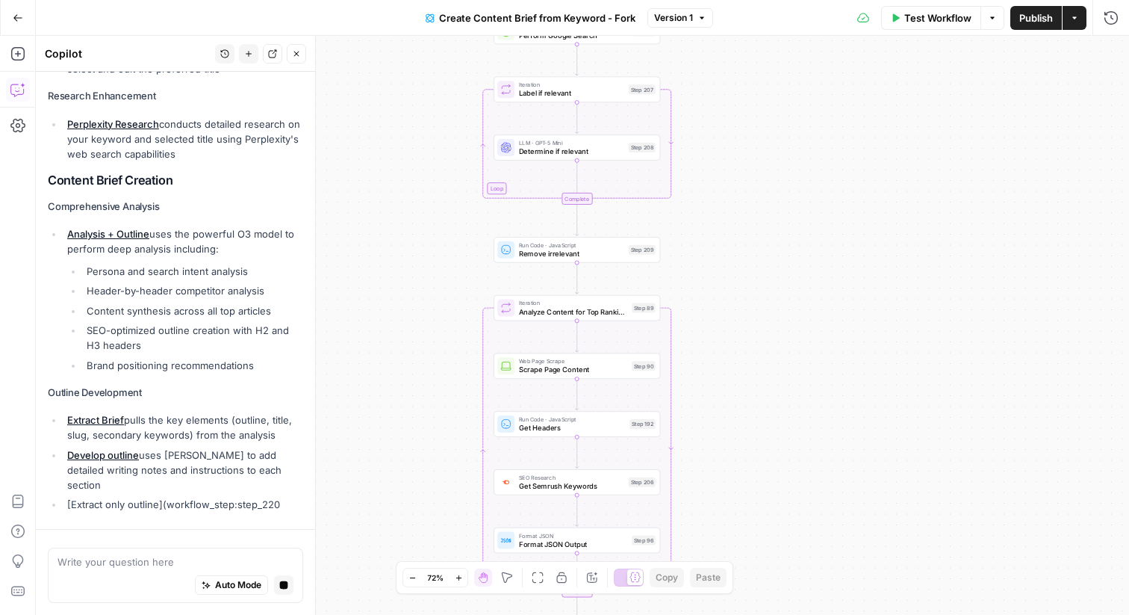
drag, startPoint x: 724, startPoint y: 331, endPoint x: 722, endPoint y: 231, distance: 100.1
click at [722, 231] on div "Workflow Set Inputs Inputs Google Search Perform Google Search Step 51 Loop Ite…" at bounding box center [583, 325] width 1094 height 579
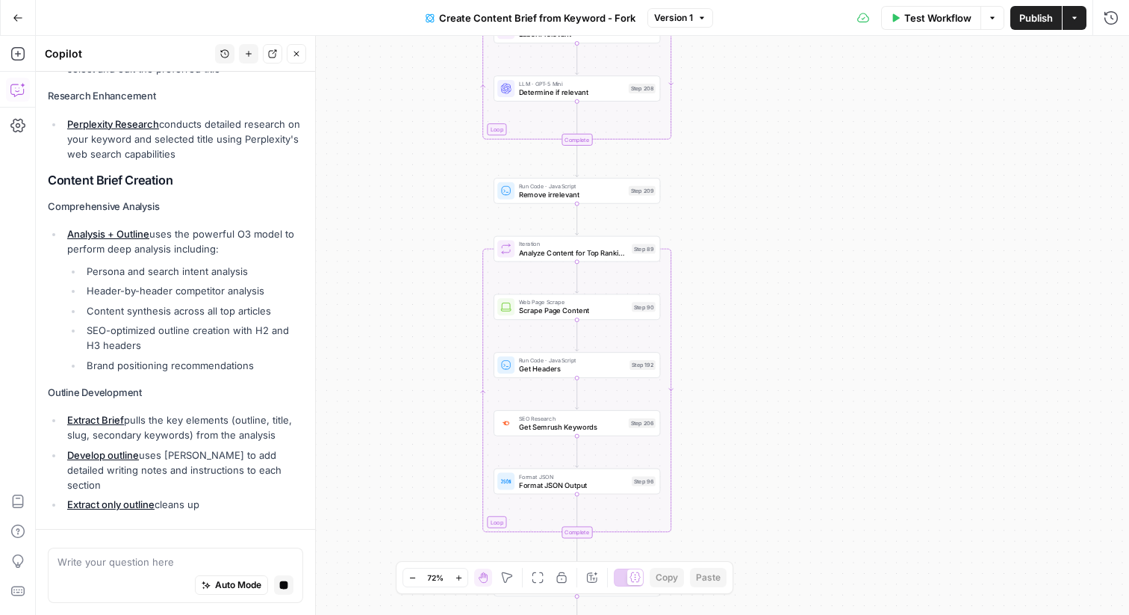
drag, startPoint x: 704, startPoint y: 270, endPoint x: 702, endPoint y: 193, distance: 76.2
click at [702, 193] on div "Workflow Set Inputs Inputs Google Search Perform Google Search Step 51 Loop Ite…" at bounding box center [583, 325] width 1094 height 579
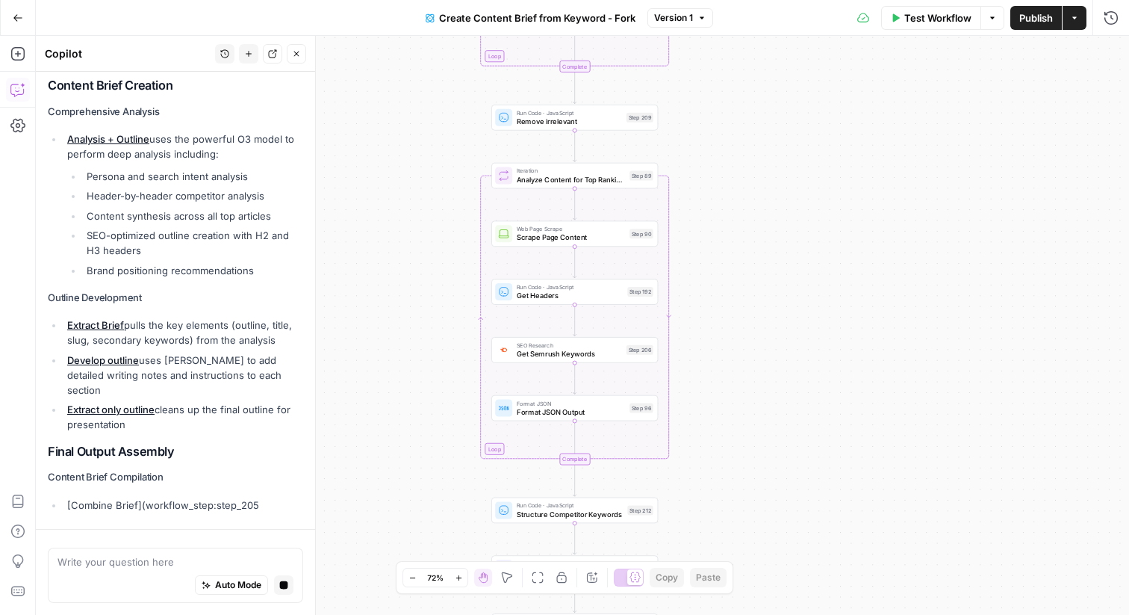
drag, startPoint x: 702, startPoint y: 193, endPoint x: 702, endPoint y: 137, distance: 56.8
click at [702, 137] on div "Workflow Set Inputs Inputs Google Search Perform Google Search Step 51 Loop Ite…" at bounding box center [583, 325] width 1094 height 579
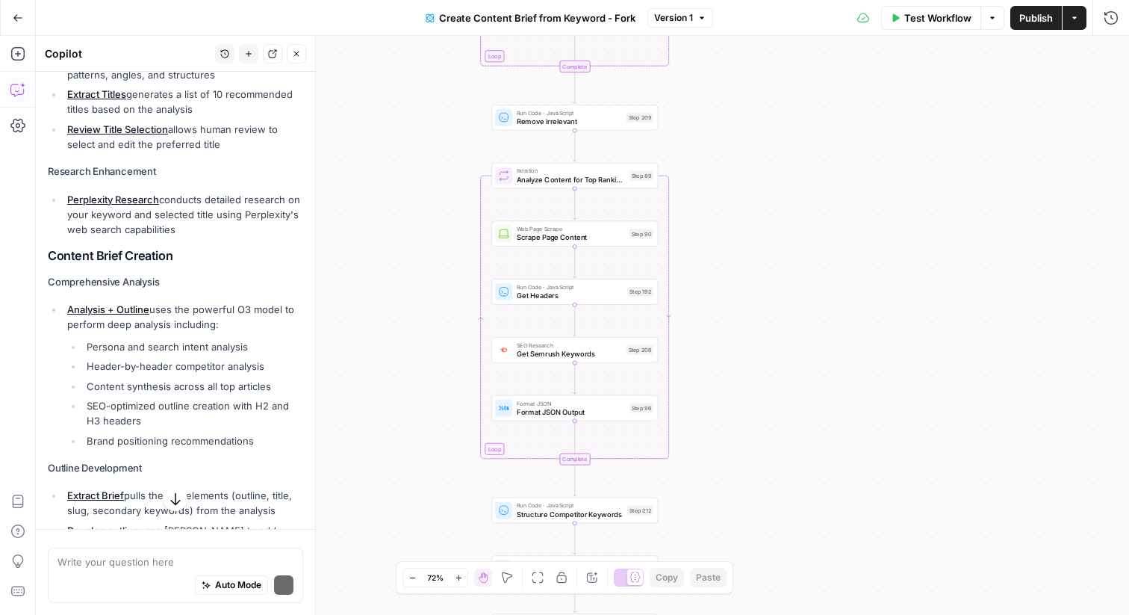
scroll to position [830, 0]
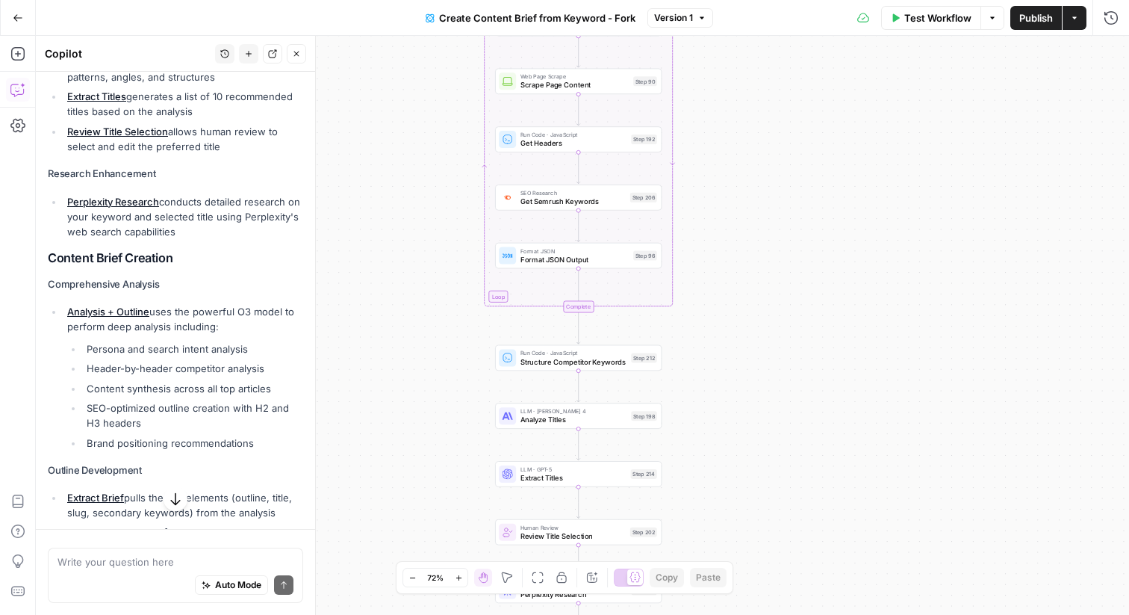
drag, startPoint x: 410, startPoint y: 402, endPoint x: 413, endPoint y: 252, distance: 150.2
click at [413, 252] on div "Workflow Set Inputs Inputs Google Search Perform Google Search Step 51 Loop Ite…" at bounding box center [583, 325] width 1094 height 579
click at [540, 360] on span "Structure Competitor Keywords" at bounding box center [573, 364] width 107 height 10
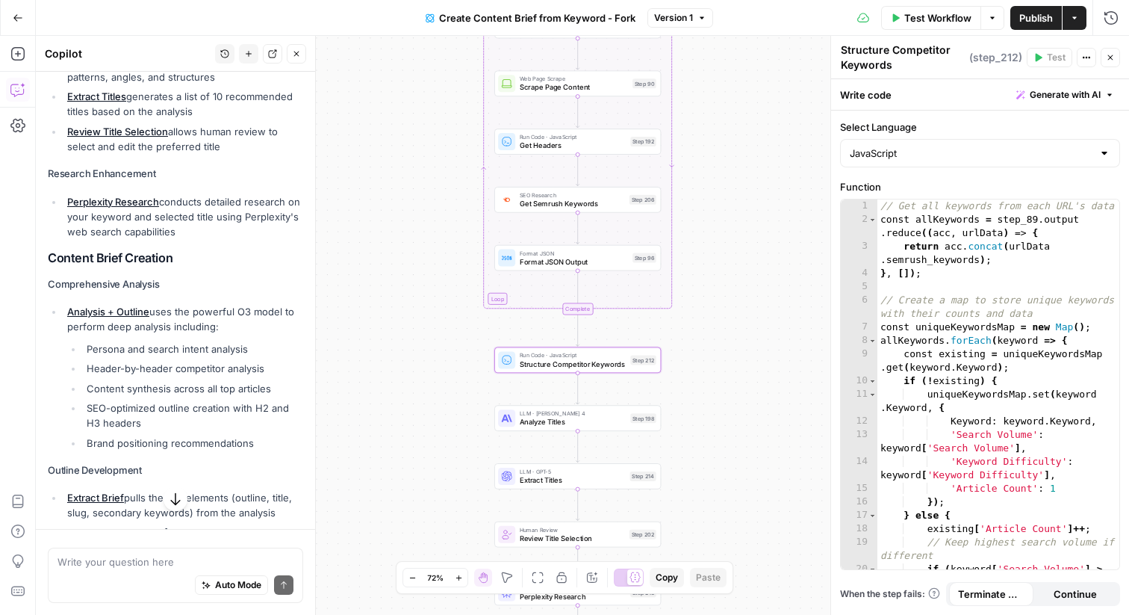
click at [1112, 58] on icon "button" at bounding box center [1111, 57] width 5 height 5
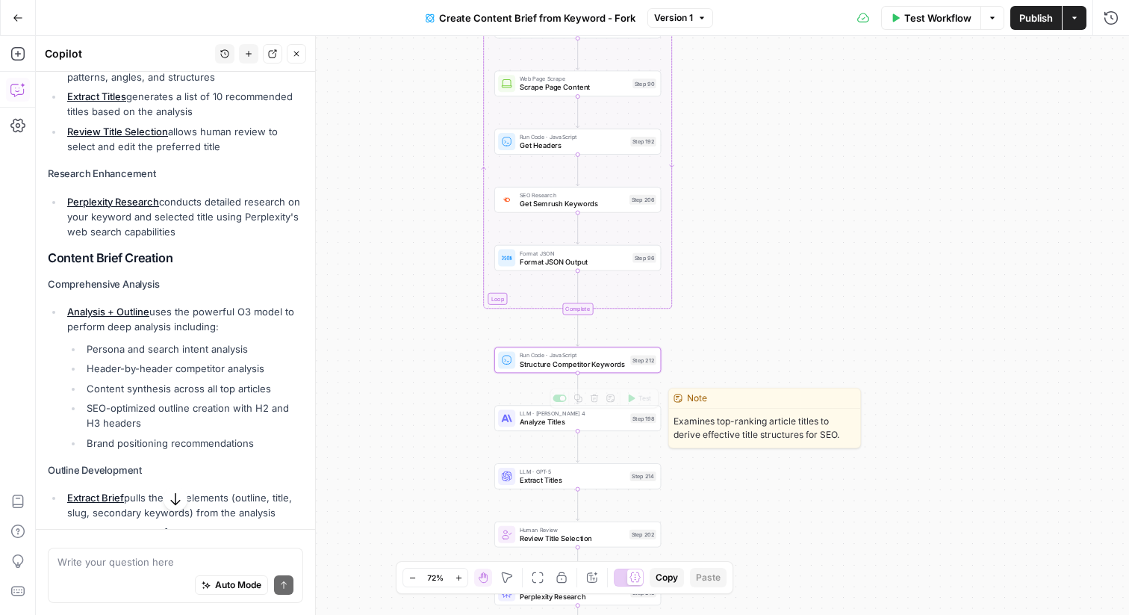
click at [551, 420] on span "Analyze Titles" at bounding box center [573, 422] width 107 height 10
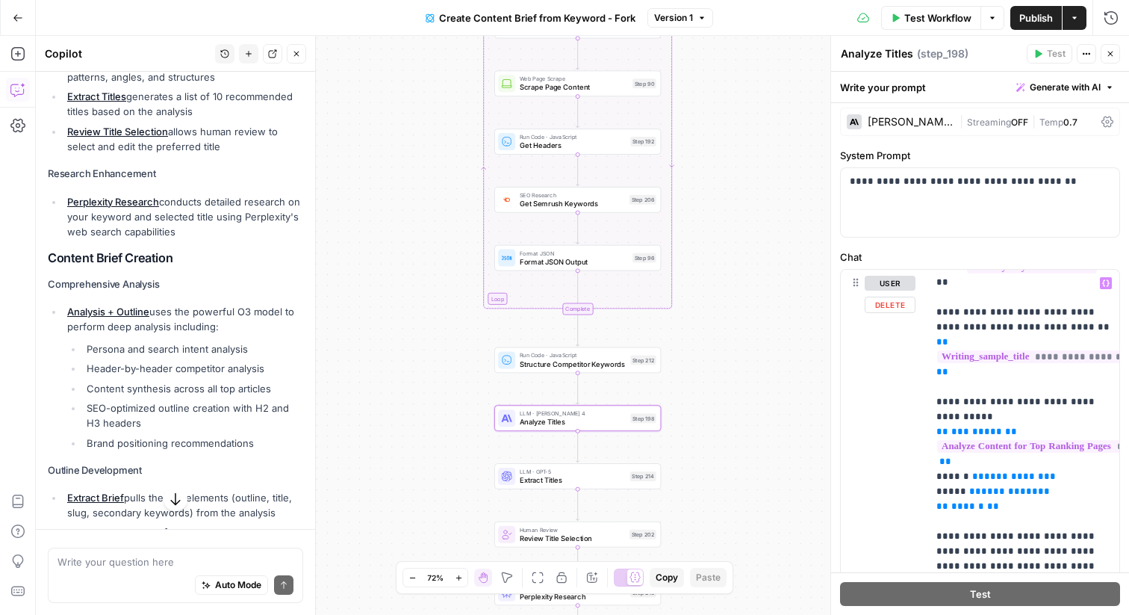
scroll to position [143, 0]
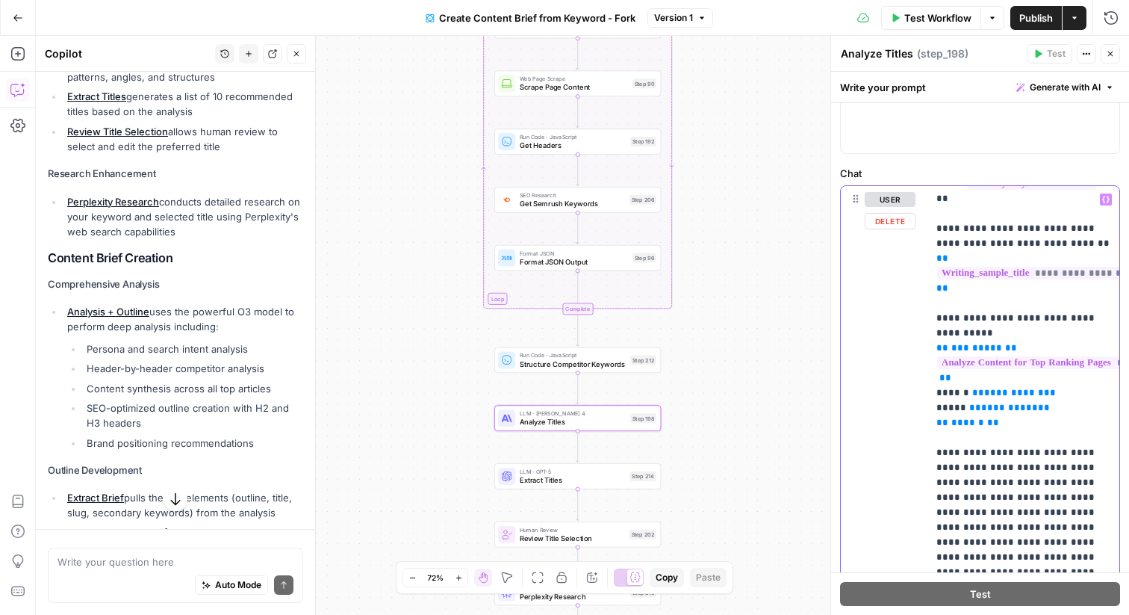
click at [968, 267] on span "**********" at bounding box center [1070, 273] width 267 height 13
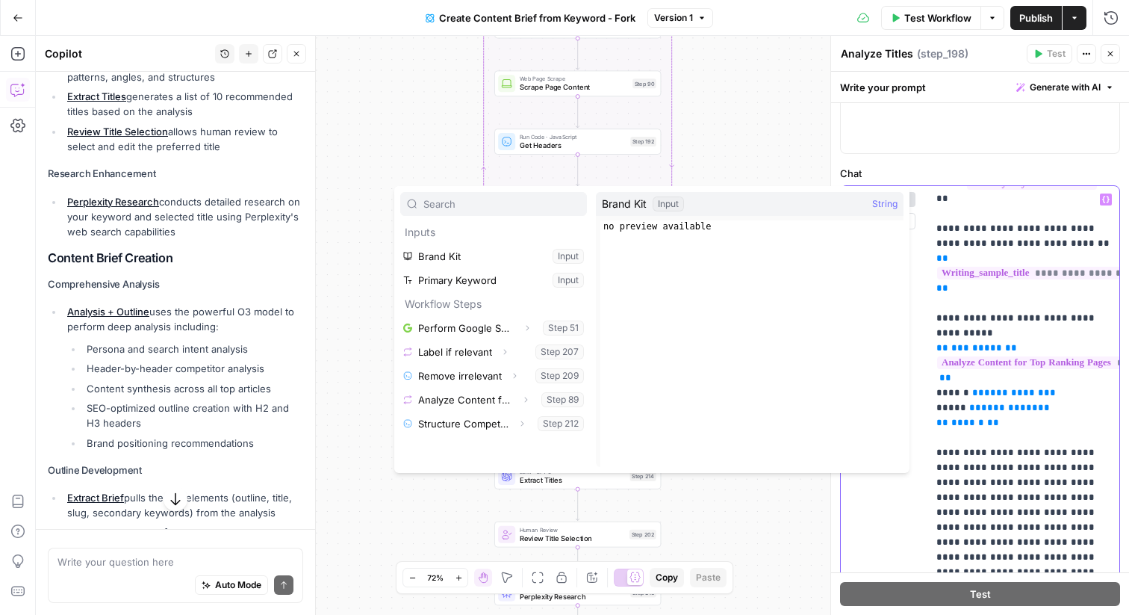
click at [988, 264] on p "**********" at bounding box center [1024, 445] width 174 height 687
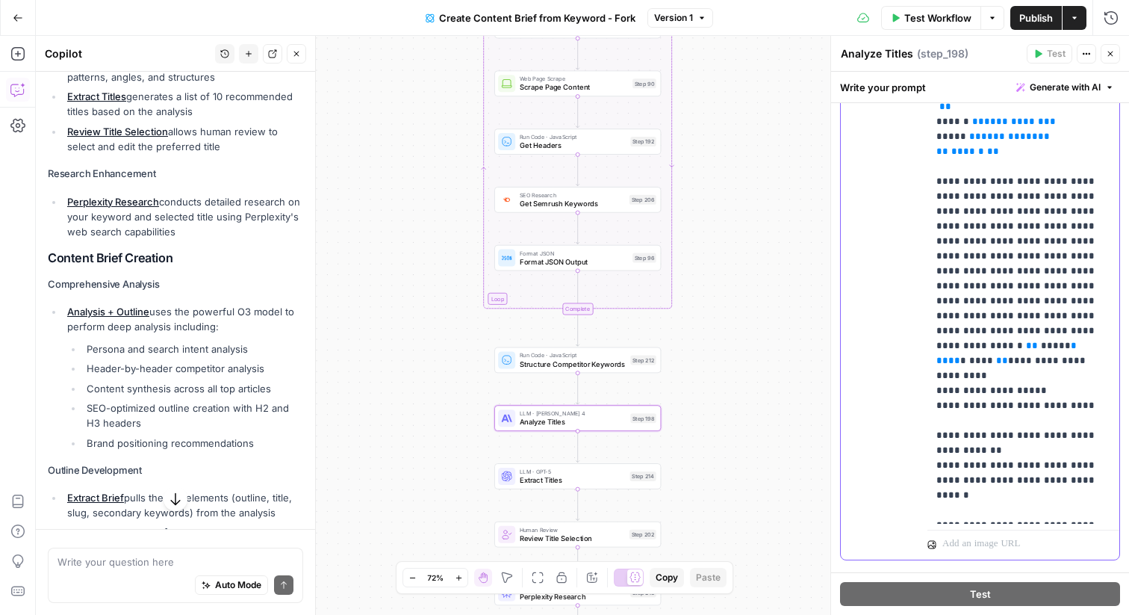
scroll to position [445, 0]
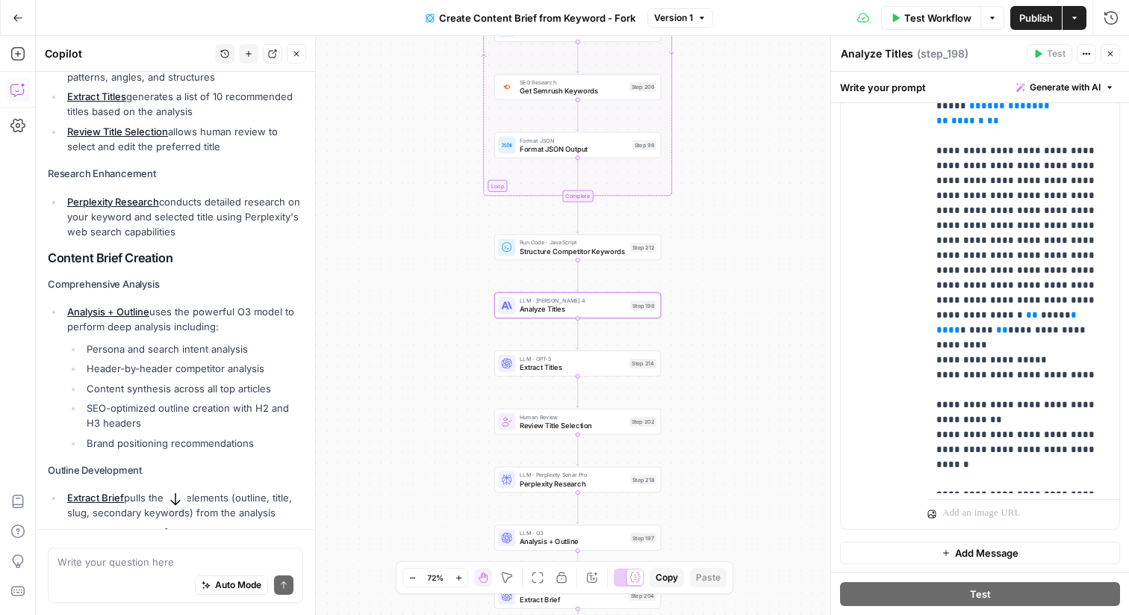
drag, startPoint x: 704, startPoint y: 341, endPoint x: 701, endPoint y: 223, distance: 118.1
click at [701, 223] on div "Workflow Set Inputs Inputs Google Search Perform Google Search Step 51 Loop Ite…" at bounding box center [583, 325] width 1094 height 579
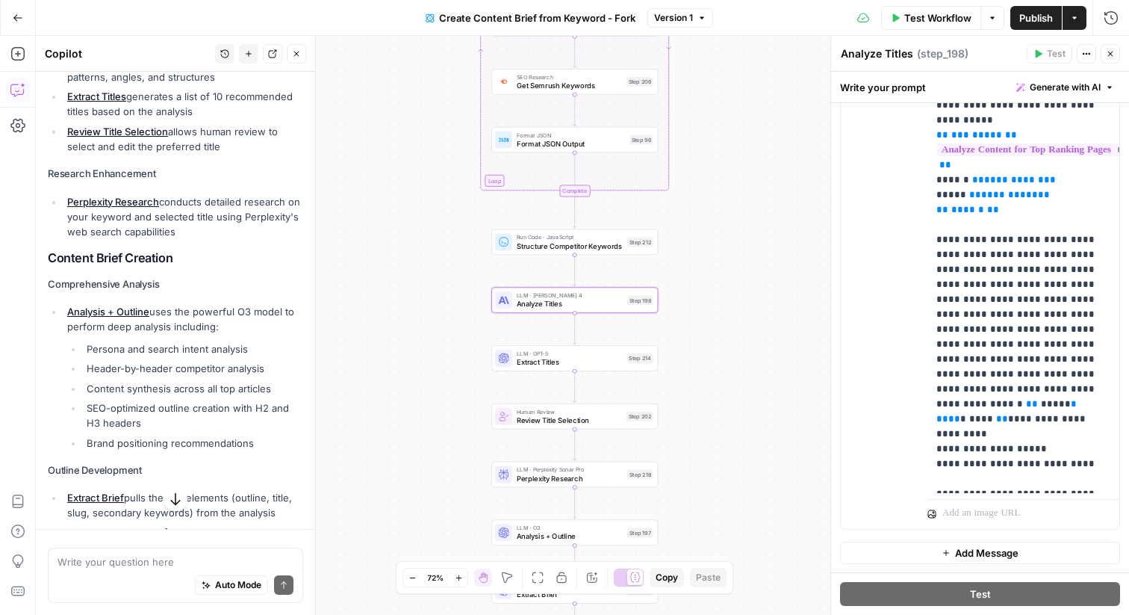
scroll to position [0, 0]
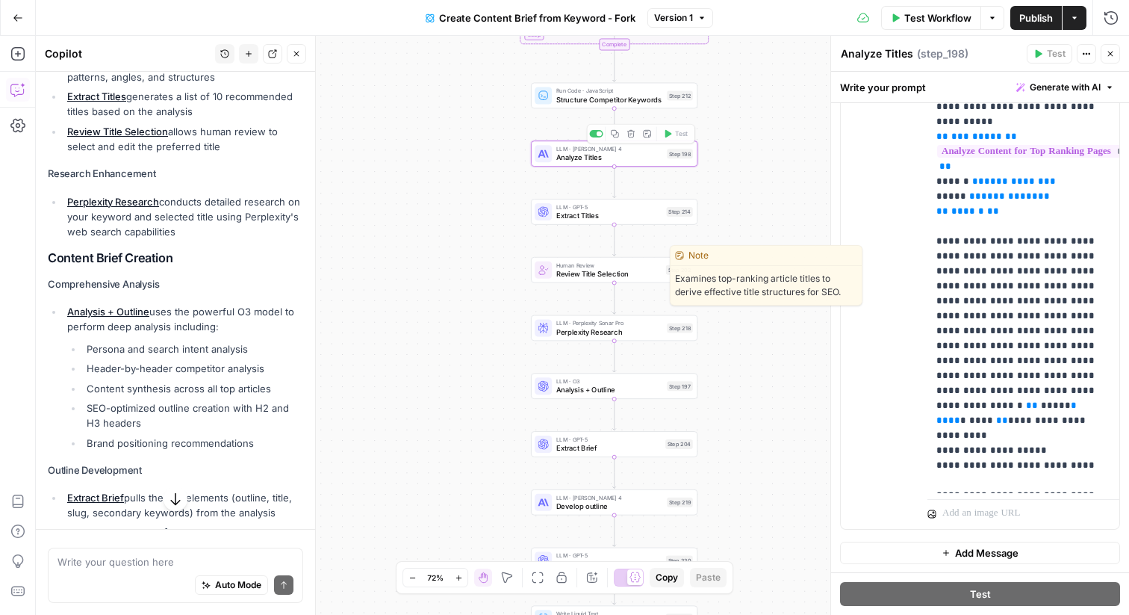
drag, startPoint x: 706, startPoint y: 321, endPoint x: 744, endPoint y: 176, distance: 149.8
click at [744, 176] on div "Workflow Set Inputs Inputs Google Search Perform Google Search Step 51 Loop Ite…" at bounding box center [583, 325] width 1094 height 579
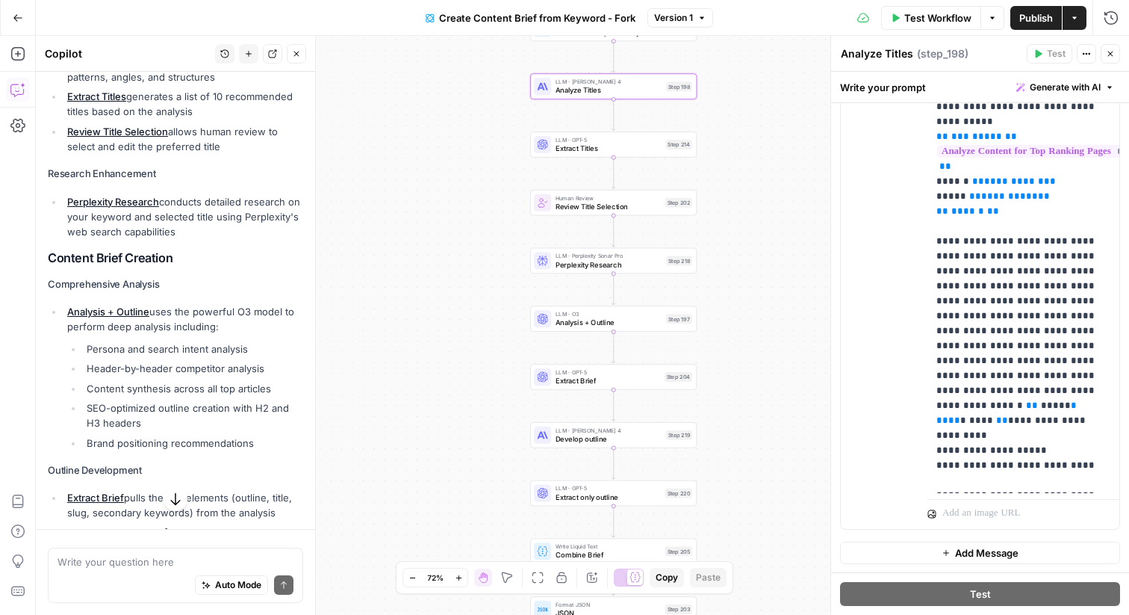
drag, startPoint x: 739, startPoint y: 302, endPoint x: 739, endPoint y: 232, distance: 70.2
click at [739, 232] on div "Workflow Set Inputs Inputs Google Search Perform Google Search Step 51 Loop Ite…" at bounding box center [583, 325] width 1094 height 579
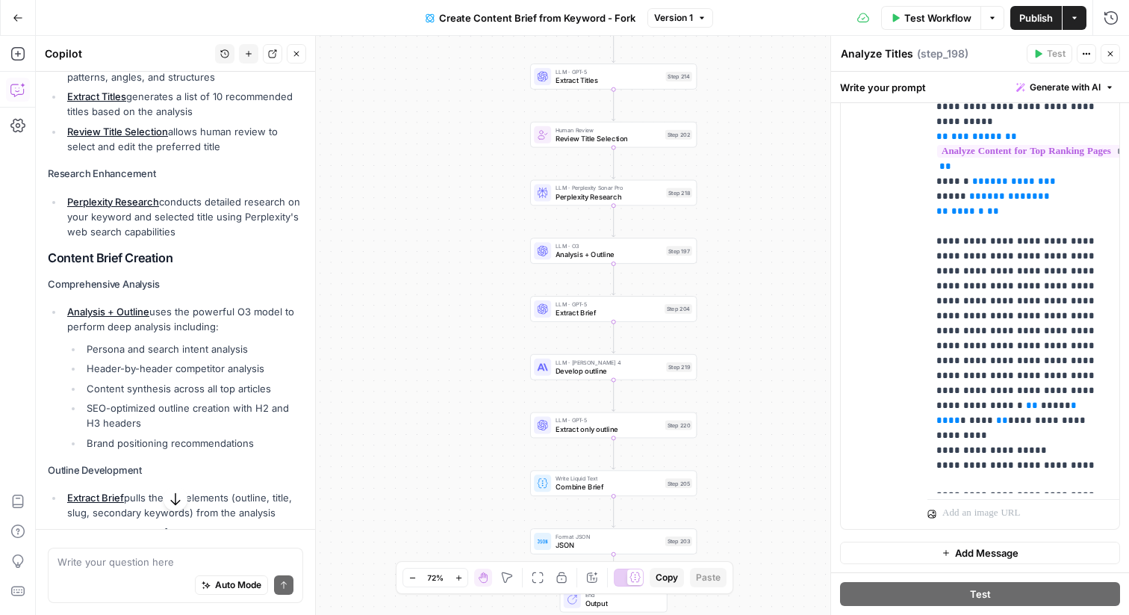
drag, startPoint x: 715, startPoint y: 395, endPoint x: 715, endPoint y: 329, distance: 65.7
click at [715, 329] on div "Workflow Set Inputs Inputs Google Search Perform Google Search Step 51 Loop Ite…" at bounding box center [583, 325] width 1094 height 579
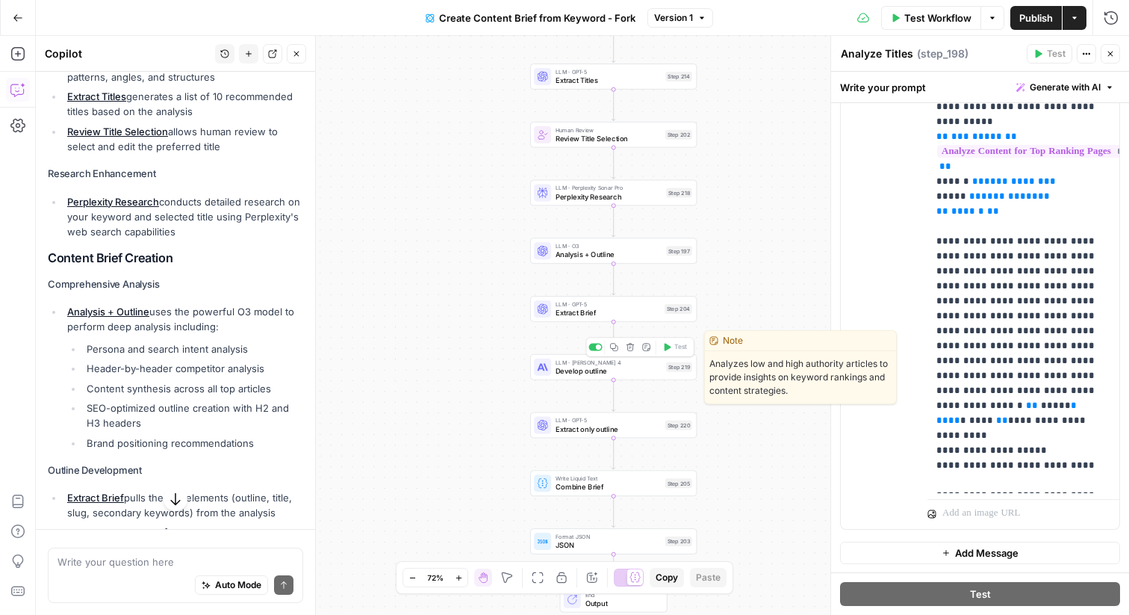
click at [586, 375] on span "Develop outline" at bounding box center [609, 370] width 107 height 10
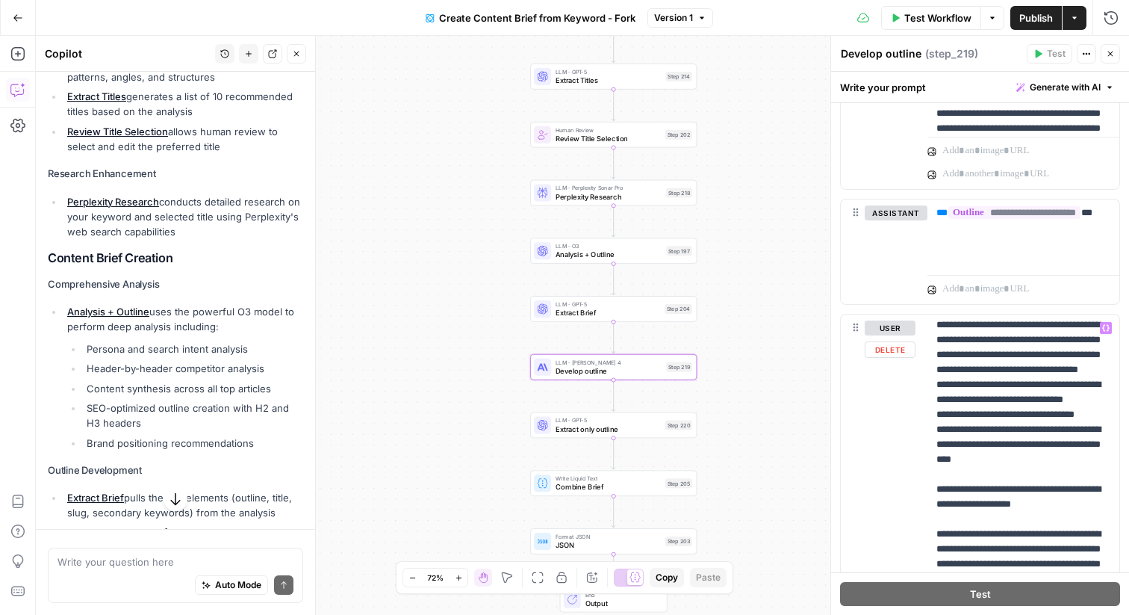
scroll to position [225, 0]
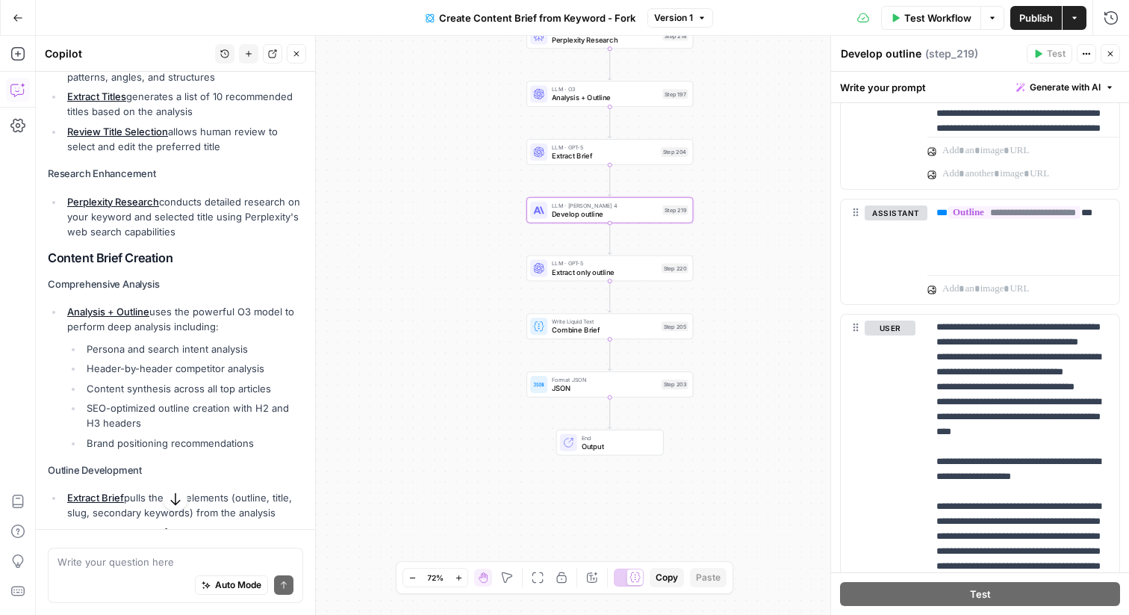
drag, startPoint x: 739, startPoint y: 378, endPoint x: 736, endPoint y: 223, distance: 155.4
click at [736, 223] on div "Workflow Set Inputs Inputs Google Search Perform Google Search Step 51 Loop Ite…" at bounding box center [583, 325] width 1094 height 579
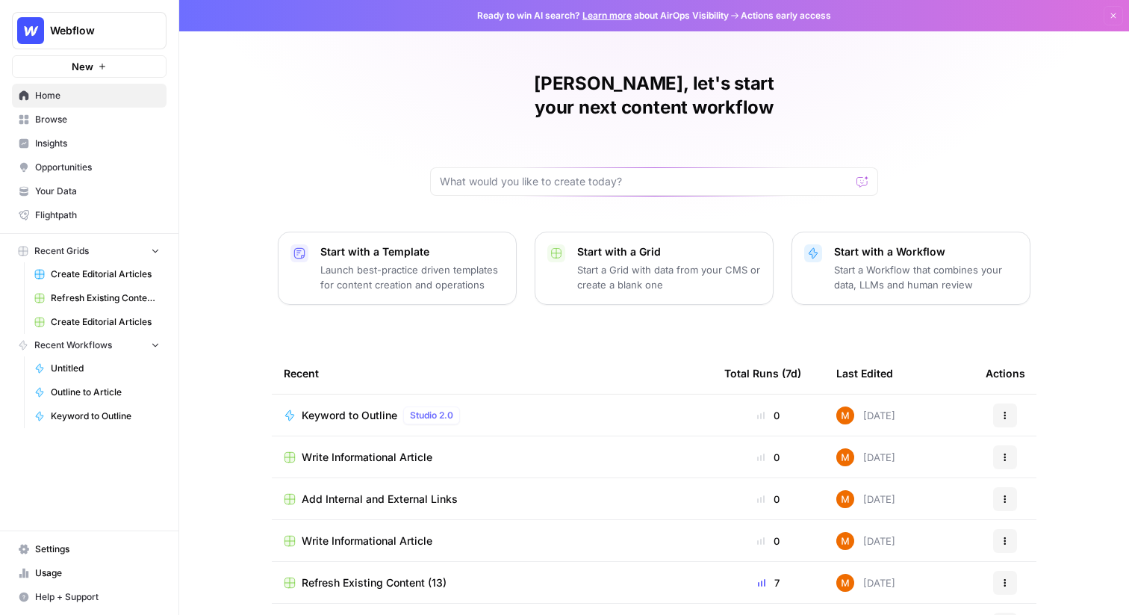
click at [87, 275] on span "Create Editorial Articles" at bounding box center [105, 273] width 109 height 13
